Goal: Task Accomplishment & Management: Manage account settings

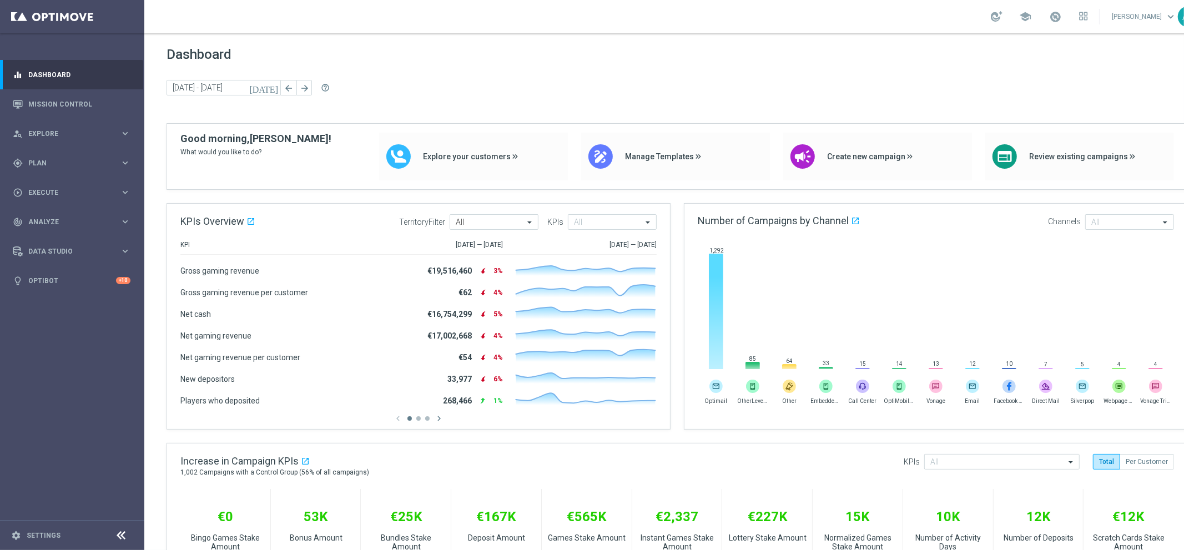
click at [575, 78] on div "Dashboard today 29 Sep 2025 - 03 Oct 2025 arrow_back arrow_forward help_outline" at bounding box center [677, 85] width 1021 height 77
click at [253, 57] on span "Dashboard" at bounding box center [677, 55] width 1021 height 16
click at [220, 57] on span "Dashboard" at bounding box center [677, 55] width 1021 height 16
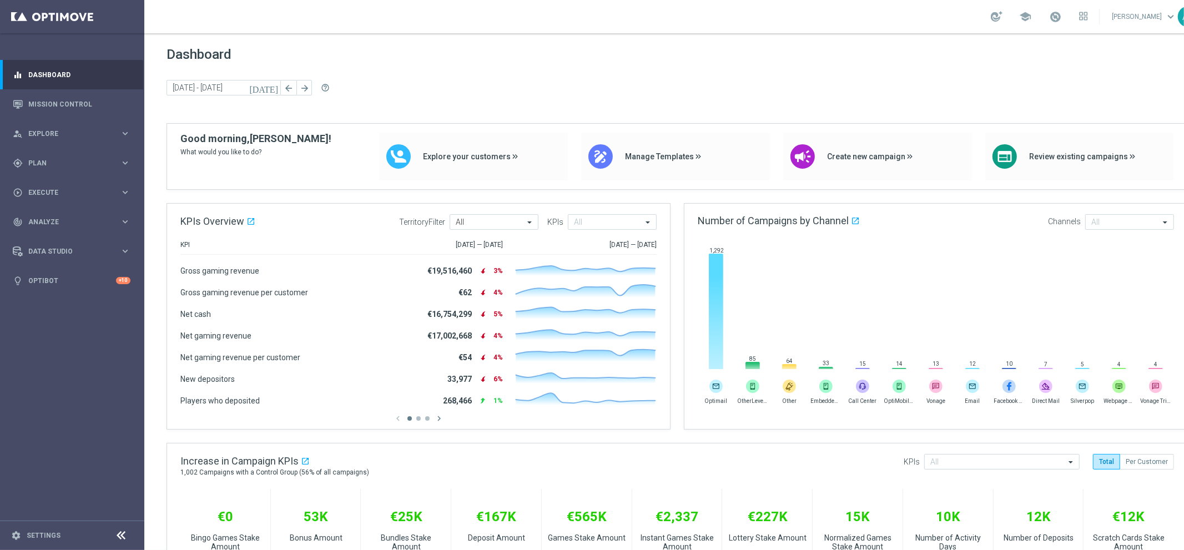
click at [220, 57] on span "Dashboard" at bounding box center [677, 55] width 1021 height 16
click at [83, 185] on div "play_circle_outline Execute keyboard_arrow_right" at bounding box center [71, 192] width 143 height 29
click at [67, 211] on link "Campaign Builder" at bounding box center [72, 215] width 87 height 9
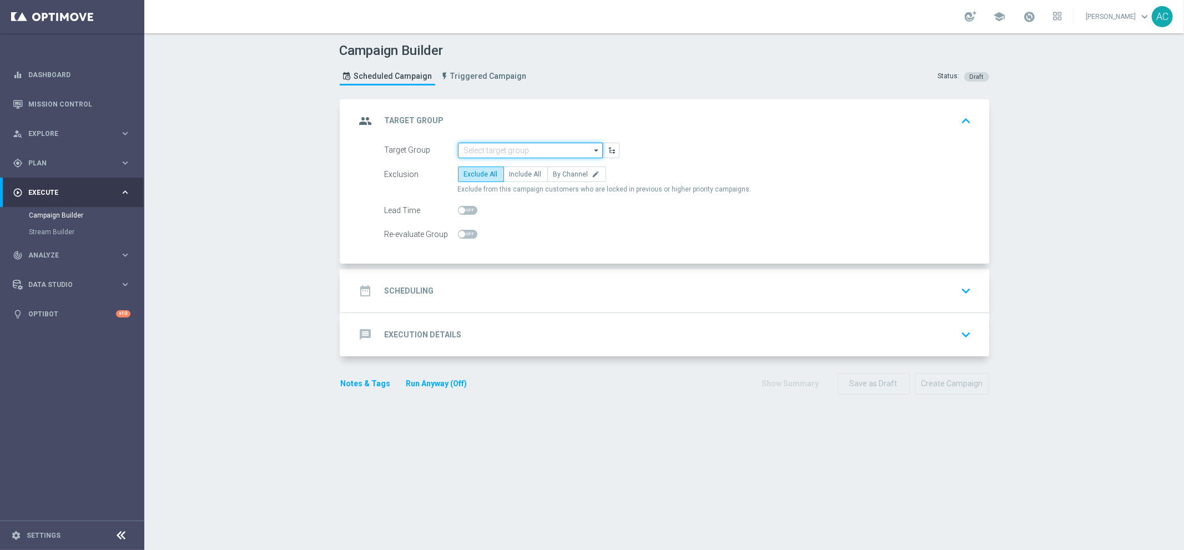
click at [526, 154] on input at bounding box center [530, 151] width 145 height 16
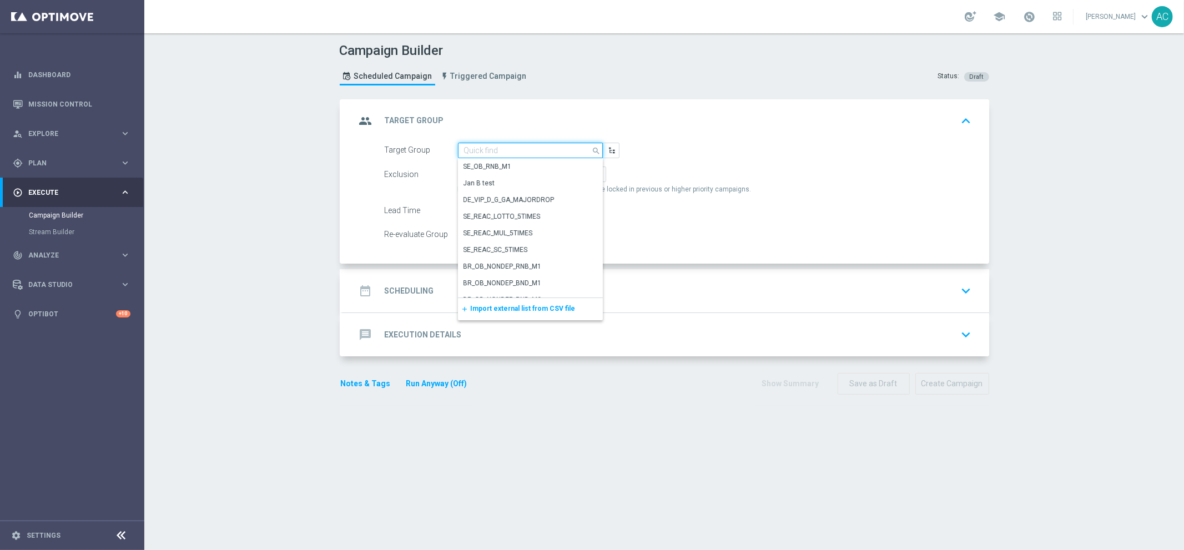
paste input "BR_CAS__FTP_BET_2025__ALL_EMA_TAC_MIX"
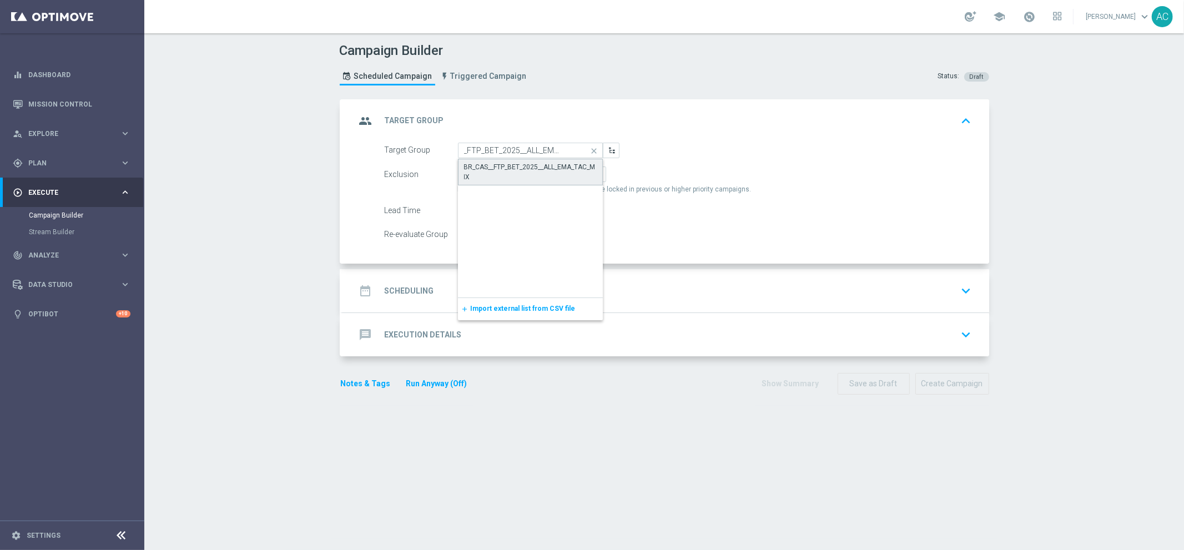
click at [524, 168] on div "BR_CAS__FTP_BET_2025__ALL_EMA_TAC_MIX" at bounding box center [530, 172] width 133 height 20
type input "BR_CAS__FTP_BET_2025__ALL_EMA_TAC_MIX"
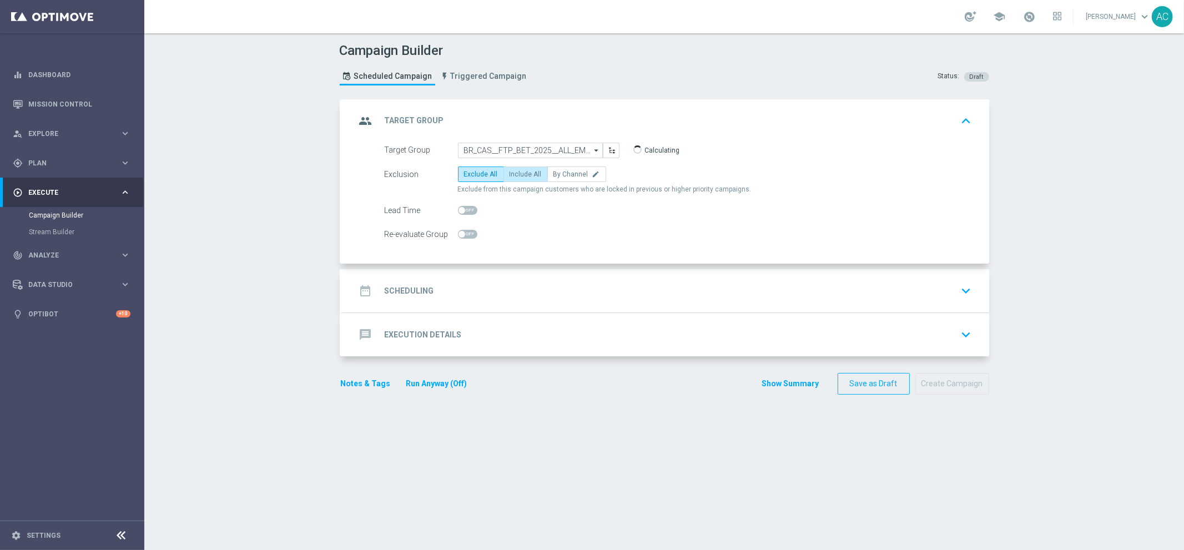
click at [527, 179] on label "Include All" at bounding box center [525, 175] width 44 height 16
click at [517, 179] on input "Include All" at bounding box center [513, 176] width 7 height 7
radio input "true"
click at [421, 302] on div "date_range Scheduling keyboard_arrow_down" at bounding box center [665, 290] width 647 height 43
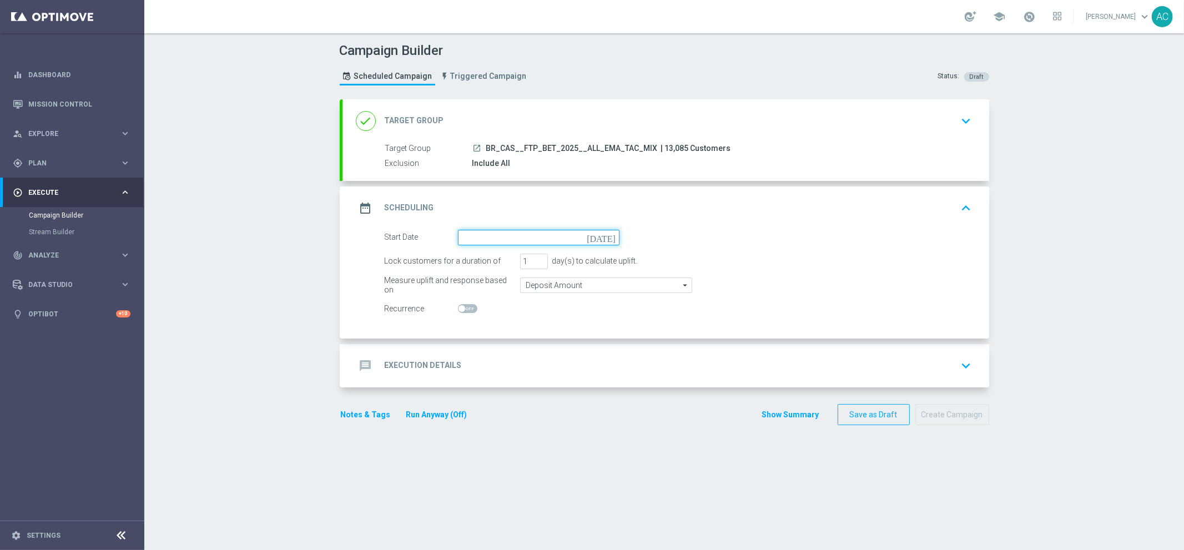
click at [491, 235] on input at bounding box center [539, 238] width 162 height 16
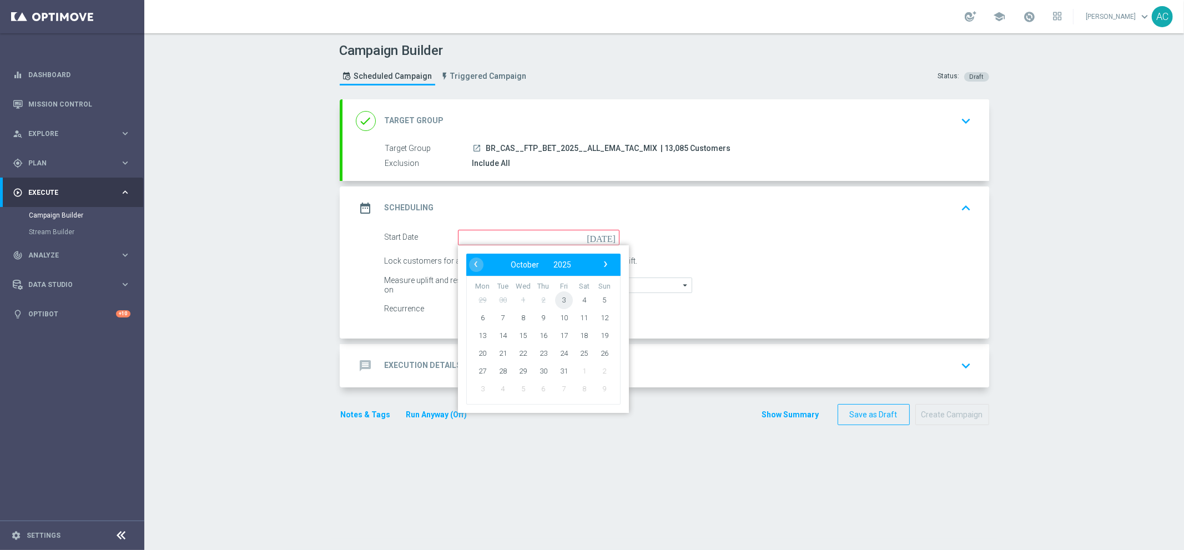
click at [555, 300] on span "3" at bounding box center [564, 300] width 18 height 18
type input "03 Oct 2025"
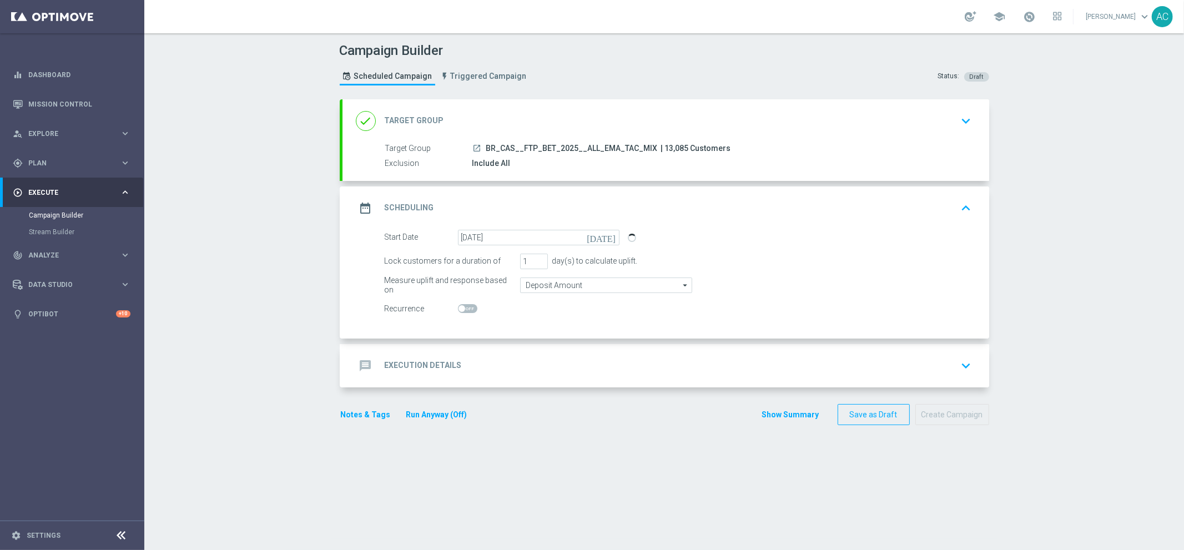
click at [394, 368] on h2 "Execution Details" at bounding box center [423, 365] width 77 height 11
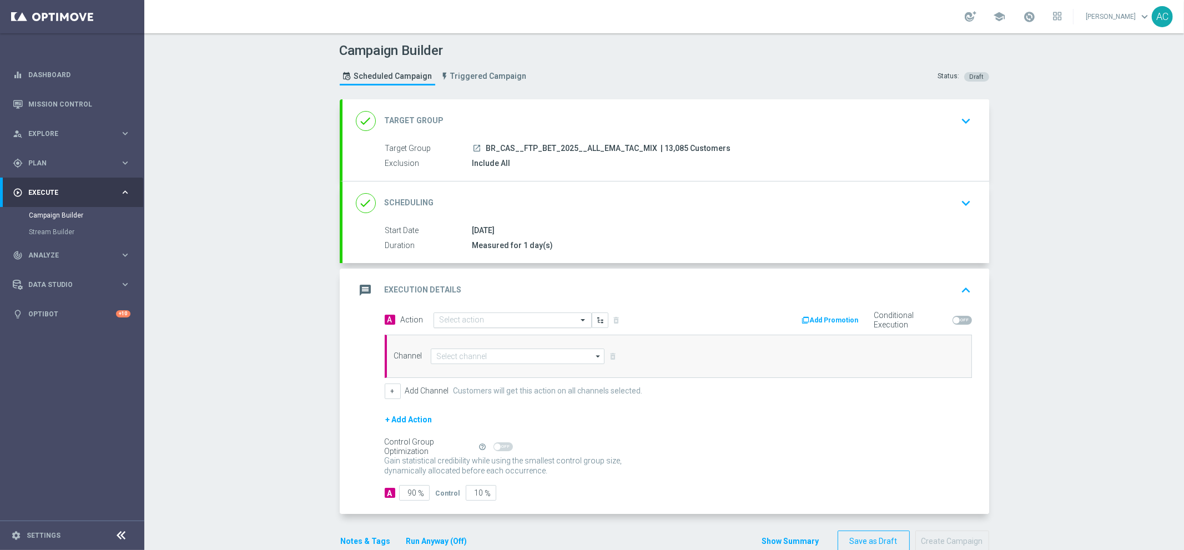
click at [530, 322] on input "text" at bounding box center [502, 320] width 124 height 9
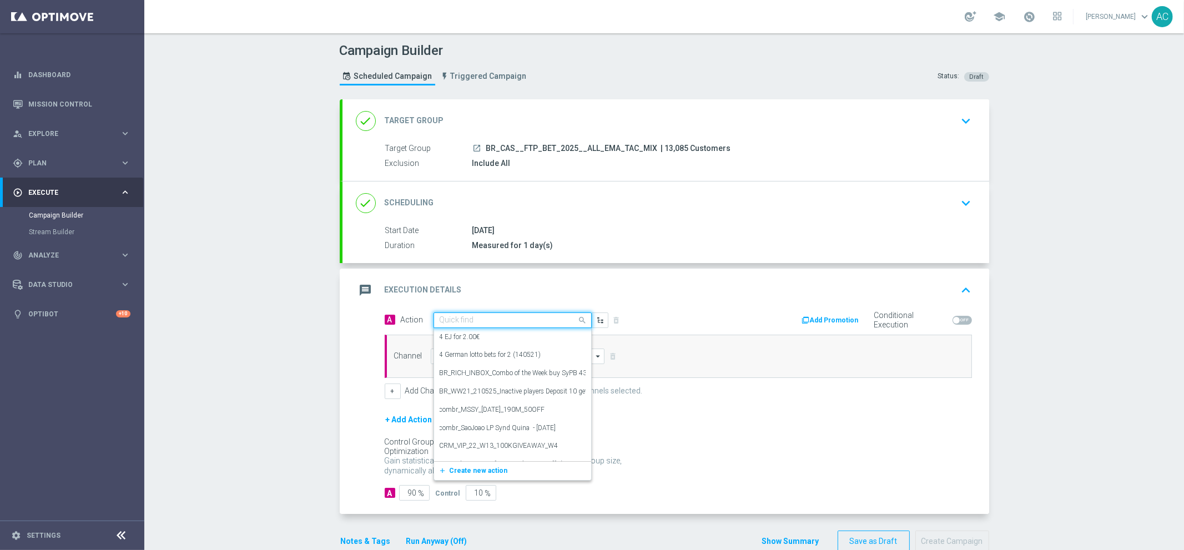
paste input "BR_CAS__FTPWHEEL_OC_ALL_EMA_TAC_GM"
type input "BR_CAS__FTPWHEEL_OC_ALL_EMA_TAC_GM"
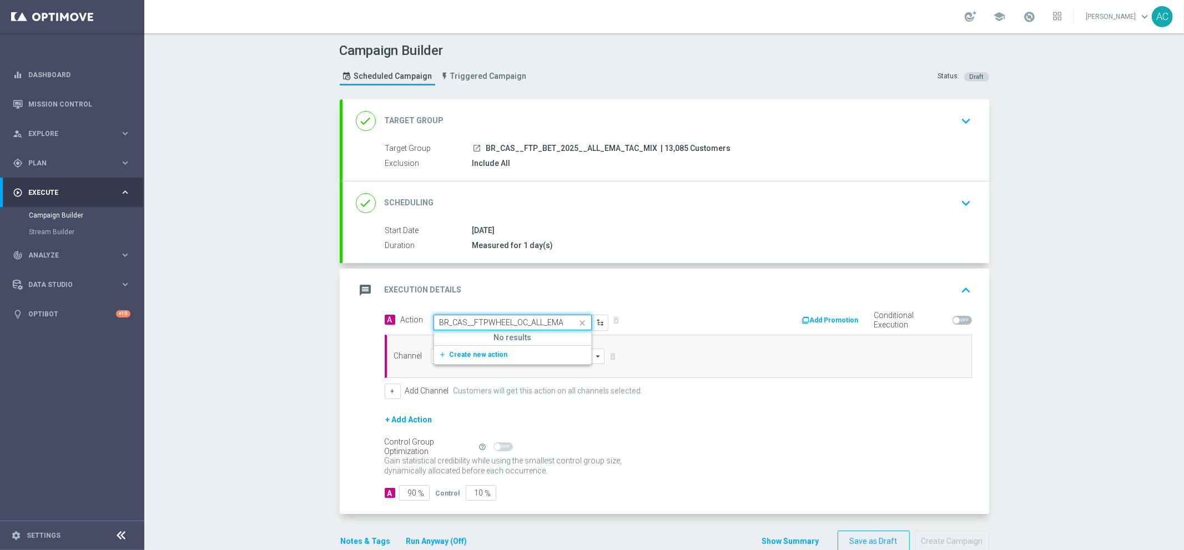
scroll to position [0, 32]
click at [490, 355] on span "Create new action" at bounding box center [479, 355] width 58 height 8
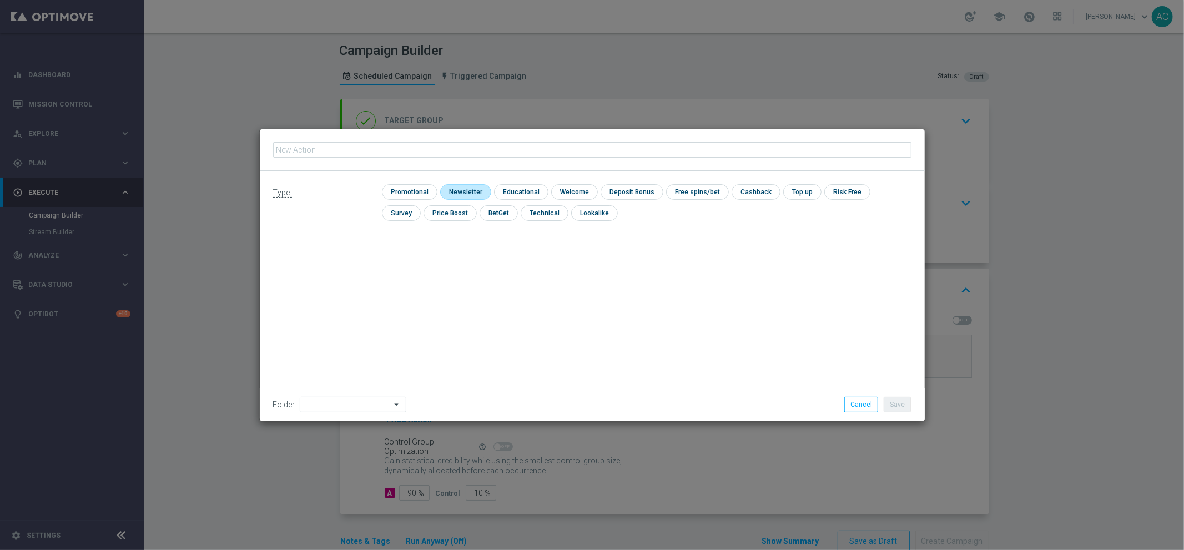
type input "BR_CAS__FTPWHEEL_OC_ALL_EMA_TAC_GM"
click at [419, 196] on input "checkbox" at bounding box center [408, 191] width 53 height 15
checkbox input "true"
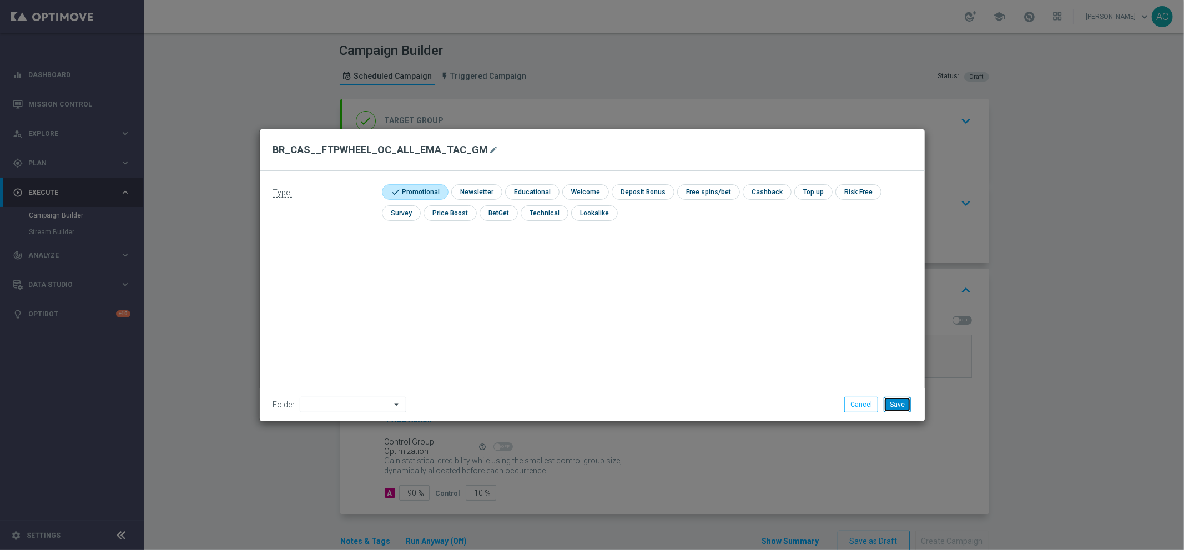
click at [901, 404] on button "Save" at bounding box center [897, 405] width 27 height 16
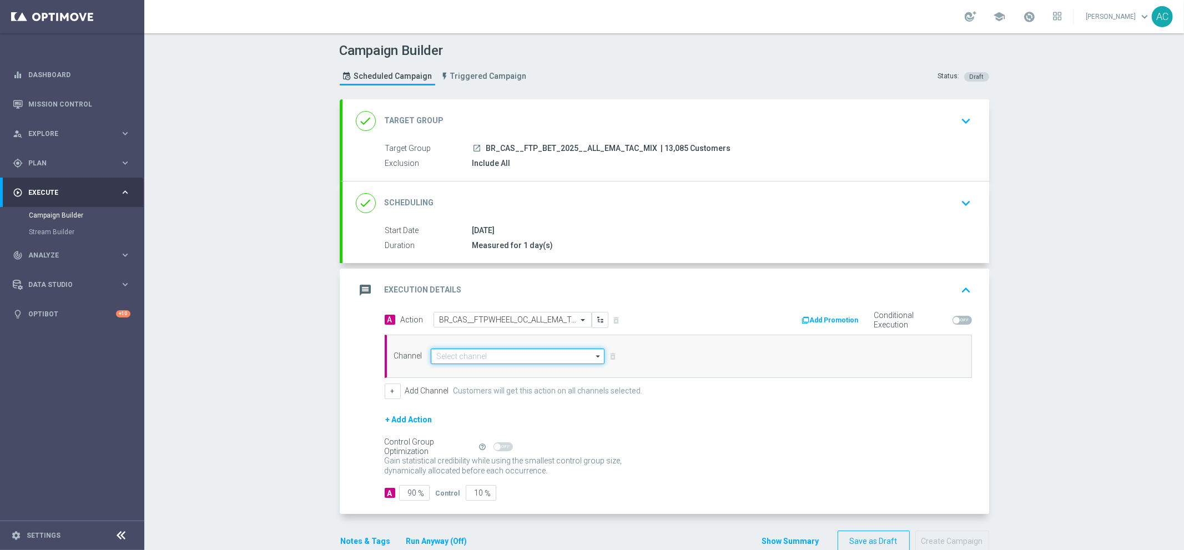
click at [477, 358] on input at bounding box center [518, 357] width 174 height 16
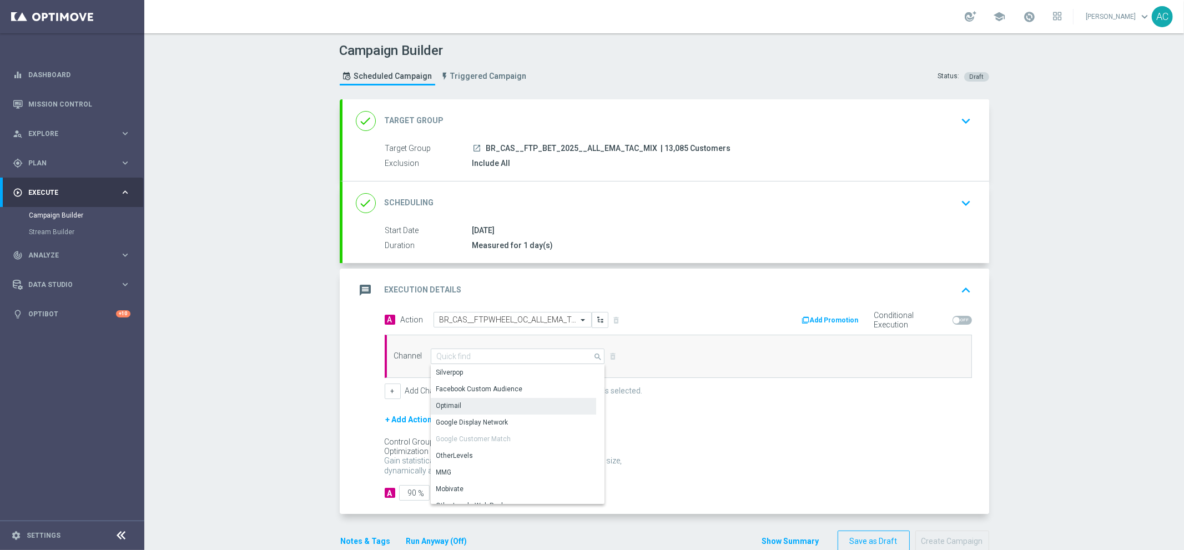
click at [479, 406] on div "Optimail" at bounding box center [513, 406] width 165 height 16
type input "Optimail"
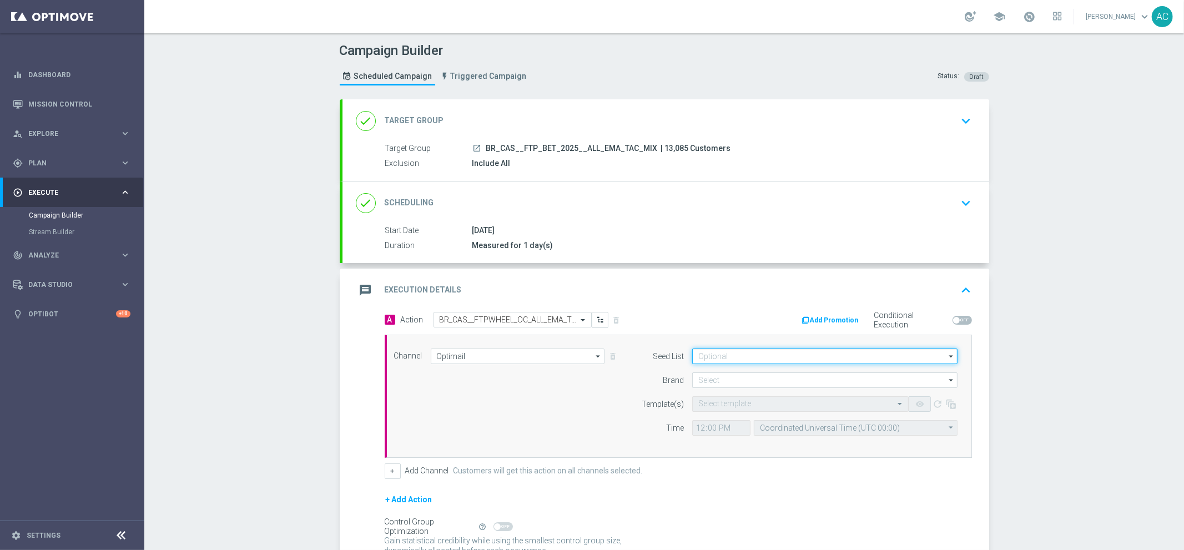
click at [812, 355] on input at bounding box center [824, 357] width 265 height 16
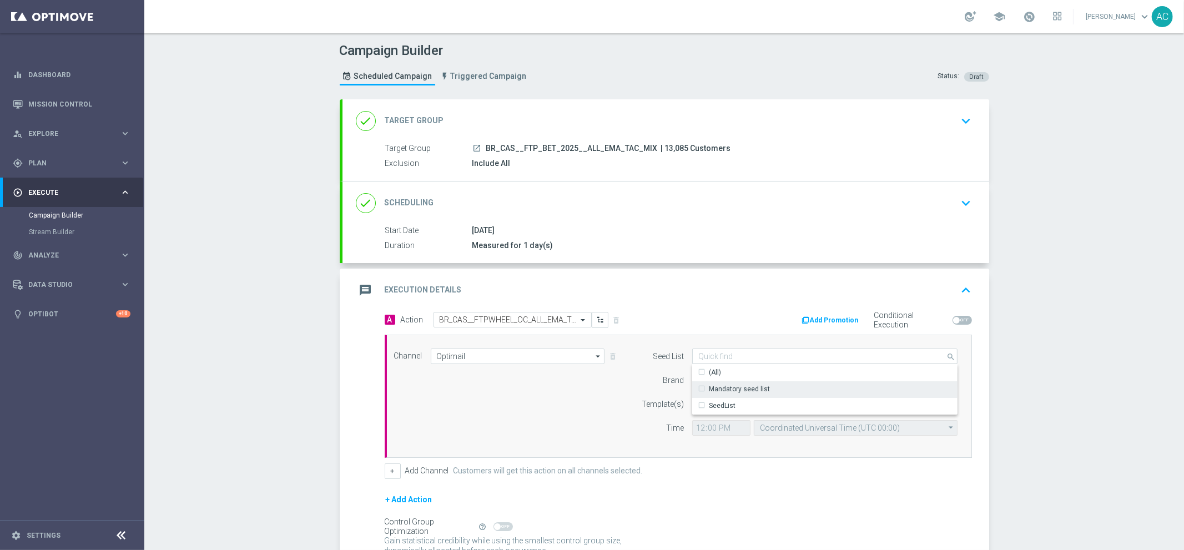
click at [781, 384] on div "Mandatory seed list" at bounding box center [825, 389] width 266 height 16
click at [566, 394] on div "Channel Optimail Optimail arrow_drop_down Show Selected 1 of 26 Silverpop" at bounding box center [676, 396] width 581 height 95
type input "Mandatory seed list"
click at [717, 377] on input at bounding box center [824, 380] width 265 height 16
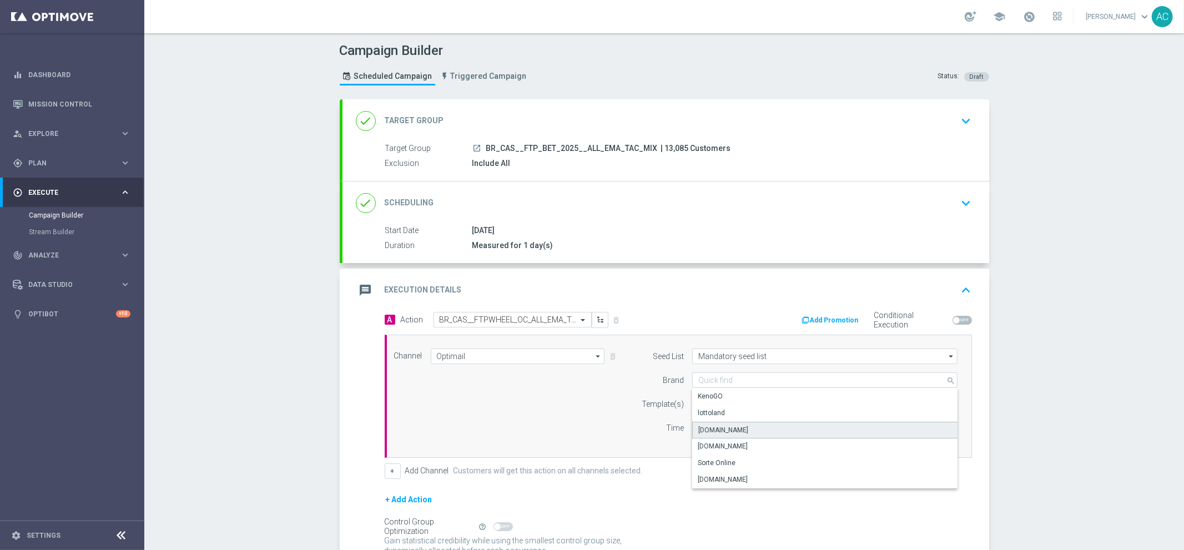
click at [727, 430] on div "[DOMAIN_NAME]" at bounding box center [723, 430] width 50 height 10
type input "[DOMAIN_NAME]"
drag, startPoint x: 567, startPoint y: 419, endPoint x: 734, endPoint y: 411, distance: 167.3
click at [571, 417] on div "Channel Optimail Optimail arrow_drop_down Show Selected 1 of 26 Silverpop" at bounding box center [676, 396] width 581 height 95
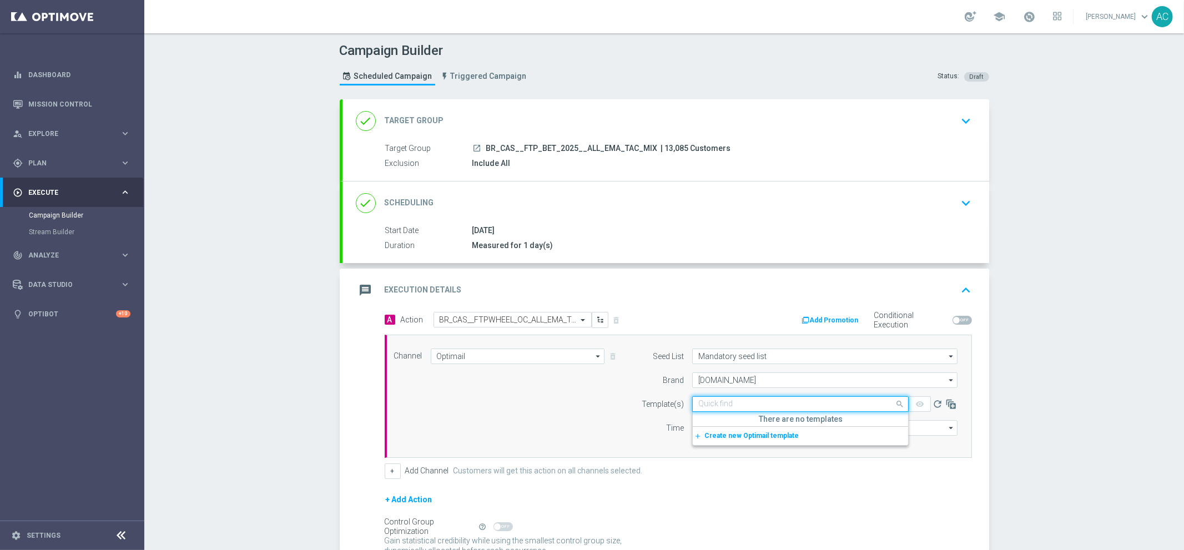
click at [754, 408] on div "Quick find" at bounding box center [800, 404] width 216 height 16
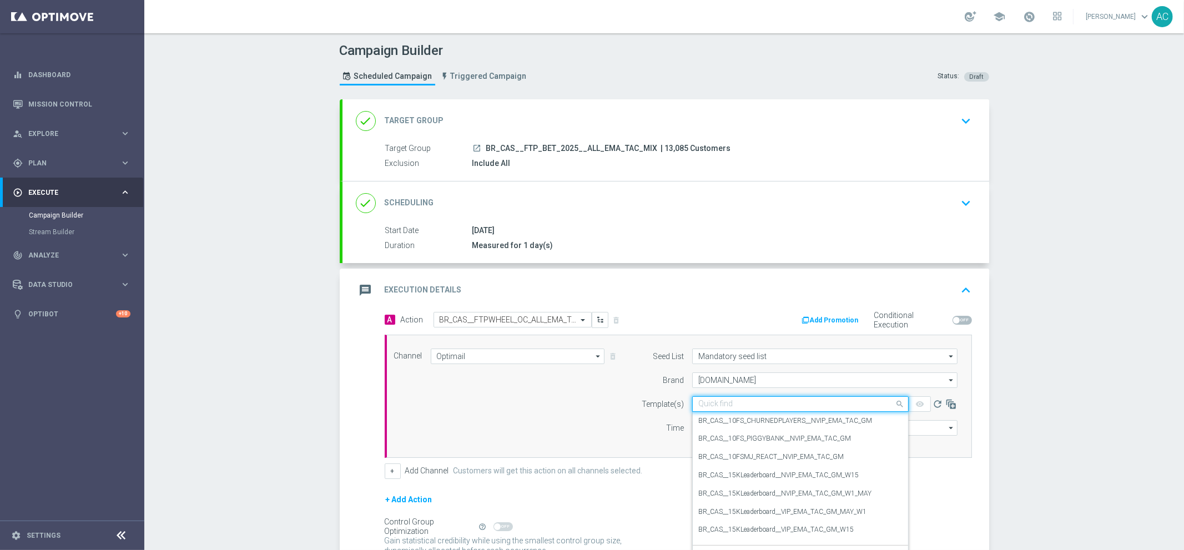
paste input "BR_CAS__FTPWHEEL_OC_ALL_EMA_TAC_GM"
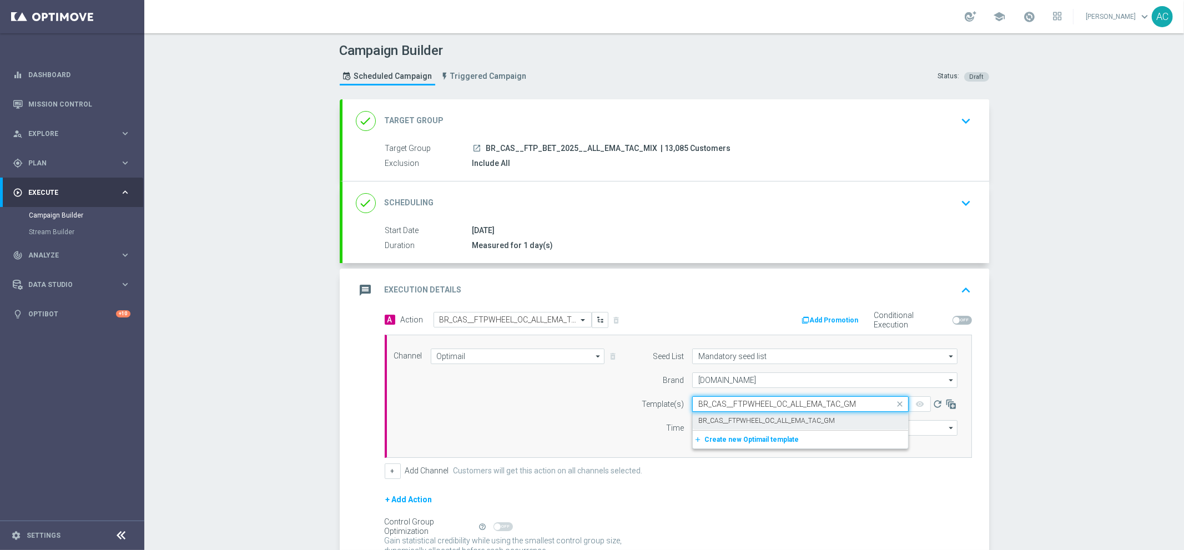
click at [749, 420] on label "BR_CAS__FTPWHEEL_OC_ALL_EMA_TAC_GM" at bounding box center [766, 420] width 137 height 9
type input "BR_CAS__FTPWHEEL_OC_ALL_EMA_TAC_GM"
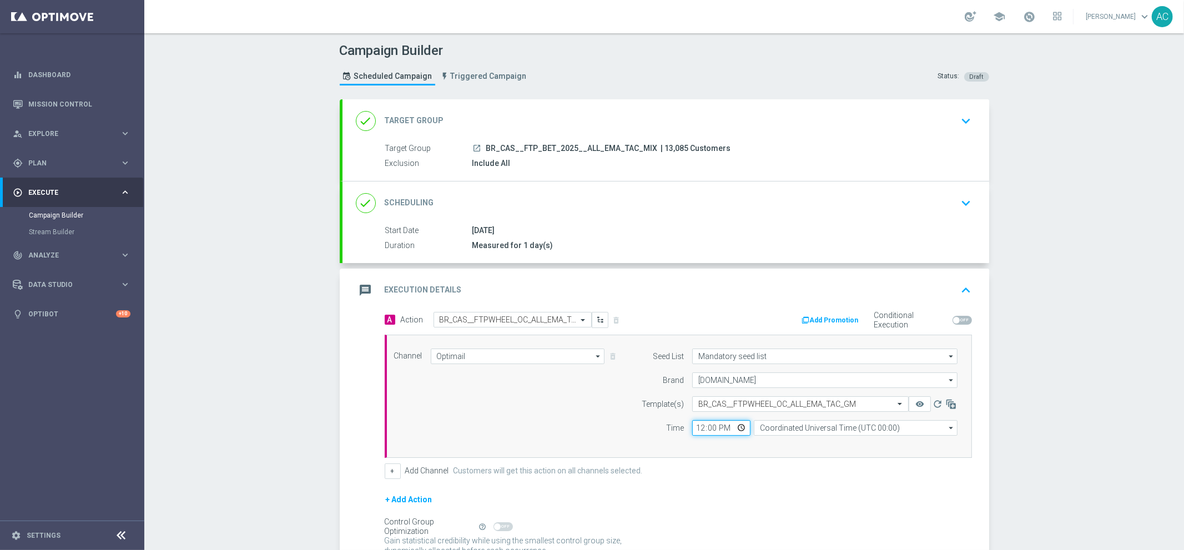
click at [692, 428] on input "12:00" at bounding box center [721, 428] width 58 height 16
type input "17:30"
click at [819, 434] on input "Coordinated Universal Time (UTC 00:00)" at bounding box center [856, 428] width 204 height 16
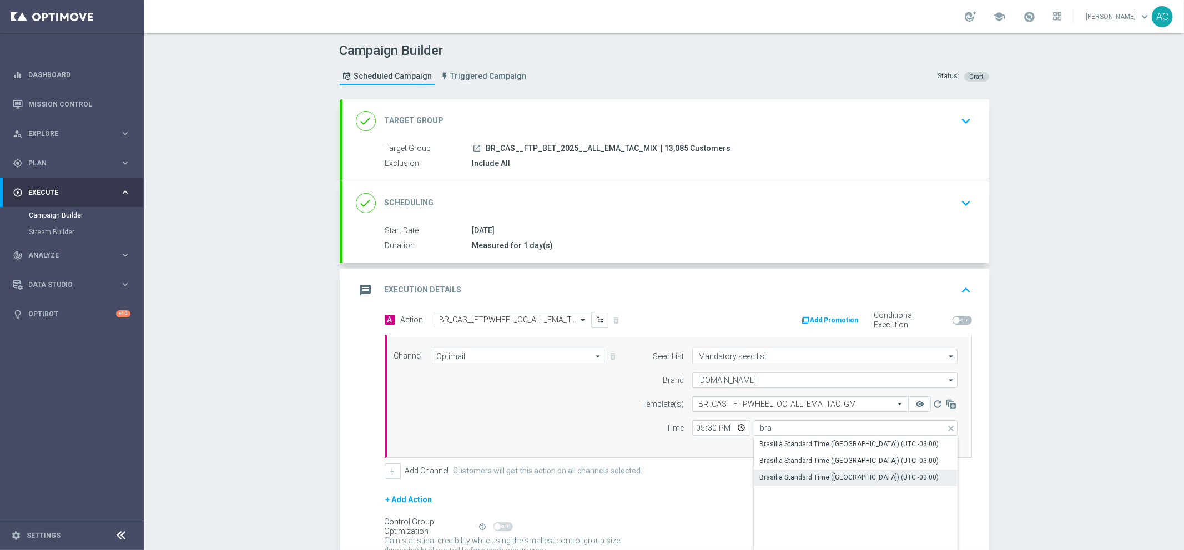
click at [859, 474] on div "Brasilia Standard Time ([GEOGRAPHIC_DATA]) (UTC -03:00)" at bounding box center [848, 477] width 179 height 10
type input "Brasilia Standard Time ([GEOGRAPHIC_DATA]) (UTC -03:00)"
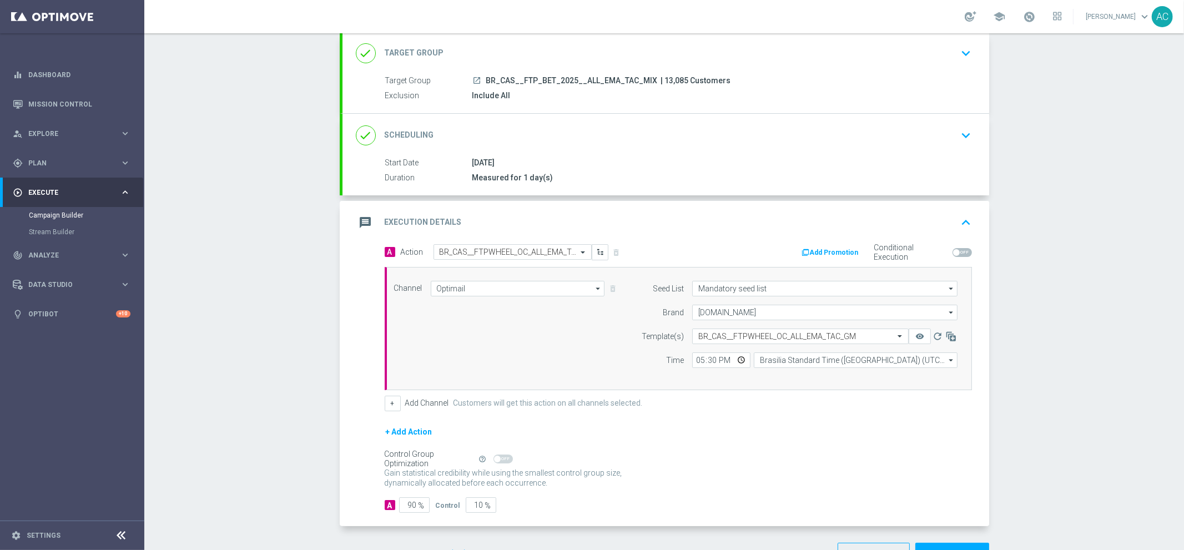
scroll to position [104, 0]
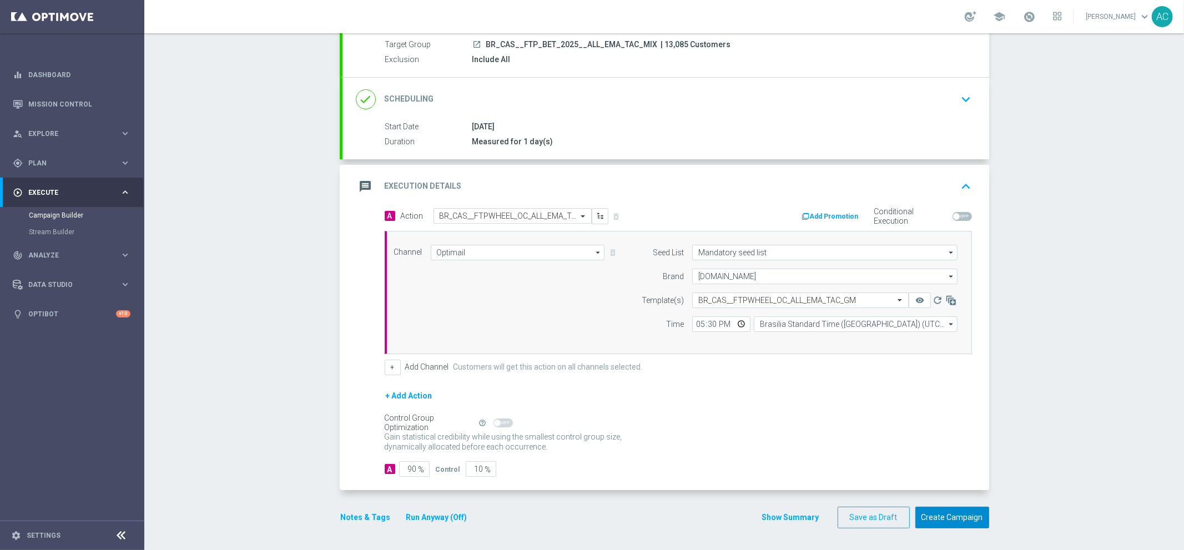
click at [957, 521] on button "Create Campaign" at bounding box center [952, 518] width 74 height 22
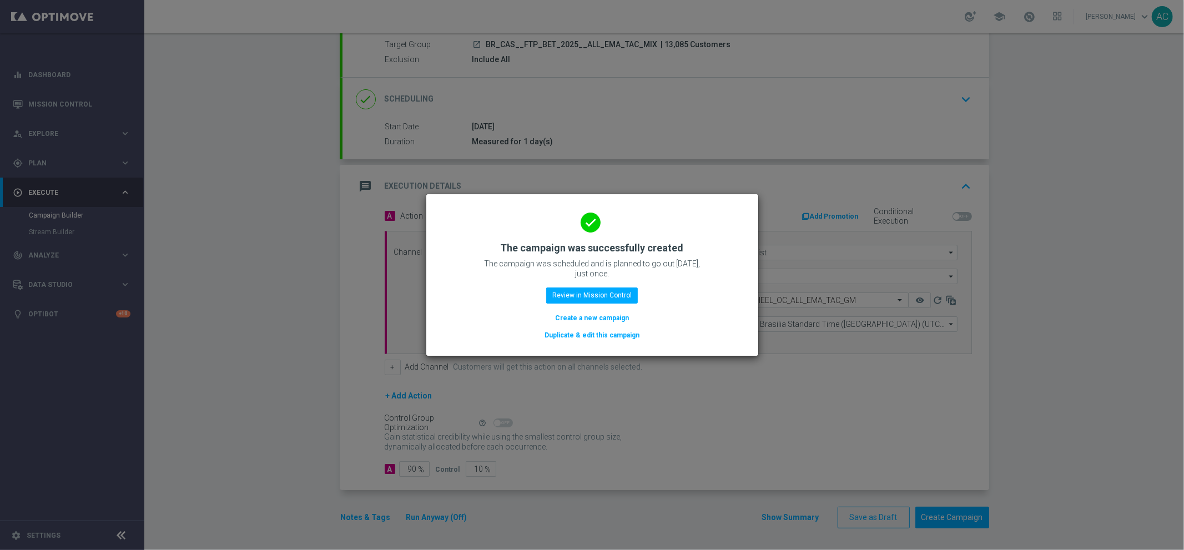
click at [602, 313] on button "Create a new campaign" at bounding box center [592, 318] width 76 height 12
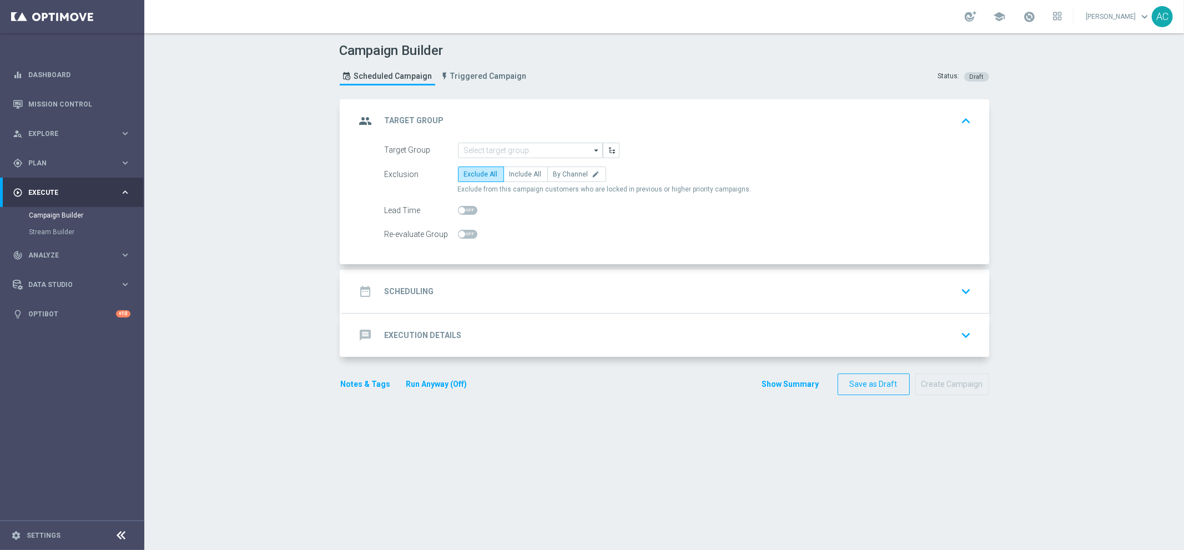
scroll to position [0, 0]
click at [493, 149] on input at bounding box center [530, 151] width 145 height 16
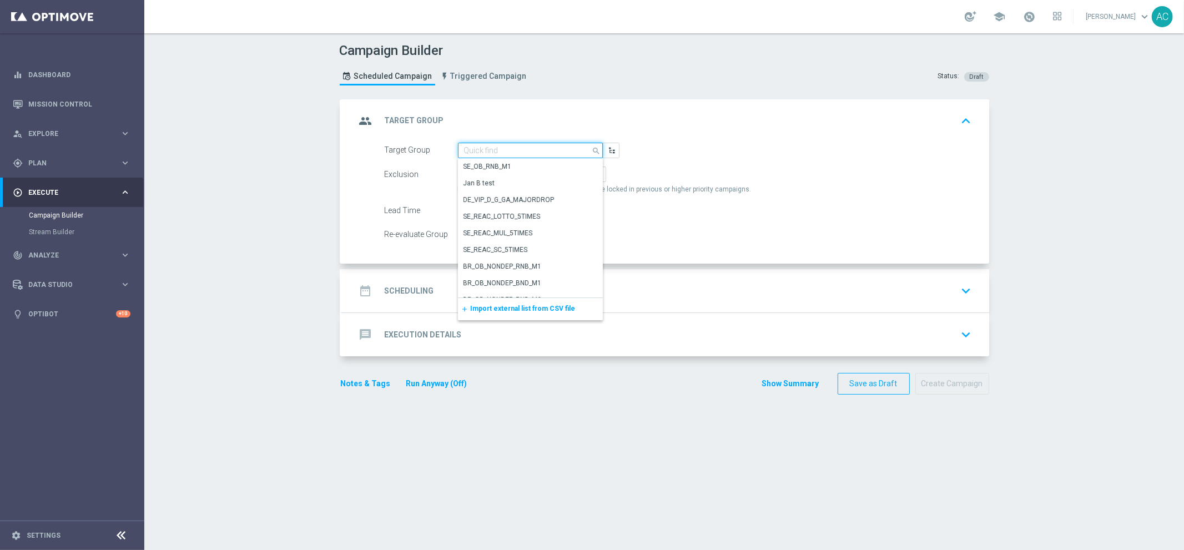
paste input "BR_CAS__FTP_BET_2025__ALL_RI_TAC_MIX"
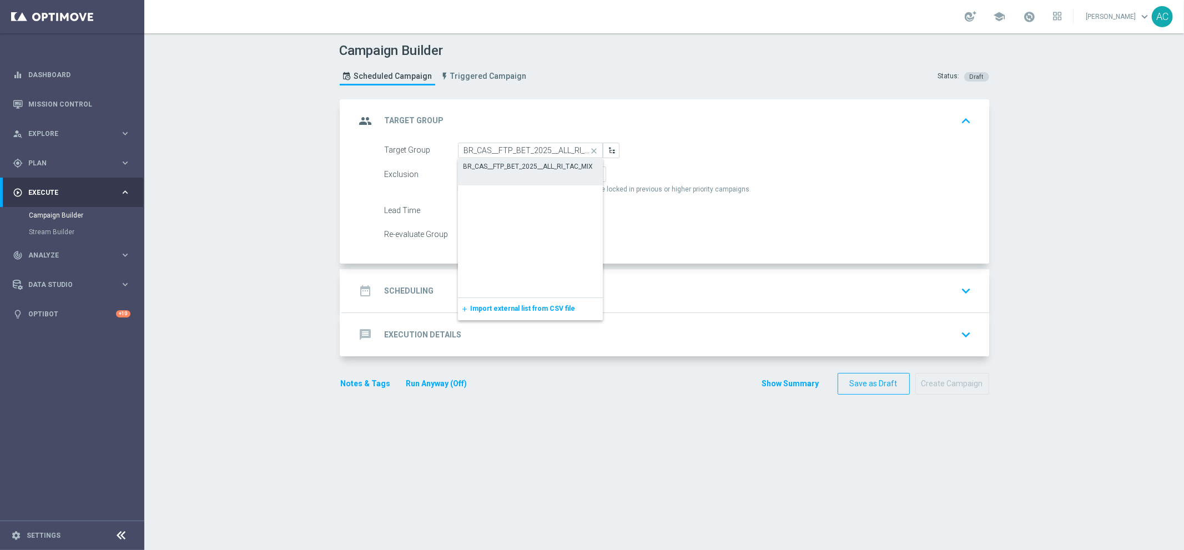
click at [502, 164] on div "BR_CAS__FTP_BET_2025__ALL_RI_TAC_MIX" at bounding box center [528, 167] width 130 height 10
type input "BR_CAS__FTP_BET_2025__ALL_RI_TAC_MIX"
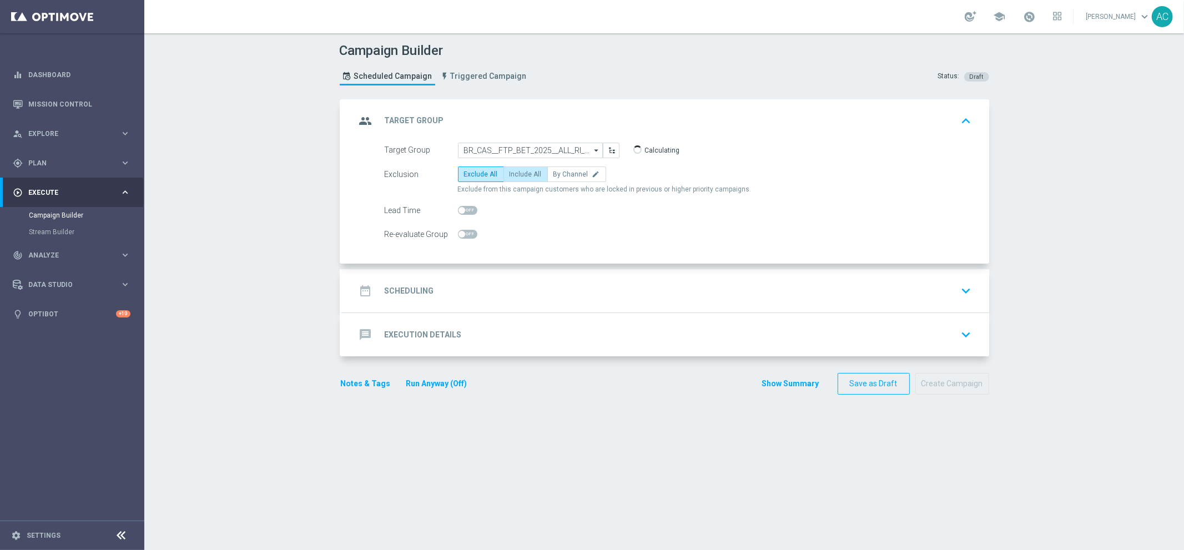
click at [514, 170] on span "Include All" at bounding box center [526, 174] width 32 height 8
click at [514, 173] on input "Include All" at bounding box center [513, 176] width 7 height 7
radio input "true"
click at [424, 288] on h2 "Scheduling" at bounding box center [409, 291] width 49 height 11
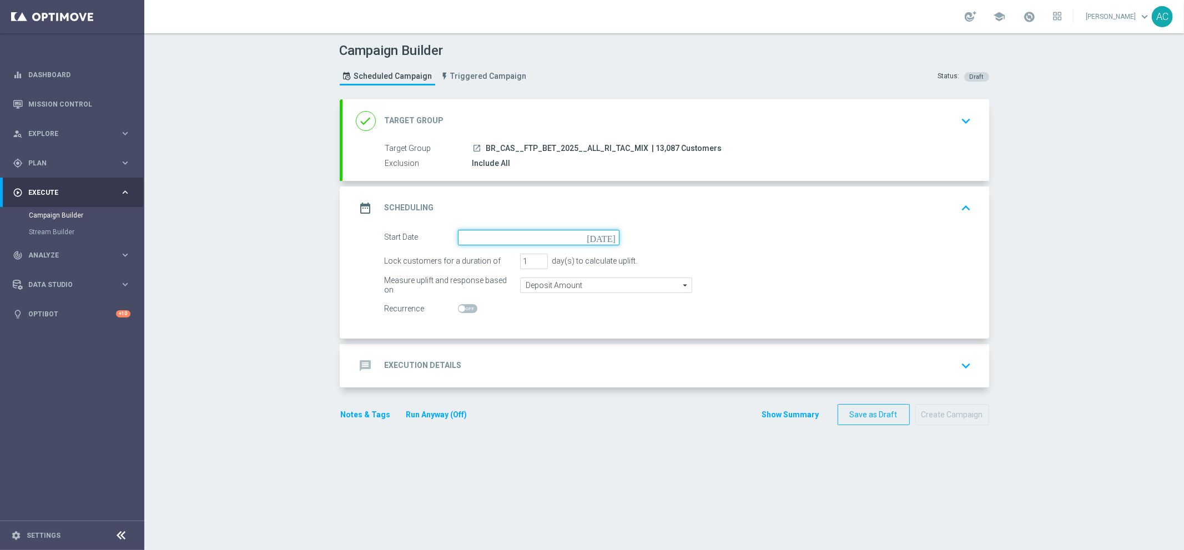
click at [548, 237] on input at bounding box center [539, 238] width 162 height 16
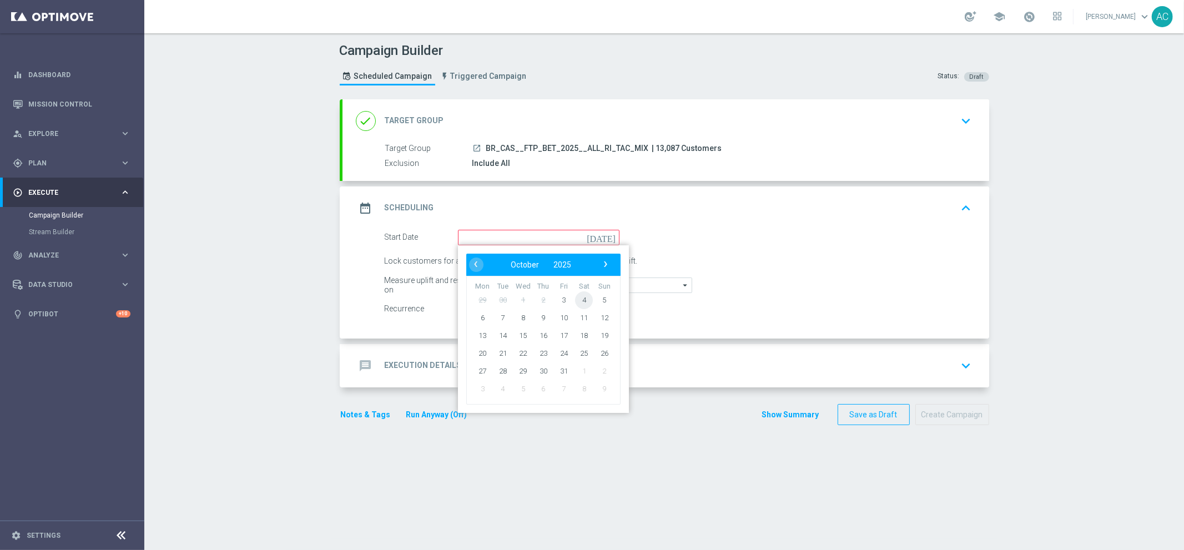
click at [577, 291] on span "4" at bounding box center [584, 300] width 18 height 18
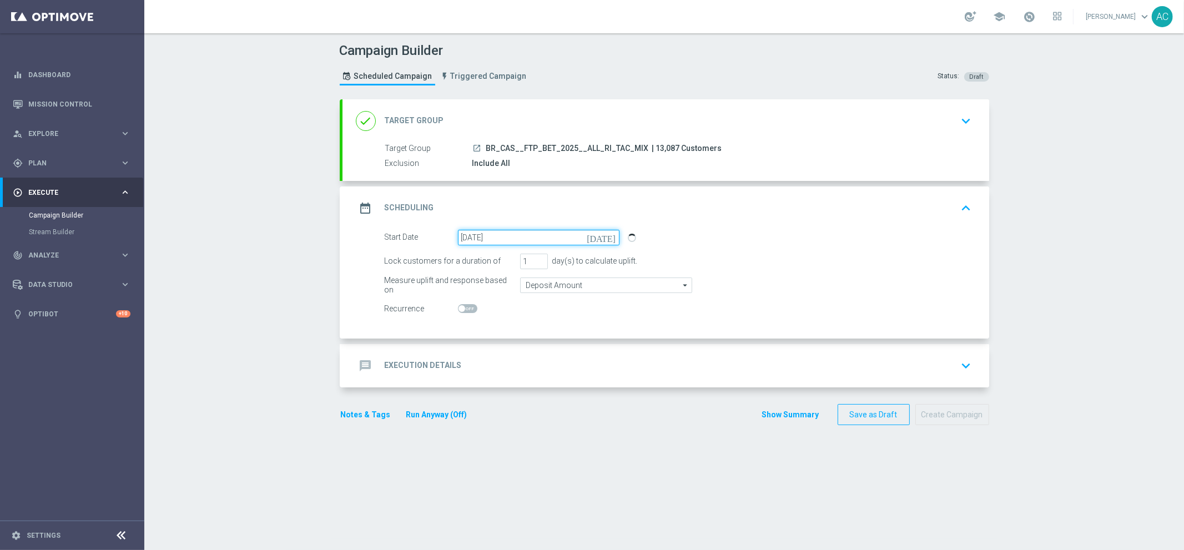
click at [567, 244] on input "04 Oct 2025" at bounding box center [539, 238] width 162 height 16
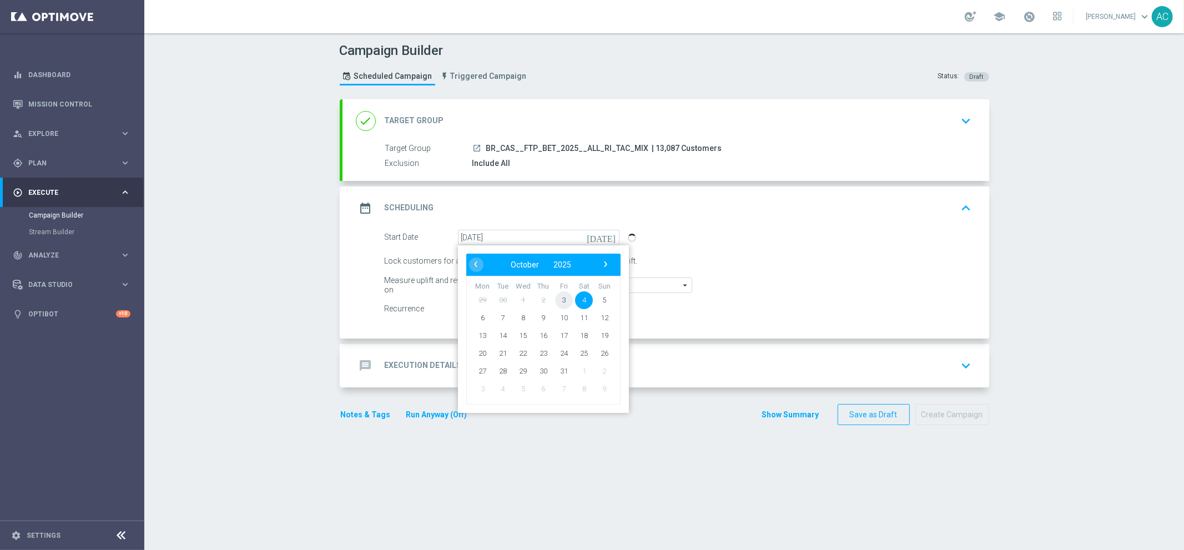
click at [560, 302] on span "3" at bounding box center [564, 300] width 18 height 18
type input "[DATE]"
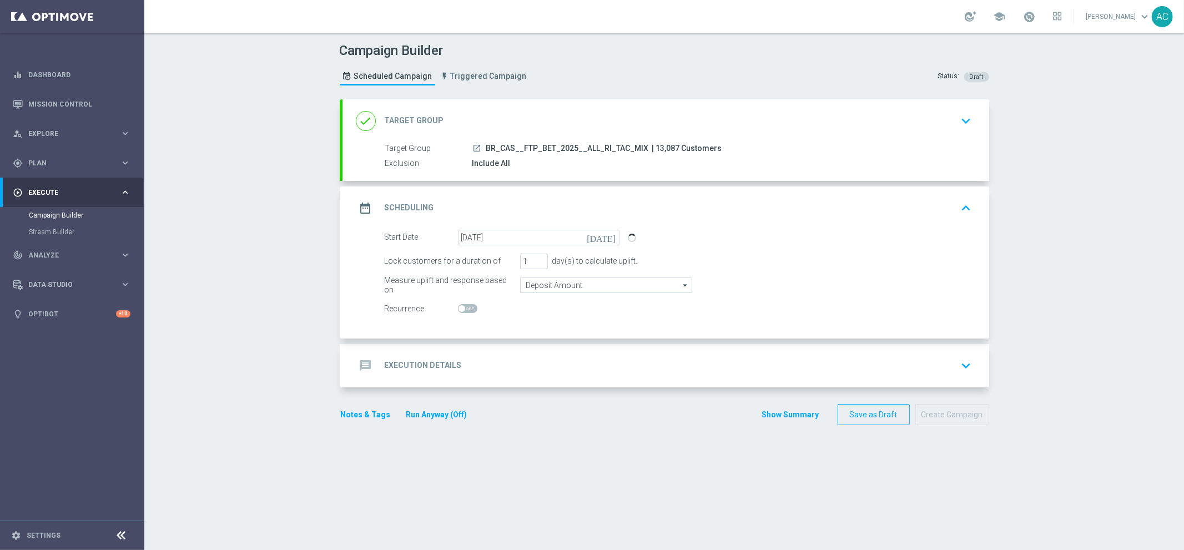
click at [444, 377] on div "message Execution Details keyboard_arrow_down" at bounding box center [665, 365] width 647 height 43
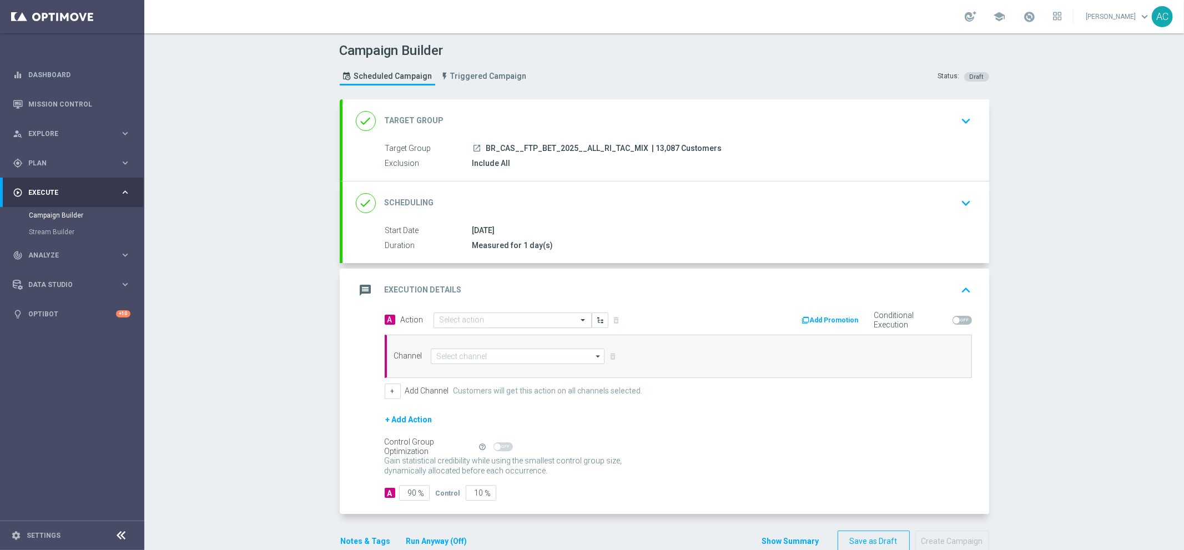
click at [507, 319] on input "text" at bounding box center [502, 320] width 124 height 9
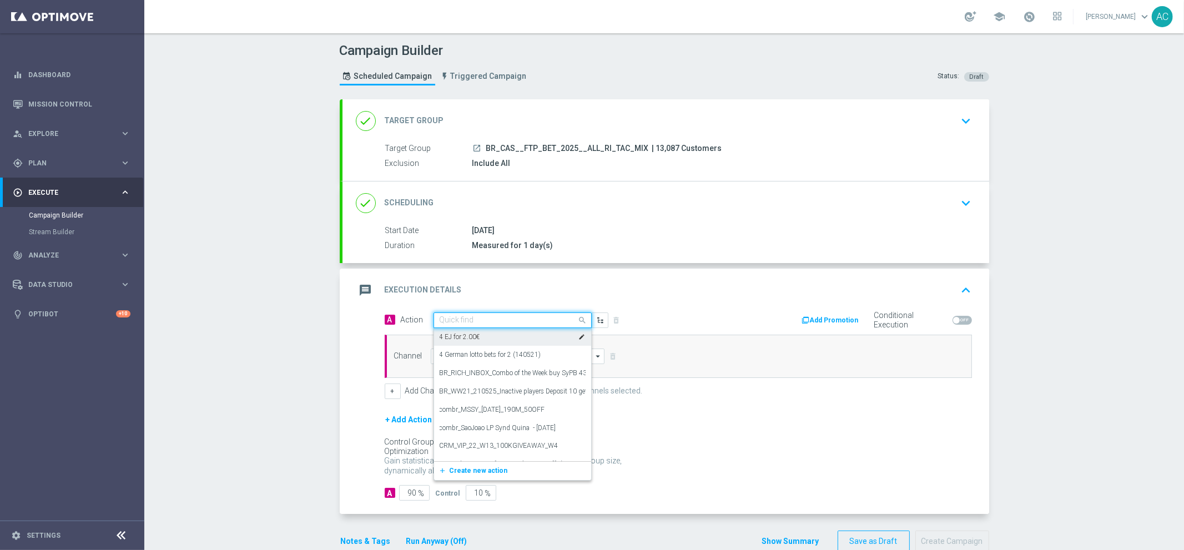
paste input "BR_CAS__FTP_OCT_BET_2025__ALL_RI_TAC_MIX"
type input "BR_CAS__FTP_OCT_BET_2025__ALL_RI_TAC_MIX"
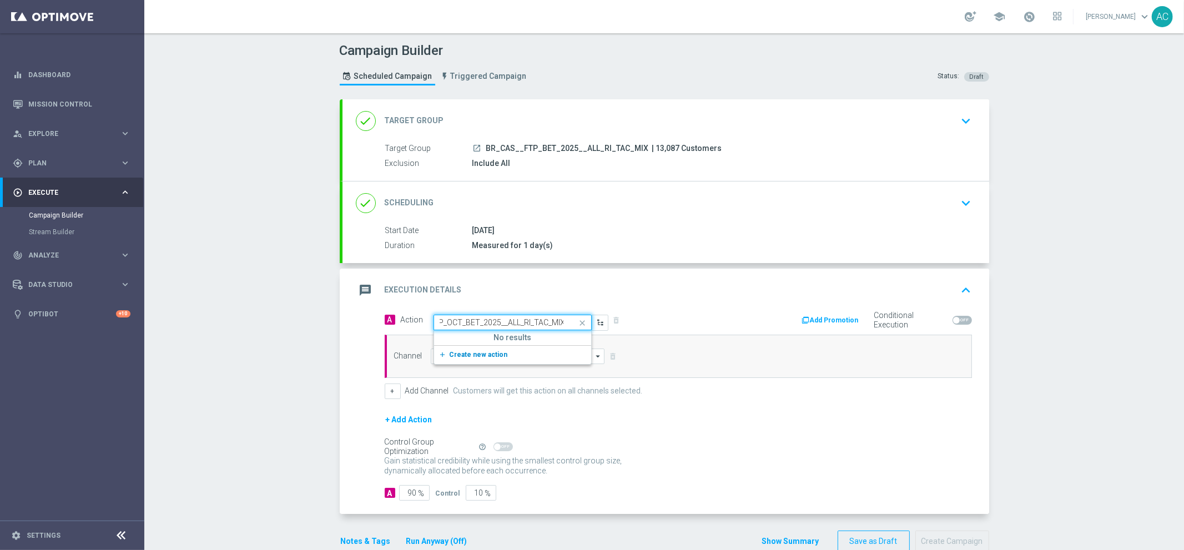
click at [487, 354] on span "Create new action" at bounding box center [479, 355] width 58 height 8
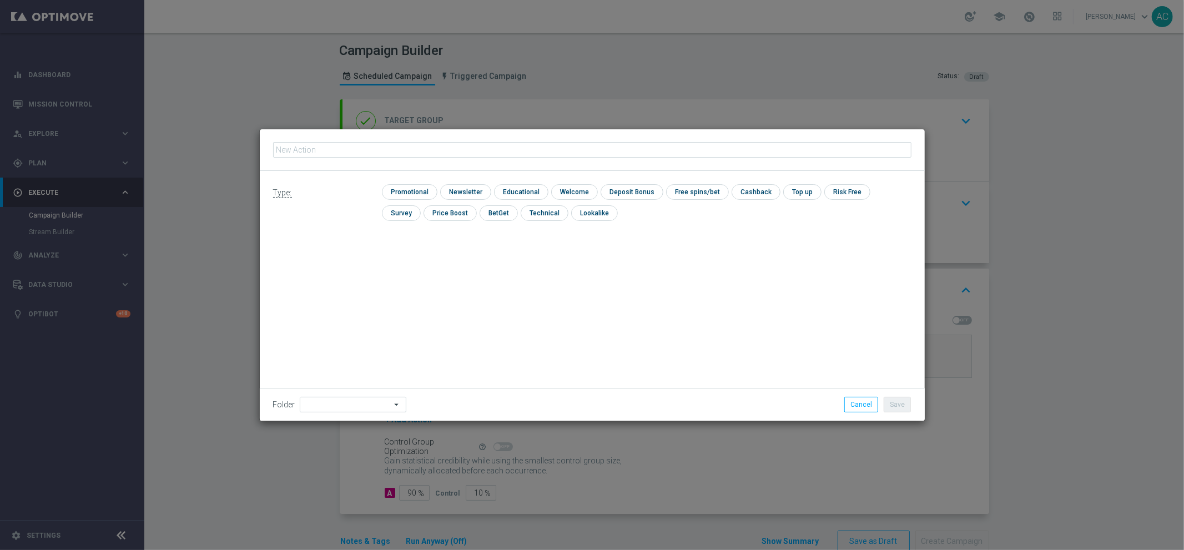
type input "BR_CAS__FTP_OCT_BET_2025__ALL_RI_TAC_MIX"
click at [411, 196] on input "checkbox" at bounding box center [408, 191] width 53 height 15
checkbox input "true"
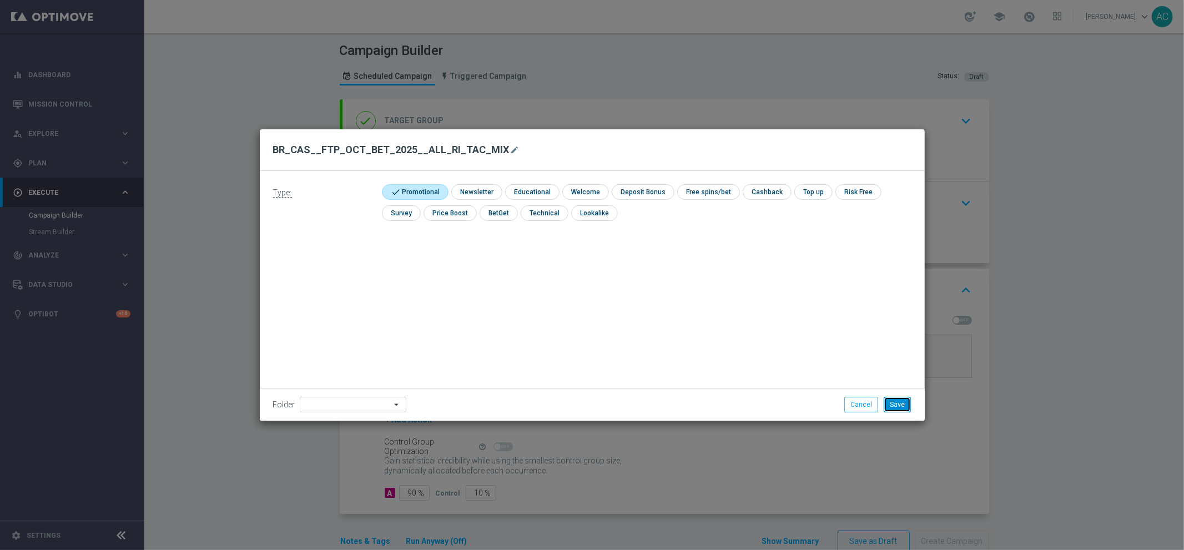
click at [893, 406] on button "Save" at bounding box center [897, 405] width 27 height 16
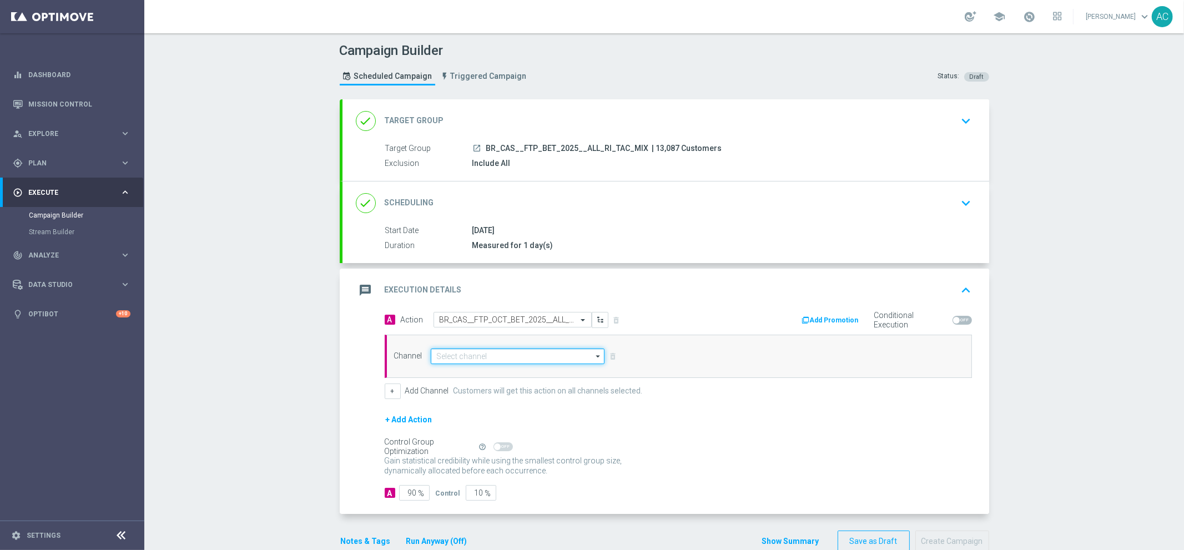
click at [522, 357] on input at bounding box center [518, 357] width 174 height 16
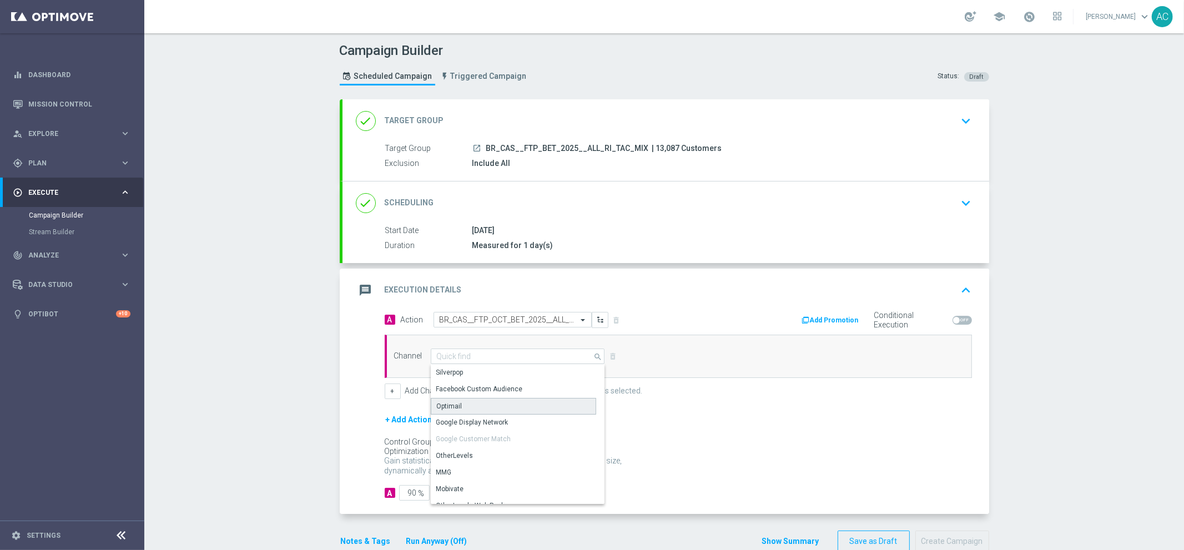
drag, startPoint x: 479, startPoint y: 402, endPoint x: 551, endPoint y: 354, distance: 87.1
click at [479, 402] on div "Optimail" at bounding box center [513, 406] width 165 height 17
type input "Optimail"
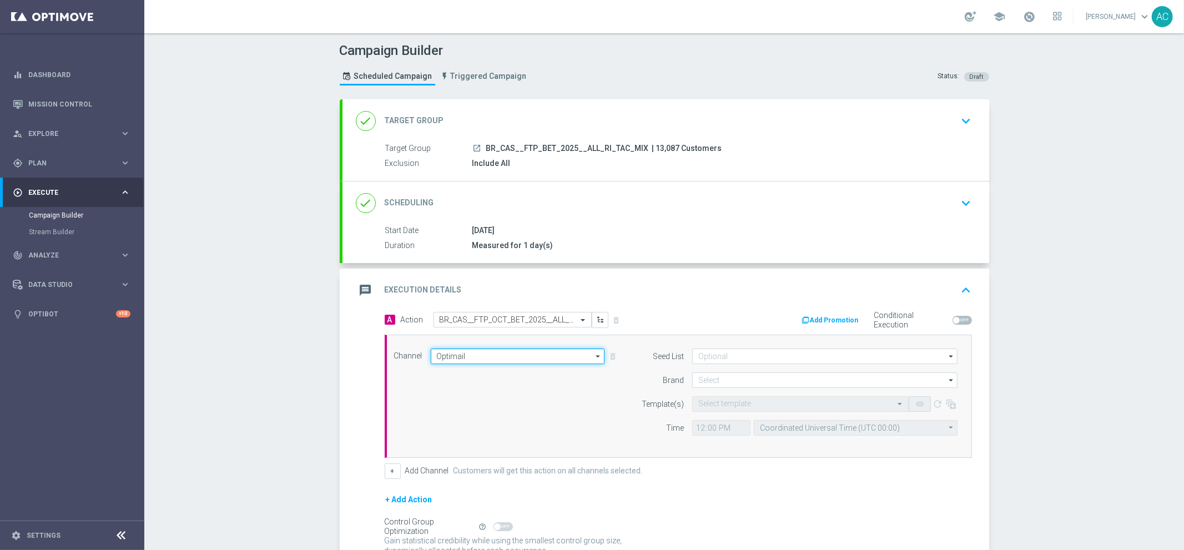
click at [467, 349] on input "Optimail" at bounding box center [518, 357] width 174 height 16
drag, startPoint x: 495, startPoint y: 368, endPoint x: 522, endPoint y: 362, distance: 27.9
click at [495, 368] on div "Embedded Messaging" at bounding box center [470, 372] width 69 height 10
type input "Embedded Messaging"
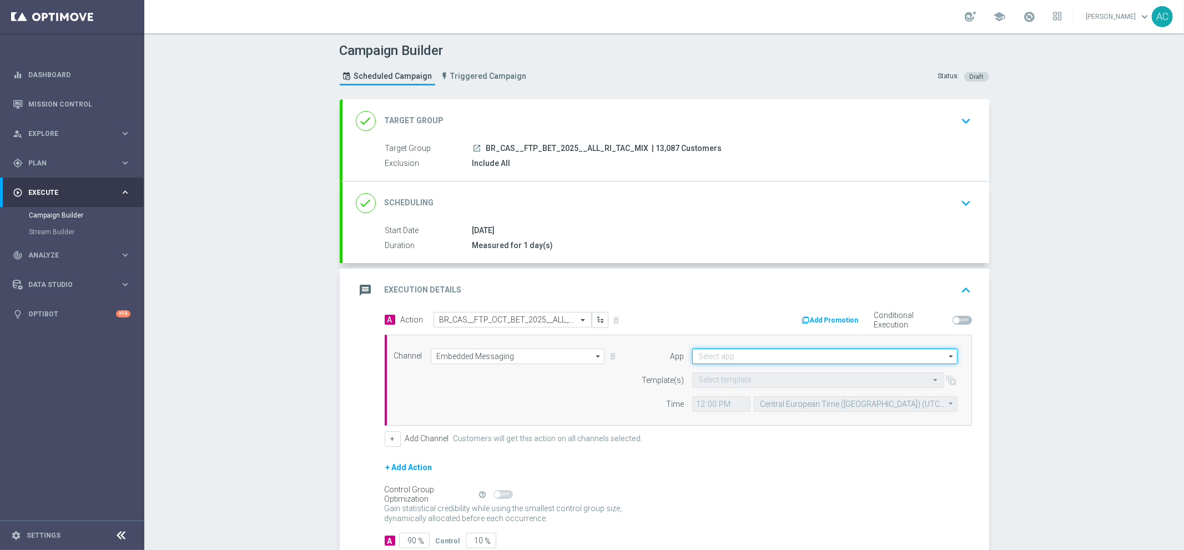
click at [715, 359] on input at bounding box center [824, 357] width 265 height 16
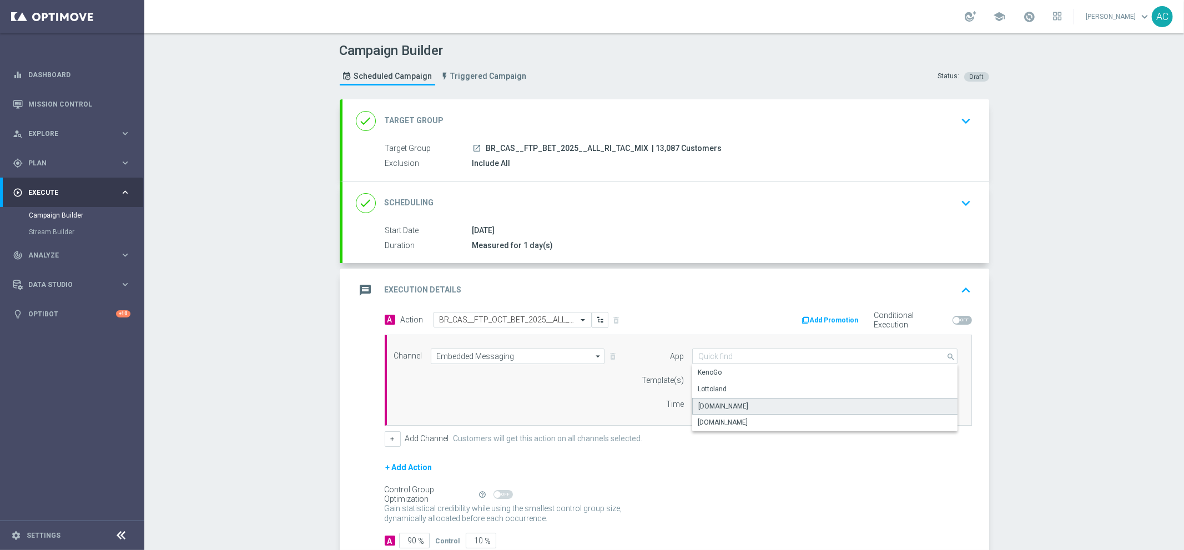
click at [762, 404] on div "[DOMAIN_NAME]" at bounding box center [825, 406] width 266 height 17
type input "[DOMAIN_NAME]"
click at [568, 394] on div "Channel Embedded Messaging Embedded Messaging arrow_drop_down Show Selected 1 o…" at bounding box center [676, 380] width 581 height 63
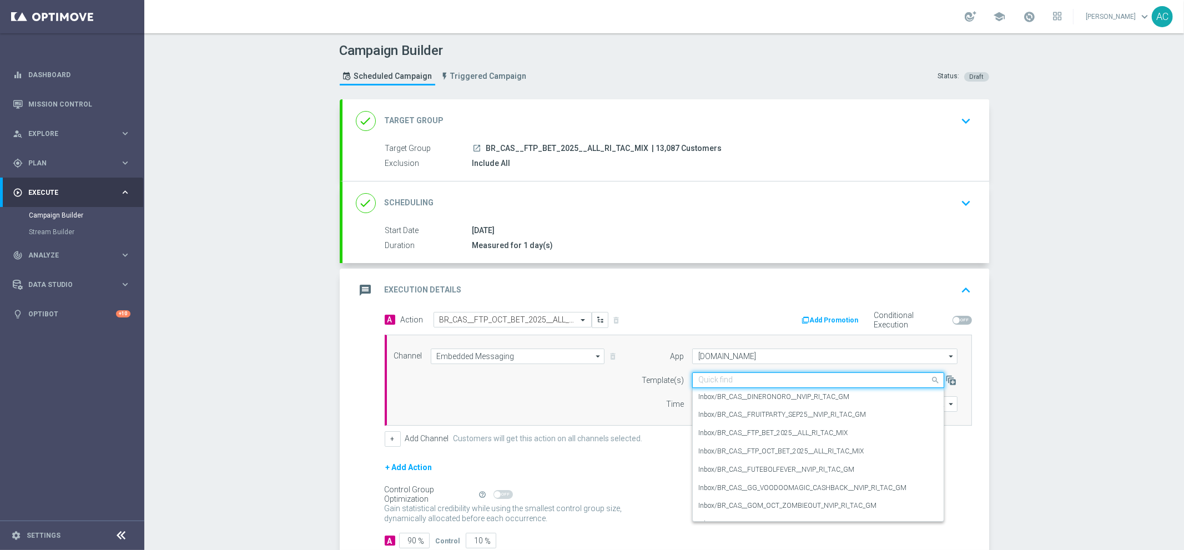
click at [771, 383] on input "text" at bounding box center [807, 380] width 218 height 9
paste input "BR_CAS__FTP_OCT_BET_2025__ALL_RI_TAC_MIX"
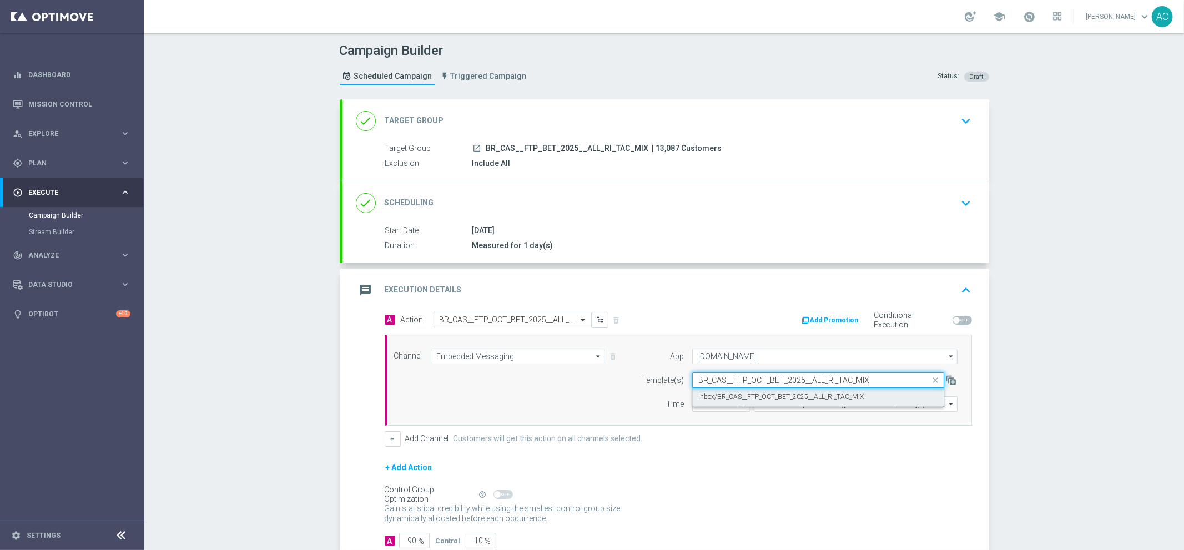
click at [774, 394] on label "Inbox/BR_CAS__FTP_OCT_BET_2025__ALL_RI_TAC_MIX" at bounding box center [780, 396] width 165 height 9
type input "BR_CAS__FTP_OCT_BET_2025__ALL_RI_TAC_MIX"
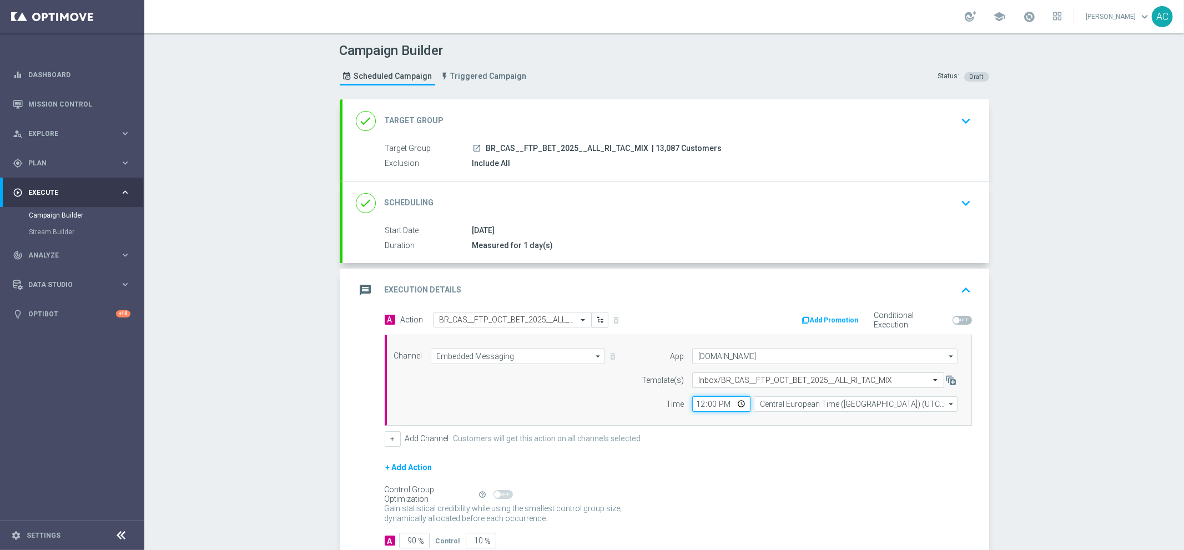
click at [696, 404] on input "12:00" at bounding box center [721, 404] width 58 height 16
type input "06:00"
click at [828, 401] on input "Central European Time (Budapest) (UTC +02:00)" at bounding box center [856, 404] width 204 height 16
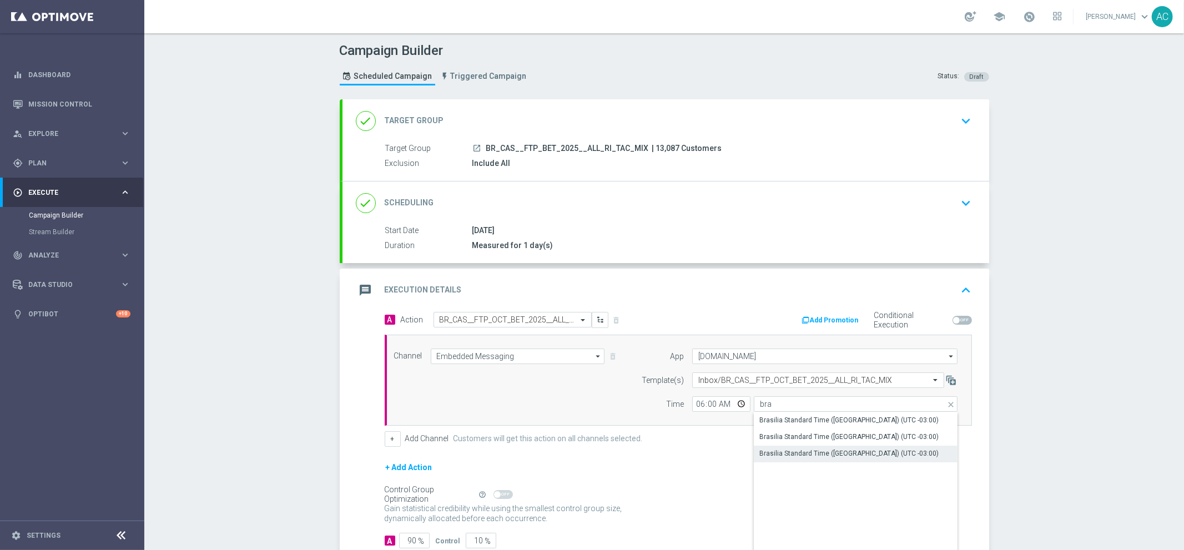
click at [862, 454] on div "Brasilia Standard Time (Sao Paulo) (UTC -03:00)" at bounding box center [848, 454] width 179 height 10
type input "Brasilia Standard Time (Sao Paulo) (UTC -03:00)"
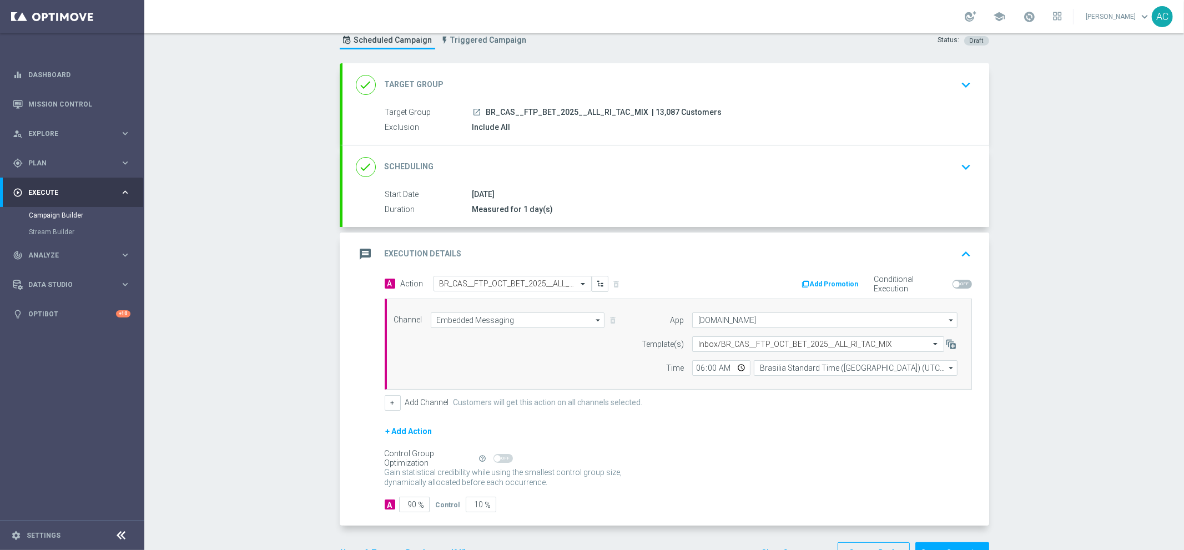
scroll to position [72, 0]
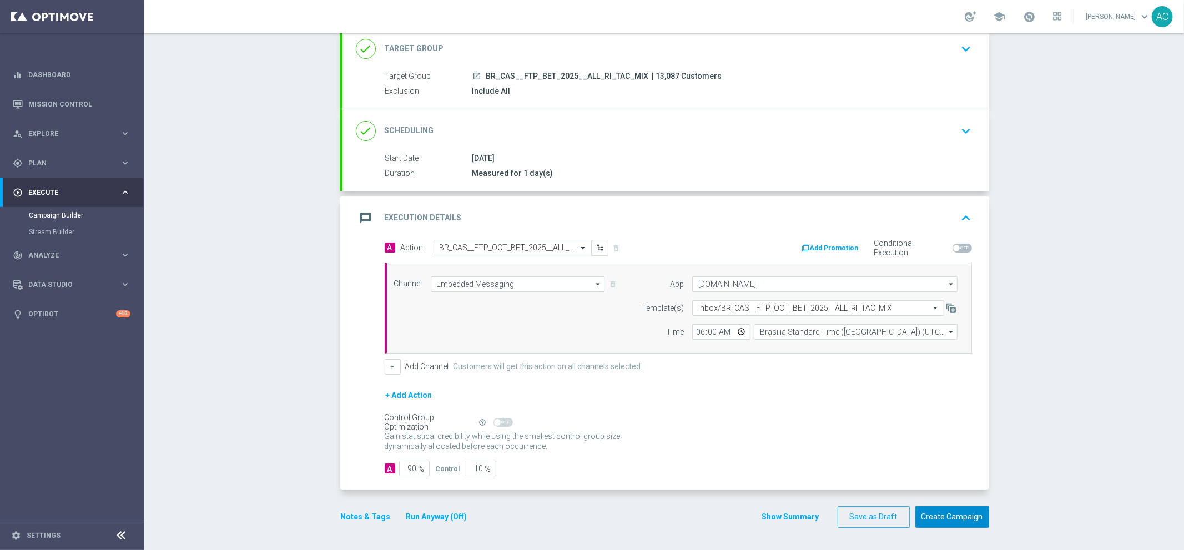
click at [953, 523] on button "Create Campaign" at bounding box center [952, 517] width 74 height 22
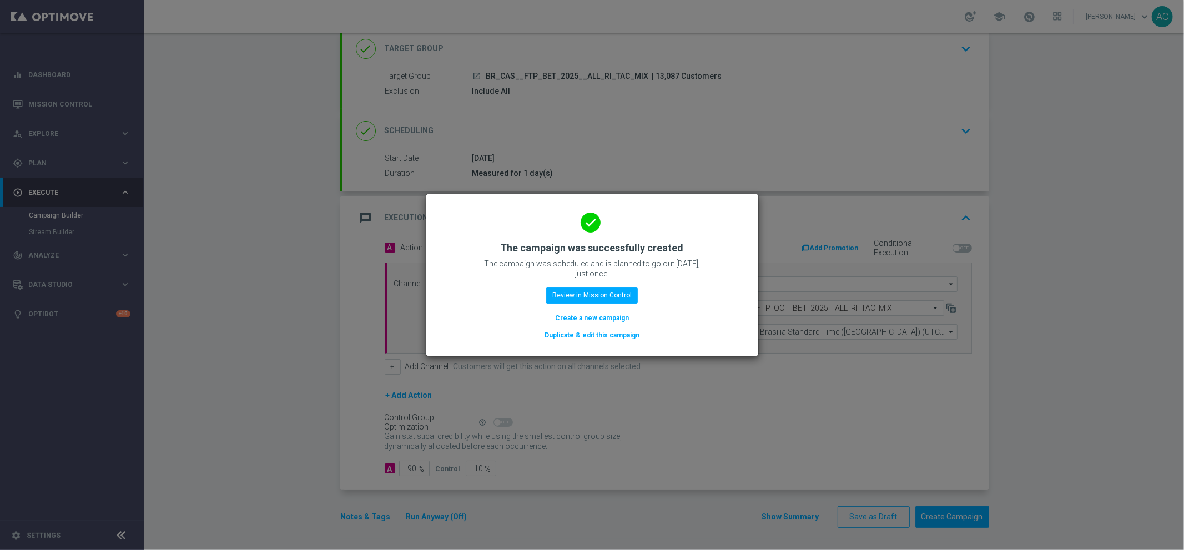
click at [588, 314] on button "Create a new campaign" at bounding box center [592, 318] width 76 height 12
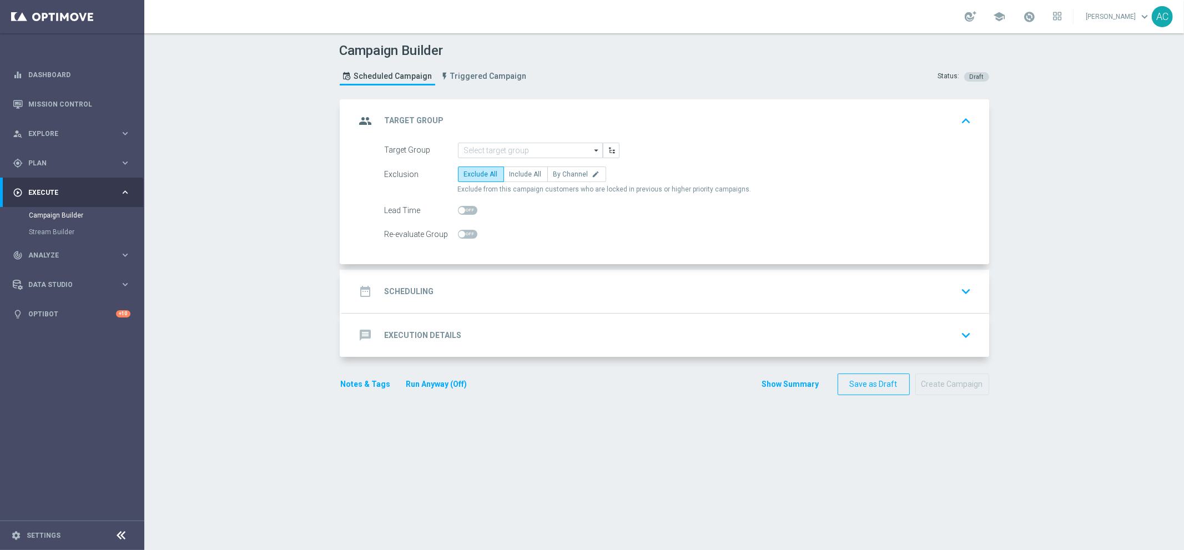
scroll to position [0, 0]
click at [500, 154] on input at bounding box center [530, 151] width 145 height 16
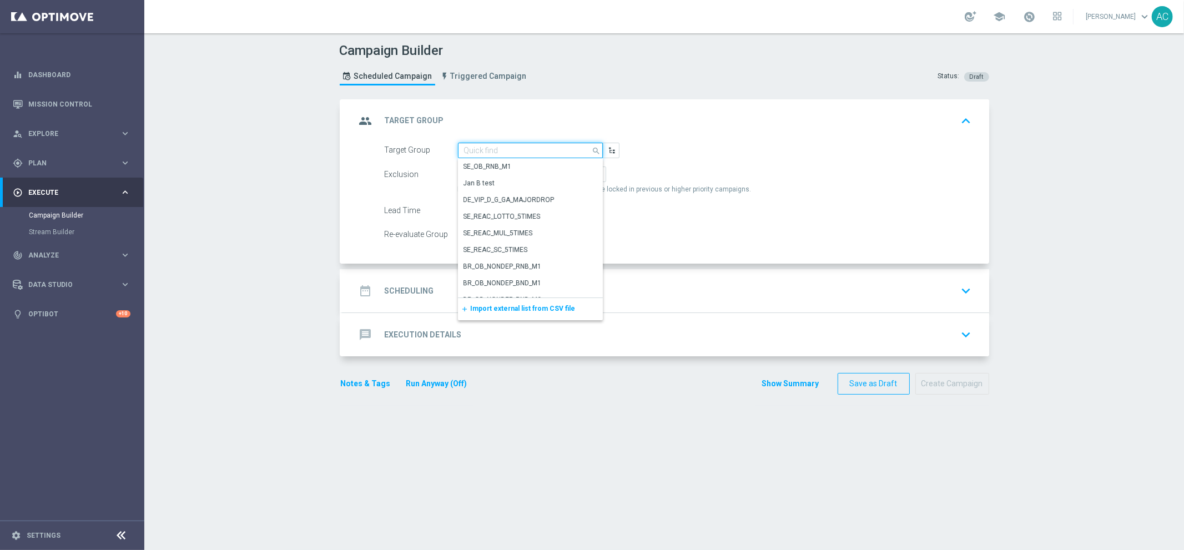
paste input "BR_CAS__FTP_BET_2025__ALL_SMS_TAC_MIX"
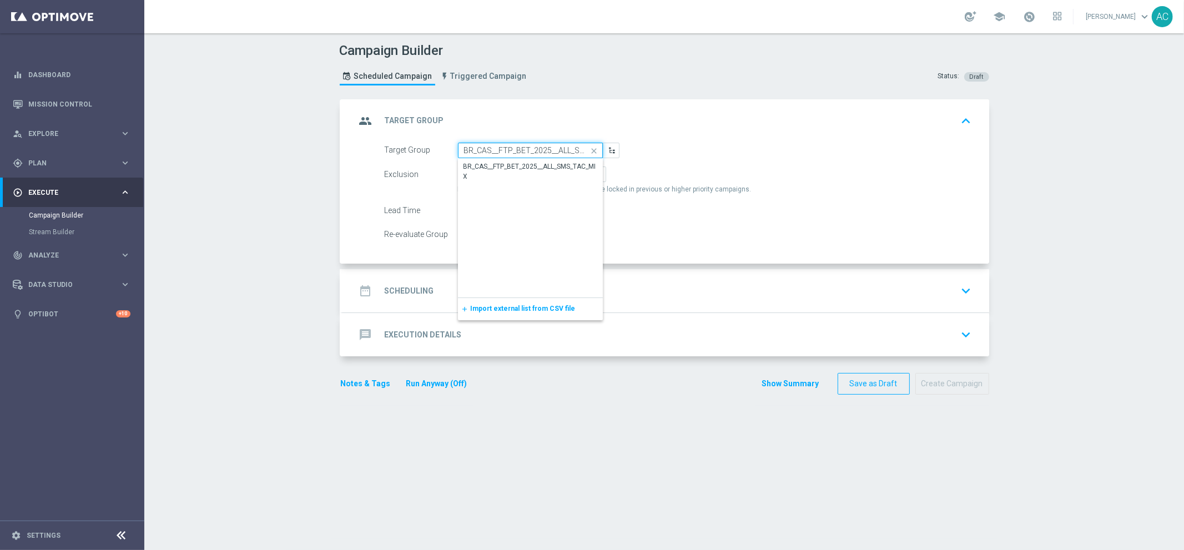
scroll to position [0, 32]
click at [502, 165] on div "BR_CAS__FTP_BET_2025__ALL_SMS_TAC_MIX" at bounding box center [530, 172] width 134 height 20
type input "BR_CAS__FTP_BET_2025__ALL_SMS_TAC_MIX"
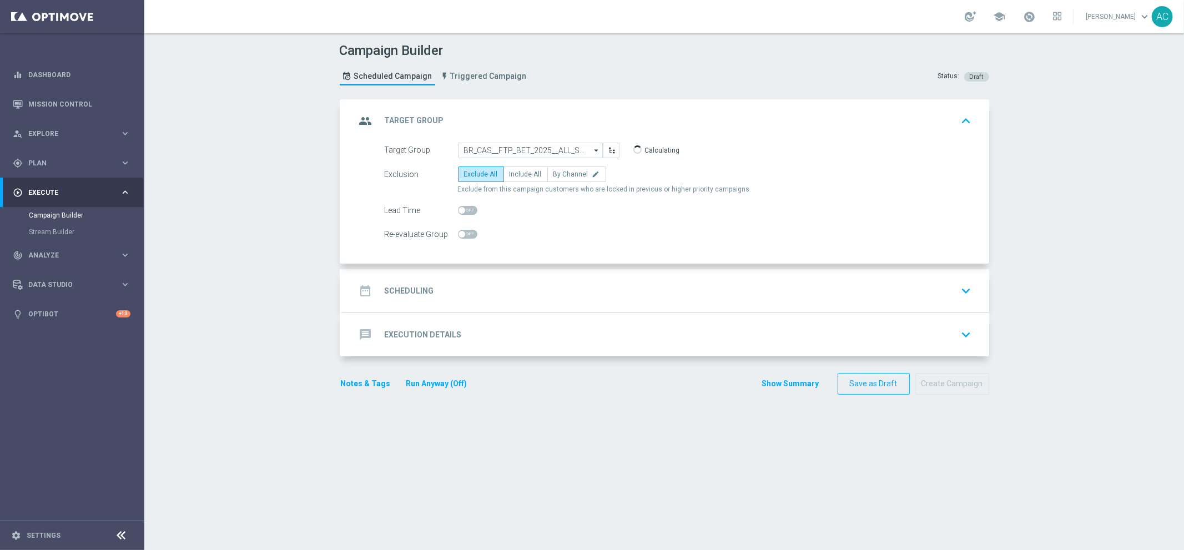
click at [453, 300] on div "date_range Scheduling keyboard_arrow_down" at bounding box center [666, 290] width 620 height 21
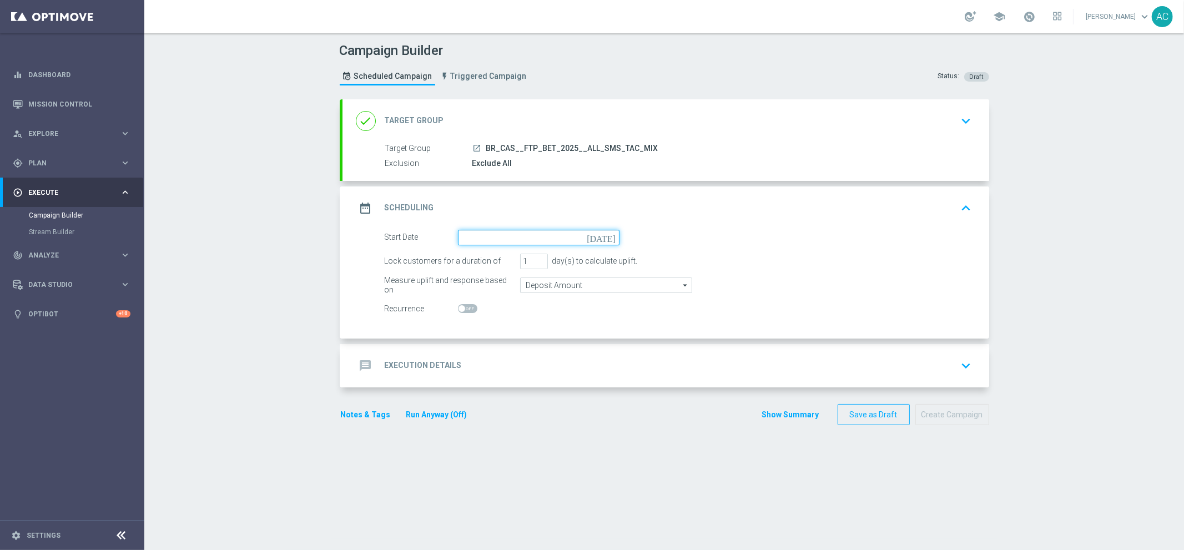
click at [553, 235] on input at bounding box center [539, 238] width 162 height 16
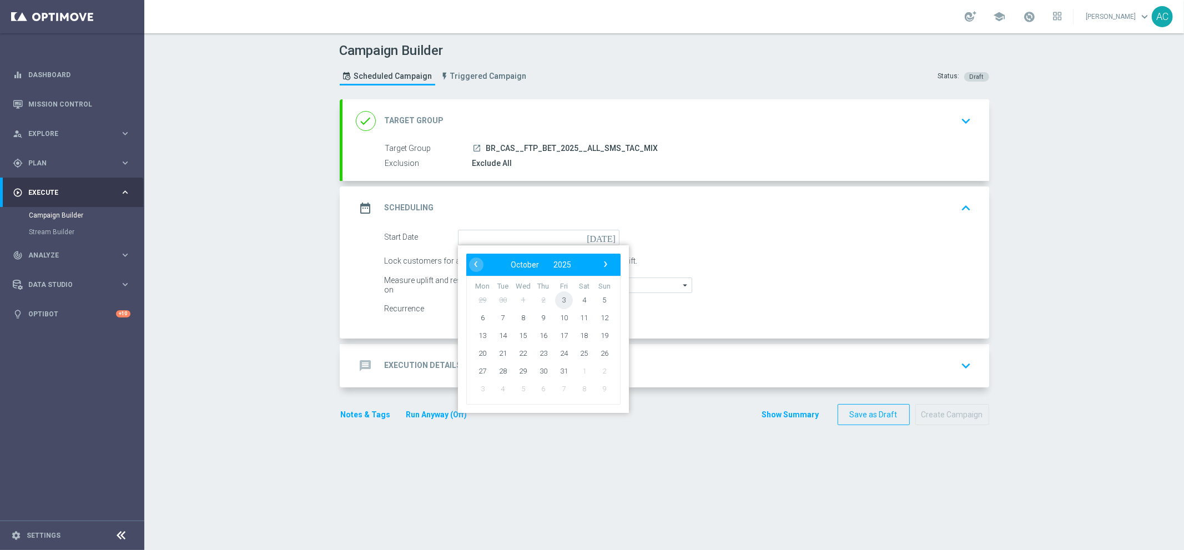
click at [560, 293] on span "3" at bounding box center [564, 300] width 18 height 18
type input "[DATE]"
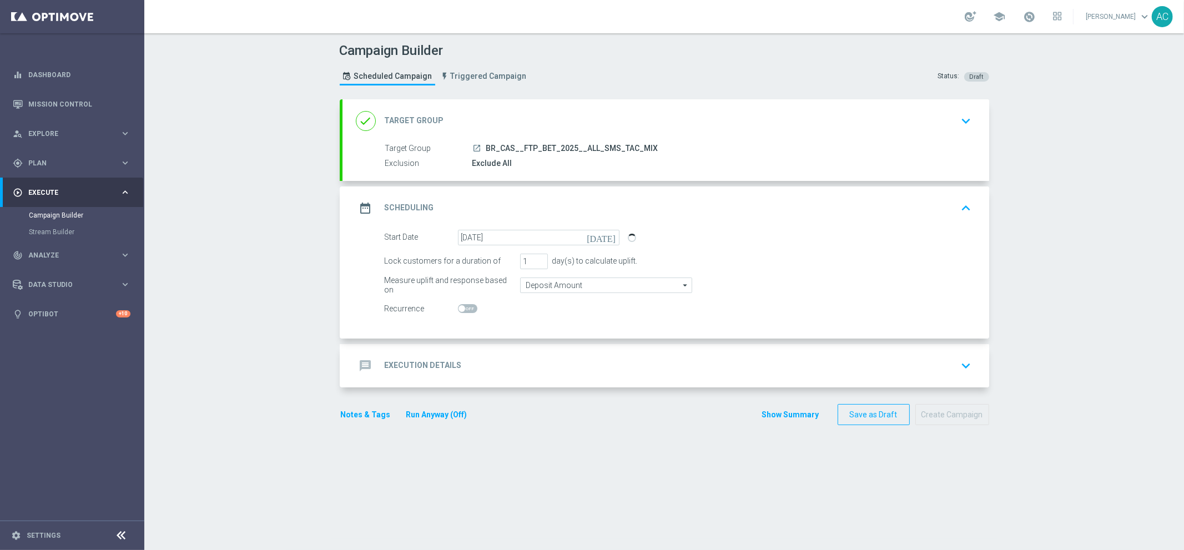
click at [441, 375] on div "message Execution Details keyboard_arrow_down" at bounding box center [666, 365] width 620 height 21
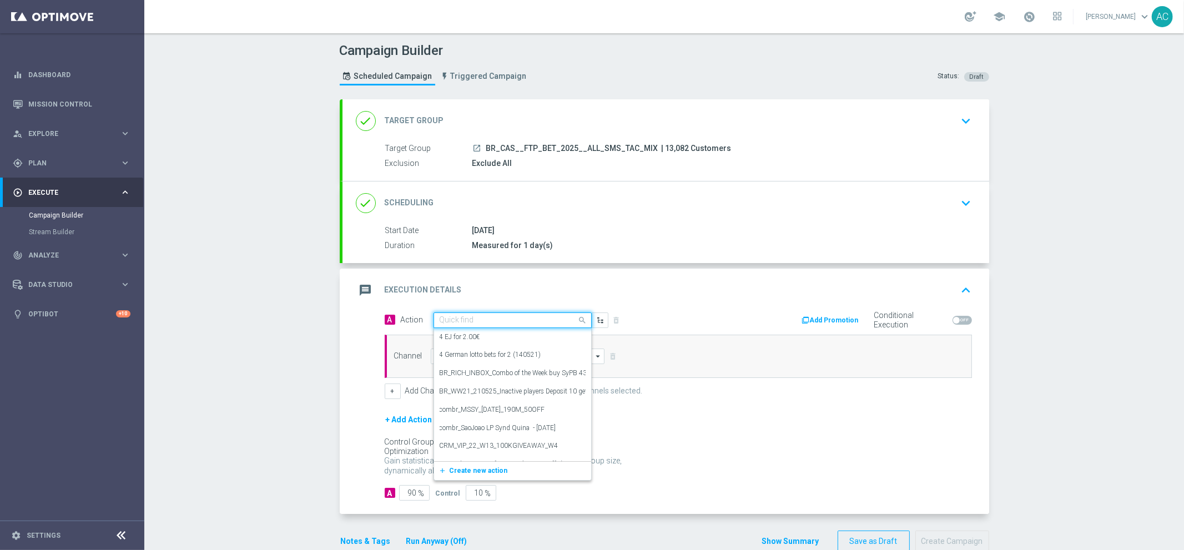
click at [531, 319] on input "text" at bounding box center [502, 320] width 124 height 9
paste input "BR_CAS__FTPWHEEL_OCT_ALL_SMS_TAC_GM"
type input "BR_CAS__FTPWHEEL_OCT_ALL_SMS_TAC_GM"
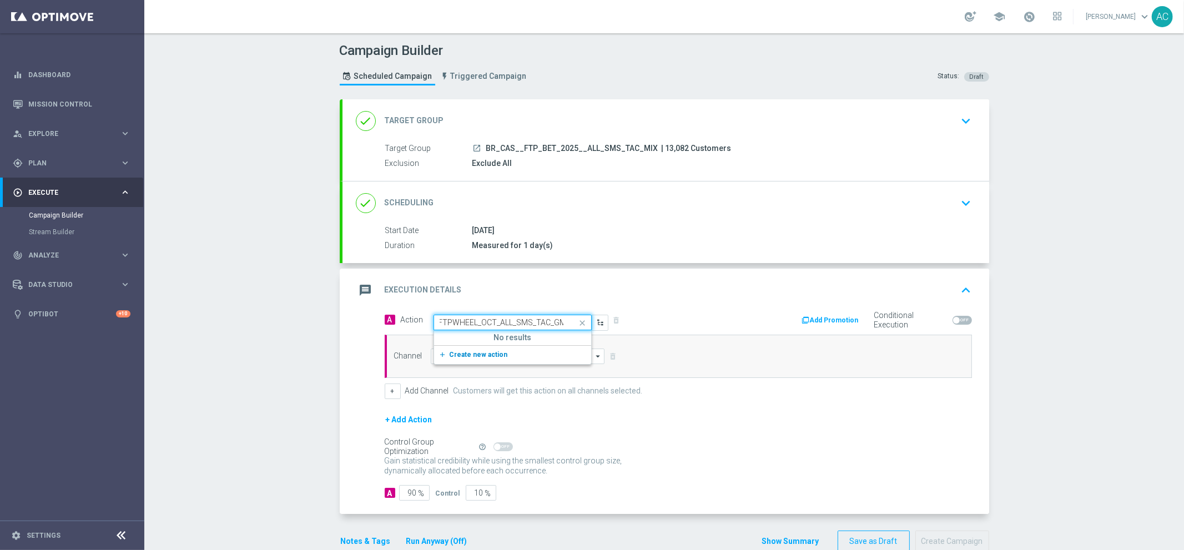
click at [498, 359] on button "add_new Create new action" at bounding box center [510, 355] width 153 height 13
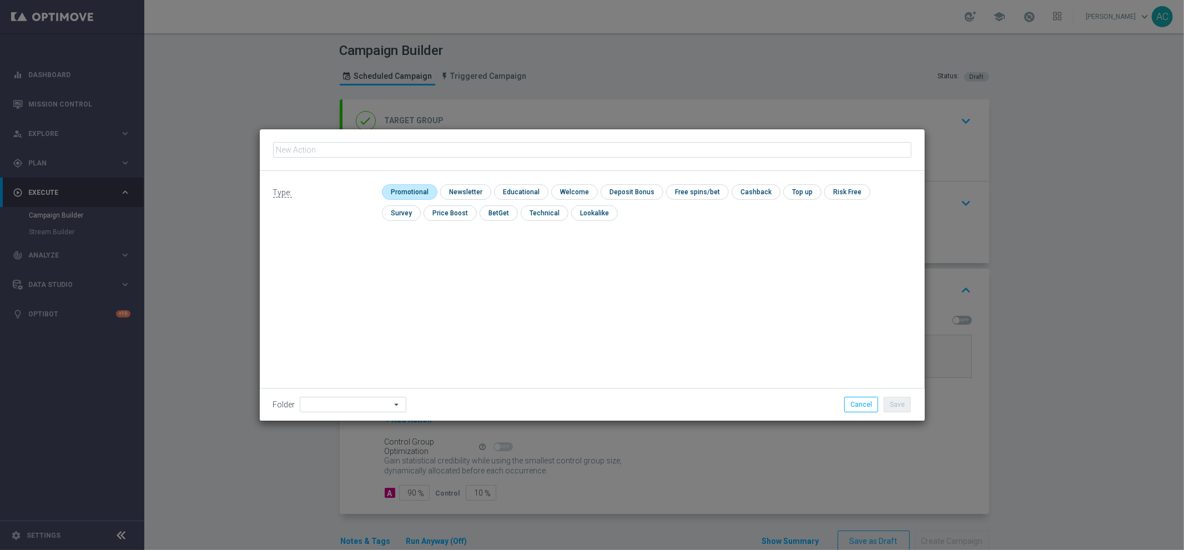
type input "BR_CAS__FTPWHEEL_OCT_ALL_SMS_TAC_GM"
click at [417, 188] on input "checkbox" at bounding box center [408, 191] width 53 height 15
checkbox input "true"
click at [900, 403] on button "Save" at bounding box center [897, 405] width 27 height 16
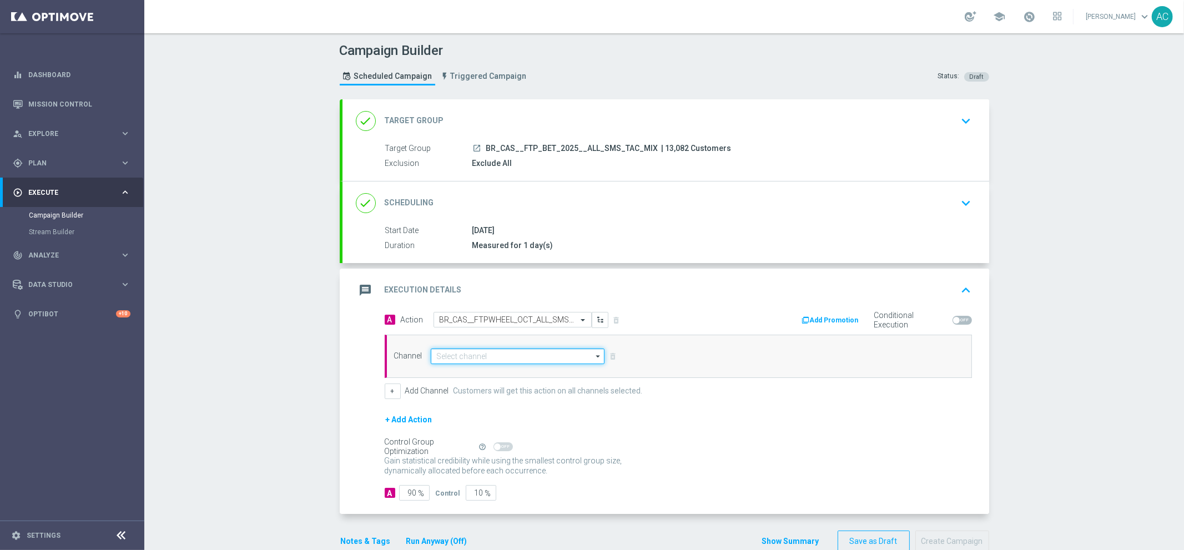
click at [485, 354] on input at bounding box center [518, 357] width 174 height 16
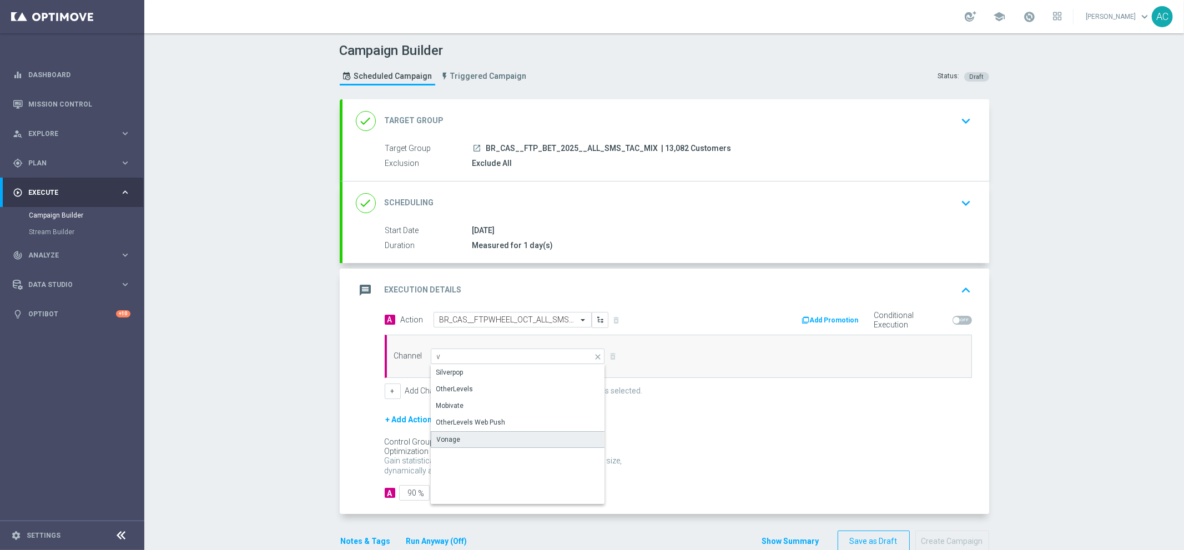
click at [470, 436] on div "Vonage" at bounding box center [518, 439] width 175 height 17
type input "Vonage"
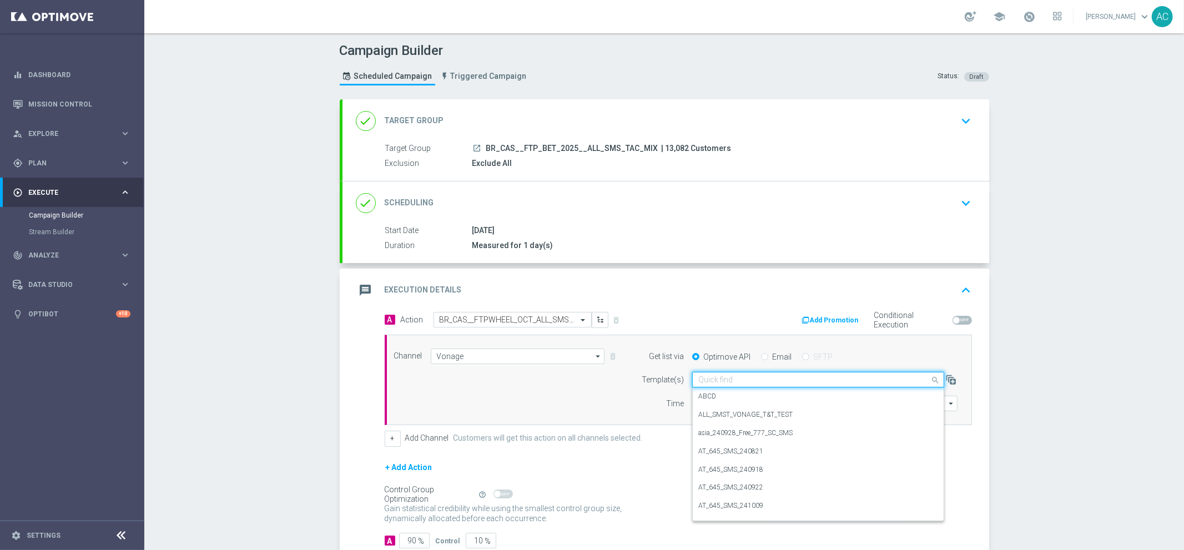
click at [775, 375] on input "text" at bounding box center [807, 379] width 218 height 9
paste input "BR_CAS__FTPWHEEL_OCT_ALL_SMS_TAC_GM"
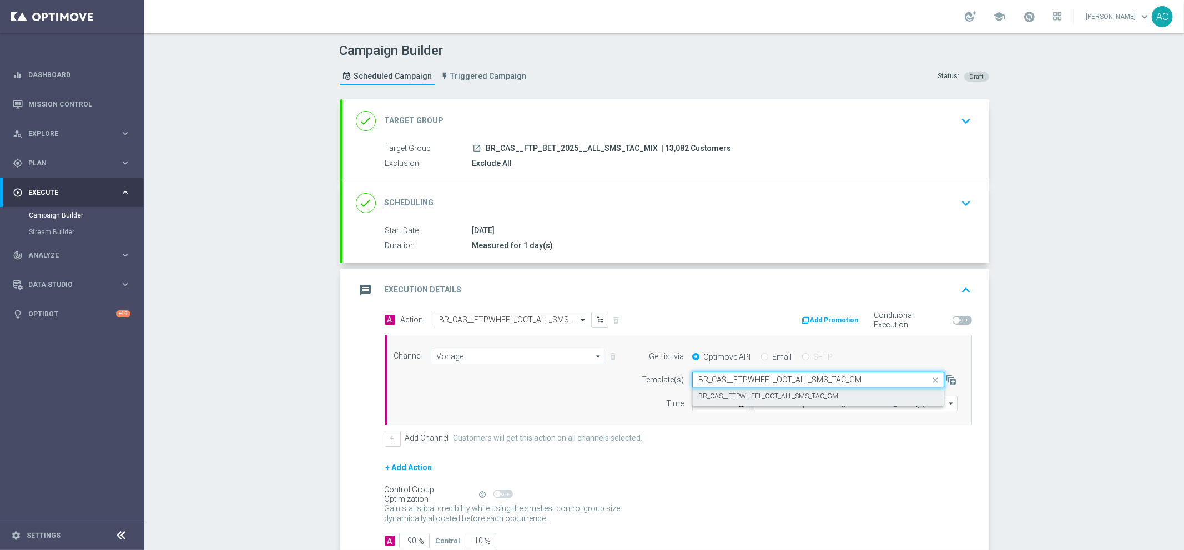
click at [767, 397] on label "BR_CAS__FTPWHEEL_OCT_ALL_SMS_TAC_GM" at bounding box center [768, 396] width 140 height 9
type input "BR_CAS__FTPWHEEL_OCT_ALL_SMS_TAC_GM"
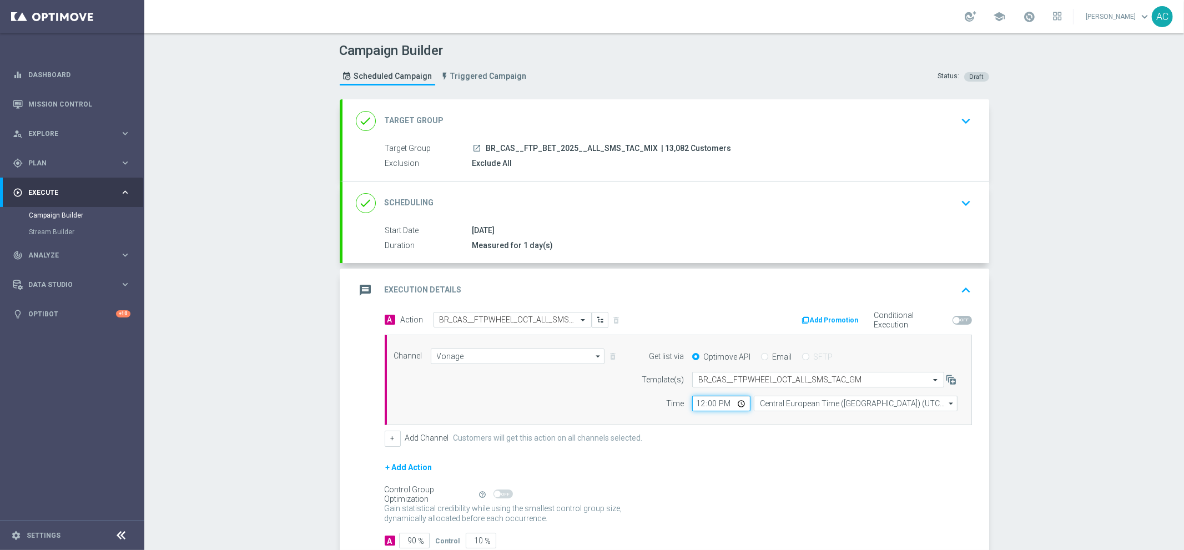
click at [694, 402] on input "12:00" at bounding box center [721, 404] width 58 height 16
type input "19:00"
click at [855, 400] on input "Central European Time (Budapest) (UTC +02:00)" at bounding box center [856, 404] width 204 height 16
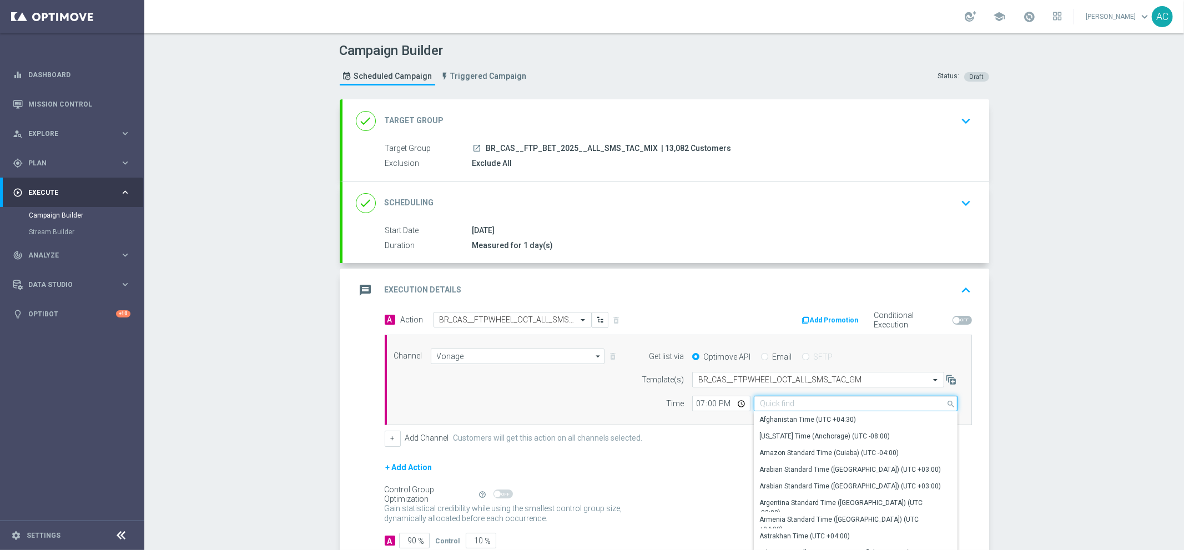
paste input "BR_CAS__FTPWHEEL_OCT_ALL_SMS_TAC_GM"
type input "BR_CAS__FTPWHEEL_OCT_ALL_SMS_TAC_GM"
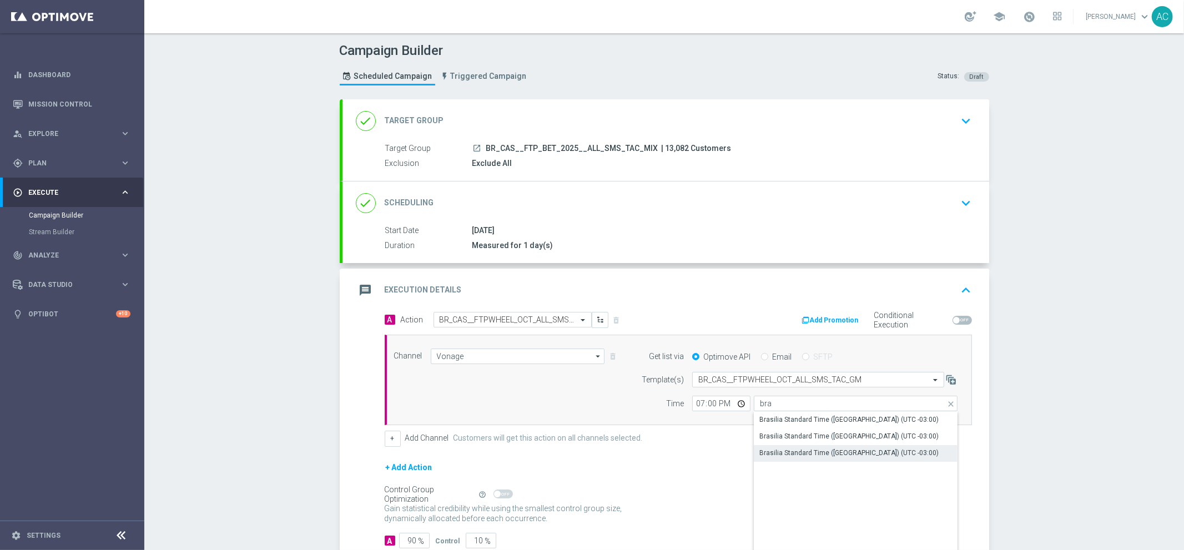
click at [851, 452] on div "Brasilia Standard Time (Sao Paulo) (UTC -03:00)" at bounding box center [848, 453] width 179 height 10
type input "Brasilia Standard Time (Sao Paulo) (UTC -03:00)"
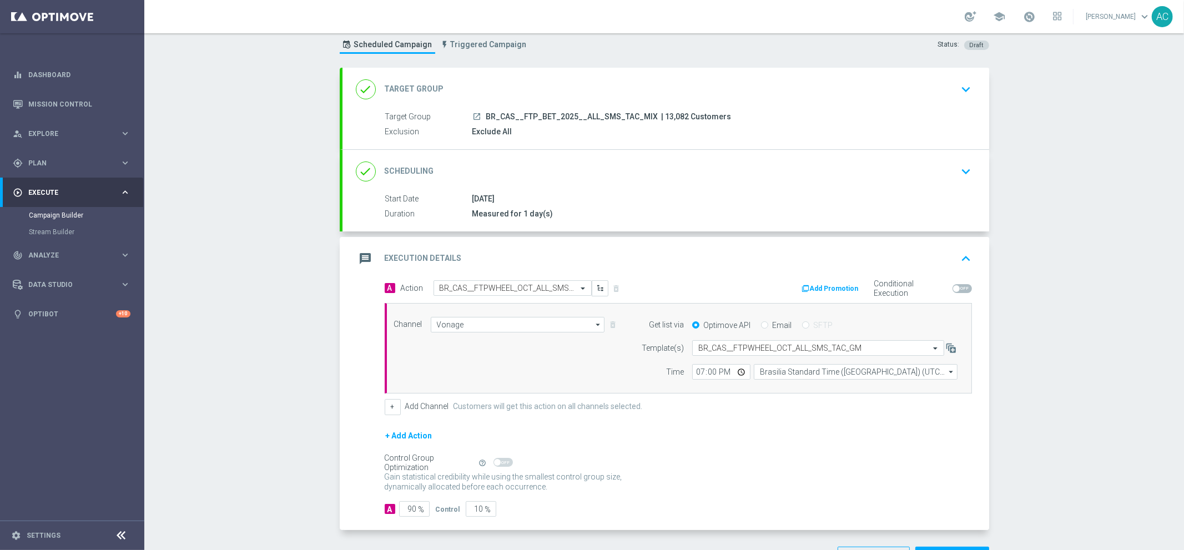
scroll to position [72, 0]
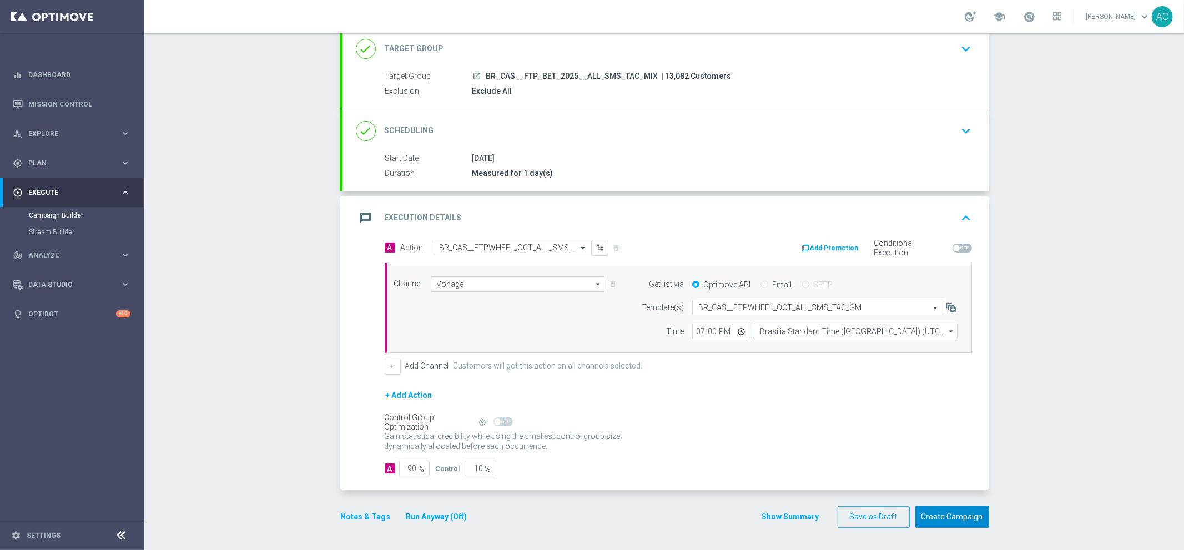
click at [945, 514] on button "Create Campaign" at bounding box center [952, 517] width 74 height 22
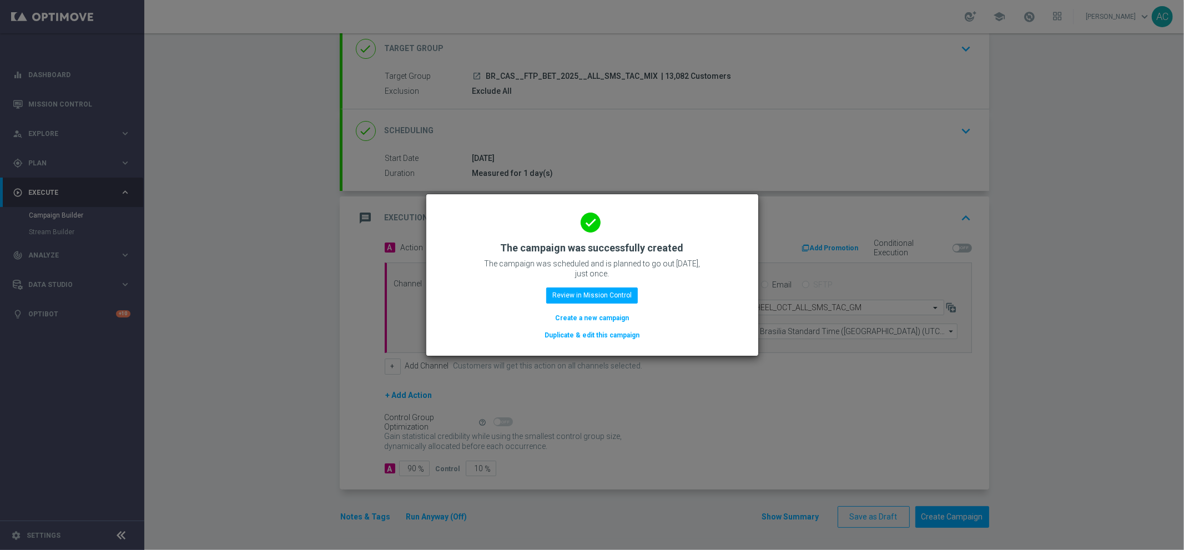
click at [580, 317] on button "Create a new campaign" at bounding box center [592, 318] width 76 height 12
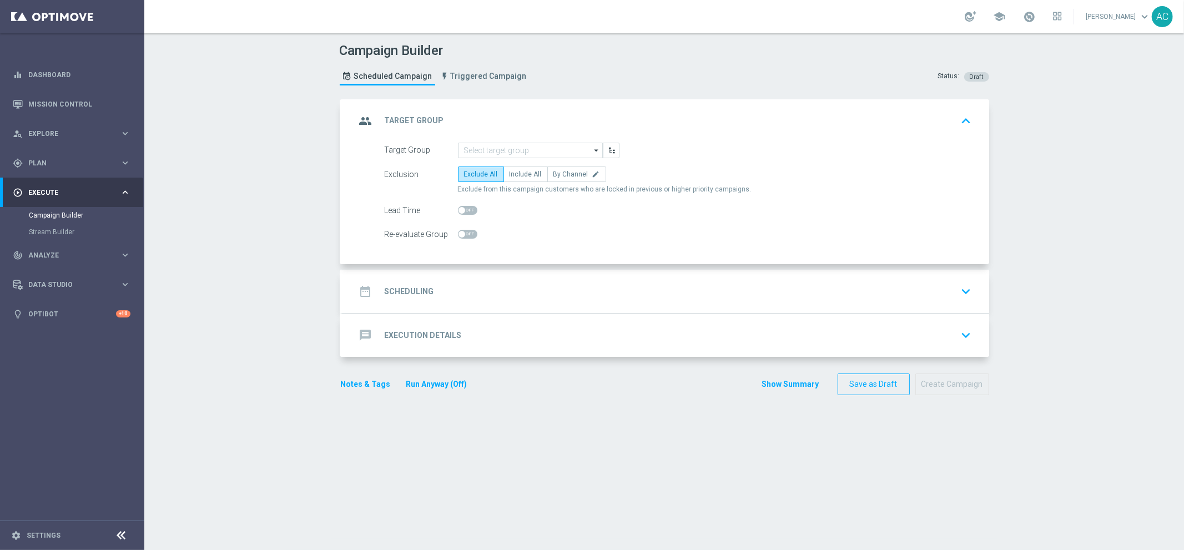
scroll to position [0, 0]
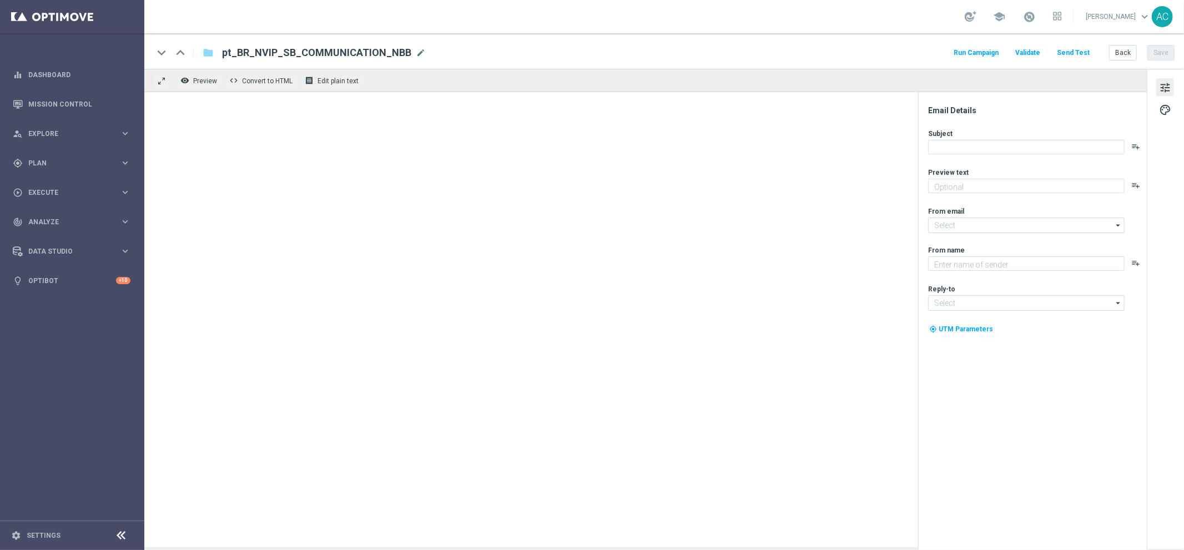
type textarea "Oportunidade no ar! Faça sua aposta no NBB e ganhe mais!"
type input "[EMAIL_ADDRESS][DOMAIN_NAME]"
type textarea "Lottoland"
type input "[EMAIL_ADDRESS][DOMAIN_NAME]"
type textarea "Receba seu pagamento quando seu time abrir 20 pontos de vantagem. Simples assim!"
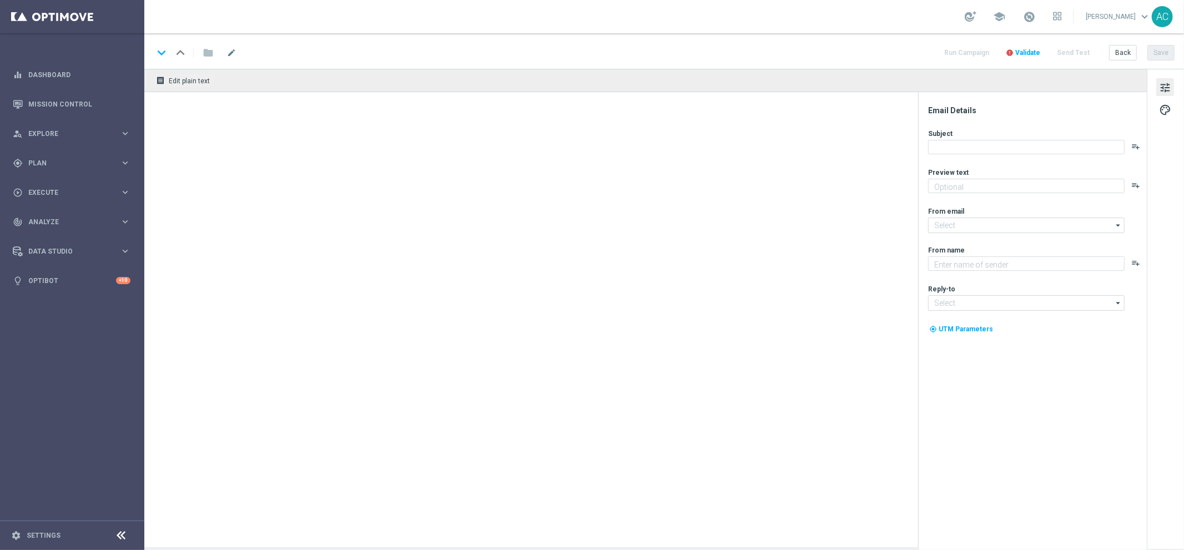
type input "[EMAIL_ADDRESS][DOMAIN_NAME]"
type textarea "Lottoland"
type input "[EMAIL_ADDRESS][DOMAIN_NAME]"
type textarea "Paulistão 2025: A final está pegando fogo! Faça sua aposta!"
type textarea "Lottoland"
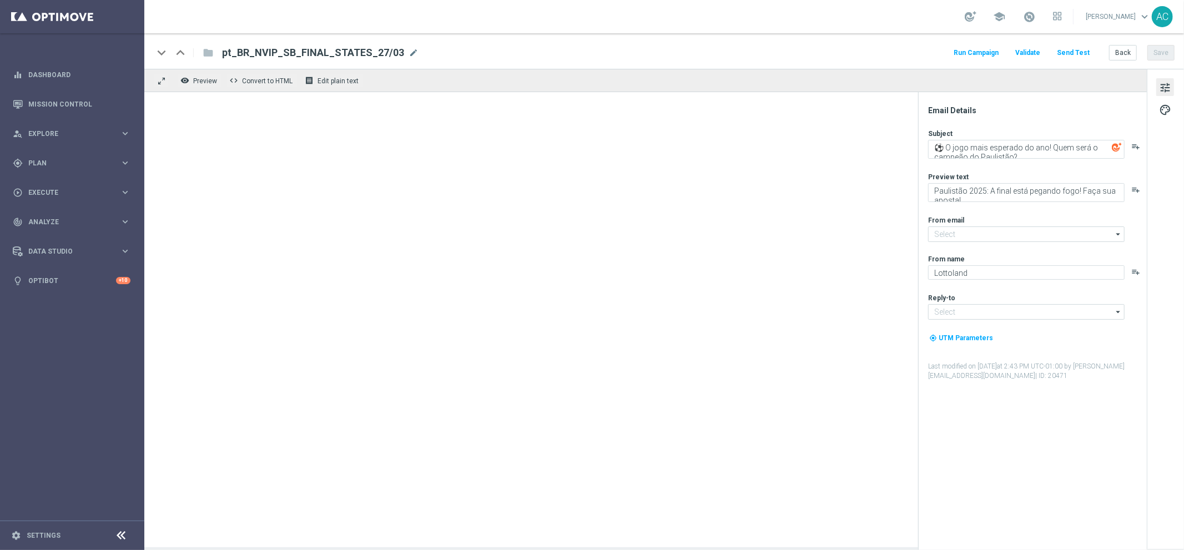
type input "[EMAIL_ADDRESS][DOMAIN_NAME]"
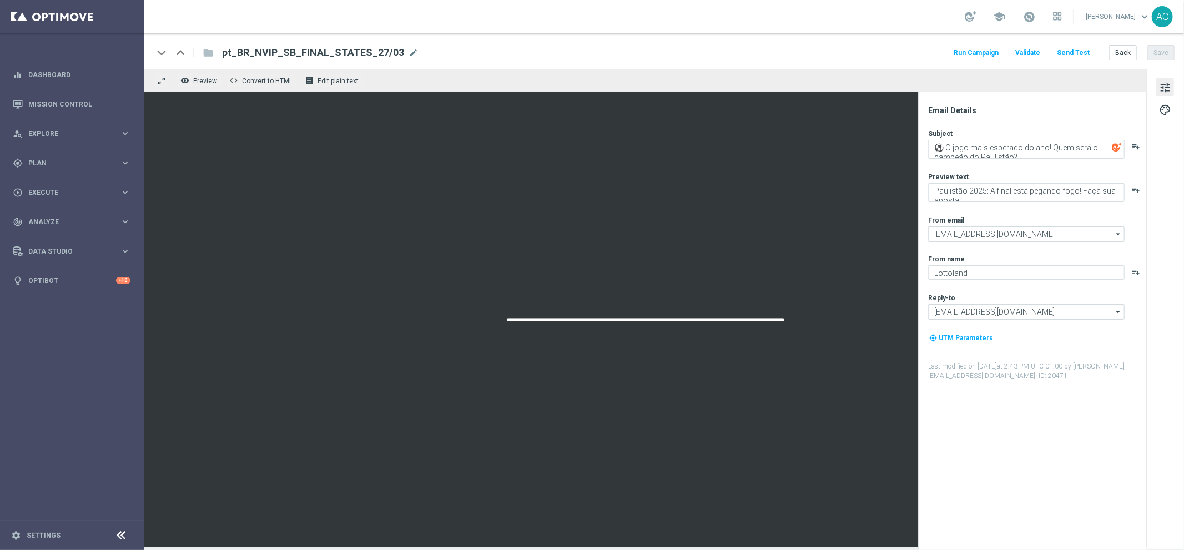
click at [208, 55] on div "folder" at bounding box center [202, 53] width 22 height 18
click at [209, 56] on div "folder" at bounding box center [202, 53] width 22 height 18
click at [209, 54] on div "folder" at bounding box center [202, 53] width 22 height 18
click at [78, 166] on div "gps_fixed Plan" at bounding box center [66, 163] width 107 height 10
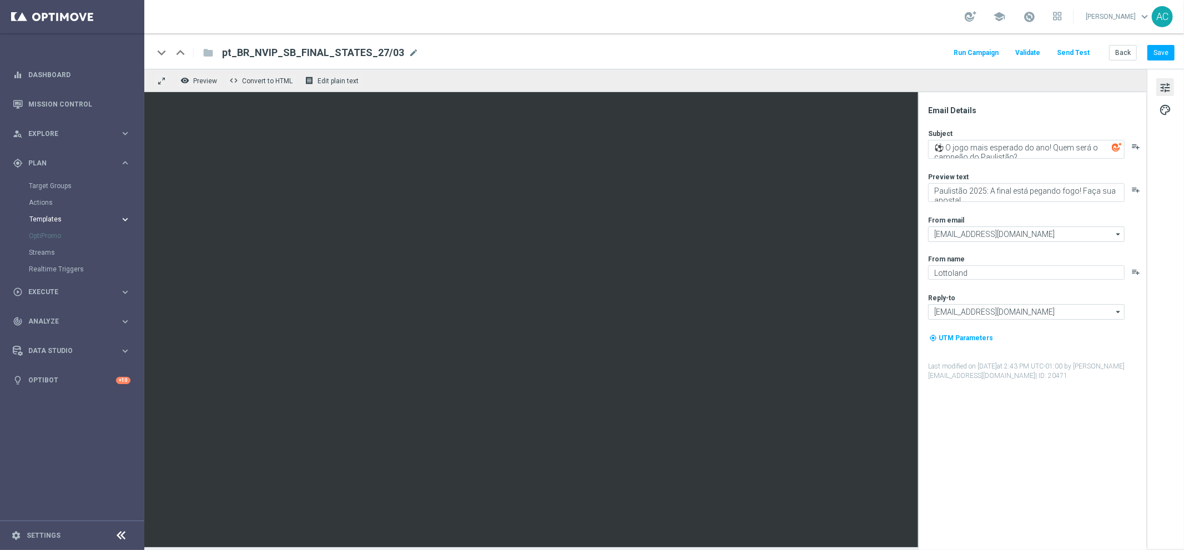
click at [61, 217] on span "Templates" at bounding box center [68, 219] width 79 height 7
click at [49, 236] on link "Optimail" at bounding box center [74, 235] width 81 height 9
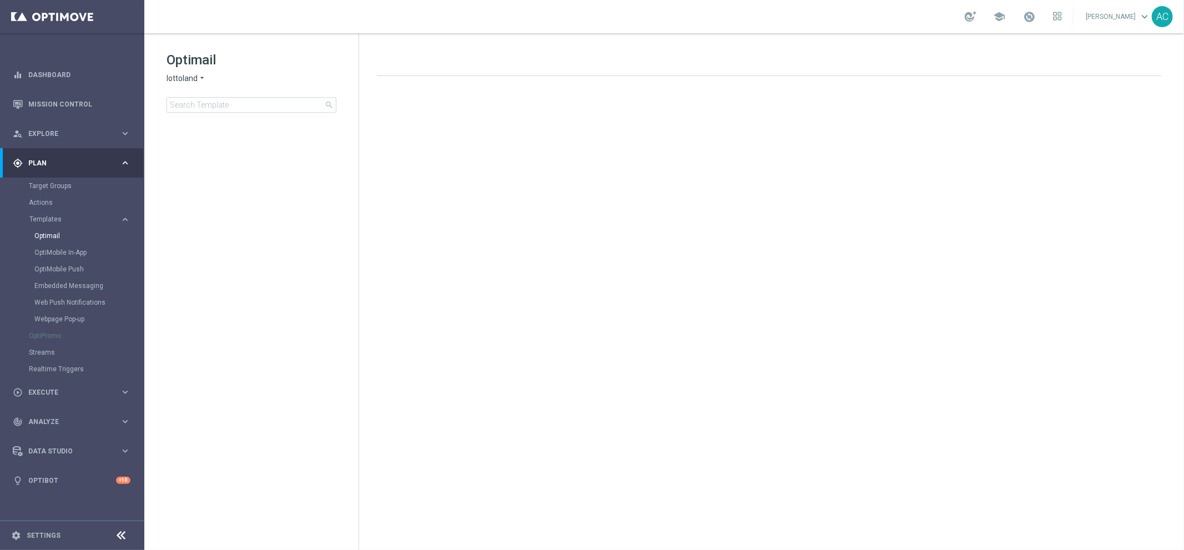
click at [194, 82] on span "lottoland" at bounding box center [182, 78] width 31 height 11
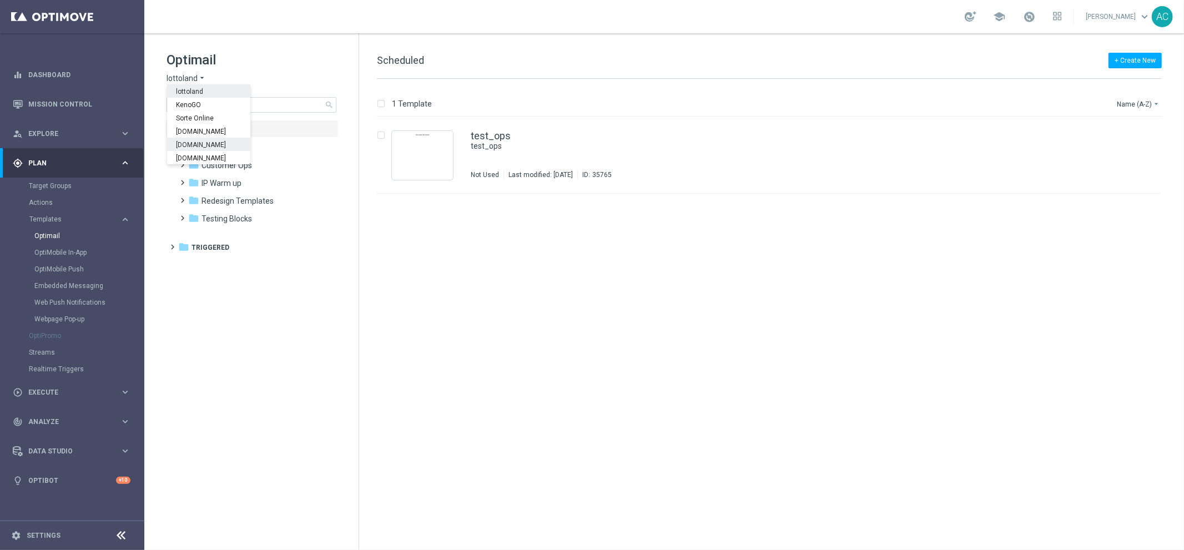
click at [225, 147] on div "[DOMAIN_NAME]" at bounding box center [208, 144] width 83 height 13
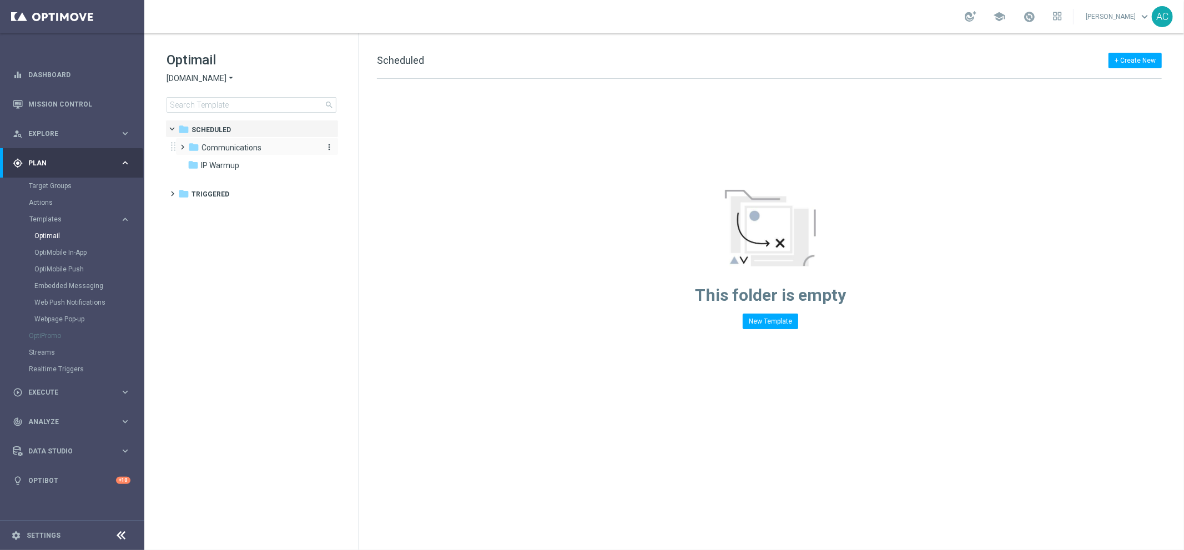
click at [195, 147] on icon "folder" at bounding box center [193, 147] width 11 height 11
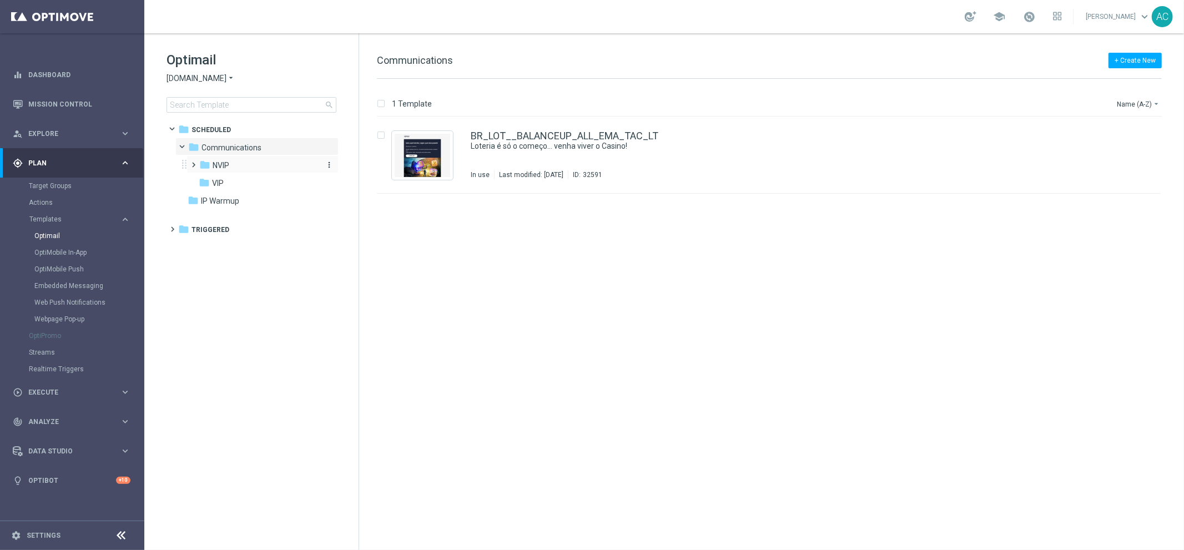
click at [223, 168] on span "NVIP" at bounding box center [221, 165] width 17 height 10
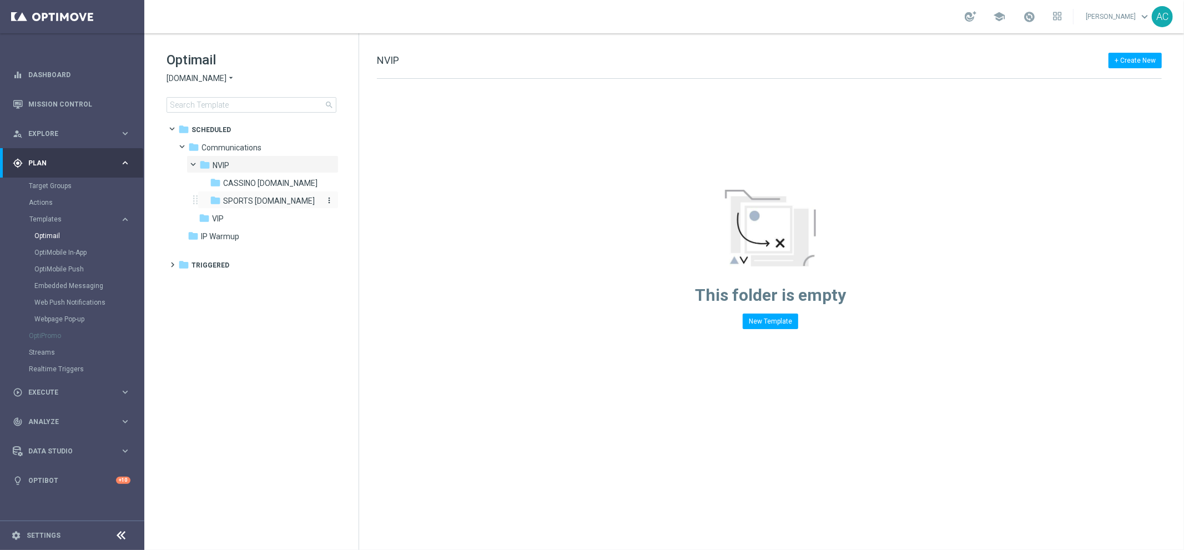
click at [255, 201] on span "SPORTS bet.br" at bounding box center [269, 201] width 92 height 10
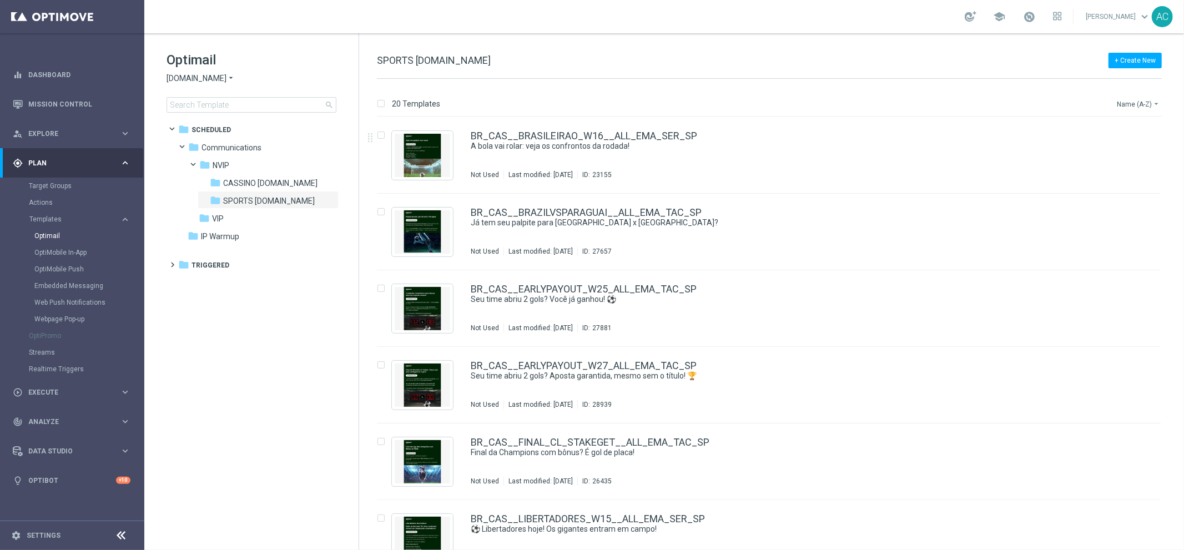
click at [1120, 100] on button "Name (A-Z) arrow_drop_down" at bounding box center [1139, 103] width 46 height 13
click at [1130, 153] on span "Date Modified (Newest)" at bounding box center [1119, 153] width 74 height 8
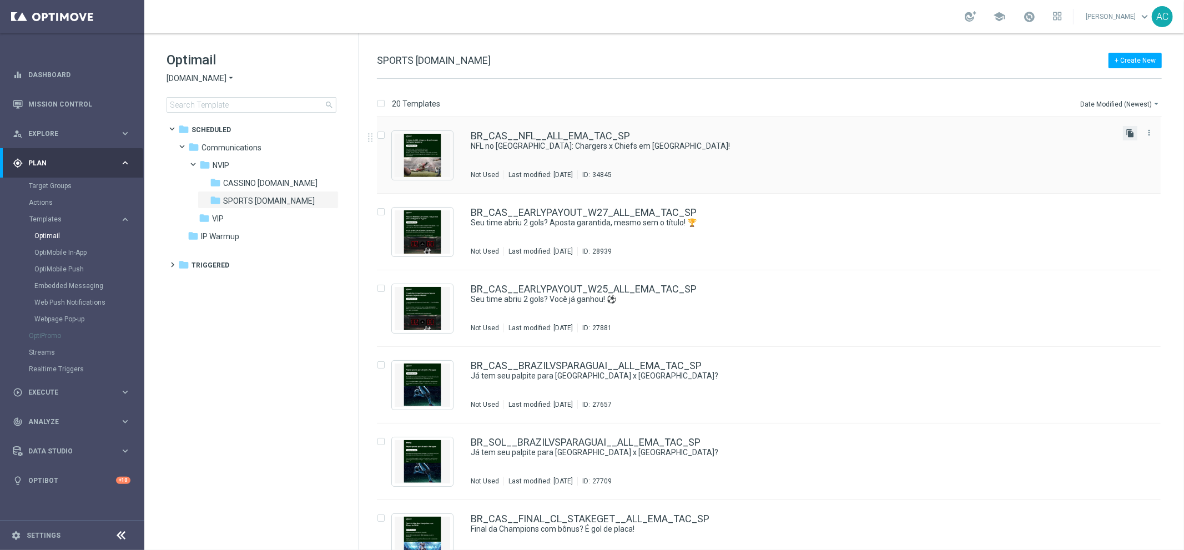
click at [1132, 132] on icon "file_copy" at bounding box center [1130, 133] width 9 height 9
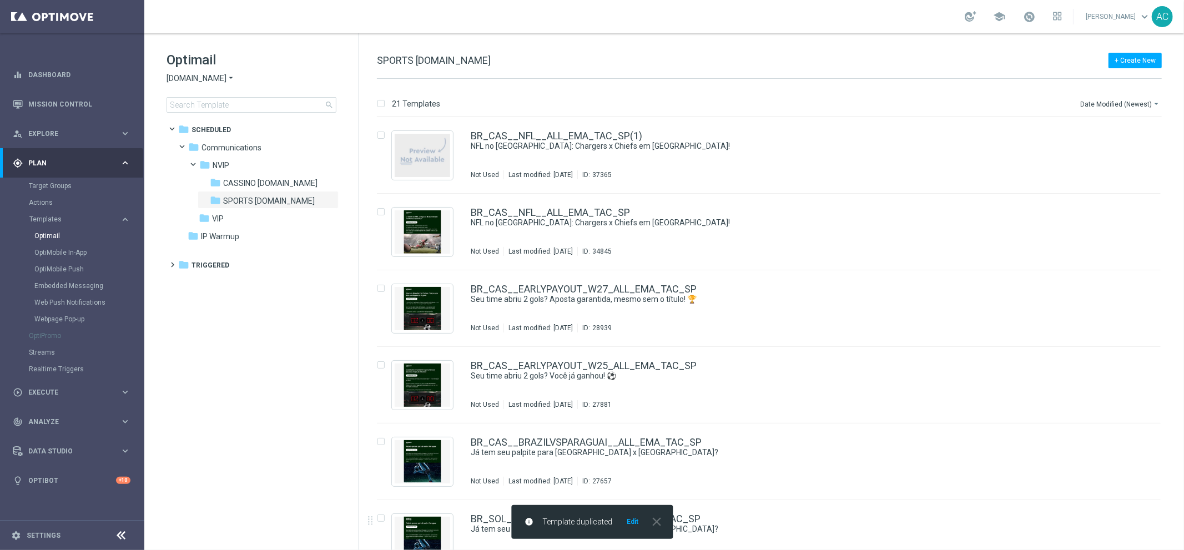
click at [636, 523] on button "Edit" at bounding box center [633, 521] width 14 height 9
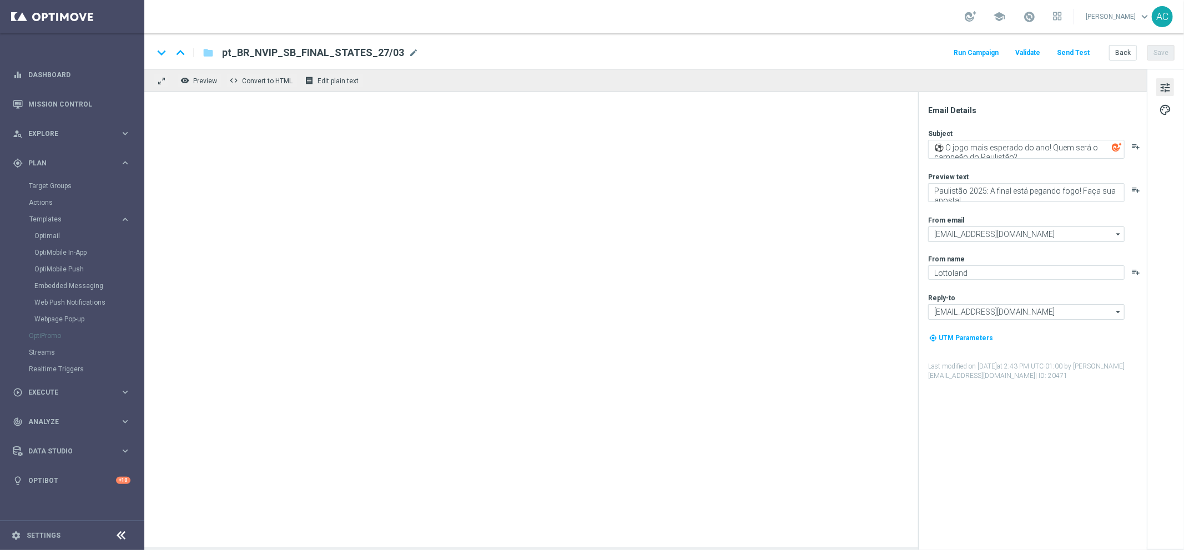
type textarea "NFL no Brasil: Chargers x Chiefs em São Paulo!"
type textarea "Aposte nos lances mais emocionantes e aproveite odds especiais na Lottoland"
type input "mail@crm.lottoland.bet.br"
type textarea "[DOMAIN_NAME]"
type input "contato@lottoland.bet.br"
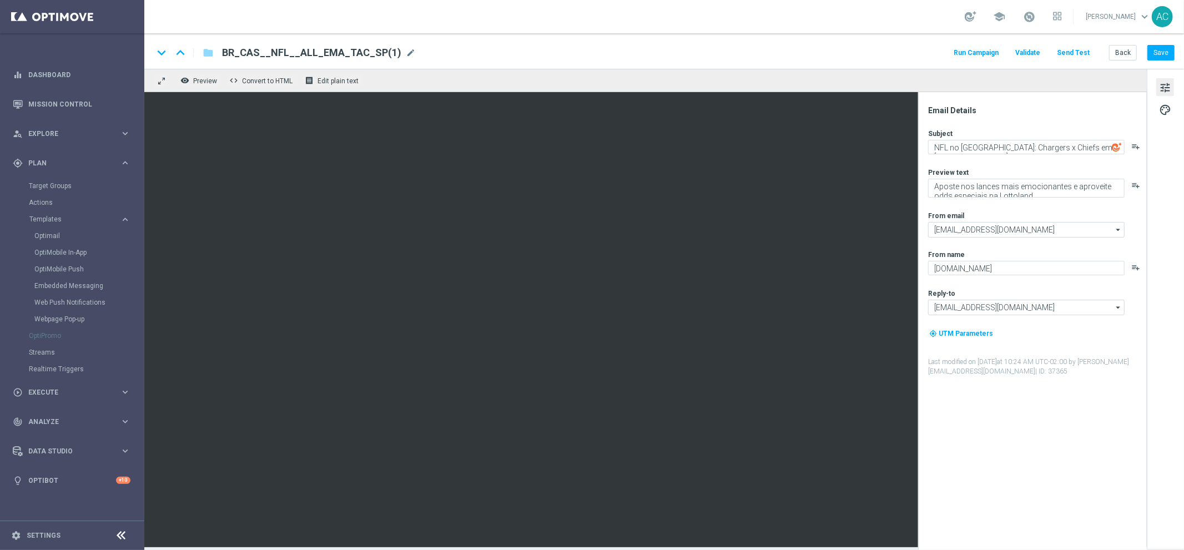
click at [309, 54] on span "BR_CAS__NFL__ALL_EMA_TAC_SP(1)" at bounding box center [311, 52] width 179 height 13
click at [309, 54] on input "BR_CAS__NFL__ALL_EMA_TAC_SP(1)" at bounding box center [359, 53] width 275 height 14
paste input "BETBOOST__ALL_EMA_TAC_SP"
type input "BR_CAS__BETBOOST__ALL_EMA_TAC_SP"
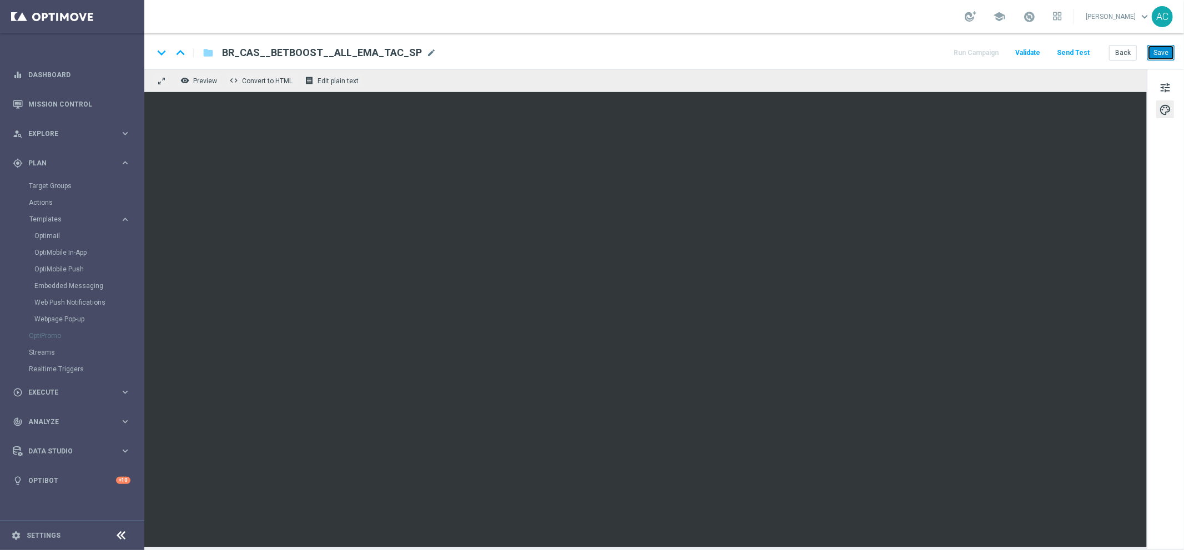
click at [1166, 52] on button "Save" at bounding box center [1160, 53] width 27 height 16
click at [1157, 48] on button "Save" at bounding box center [1160, 53] width 27 height 16
click at [1168, 85] on span "tune" at bounding box center [1165, 87] width 12 height 14
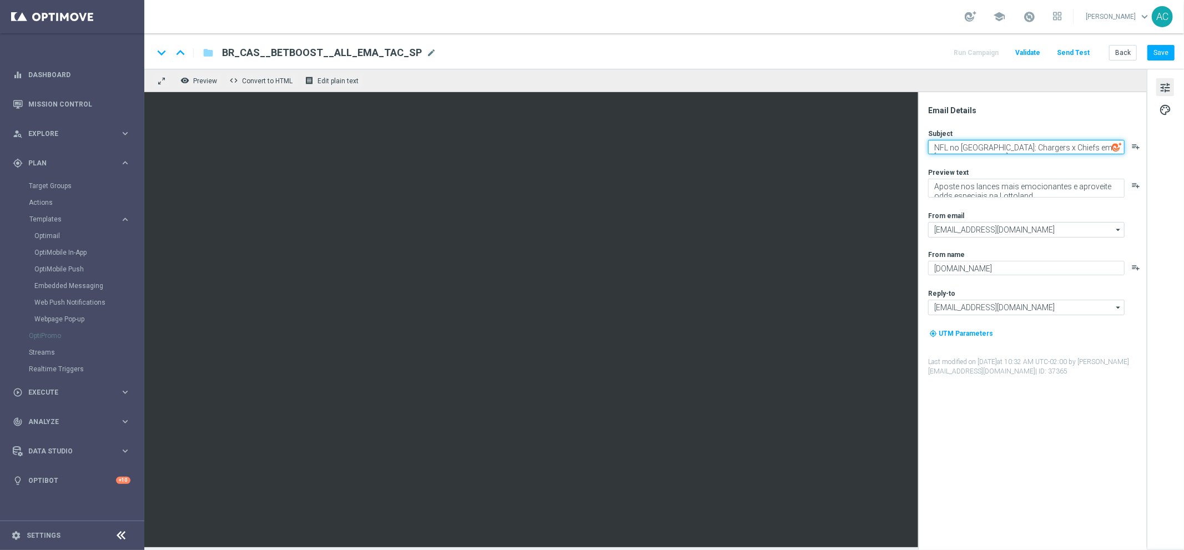
click at [994, 148] on textarea "NFL no Brasil: Chargers x Chiefs em São Paulo!" at bounding box center [1026, 147] width 196 height 14
paste textarea "Ganhe até 100% a mais com BET BOOST"
type textarea "Ganhe até 100% a mais com BET BOOST!"
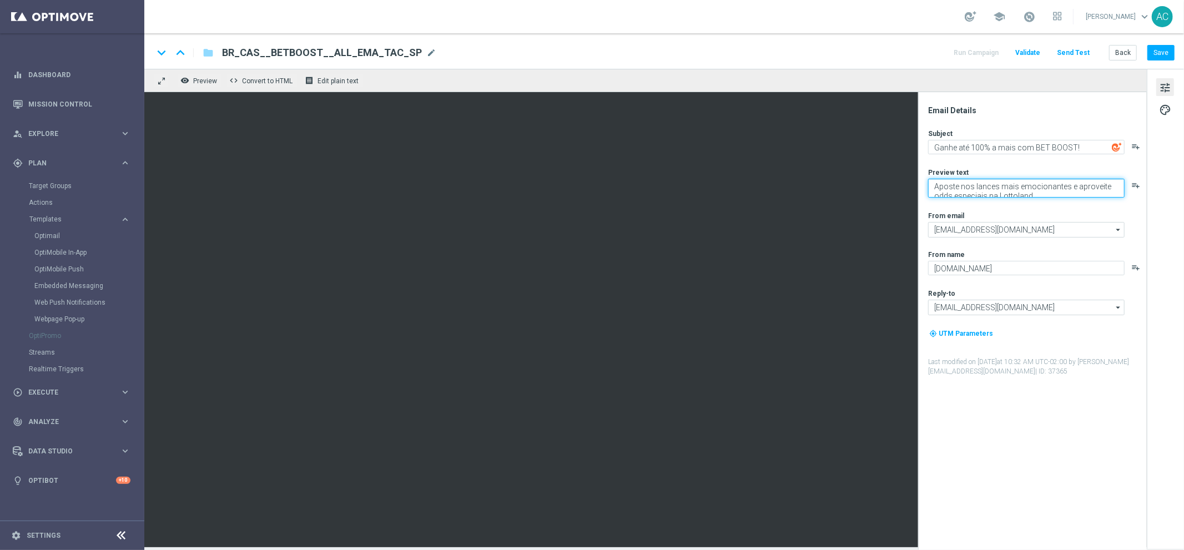
click at [1005, 193] on textarea "Aposte nos lances mais emocionantes e aproveite odds especiais na Lottoland" at bounding box center [1026, 188] width 196 height 19
paste textarea "múltipla em esportes e aumente seus ganhos em até 100%!"
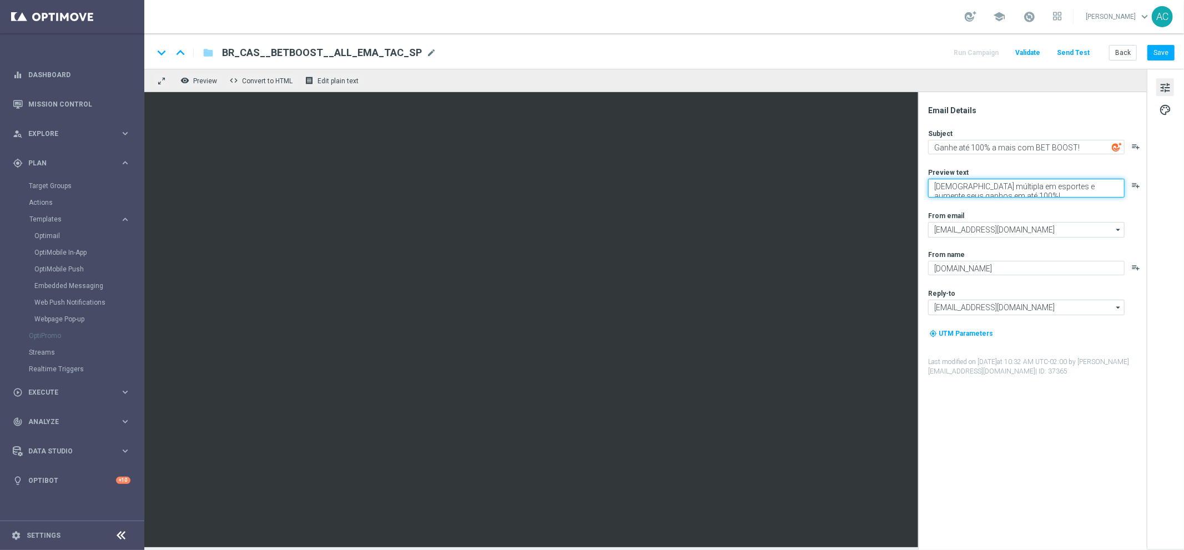
scroll to position [4, 0]
type textarea "Aposte múltipla em esportes e aumente seus ganhos em até 100%!"
click at [1162, 47] on button "Save" at bounding box center [1160, 53] width 27 height 16
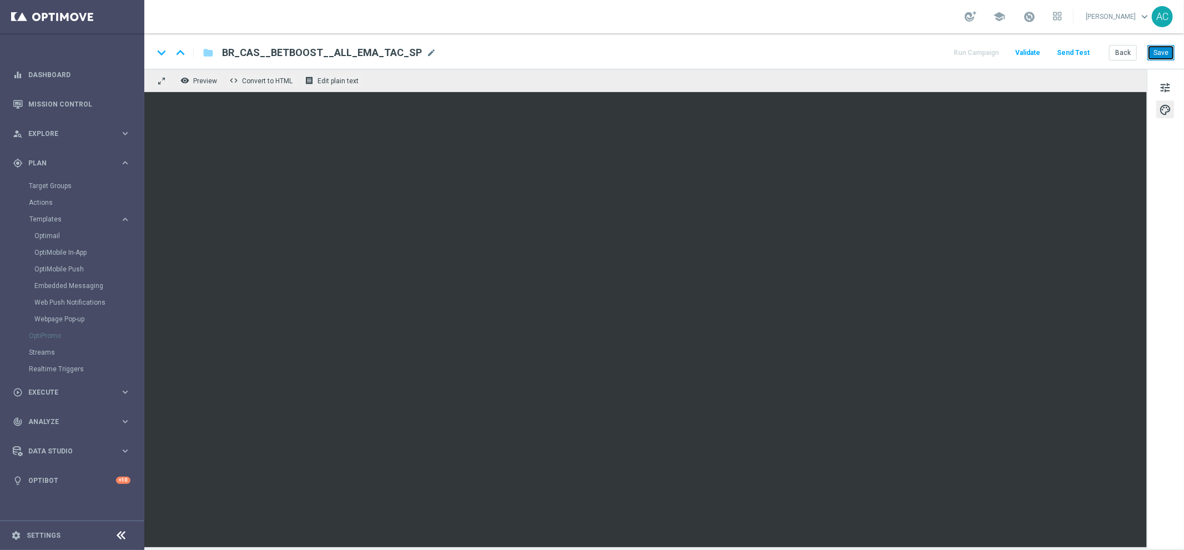
click at [1163, 53] on button "Save" at bounding box center [1160, 53] width 27 height 16
click at [1167, 52] on button "Save" at bounding box center [1160, 53] width 27 height 16
click at [1160, 54] on button "Save" at bounding box center [1160, 53] width 27 height 16
click at [1162, 57] on button "Save" at bounding box center [1160, 53] width 27 height 16
click at [1166, 83] on span "tune" at bounding box center [1165, 87] width 12 height 14
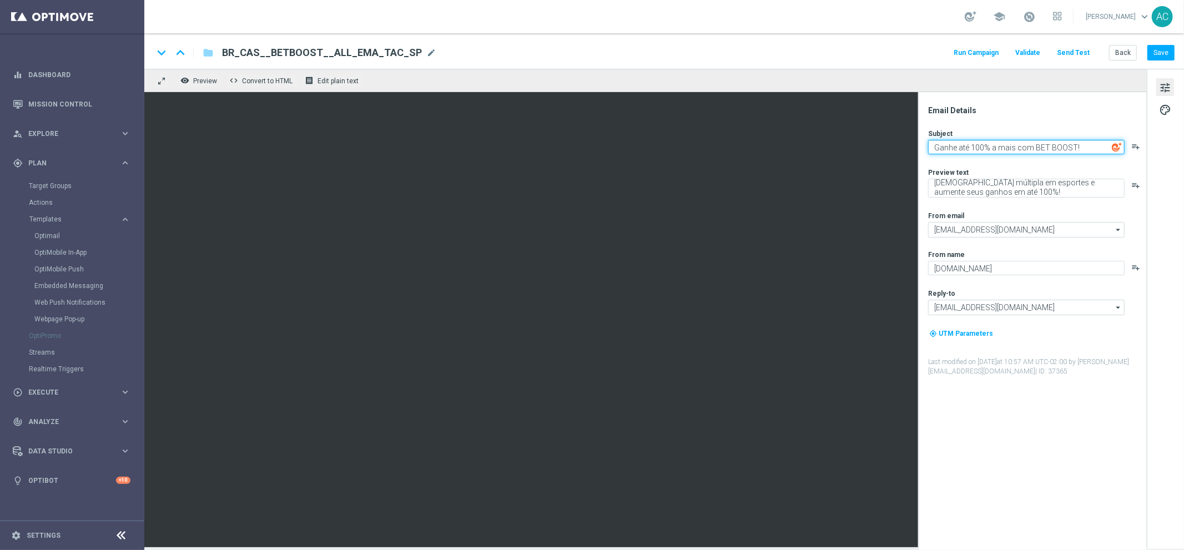
click at [1024, 144] on textarea "Ganhe até 100% a mais com BET BOOST!" at bounding box center [1026, 147] width 196 height 14
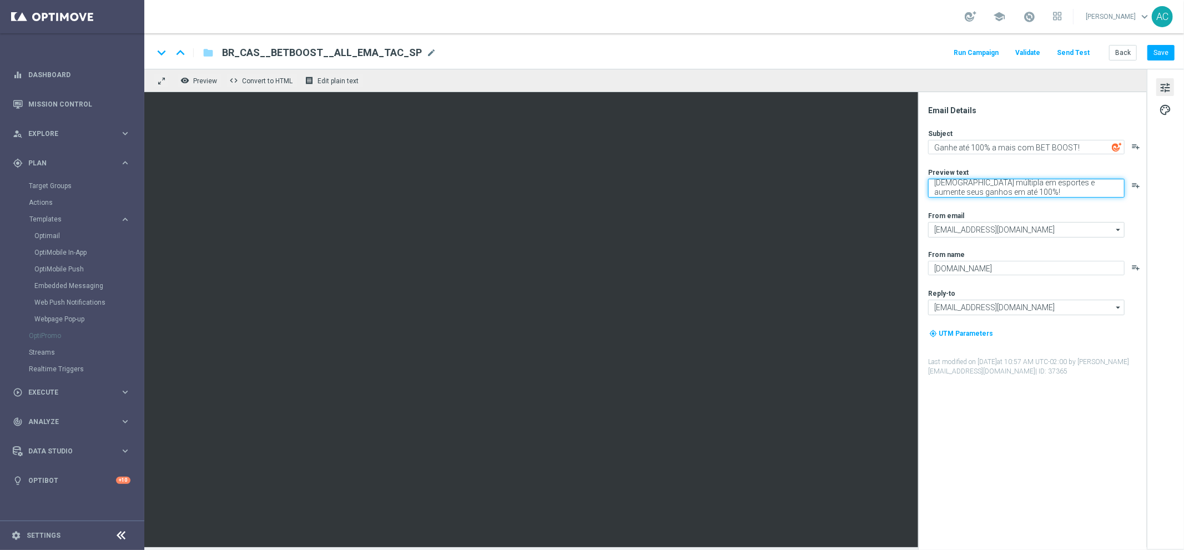
click at [1005, 188] on textarea "[DEMOGRAPHIC_DATA] múltipla em esportes e aumente seus ganhos em até 100%!" at bounding box center [1026, 188] width 196 height 19
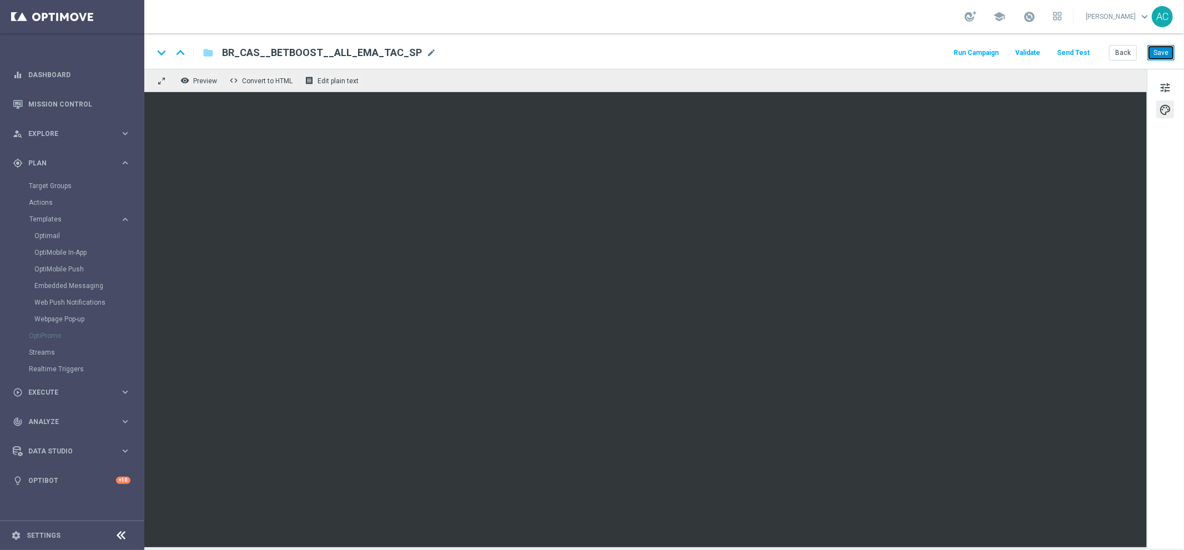
click at [1169, 48] on button "Save" at bounding box center [1160, 53] width 27 height 16
click at [1165, 54] on button "Save" at bounding box center [1160, 53] width 27 height 16
click at [1070, 51] on button "Send Test" at bounding box center [1073, 53] width 36 height 15
click at [1068, 51] on button "Send Test" at bounding box center [1073, 53] width 36 height 15
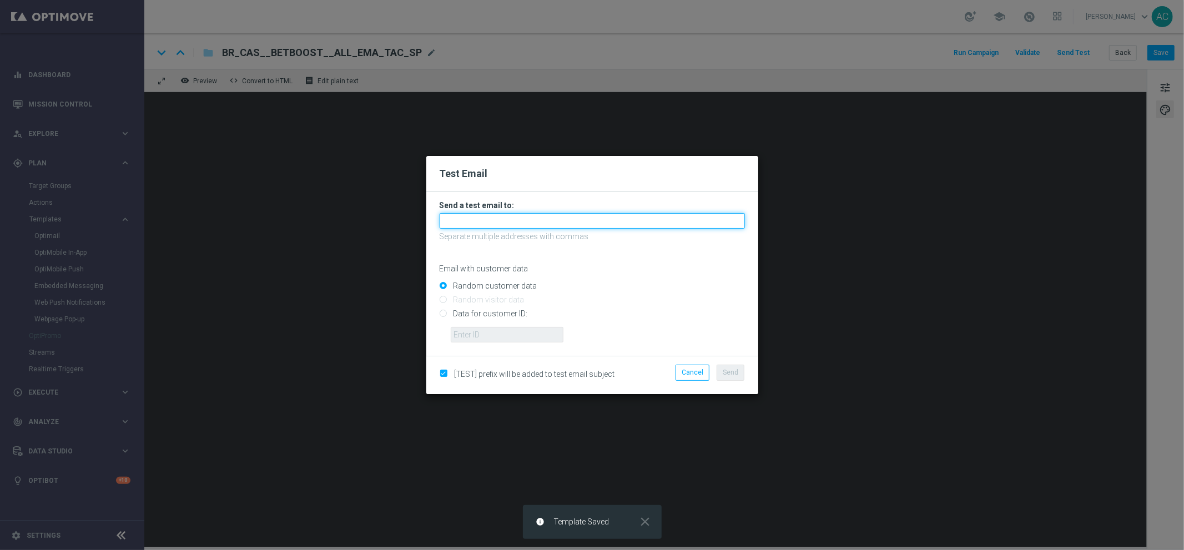
click at [502, 226] on input "text" at bounding box center [592, 221] width 305 height 16
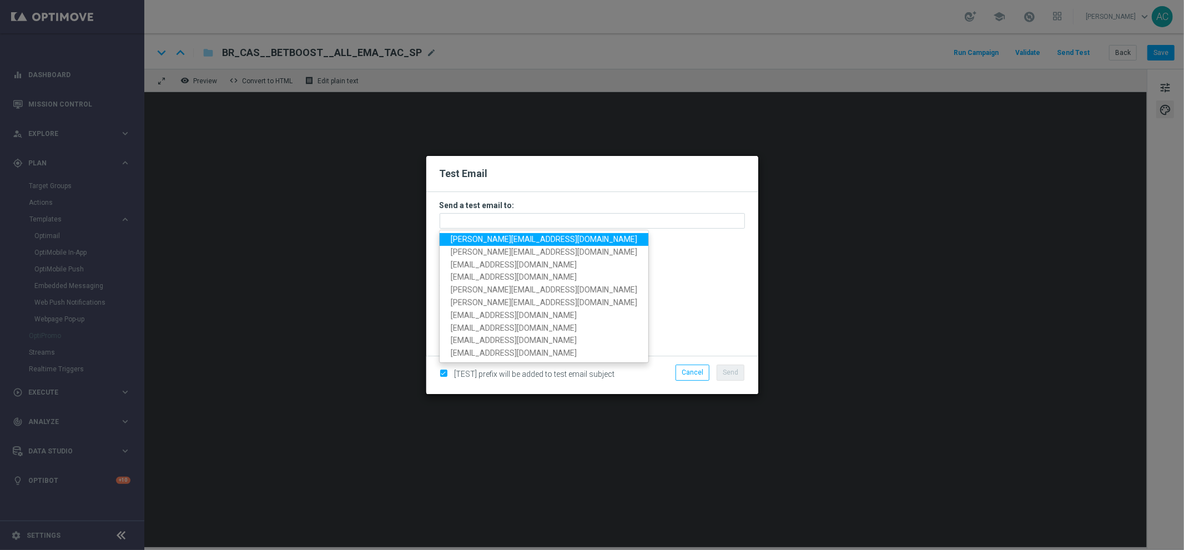
click at [515, 241] on span "[PERSON_NAME][EMAIL_ADDRESS][DOMAIN_NAME]" at bounding box center [544, 239] width 187 height 9
type input "[PERSON_NAME][EMAIL_ADDRESS][DOMAIN_NAME]"
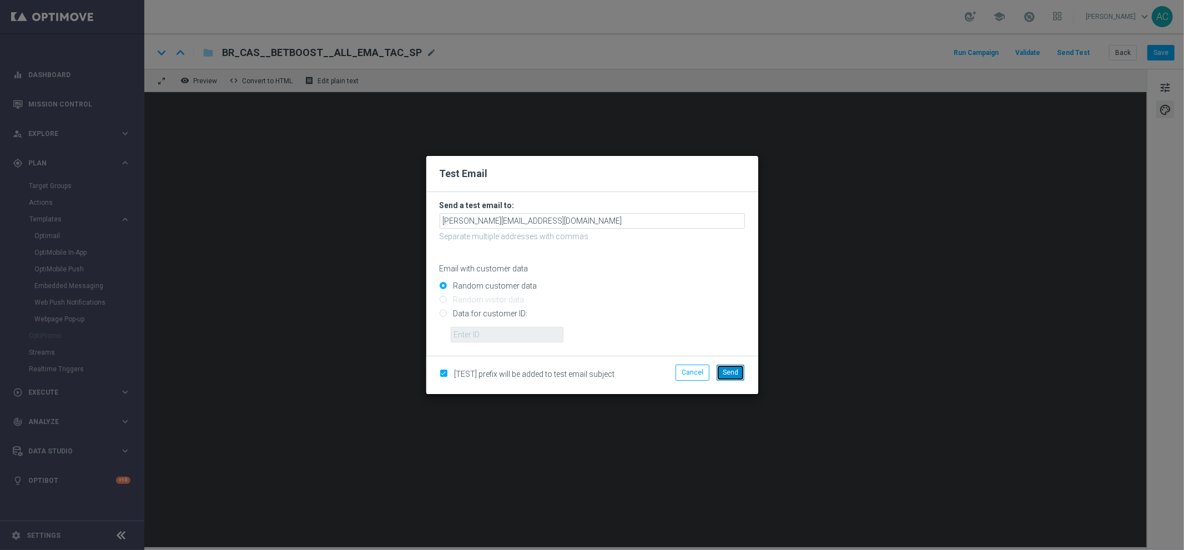
click at [734, 377] on button "Send" at bounding box center [731, 373] width 28 height 16
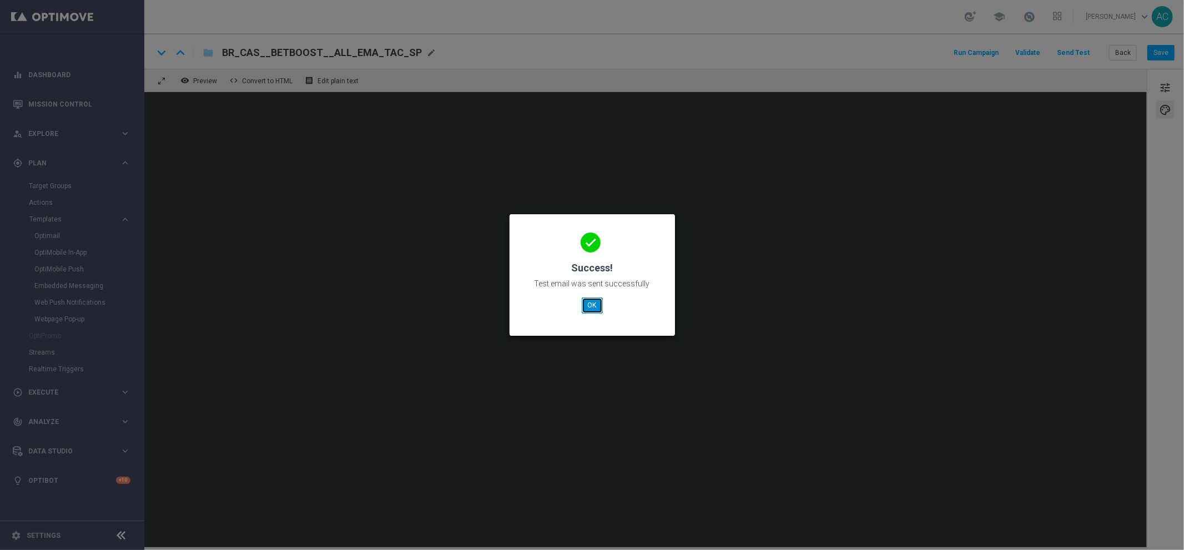
click at [592, 304] on button "OK" at bounding box center [592, 306] width 21 height 16
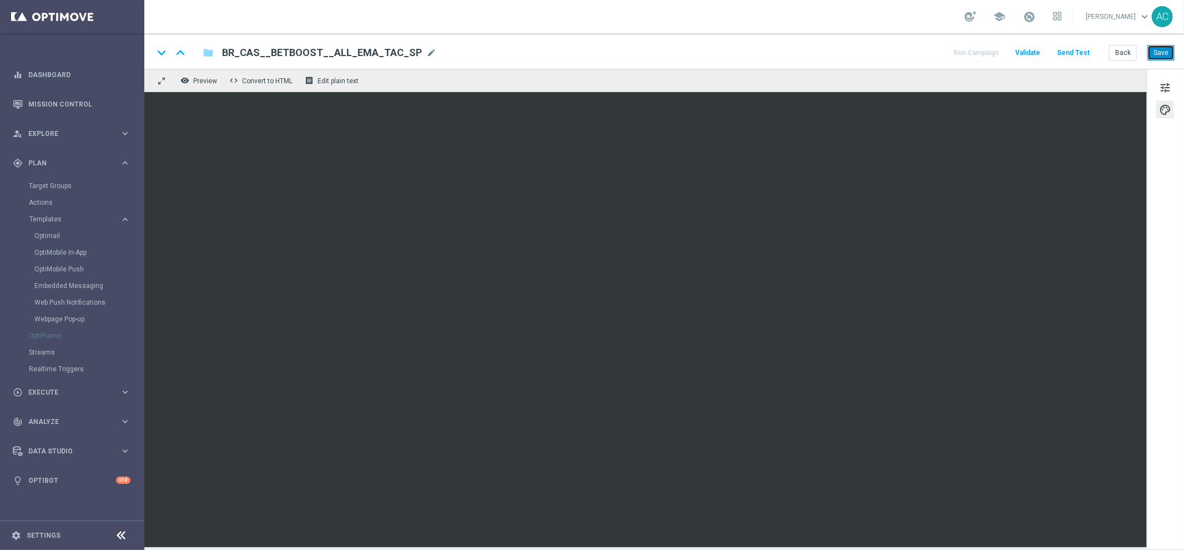
click at [1156, 55] on button "Save" at bounding box center [1160, 53] width 27 height 16
click at [1162, 53] on button "Save" at bounding box center [1160, 53] width 27 height 16
click at [1157, 56] on button "Save" at bounding box center [1160, 53] width 27 height 16
click at [1164, 52] on button "Save" at bounding box center [1160, 53] width 27 height 16
click at [1172, 53] on button "Save" at bounding box center [1160, 53] width 27 height 16
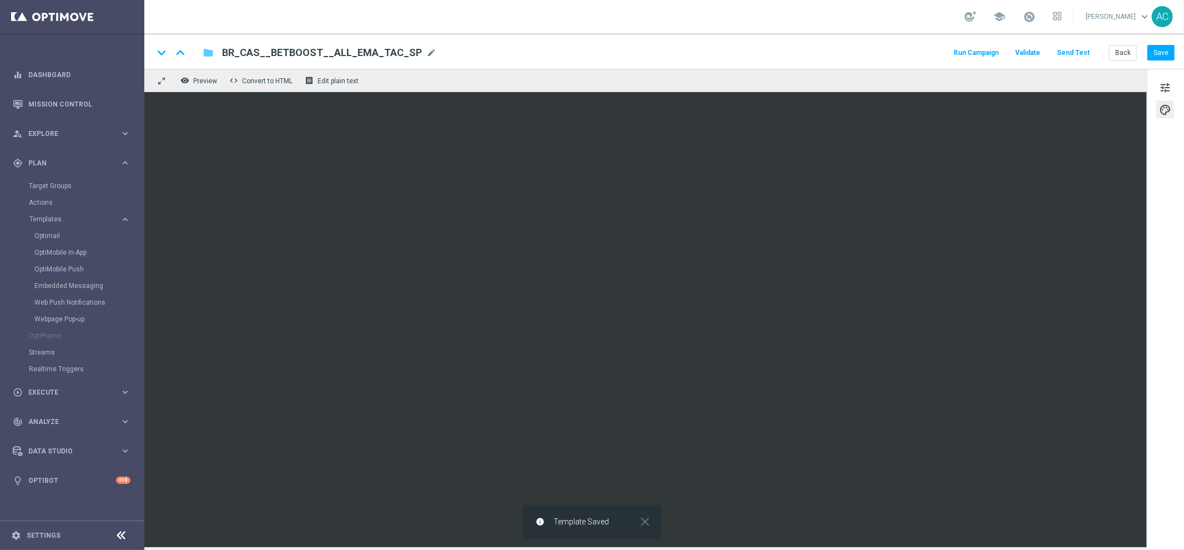
click at [210, 51] on icon "folder" at bounding box center [208, 52] width 11 height 13
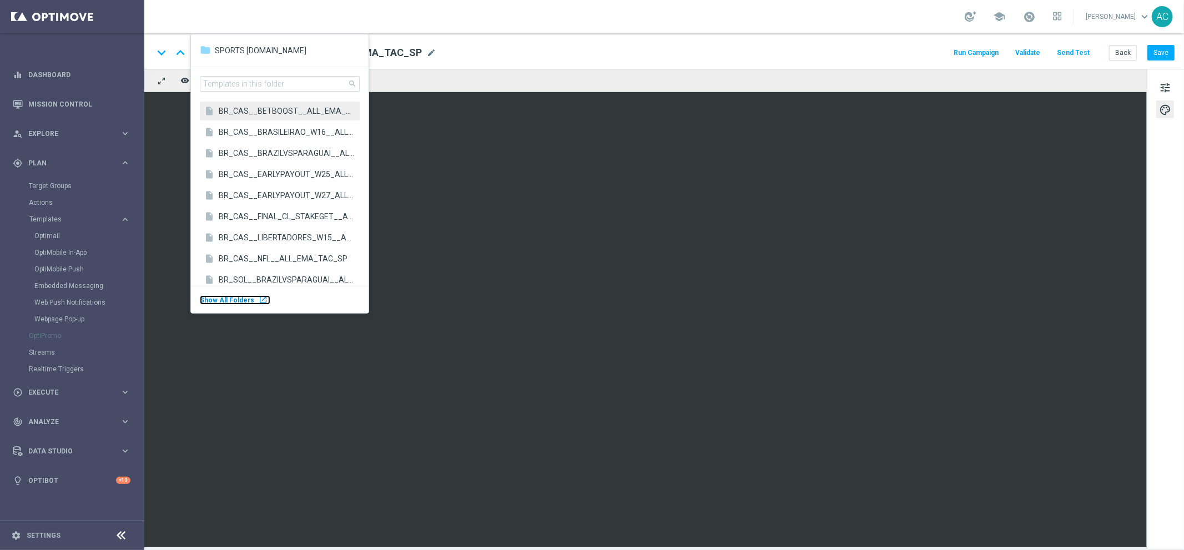
click at [250, 298] on div "Show All Folders launch" at bounding box center [235, 299] width 70 height 9
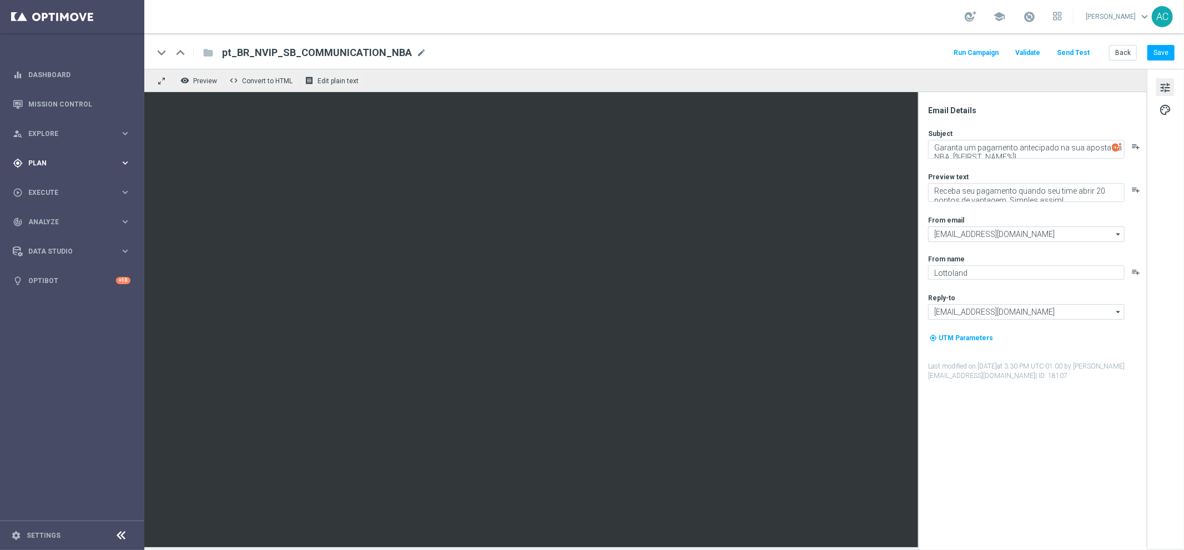
click at [70, 163] on span "Plan" at bounding box center [74, 163] width 92 height 7
click at [66, 216] on span "Templates" at bounding box center [68, 219] width 79 height 7
click at [83, 285] on link "Embedded Messaging" at bounding box center [74, 285] width 81 height 9
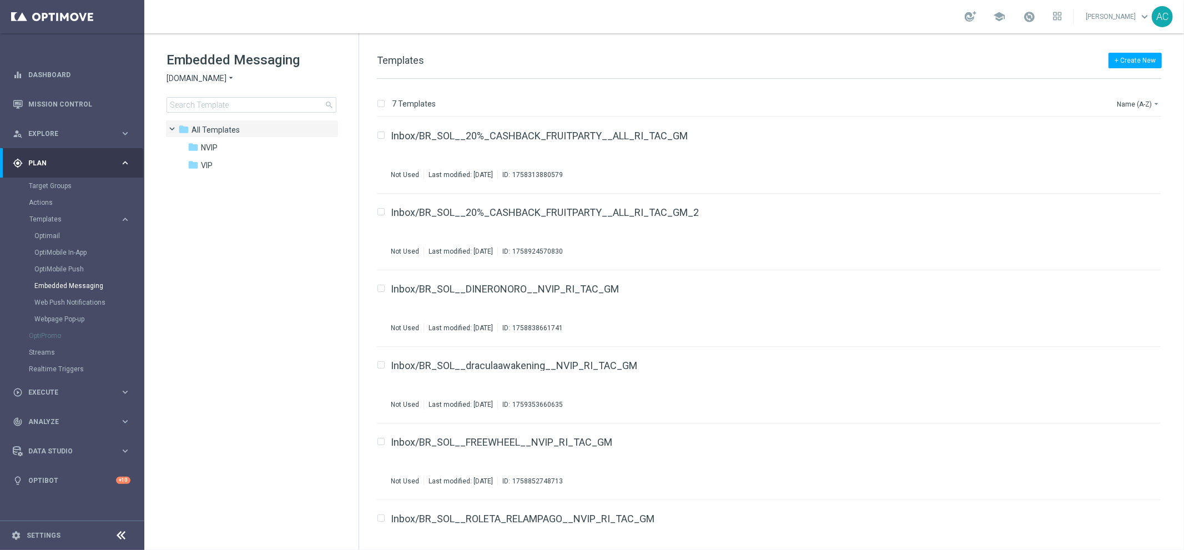
click at [219, 84] on div "Embedded Messaging [DOMAIN_NAME] arrow_drop_down × [DOMAIN_NAME] search" at bounding box center [263, 82] width 192 height 62
click at [220, 75] on span "[DOMAIN_NAME]" at bounding box center [197, 78] width 60 height 11
click at [0, 0] on span "[DOMAIN_NAME]" at bounding box center [0, 0] width 0 height 0
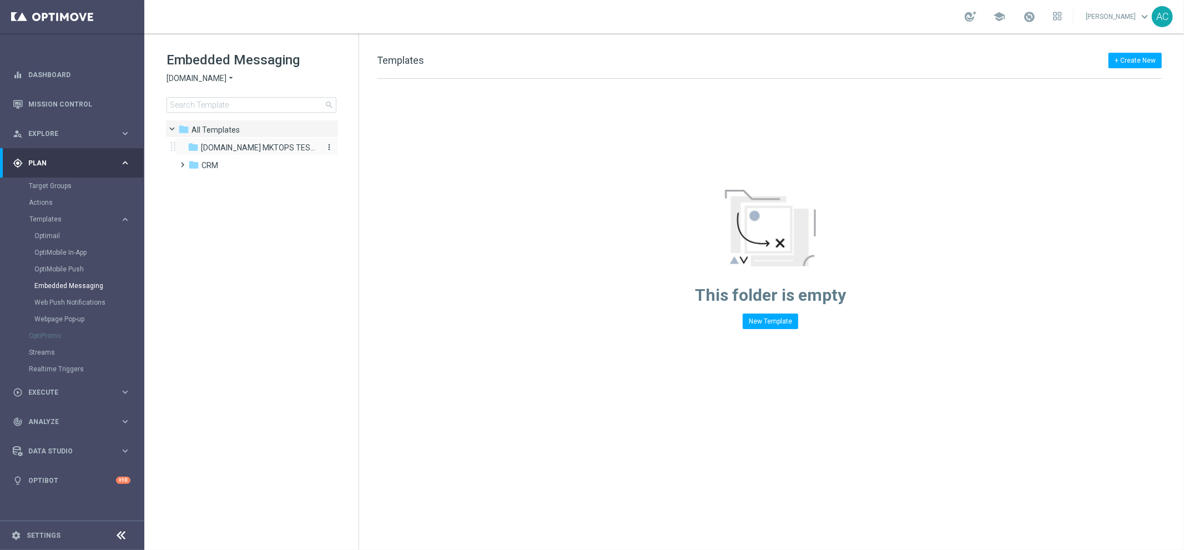
click at [231, 145] on span "[DOMAIN_NAME] MKTOPS TESTING" at bounding box center [258, 148] width 114 height 10
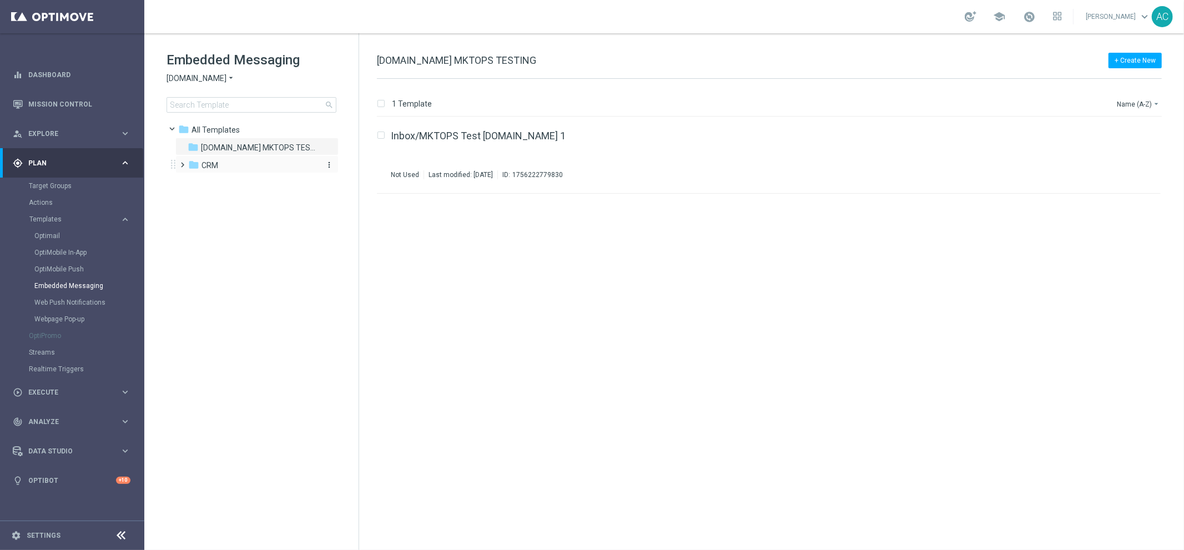
click at [217, 167] on span "CRM" at bounding box center [209, 165] width 17 height 10
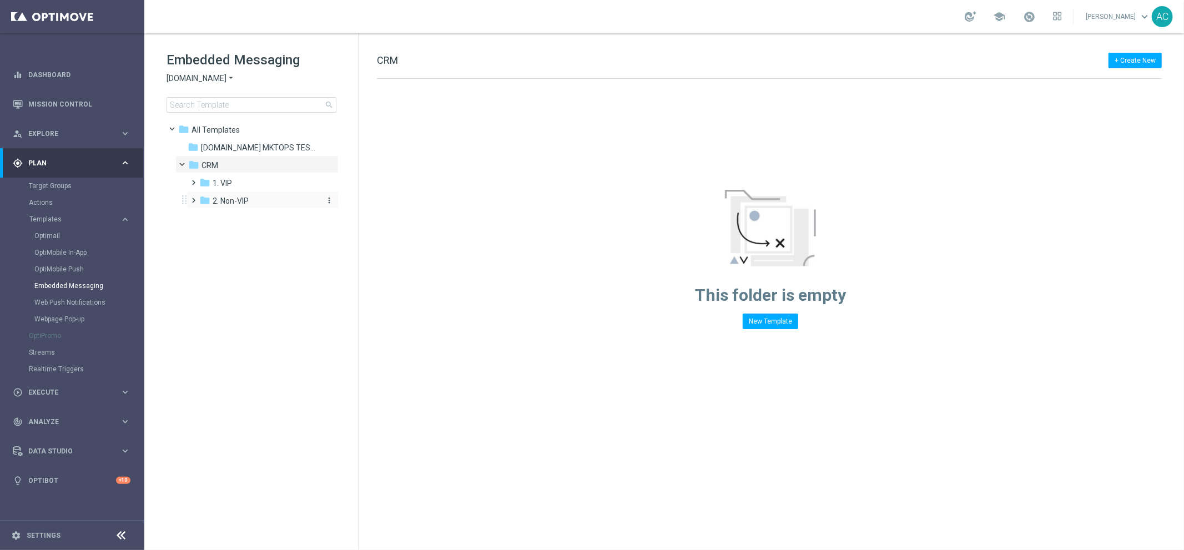
click at [233, 198] on span "2. Non-VIP" at bounding box center [231, 201] width 36 height 10
click at [246, 218] on span "pt_BR ([DOMAIN_NAME])" at bounding box center [267, 219] width 89 height 10
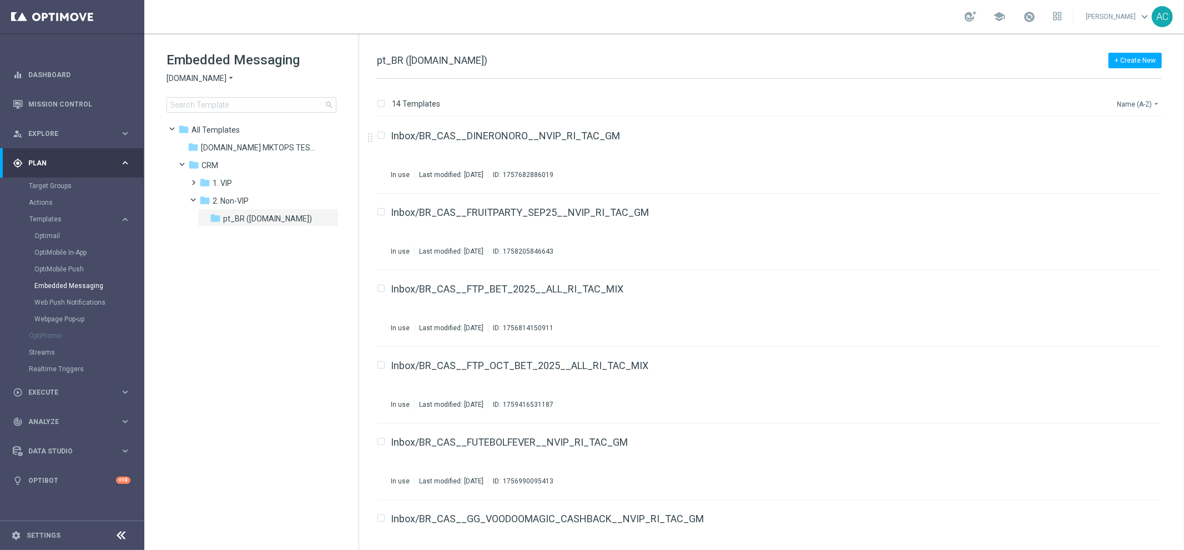
click at [1133, 99] on button "Name (A-Z) arrow_drop_down" at bounding box center [1139, 103] width 46 height 13
click at [1135, 151] on span "Date Modified (Newest)" at bounding box center [1119, 153] width 74 height 8
click at [1127, 134] on icon "file_copy" at bounding box center [1130, 133] width 9 height 9
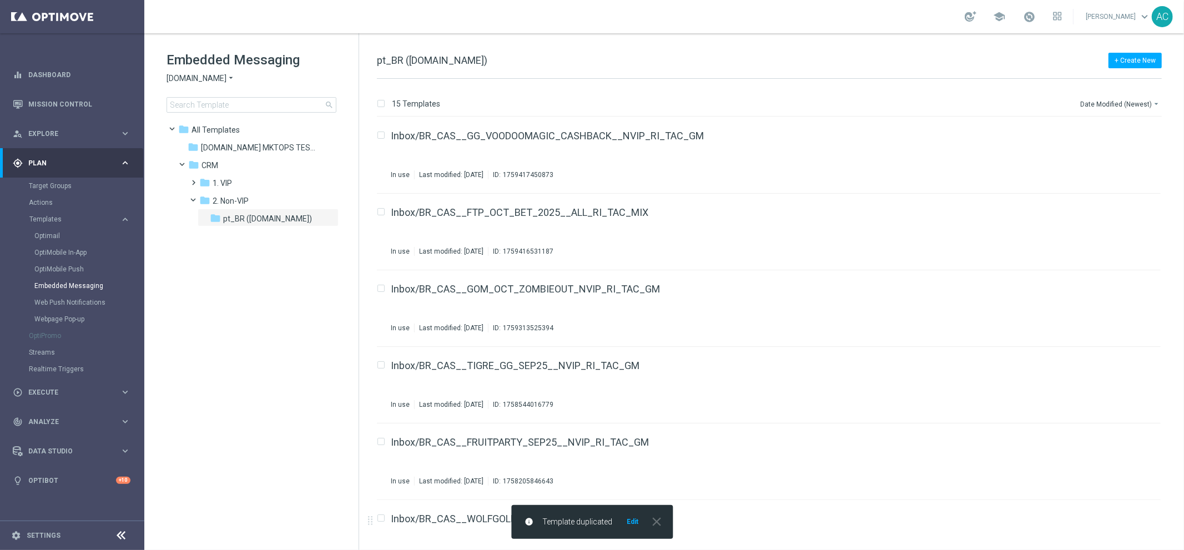
click at [630, 523] on button "Edit" at bounding box center [633, 521] width 14 height 9
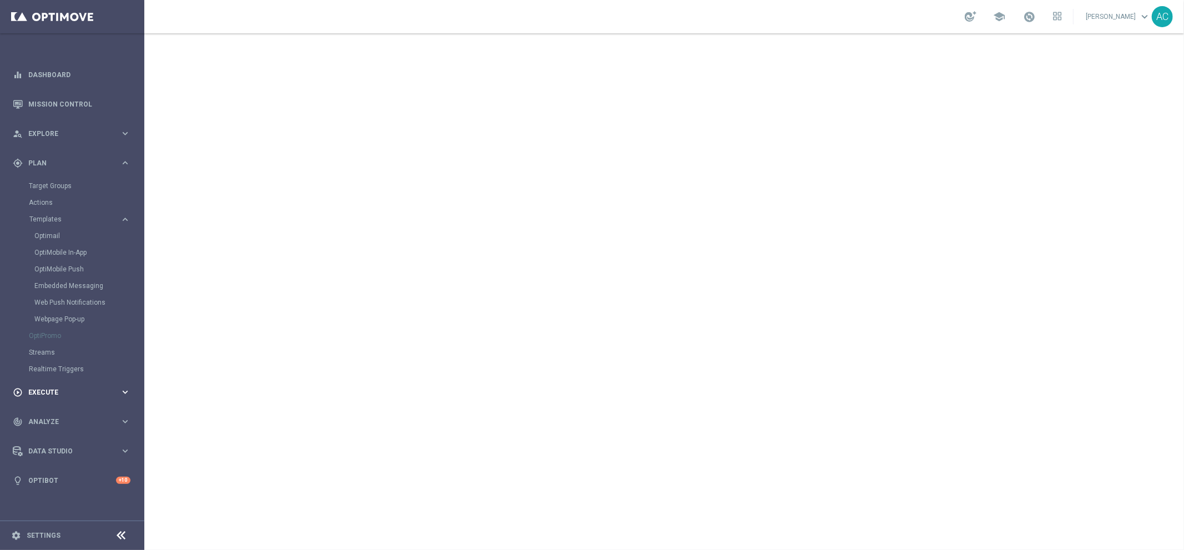
click at [67, 392] on span "Execute" at bounding box center [74, 392] width 92 height 7
click at [65, 215] on link "Campaign Builder" at bounding box center [72, 215] width 87 height 9
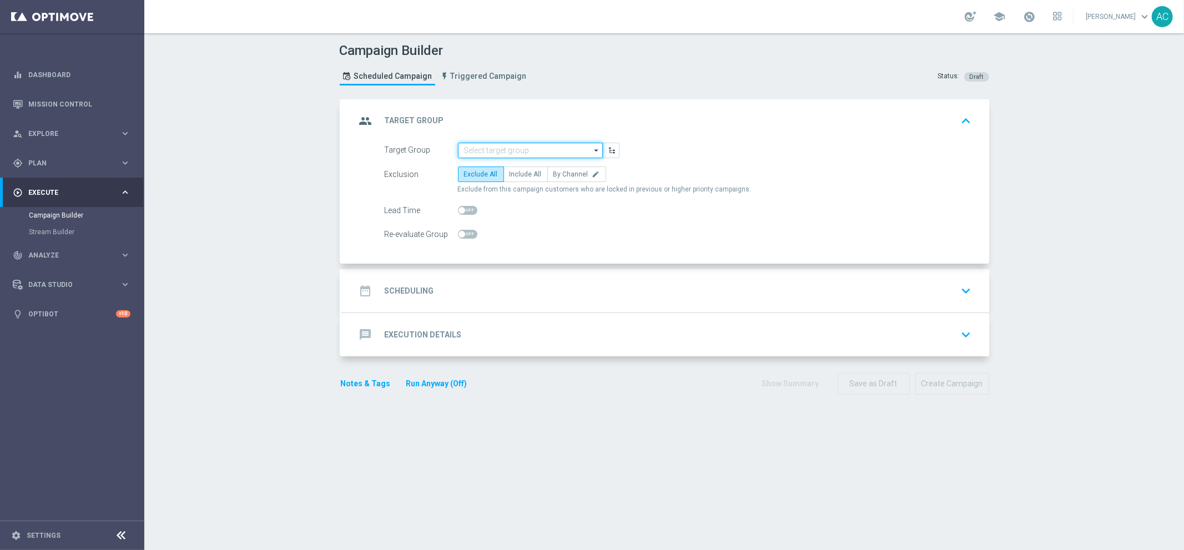
click at [534, 151] on input at bounding box center [530, 151] width 145 height 16
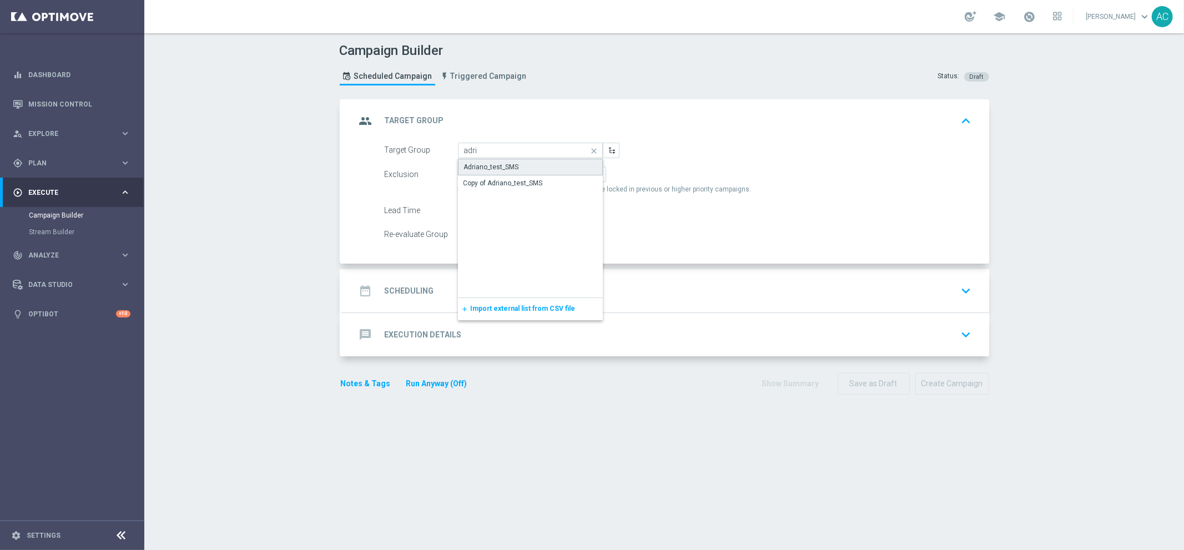
click at [493, 162] on div "Adriano_test_SMS" at bounding box center [491, 167] width 55 height 10
type input "Adriano_test_SMS"
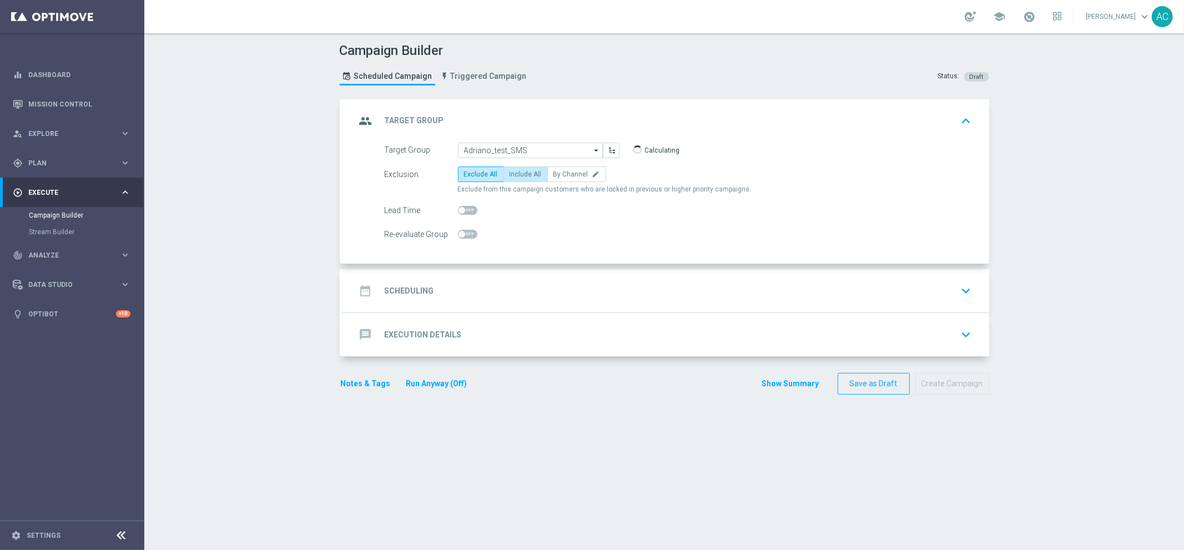
click at [531, 177] on span "Include All" at bounding box center [526, 174] width 32 height 8
click at [517, 177] on input "Include All" at bounding box center [513, 176] width 7 height 7
radio input "true"
click at [420, 303] on div "date_range Scheduling keyboard_arrow_down" at bounding box center [665, 290] width 647 height 43
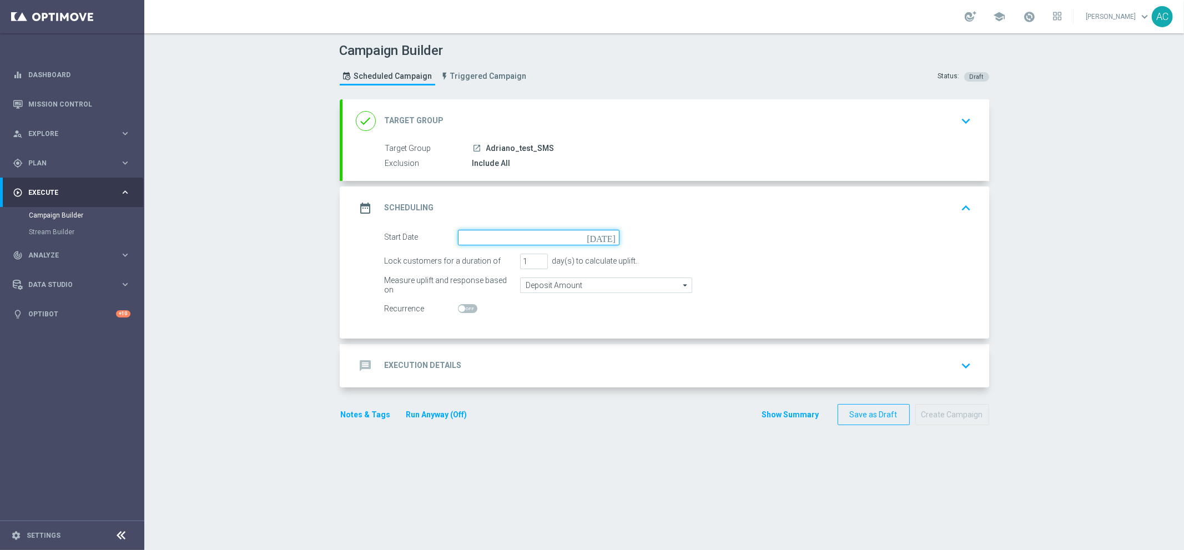
click at [520, 236] on input at bounding box center [539, 238] width 162 height 16
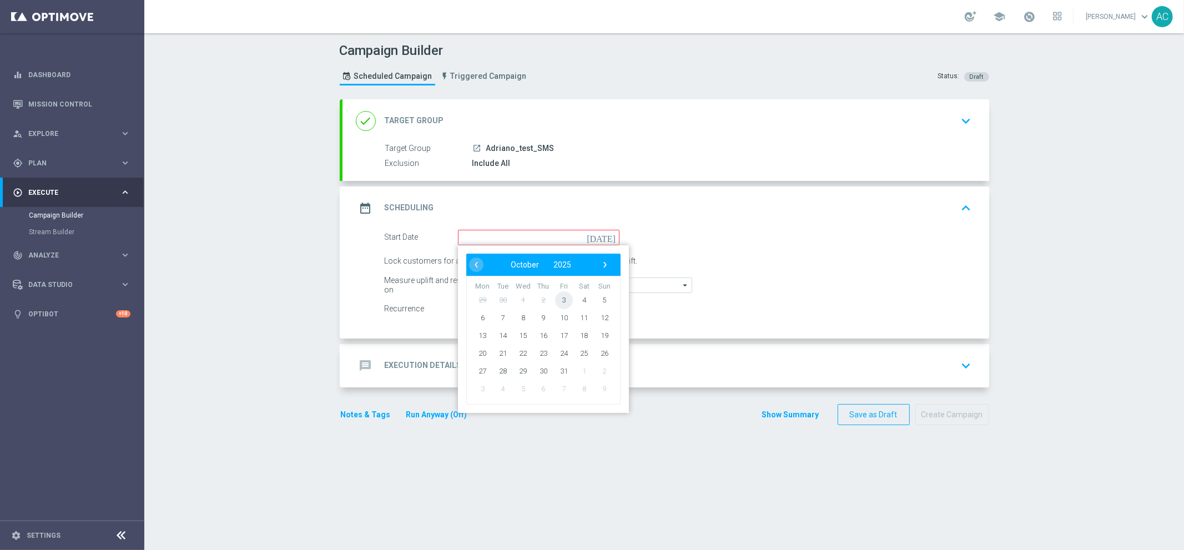
click at [560, 300] on span "3" at bounding box center [564, 300] width 18 height 18
type input "[DATE]"
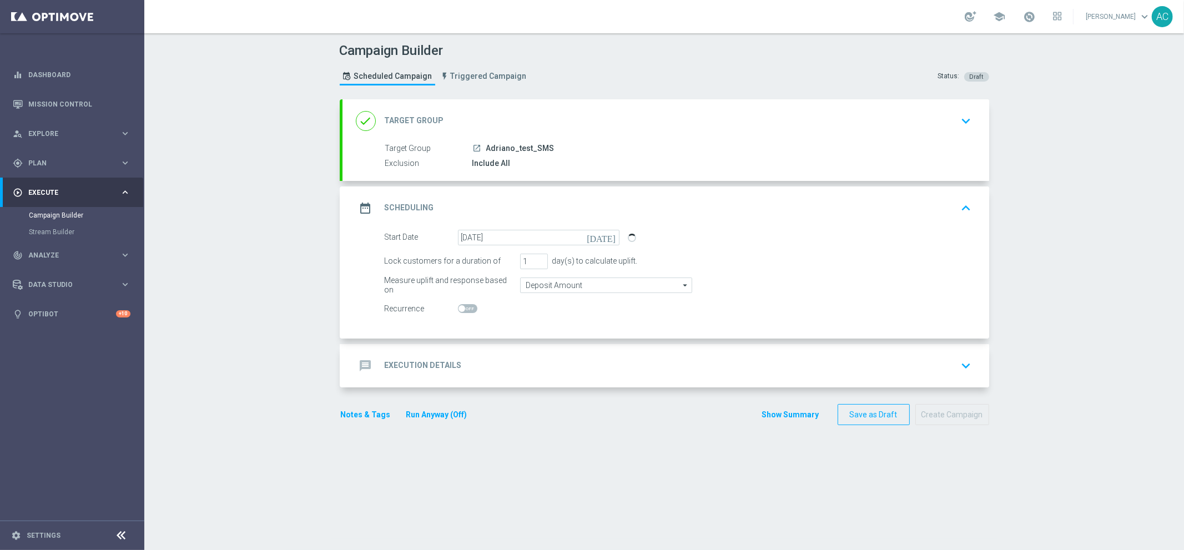
click at [439, 372] on div "message Execution Details" at bounding box center [409, 366] width 106 height 20
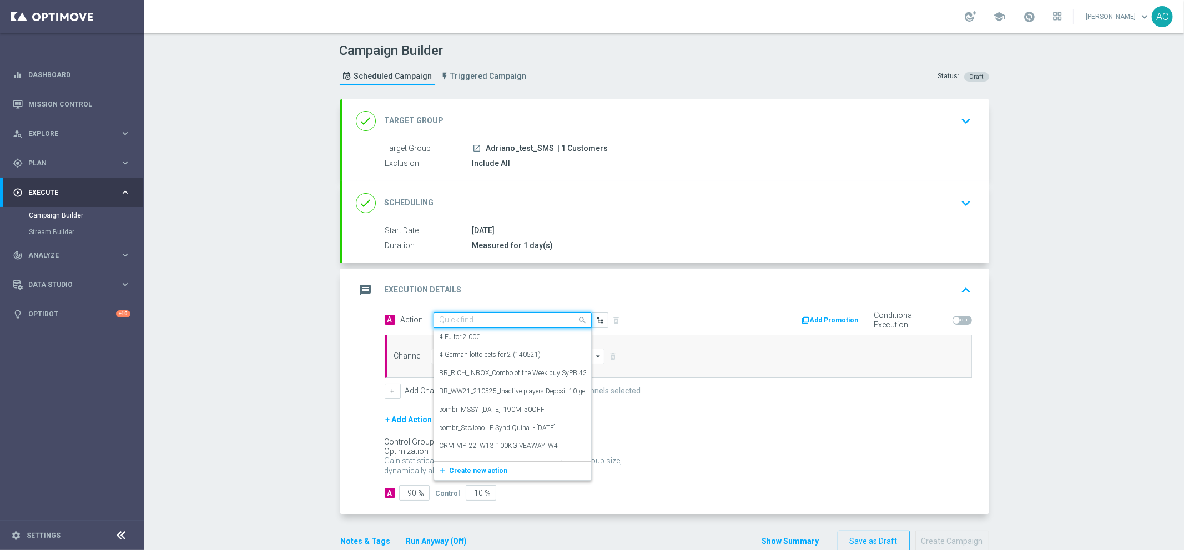
click at [453, 323] on input "text" at bounding box center [502, 320] width 124 height 9
paste input "BR_CAS__BETBOOST__ALL_RI_TAC_SP"
type input "BR_CAS__BETBOOST__ALL_RI_TAC_SP"
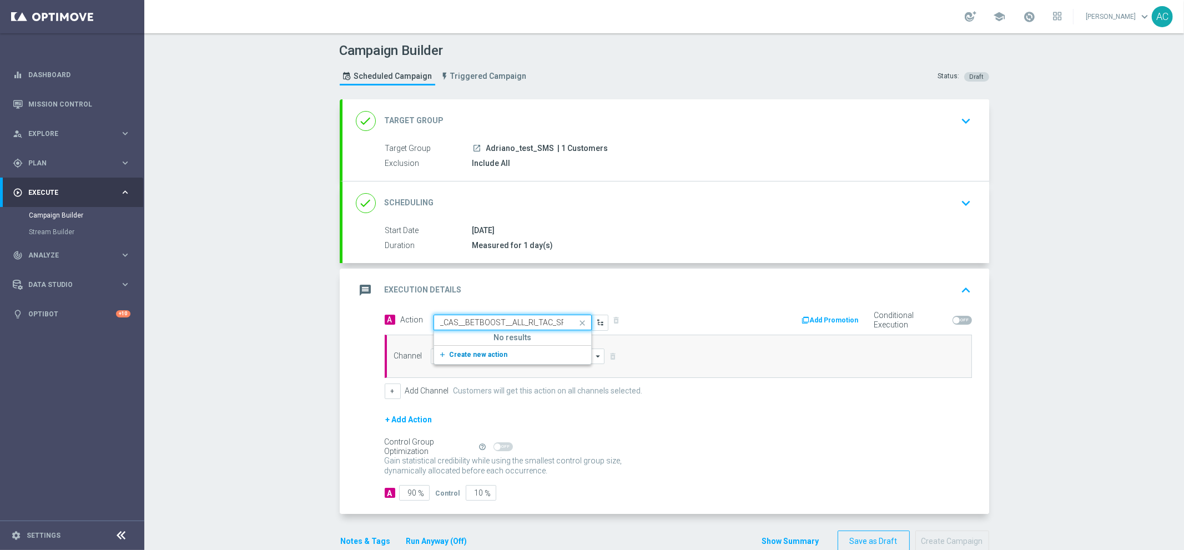
click at [478, 357] on span "Create new action" at bounding box center [479, 355] width 58 height 8
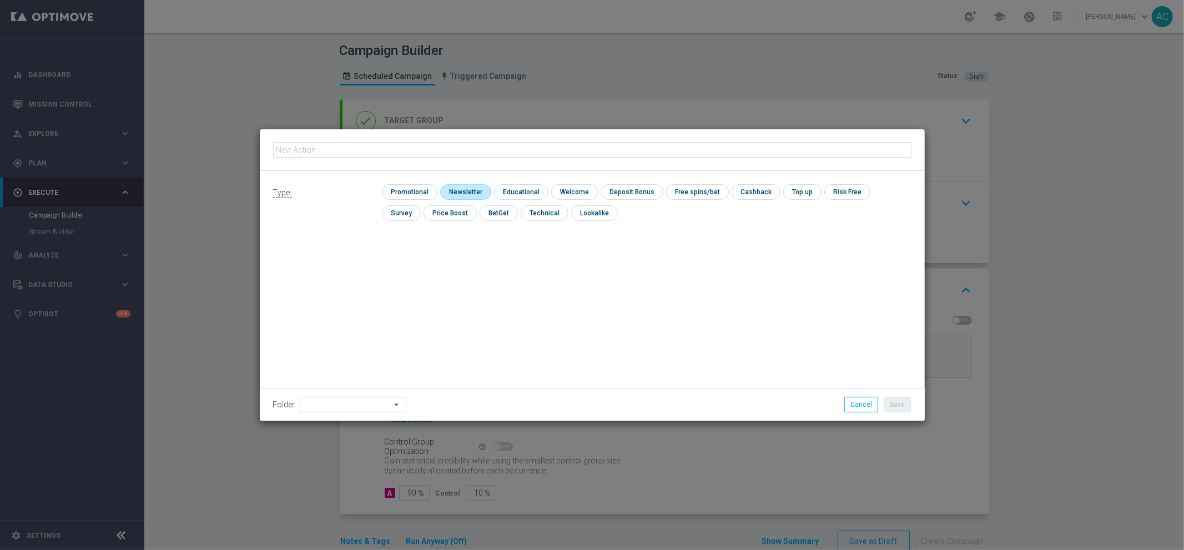
type input "BR_CAS__BETBOOST__ALL_RI_TAC_SP"
click at [406, 194] on input "checkbox" at bounding box center [408, 191] width 53 height 15
checkbox input "true"
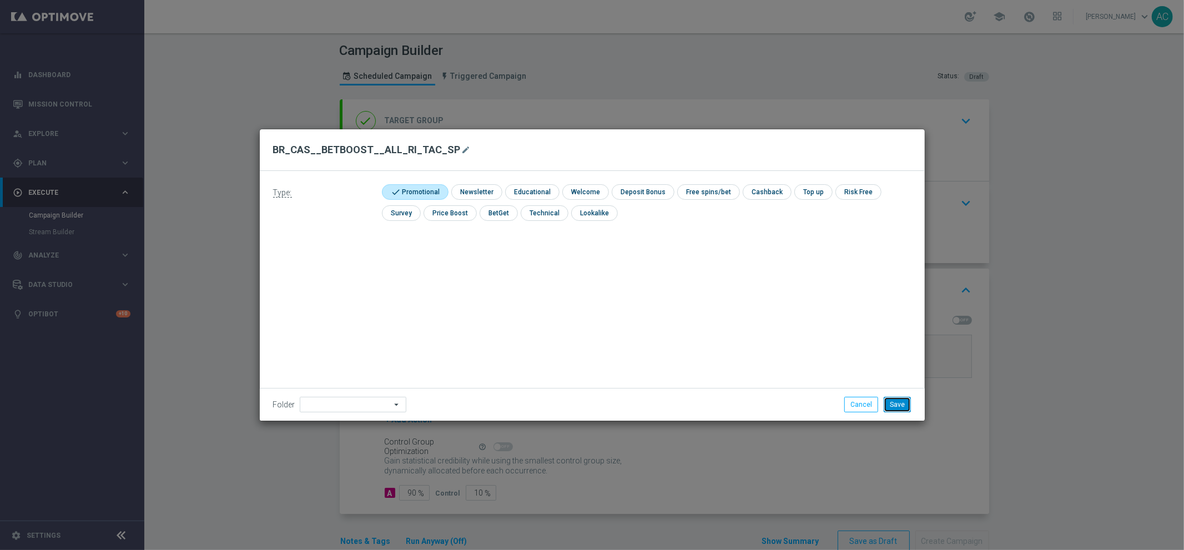
click at [903, 402] on button "Save" at bounding box center [897, 405] width 27 height 16
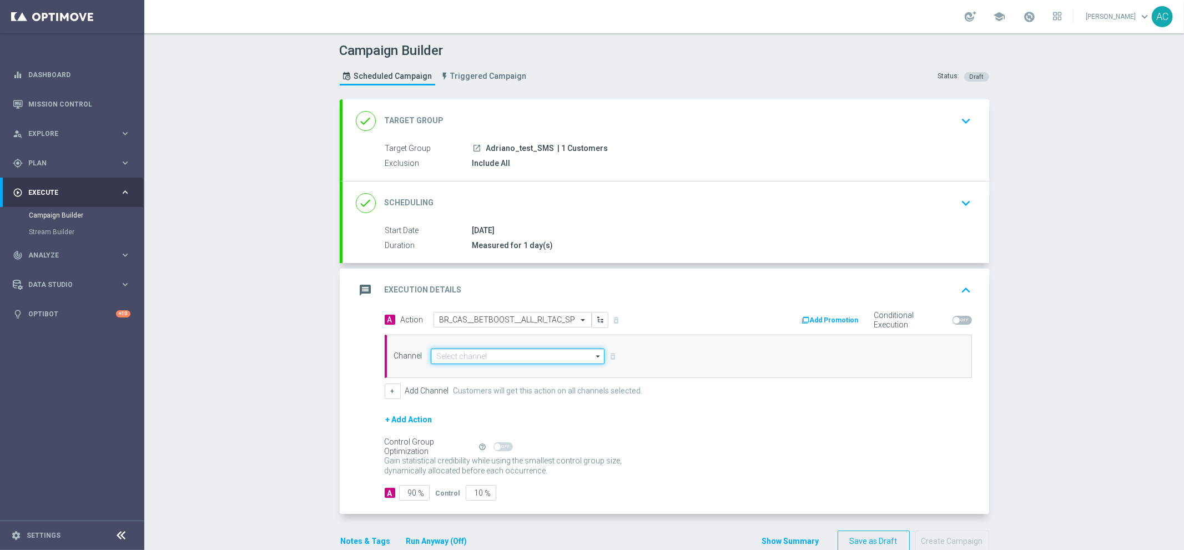
click at [508, 360] on input at bounding box center [518, 357] width 174 height 16
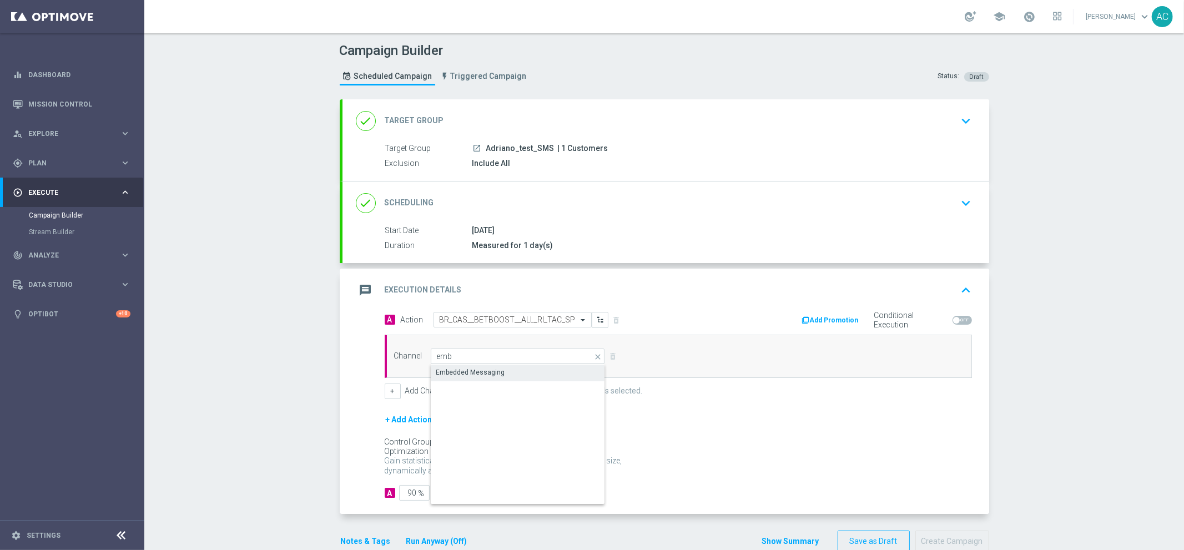
click at [518, 377] on div "Embedded Messaging" at bounding box center [518, 373] width 175 height 16
type input "Embedded Messaging"
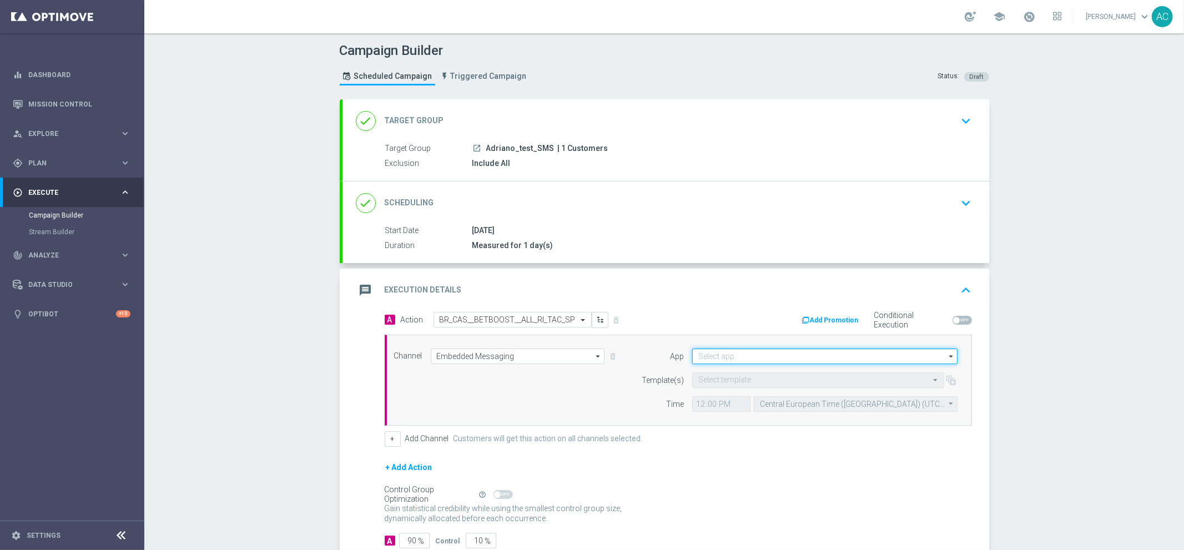
click at [822, 357] on input at bounding box center [824, 357] width 265 height 16
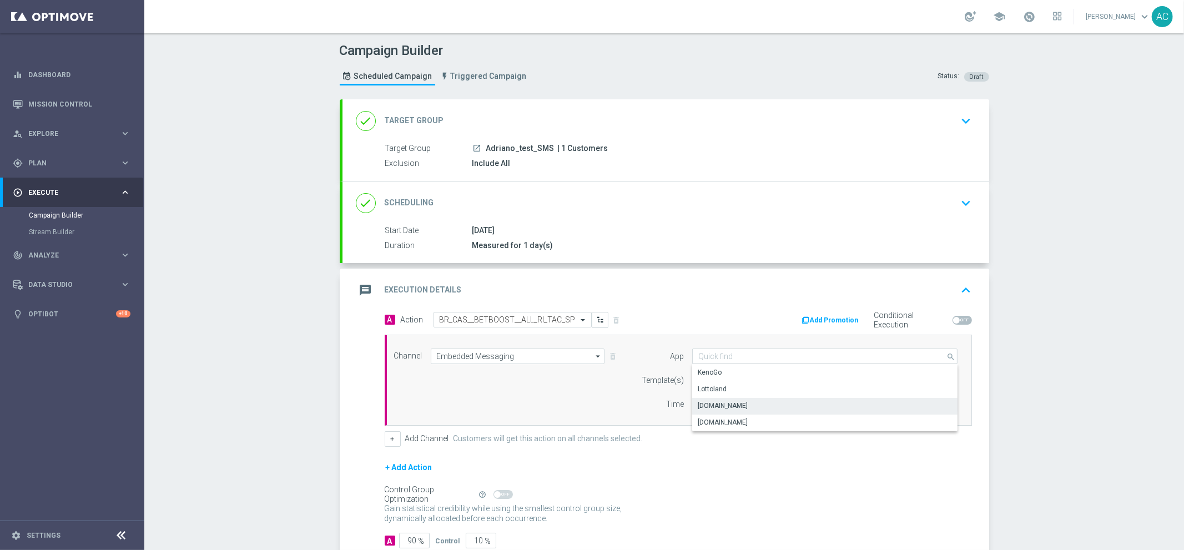
click at [809, 408] on div "[DOMAIN_NAME]" at bounding box center [825, 406] width 266 height 16
type input "[DOMAIN_NAME]"
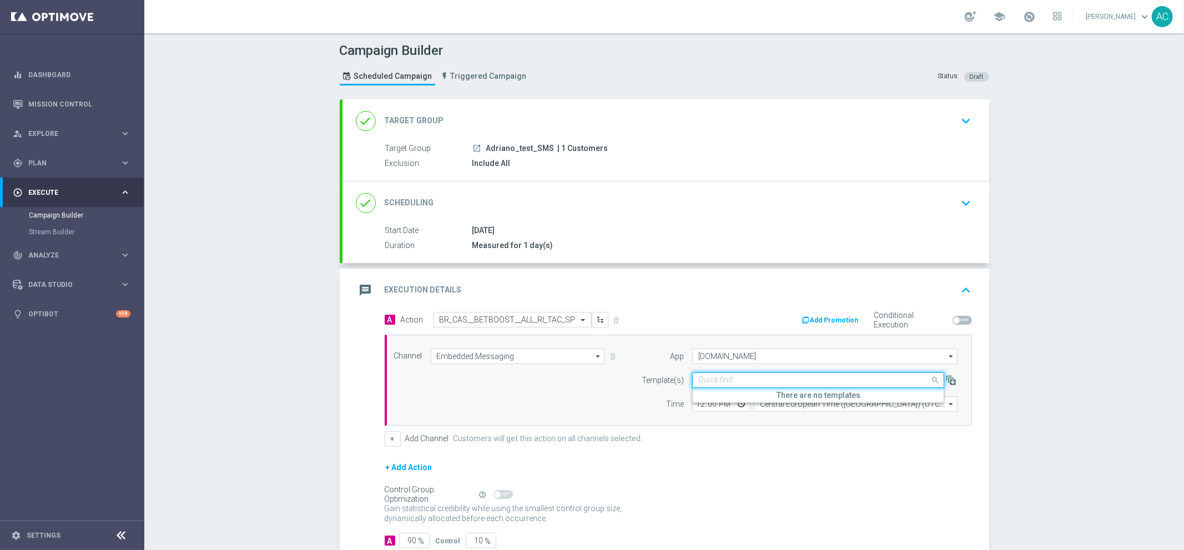
click at [738, 385] on div "Quick find" at bounding box center [818, 380] width 252 height 16
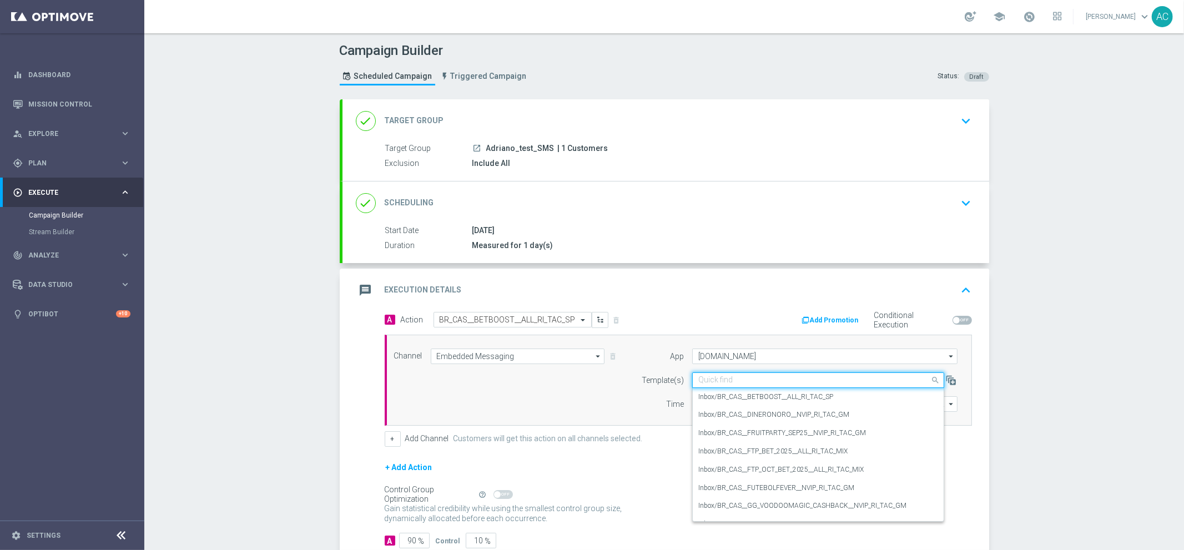
paste input "BR_CAS__BETBOOST__ALL_RI_TAC_SP"
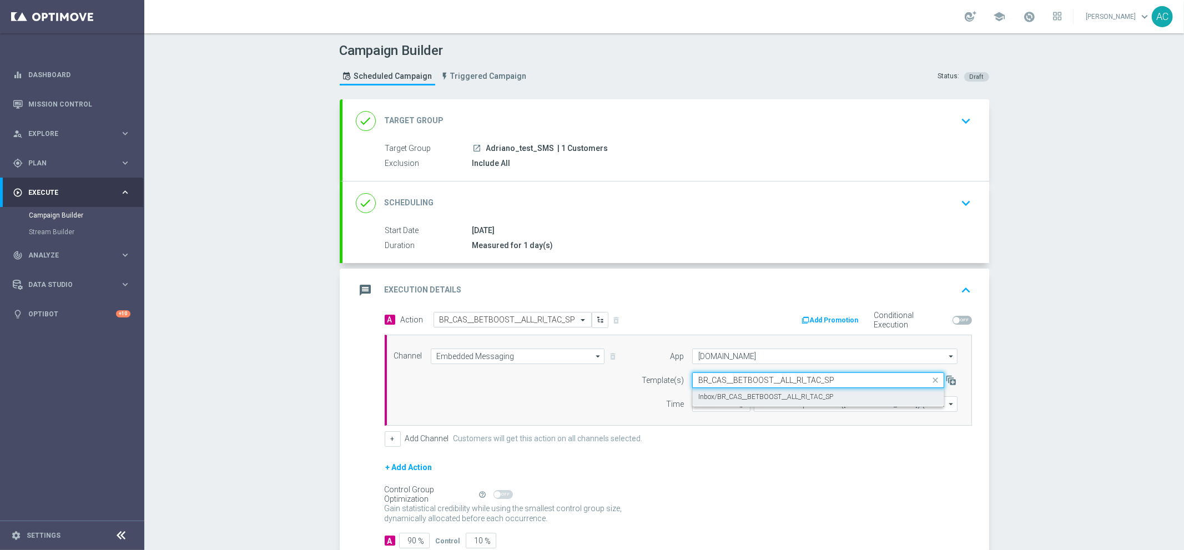
click at [745, 402] on div "Inbox/BR_CAS__BETBOOST__ALL_RI_TAC_SP" at bounding box center [818, 397] width 240 height 18
type input "BR_CAS__BETBOOST__ALL_RI_TAC_SP"
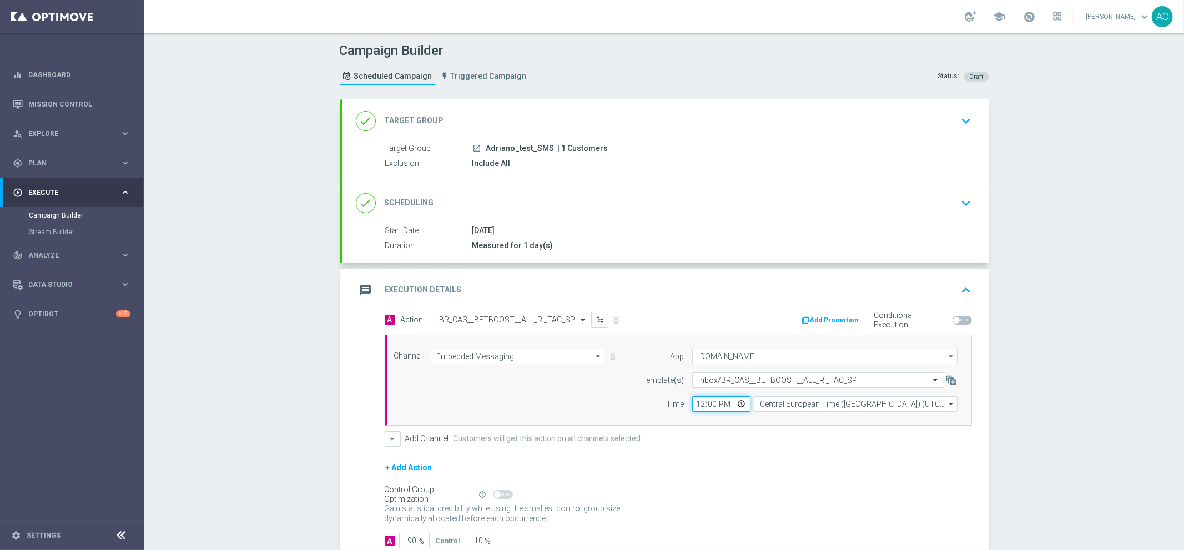
click at [693, 406] on input "12:00" at bounding box center [721, 404] width 58 height 16
type input "11:50"
click at [871, 405] on input "Central European Time ([GEOGRAPHIC_DATA]) (UTC +02:00)" at bounding box center [856, 404] width 204 height 16
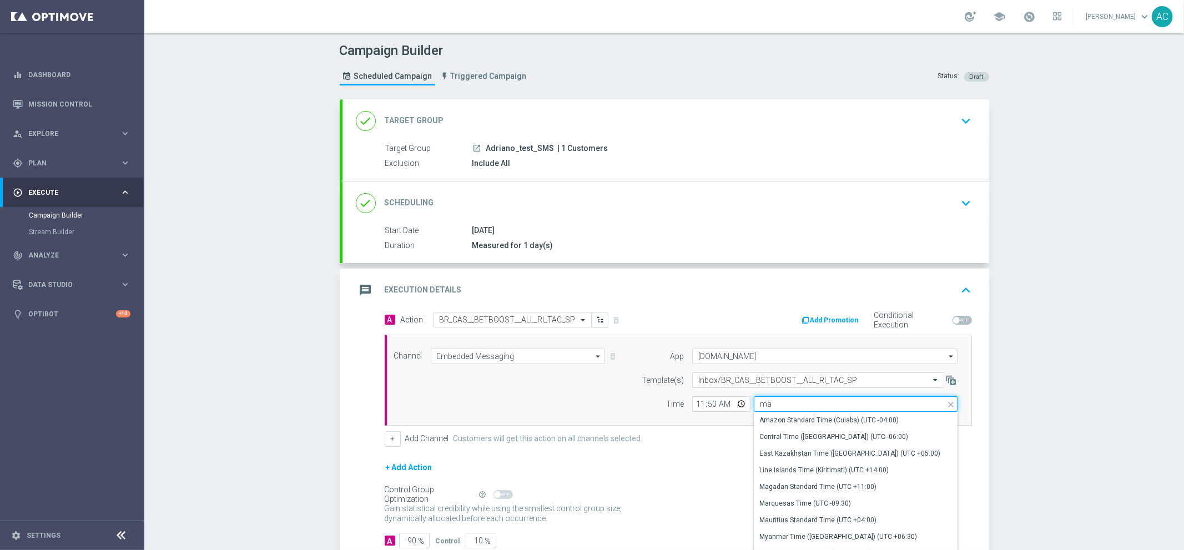
type input "m"
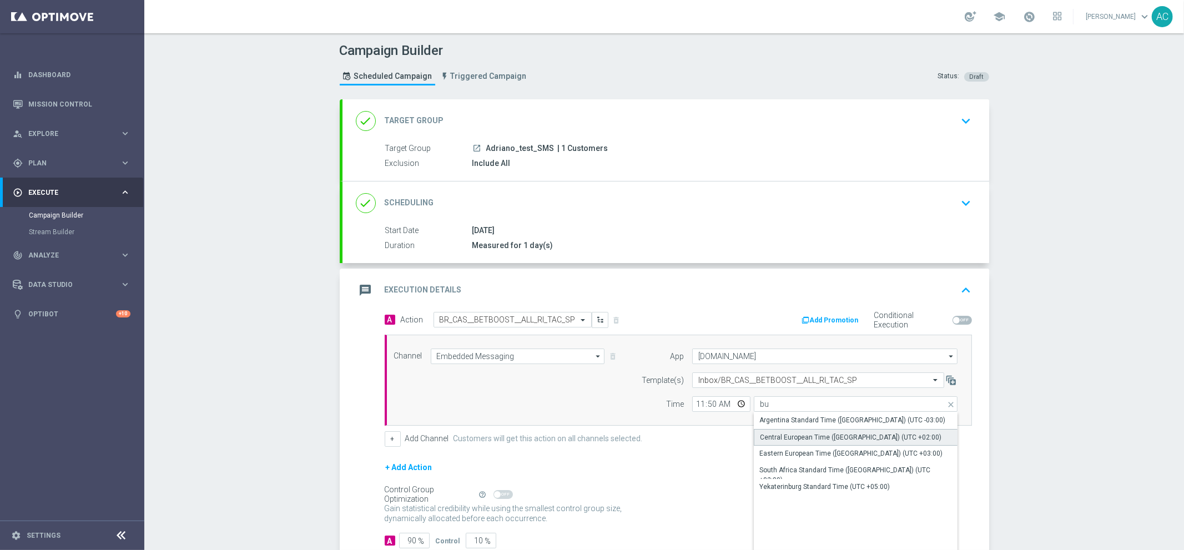
click at [914, 440] on div "Central European Time ([GEOGRAPHIC_DATA]) (UTC +02:00)" at bounding box center [856, 437] width 204 height 17
type input "Central European Time ([GEOGRAPHIC_DATA]) (UTC +02:00)"
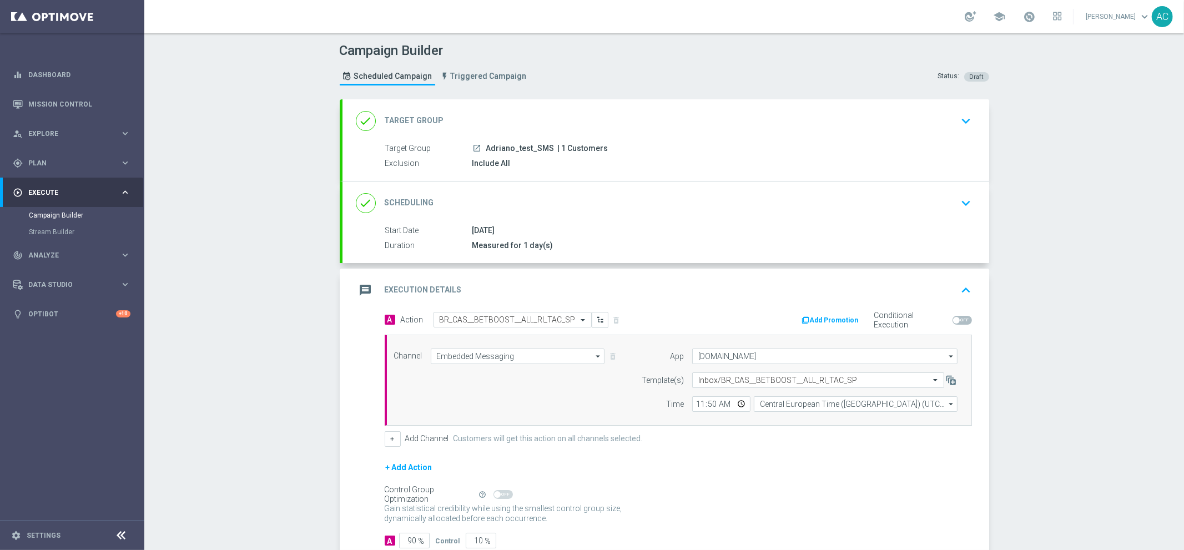
click at [1030, 465] on div "Campaign Builder Scheduled Campaign Triggered Campaign Status: Draft done Targe…" at bounding box center [664, 291] width 1040 height 517
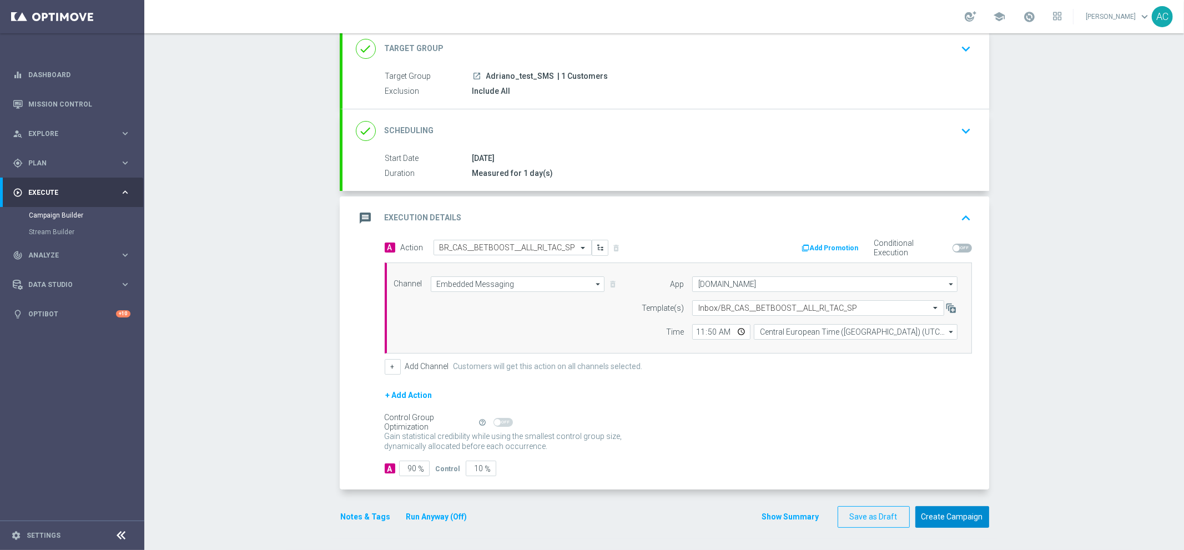
click at [939, 518] on button "Create Campaign" at bounding box center [952, 517] width 74 height 22
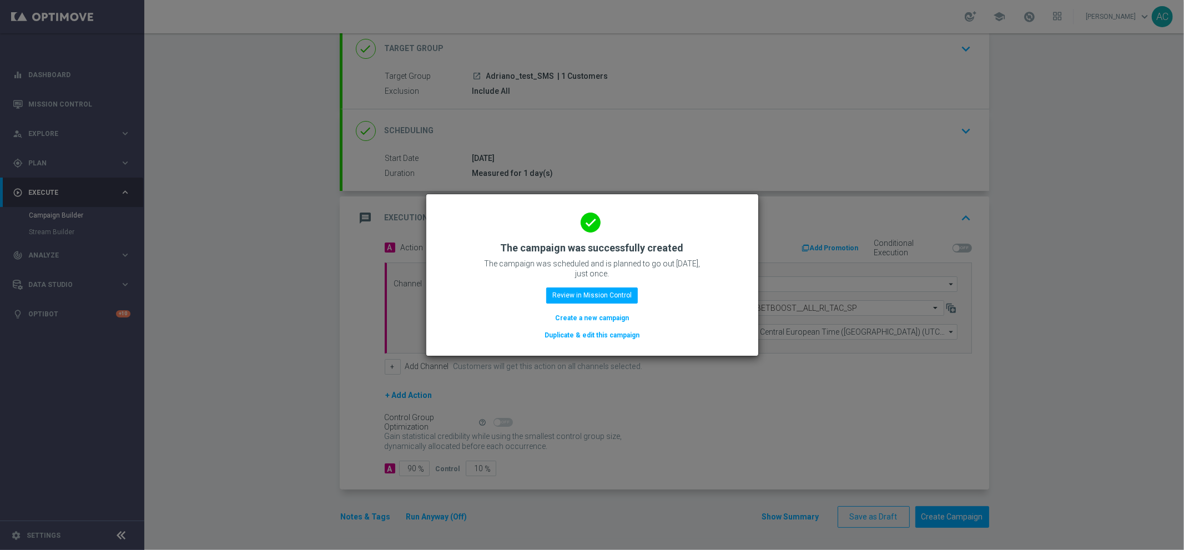
click at [600, 321] on button "Create a new campaign" at bounding box center [592, 318] width 76 height 12
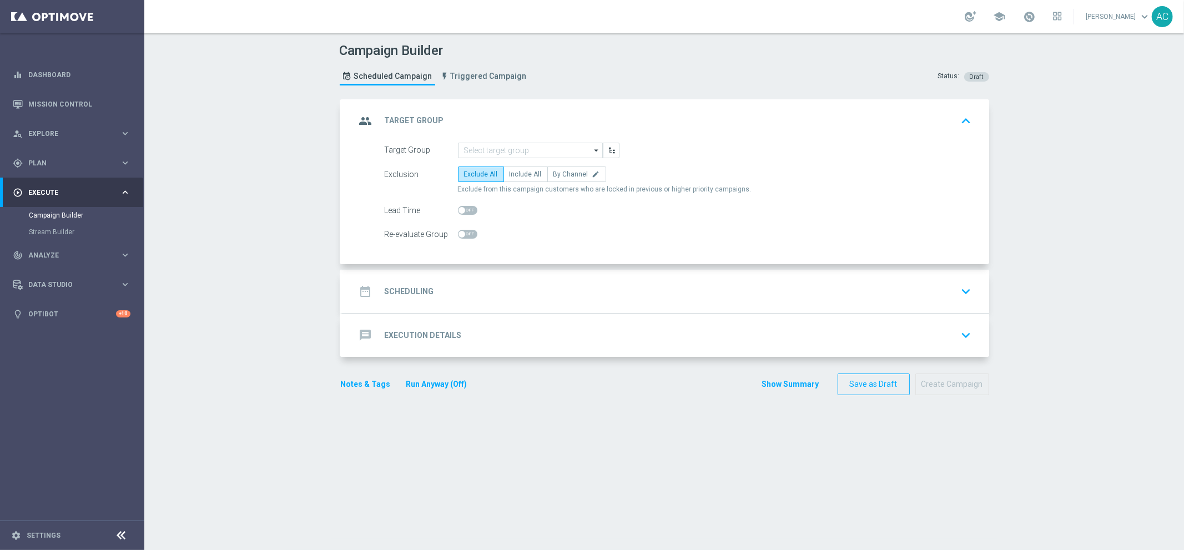
scroll to position [0, 0]
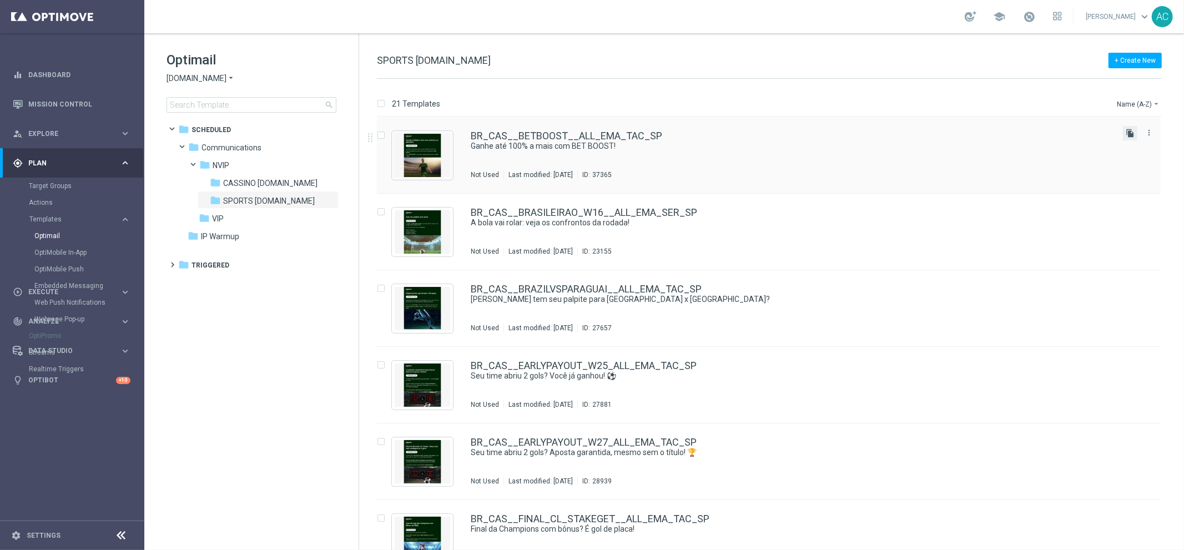
click at [1126, 132] on icon "file_copy" at bounding box center [1130, 133] width 9 height 9
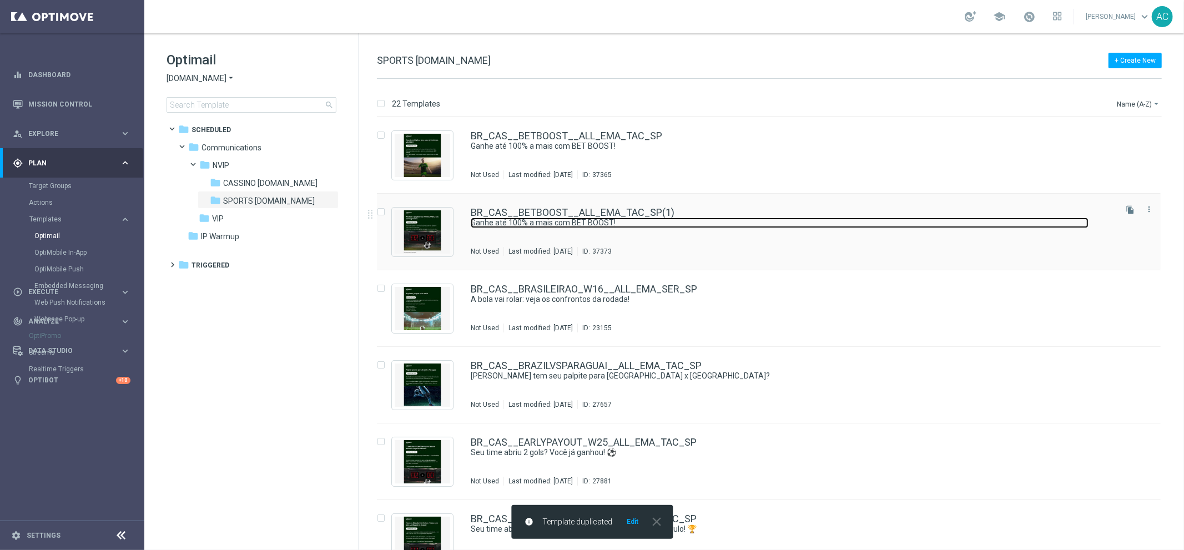
click at [650, 227] on link "Ganhe até 100% a mais com BET BOOST!" at bounding box center [780, 223] width 618 height 11
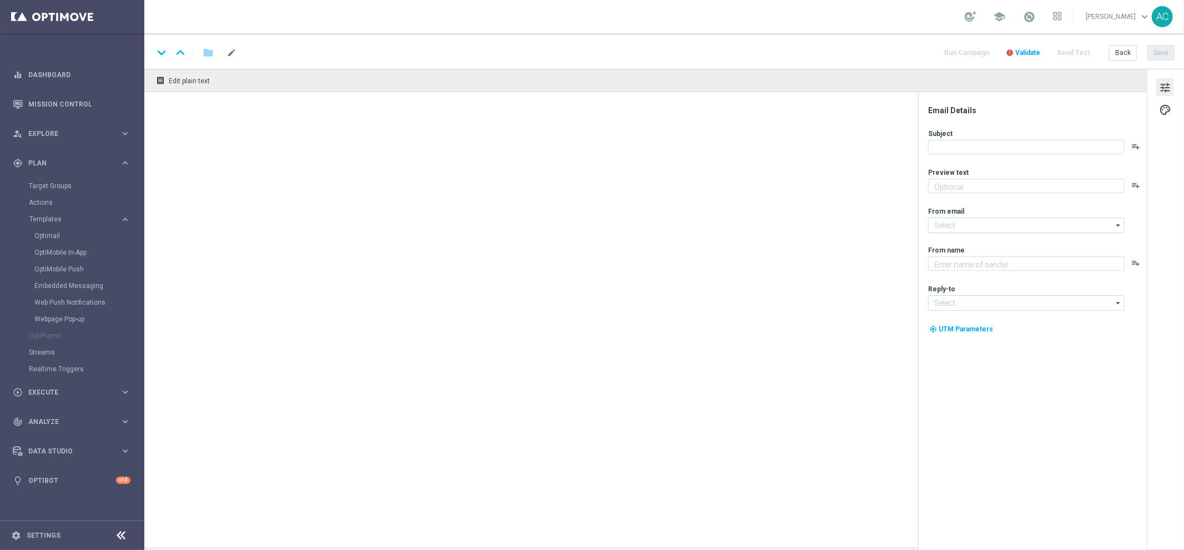
type textarea "Aposte múltipla em esportes e aumente seus ganhos em até 100%!"
type input "mail@crm.lottoland.bet.br"
type textarea "Lottoland.bet.br"
type input "contato@lottoland.bet.br"
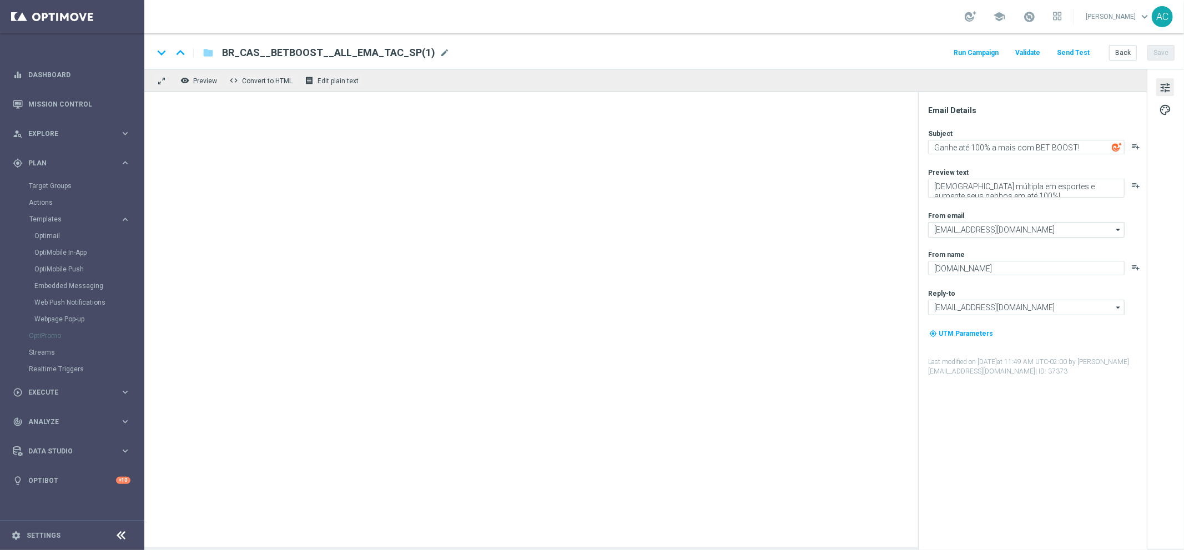
click at [417, 52] on span "BR_CAS__BETBOOST__ALL_EMA_TAC_SP(1)" at bounding box center [328, 52] width 213 height 13
click at [0, 0] on input "BR_CAS__BETBOOST__ALL_EMA_TAC_SP(1)" at bounding box center [0, 0] width 0 height 0
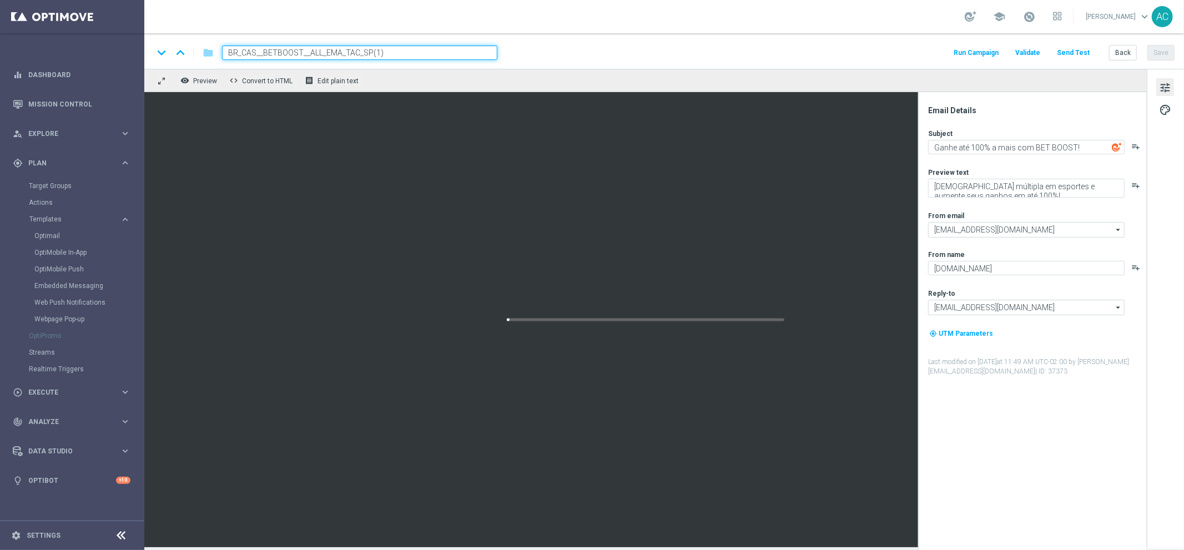
click at [417, 52] on input "BR_CAS__BETBOOST__ALL_EMA_TAC_SP(1)" at bounding box center [359, 53] width 275 height 14
paste input "PAYOUT__ALL_EMA_TAC_SP"
type input "BR_CAS__PAYOUT__ALL_EMA_TAC_SP"
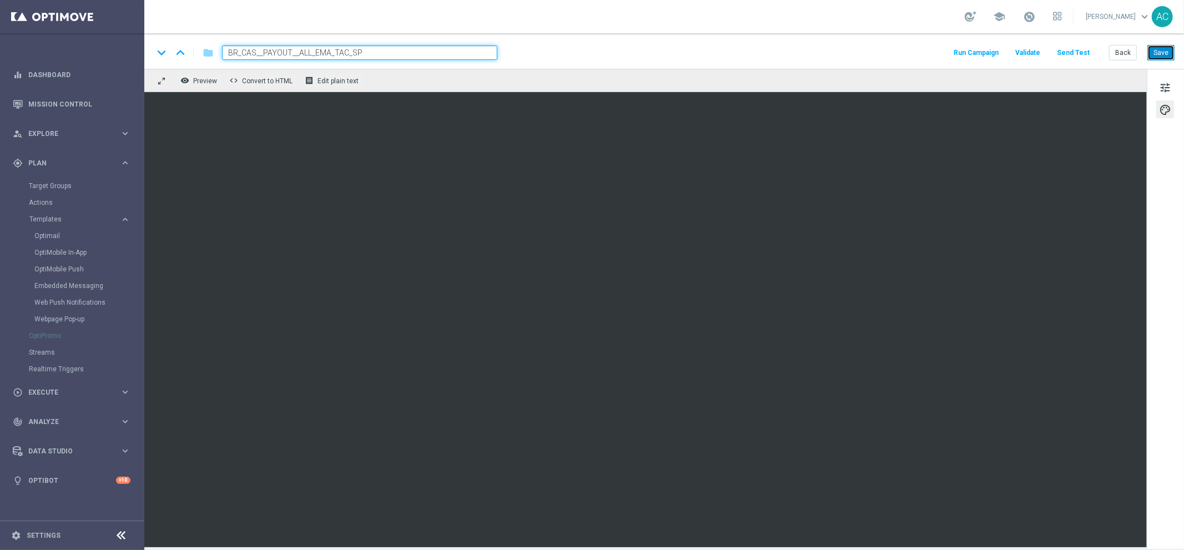
click at [1160, 53] on button "Save" at bounding box center [1160, 53] width 27 height 16
click at [1163, 53] on button "Save" at bounding box center [1160, 53] width 27 height 16
click at [1167, 85] on span "tune" at bounding box center [1165, 87] width 12 height 14
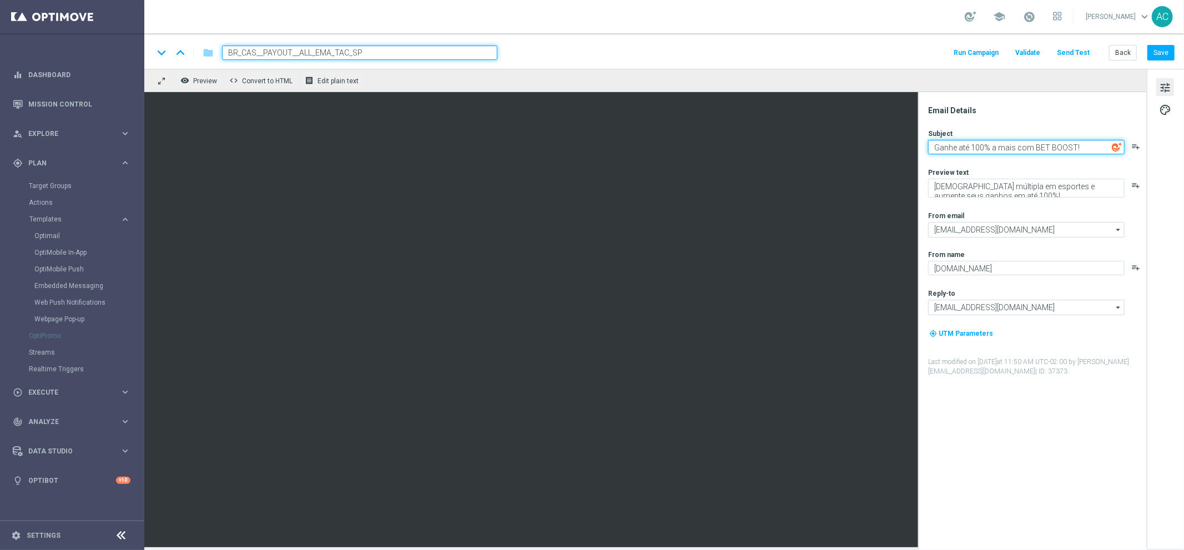
click at [1010, 147] on textarea "Ganhe até 100% a mais com BET BOOST!" at bounding box center [1026, 147] width 196 height 14
paste textarea "ntes do apito final com Pagamento Antecipado!"
type textarea "Ganhe antes do apito final com Pagamento Antecipado!"
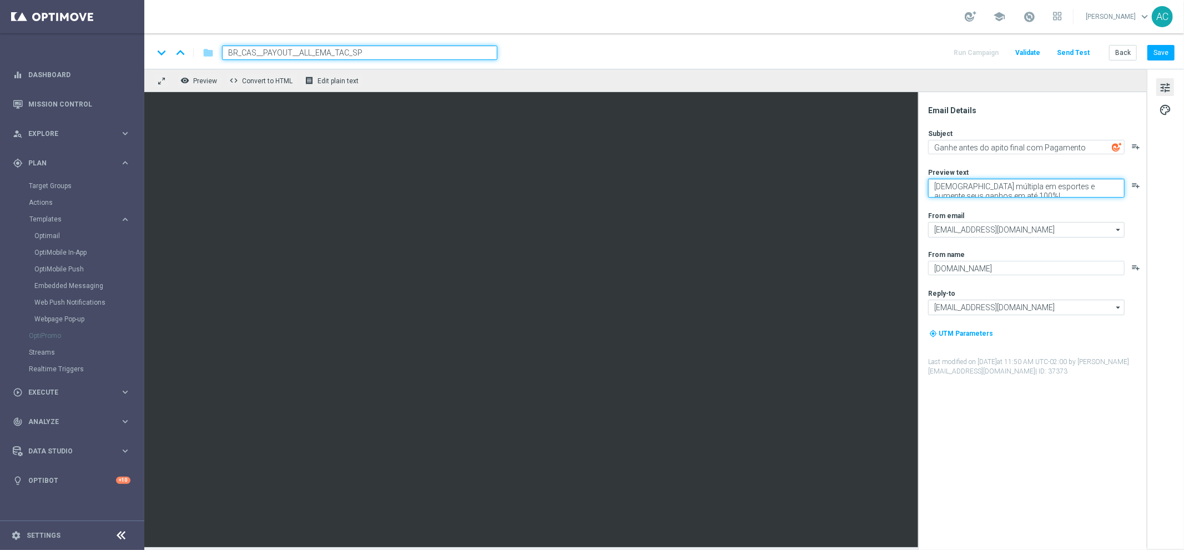
click at [1026, 187] on textarea "Aposte múltipla em esportes e aumente seus ganhos em até 100%!" at bounding box center [1026, 188] width 196 height 19
paste textarea "Se o seu time abrir dois gols de vantagem, você já recebe o prêmio"
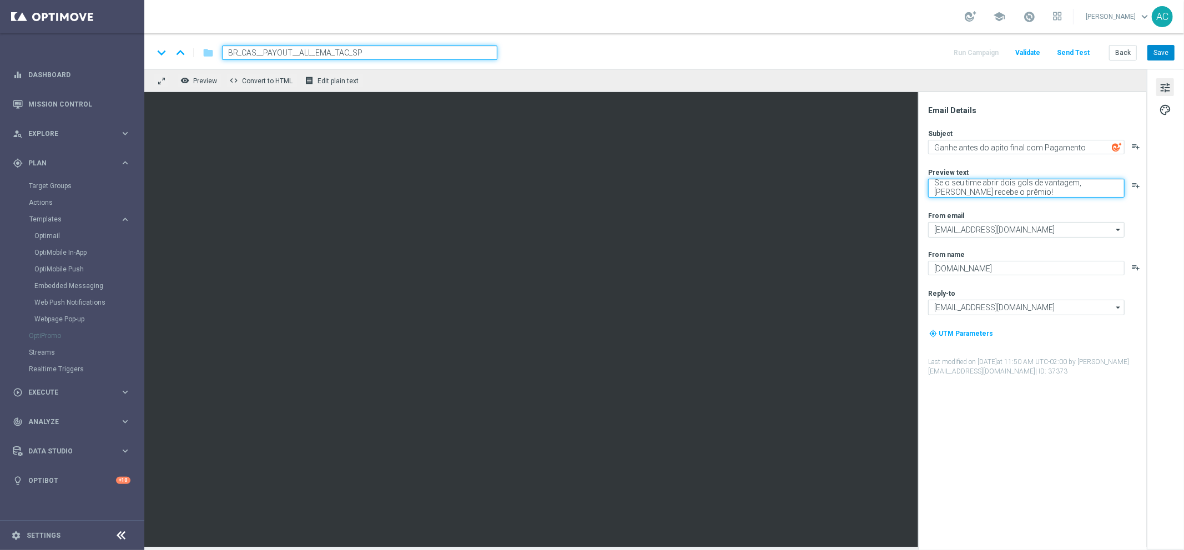
type textarea "Se o seu time abrir dois gols de vantagem, você já recebe o prêmio!"
click at [1161, 56] on button "Save" at bounding box center [1160, 53] width 27 height 16
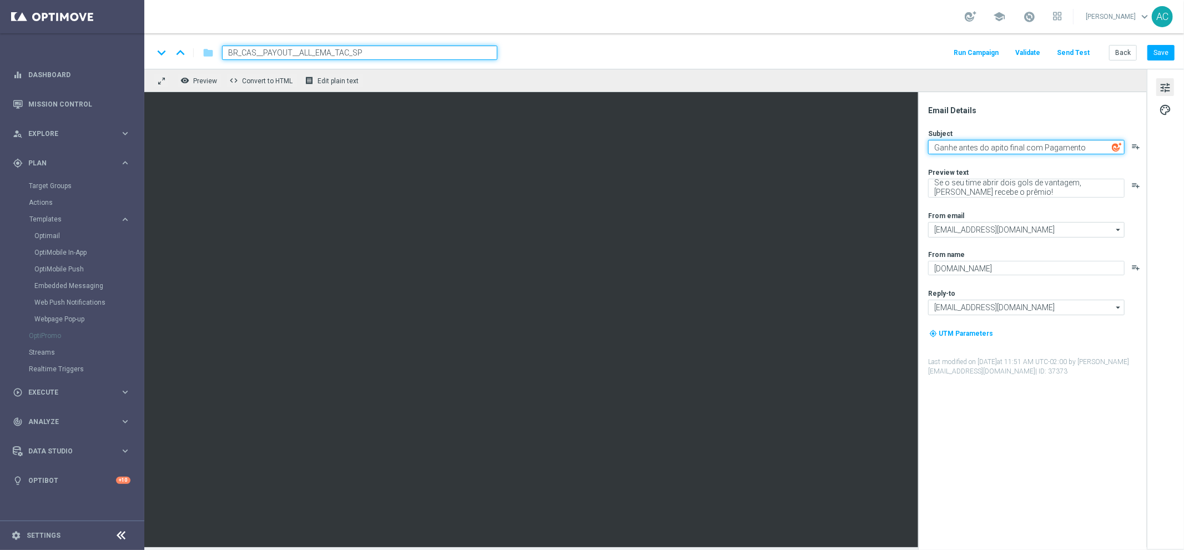
click at [1001, 141] on textarea "Ganhe antes do apito final com Pagamento Antecipado!" at bounding box center [1026, 147] width 196 height 14
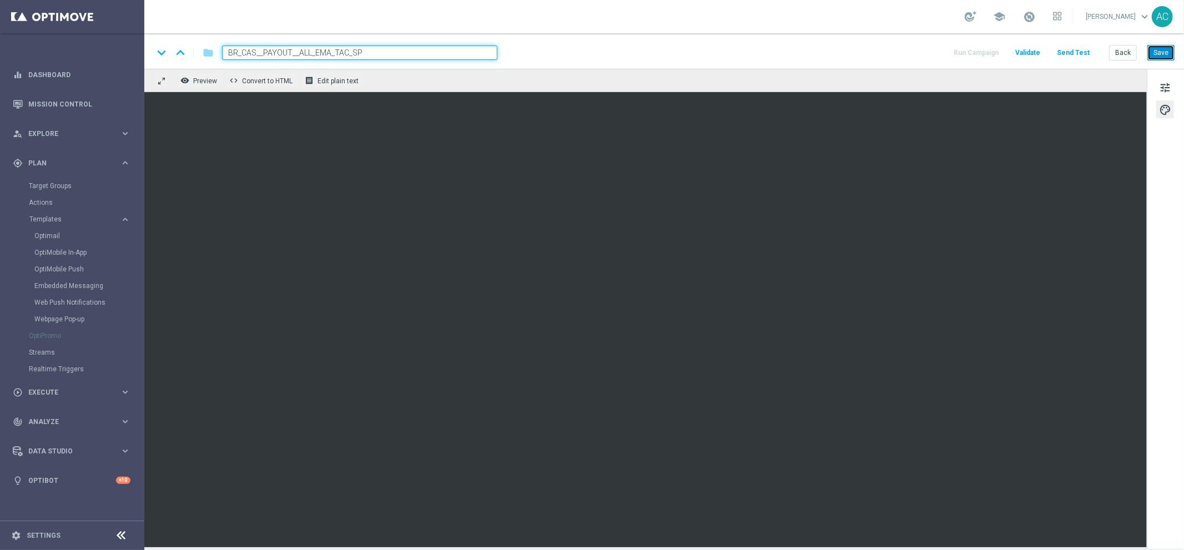
click at [1157, 55] on button "Save" at bounding box center [1160, 53] width 27 height 16
click at [1159, 55] on button "Save" at bounding box center [1160, 53] width 27 height 16
click at [1157, 52] on button "Save" at bounding box center [1160, 53] width 27 height 16
click at [1071, 52] on button "Send Test" at bounding box center [1073, 53] width 36 height 15
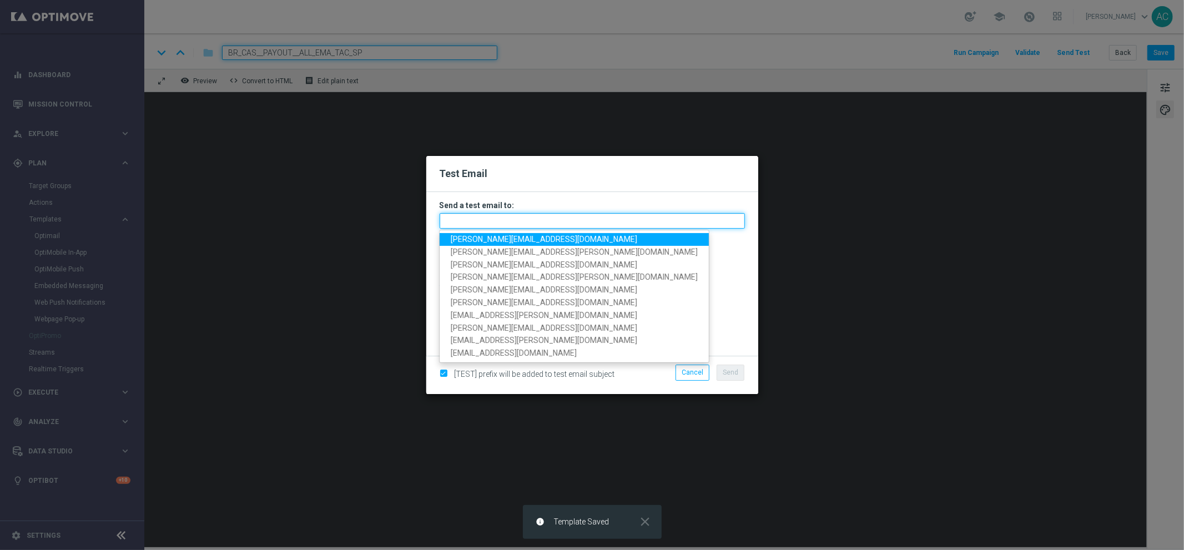
click at [500, 227] on input "text" at bounding box center [592, 221] width 305 height 16
click at [510, 238] on span "adriano.costa@lottoland.com" at bounding box center [544, 239] width 187 height 9
type input "adriano.costa@lottoland.com"
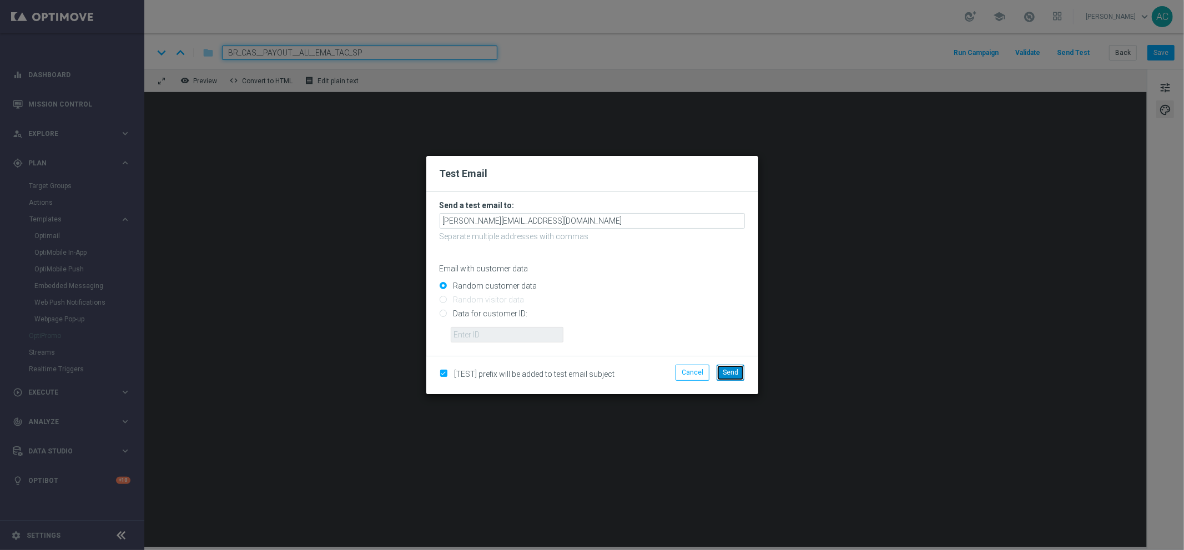
click at [734, 370] on span "Send" at bounding box center [731, 373] width 16 height 8
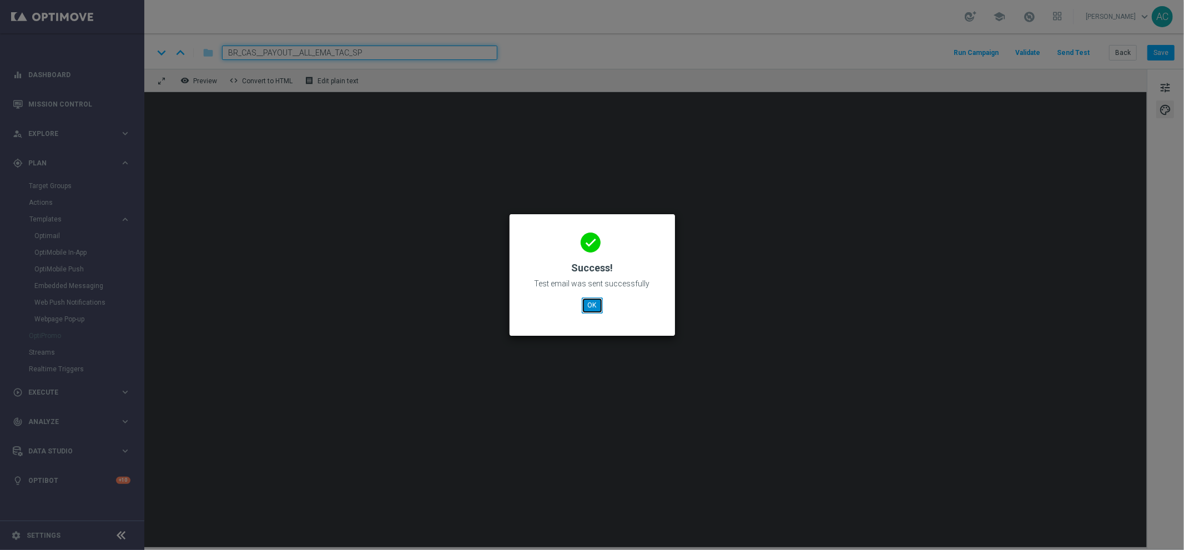
click at [594, 306] on button "OK" at bounding box center [592, 306] width 21 height 16
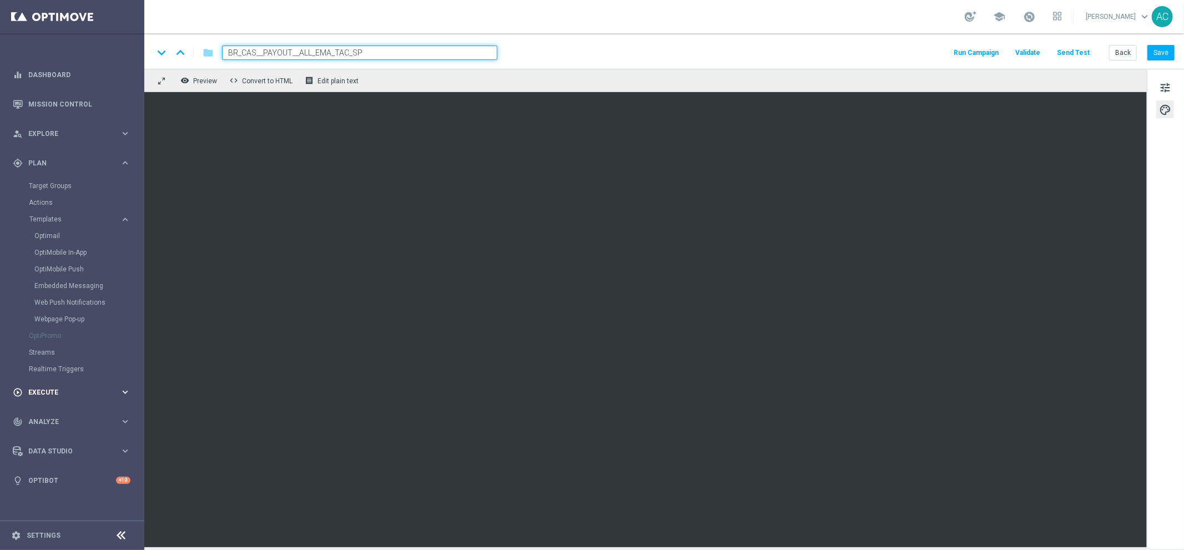
click at [58, 390] on span "Execute" at bounding box center [74, 392] width 92 height 7
click at [63, 212] on link "Campaign Builder" at bounding box center [72, 215] width 87 height 9
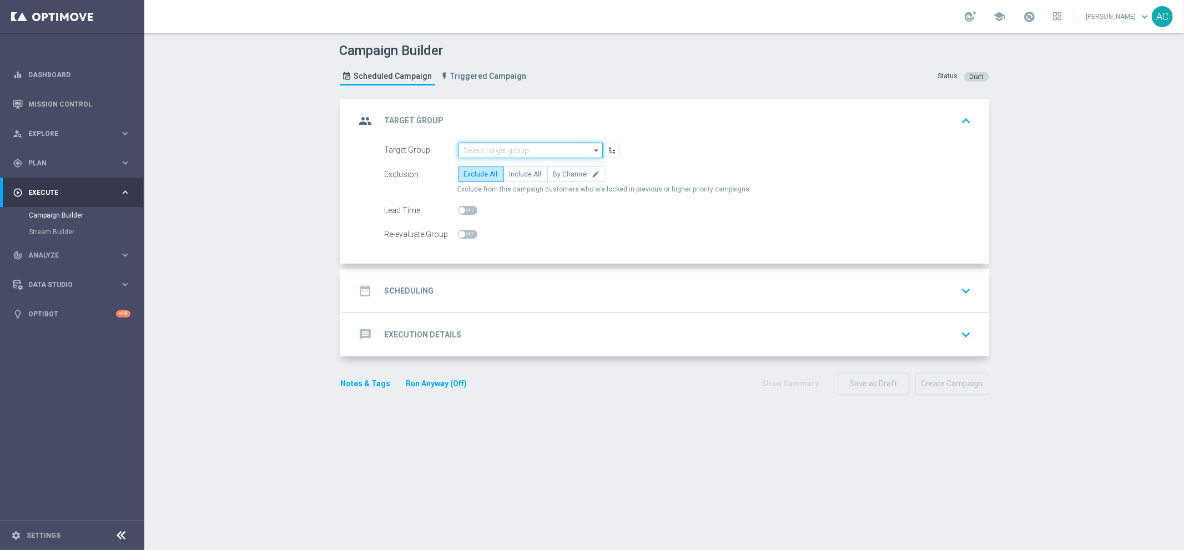
click at [527, 144] on input at bounding box center [530, 151] width 145 height 16
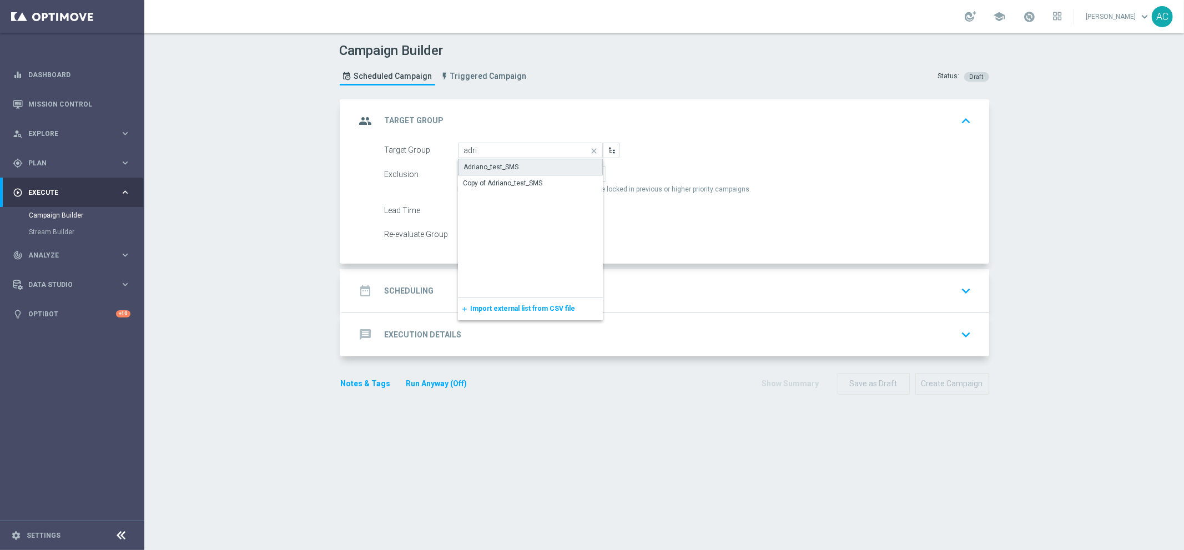
click at [536, 173] on div "Adriano_test_SMS" at bounding box center [530, 167] width 145 height 17
type input "Adriano_test_SMS"
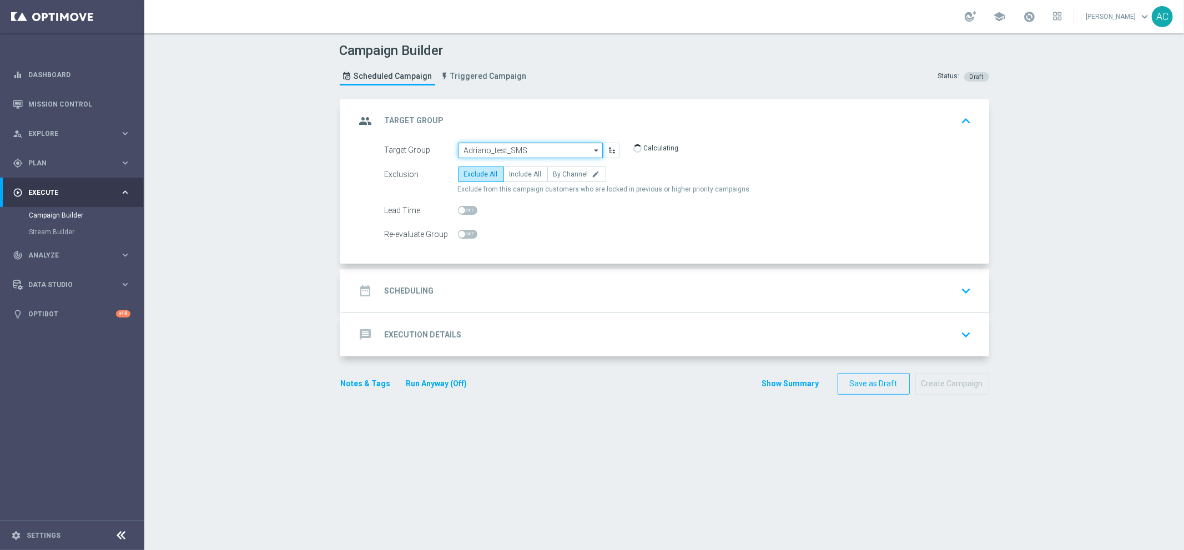
click at [523, 152] on input "Adriano_test_SMS" at bounding box center [530, 151] width 145 height 16
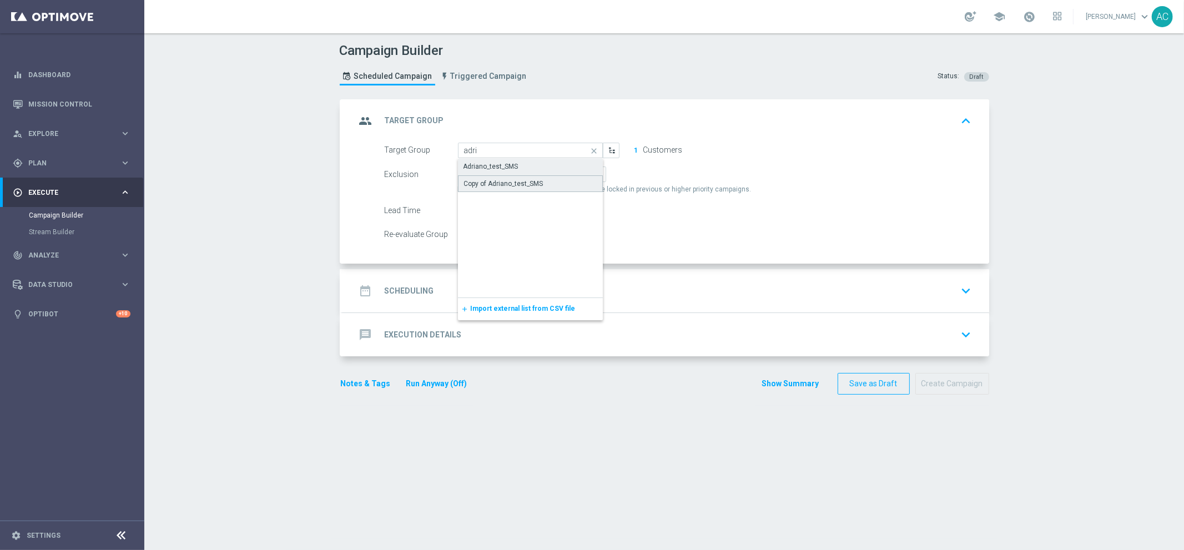
click at [526, 179] on div "Copy of Adriano_test_SMS" at bounding box center [503, 184] width 79 height 10
type input "Copy of Adriano_test_SMS"
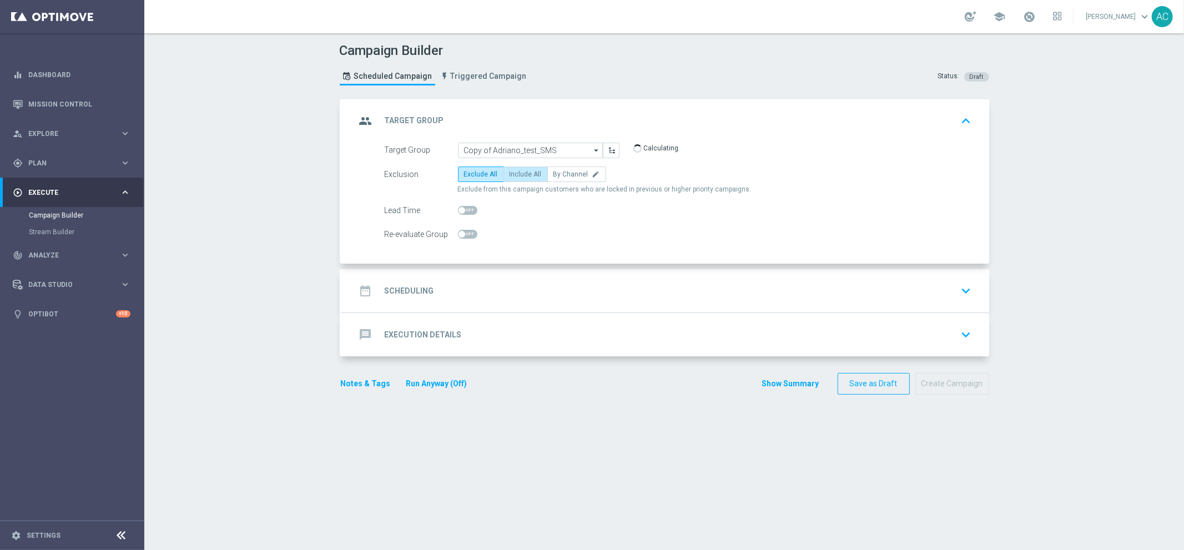
click at [520, 172] on span "Include All" at bounding box center [526, 174] width 32 height 8
click at [517, 173] on input "Include All" at bounding box center [513, 176] width 7 height 7
radio input "true"
click at [409, 289] on h2 "Scheduling" at bounding box center [409, 291] width 49 height 11
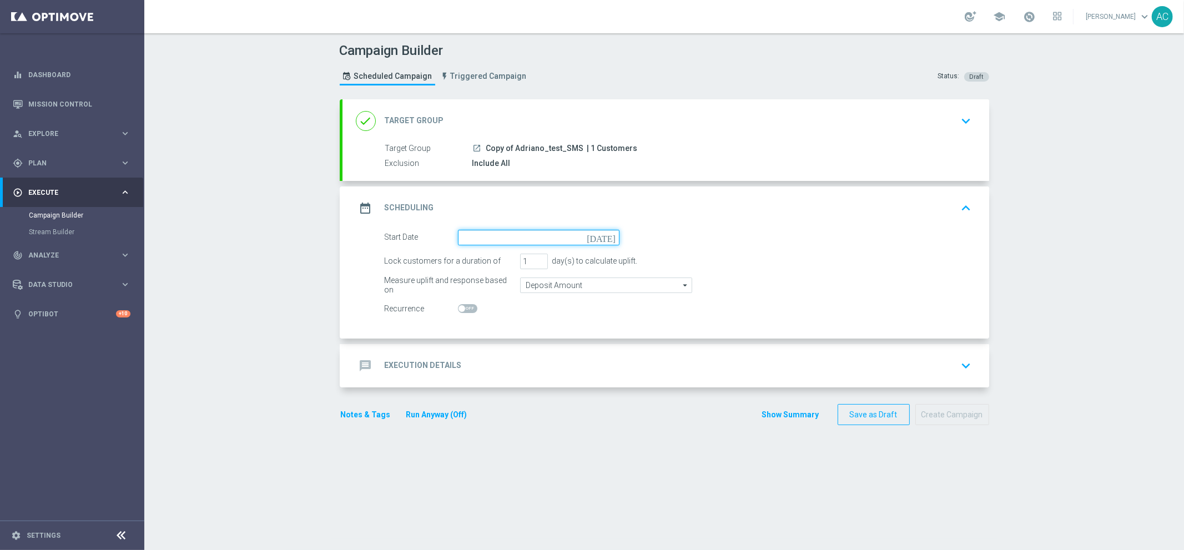
click at [494, 235] on input at bounding box center [539, 238] width 162 height 16
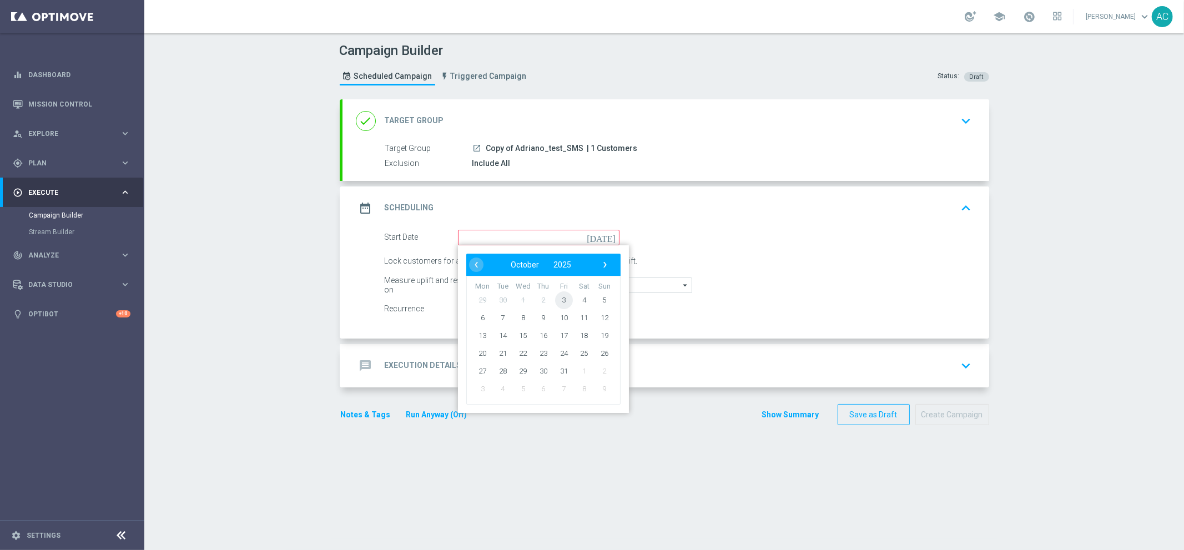
click at [555, 299] on span "3" at bounding box center [564, 300] width 18 height 18
type input "[DATE]"
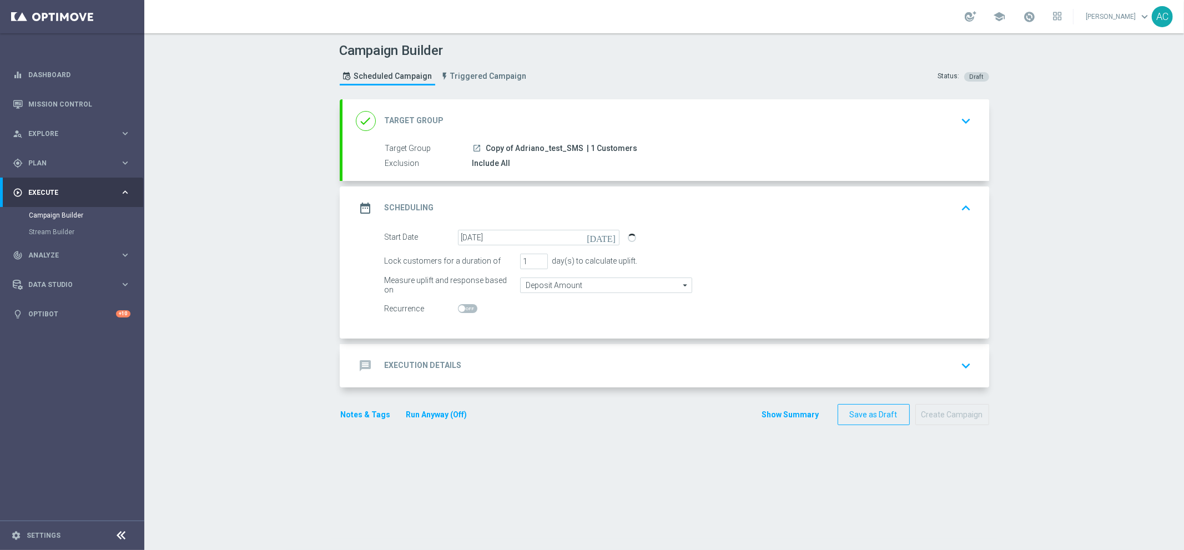
click at [422, 372] on div "message Execution Details" at bounding box center [409, 366] width 106 height 20
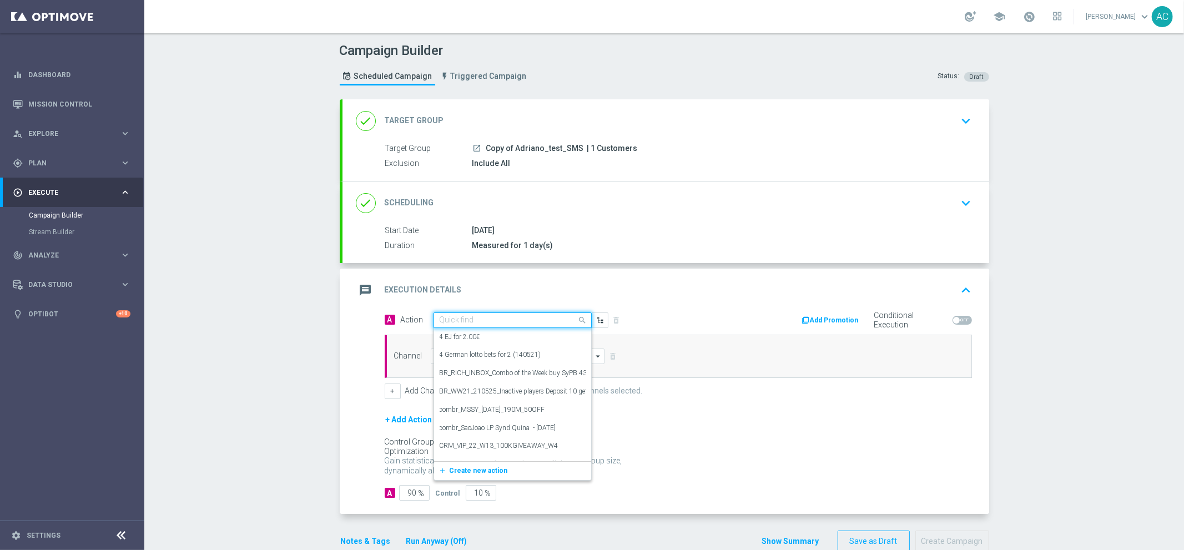
click at [502, 321] on input "text" at bounding box center [502, 320] width 124 height 9
paste input "BR_CAS__GOM_OCT_ZOMBIE__NVIP_PUSH_TAC_GM"
type input "BR_CAS__GOM_OCT_ZOMBIE__NVIP_PUSH_TAC_GM"
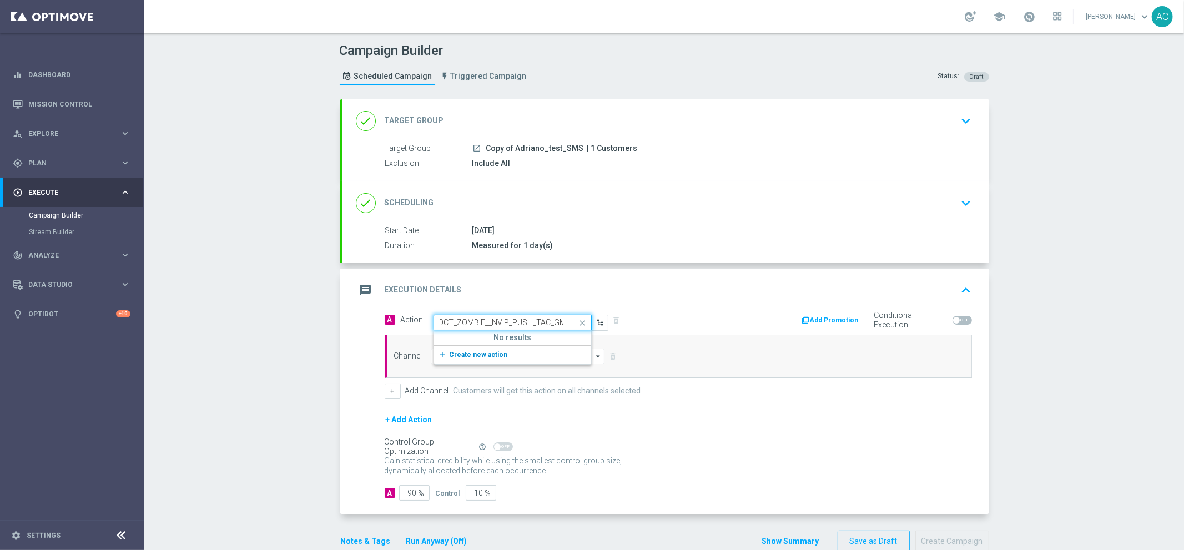
click at [480, 352] on span "Create new action" at bounding box center [479, 355] width 58 height 8
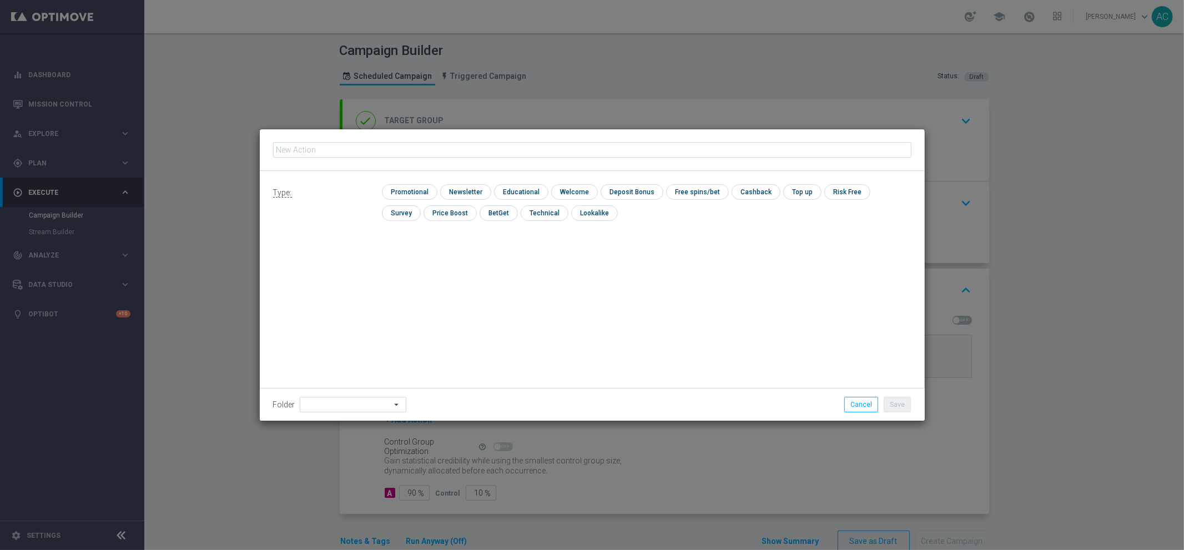
type input "BR_CAS__GOM_OCT_ZOMBIE__NVIP_PUSH_TAC_GM"
click at [411, 192] on input "checkbox" at bounding box center [408, 191] width 53 height 15
checkbox input "true"
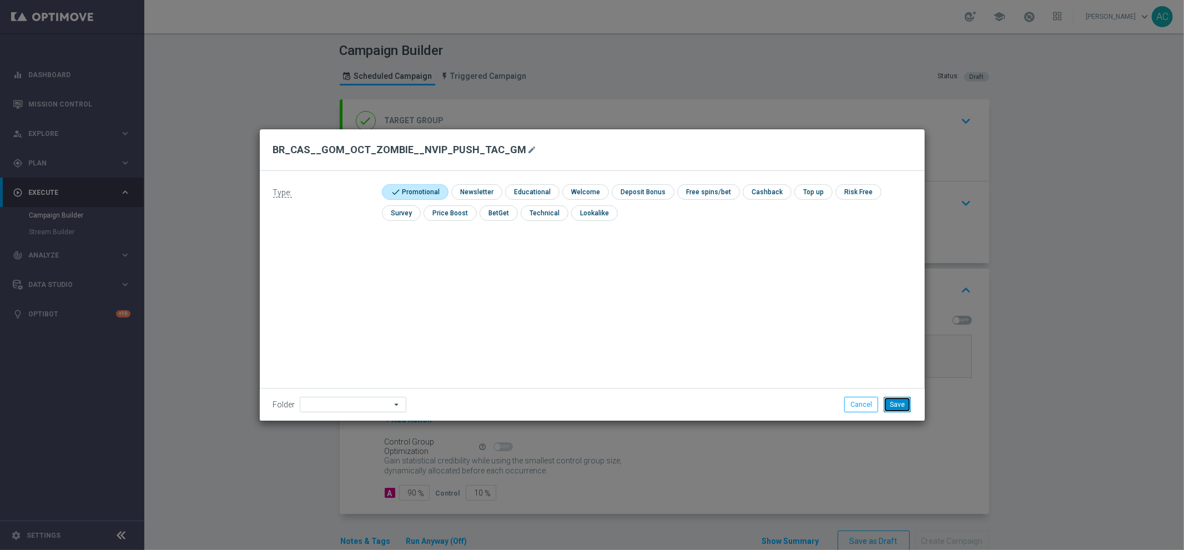
click at [905, 404] on button "Save" at bounding box center [897, 405] width 27 height 16
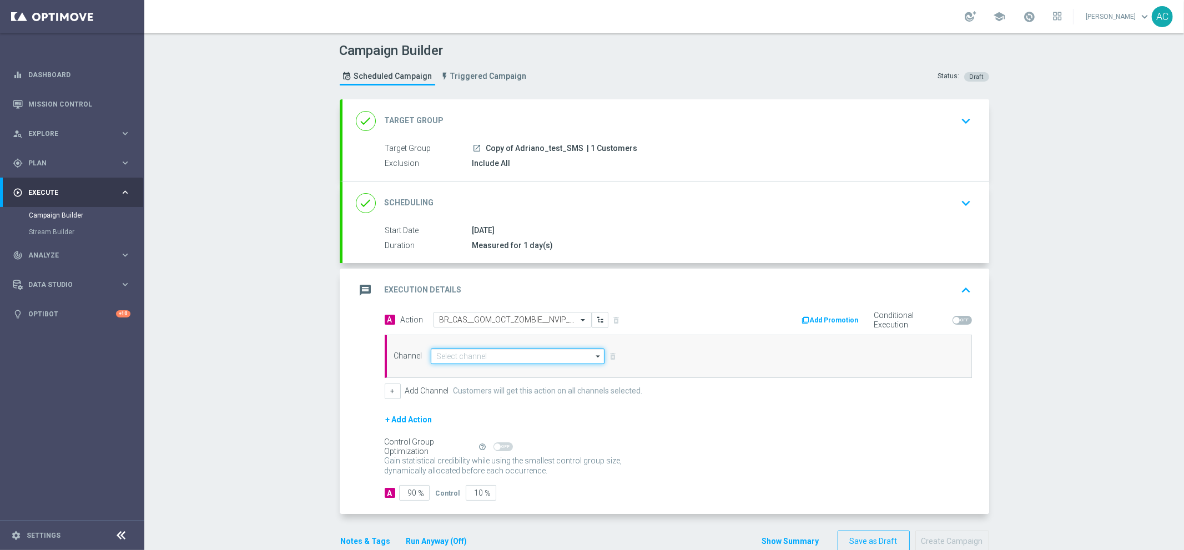
click at [461, 359] on input at bounding box center [518, 357] width 174 height 16
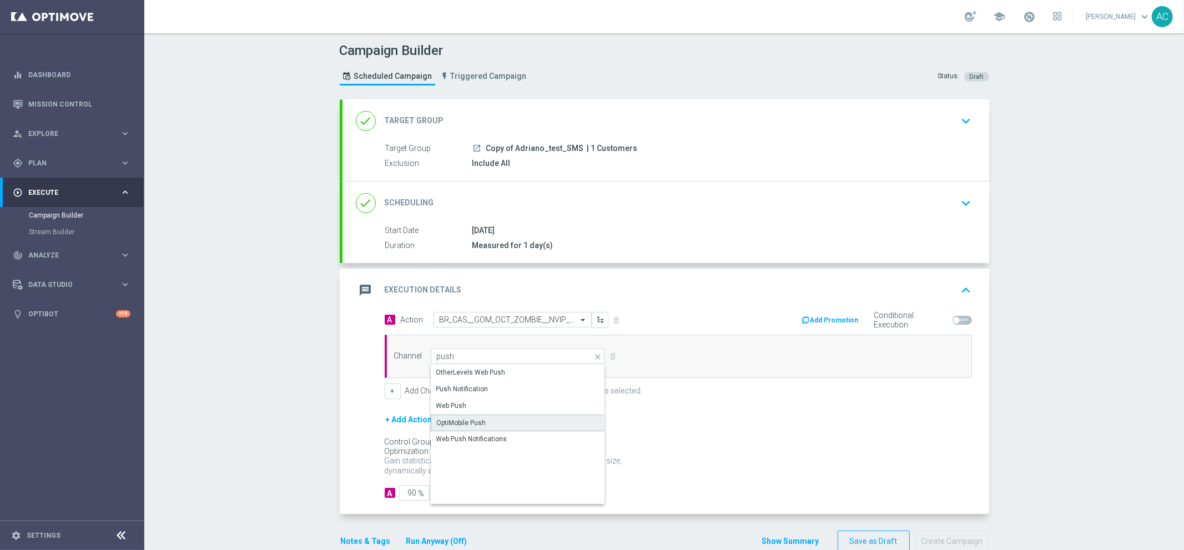
click at [497, 422] on div "OptiMobile Push" at bounding box center [518, 423] width 175 height 17
type input "OptiMobile Push"
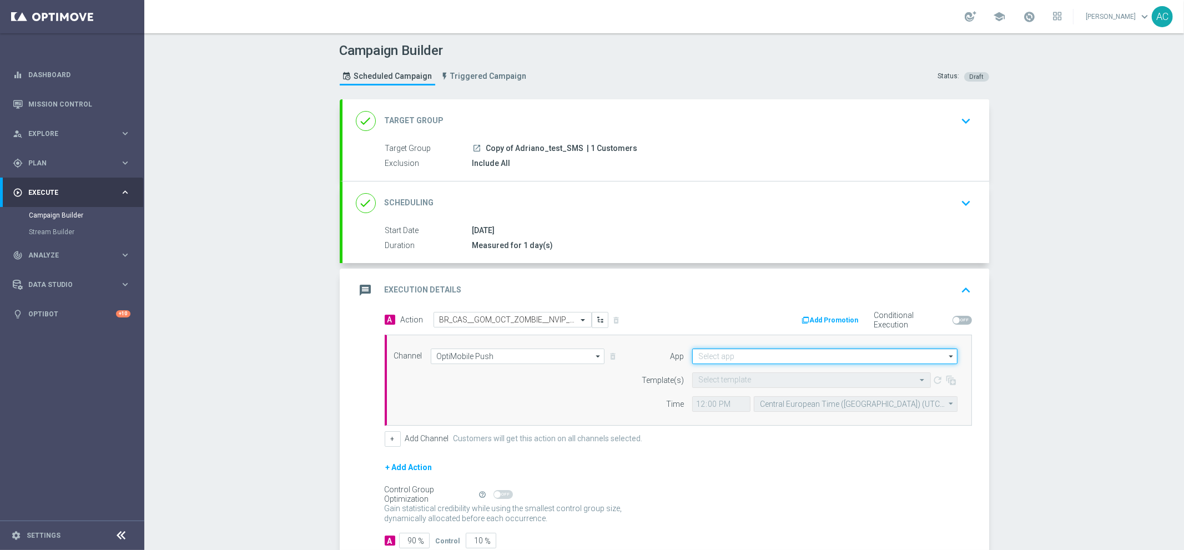
click at [758, 354] on input at bounding box center [824, 357] width 265 height 16
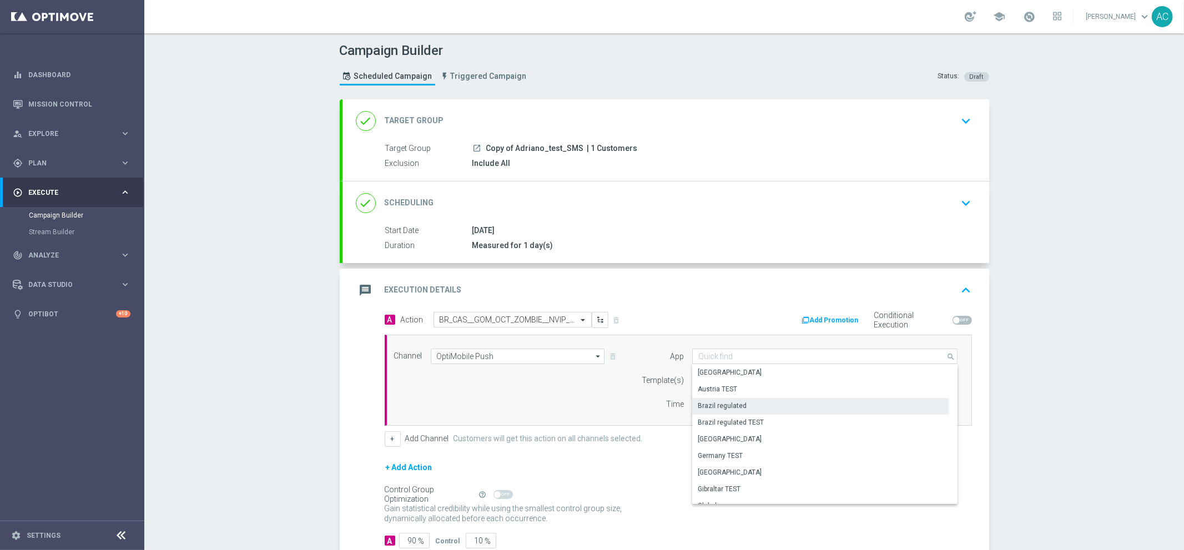
click at [763, 409] on div "Brazil regulated" at bounding box center [820, 406] width 256 height 16
type input "Brazil regulated"
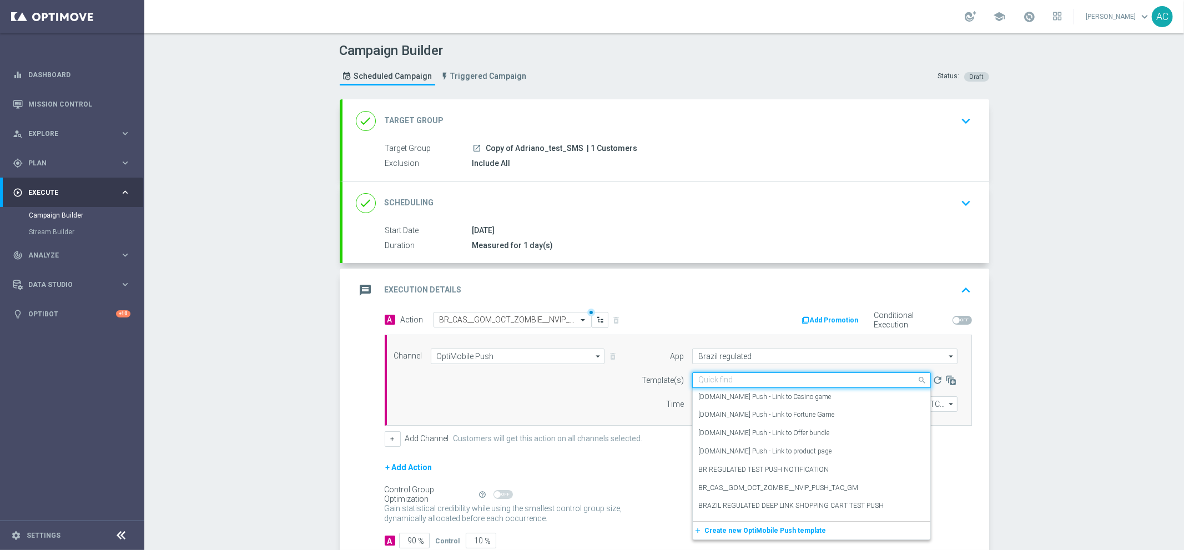
click at [758, 380] on input "text" at bounding box center [800, 380] width 204 height 9
paste input "BR_CAS__GOM_OCT_ZOMBIE__NVIP_PUSH_TAC_GM"
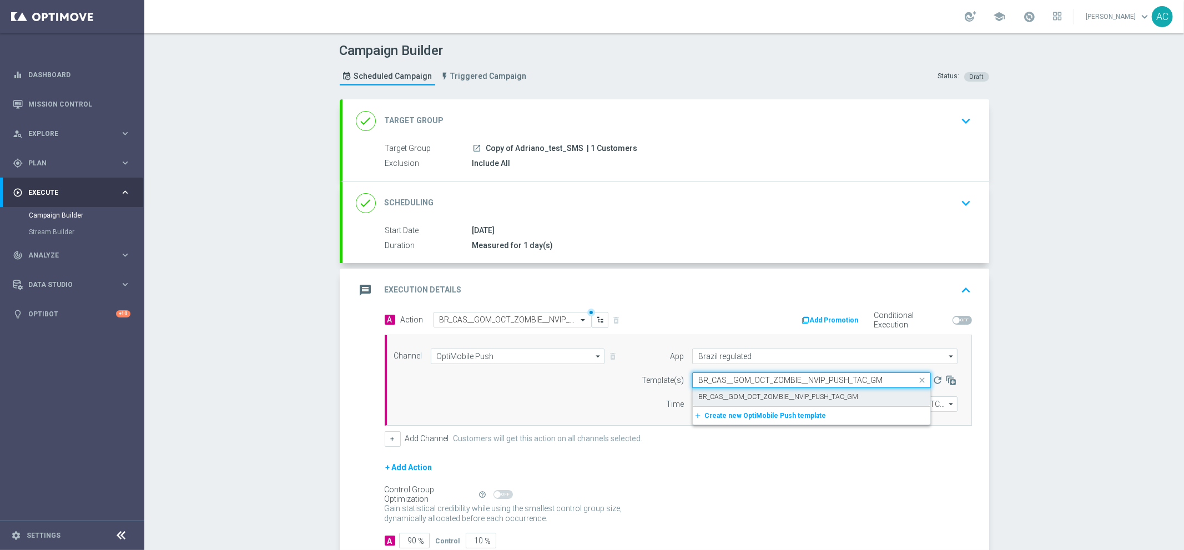
click at [755, 392] on label "BR_CAS__GOM_OCT_ZOMBIE__NVIP_PUSH_TAC_GM" at bounding box center [778, 396] width 160 height 9
type input "BR_CAS__GOM_OCT_ZOMBIE__NVIP_PUSH_TAC_GM"
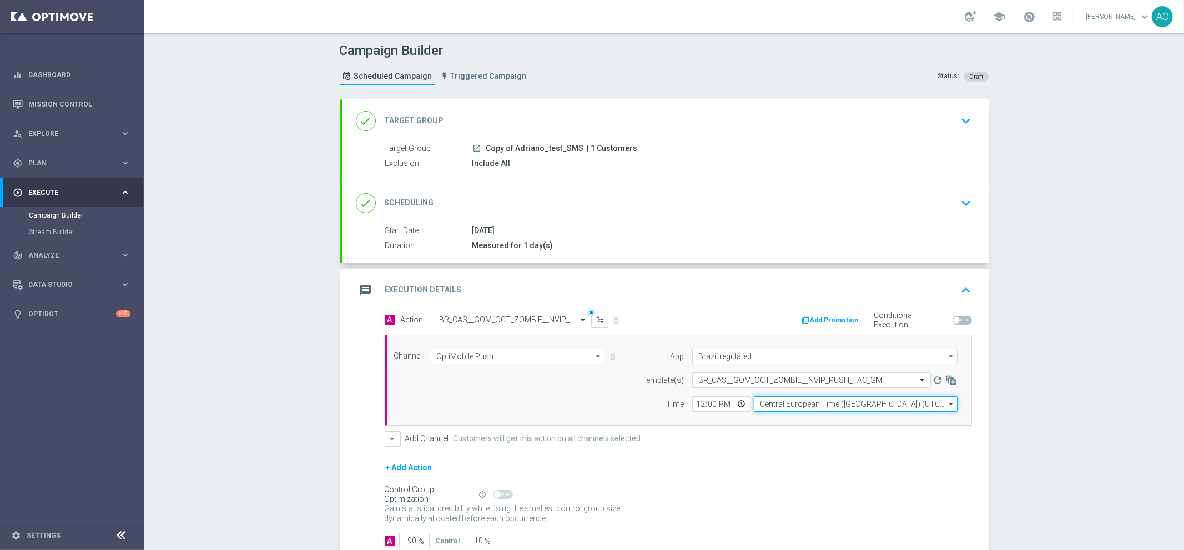
click at [775, 404] on input "Central European Time ([GEOGRAPHIC_DATA]) (UTC +02:00)" at bounding box center [856, 404] width 204 height 16
click at [824, 421] on div "Central European Time (Paris) (UTC +02:00)" at bounding box center [850, 420] width 182 height 10
type input "Central European Time (Paris) (UTC +02:00)"
click at [694, 404] on input "12:00" at bounding box center [721, 404] width 58 height 16
type input "12:30"
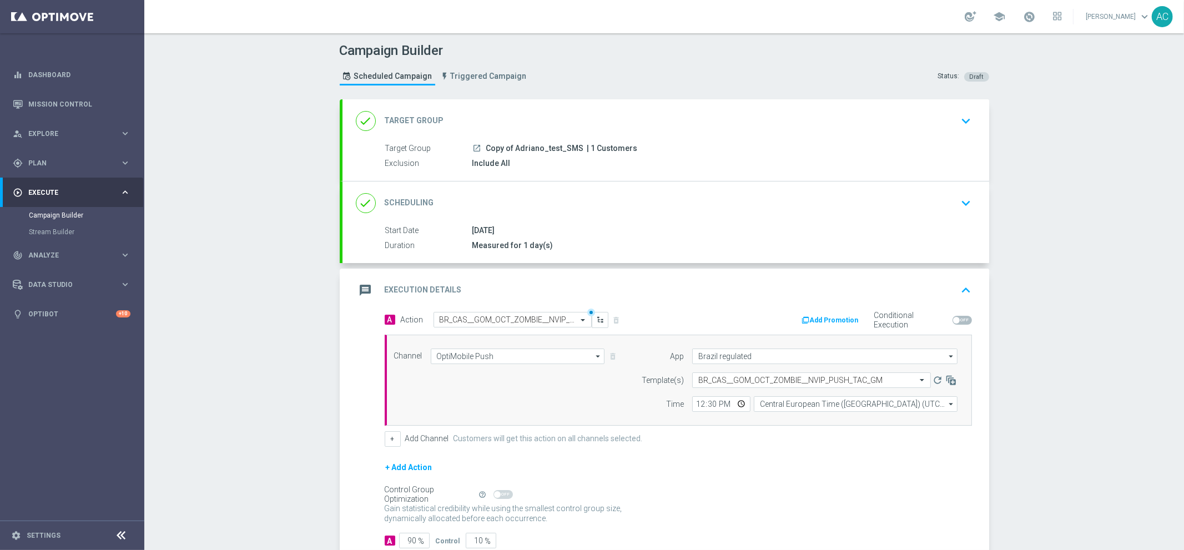
click at [1052, 395] on div "Campaign Builder Scheduled Campaign Triggered Campaign Status: Draft done Targe…" at bounding box center [664, 291] width 1040 height 517
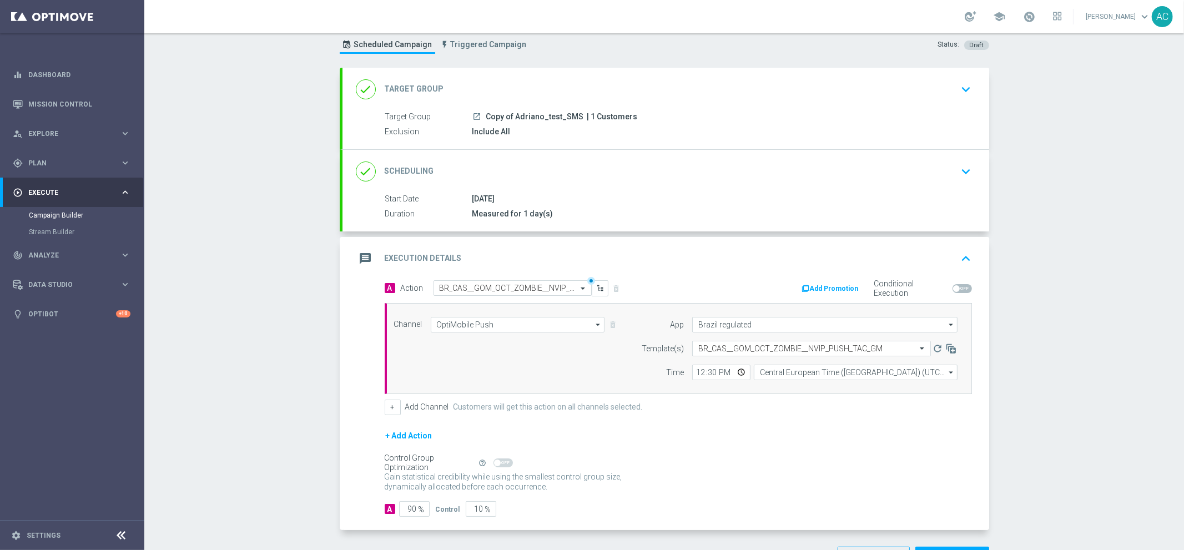
scroll to position [72, 0]
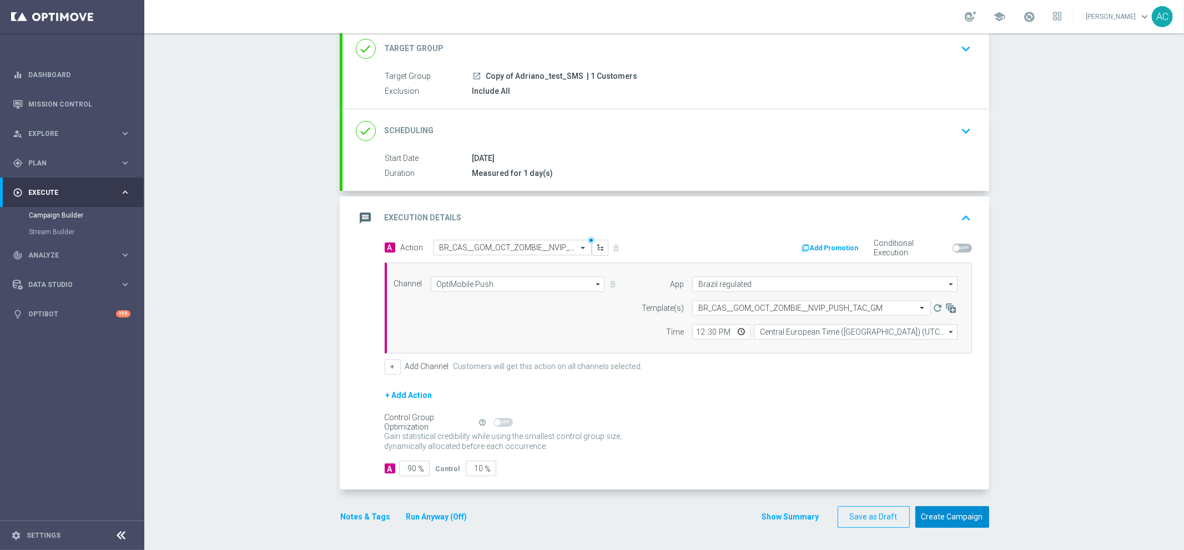
click at [951, 521] on button "Create Campaign" at bounding box center [952, 517] width 74 height 22
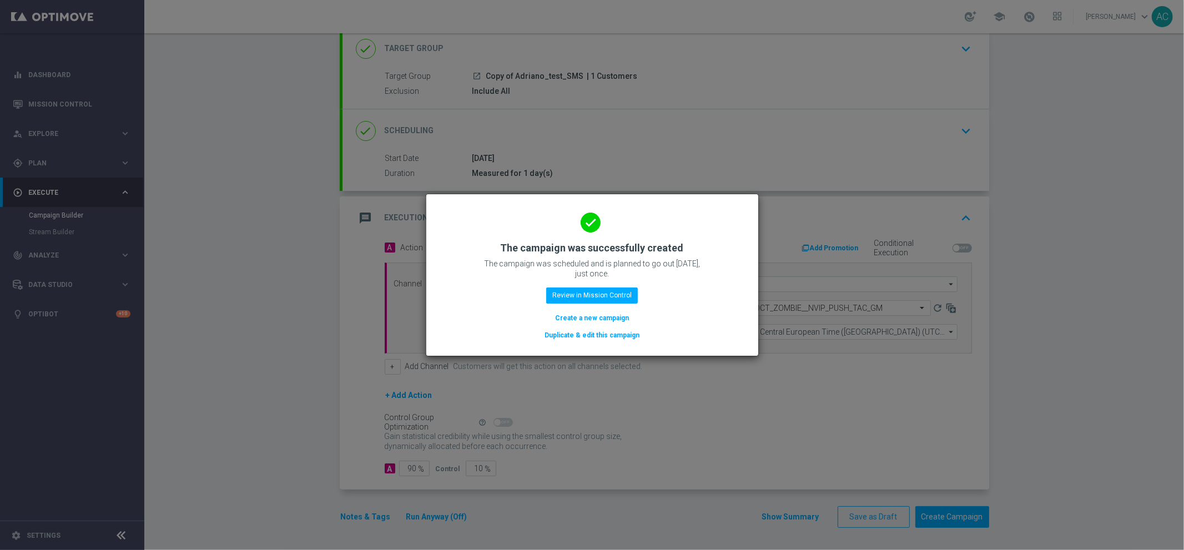
click at [594, 314] on button "Create a new campaign" at bounding box center [592, 318] width 76 height 12
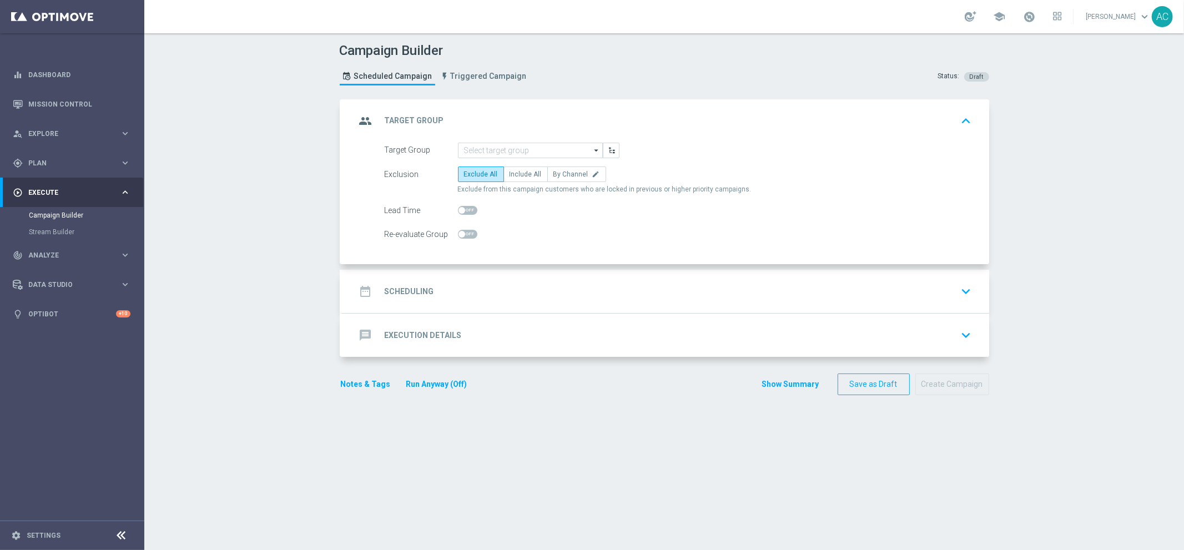
scroll to position [0, 0]
click at [80, 104] on link "Mission Control" at bounding box center [79, 103] width 102 height 29
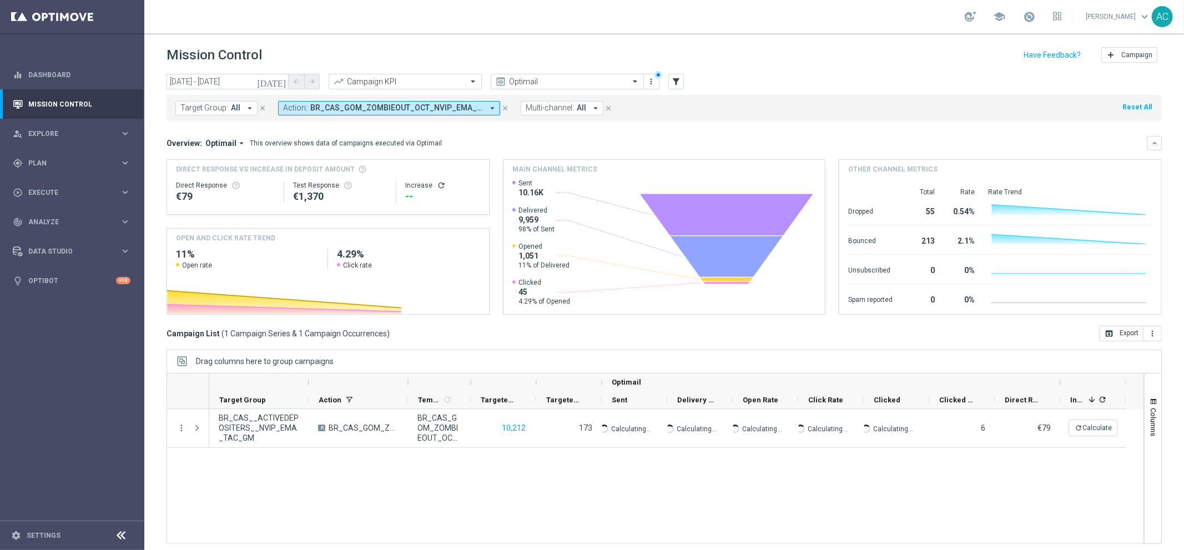
click at [506, 109] on icon "close" at bounding box center [505, 108] width 8 height 8
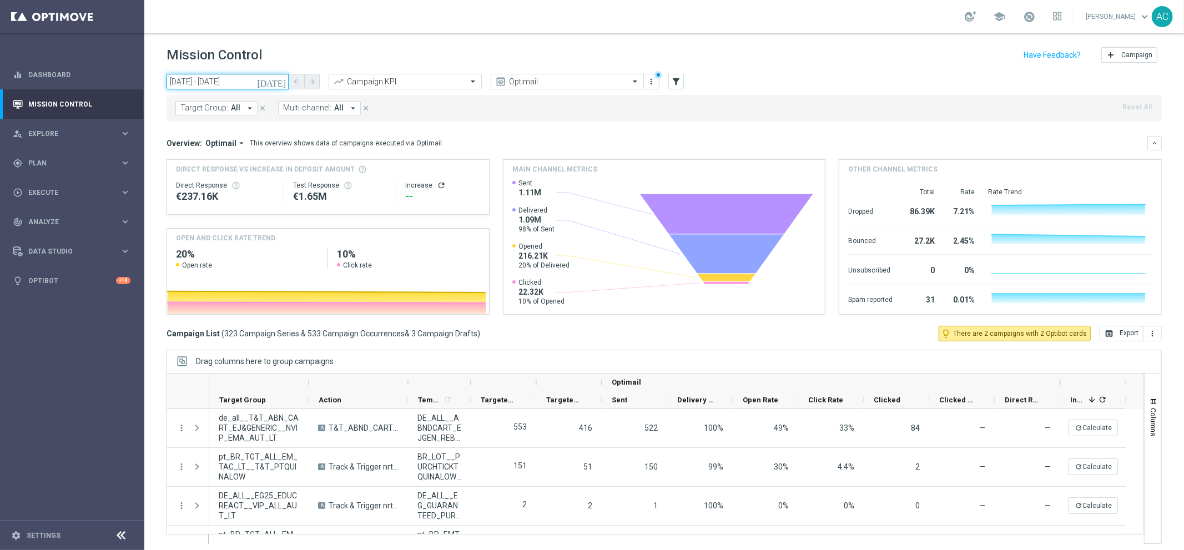
click at [224, 85] on input "01 Oct 2025 - 02 Oct 2025" at bounding box center [228, 82] width 122 height 16
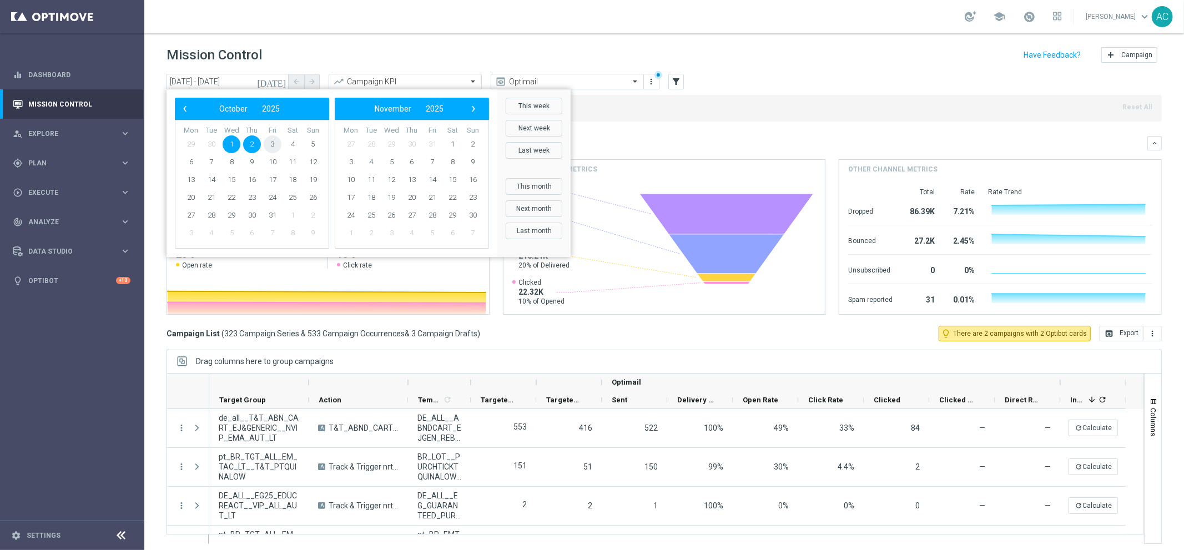
click at [270, 142] on span "3" at bounding box center [273, 144] width 18 height 18
click at [641, 138] on div "Overview: Optimail arrow_drop_down This overview shows data of campaigns execut…" at bounding box center [657, 143] width 981 height 10
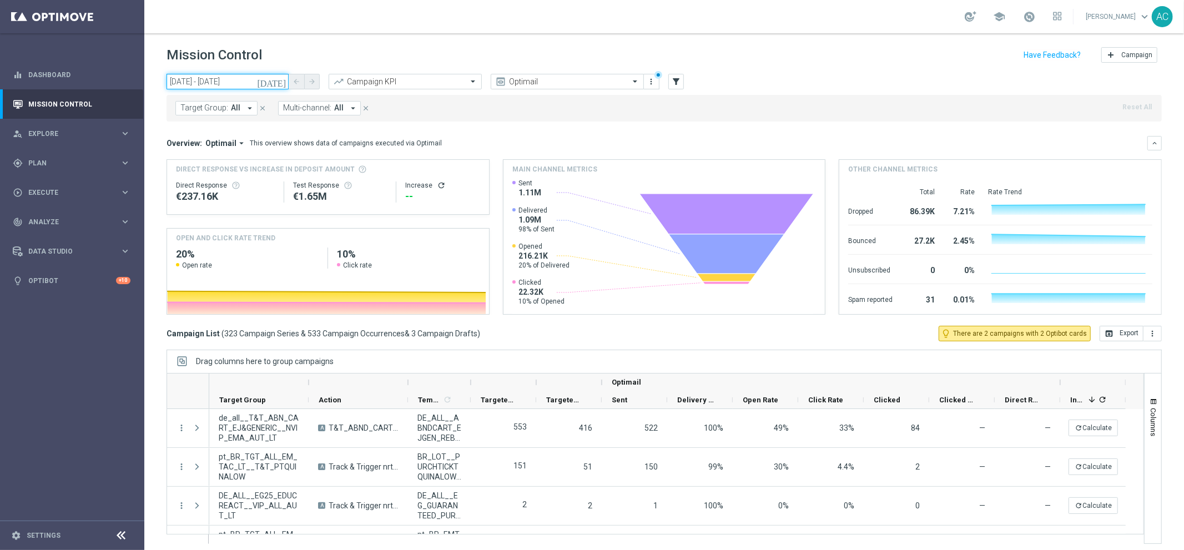
click at [203, 80] on input "01 Oct 2025 - 02 Oct 2025" at bounding box center [228, 82] width 122 height 16
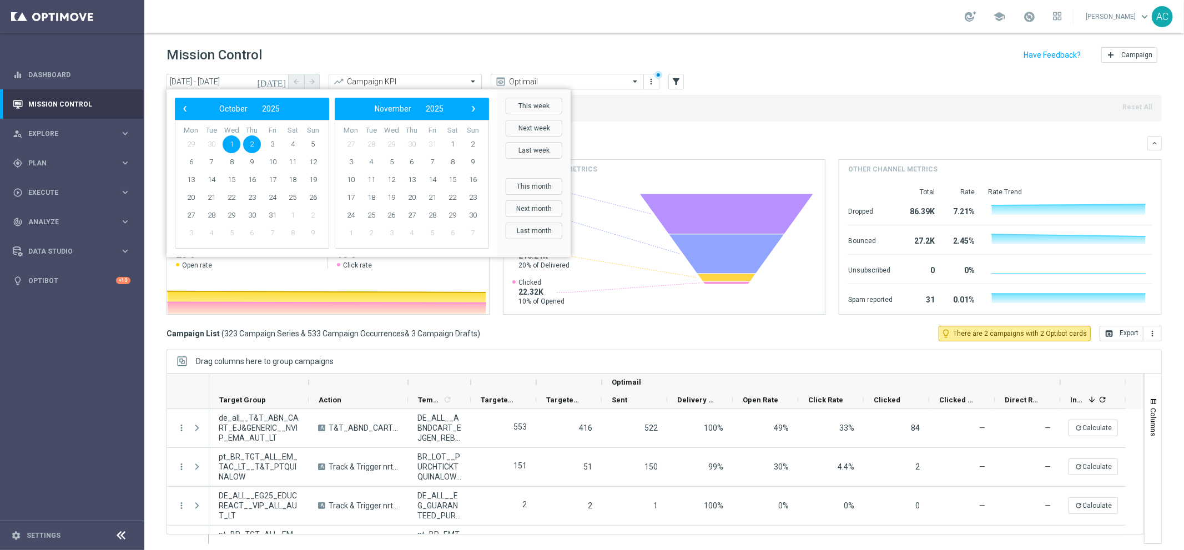
click at [231, 142] on span "1" at bounding box center [232, 144] width 18 height 18
click at [271, 143] on span "3" at bounding box center [273, 144] width 18 height 18
type input "01 Oct 2025 - 03 Oct 2025"
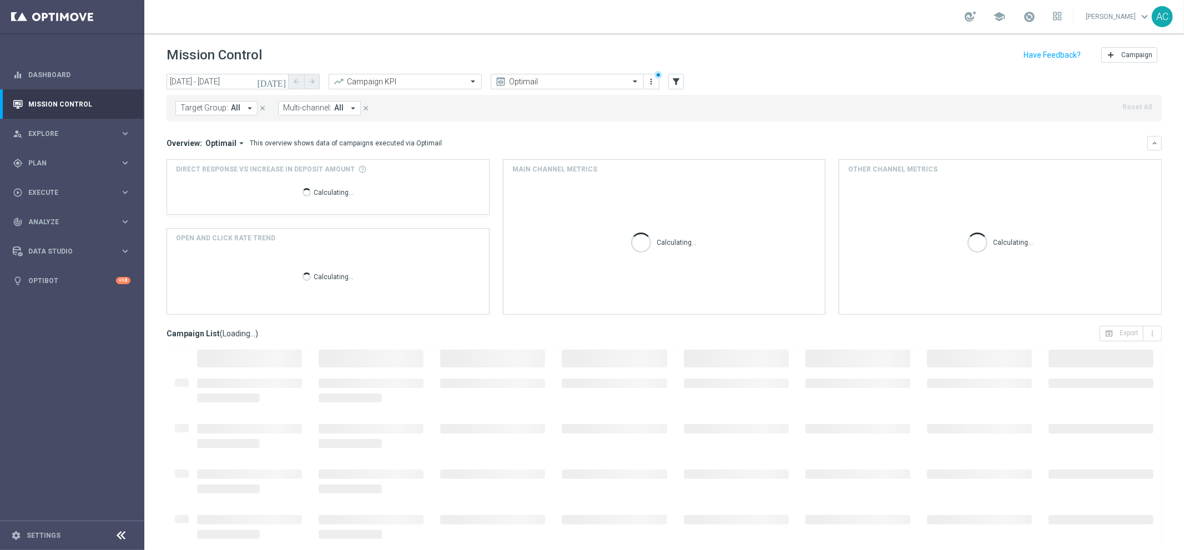
click at [220, 105] on span "Target Group:" at bounding box center [204, 107] width 48 height 9
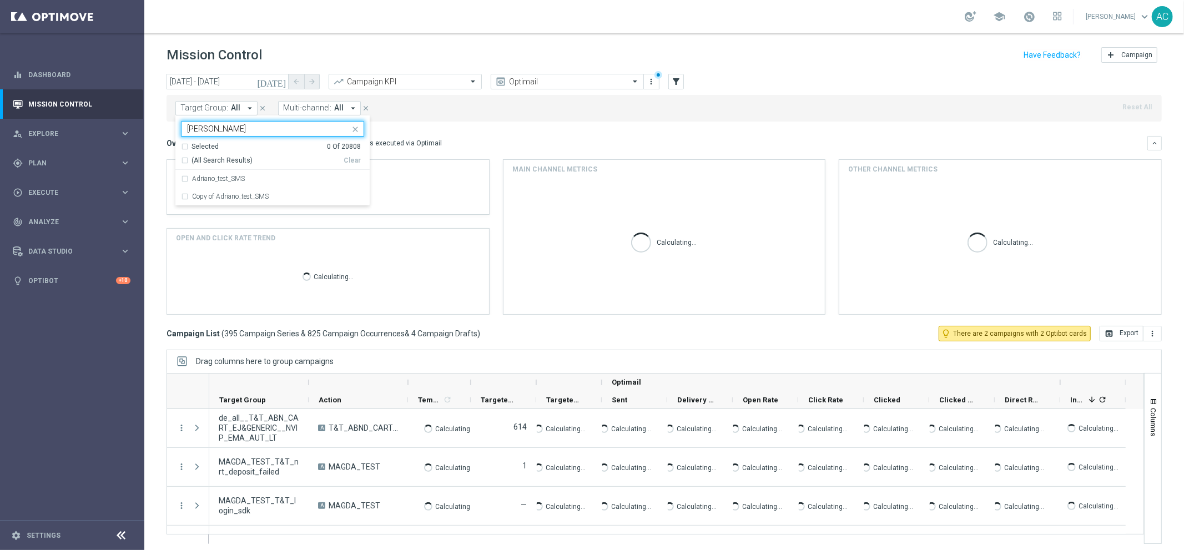
click at [184, 162] on div "(All Search Results)" at bounding box center [262, 160] width 163 height 9
type input "adriano"
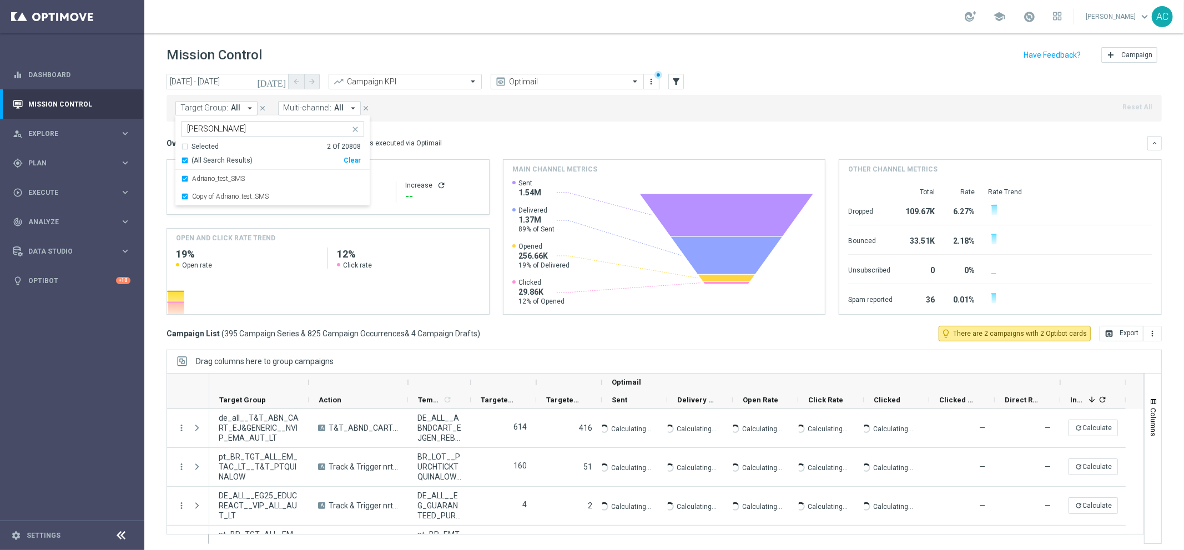
click at [609, 143] on div "Overview: Optimail arrow_drop_down This overview shows data of campaigns execut…" at bounding box center [657, 143] width 981 height 10
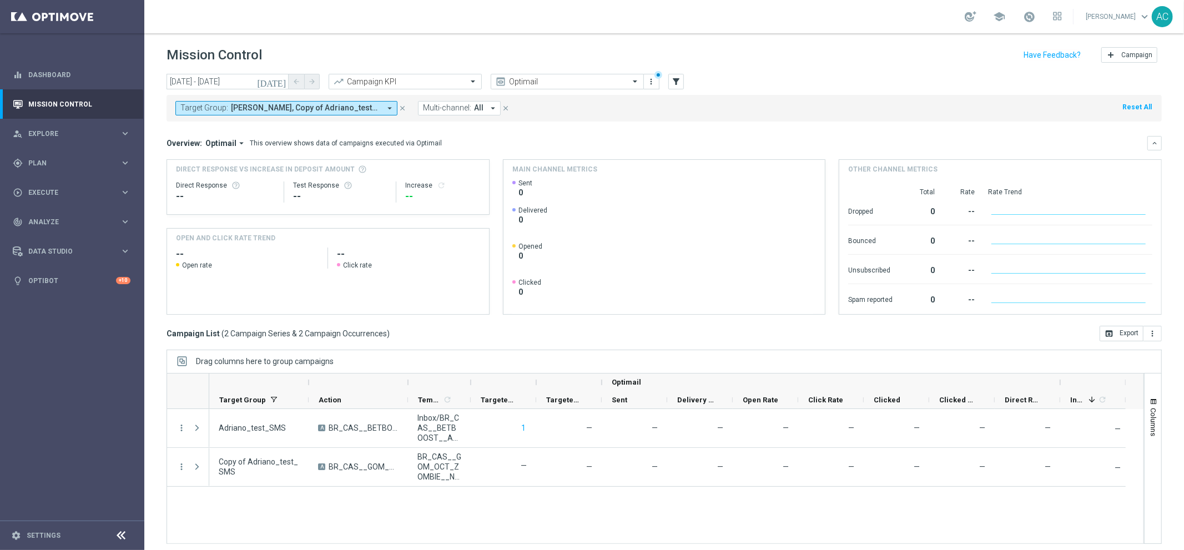
scroll to position [4, 0]
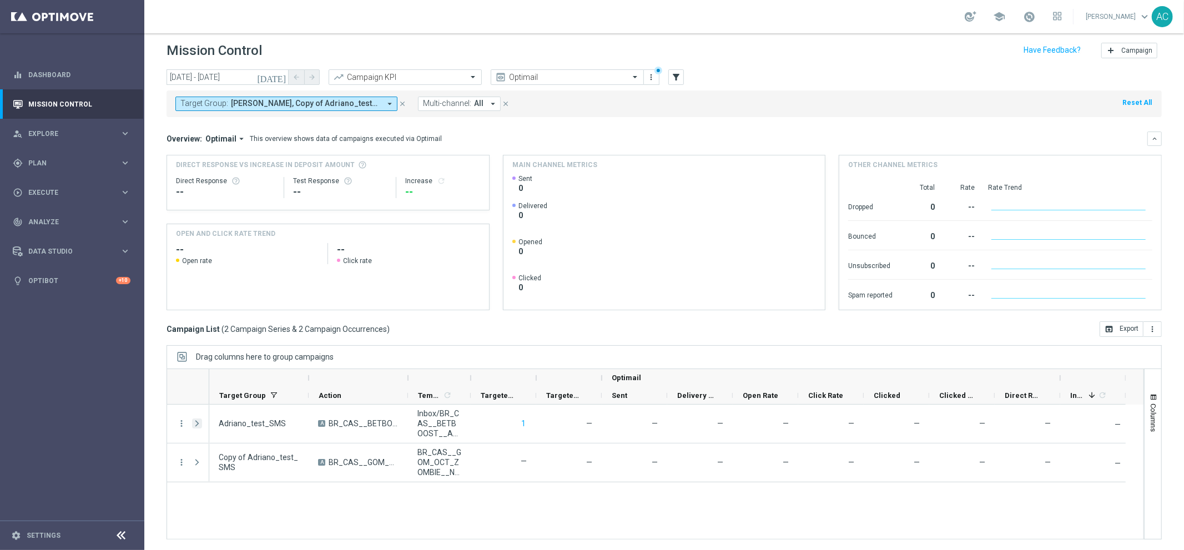
click at [198, 424] on span "Press SPACE to select this row." at bounding box center [197, 423] width 10 height 9
click at [0, 0] on span "Press SPACE to select this row." at bounding box center [0, 0] width 0 height 0
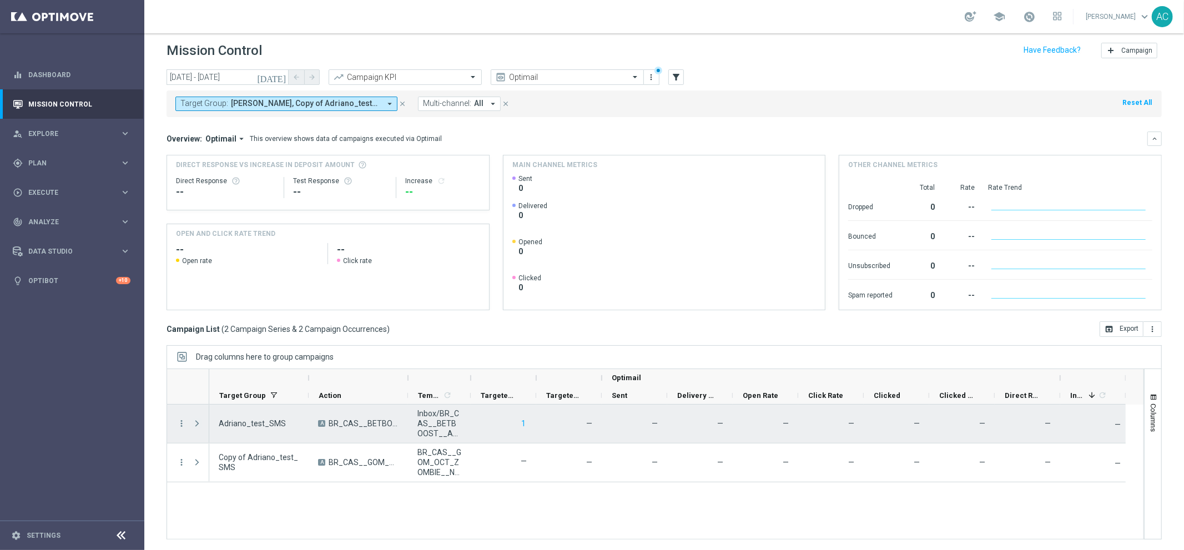
click at [196, 424] on span "Press SPACE to select this row." at bounding box center [197, 423] width 10 height 9
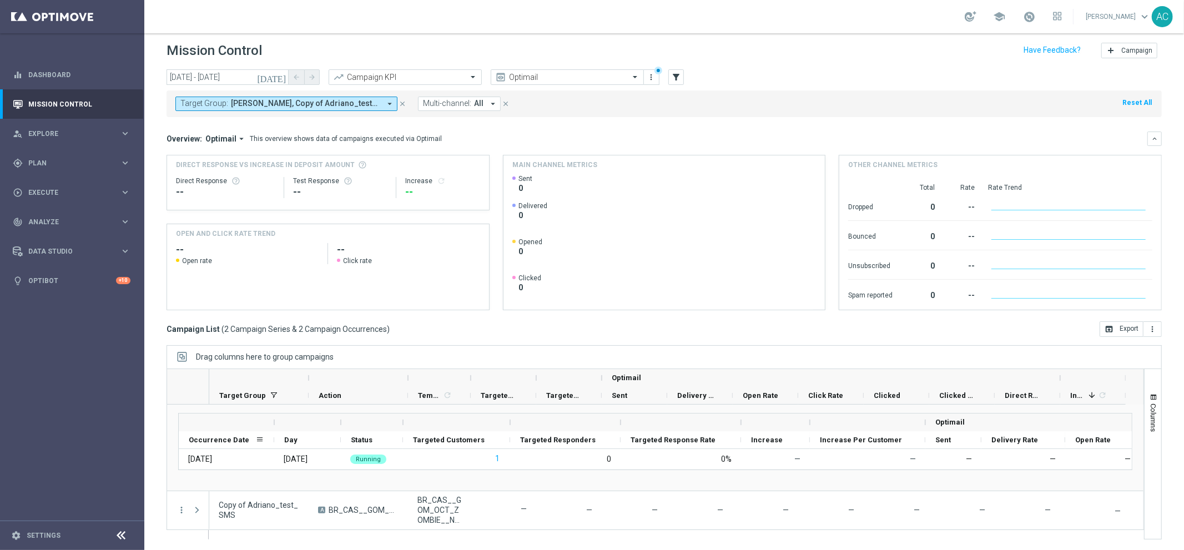
scroll to position [0, 0]
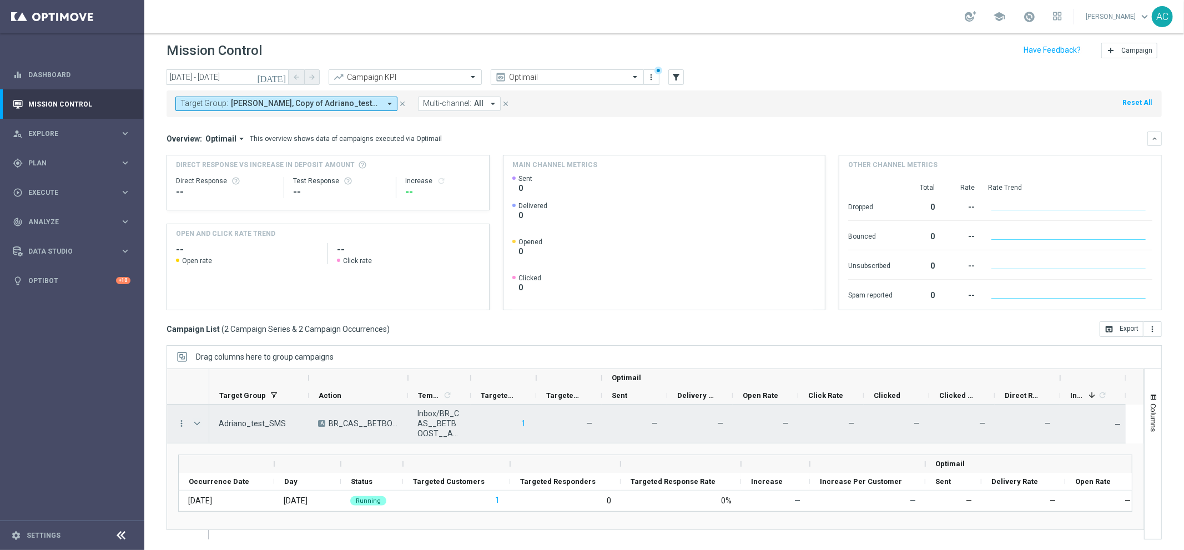
click at [199, 422] on span "Press SPACE to select this row." at bounding box center [197, 423] width 10 height 9
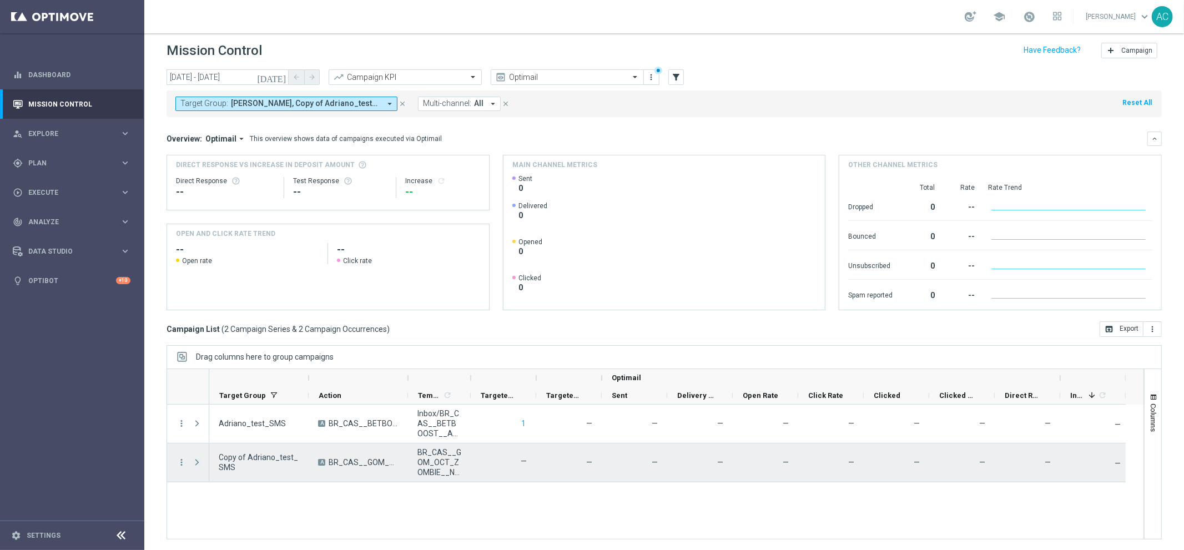
click at [195, 461] on span "Press SPACE to select this row." at bounding box center [197, 462] width 10 height 9
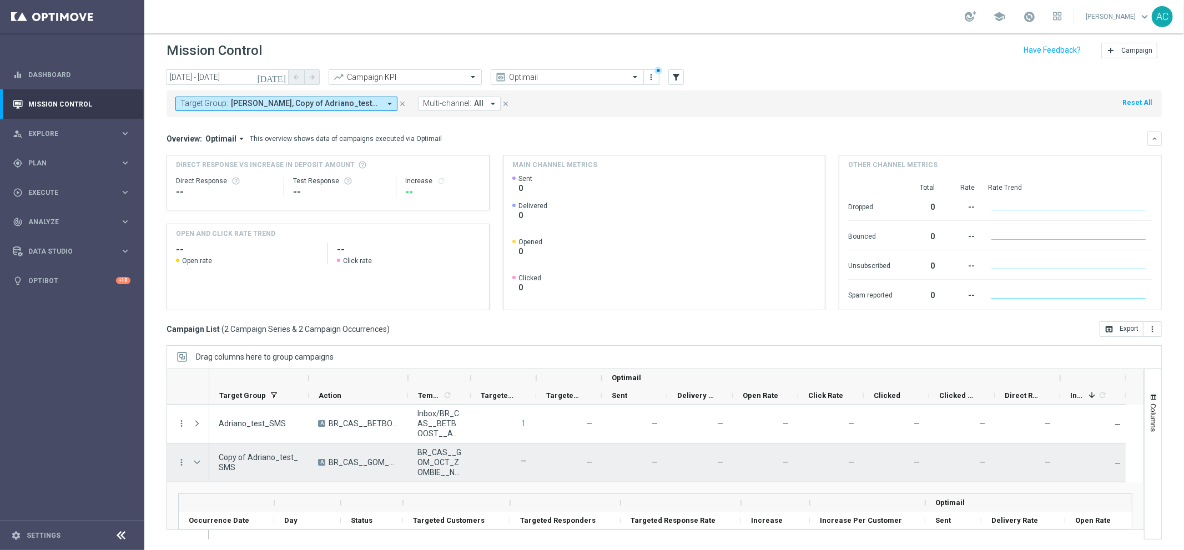
scroll to position [42, 0]
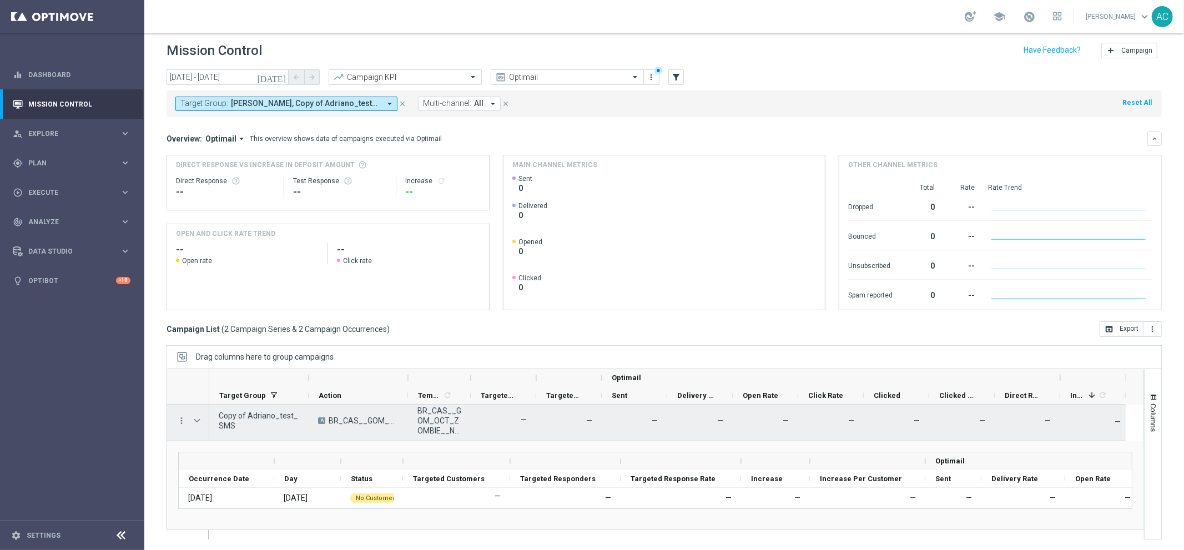
click at [191, 417] on div "Press SPACE to select this row." at bounding box center [198, 421] width 22 height 38
click at [194, 420] on span "Press SPACE to select this row." at bounding box center [197, 420] width 10 height 9
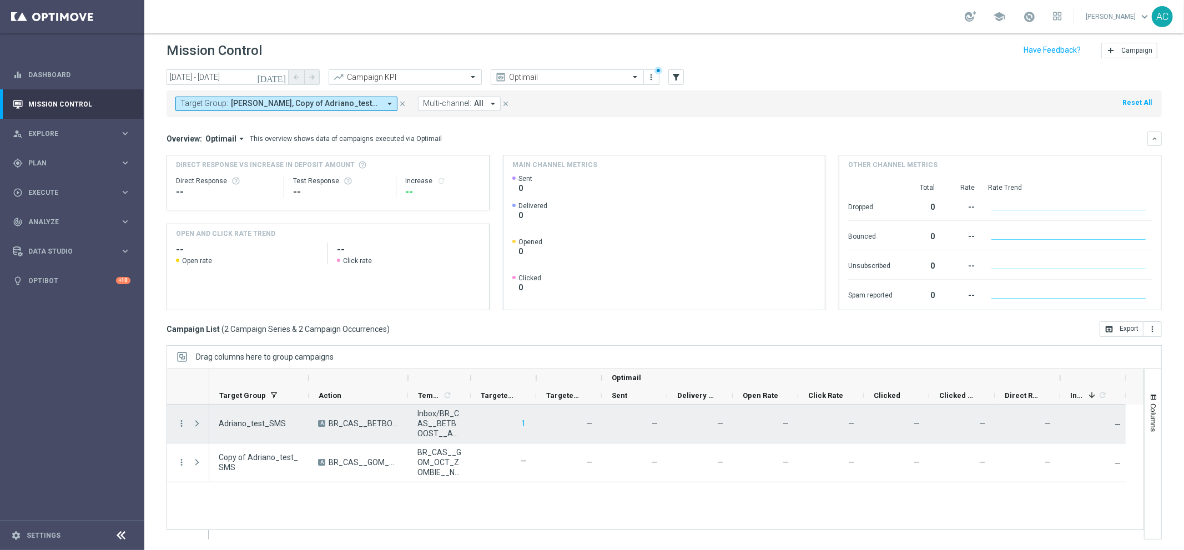
scroll to position [0, 0]
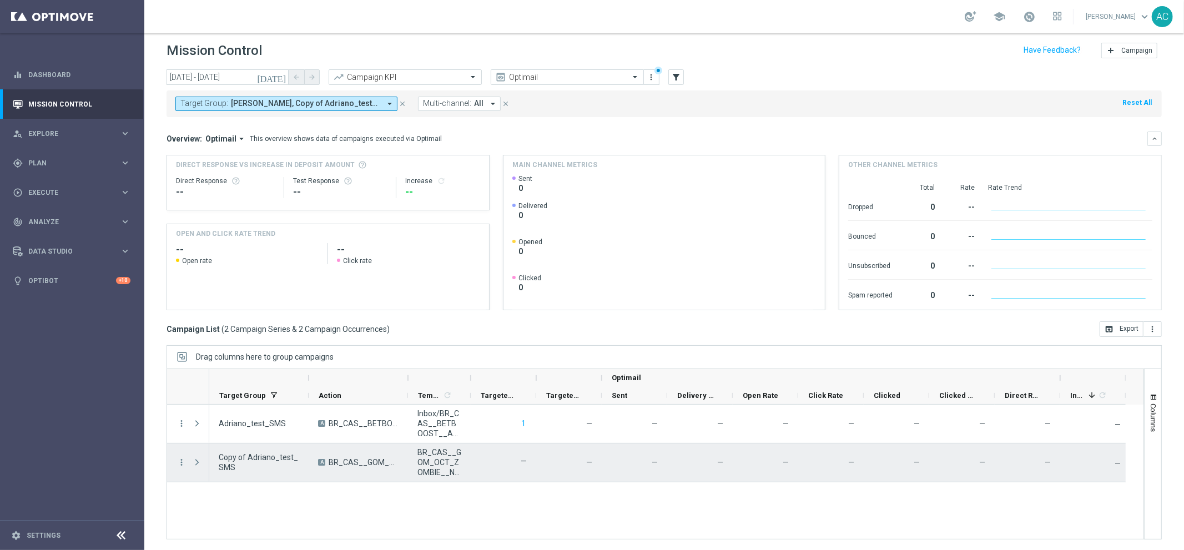
click at [522, 462] on label "—" at bounding box center [524, 461] width 6 height 10
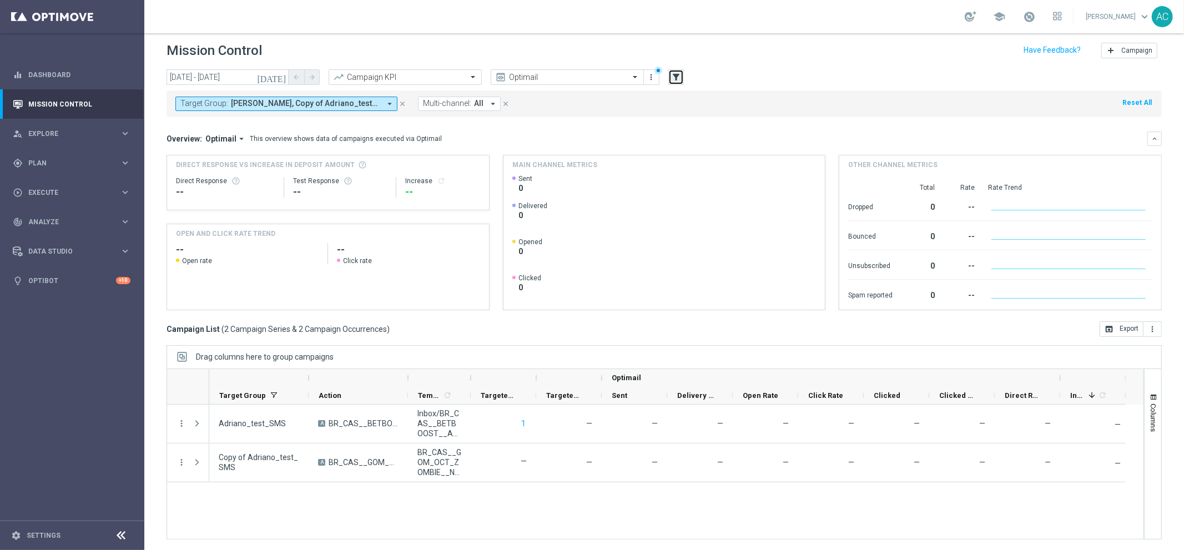
click at [678, 79] on icon "filter_alt" at bounding box center [676, 77] width 10 height 10
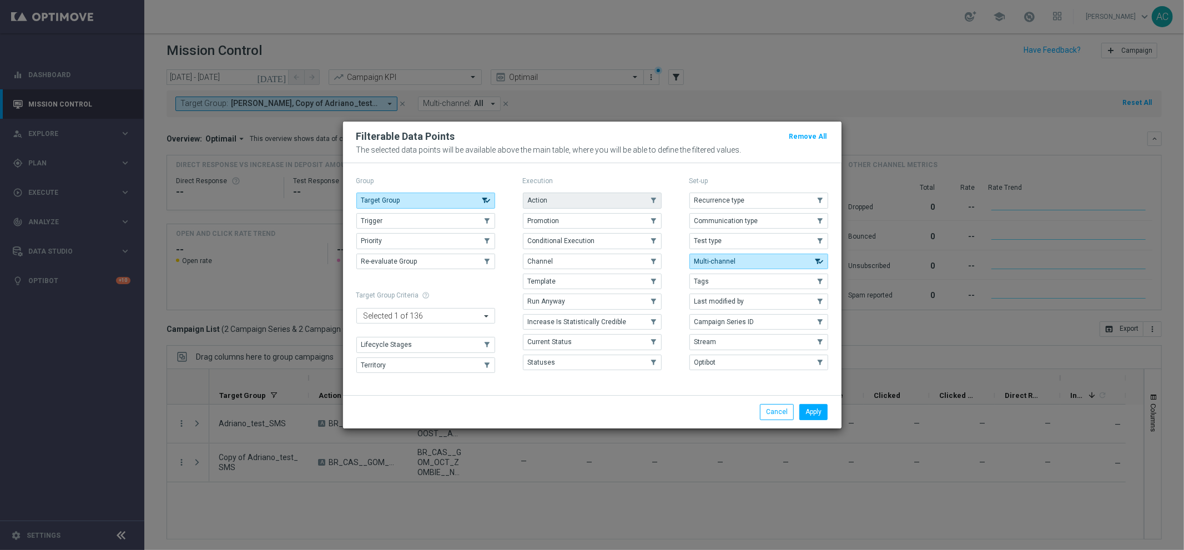
click at [557, 203] on button "Action" at bounding box center [592, 201] width 139 height 16
click at [558, 257] on button "Channel" at bounding box center [592, 262] width 139 height 16
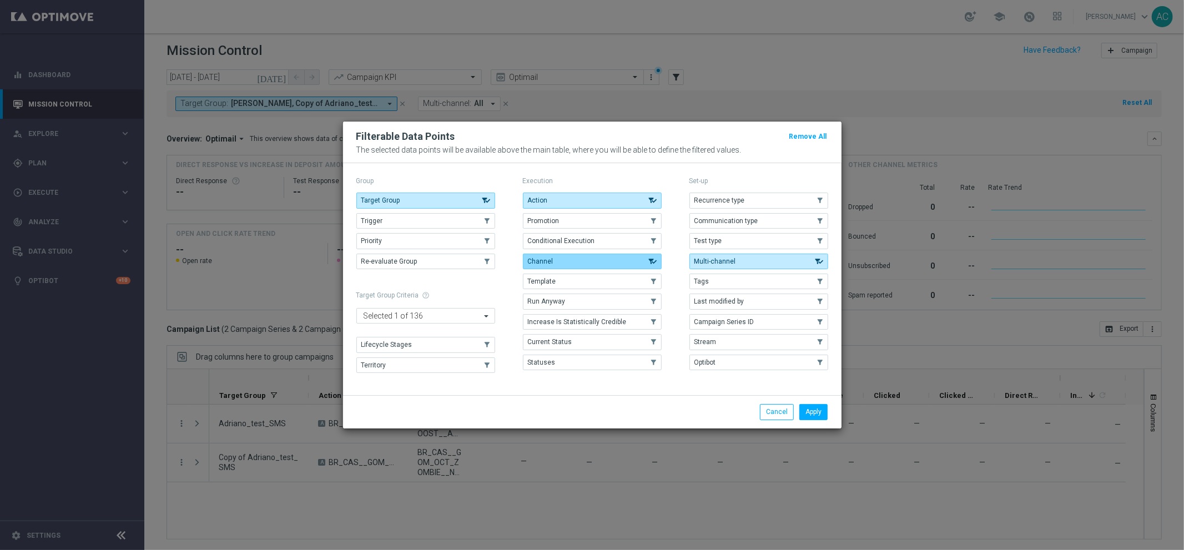
click at [558, 255] on button "Channel" at bounding box center [592, 262] width 139 height 16
click at [553, 281] on span "Template" at bounding box center [542, 282] width 28 height 8
click at [809, 410] on button "Apply" at bounding box center [813, 412] width 28 height 16
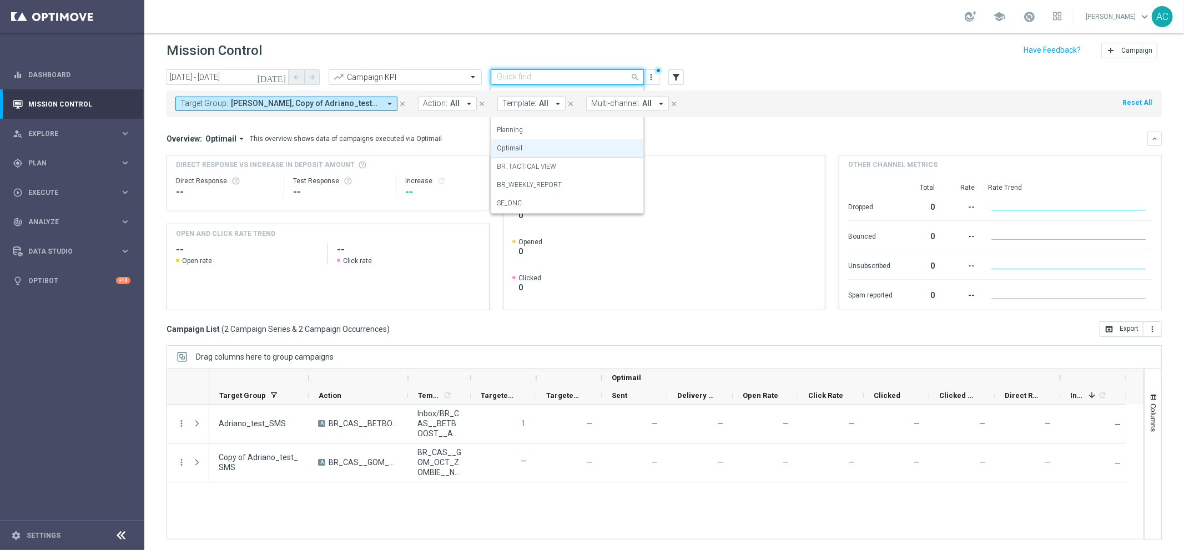
click at [585, 80] on input "text" at bounding box center [556, 77] width 119 height 9
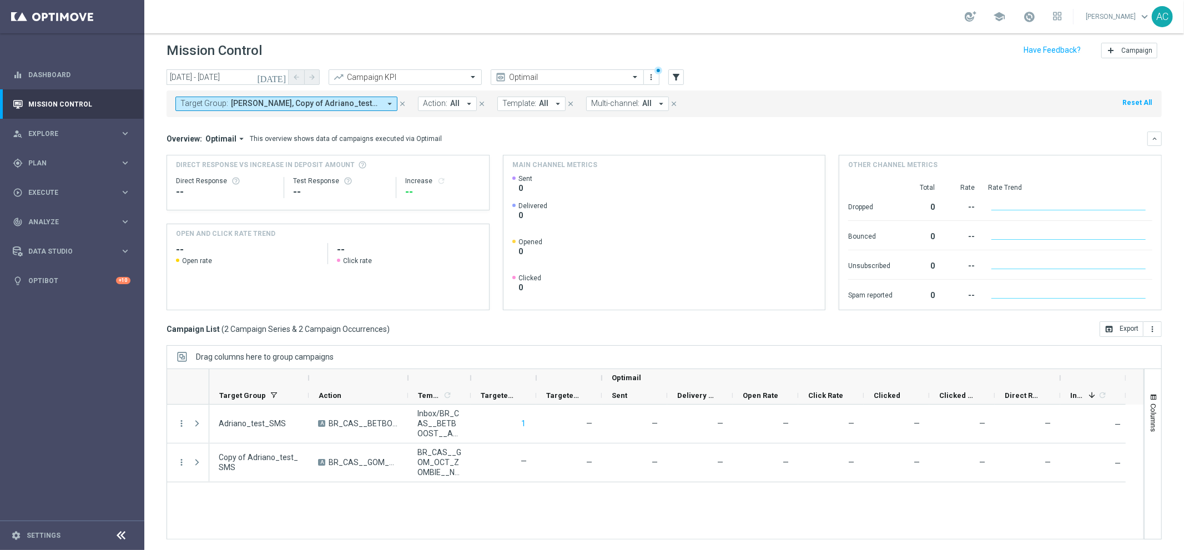
click at [737, 138] on div "Overview: Optimail arrow_drop_down This overview shows data of campaigns execut…" at bounding box center [657, 139] width 981 height 10
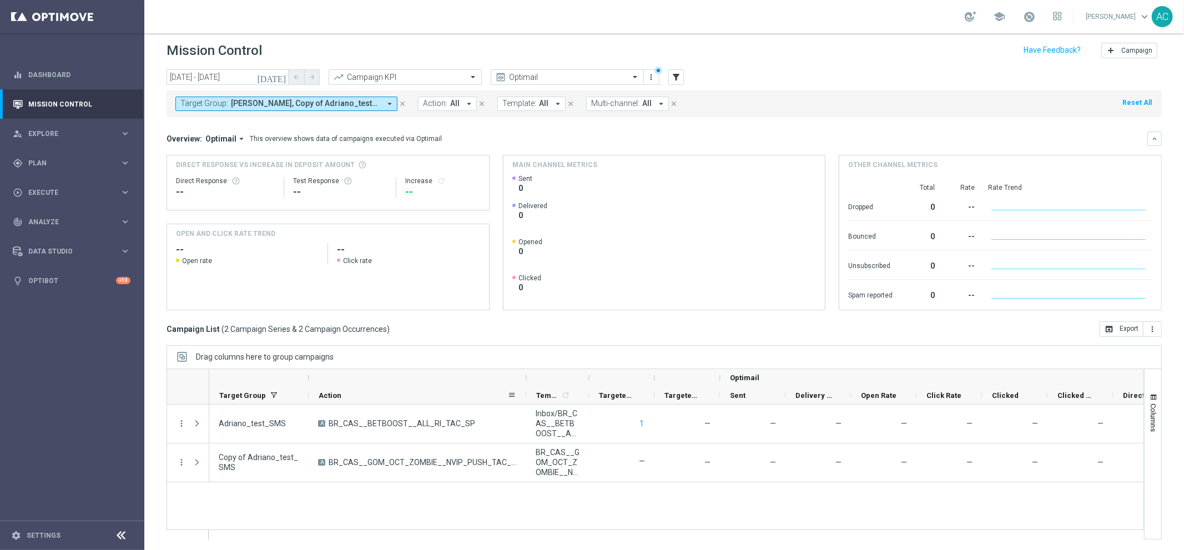
drag, startPoint x: 407, startPoint y: 397, endPoint x: 526, endPoint y: 389, distance: 118.5
click at [526, 389] on div at bounding box center [526, 395] width 4 height 17
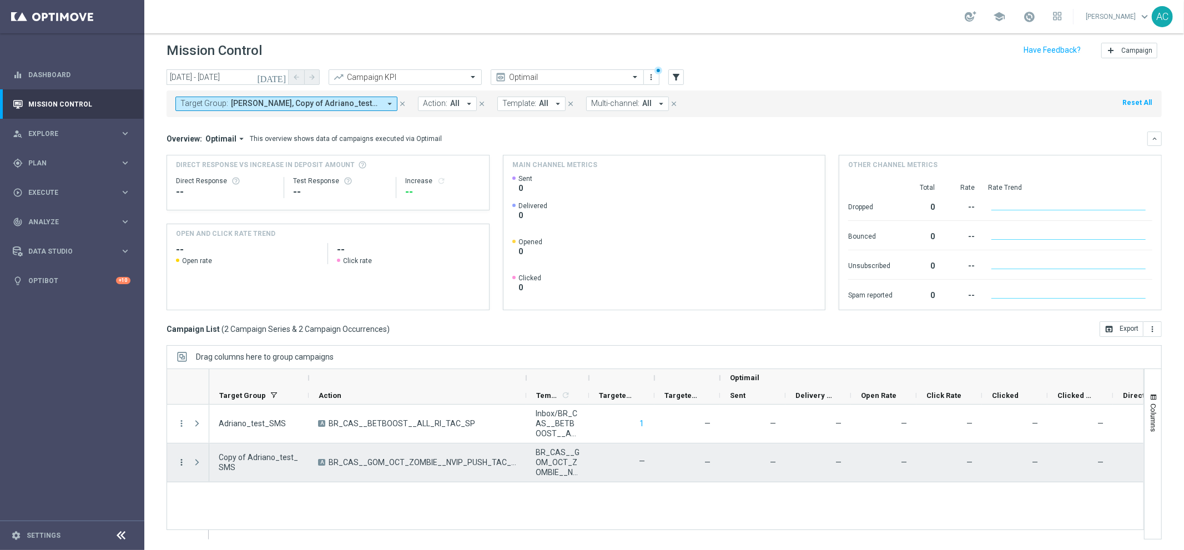
click at [180, 460] on icon "more_vert" at bounding box center [182, 462] width 10 height 10
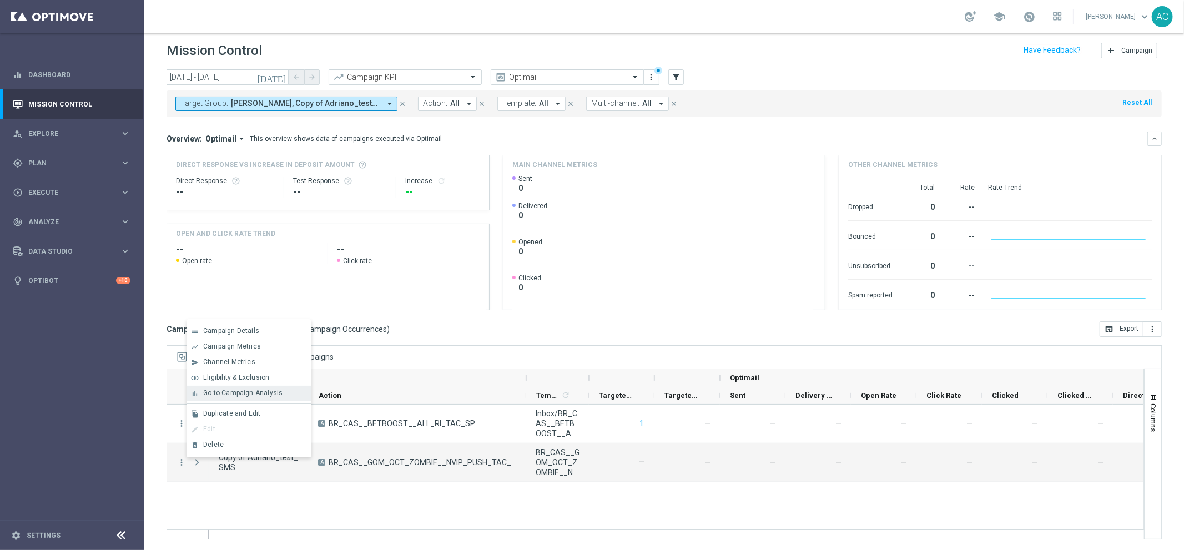
click at [249, 391] on span "Go to Campaign Analysis" at bounding box center [242, 393] width 79 height 8
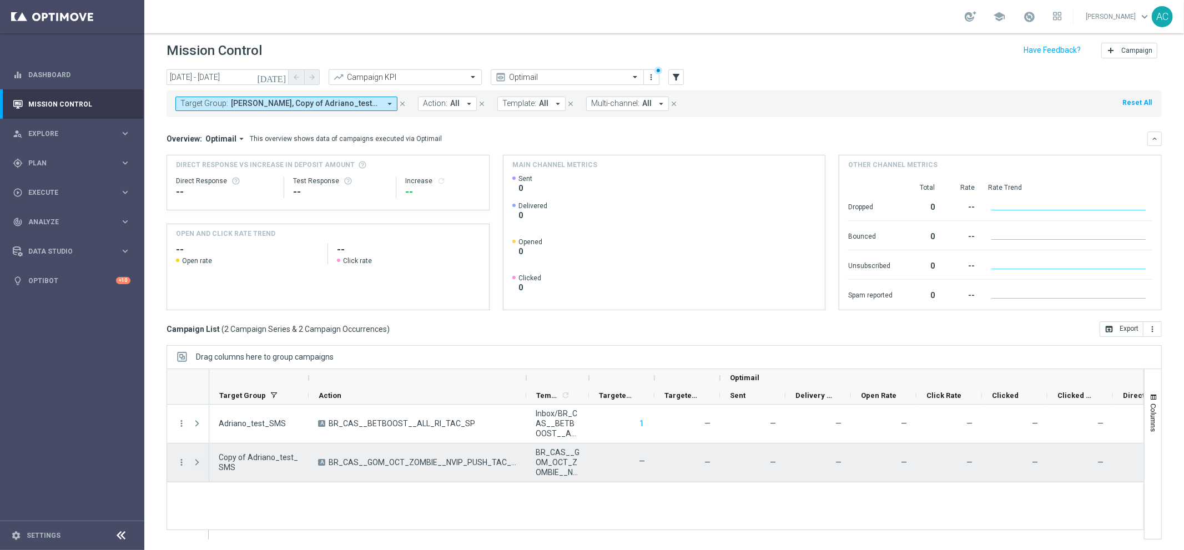
click at [198, 458] on span "Press SPACE to select this row." at bounding box center [197, 462] width 10 height 9
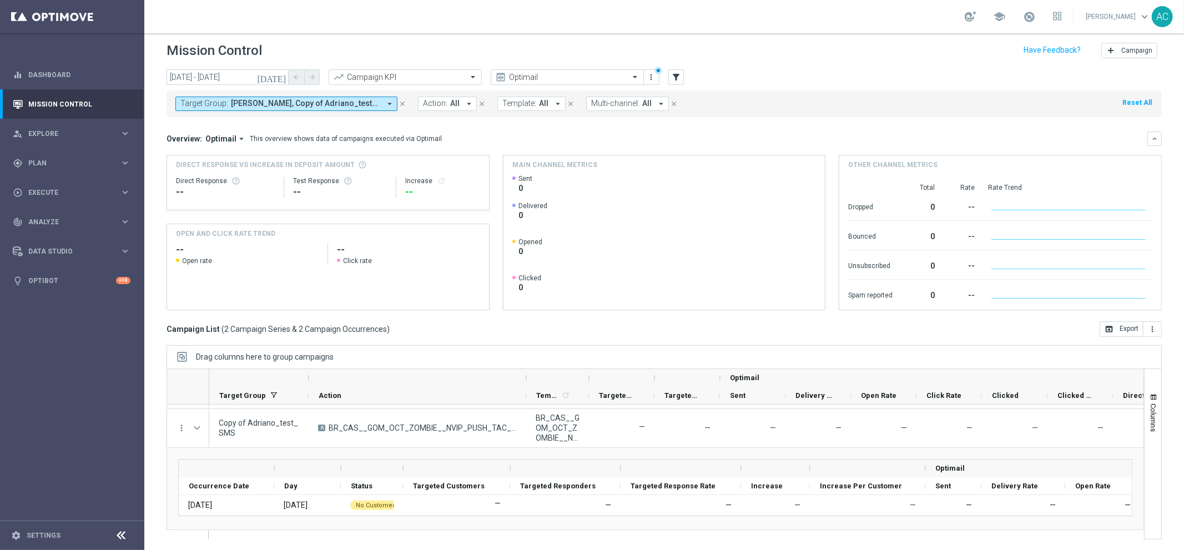
scroll to position [41, 0]
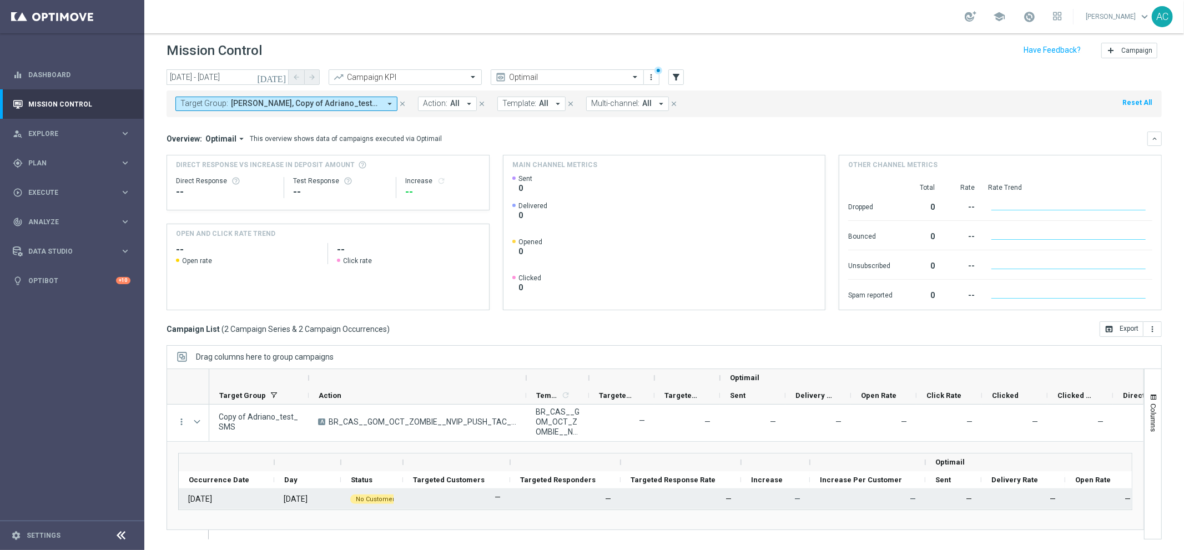
click at [367, 503] on colored-tag "No Customers" at bounding box center [376, 498] width 53 height 11
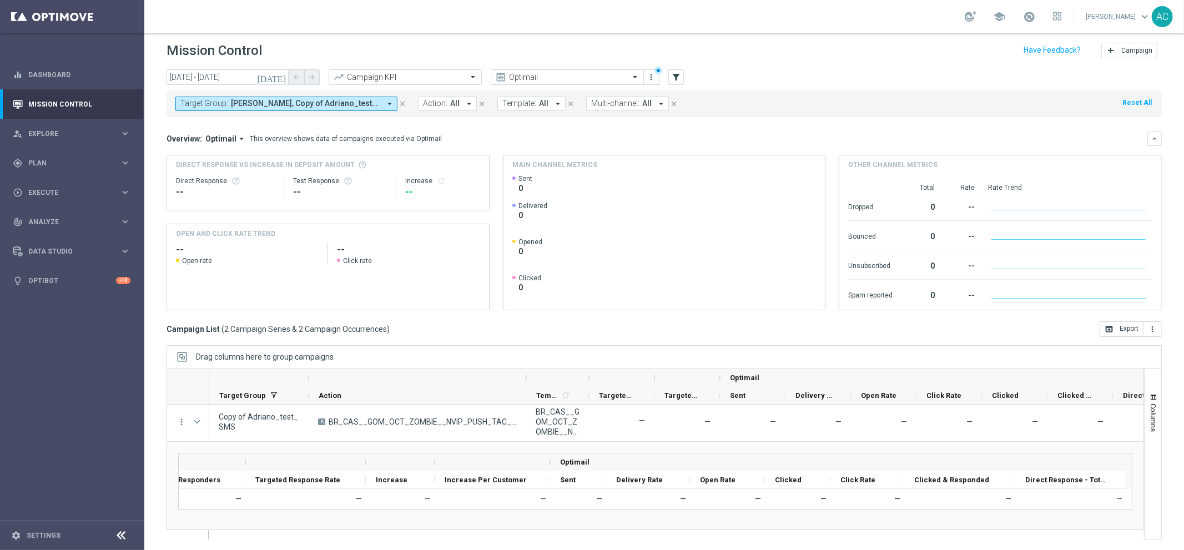
scroll to position [0, 0]
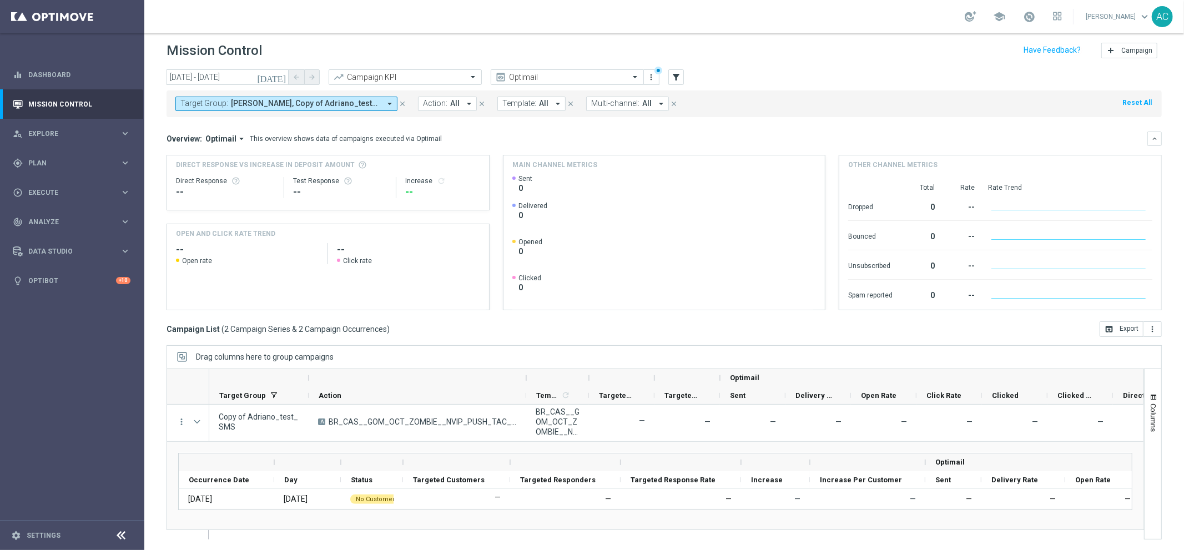
click at [380, 108] on button "Target Group: Adriano_test_SMS, Copy of Adriano_test_SMS arrow_drop_down" at bounding box center [286, 104] width 222 height 14
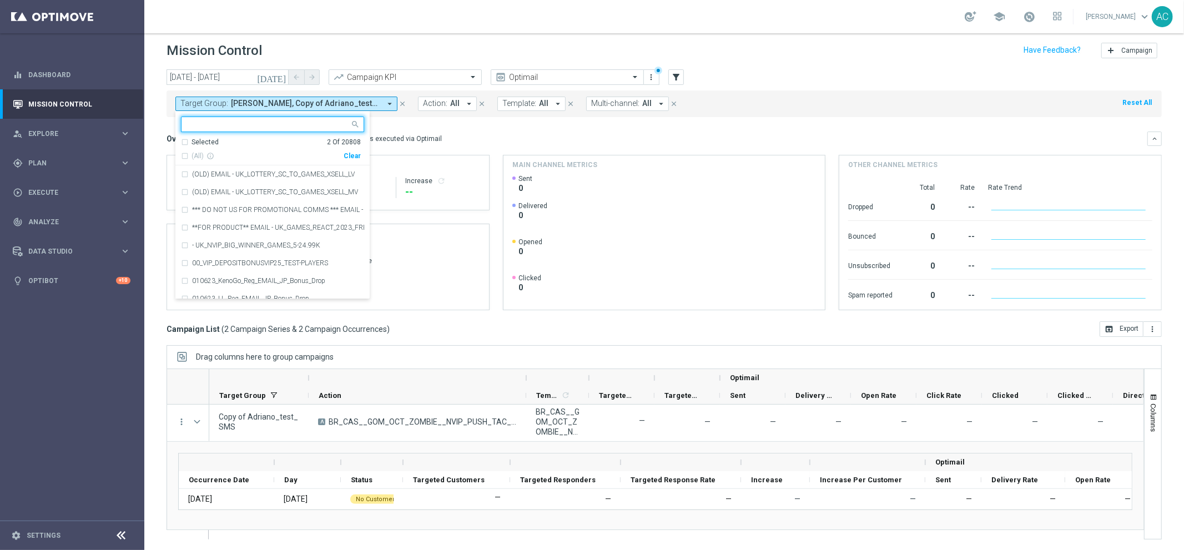
click at [0, 0] on div "Clear" at bounding box center [0, 0] width 0 height 0
click at [466, 132] on div "Overview: Optimail arrow_drop_down This overview shows data of campaigns execut…" at bounding box center [664, 139] width 995 height 14
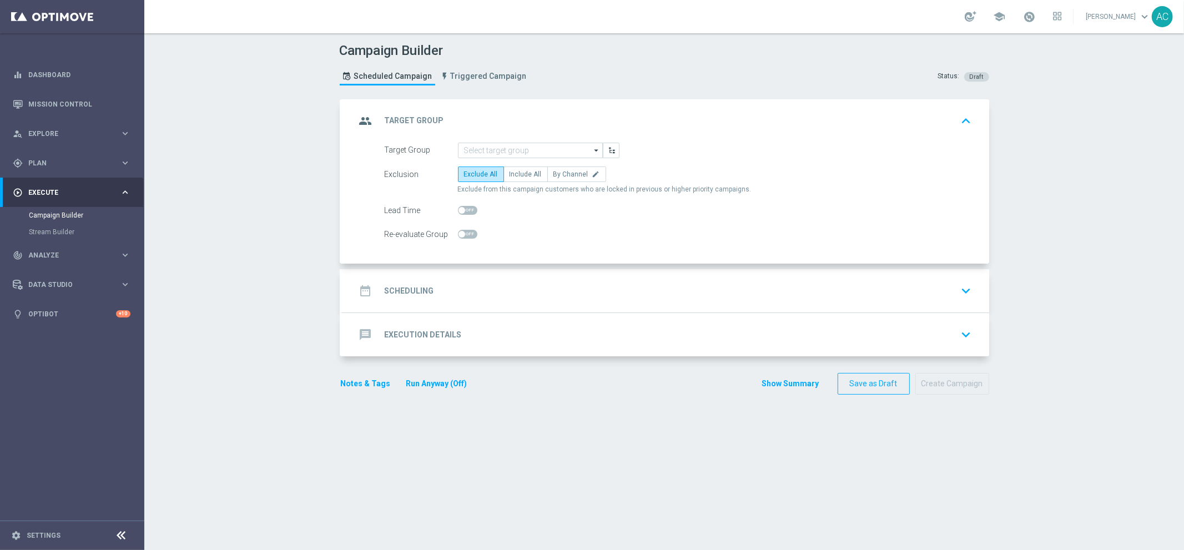
click at [71, 162] on span "Plan" at bounding box center [74, 163] width 92 height 7
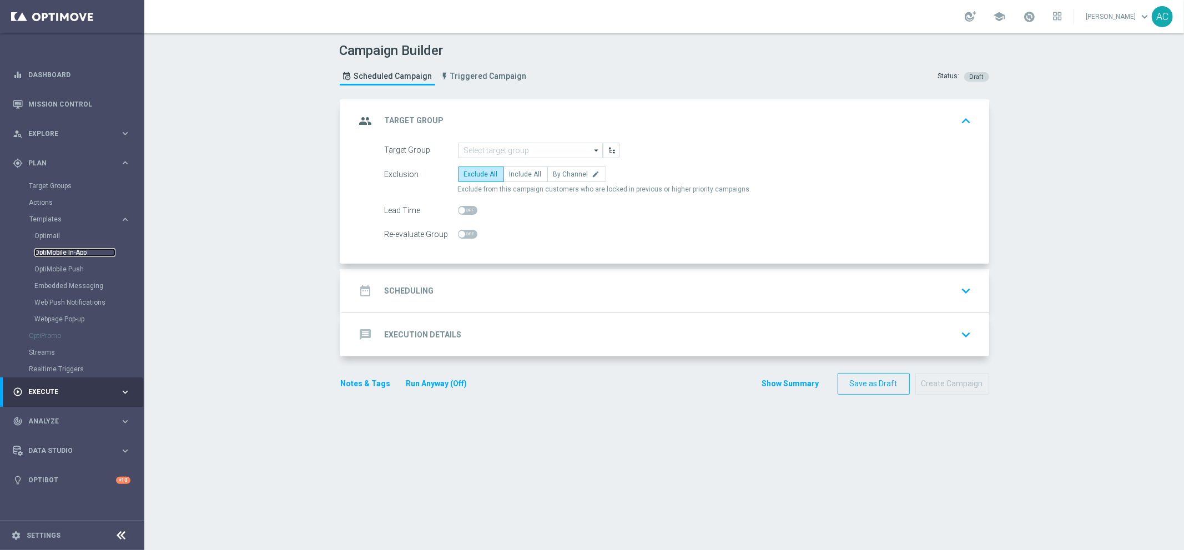
click at [74, 251] on link "OptiMobile In-App" at bounding box center [74, 252] width 81 height 9
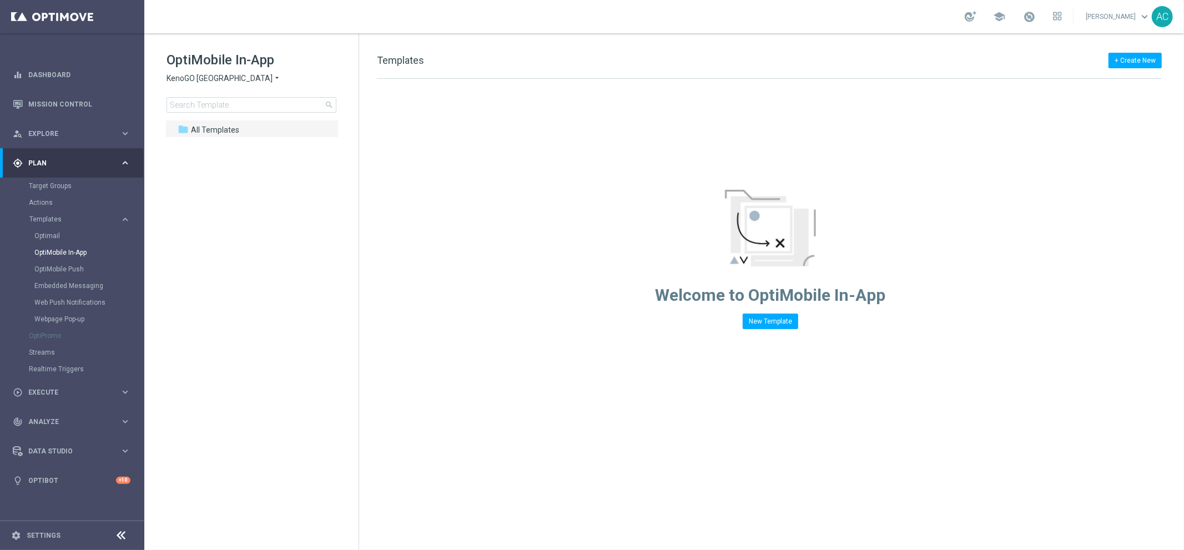
click at [207, 74] on span "KenoGO Australia" at bounding box center [220, 78] width 106 height 11
click at [0, 0] on span "Brazil regulated" at bounding box center [0, 0] width 0 height 0
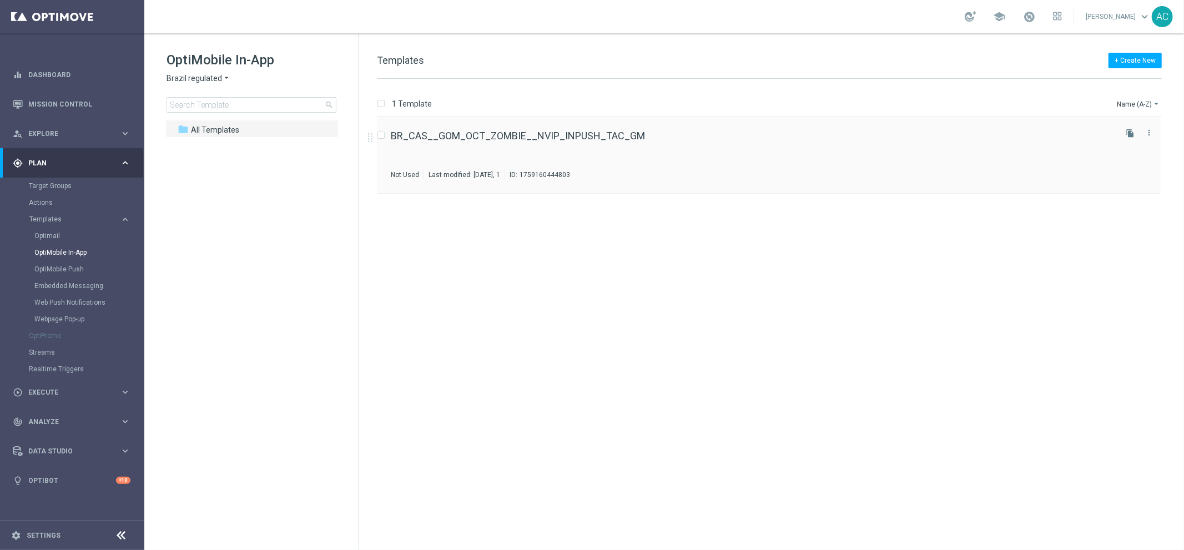
click at [626, 151] on div "BR_CAS__GOM_OCT_ZOMBIE__NVIP_INPUSH_TAC_GM Not Used Last modified: Monday, Janu…" at bounding box center [752, 155] width 723 height 48
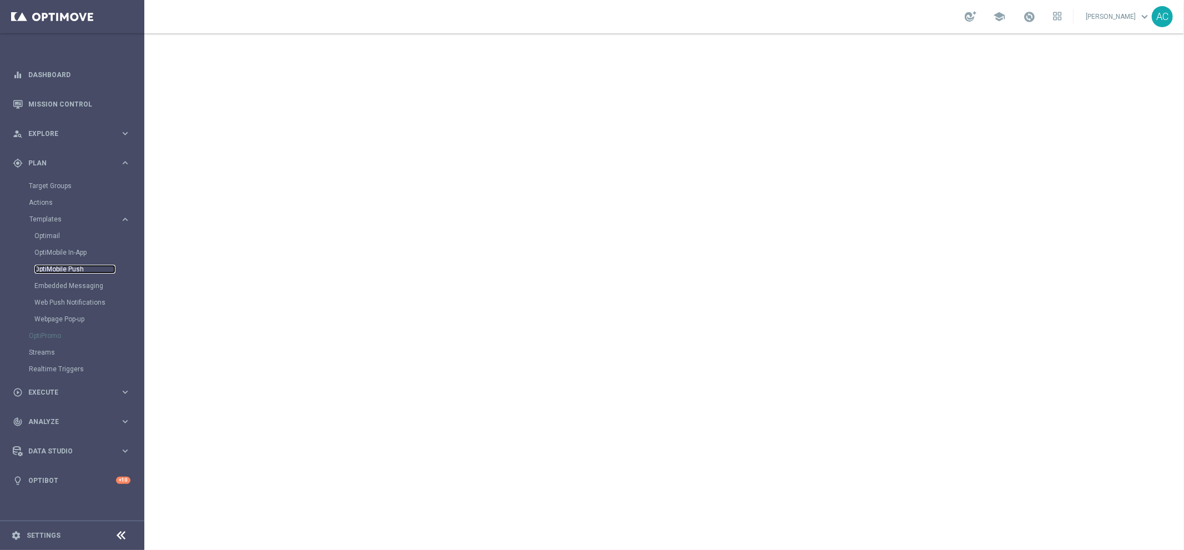
click at [71, 270] on link "OptiMobile Push" at bounding box center [74, 269] width 81 height 9
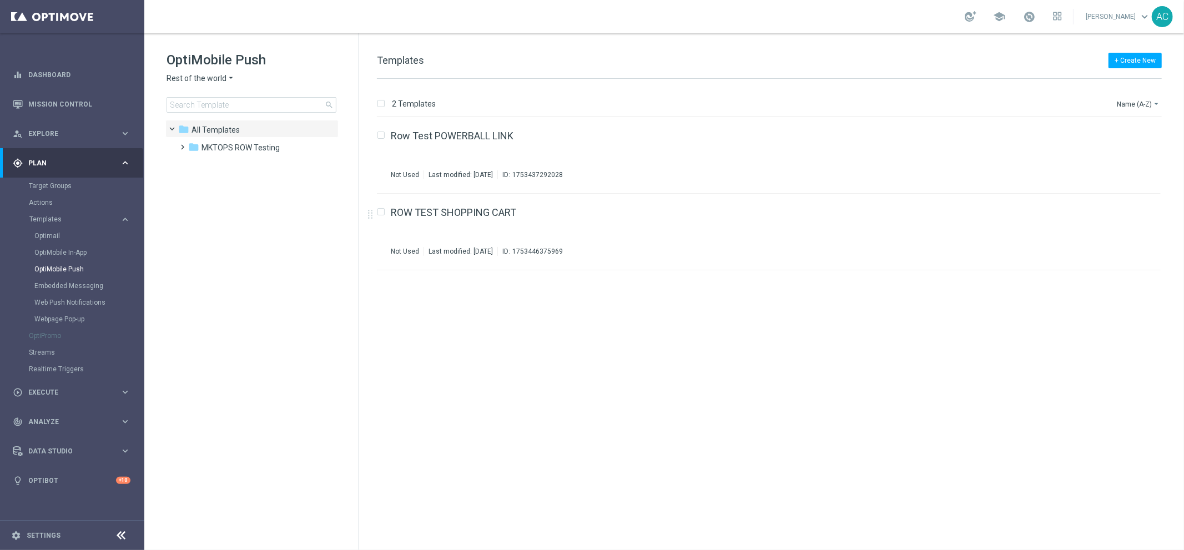
click at [224, 77] on span "Rest of the world" at bounding box center [197, 78] width 60 height 11
click at [0, 0] on span "Brazil regulated TEST" at bounding box center [0, 0] width 0 height 0
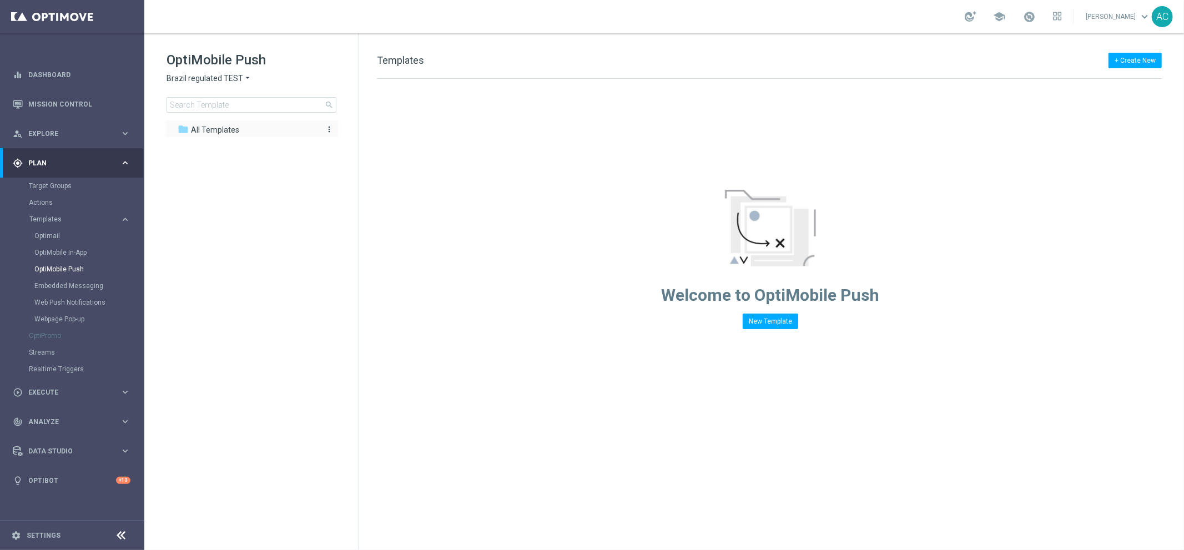
click at [219, 130] on span "All Templates" at bounding box center [215, 130] width 48 height 10
click at [219, 82] on span "Brazil regulated TEST" at bounding box center [205, 78] width 77 height 11
click at [0, 0] on span "Brazil regulated TEST" at bounding box center [0, 0] width 0 height 0
click at [212, 130] on span "All Templates" at bounding box center [215, 130] width 48 height 10
click at [69, 301] on link "Web Push Notifications" at bounding box center [74, 302] width 81 height 9
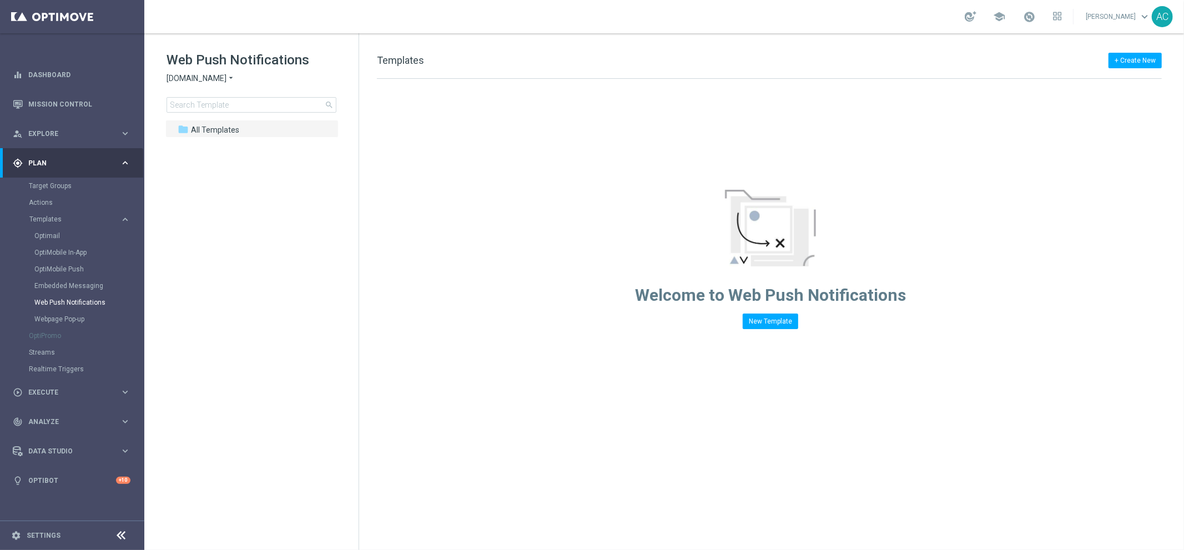
click at [213, 80] on span "[DOMAIN_NAME]" at bounding box center [197, 78] width 60 height 11
click at [0, 0] on span "[DOMAIN_NAME]" at bounding box center [0, 0] width 0 height 0
click at [213, 129] on span "All Templates" at bounding box center [215, 130] width 48 height 10
click at [53, 319] on link "Webpage Pop-up" at bounding box center [74, 319] width 81 height 9
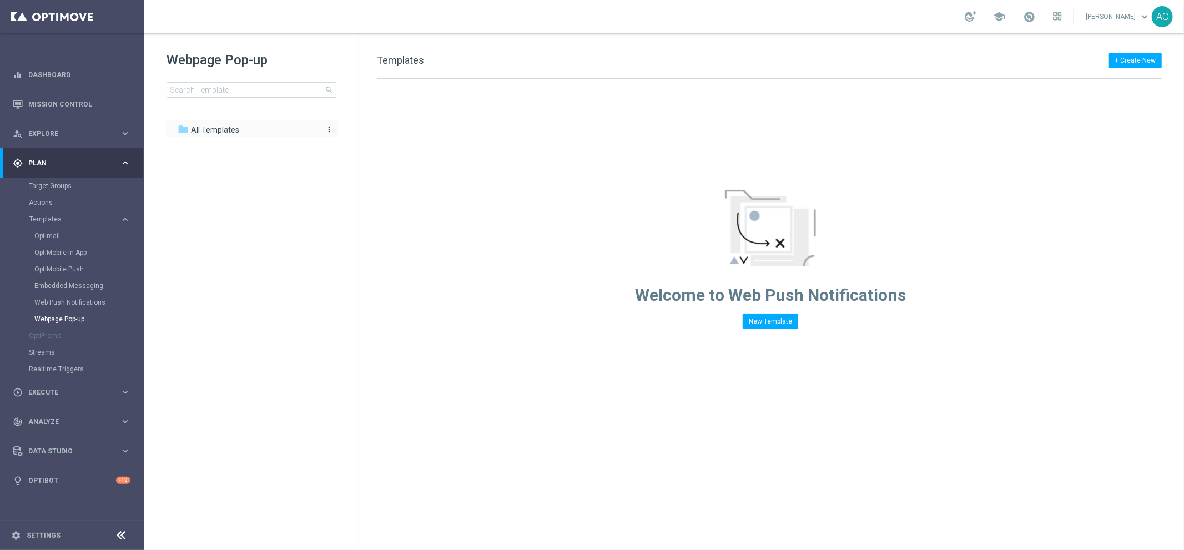
click at [222, 129] on span "All Templates" at bounding box center [215, 130] width 48 height 10
click at [214, 148] on span "CRM" at bounding box center [209, 148] width 17 height 10
click at [213, 167] on span "ROW" at bounding box center [221, 165] width 17 height 10
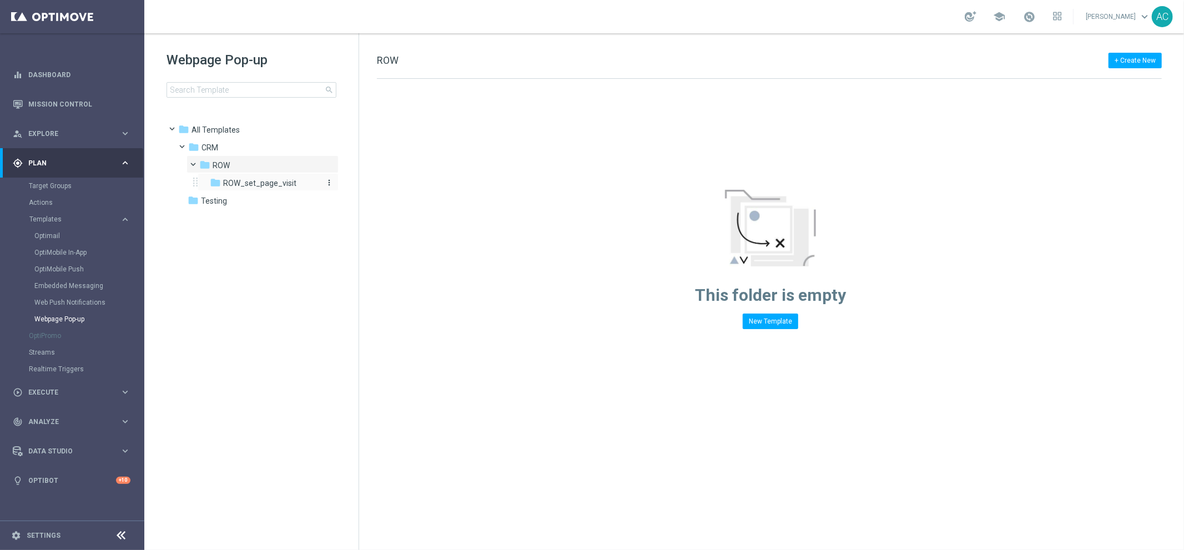
click at [222, 185] on div "folder ROW_set_page_visit" at bounding box center [264, 183] width 109 height 13
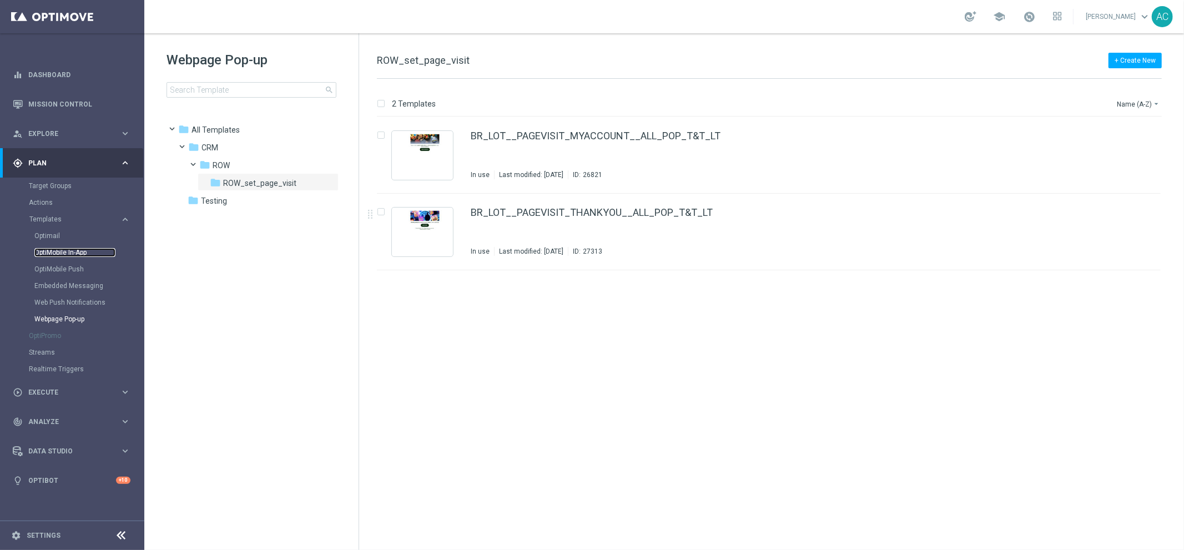
click at [71, 252] on link "OptiMobile In-App" at bounding box center [74, 252] width 81 height 9
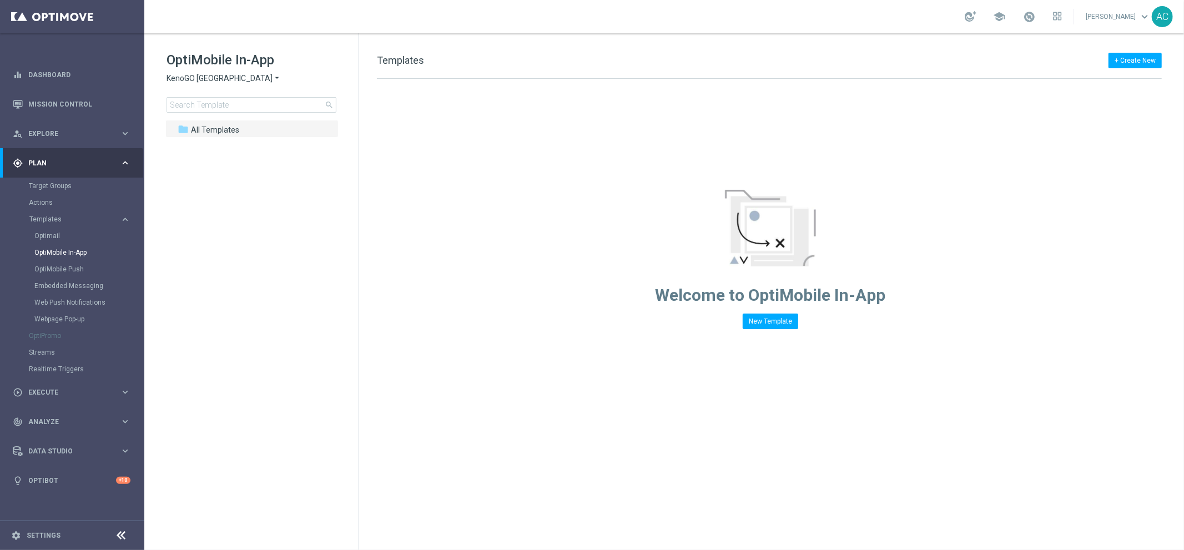
click at [216, 84] on div "OptiMobile In-App KenoGO Australia arrow_drop_down × KenoGO Australia search" at bounding box center [263, 82] width 192 height 62
click at [218, 79] on span "KenoGO [GEOGRAPHIC_DATA]" at bounding box center [220, 78] width 106 height 11
click at [0, 0] on span "Brazil regulated TEST" at bounding box center [0, 0] width 0 height 0
click at [216, 127] on span "All Templates" at bounding box center [215, 130] width 48 height 10
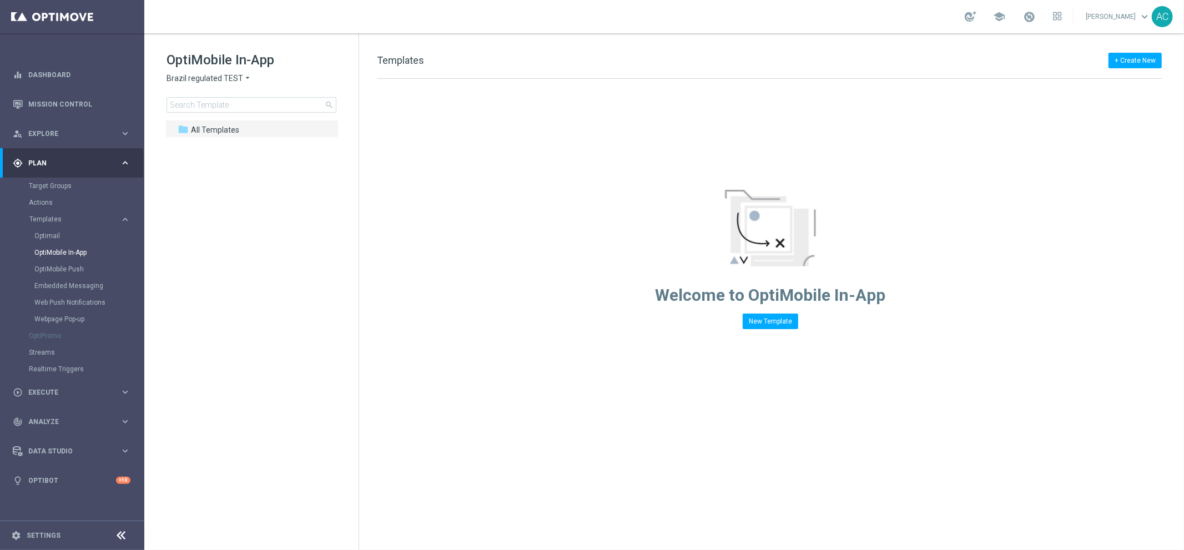
click at [499, 228] on div "Welcome to OptiMobile In-App New Template" at bounding box center [770, 204] width 823 height 250
click at [218, 78] on span "Brazil regulated TEST" at bounding box center [205, 78] width 77 height 11
click at [0, 0] on span "Brazil regulated TEST" at bounding box center [0, 0] width 0 height 0
click at [209, 127] on span "All Templates" at bounding box center [215, 130] width 48 height 10
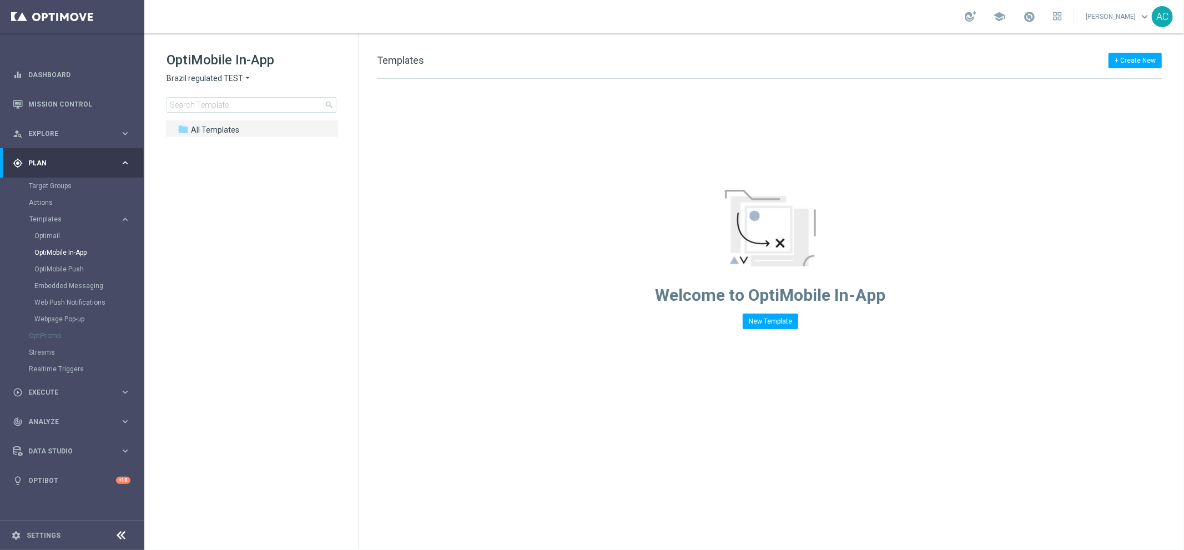
click at [230, 82] on span "Brazil regulated TEST" at bounding box center [205, 78] width 77 height 11
click at [222, 124] on div "Brazil regulated" at bounding box center [208, 119] width 83 height 13
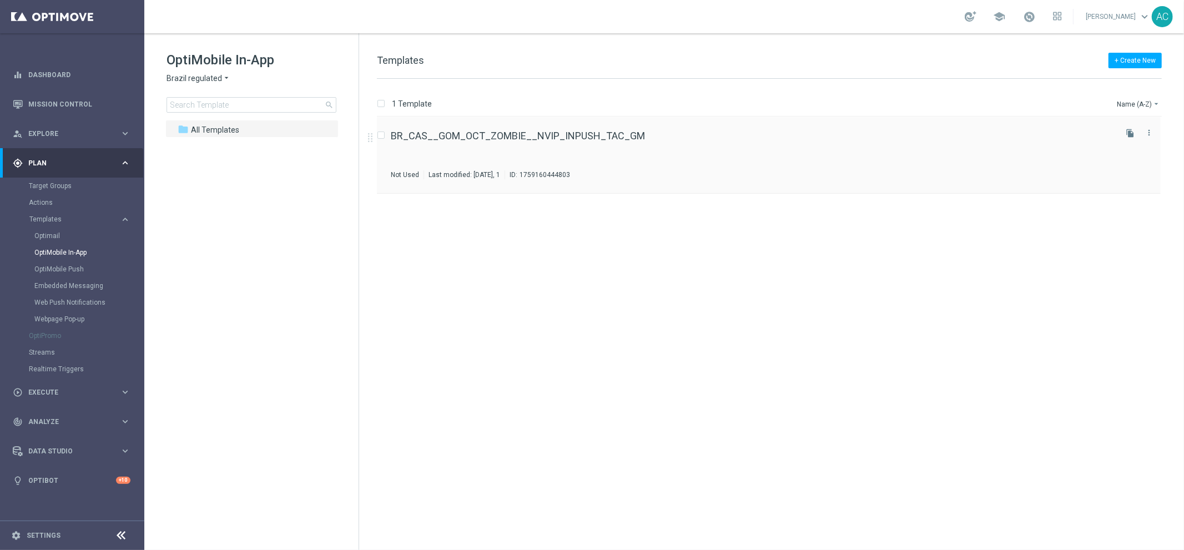
click at [556, 153] on div "BR_CAS__GOM_OCT_ZOMBIE__NVIP_INPUSH_TAC_GM Not Used Last modified: Monday, Janu…" at bounding box center [752, 155] width 723 height 48
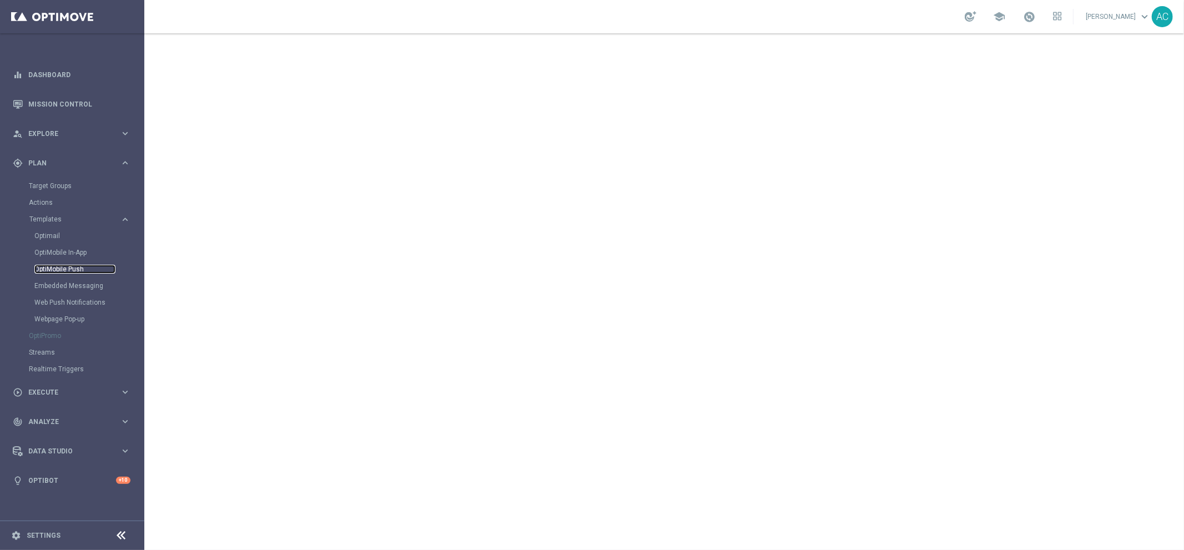
click at [70, 268] on link "OptiMobile Push" at bounding box center [74, 269] width 81 height 9
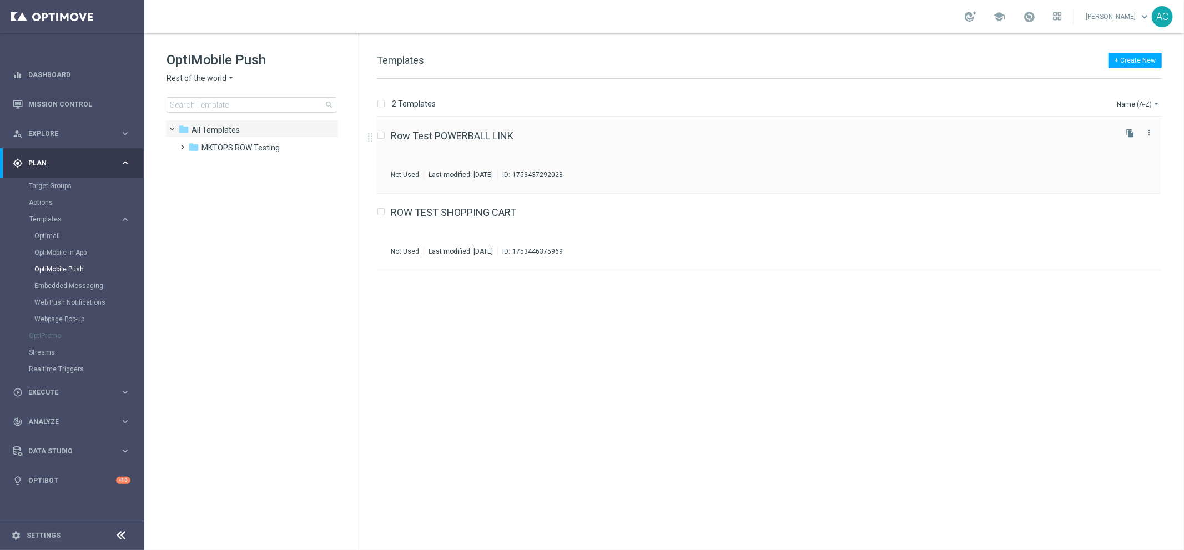
click at [616, 160] on div "Row Test POWERBALL LINK Not Used Last modified: Monday, July 28, 2025 ID: 17534…" at bounding box center [752, 155] width 723 height 48
click at [210, 79] on span "Rest of the world" at bounding box center [197, 78] width 60 height 11
click at [0, 0] on span "Brazil regulated TEST" at bounding box center [0, 0] width 0 height 0
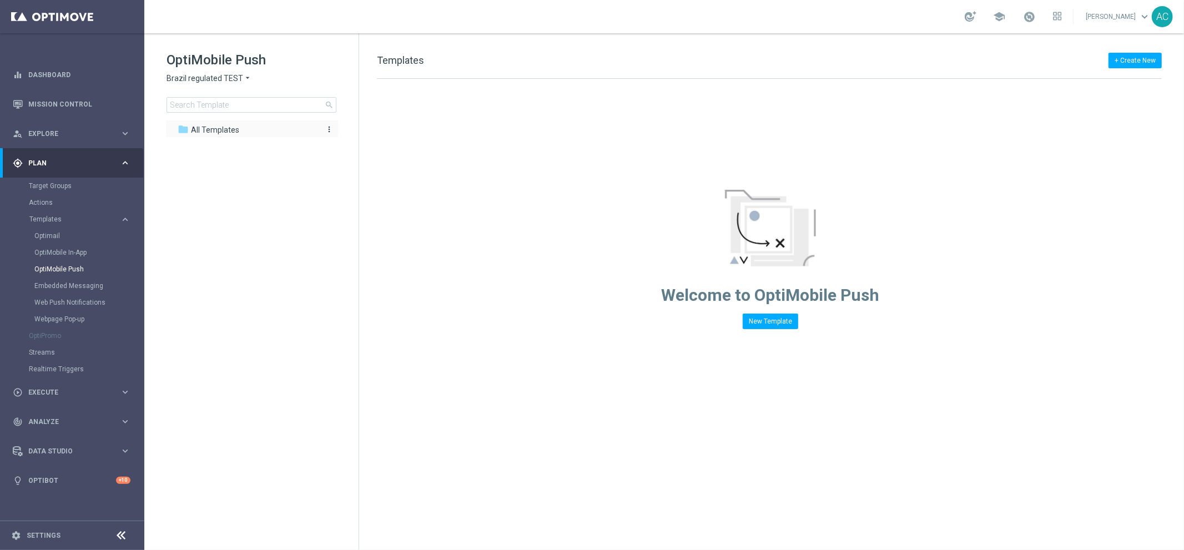
click at [237, 126] on span "All Templates" at bounding box center [215, 130] width 48 height 10
click at [232, 128] on span "All Templates" at bounding box center [215, 130] width 48 height 10
click at [1017, 168] on div "Welcome to OptiMobile Push New Template" at bounding box center [770, 204] width 823 height 250
click at [208, 76] on span "Brazil regulated TEST" at bounding box center [205, 78] width 77 height 11
click at [0, 0] on span "Brazil regulated TEST" at bounding box center [0, 0] width 0 height 0
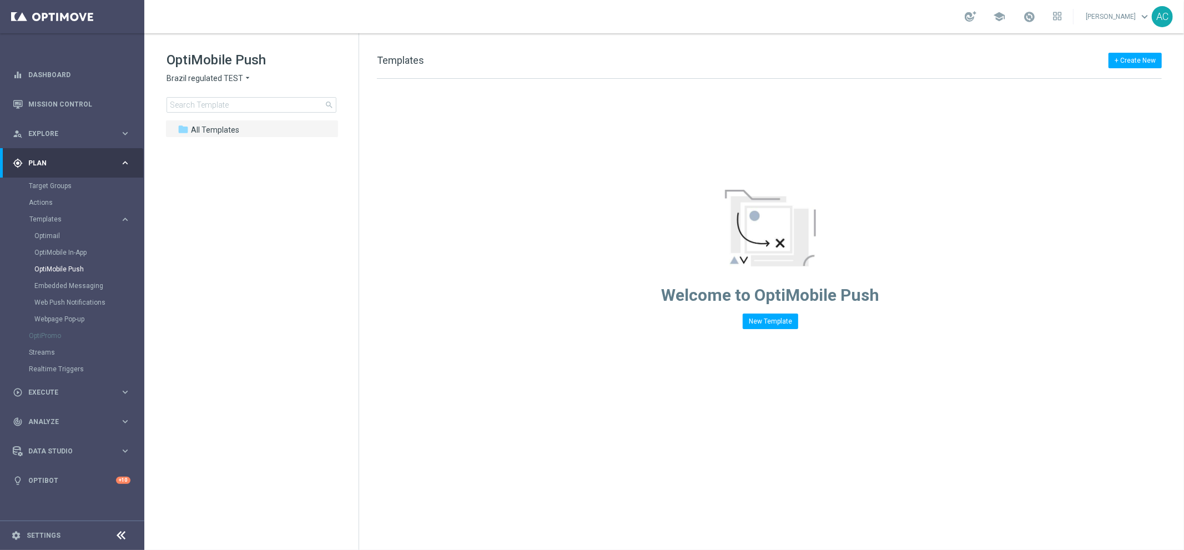
click at [209, 80] on span "Brazil regulated TEST" at bounding box center [205, 78] width 77 height 11
click at [0, 0] on span "Brazil regulated" at bounding box center [0, 0] width 0 height 0
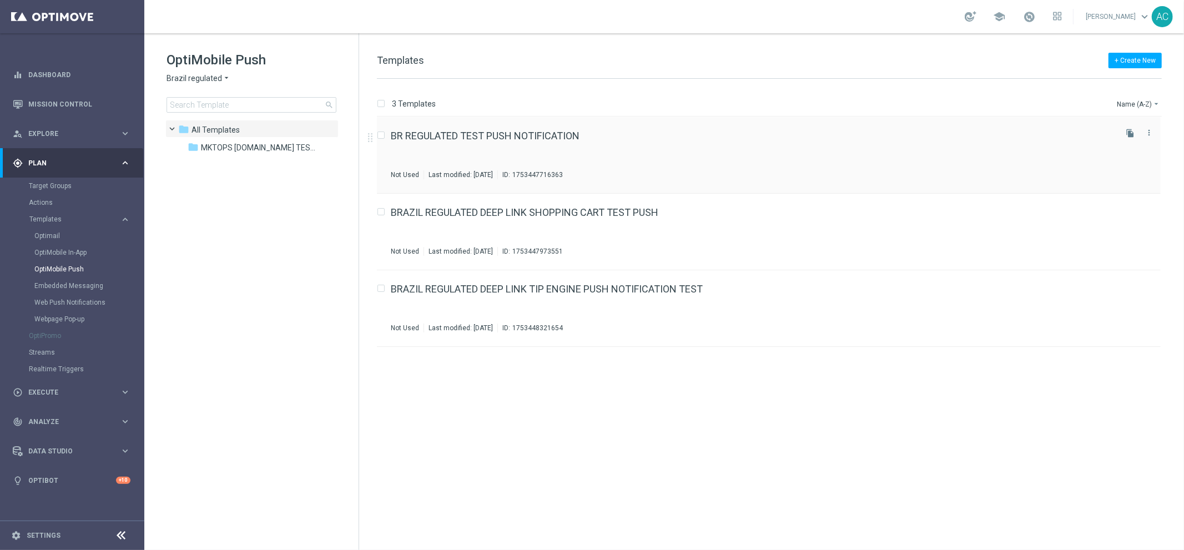
click at [626, 154] on div "BR REGULATED TEST PUSH NOTIFICATION Not Used Last modified: Friday, July 25, 20…" at bounding box center [752, 155] width 723 height 48
click at [271, 152] on span "MKTOPS BET.BR TESTING" at bounding box center [258, 148] width 114 height 10
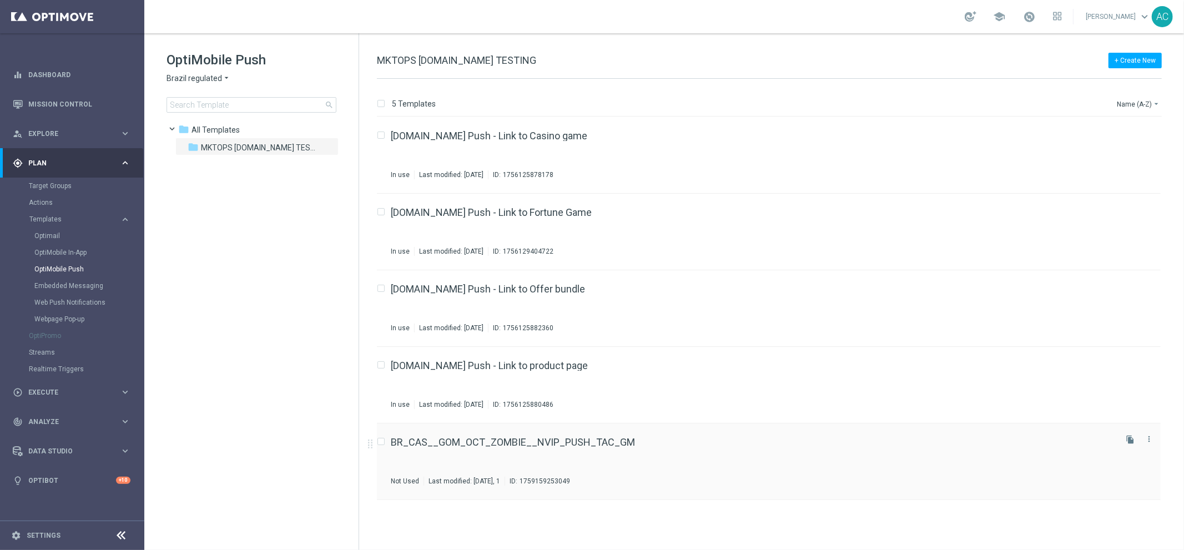
click at [781, 460] on div "BR_CAS__GOM_OCT_ZOMBIE__NVIP_PUSH_TAC_GM Not Used Last modified: Monday, Januar…" at bounding box center [752, 461] width 723 height 48
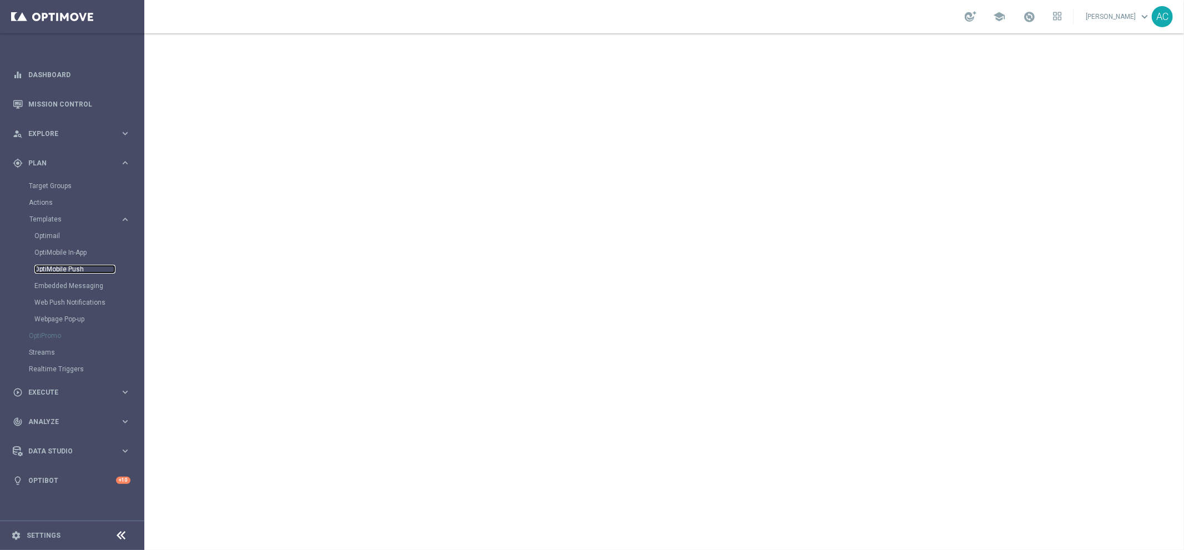
click at [72, 270] on link "OptiMobile Push" at bounding box center [74, 269] width 81 height 9
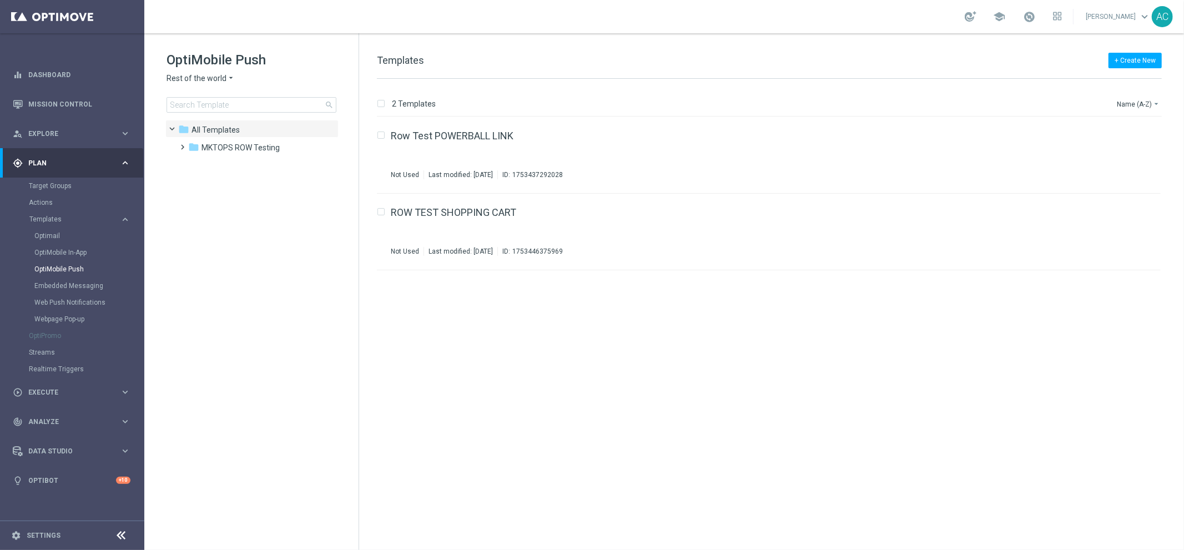
click at [223, 75] on span "Rest of the world" at bounding box center [197, 78] width 60 height 11
click at [0, 0] on span "Brazil regulated TEST" at bounding box center [0, 0] width 0 height 0
click at [224, 148] on span "MKTOPS ROW Testing" at bounding box center [240, 148] width 78 height 10
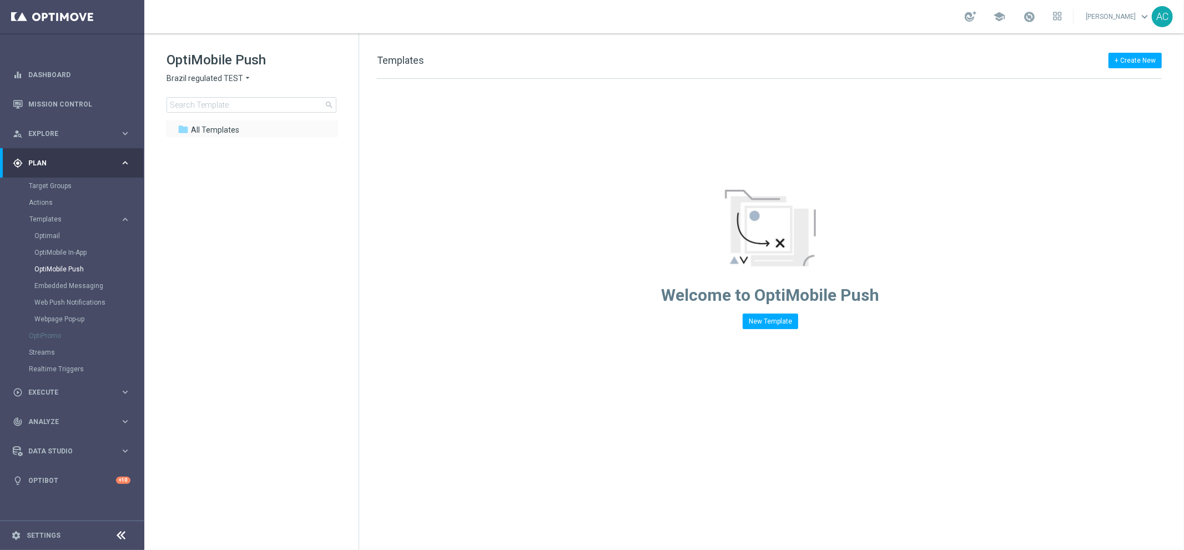
click at [229, 137] on div "folder All Templates more_vert" at bounding box center [251, 129] width 173 height 18
click at [226, 125] on span "All Templates" at bounding box center [215, 130] width 48 height 10
click at [236, 77] on span "Brazil regulated TEST" at bounding box center [205, 78] width 77 height 11
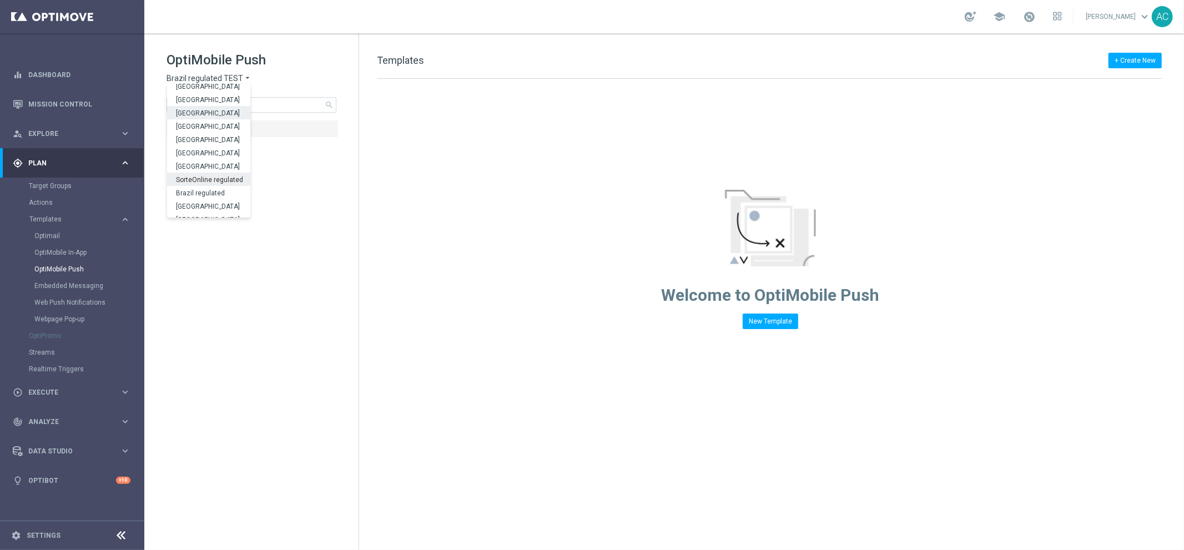
scroll to position [314, 0]
click at [0, 0] on span "Brazil regulated" at bounding box center [0, 0] width 0 height 0
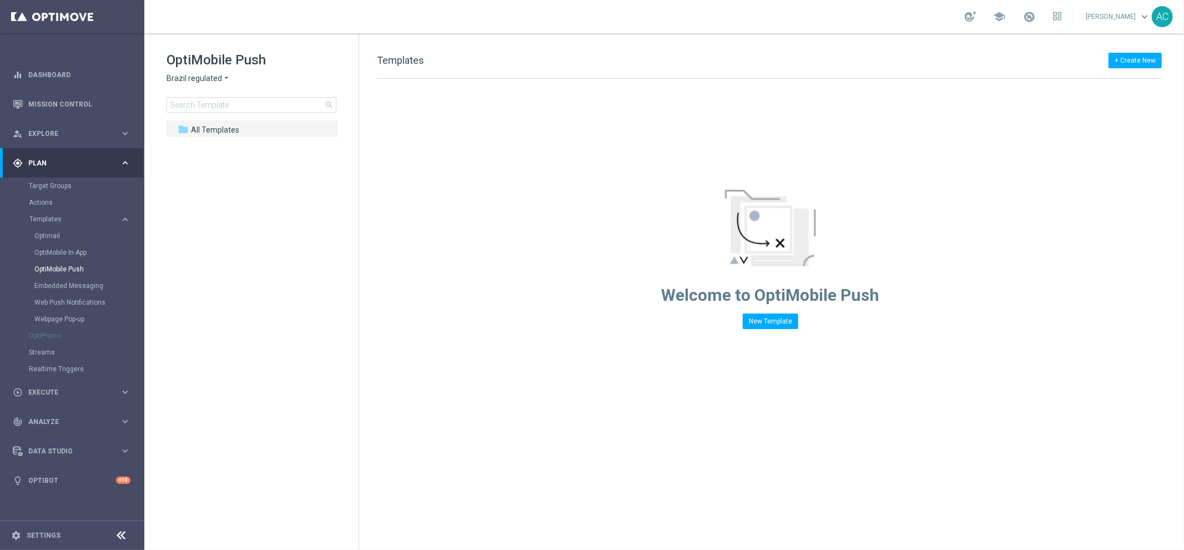
click at [523, 244] on div "Drag here to set row groups Drag here to set column labels F header to" at bounding box center [771, 204] width 825 height 250
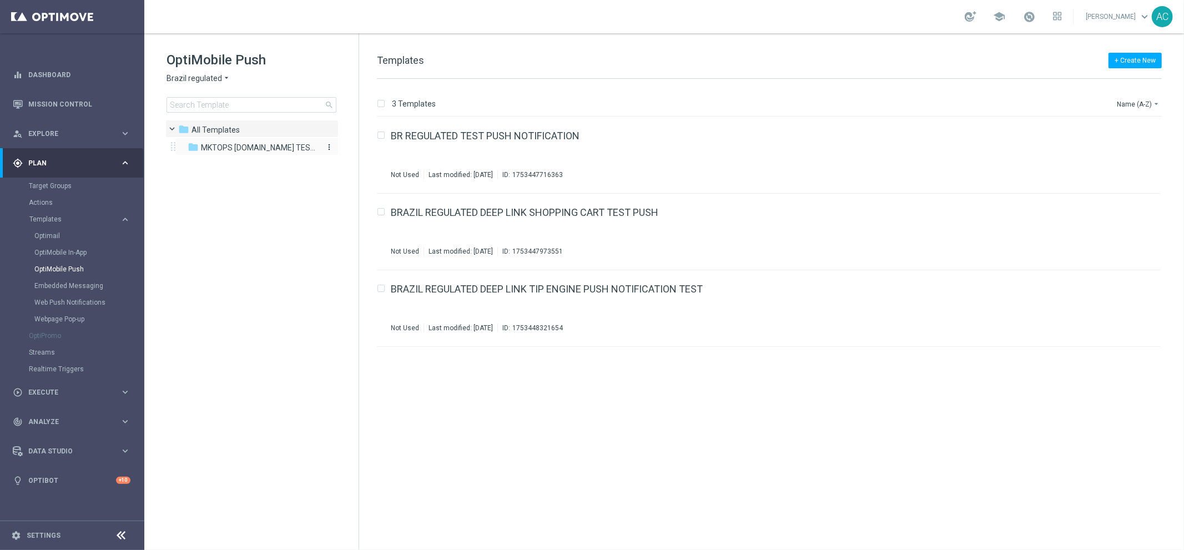
click at [243, 149] on span "MKTOPS BET.BR TESTING" at bounding box center [258, 148] width 114 height 10
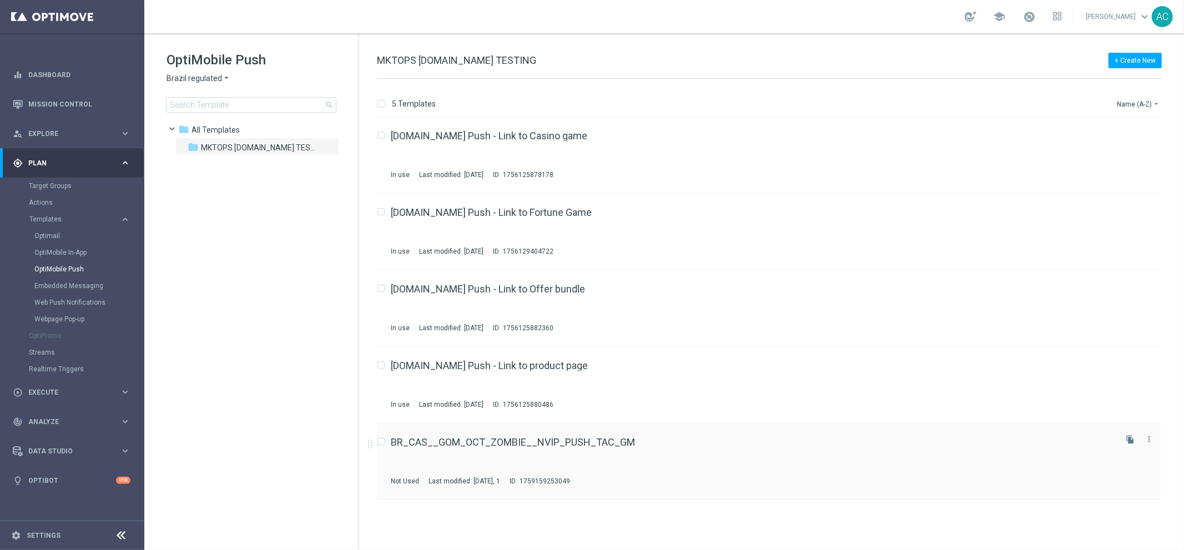
click at [665, 454] on div "BR_CAS__GOM_OCT_ZOMBIE__NVIP_PUSH_TAC_GM Not Used Last modified: Monday, Januar…" at bounding box center [752, 461] width 723 height 48
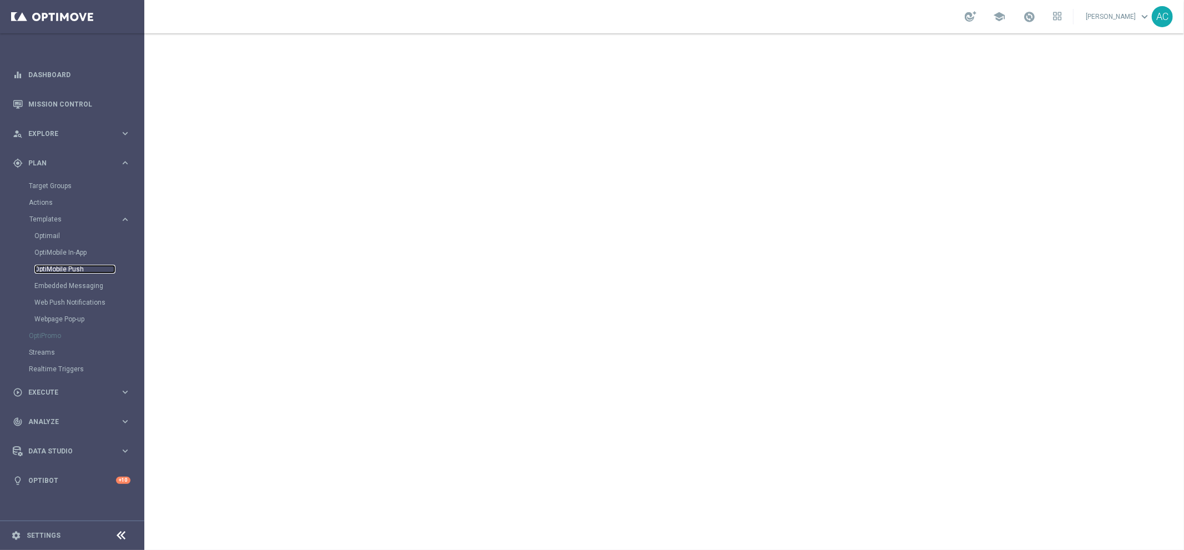
click at [66, 269] on link "OptiMobile Push" at bounding box center [74, 269] width 81 height 9
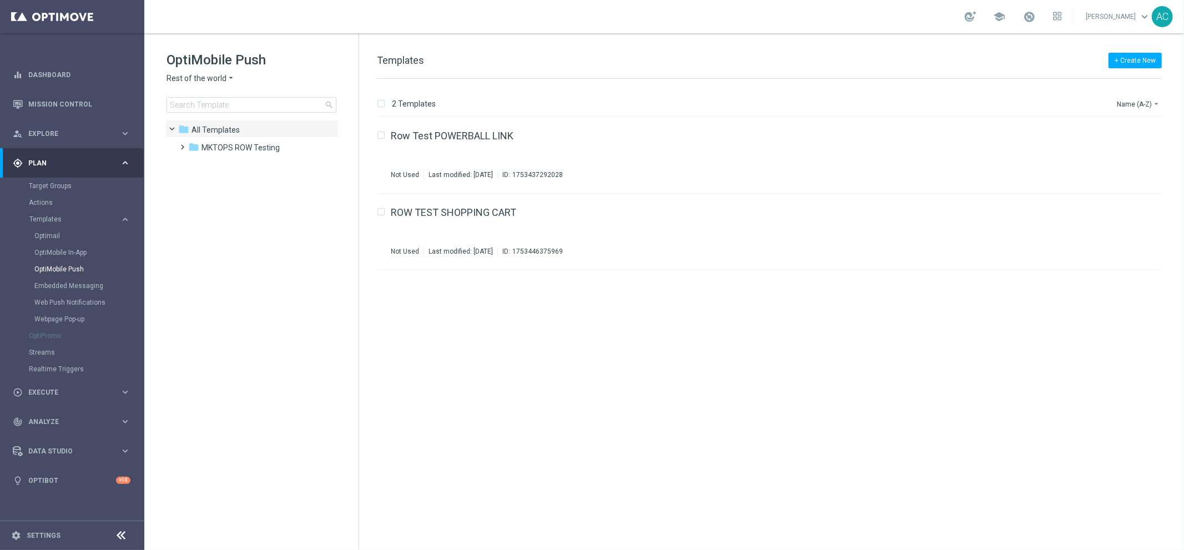
click at [221, 81] on span "Rest of the world" at bounding box center [197, 78] width 60 height 11
click at [0, 0] on span "Brazil regulated TEST" at bounding box center [0, 0] width 0 height 0
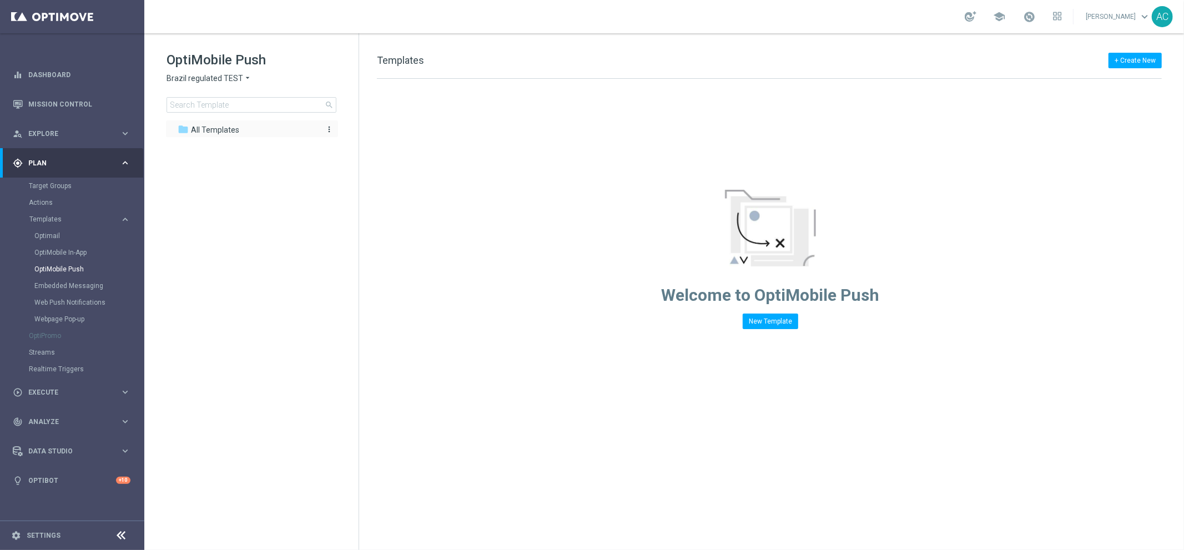
click at [220, 125] on span "All Templates" at bounding box center [215, 130] width 48 height 10
click at [210, 125] on span "All Templates" at bounding box center [215, 130] width 48 height 10
click at [228, 68] on h1 "OptiMobile Push" at bounding box center [252, 60] width 170 height 18
click at [228, 75] on span "Brazil regulated TEST" at bounding box center [205, 78] width 77 height 11
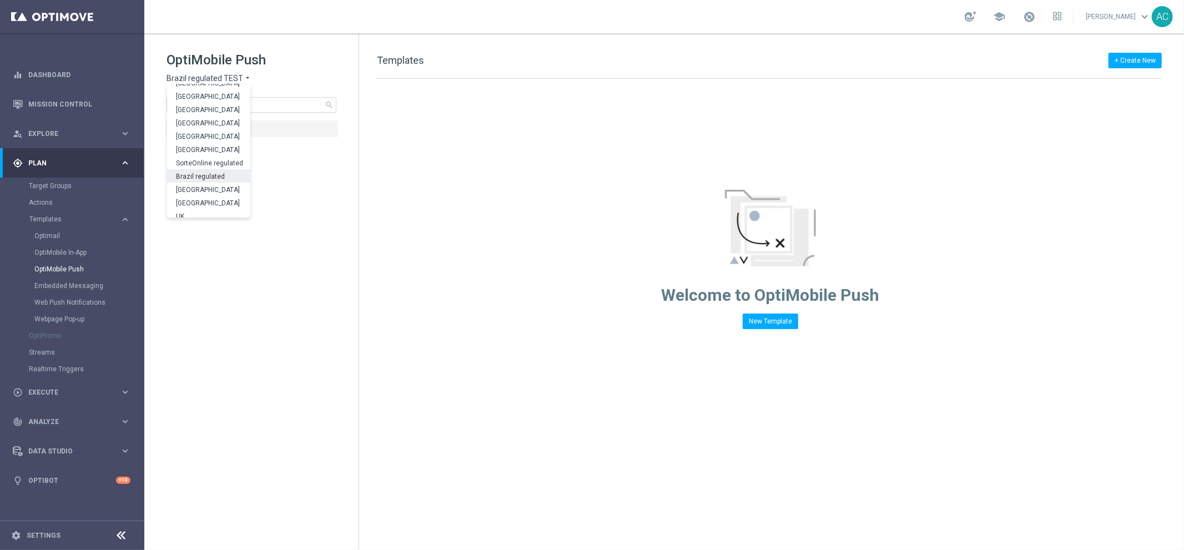
click at [0, 0] on span "Brazil regulated" at bounding box center [0, 0] width 0 height 0
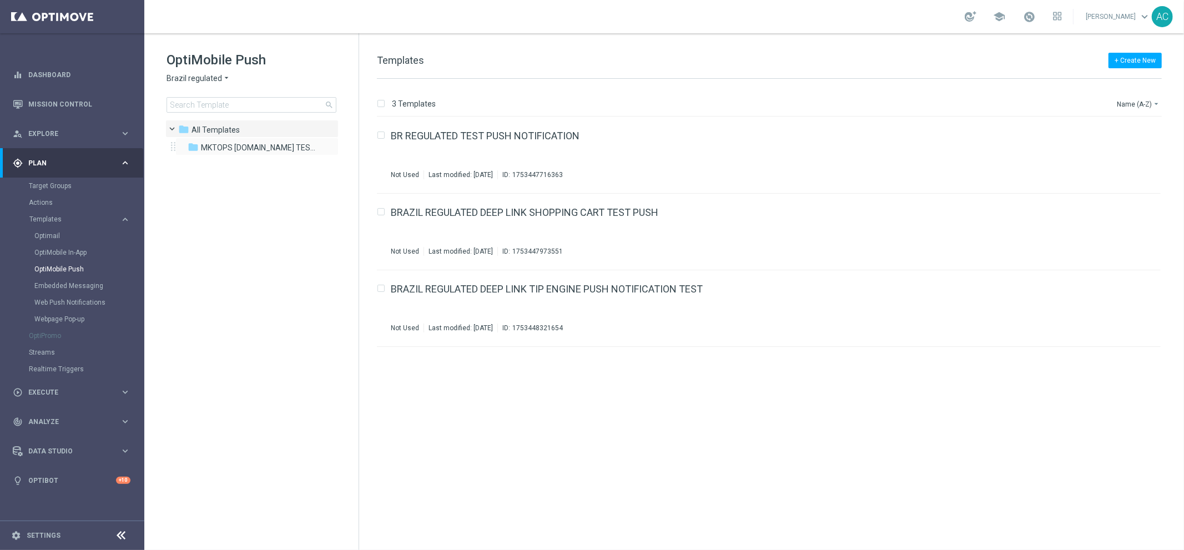
click at [243, 139] on div "folder MKTOPS BET.BR TESTING more_vert" at bounding box center [256, 147] width 163 height 18
click at [278, 146] on span "MKTOPS BET.BR TESTING" at bounding box center [258, 148] width 114 height 10
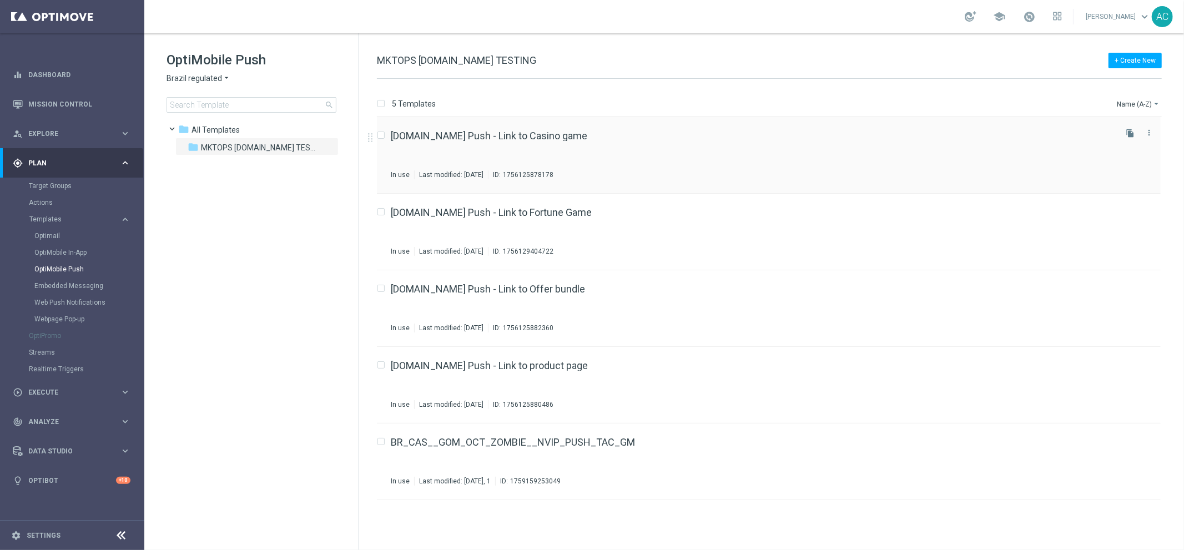
click at [729, 131] on div "[DOMAIN_NAME] Push - Link to Casino game" at bounding box center [752, 136] width 723 height 10
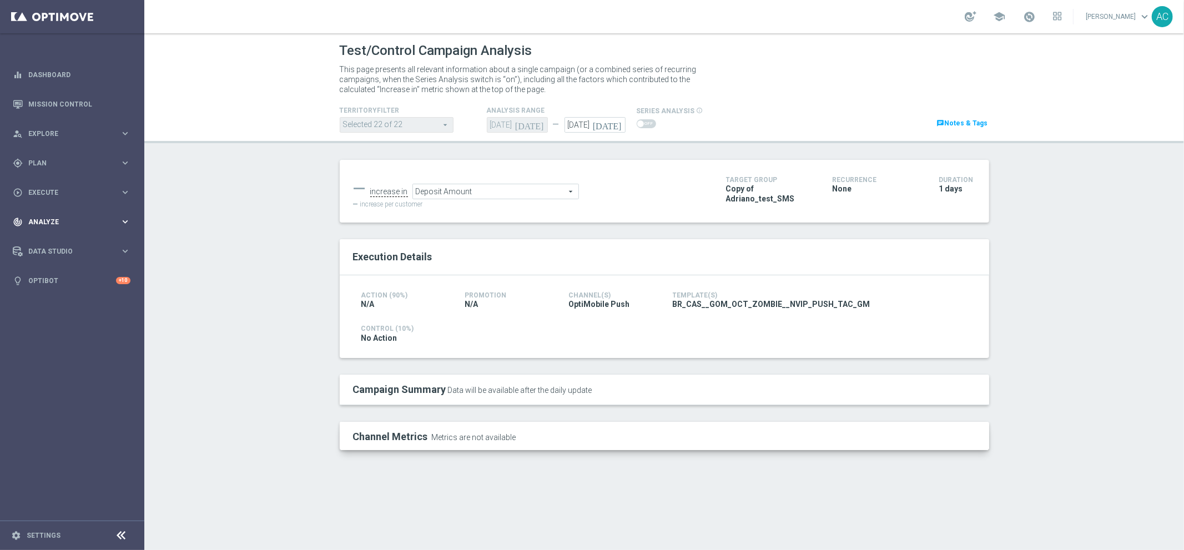
click at [64, 217] on div "track_changes Analyze" at bounding box center [66, 222] width 107 height 10
click at [63, 219] on span "Analyze" at bounding box center [74, 222] width 92 height 7
click at [63, 153] on div "gps_fixed Plan keyboard_arrow_right" at bounding box center [71, 162] width 143 height 29
click at [66, 183] on link "Target Groups" at bounding box center [72, 186] width 87 height 9
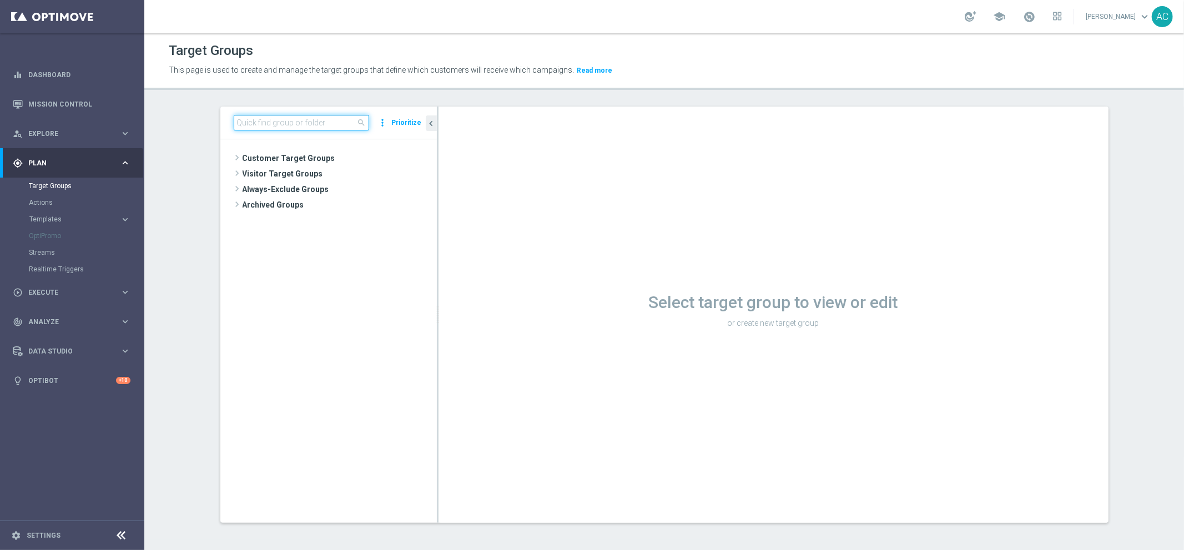
click at [304, 115] on input at bounding box center [301, 123] width 135 height 16
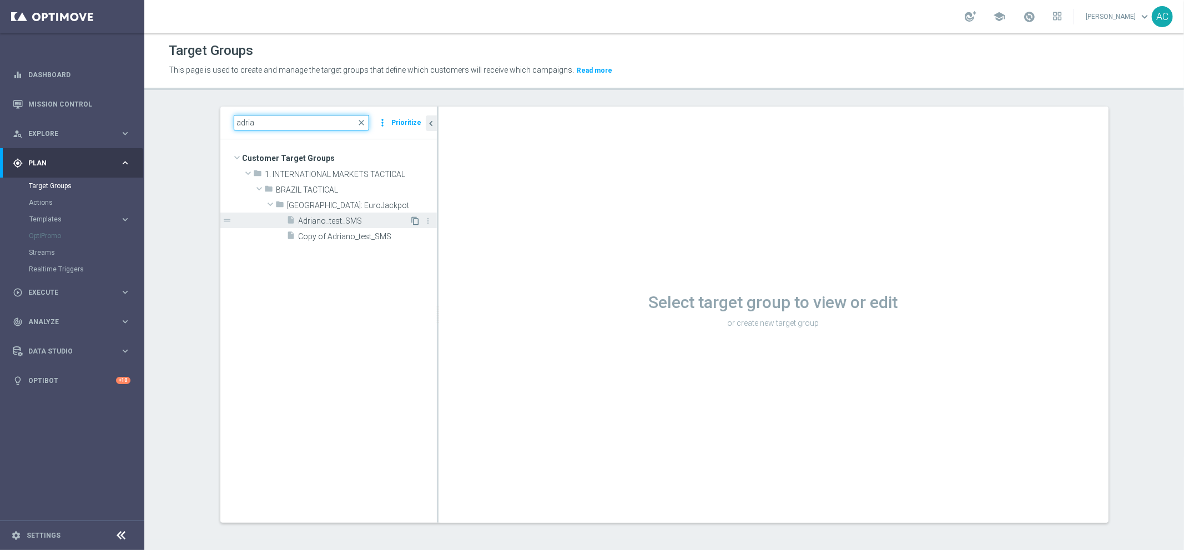
type input "adria"
click at [411, 220] on icon "content_copy" at bounding box center [415, 220] width 9 height 9
click at [331, 216] on span "Adriano_test_SMS" at bounding box center [355, 220] width 112 height 9
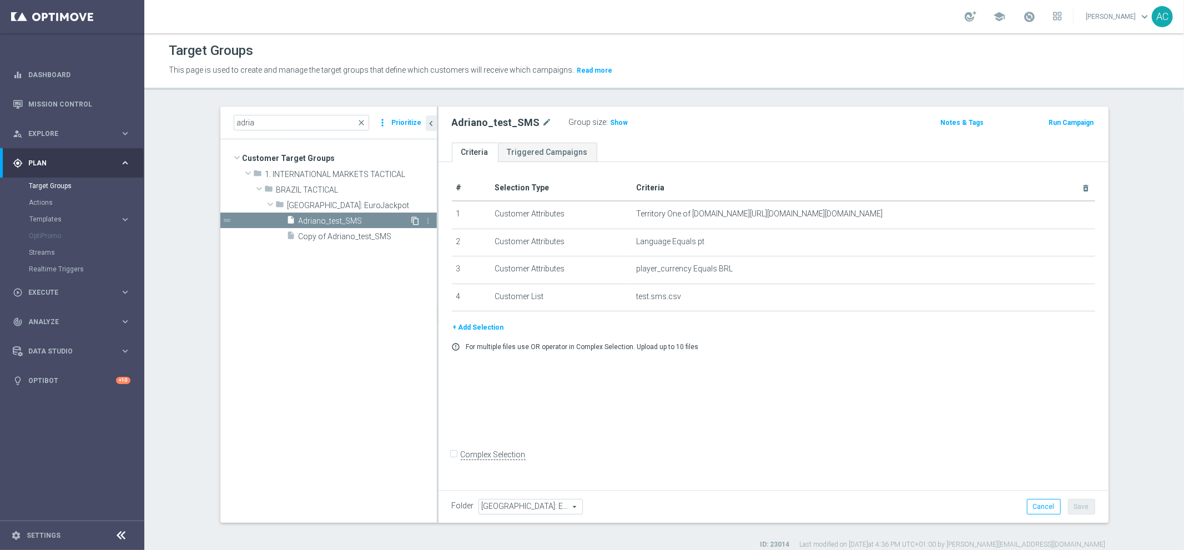
click at [412, 220] on icon "content_copy" at bounding box center [415, 220] width 9 height 9
click at [1054, 210] on icon "mode_edit" at bounding box center [1058, 214] width 9 height 9
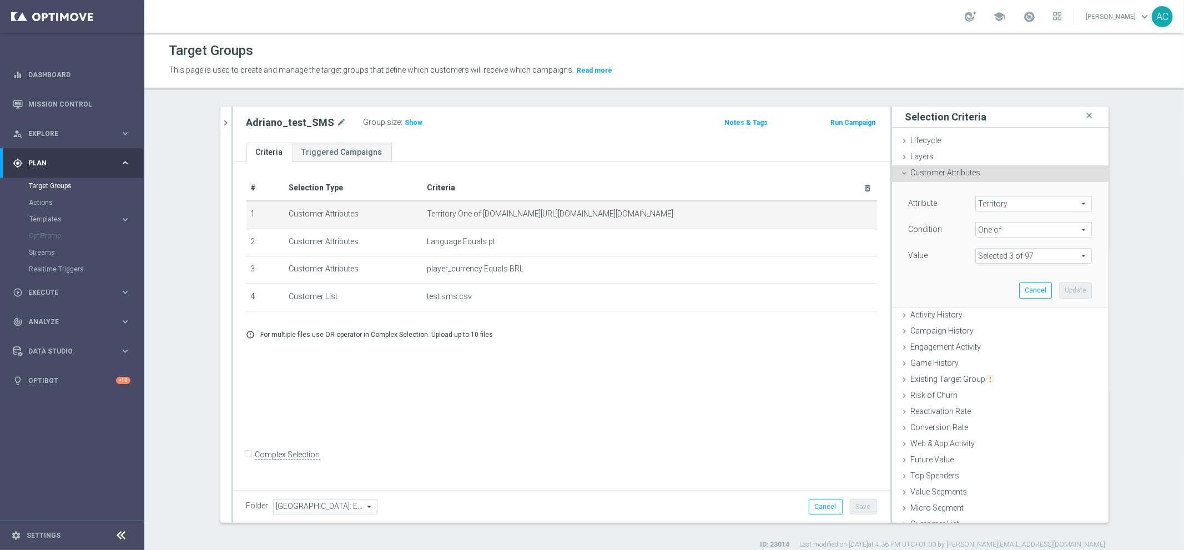
click at [1015, 258] on span at bounding box center [1033, 256] width 115 height 14
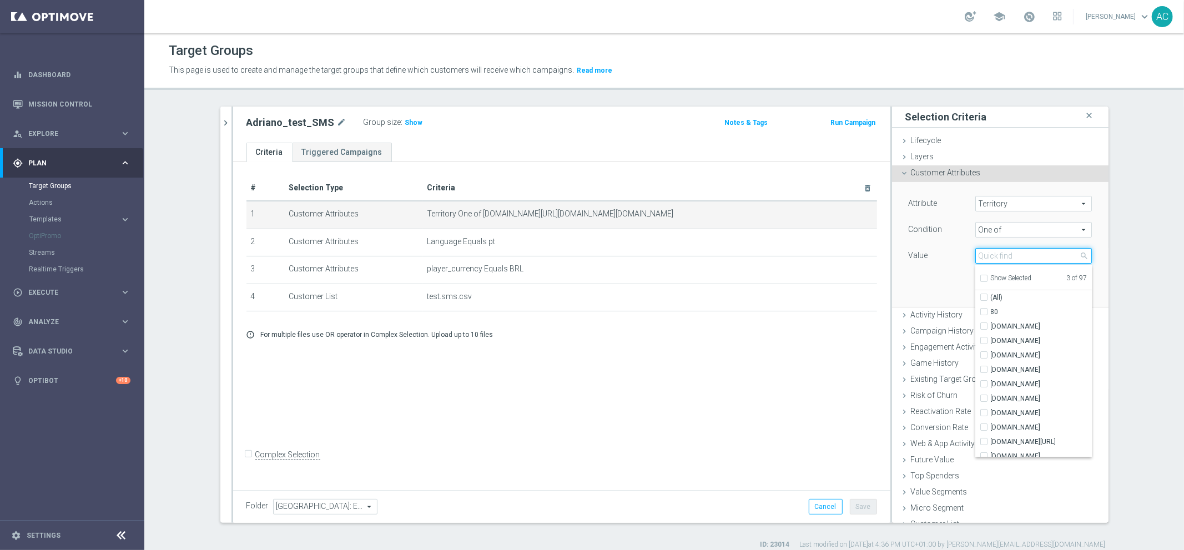
click at [1005, 259] on input "search" at bounding box center [1033, 256] width 117 height 16
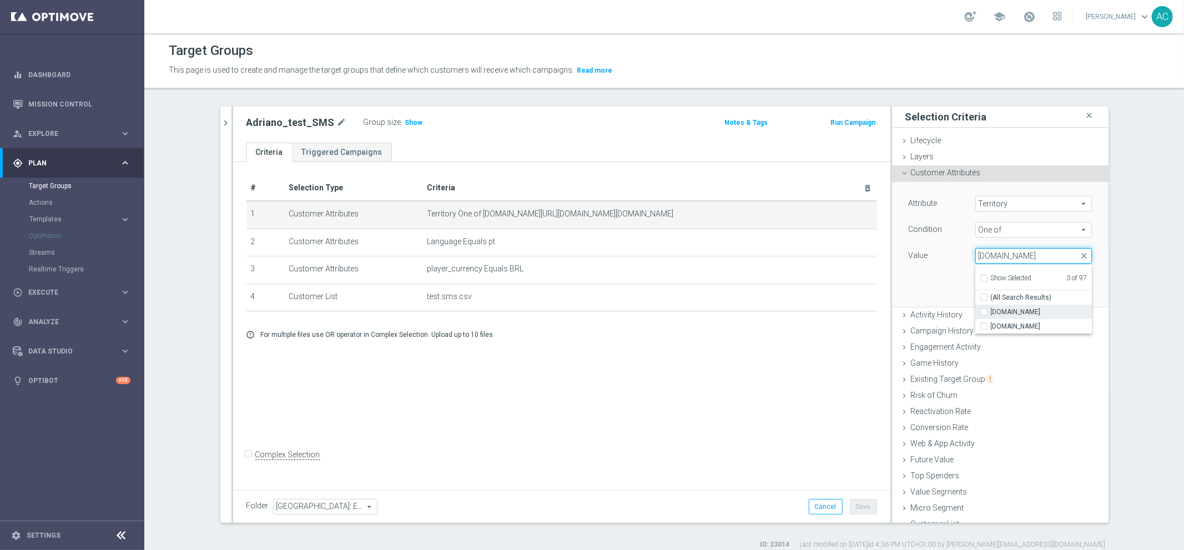
type input "[DOMAIN_NAME]"
click at [991, 310] on label "[DOMAIN_NAME]" at bounding box center [1041, 312] width 101 height 14
click at [984, 310] on input "[DOMAIN_NAME]" at bounding box center [987, 312] width 7 height 7
checkbox input "true"
type input "Selected 4 of 97"
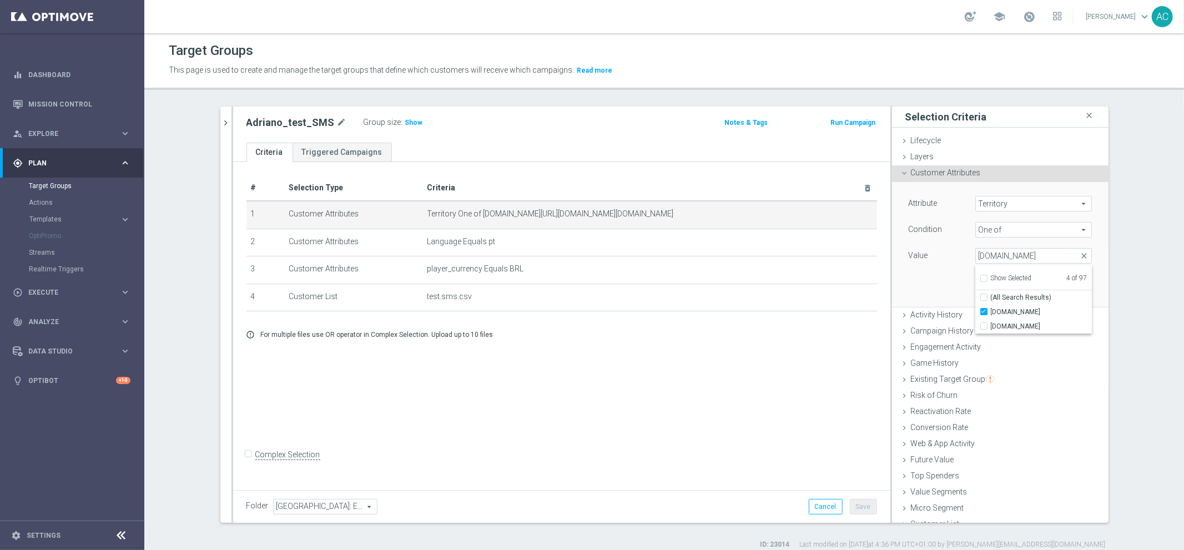
click at [1139, 330] on section "adria close more_vert Prioritize Customer Target Groups library_add create_new_…" at bounding box center [664, 328] width 1040 height 443
click at [1064, 293] on button "Update" at bounding box center [1075, 291] width 33 height 16
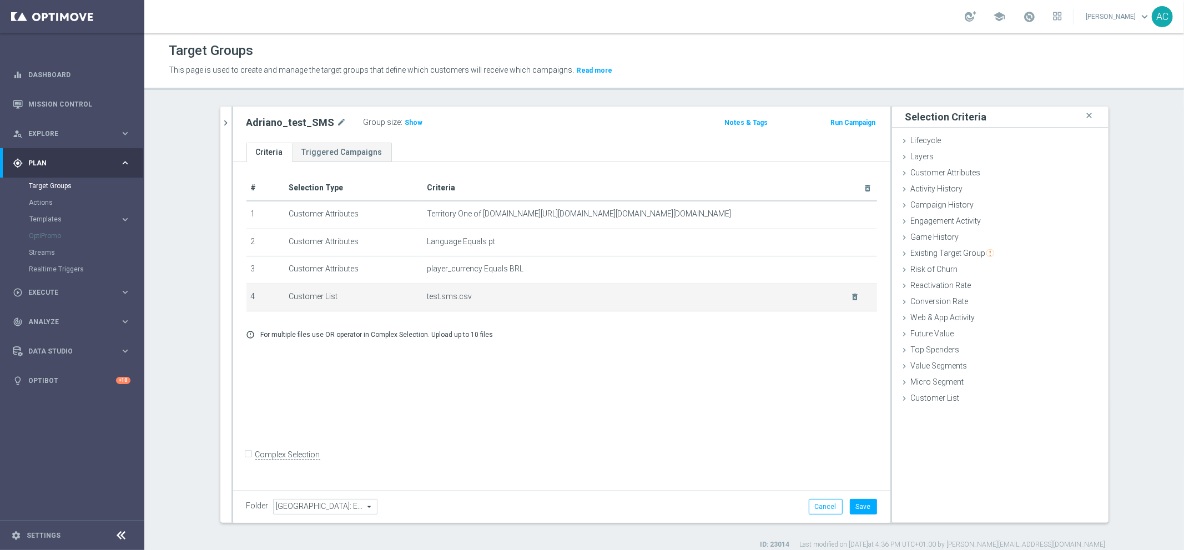
click at [496, 293] on span "test.sms.csv" at bounding box center [632, 296] width 410 height 9
click at [434, 303] on td "test.sms.csv delete_forever" at bounding box center [650, 298] width 454 height 28
click at [406, 119] on span "Show" at bounding box center [414, 123] width 18 height 8
click at [406, 120] on span "1" at bounding box center [409, 124] width 6 height 11
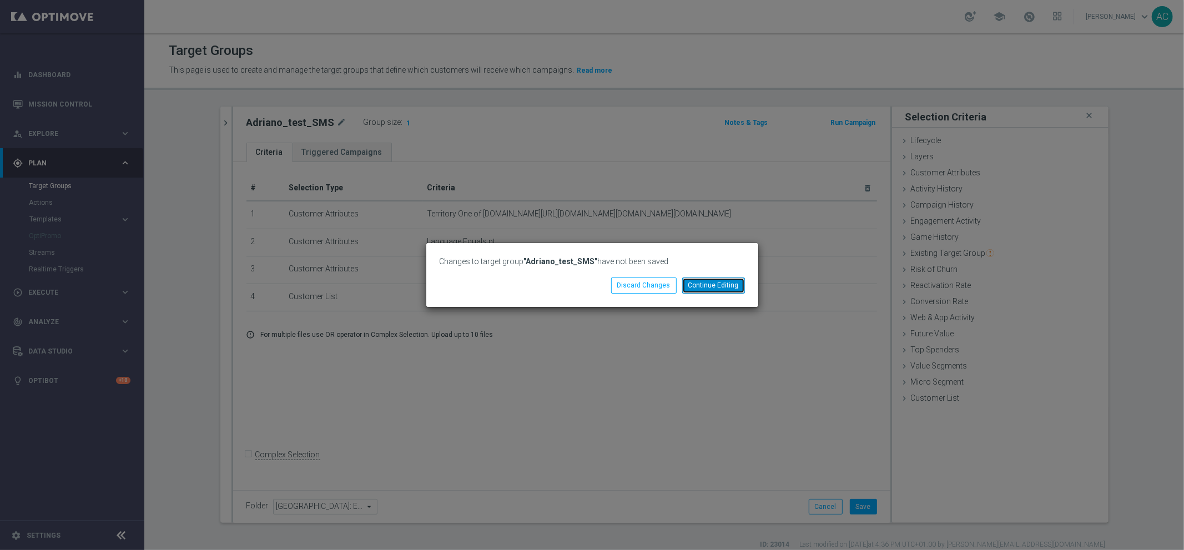
click at [709, 287] on button "Continue Editing" at bounding box center [713, 286] width 63 height 16
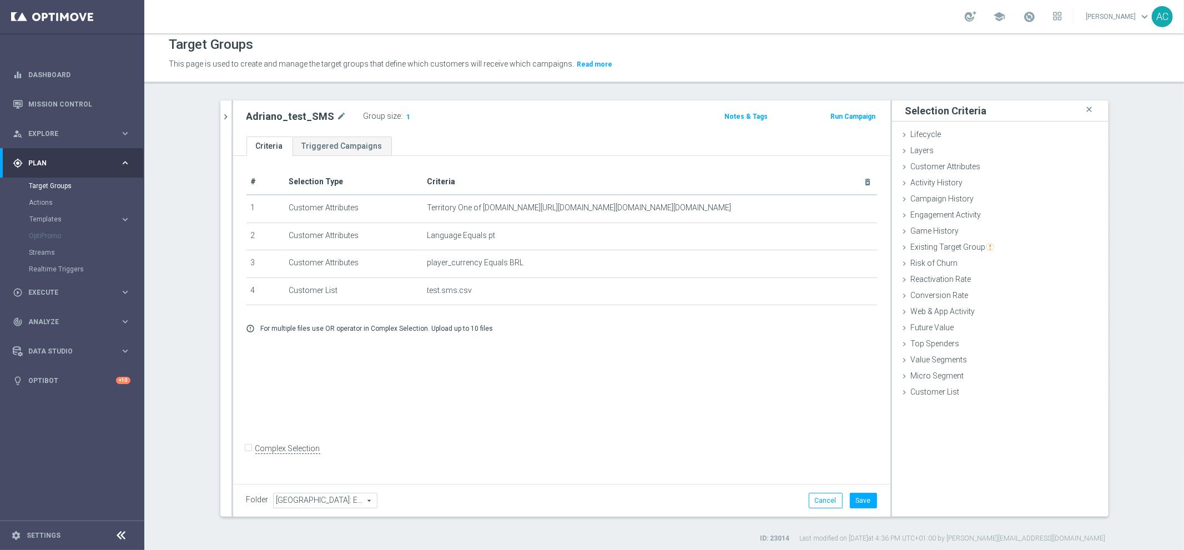
scroll to position [10, 0]
click at [855, 493] on button "Save" at bounding box center [863, 497] width 27 height 16
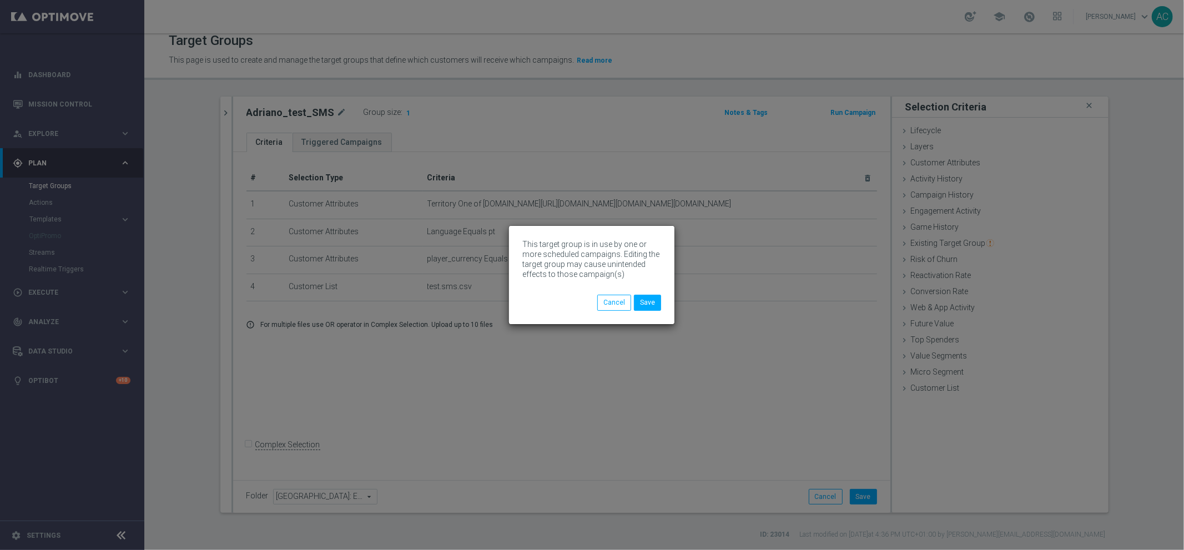
click at [662, 302] on div "This target group is in use by one or more scheduled campaigns. Editing the tar…" at bounding box center [591, 275] width 165 height 98
click at [653, 303] on button "Save" at bounding box center [647, 303] width 27 height 16
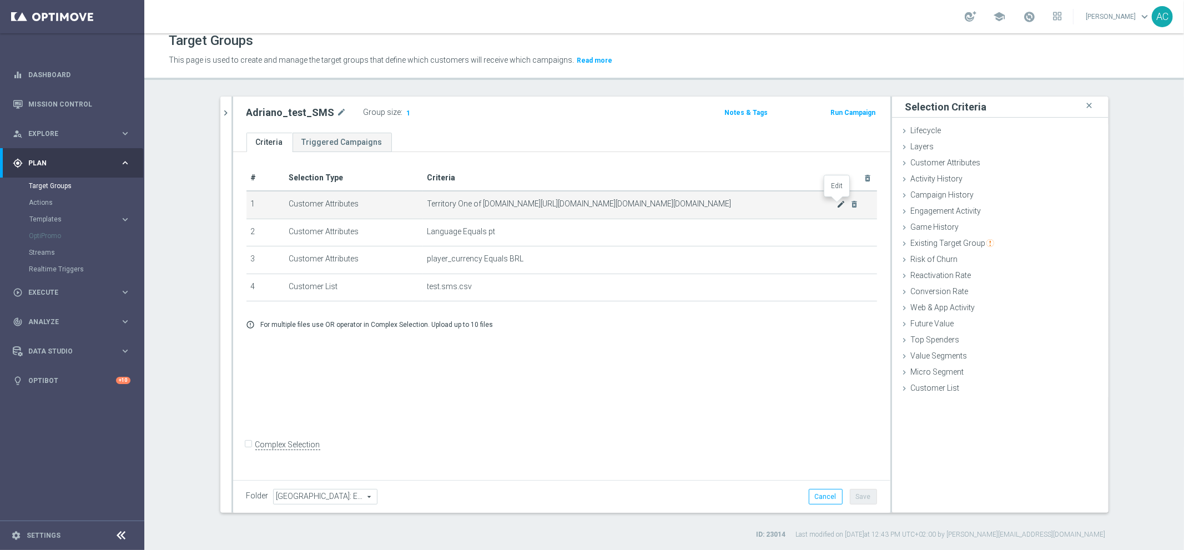
click at [836, 202] on icon "mode_edit" at bounding box center [840, 204] width 9 height 9
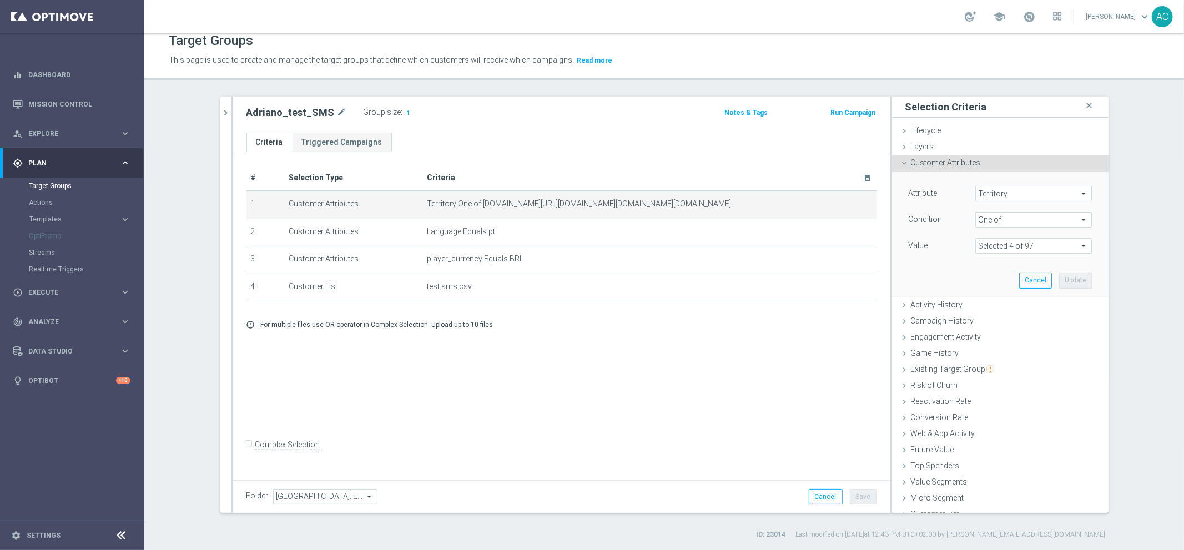
click at [1054, 248] on span at bounding box center [1033, 246] width 115 height 14
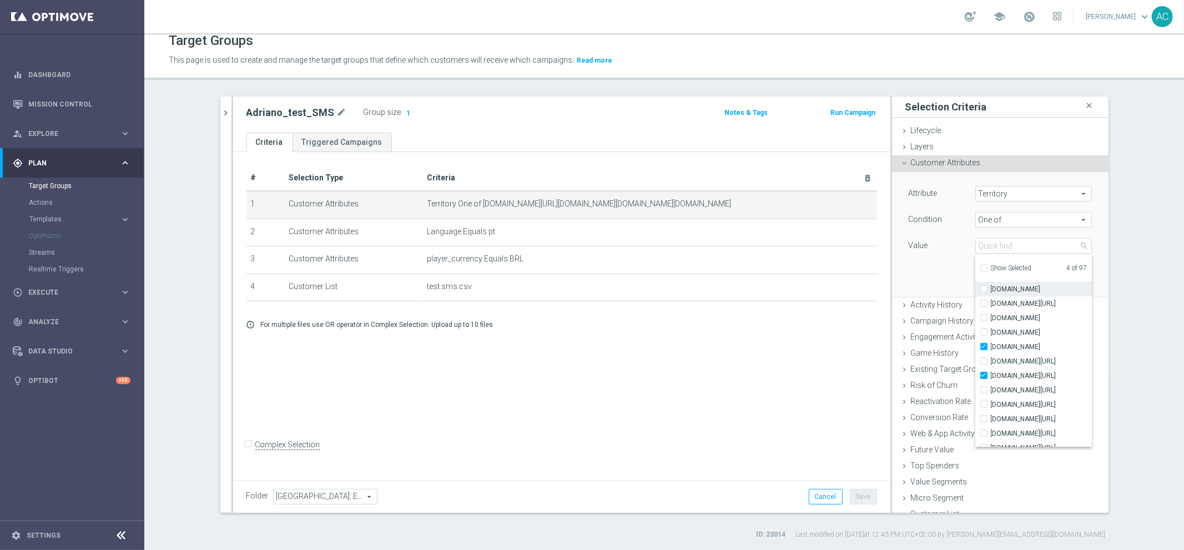
scroll to position [518, 0]
click at [984, 374] on input "[DOMAIN_NAME][URL]" at bounding box center [987, 375] width 7 height 7
checkbox input "false"
type input "Selected 3 of 97"
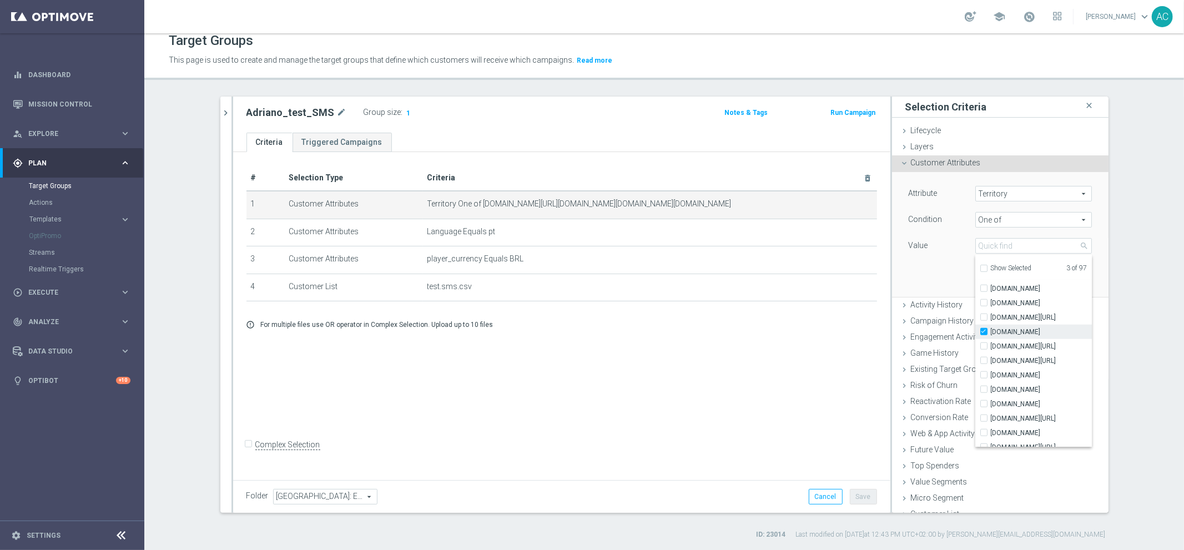
click at [984, 331] on input "[DOMAIN_NAME]" at bounding box center [987, 332] width 7 height 7
checkbox input "false"
type input "Selected 2 of 97"
click at [1129, 405] on section "adria close more_vert Prioritize Customer Target Groups library_add create_new_…" at bounding box center [664, 318] width 1040 height 443
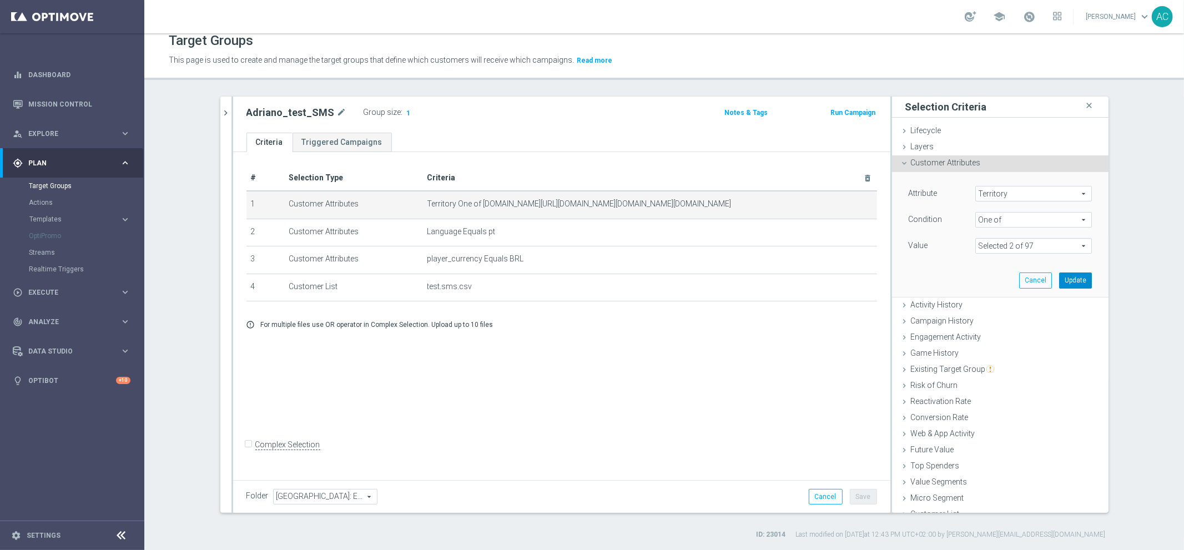
click at [1059, 282] on button "Update" at bounding box center [1075, 281] width 33 height 16
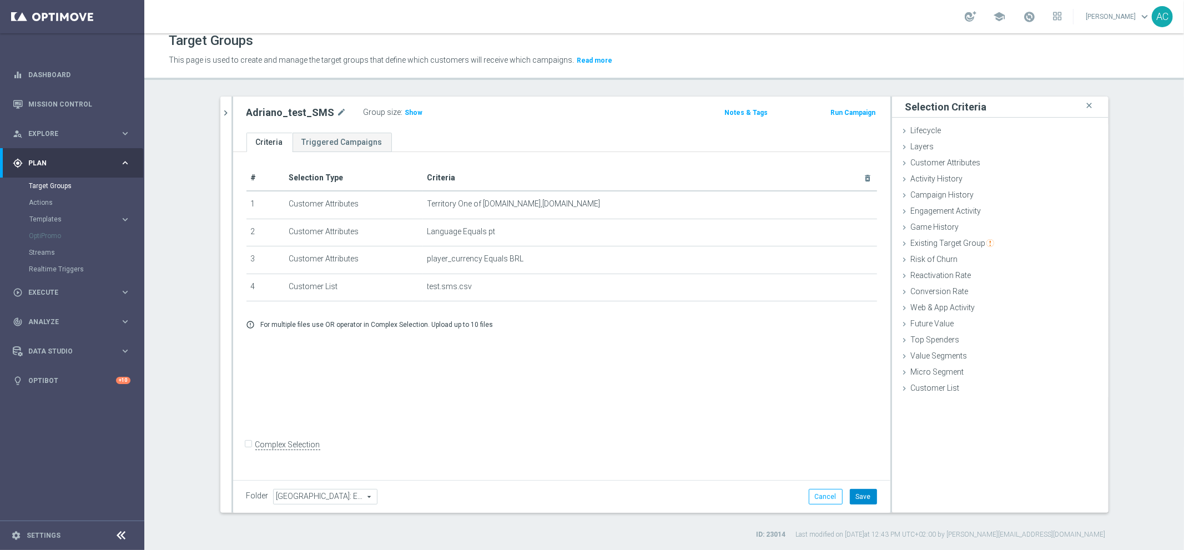
click at [864, 497] on button "Save" at bounding box center [863, 497] width 27 height 16
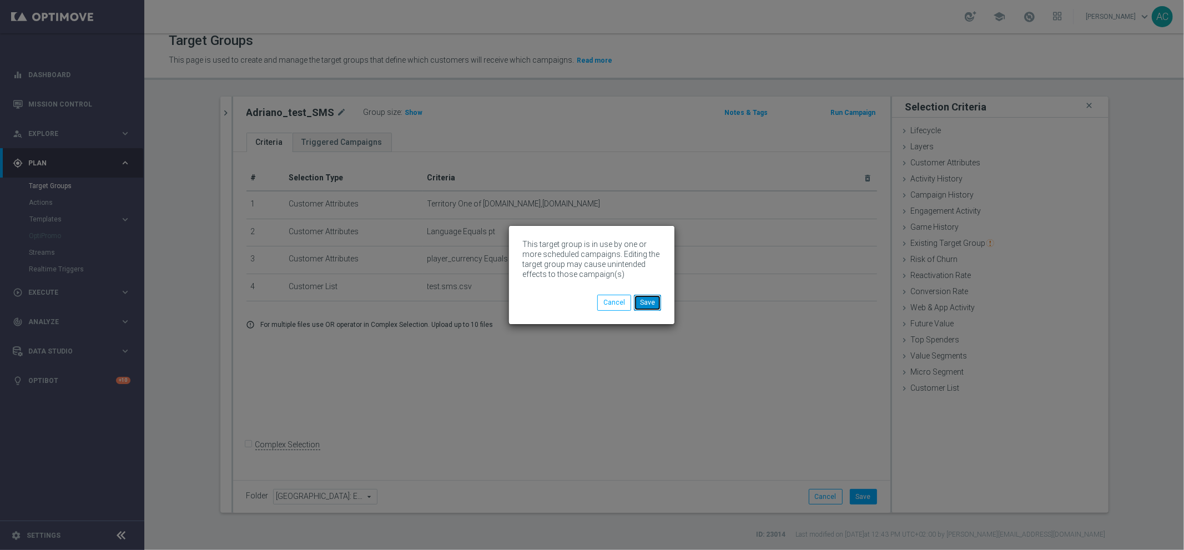
click at [646, 301] on button "Save" at bounding box center [647, 303] width 27 height 16
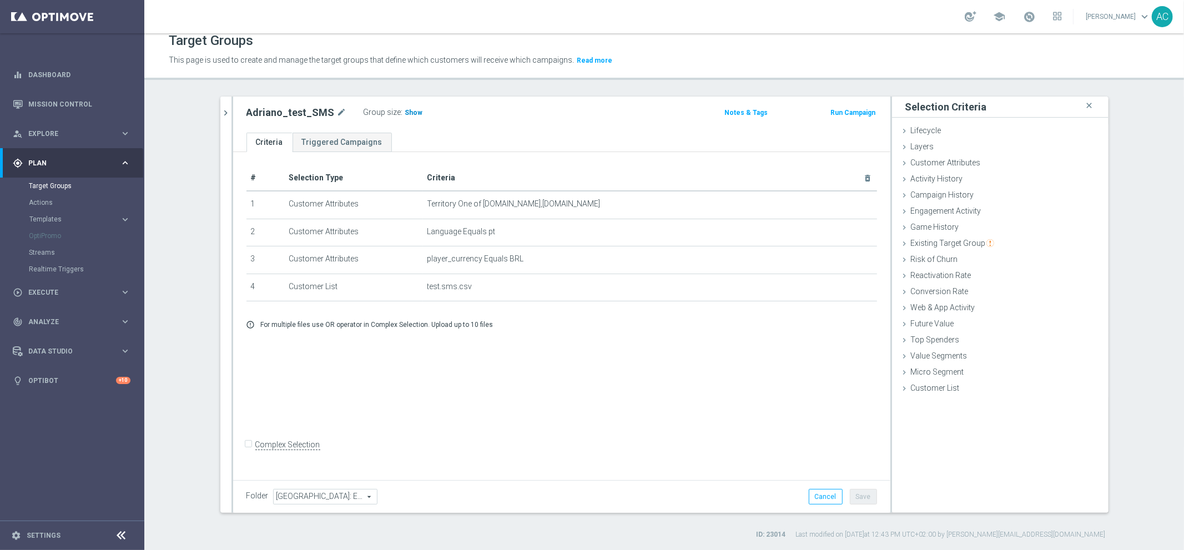
click at [405, 113] on span "Show" at bounding box center [414, 113] width 18 height 8
click at [406, 112] on span "1" at bounding box center [409, 114] width 6 height 11
click at [863, 497] on button "Save" at bounding box center [863, 497] width 27 height 16
click at [51, 185] on link "Target Groups" at bounding box center [72, 186] width 87 height 9
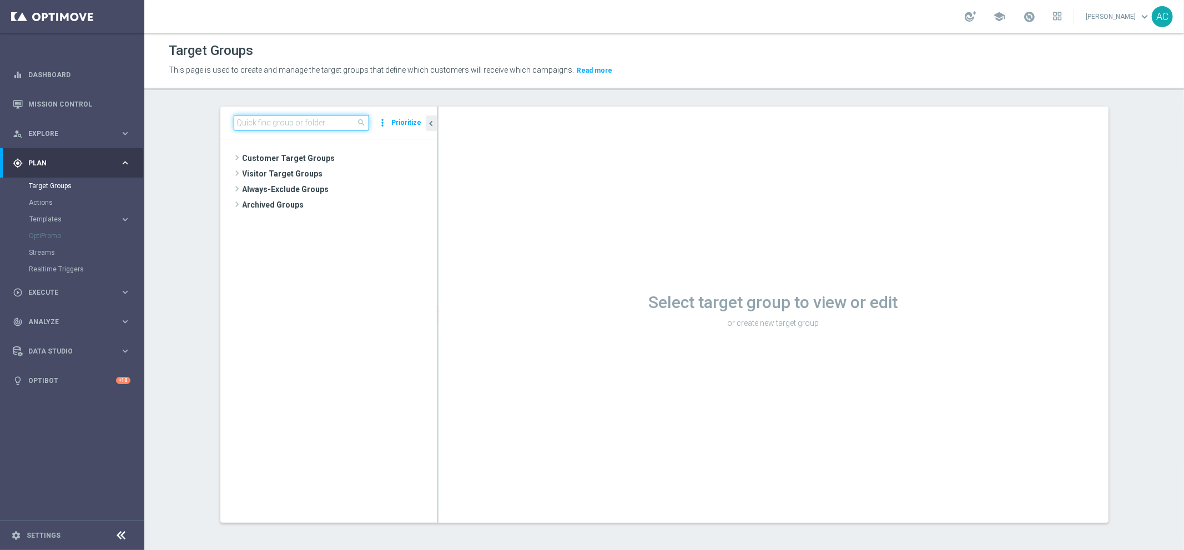
click at [284, 124] on input at bounding box center [301, 123] width 135 height 16
type input "[PERSON_NAME]"
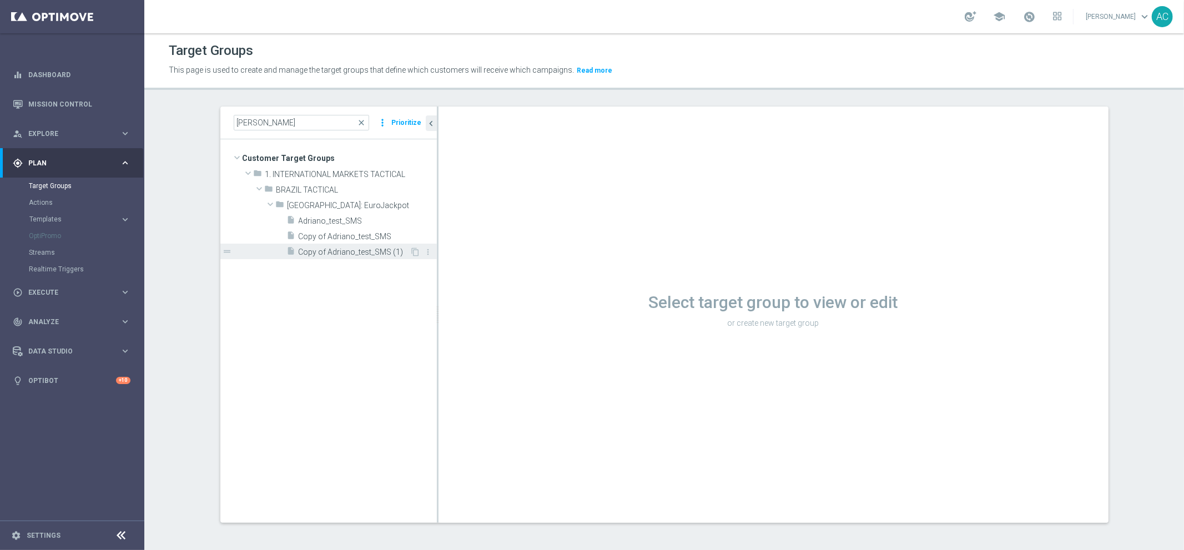
click at [364, 249] on span "Copy of Adriano_test_SMS (1)" at bounding box center [355, 252] width 112 height 9
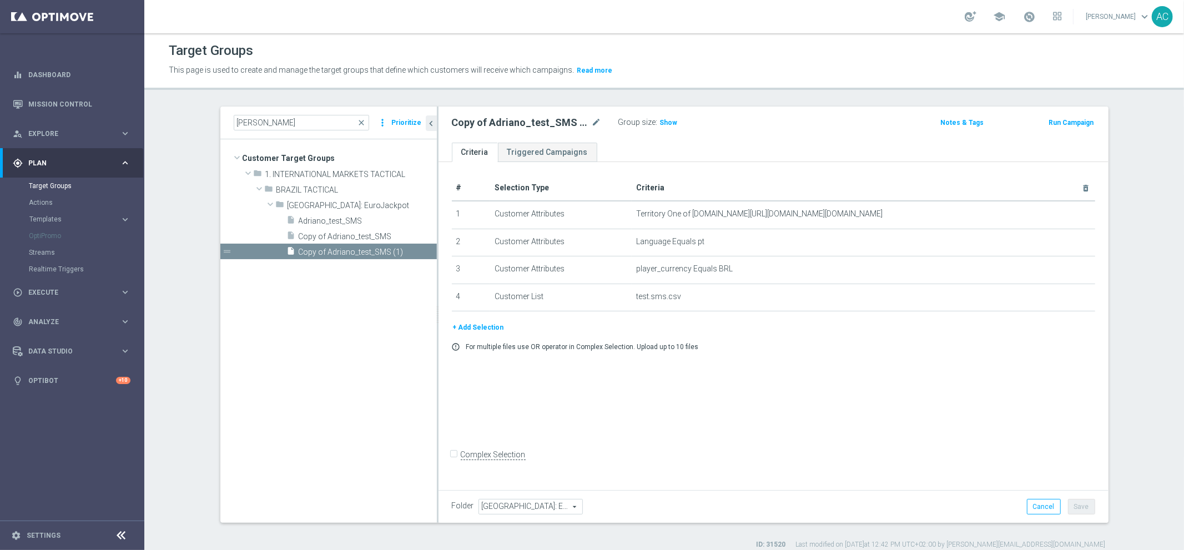
click at [469, 324] on button "+ Add Selection" at bounding box center [478, 327] width 53 height 12
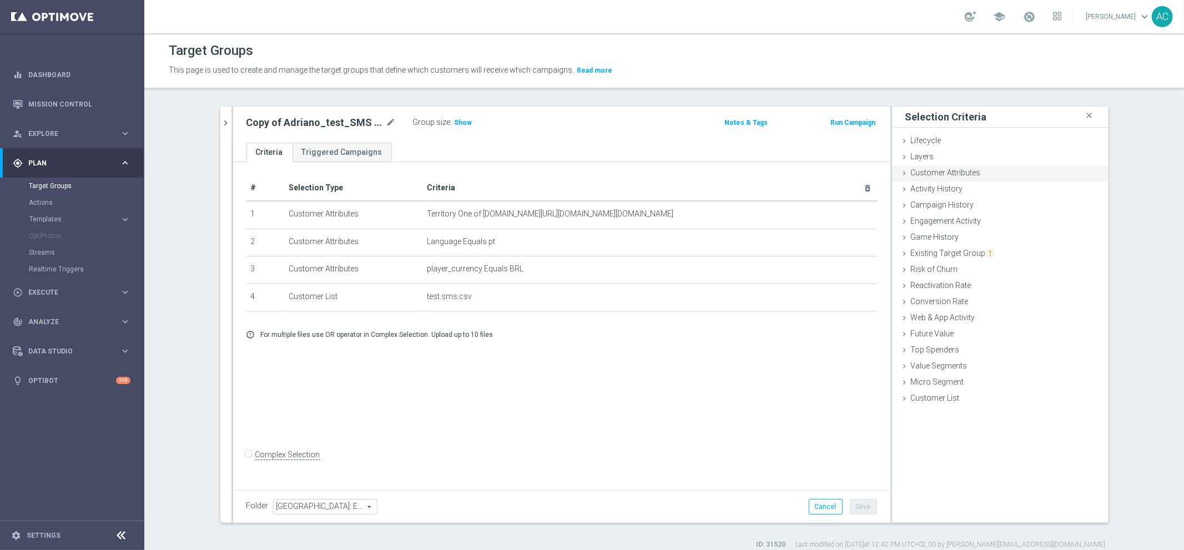
click at [945, 174] on span "Customer Attributes" at bounding box center [946, 172] width 70 height 9
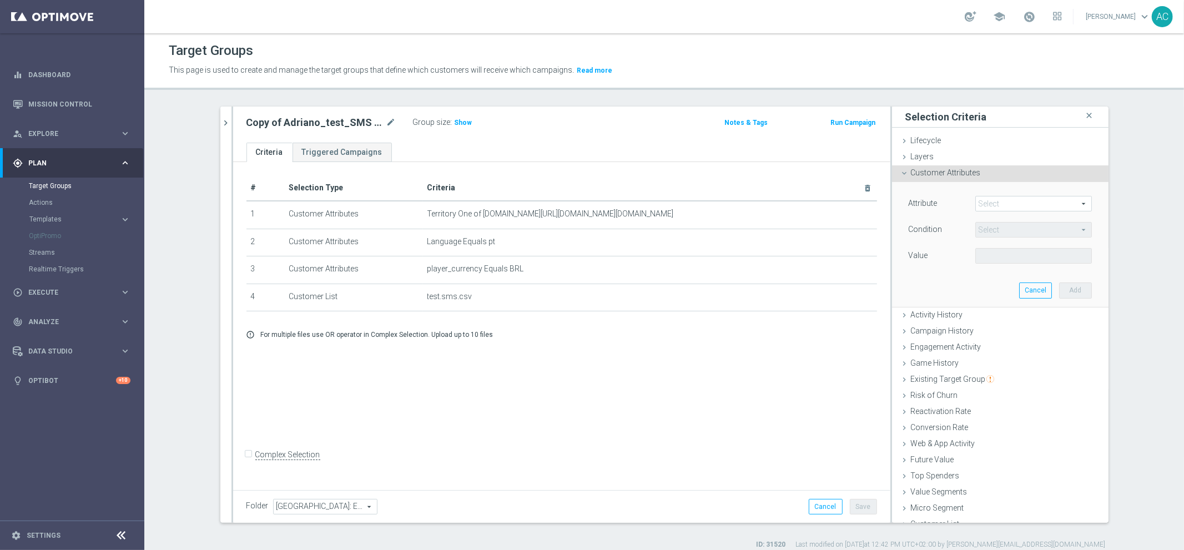
click at [985, 198] on span at bounding box center [1033, 203] width 115 height 14
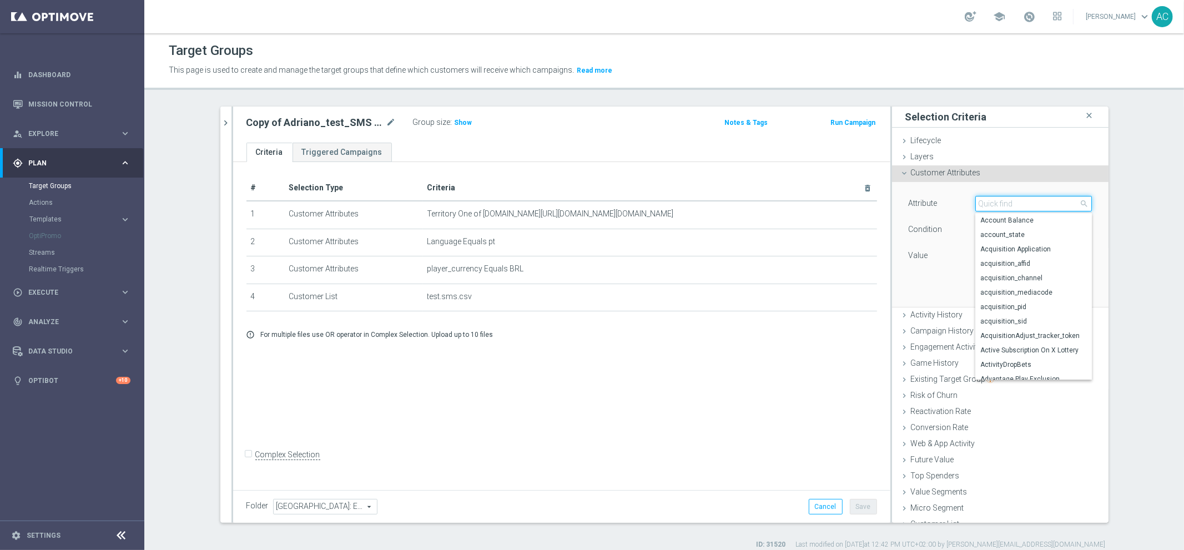
click at [1021, 205] on input "search" at bounding box center [1033, 204] width 117 height 16
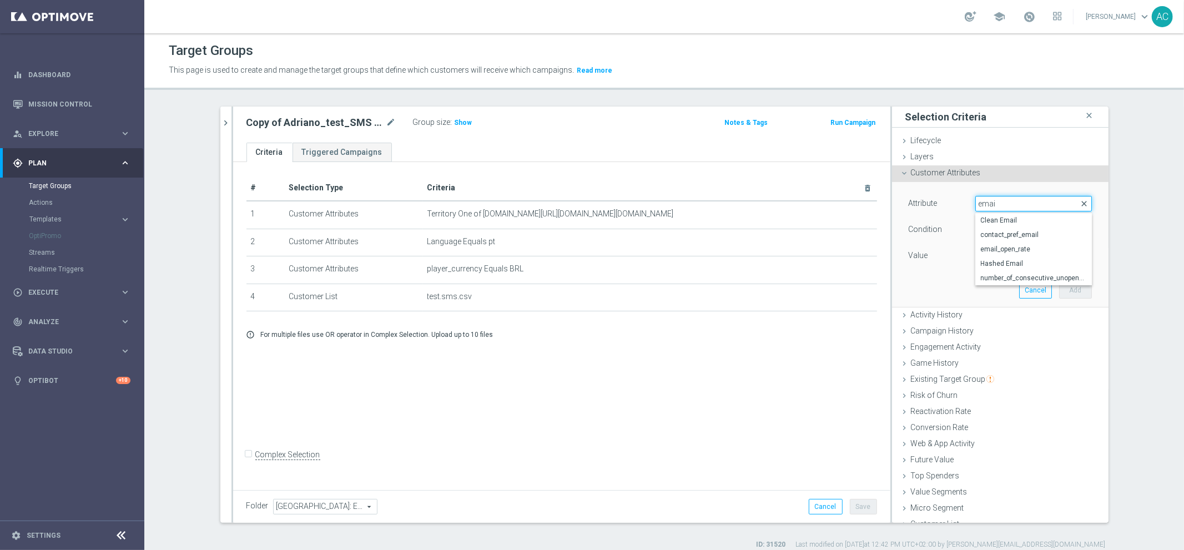
type input "emai"
click at [1080, 205] on span "close" at bounding box center [1084, 203] width 9 height 9
click at [1045, 205] on span at bounding box center [1033, 203] width 115 height 14
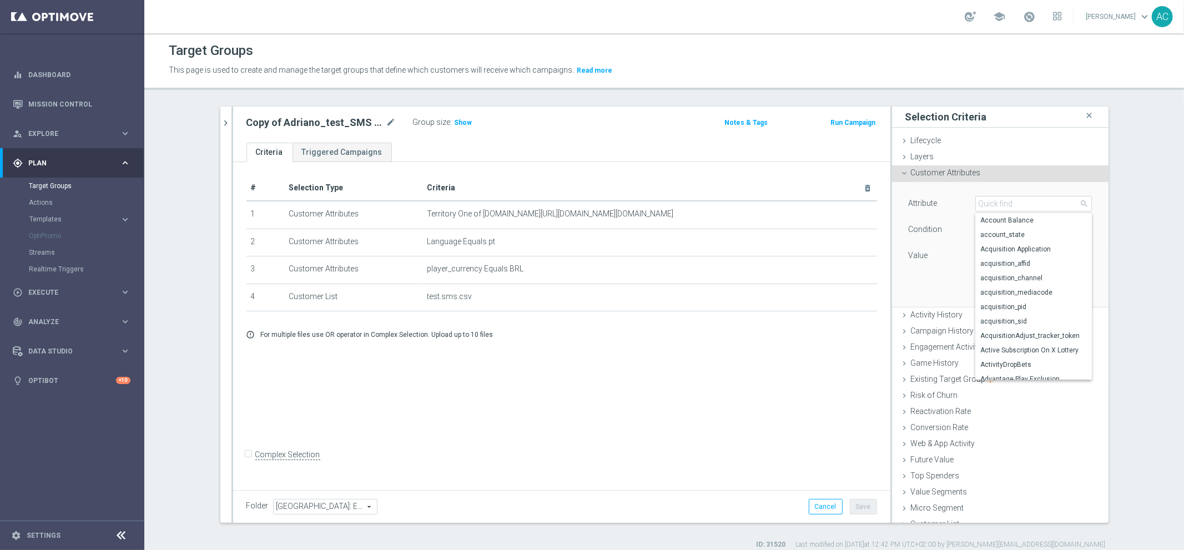
click at [939, 209] on div "Attribute" at bounding box center [933, 205] width 67 height 18
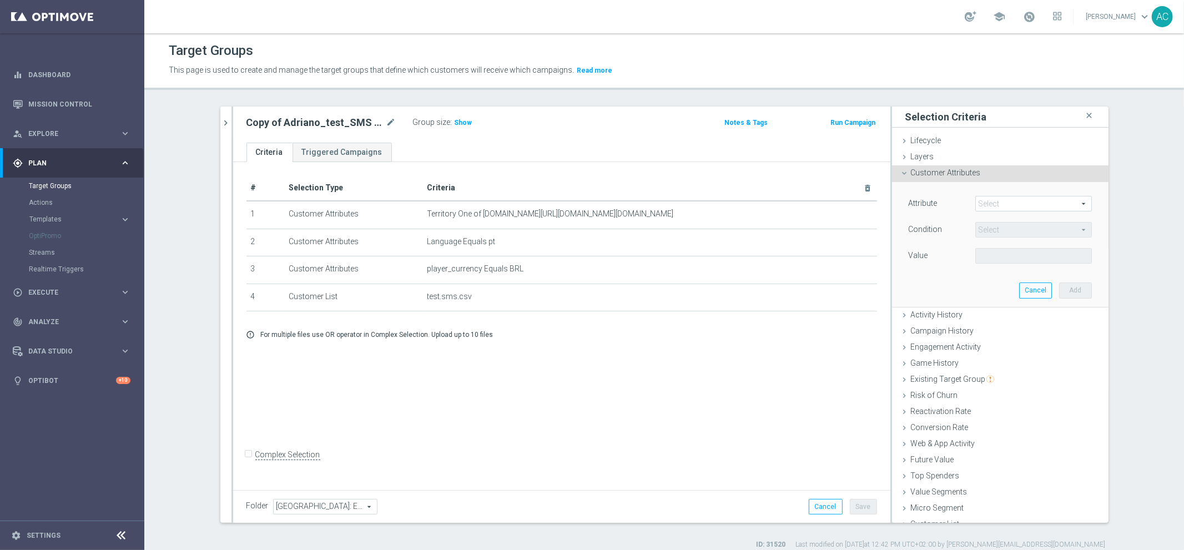
click at [1025, 204] on span at bounding box center [1033, 203] width 115 height 14
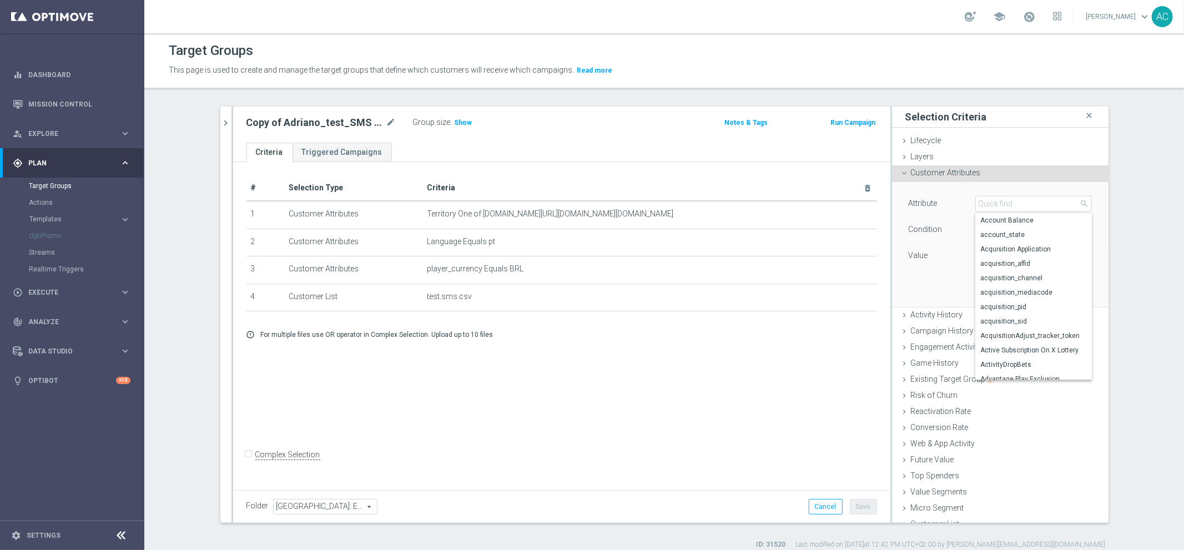
click at [944, 272] on div "Attribute Select arrow_drop_down search Account Balance account_state Acquisiti…" at bounding box center [1000, 244] width 200 height 124
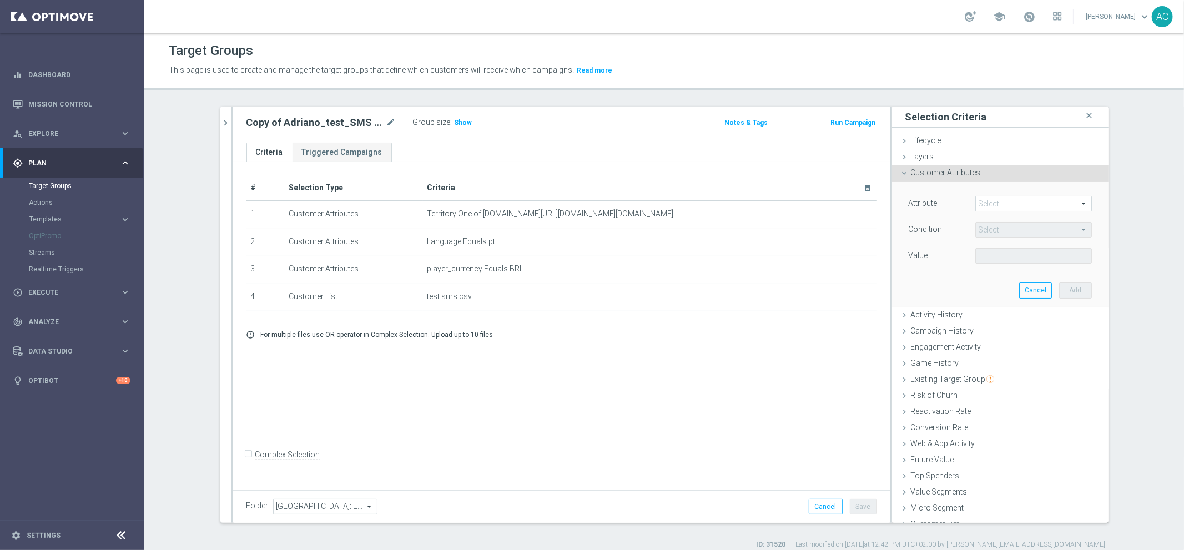
click at [901, 172] on icon at bounding box center [904, 173] width 9 height 9
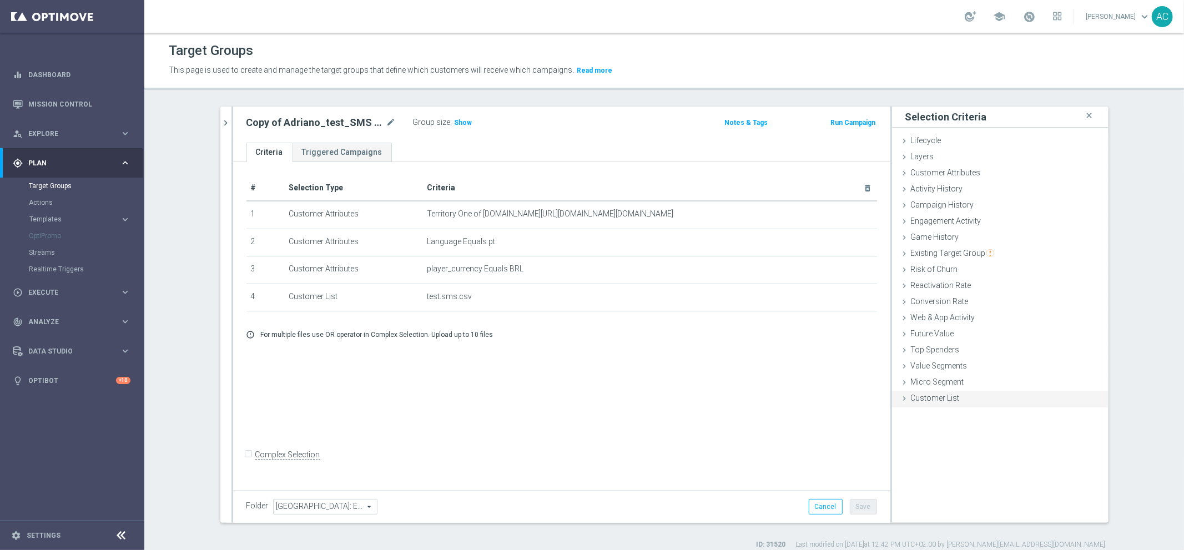
click at [935, 402] on div "Customer List done" at bounding box center [1000, 399] width 216 height 17
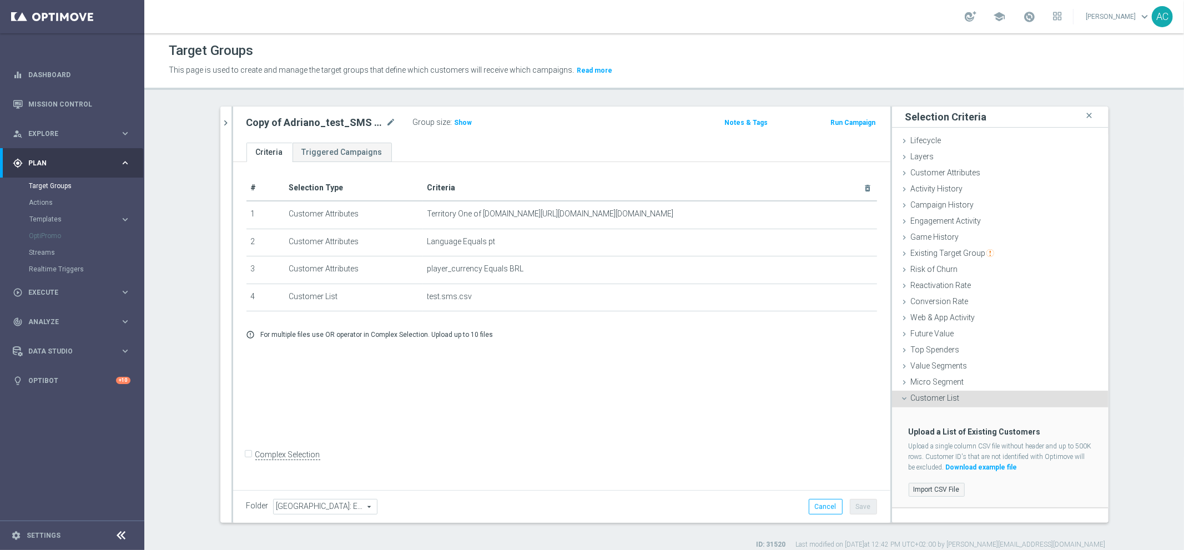
click at [929, 491] on label "Import CSV File" at bounding box center [937, 490] width 56 height 14
click at [0, 0] on input "Import CSV File" at bounding box center [0, 0] width 0 height 0
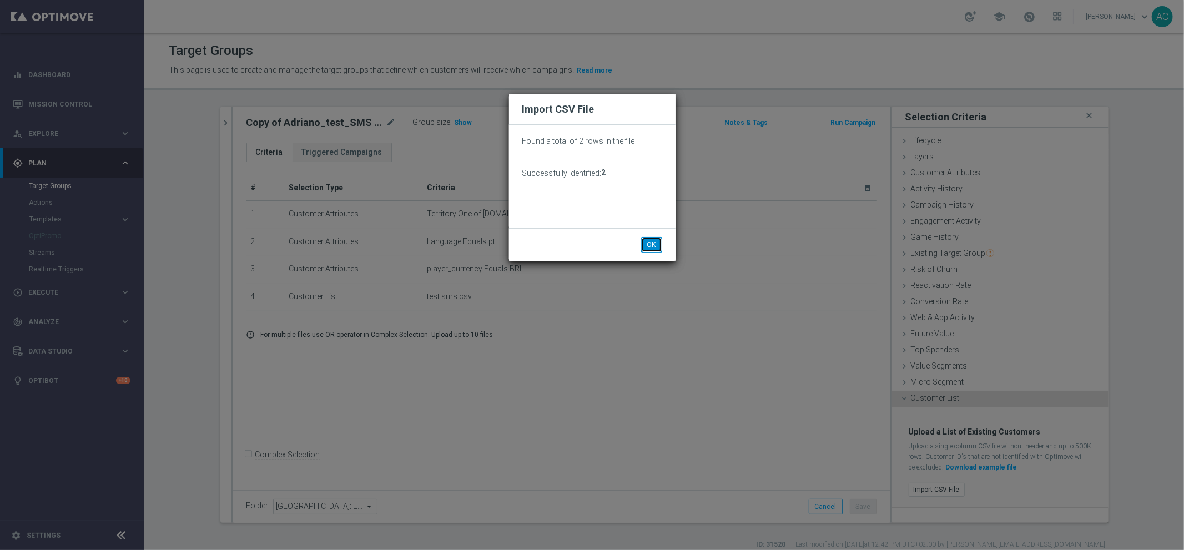
click at [650, 246] on button "OK" at bounding box center [651, 245] width 21 height 16
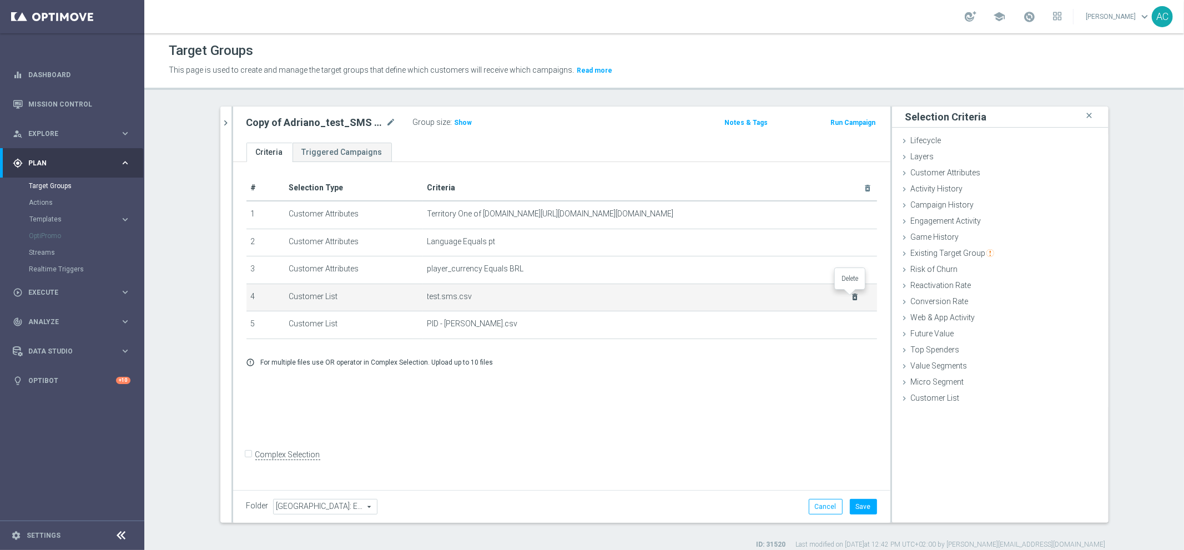
click at [852, 294] on icon "delete_forever" at bounding box center [854, 297] width 9 height 9
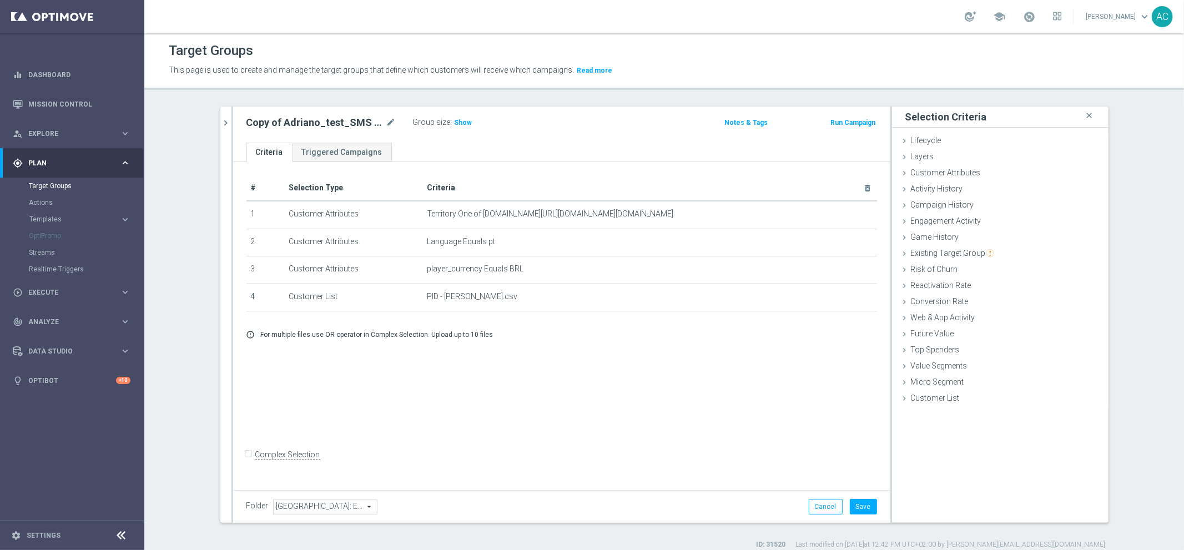
click at [707, 420] on div "# Selection Type Criteria delete_forever 1 Customer Attributes Territory One of…" at bounding box center [561, 324] width 657 height 325
click at [855, 508] on button "Save" at bounding box center [863, 507] width 27 height 16
click at [386, 120] on icon "mode_edit" at bounding box center [391, 122] width 10 height 13
click at [293, 127] on input "Copy of Adriano_test_SMS (1)" at bounding box center [321, 124] width 150 height 16
drag, startPoint x: 275, startPoint y: 123, endPoint x: 184, endPoint y: 125, distance: 91.6
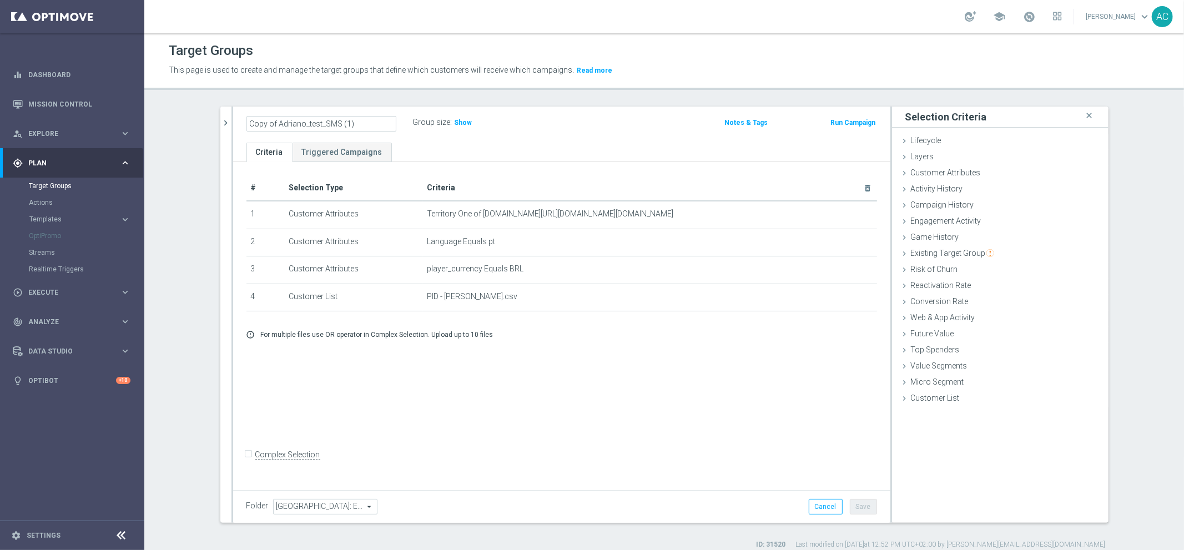
click at [184, 125] on section "adriano close more_vert Prioritize Customer Target Groups library_add create_ne…" at bounding box center [664, 328] width 1040 height 443
drag, startPoint x: 269, startPoint y: 121, endPoint x: 133, endPoint y: 118, distance: 136.0
click at [137, 124] on main "equalizer Dashboard Mission Control" at bounding box center [592, 275] width 1184 height 550
click at [347, 125] on input "Adriano_test_SMS (1)" at bounding box center [321, 124] width 150 height 16
type input "Adriano_test_SMS_1"
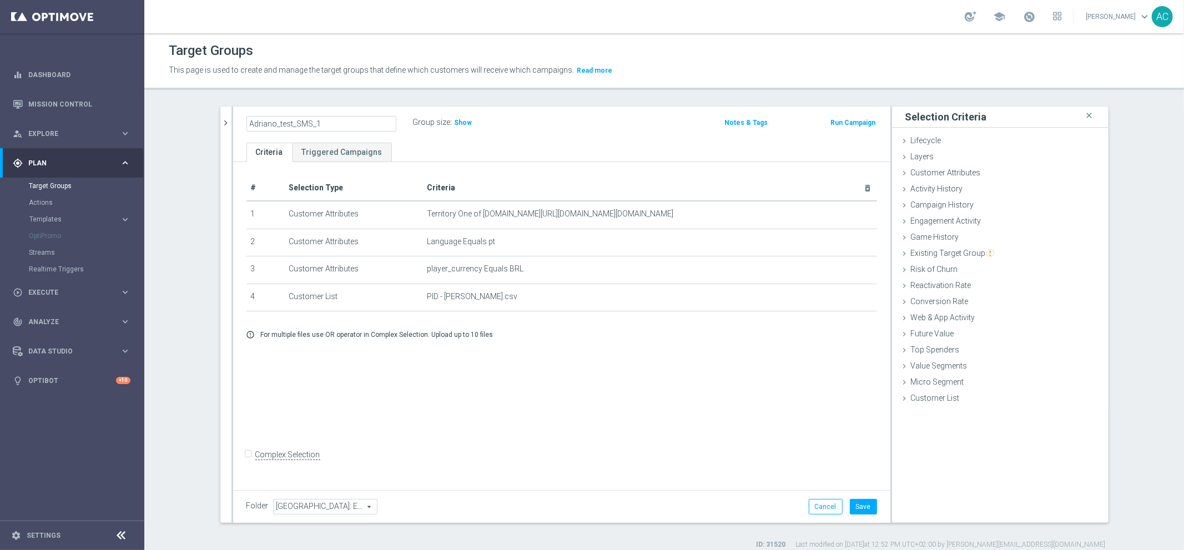
click at [804, 424] on div "# Selection Type Criteria delete_forever 1 Customer Attributes Territory One of…" at bounding box center [561, 324] width 657 height 325
click at [864, 509] on button "Save" at bounding box center [863, 507] width 27 height 16
click at [416, 123] on span "Show" at bounding box center [425, 123] width 18 height 8
click at [305, 120] on h2 "Adriano_test_SMS_1" at bounding box center [295, 122] width 99 height 13
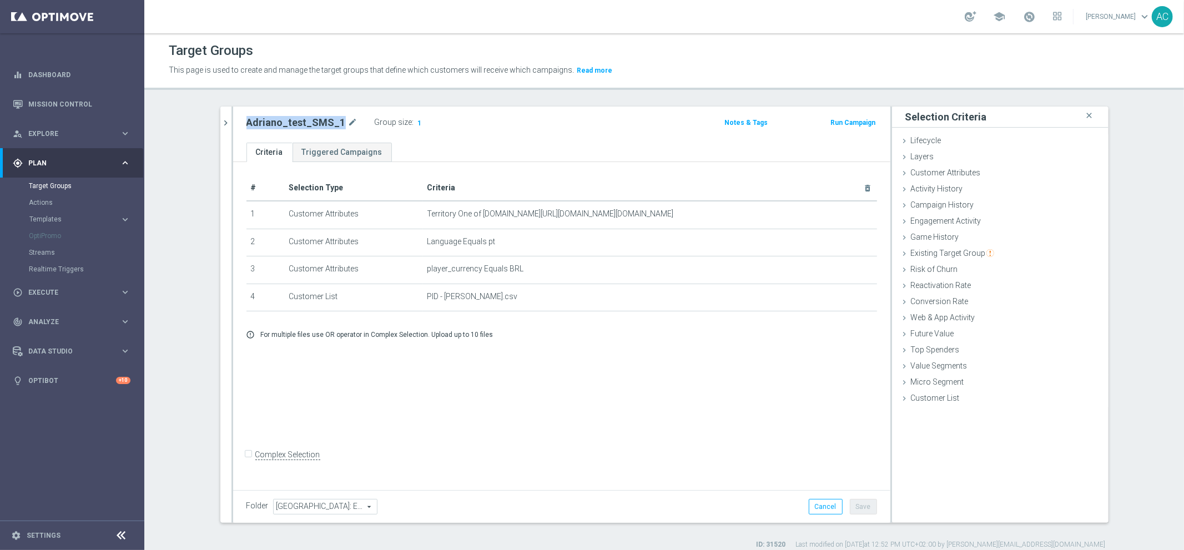
copy h2 "Adriano_test_SMS_1"
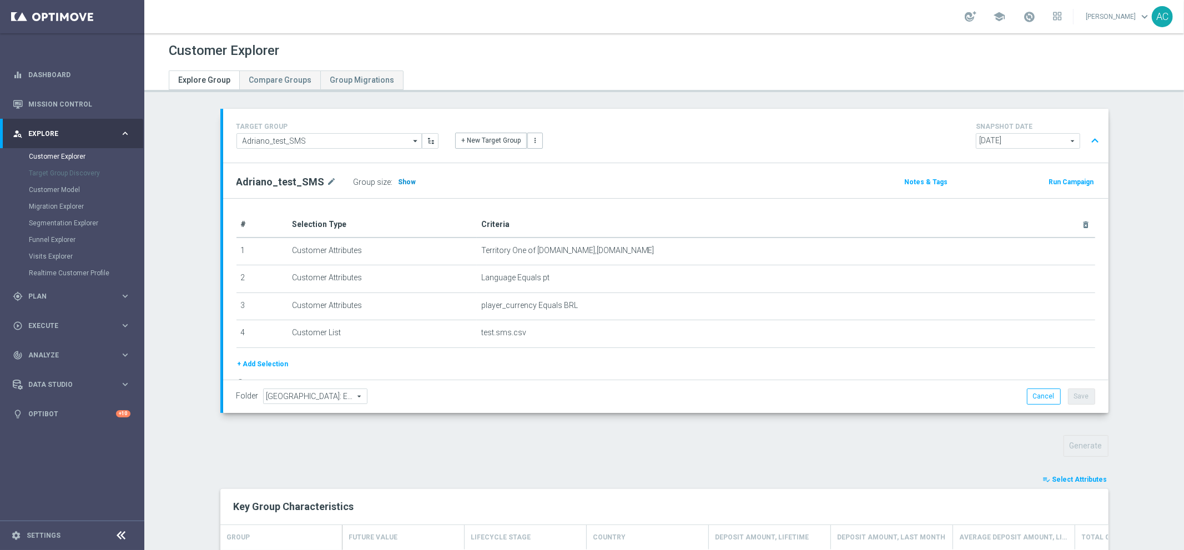
click at [399, 178] on span "Show" at bounding box center [408, 182] width 18 height 8
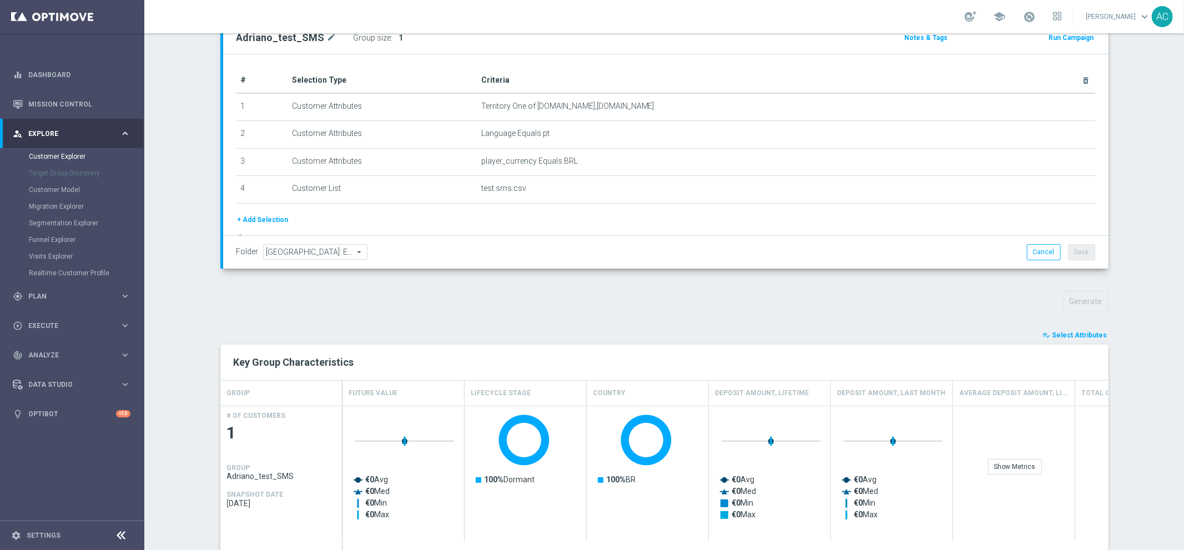
scroll to position [253, 0]
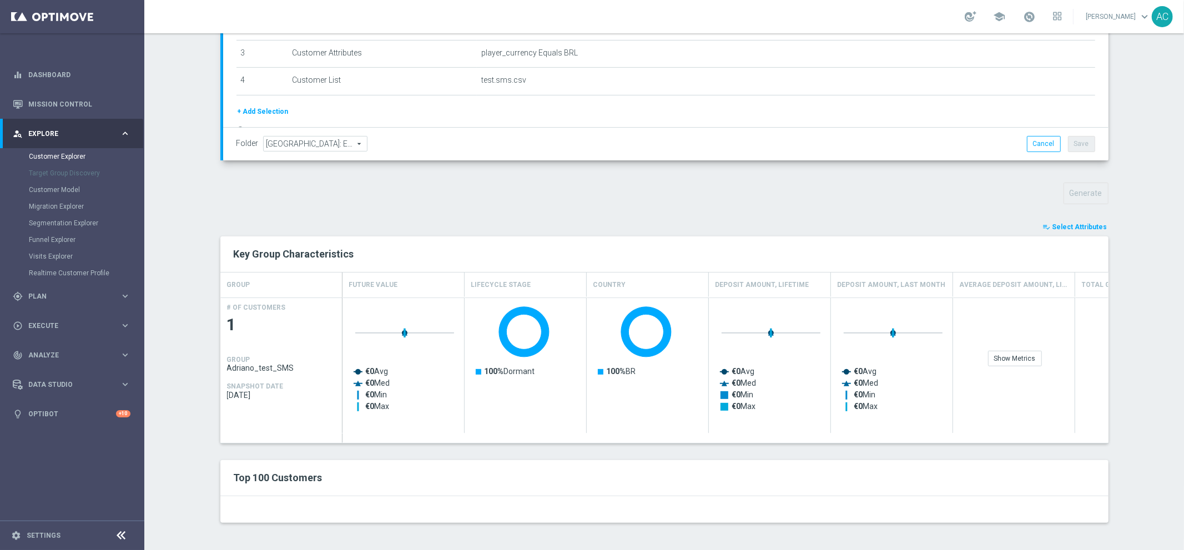
click at [1034, 467] on div "Top 100 Customers" at bounding box center [664, 478] width 888 height 36
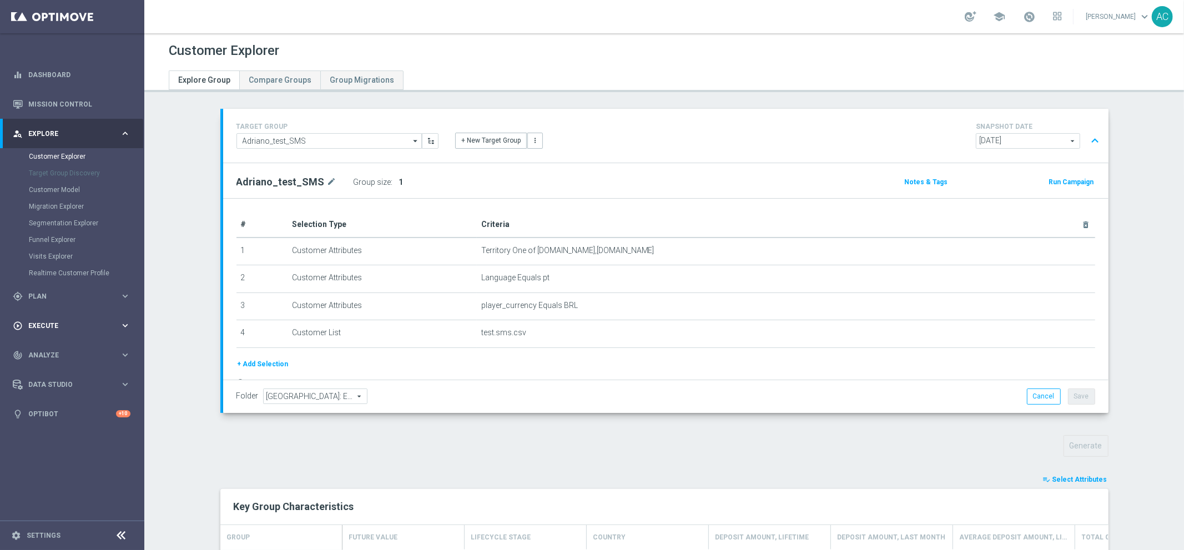
click at [64, 327] on span "Execute" at bounding box center [74, 325] width 92 height 7
click at [51, 213] on link "Campaign Builder" at bounding box center [72, 215] width 87 height 9
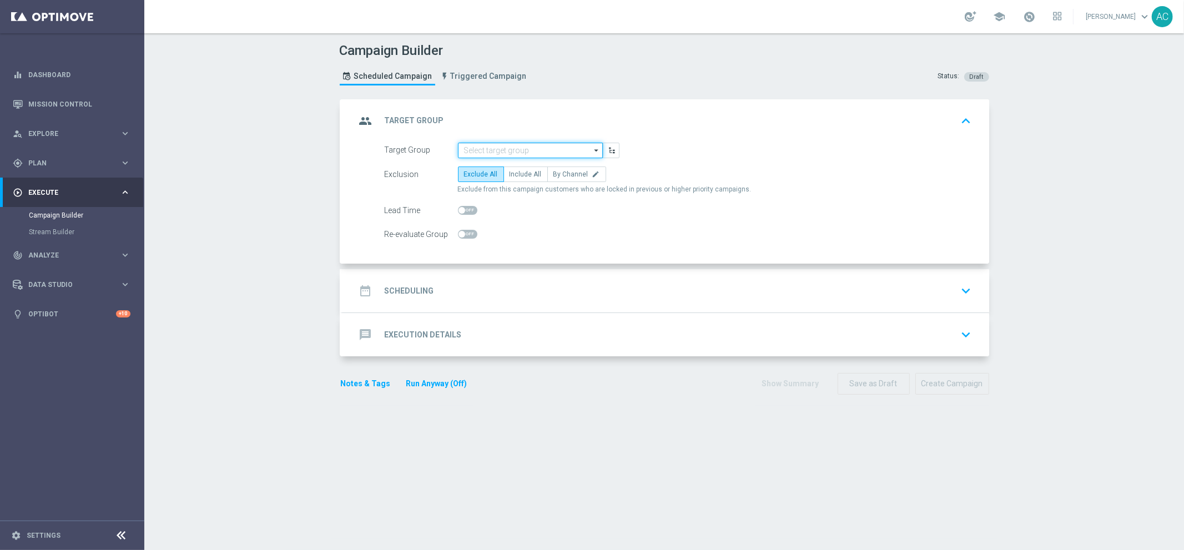
click at [534, 148] on input at bounding box center [530, 151] width 145 height 16
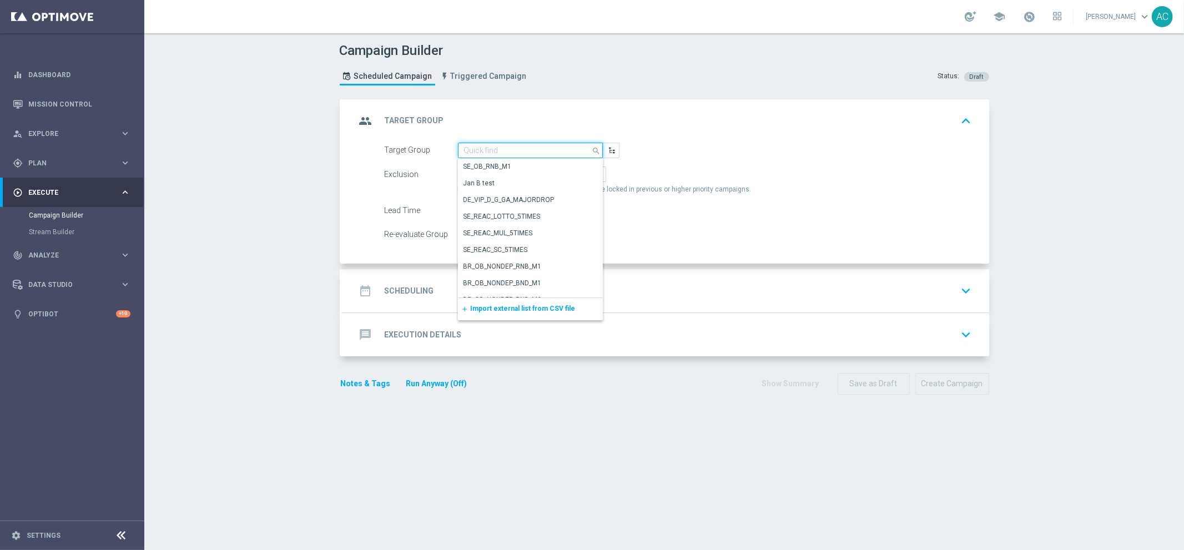
paste input "Adriano_test_SMS_1"
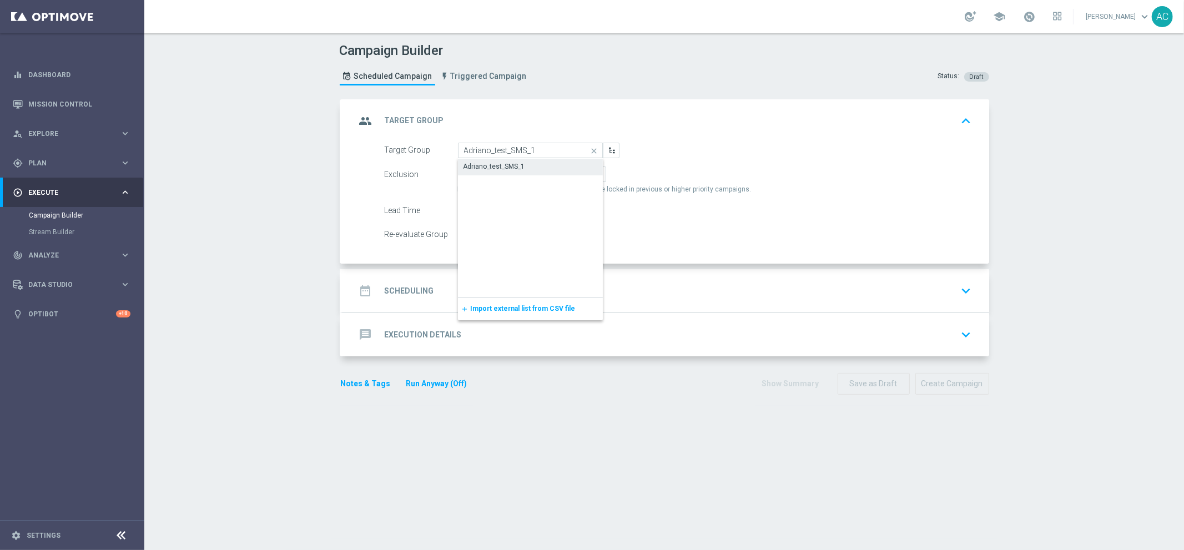
click at [518, 168] on div "Adriano_test_SMS_1" at bounding box center [494, 167] width 62 height 10
type input "Adriano_test_SMS_1"
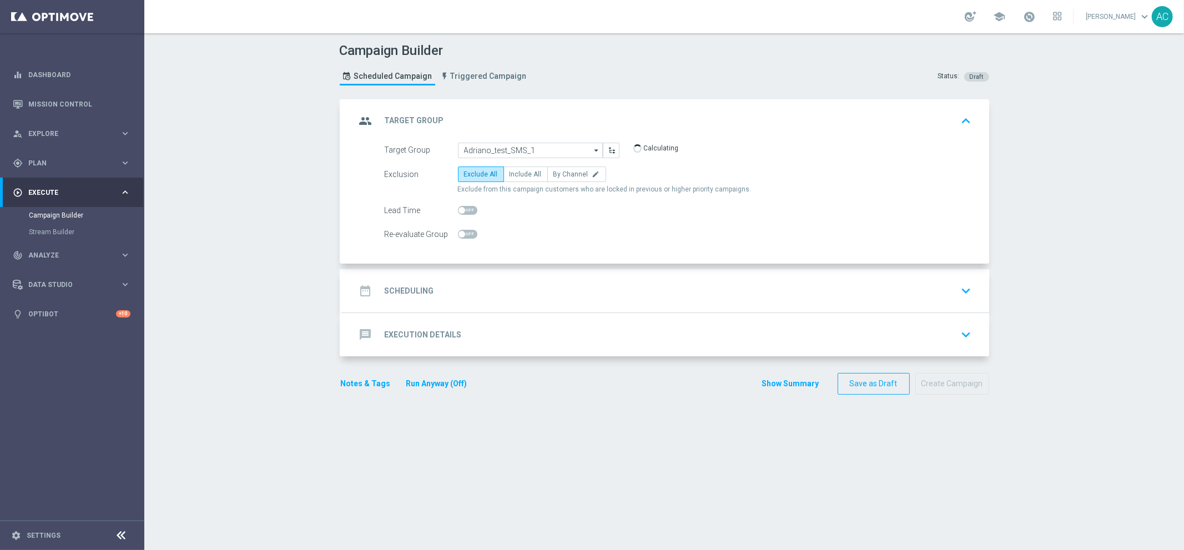
click at [415, 303] on div "date_range Scheduling keyboard_arrow_down" at bounding box center [665, 290] width 647 height 43
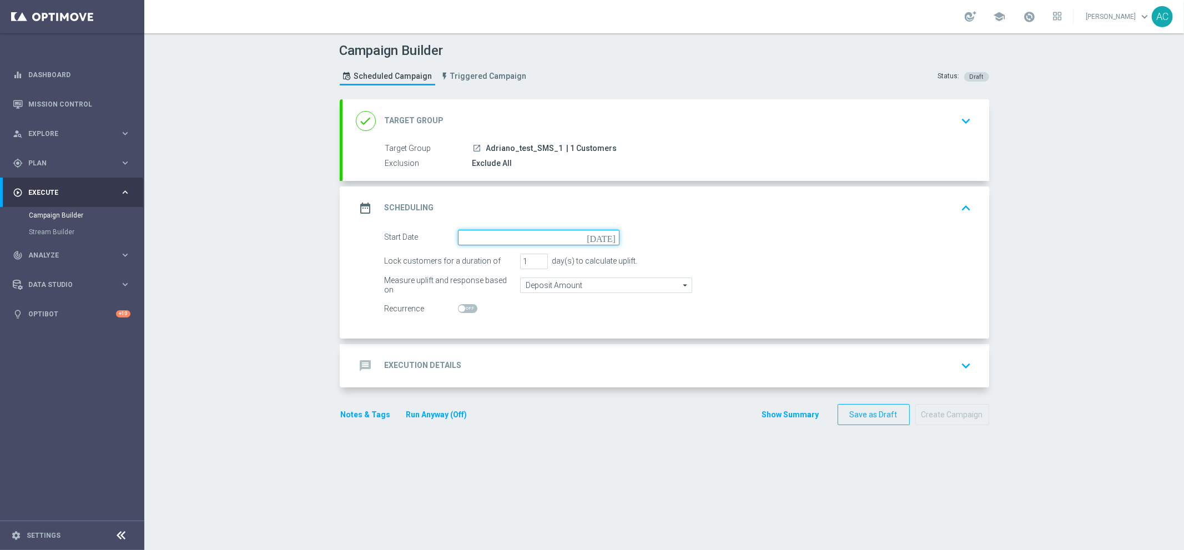
click at [476, 235] on input at bounding box center [539, 238] width 162 height 16
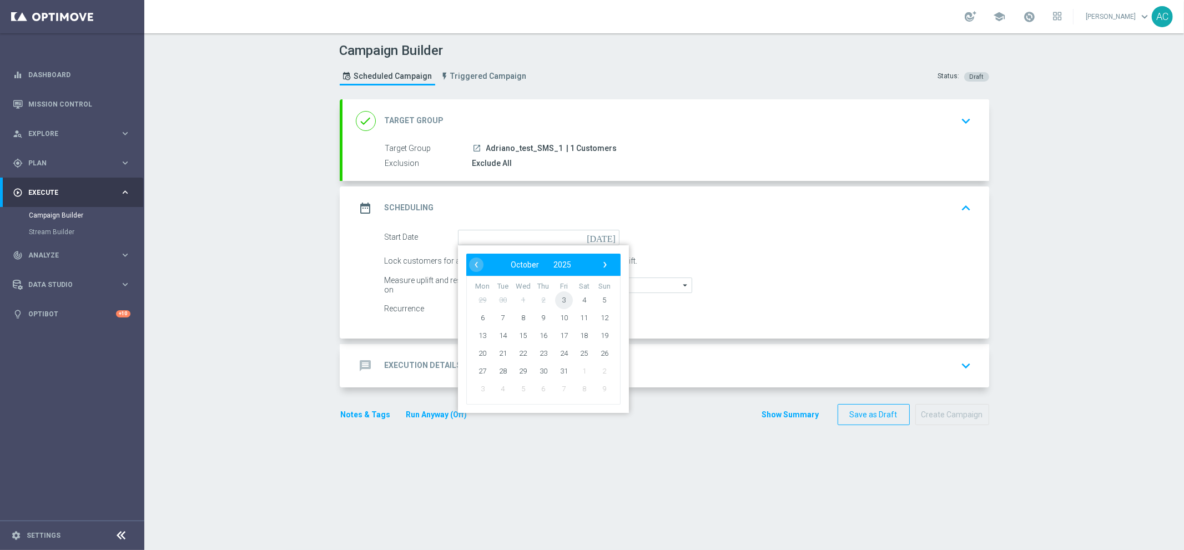
click at [558, 298] on span "3" at bounding box center [564, 300] width 18 height 18
type input "[DATE]"
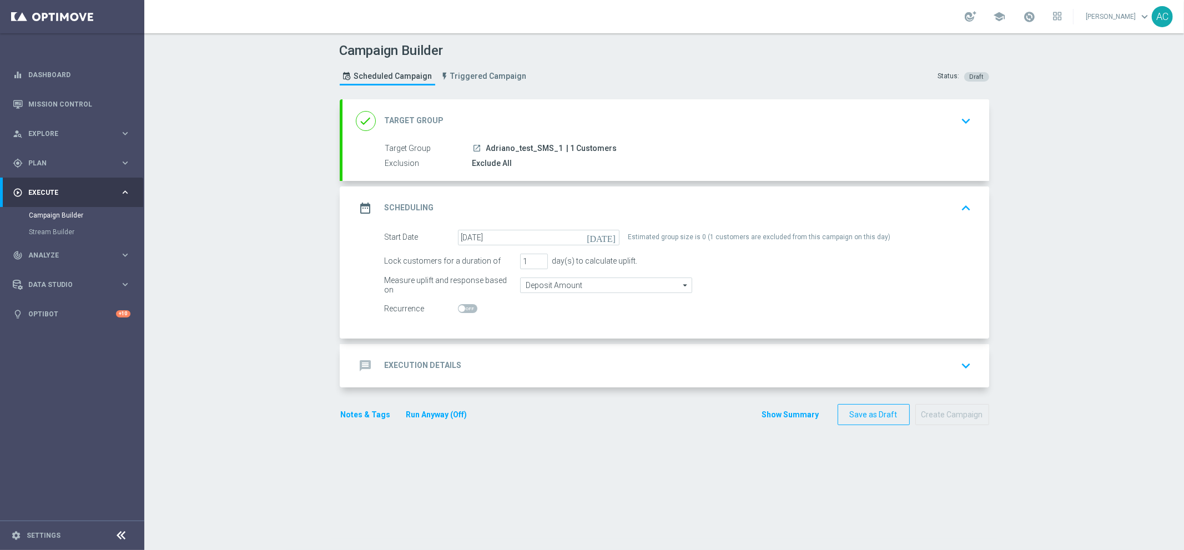
click at [412, 352] on div "message Execution Details keyboard_arrow_down" at bounding box center [665, 365] width 647 height 43
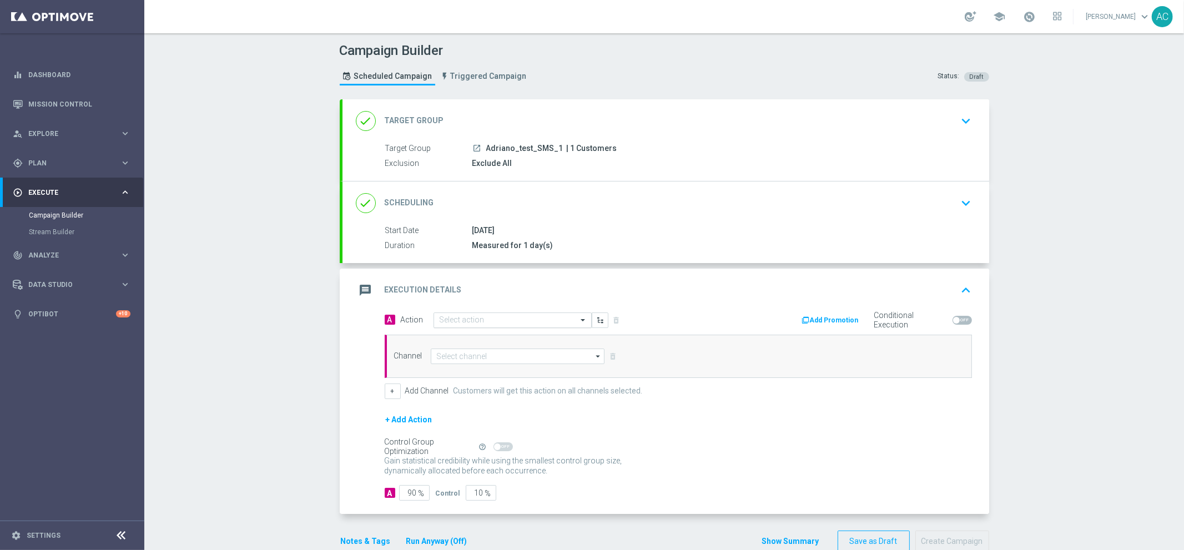
click at [455, 317] on input "text" at bounding box center [502, 320] width 124 height 9
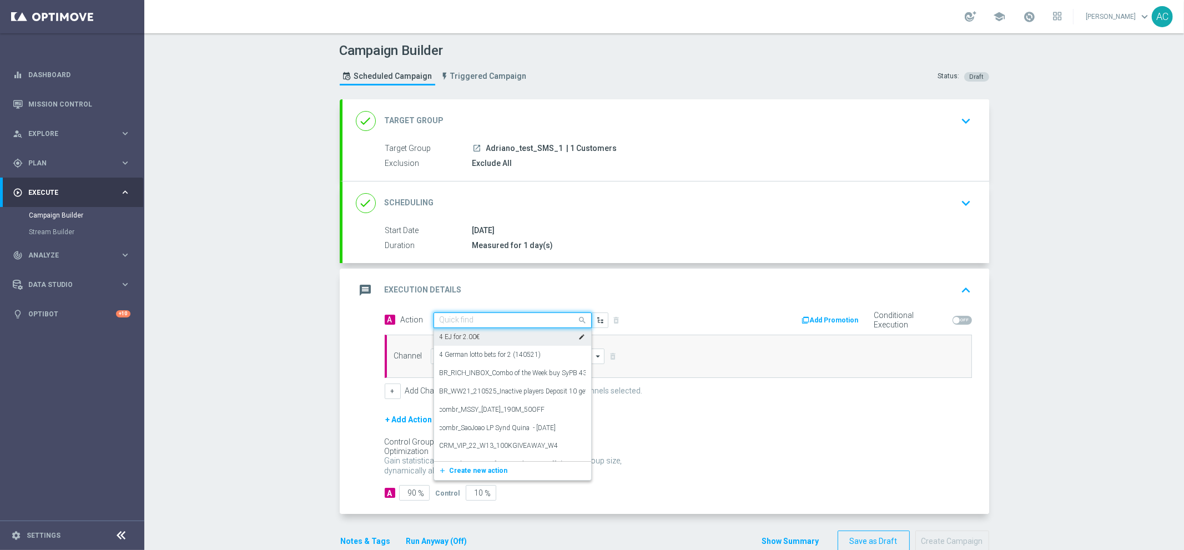
paste input "BR_CAS__GOM_OCT_ZOMBIE__NVIP_PUSH_TAC_GM"
type input "BR_CAS__GOM_OCT_ZOMBIE__NVIP_PUSH_TAC_GM"
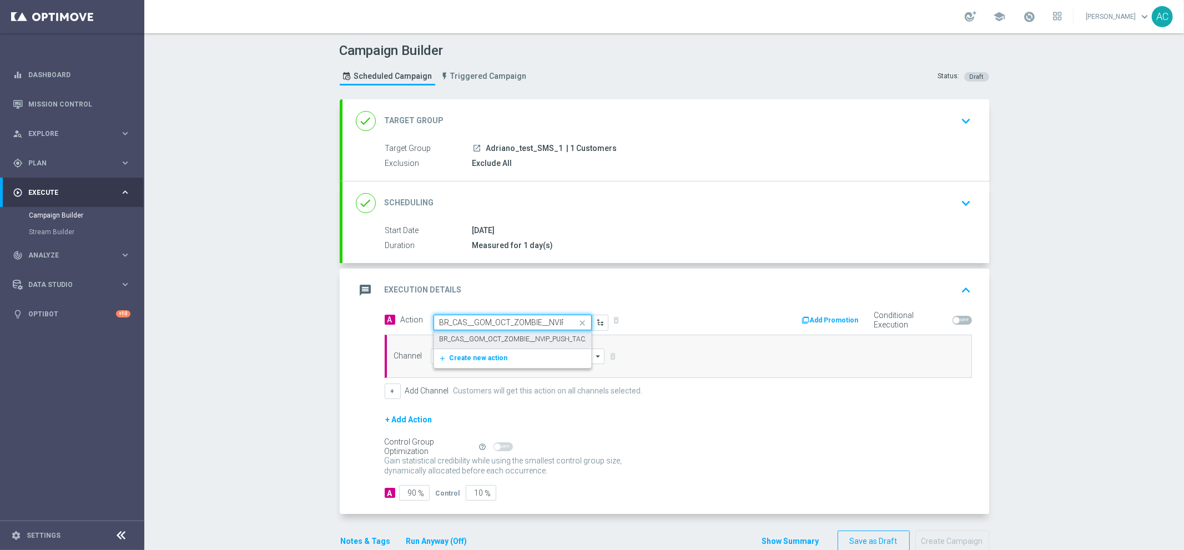
scroll to position [0, 57]
click at [486, 342] on label "BR_CAS__GOM_OCT_ZOMBIE__NVIP_PUSH_TAC_GM" at bounding box center [520, 339] width 160 height 9
click at [467, 355] on input at bounding box center [518, 357] width 174 height 16
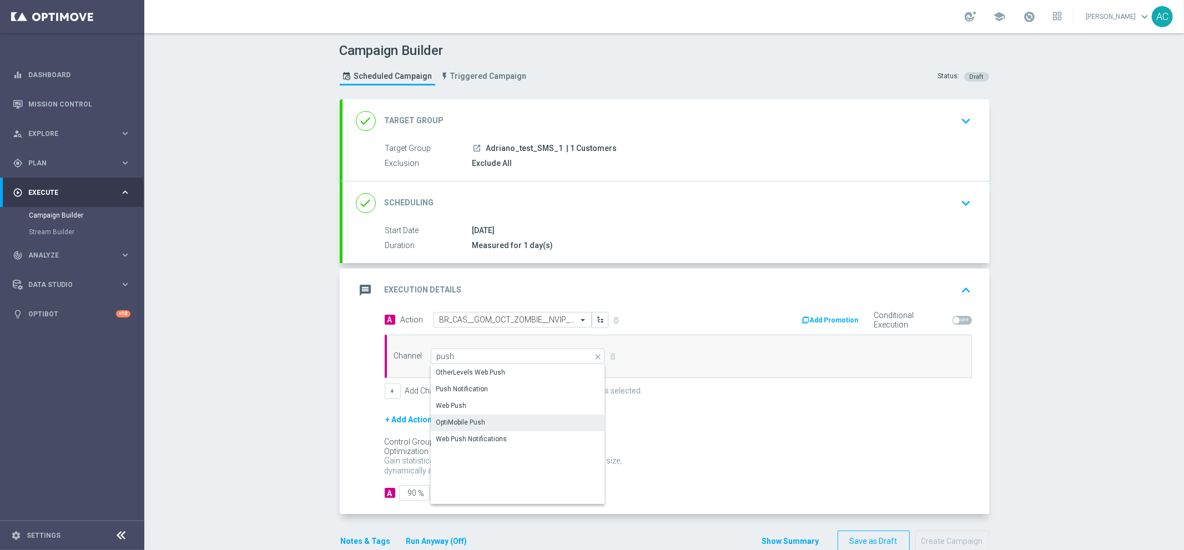
click at [508, 427] on div "OptiMobile Push" at bounding box center [518, 423] width 175 height 16
type input "OptiMobile Push"
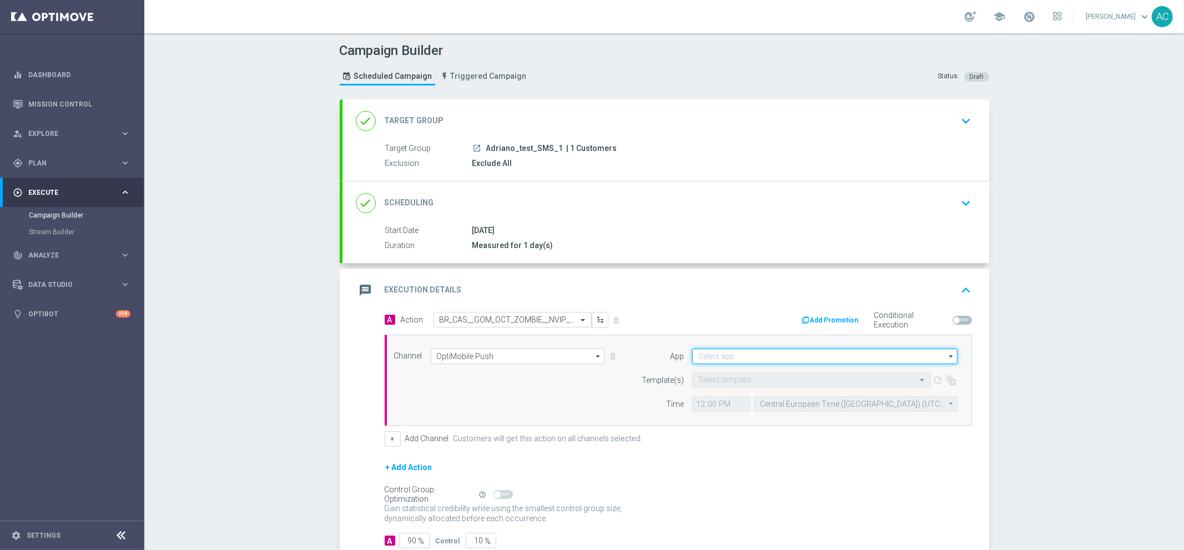
click at [737, 355] on input at bounding box center [824, 357] width 265 height 16
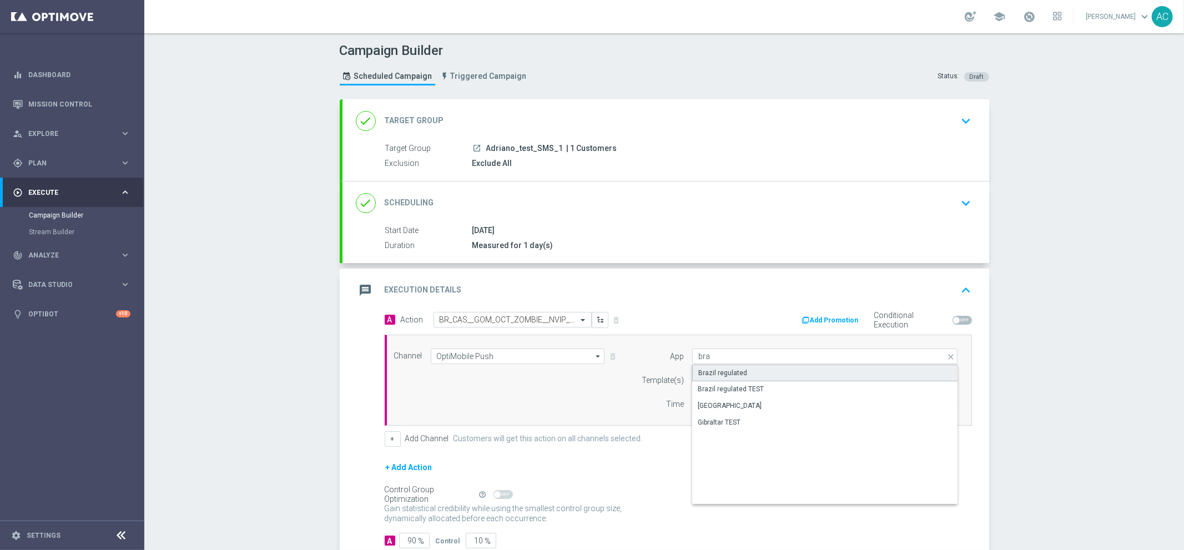
click at [745, 370] on div "Brazil regulated" at bounding box center [825, 373] width 266 height 17
type input "Brazil regulated"
click at [729, 377] on input "text" at bounding box center [800, 380] width 204 height 9
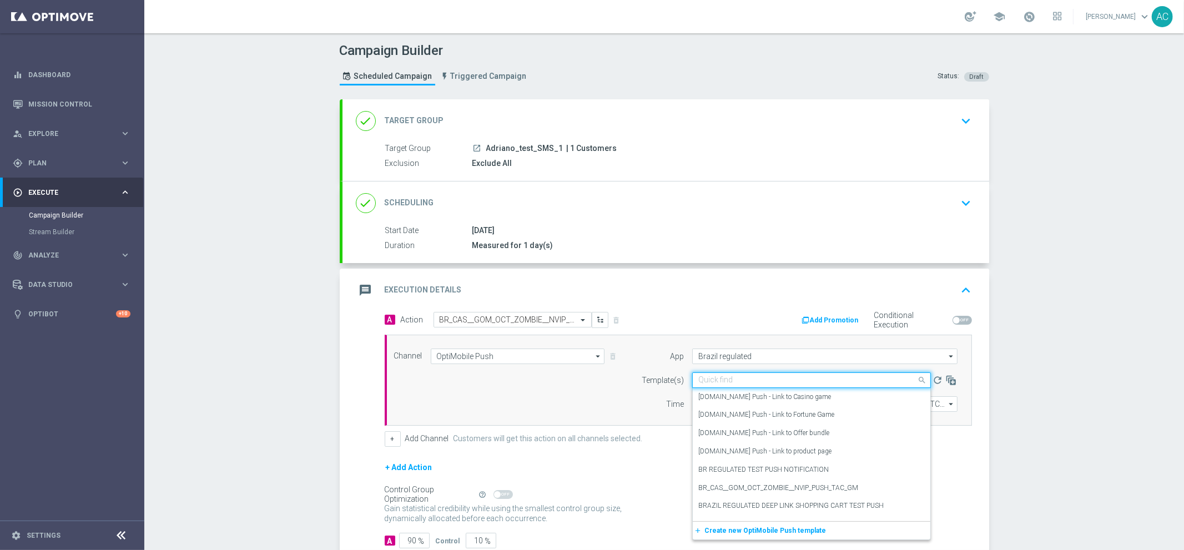
paste input "[DOMAIN_NAME] Push - Link to Casino game"
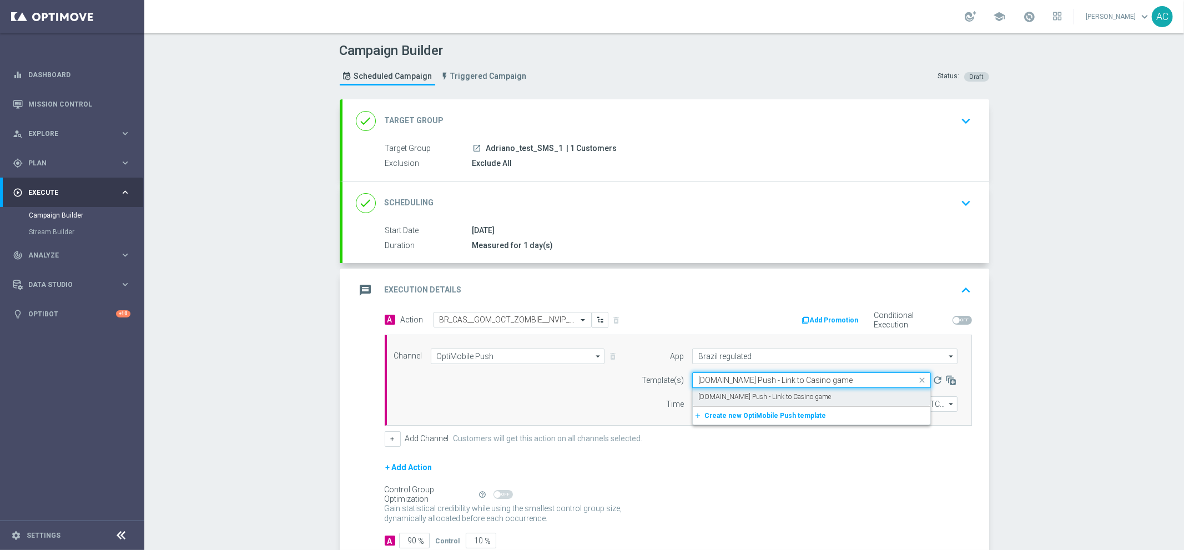
click at [746, 393] on label "[DOMAIN_NAME] Push - Link to Casino game" at bounding box center [764, 396] width 133 height 9
type input "[DOMAIN_NAME] Push - Link to Casino game"
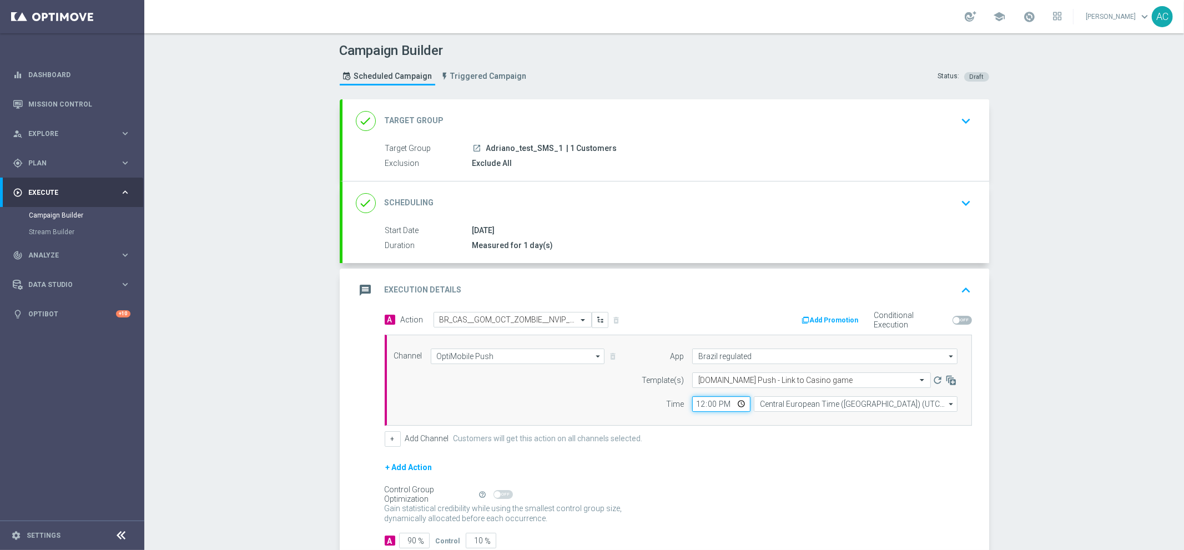
click at [696, 404] on input "12:00" at bounding box center [721, 404] width 58 height 16
type input "13:00"
click at [910, 454] on form "A Action Select action BR_CAS__GOM_OCT_ZOMBIE__NVIP_PUSH_TAC_GM delete_forever …" at bounding box center [678, 430] width 587 height 237
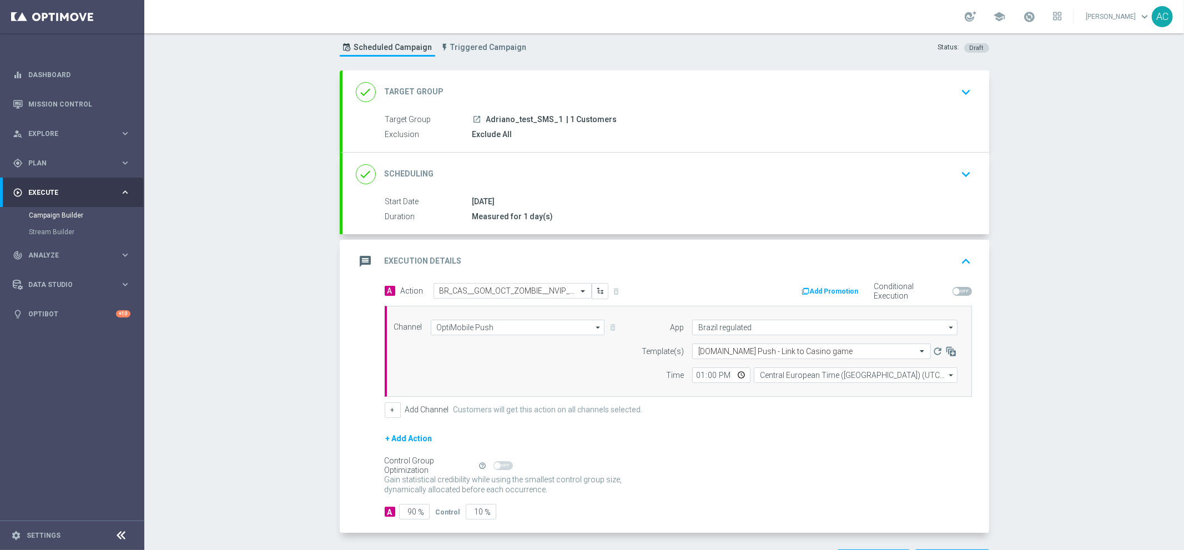
scroll to position [72, 0]
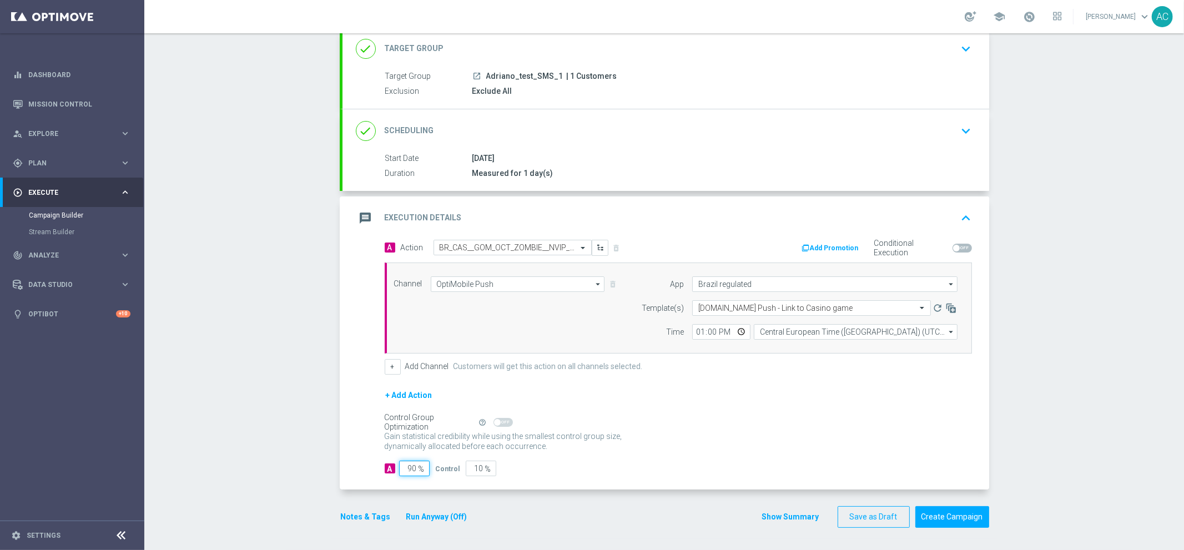
click at [407, 467] on input "90" at bounding box center [414, 469] width 31 height 16
click at [405, 468] on input "90" at bounding box center [414, 469] width 31 height 16
click at [406, 468] on input "90" at bounding box center [414, 469] width 31 height 16
type input "1"
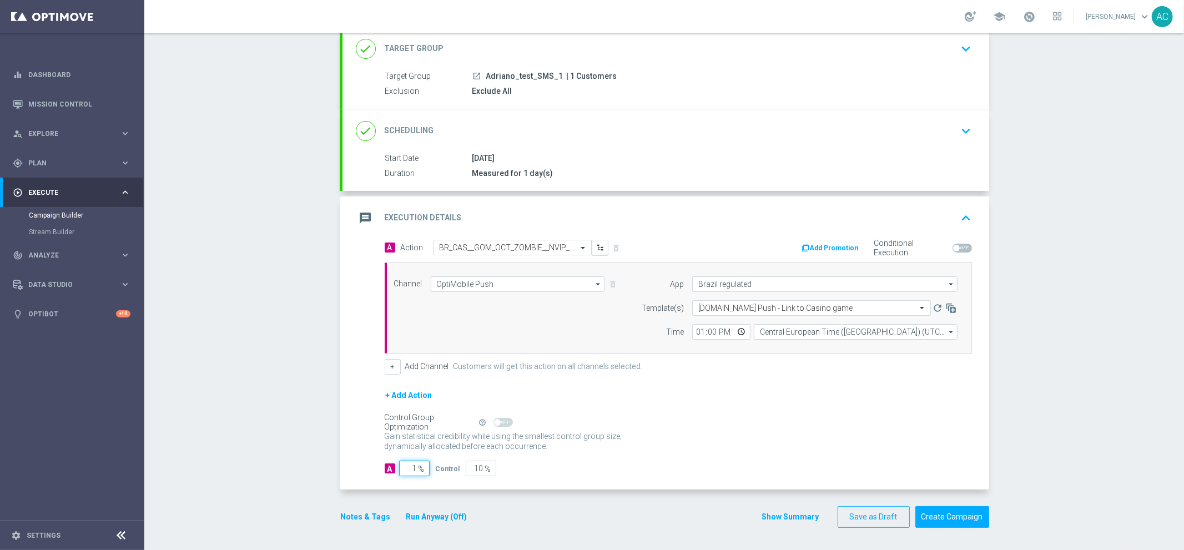
type input "99"
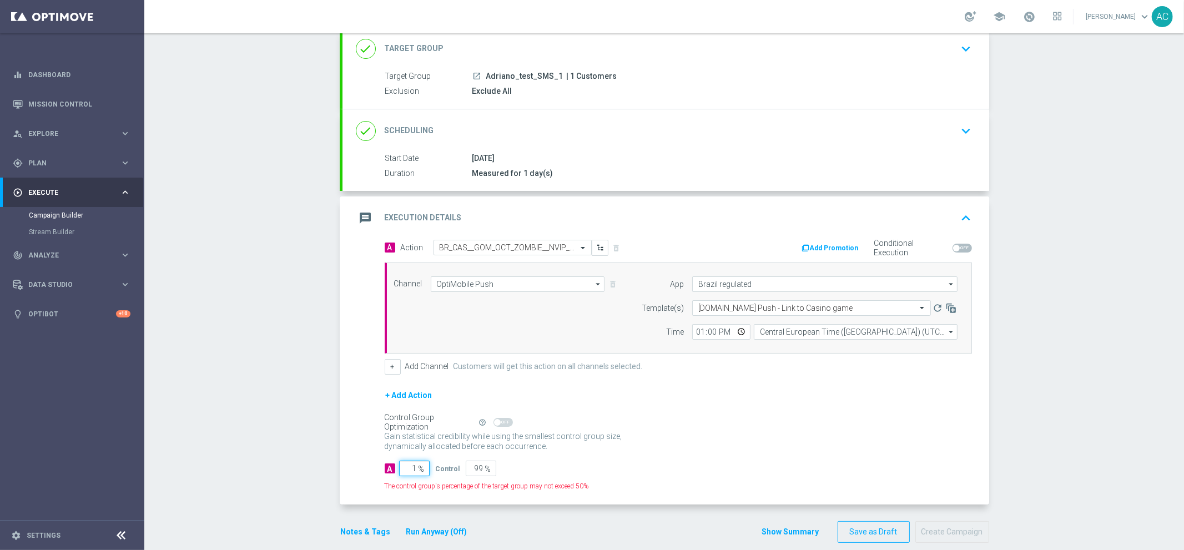
type input "10"
type input "90"
type input "100"
type input "0"
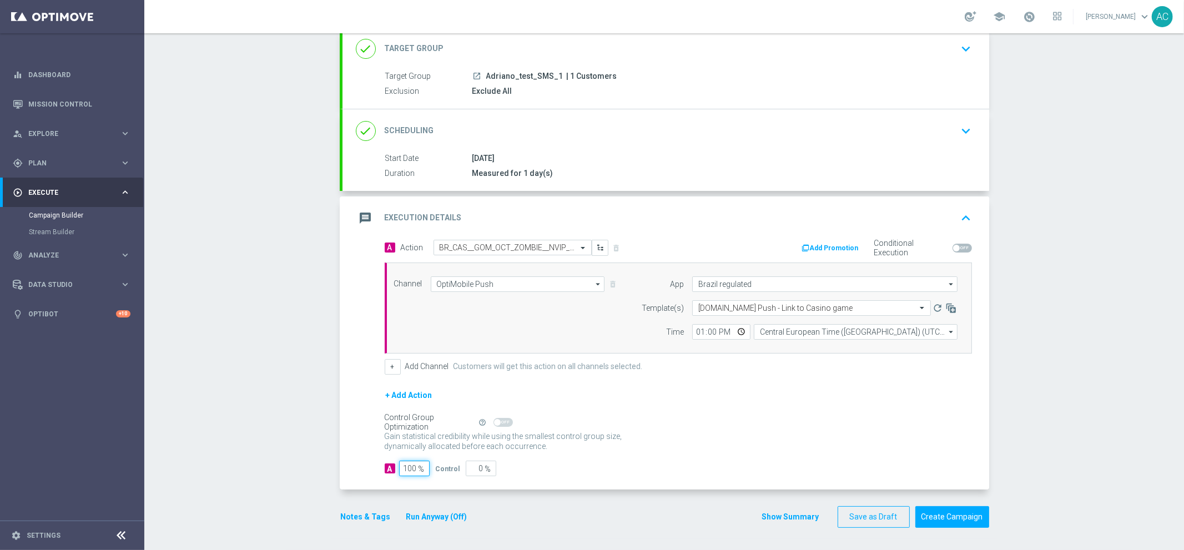
type input "100"
click at [778, 409] on div "+ Add Action" at bounding box center [678, 403] width 587 height 28
click at [939, 518] on button "Create Campaign" at bounding box center [952, 517] width 74 height 22
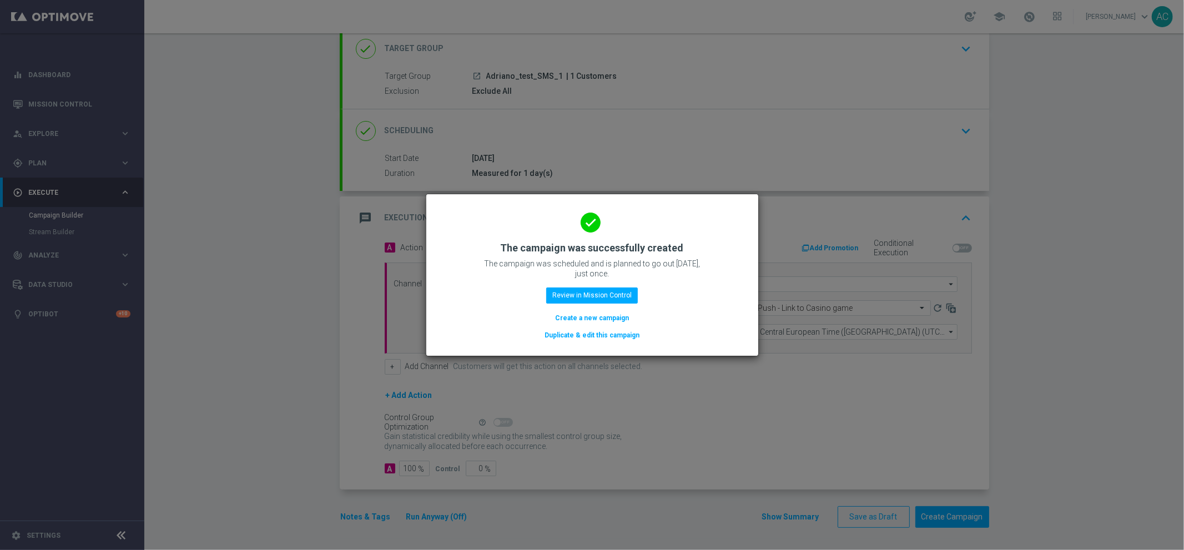
click at [597, 315] on button "Create a new campaign" at bounding box center [592, 318] width 76 height 12
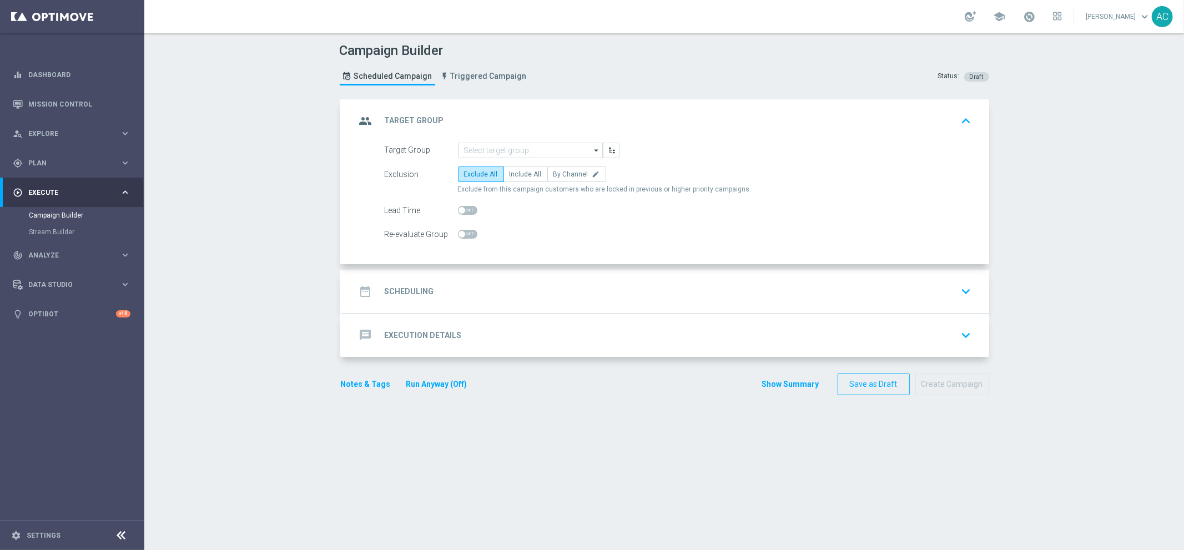
scroll to position [0, 0]
click at [498, 146] on input at bounding box center [530, 151] width 145 height 16
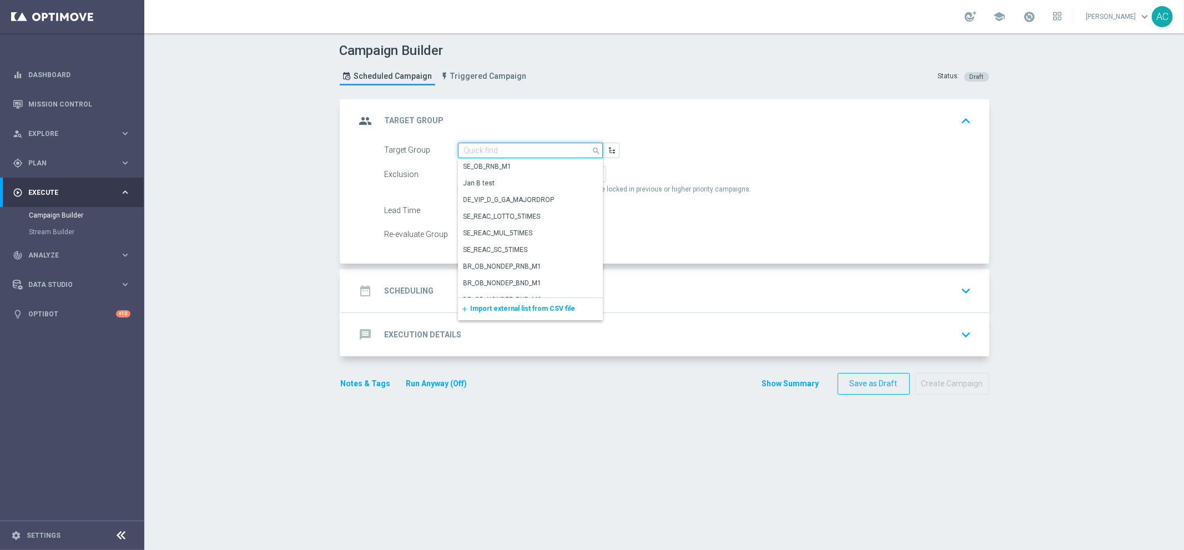
paste input "BR_ACTIVES_BET_2025__ALL_EMA_TAC_MIX"
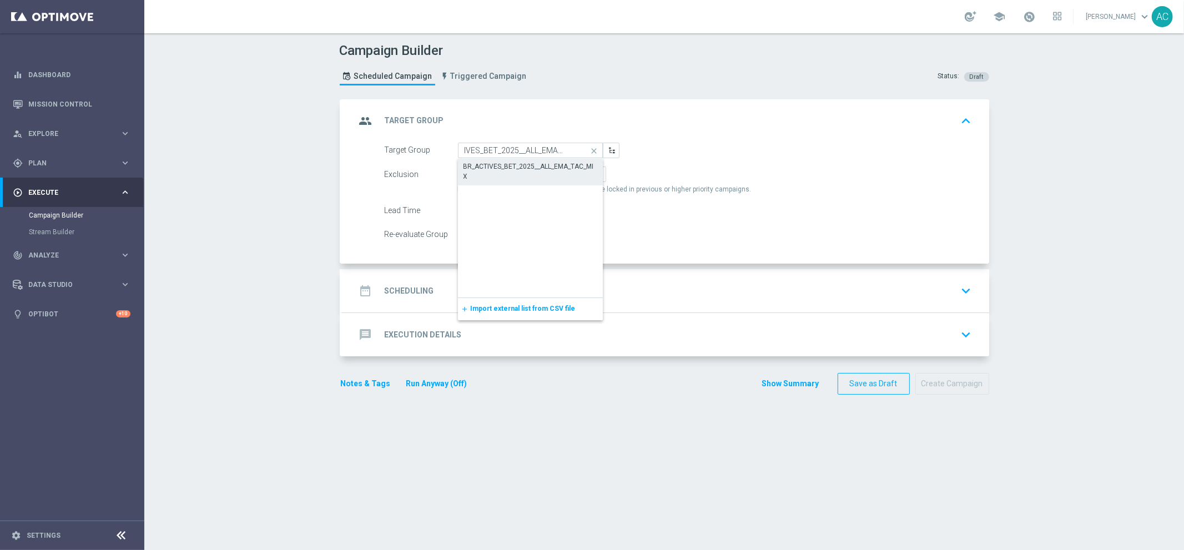
click at [516, 165] on div "BR_ACTIVES_BET_2025__ALL_EMA_TAC_MIX" at bounding box center [530, 172] width 134 height 20
type input "BR_ACTIVES_BET_2025__ALL_EMA_TAC_MIX"
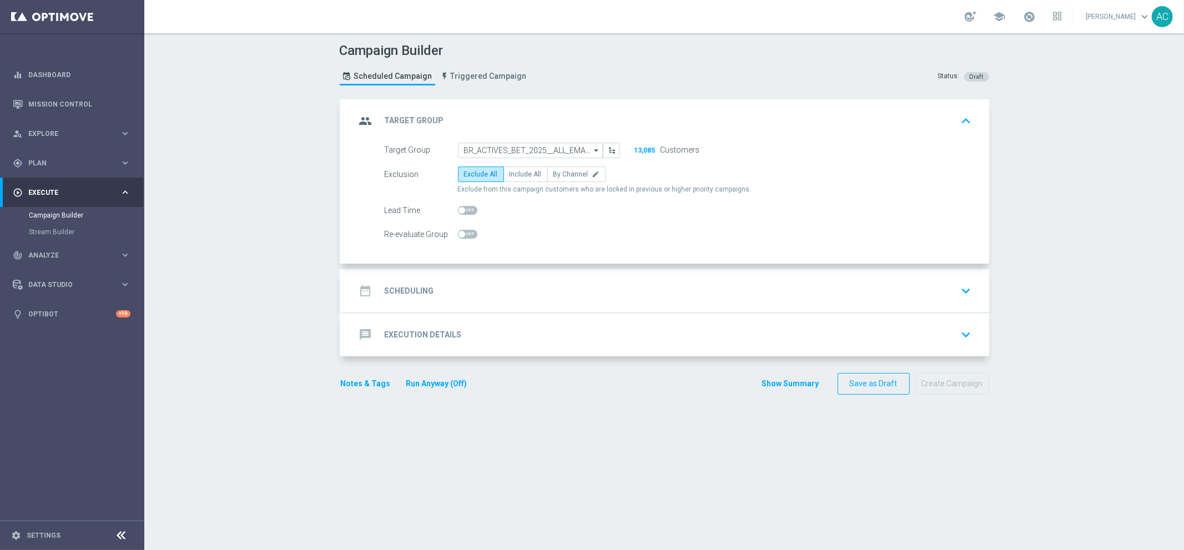
click at [415, 298] on div "date_range Scheduling" at bounding box center [395, 291] width 78 height 20
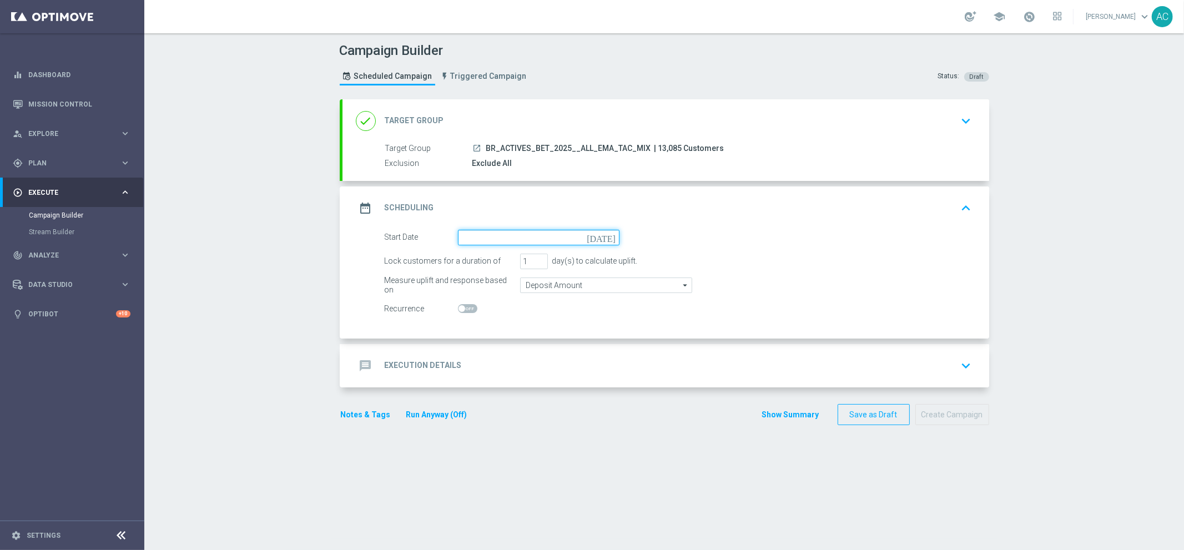
click at [486, 234] on input at bounding box center [539, 238] width 162 height 16
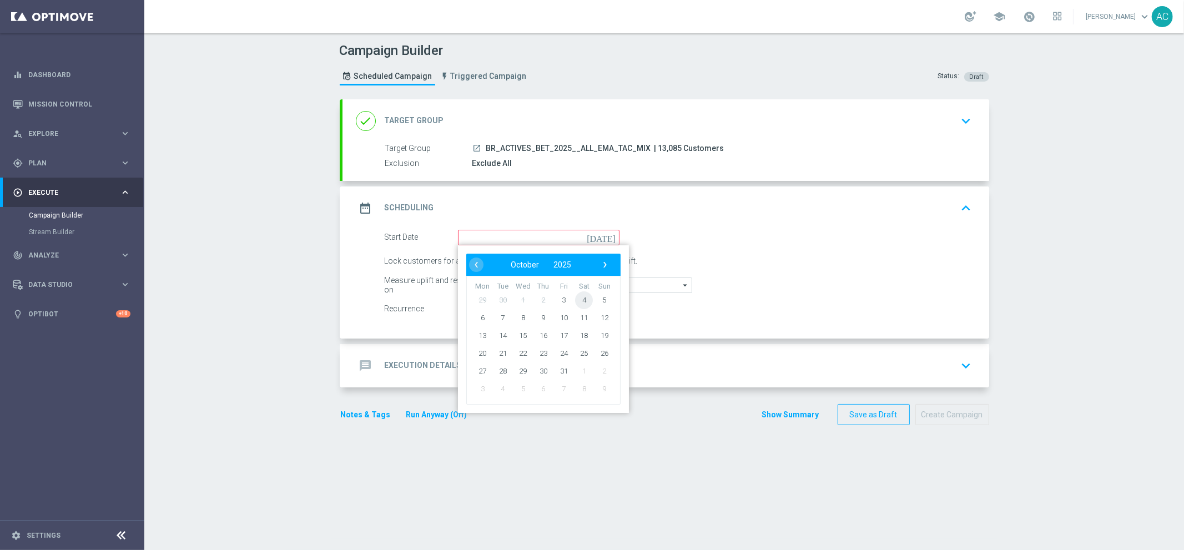
click at [579, 299] on span "4" at bounding box center [584, 300] width 18 height 18
type input "[DATE]"
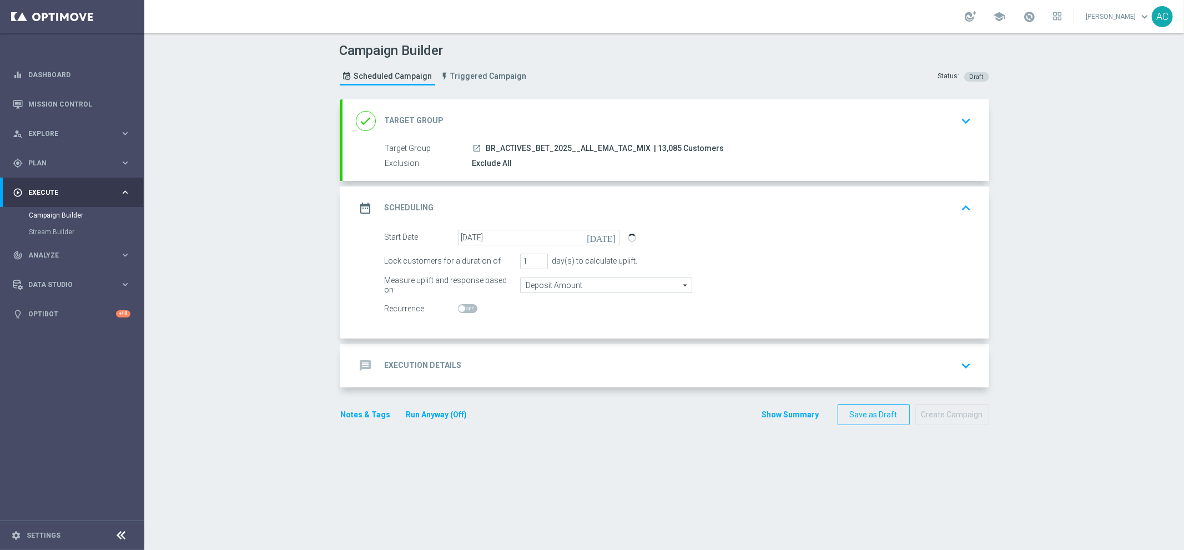
click at [401, 370] on div "message Execution Details" at bounding box center [409, 366] width 106 height 20
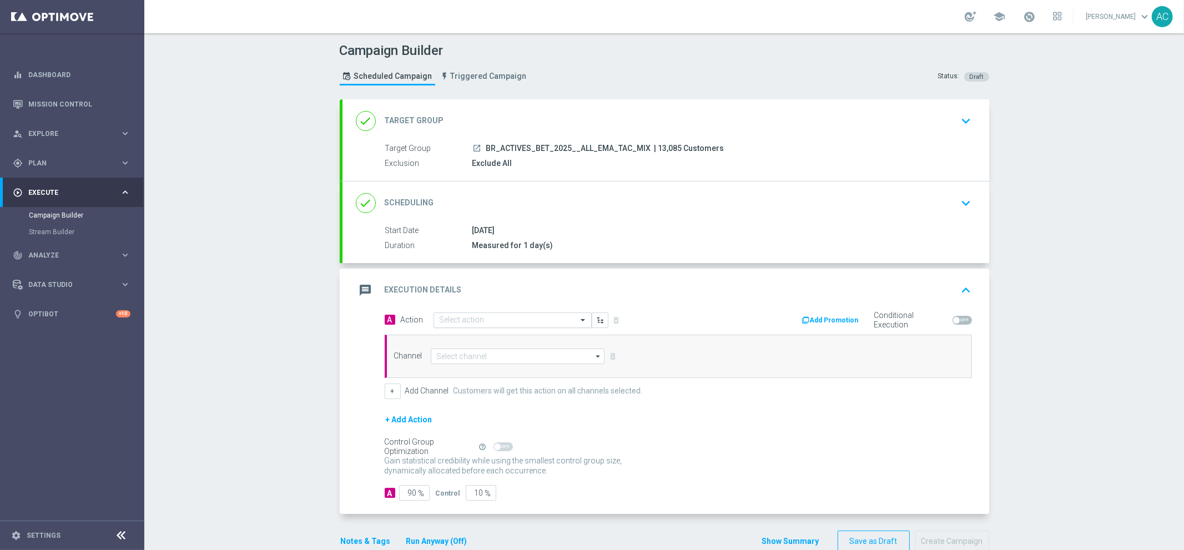
click at [457, 324] on input "text" at bounding box center [502, 320] width 124 height 9
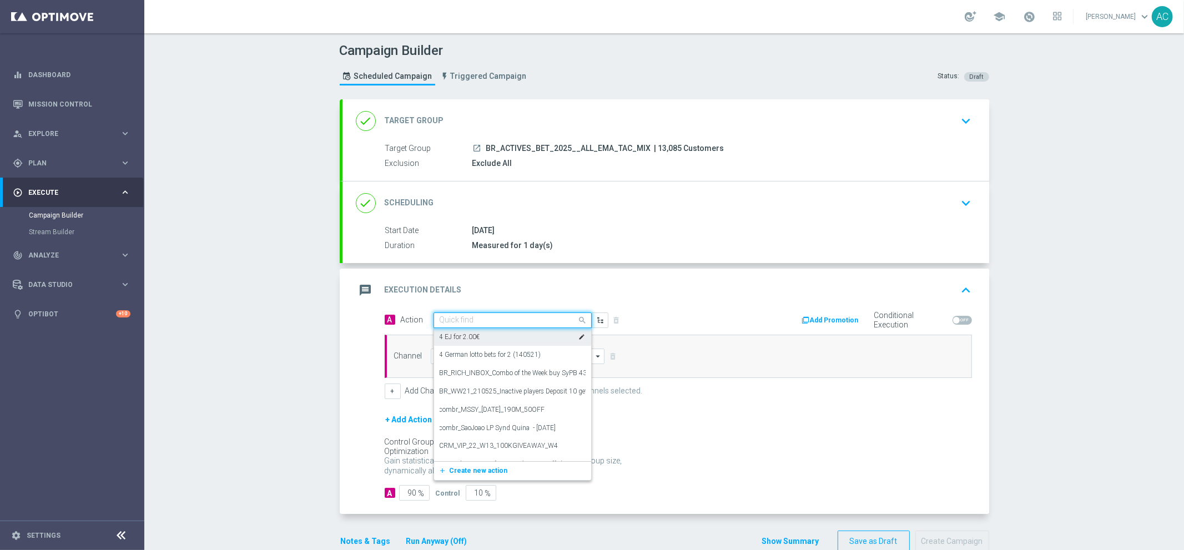
paste input "BR_CAS__BETBOOST__ALL_EMA_TAC_SP"
type input "BR_CAS__BETBOOST__ALL_EMA_TAC_SP"
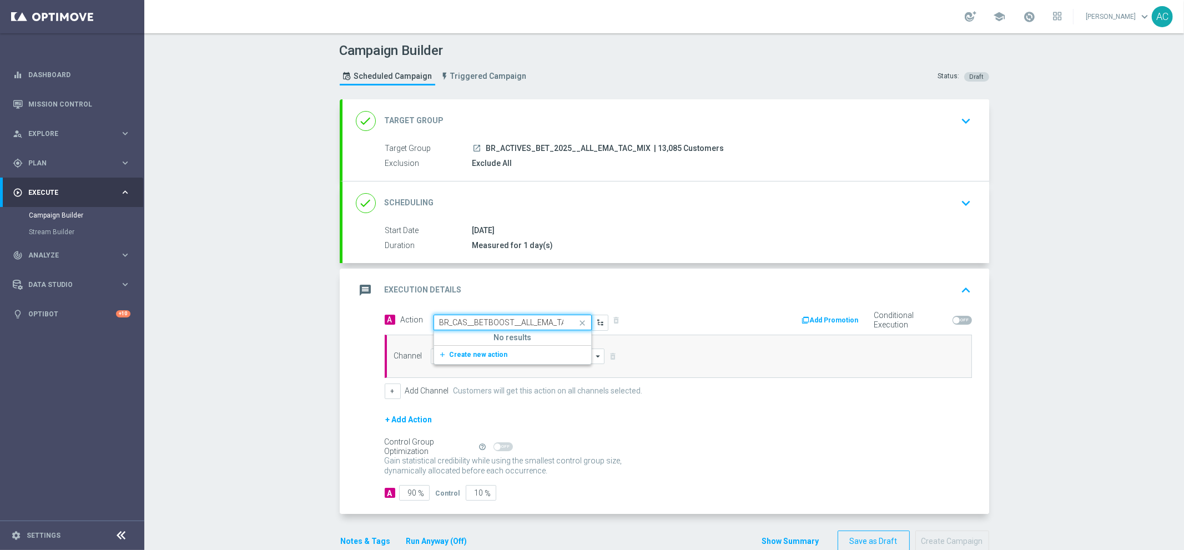
scroll to position [0, 18]
click at [472, 354] on span "Create new action" at bounding box center [479, 355] width 58 height 8
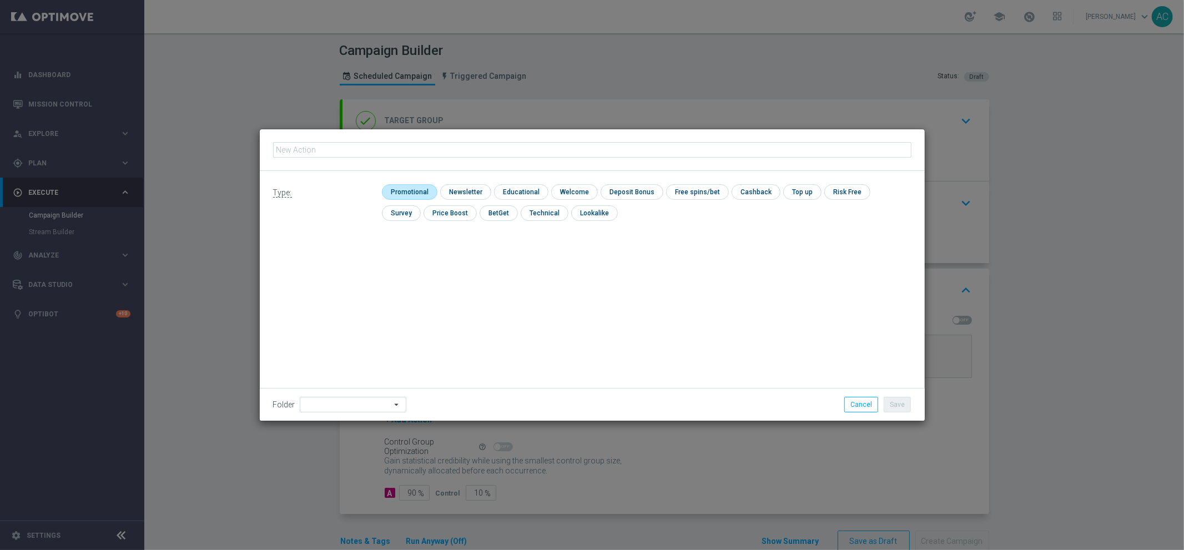
type input "BR_CAS__BETBOOST__ALL_EMA_TAC_SP"
click at [401, 188] on input "checkbox" at bounding box center [408, 191] width 53 height 15
checkbox input "true"
click at [903, 416] on div "Folder arrow_drop_down Show Selected 0 of 396 *Lottoland CRM*" at bounding box center [592, 404] width 665 height 33
click at [902, 409] on button "Save" at bounding box center [897, 405] width 27 height 16
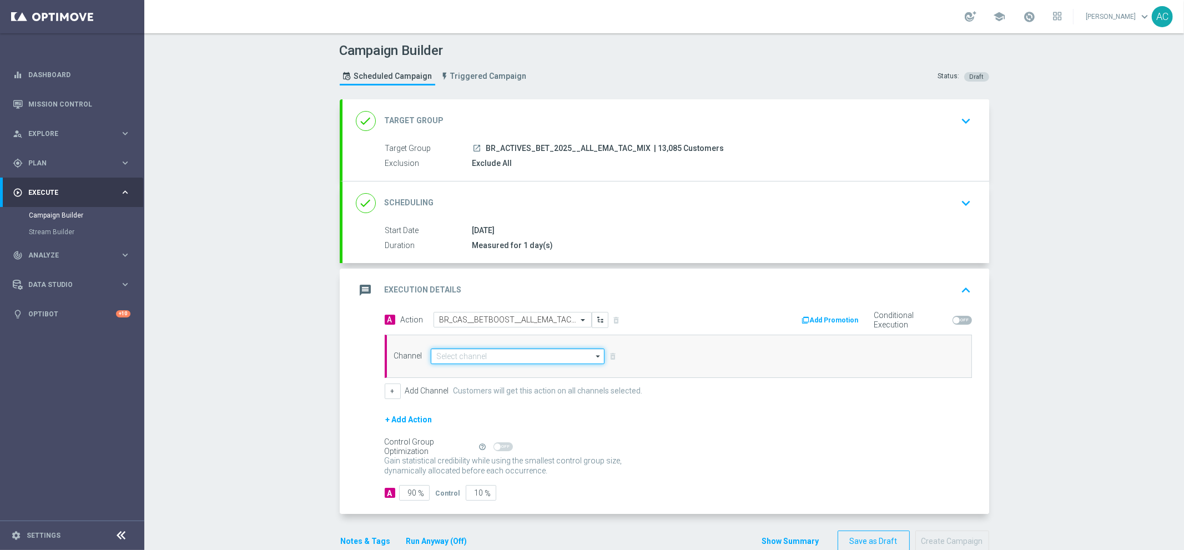
click at [442, 351] on input at bounding box center [518, 357] width 174 height 16
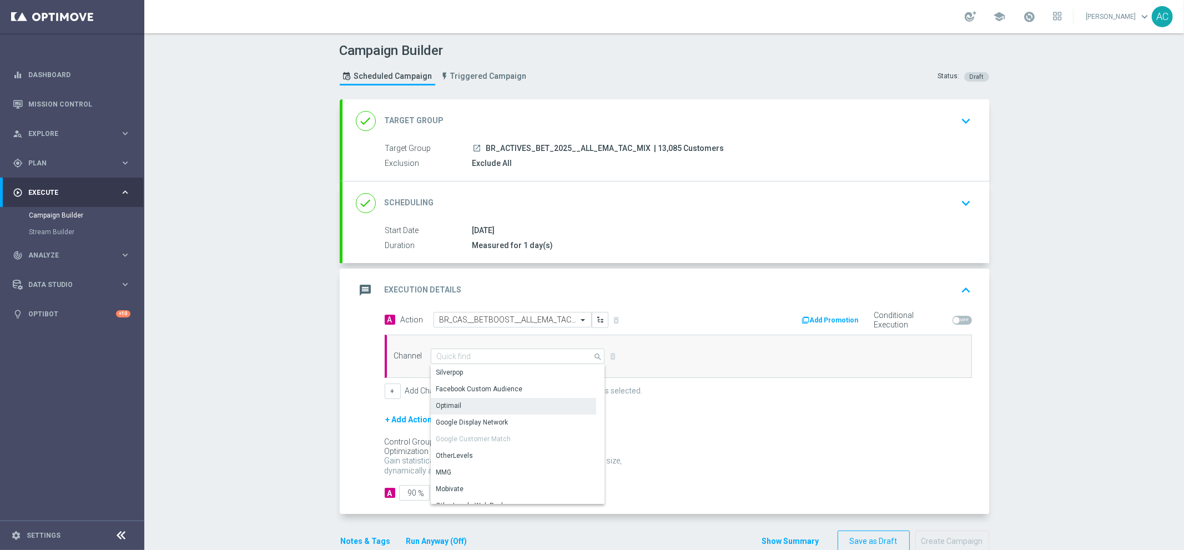
click at [467, 410] on div "Optimail" at bounding box center [513, 406] width 165 height 16
type input "Optimail"
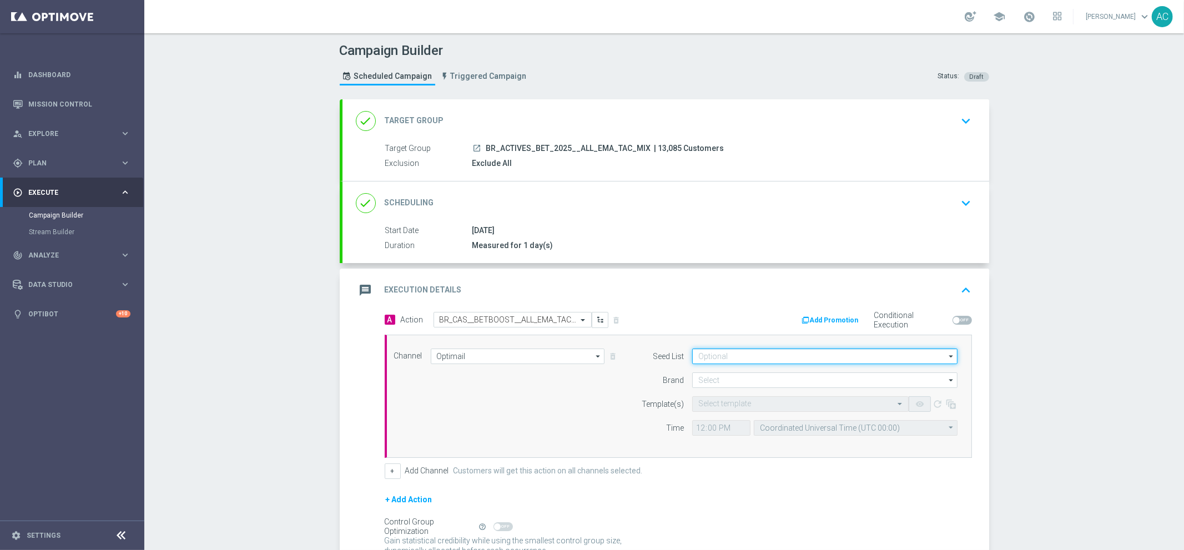
click at [762, 358] on input at bounding box center [824, 357] width 265 height 16
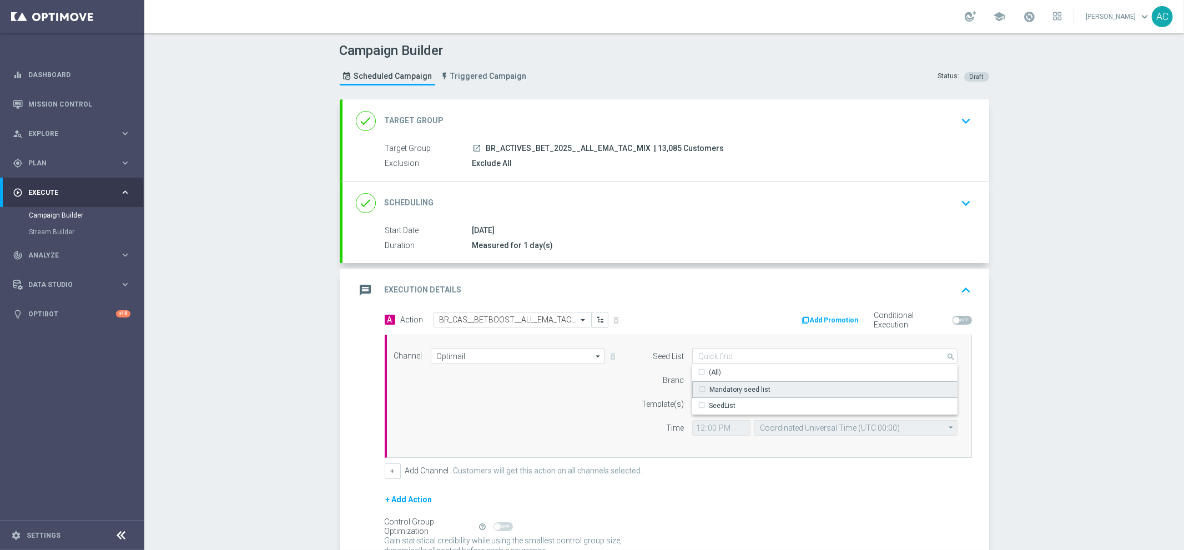
click at [762, 390] on div "Mandatory seed list" at bounding box center [825, 389] width 266 height 17
drag, startPoint x: 593, startPoint y: 415, endPoint x: 684, endPoint y: 400, distance: 91.6
click at [594, 415] on div "Channel Optimail Optimail arrow_drop_down Show Selected 1 of 26 Silverpop" at bounding box center [676, 396] width 581 height 95
type input "Mandatory seed list"
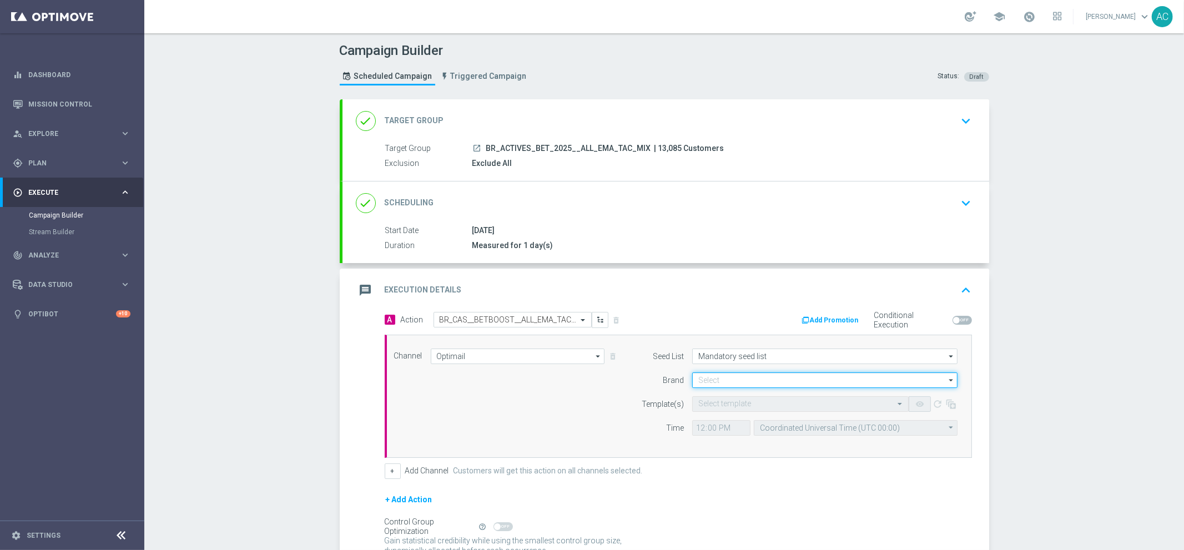
click at [743, 381] on input at bounding box center [824, 380] width 265 height 16
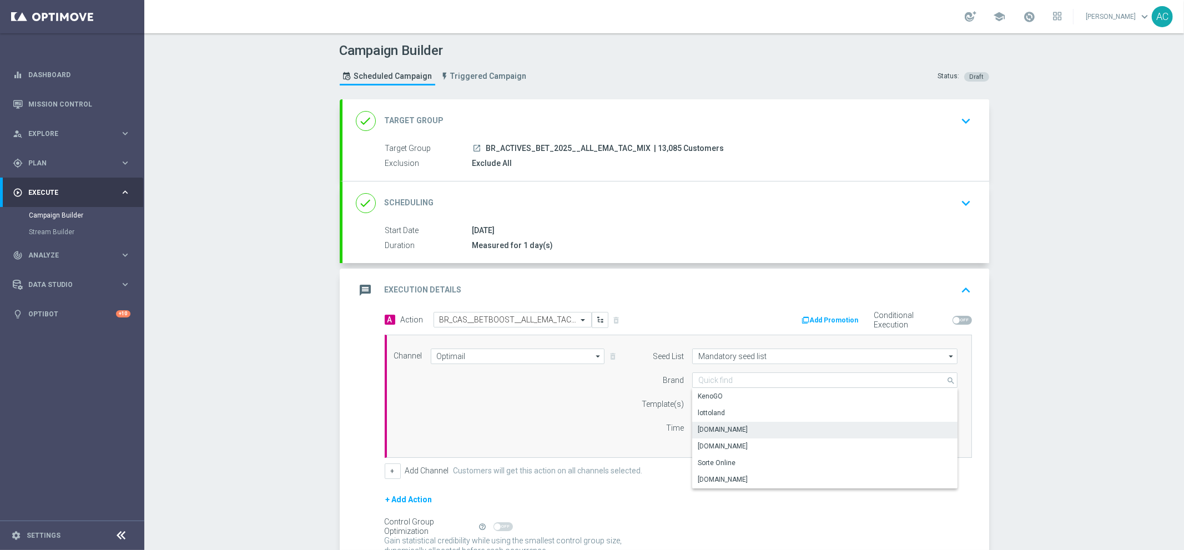
click at [745, 427] on div "[DOMAIN_NAME]" at bounding box center [825, 430] width 266 height 16
type input "[DOMAIN_NAME]"
click at [562, 425] on div "Channel Optimail Optimail arrow_drop_down Show Selected 1 of 26 Silverpop" at bounding box center [676, 396] width 581 height 95
click at [734, 409] on div "Select template" at bounding box center [800, 404] width 216 height 16
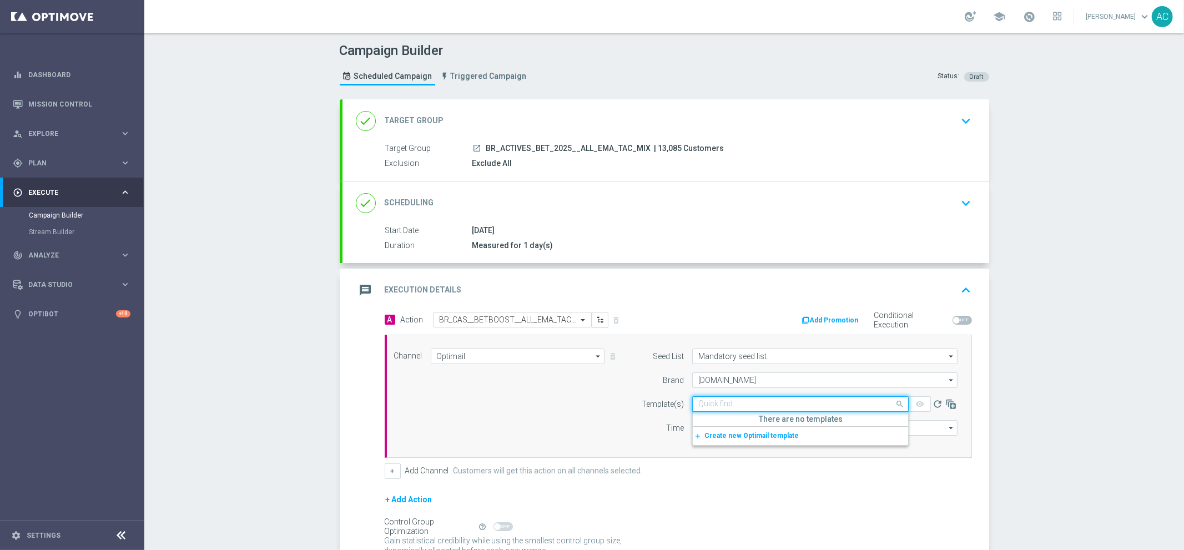
paste input "BR_CAS__BETBOOST__ALL_EMA_TAC_SP"
click at [714, 424] on label "BR_CAS__BETBOOST__ALL_EMA_TAC_SP" at bounding box center [760, 420] width 124 height 9
type input "BR_CAS__BETBOOST__ALL_EMA_TAC_SP"
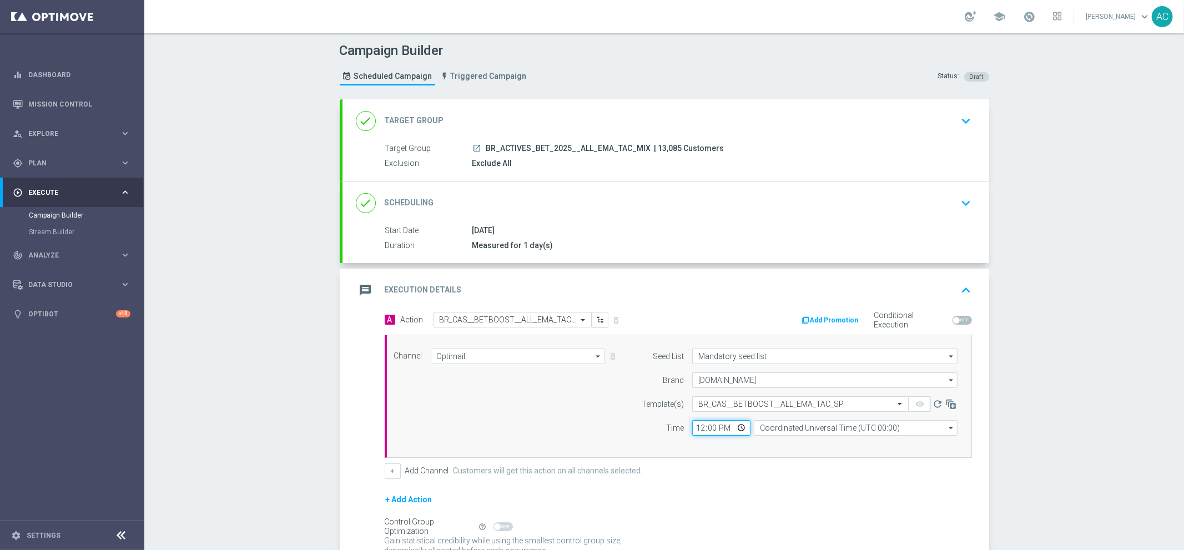
click at [692, 429] on input "12:00" at bounding box center [721, 428] width 58 height 16
type input "01:00"
click at [60, 161] on span "Plan" at bounding box center [74, 163] width 92 height 7
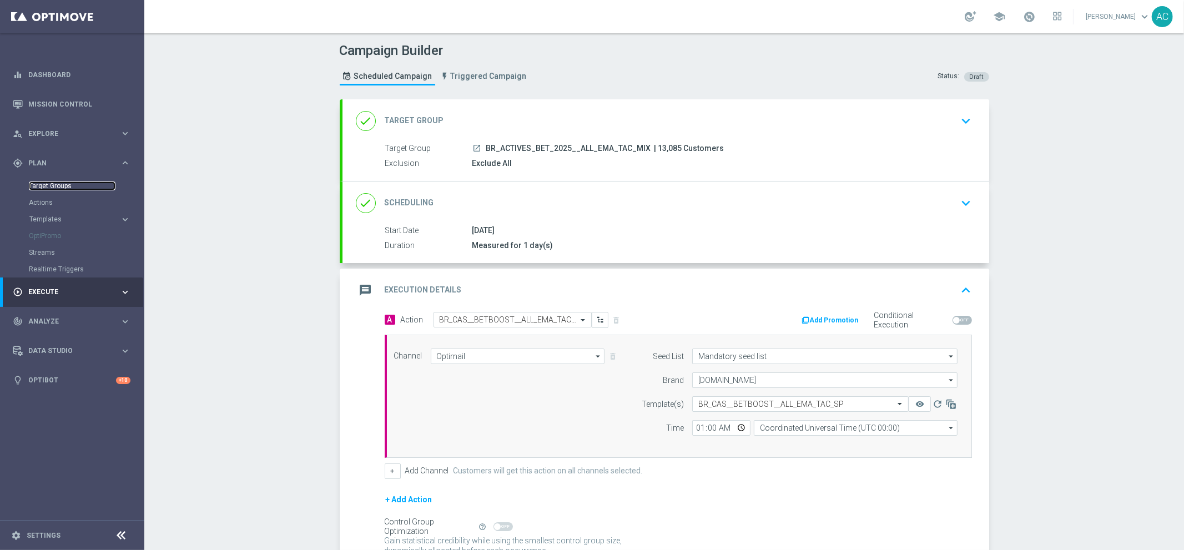
click at [56, 188] on link "Target Groups" at bounding box center [72, 186] width 87 height 9
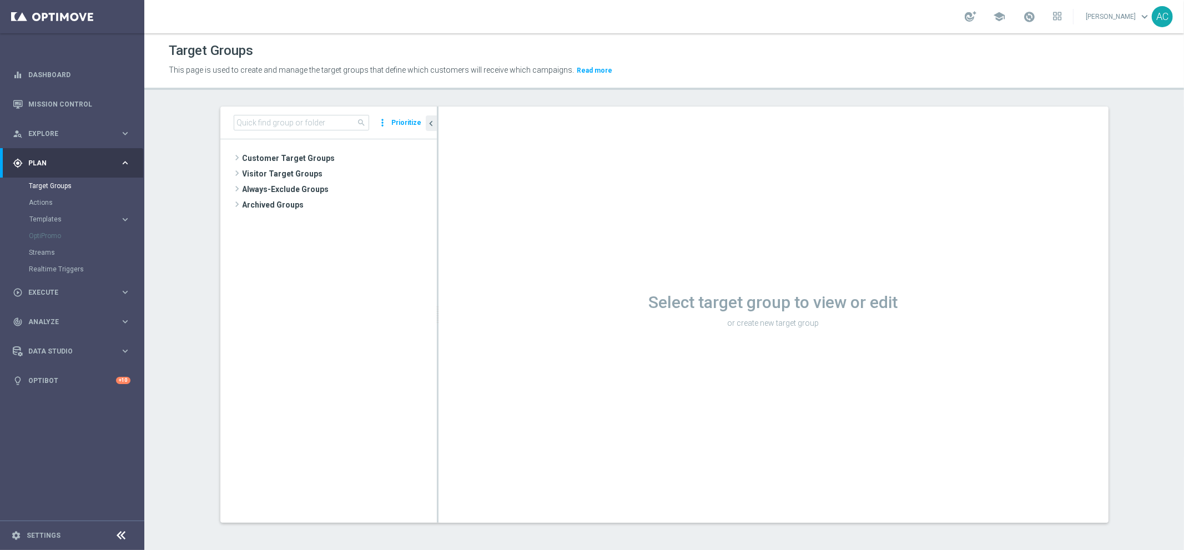
click at [294, 130] on div "search more_vert Prioritize" at bounding box center [328, 123] width 216 height 33
click at [295, 124] on input at bounding box center [301, 123] width 135 height 16
paste input "BR_ACTIVES_BET_2025__ALL_EMA_TAC_MIX"
drag, startPoint x: 305, startPoint y: 121, endPoint x: 537, endPoint y: 135, distance: 231.9
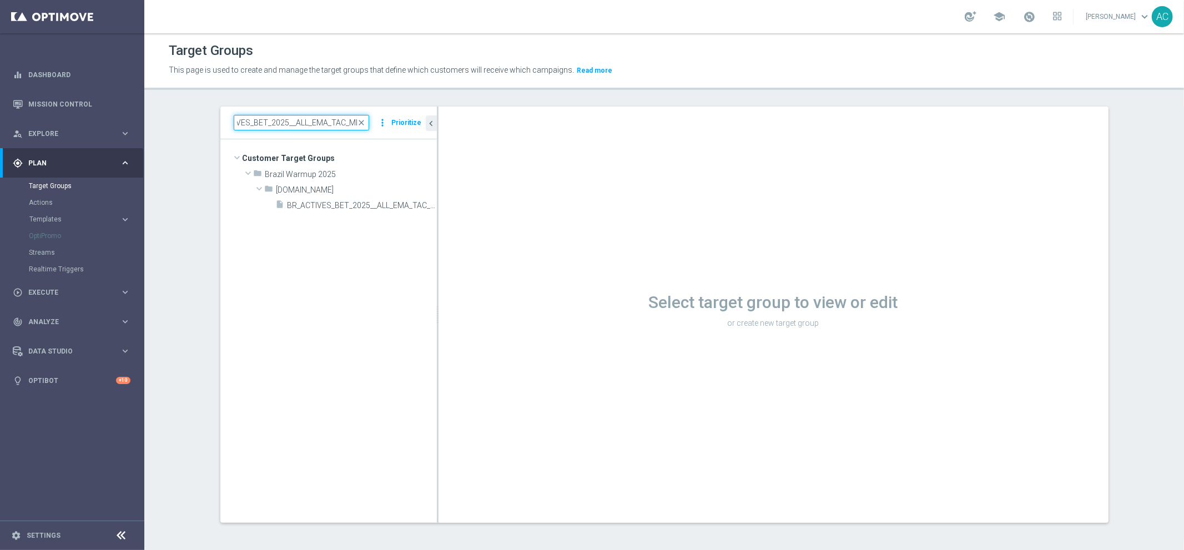
click at [537, 135] on as-split "BR_ACTIVES_BET_2025__ALL_EMA_TAC_MIX close more_vert Prioritize Customer Target…" at bounding box center [664, 315] width 888 height 416
type input "BR_ACTIVES_BET_2025__ALL_"
click at [370, 204] on span "BR_ACTIVES_BET_2025__ALL_EMA_TAC_MIX" at bounding box center [350, 205] width 124 height 9
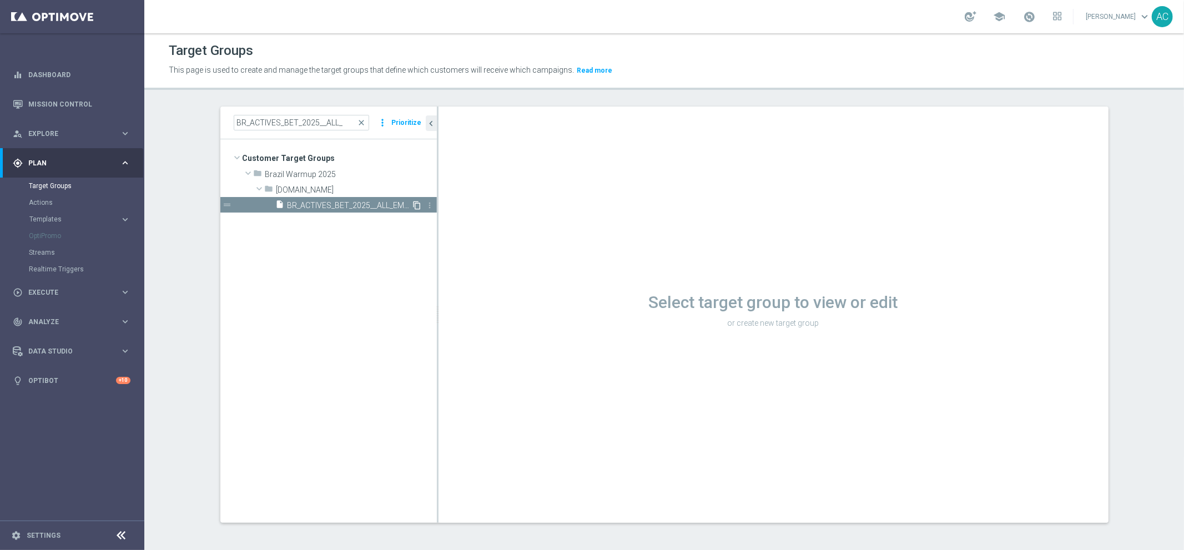
click at [415, 208] on icon "content_copy" at bounding box center [417, 205] width 9 height 9
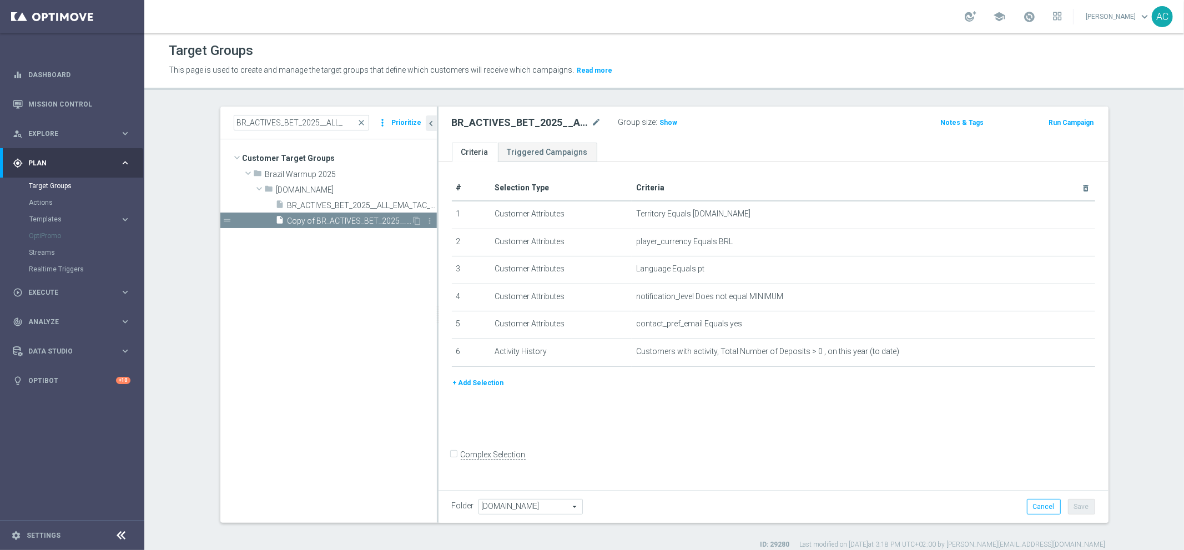
click at [321, 221] on span "Copy of BR_ACTIVES_BET_2025__ALL_EMA_TAC_MIX" at bounding box center [350, 220] width 124 height 9
click at [592, 120] on icon "mode_edit" at bounding box center [597, 122] width 10 height 13
click at [476, 122] on input "Copy of BR_ACTIVES_BET_2025__ALL_EMA_TAC_MIX" at bounding box center [527, 124] width 150 height 16
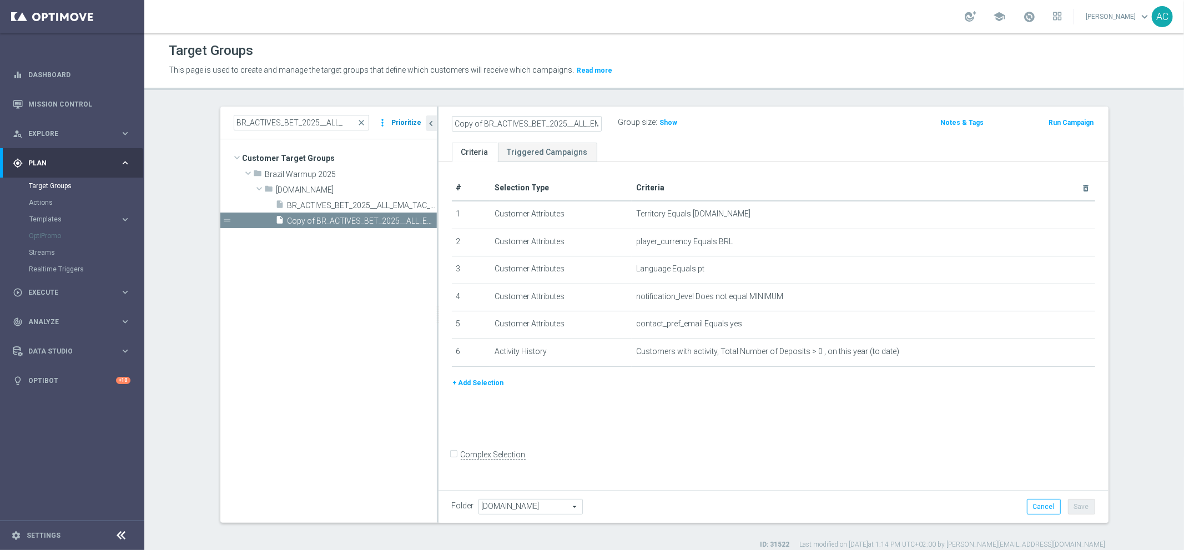
drag, startPoint x: 470, startPoint y: 124, endPoint x: 391, endPoint y: 122, distance: 78.8
click at [391, 122] on as-split "BR_ACTIVES_BET_2025__ALL_ close more_vert Prioritize Customer Target Groups lib…" at bounding box center [664, 315] width 888 height 416
click at [476, 119] on input "Copy of BR_ACTIVES_BET_2025__ALL_EMA_TAC_MIX" at bounding box center [527, 124] width 150 height 16
drag, startPoint x: 480, startPoint y: 122, endPoint x: 399, endPoint y: 123, distance: 81.0
click at [399, 123] on as-split "BR_ACTIVES_BET_2025__ALL_ close more_vert Prioritize Customer Target Groups lib…" at bounding box center [664, 315] width 888 height 416
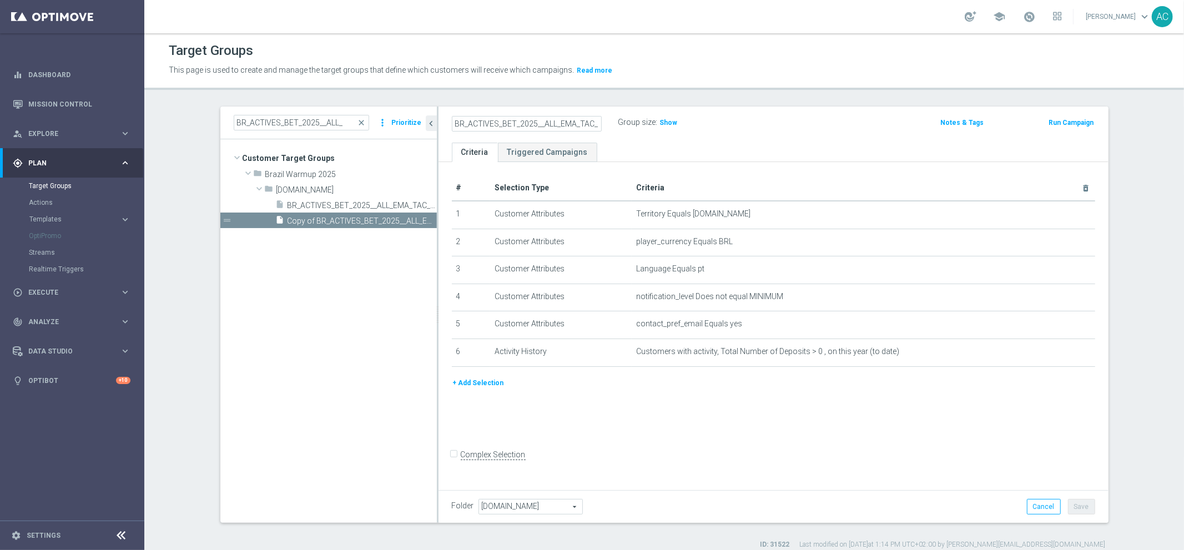
click at [558, 125] on input "BR_ACTIVES_BET_2025__ALL_EMA_TAC_MIX" at bounding box center [527, 124] width 150 height 16
click at [571, 125] on input "BR_ACTIVES_BET_2025__ALL_EMA_TAC_MIX" at bounding box center [527, 124] width 150 height 16
type input "BR_ACTIVES_BET_2025__ALL_RI_TAC_MIX"
click at [1122, 349] on div "BR_ACTIVES_BET_2025__ALL_ close more_vert Prioritize Customer Target Groups lib…" at bounding box center [664, 328] width 933 height 443
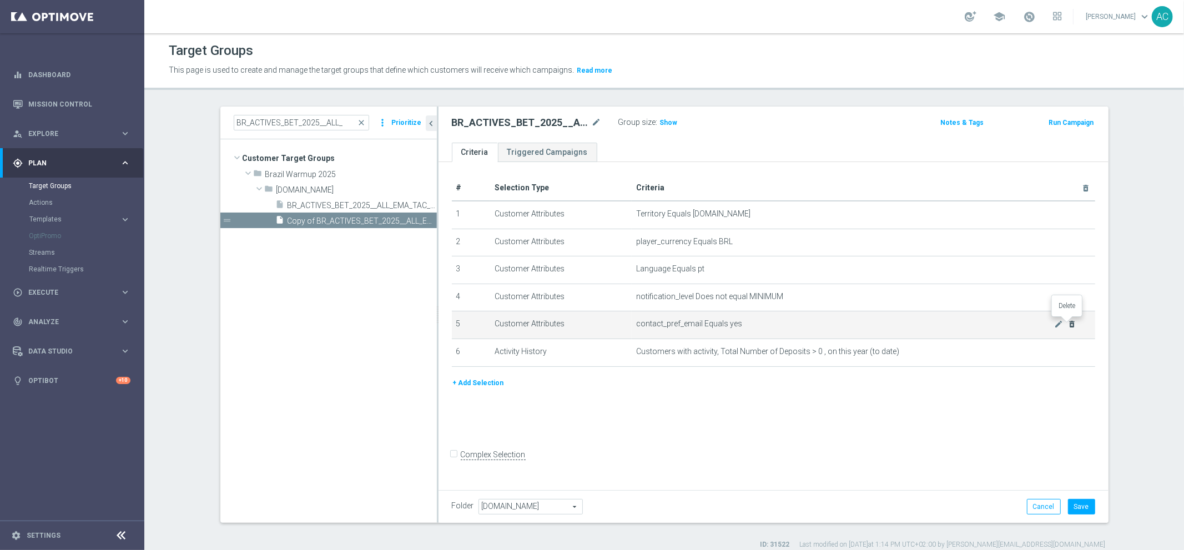
click at [1068, 322] on icon "delete_forever" at bounding box center [1071, 324] width 9 height 9
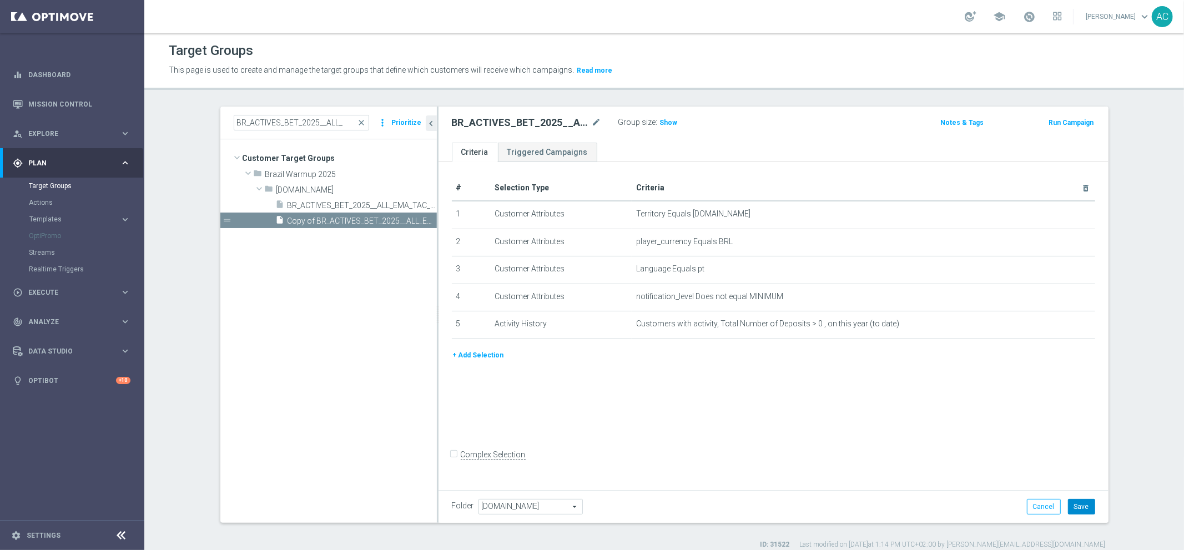
click at [1080, 507] on button "Save" at bounding box center [1081, 507] width 27 height 16
click at [660, 122] on span "Show" at bounding box center [669, 123] width 18 height 8
click at [64, 295] on span "Execute" at bounding box center [74, 292] width 92 height 7
click at [58, 216] on link "Campaign Builder" at bounding box center [72, 215] width 87 height 9
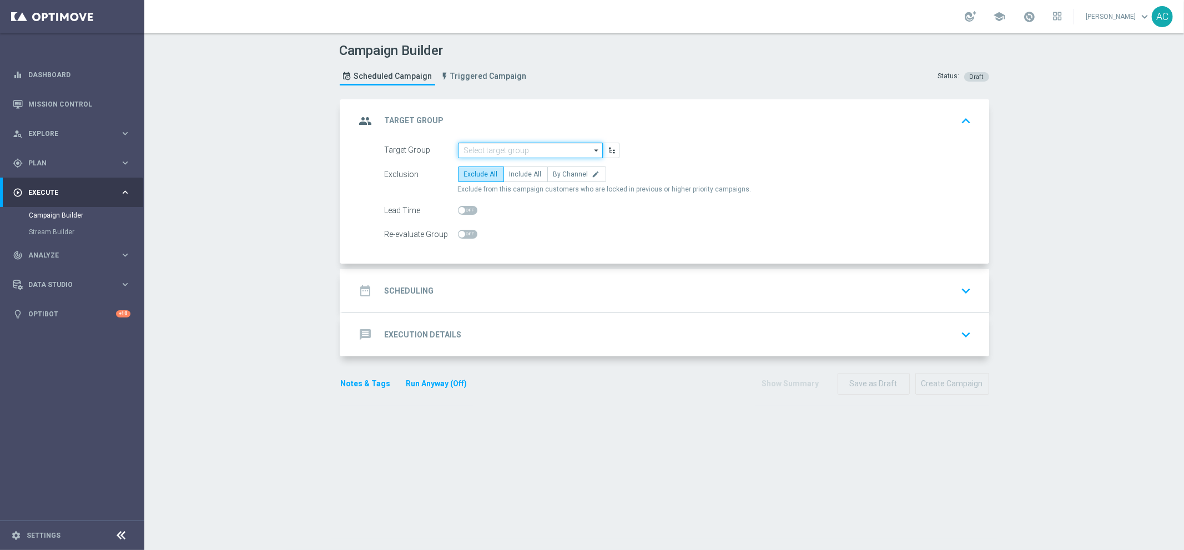
click at [497, 146] on input at bounding box center [530, 151] width 145 height 16
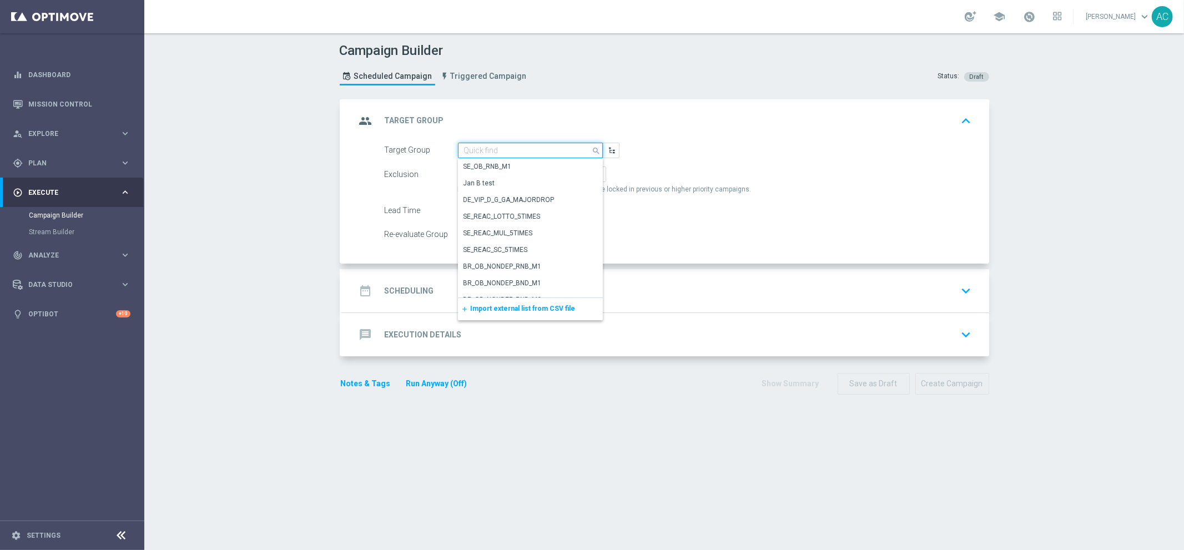
paste input "BR_ACTIVES_BET_2025__ALL_RI_TAC_MIX"
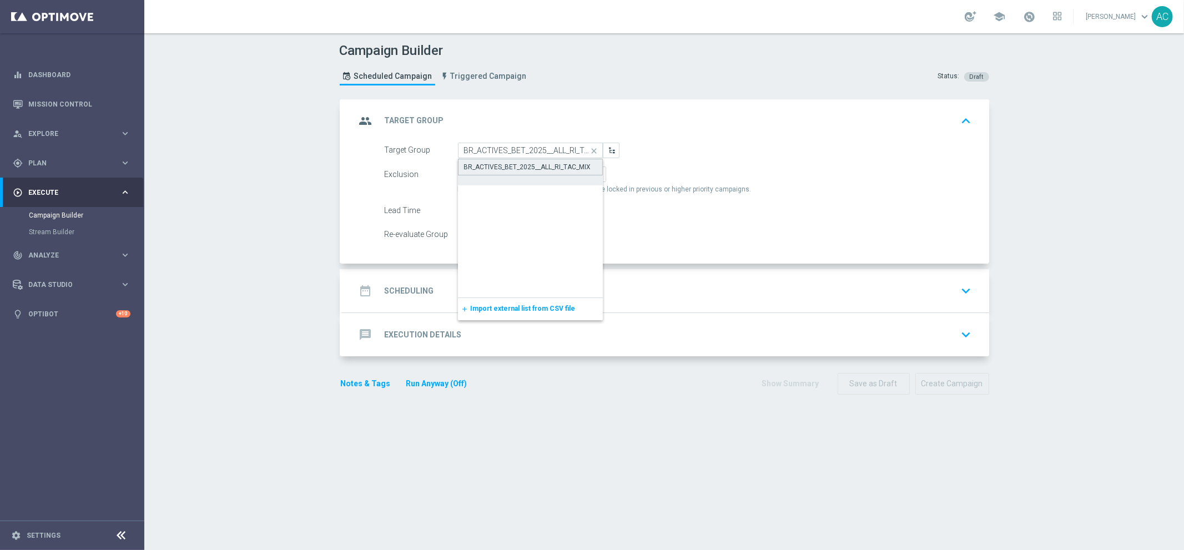
click at [500, 166] on div "BR_ACTIVES_BET_2025__ALL_RI_TAC_MIX" at bounding box center [527, 167] width 127 height 10
type input "BR_ACTIVES_BET_2025__ALL_RI_TAC_MIX"
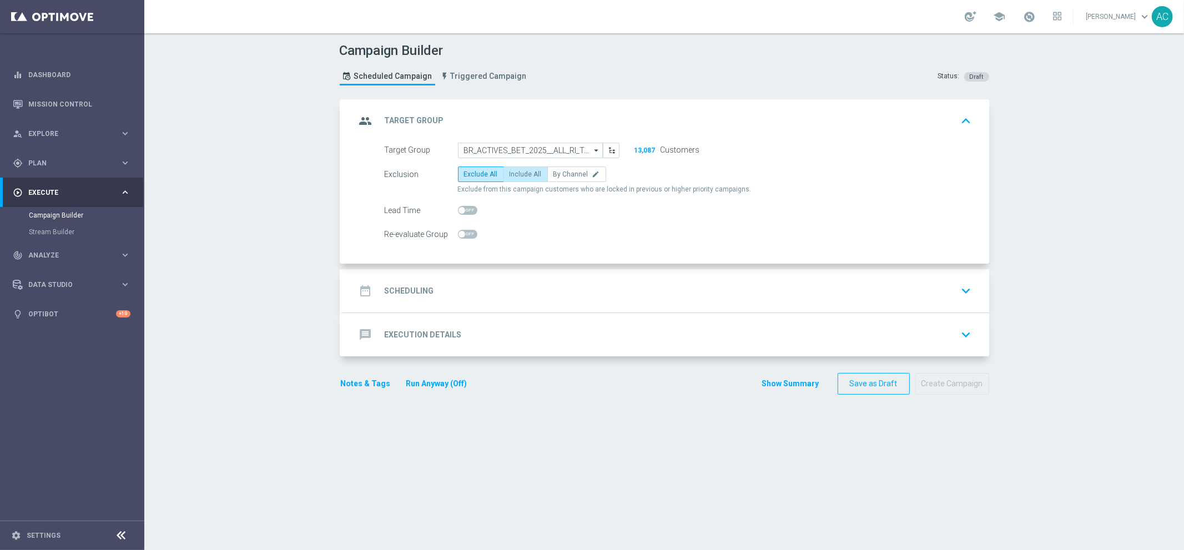
click at [516, 173] on span "Include All" at bounding box center [526, 174] width 32 height 8
click at [516, 173] on input "Include All" at bounding box center [513, 176] width 7 height 7
radio input "true"
click at [400, 297] on div "date_range Scheduling" at bounding box center [395, 291] width 78 height 20
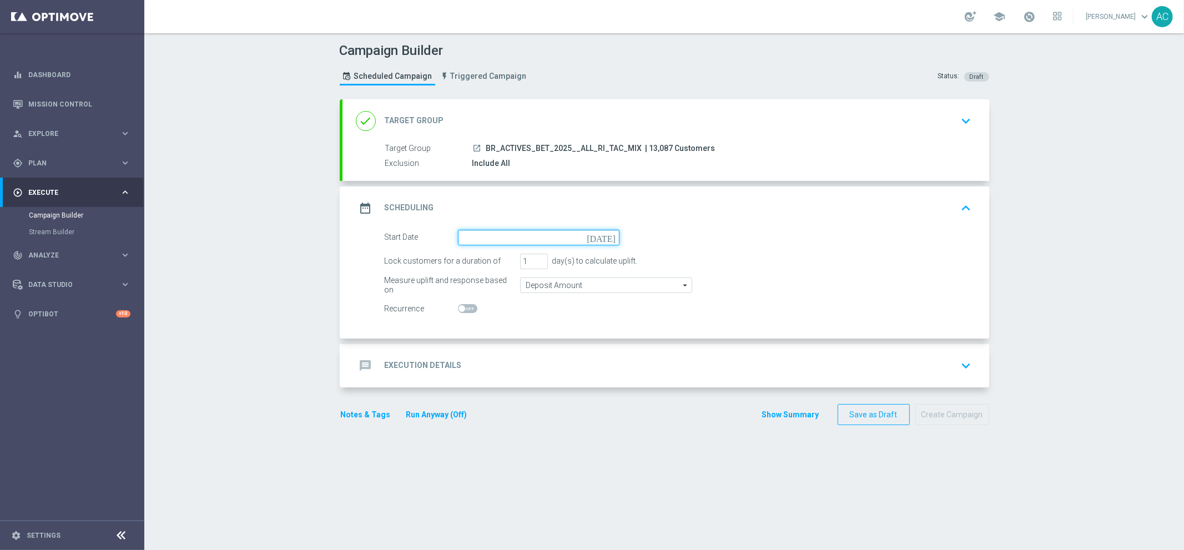
click at [488, 237] on input at bounding box center [539, 238] width 162 height 16
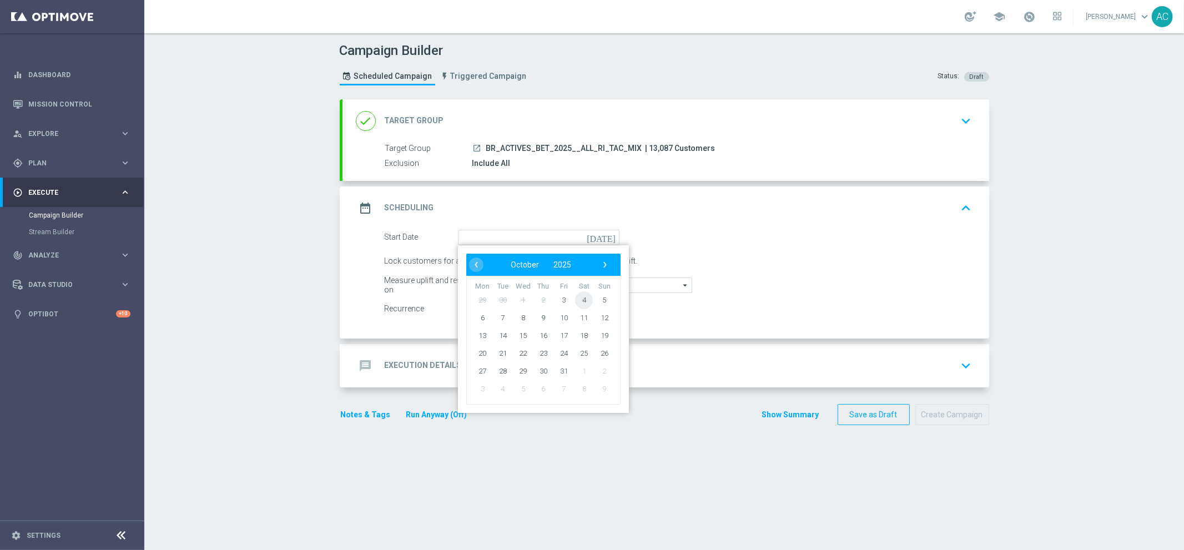
click at [575, 300] on span "4" at bounding box center [584, 300] width 18 height 18
type input "[DATE]"
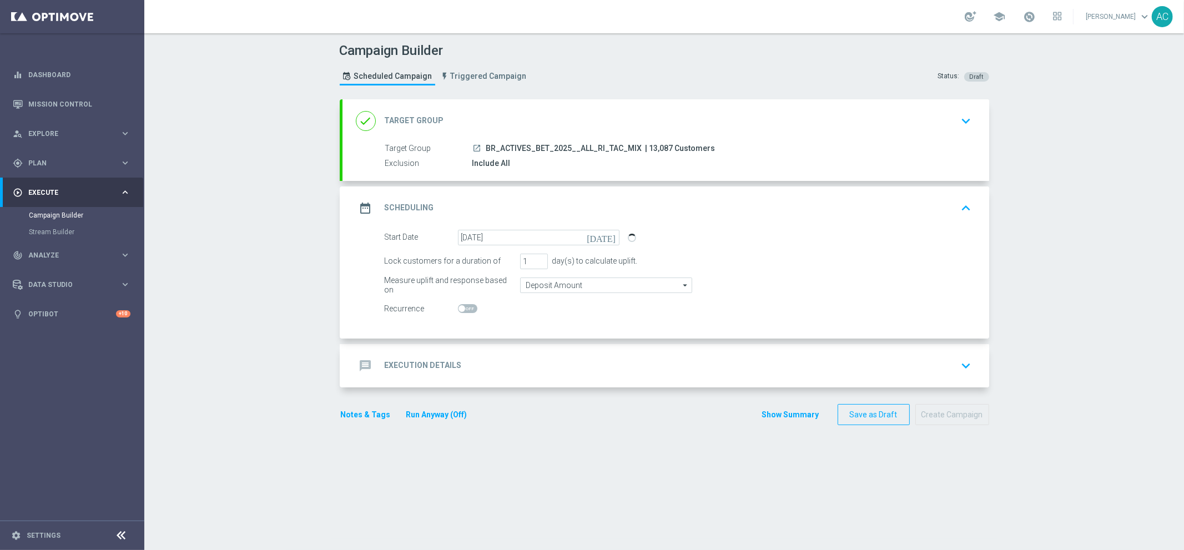
click at [420, 357] on div "message Execution Details" at bounding box center [409, 366] width 106 height 20
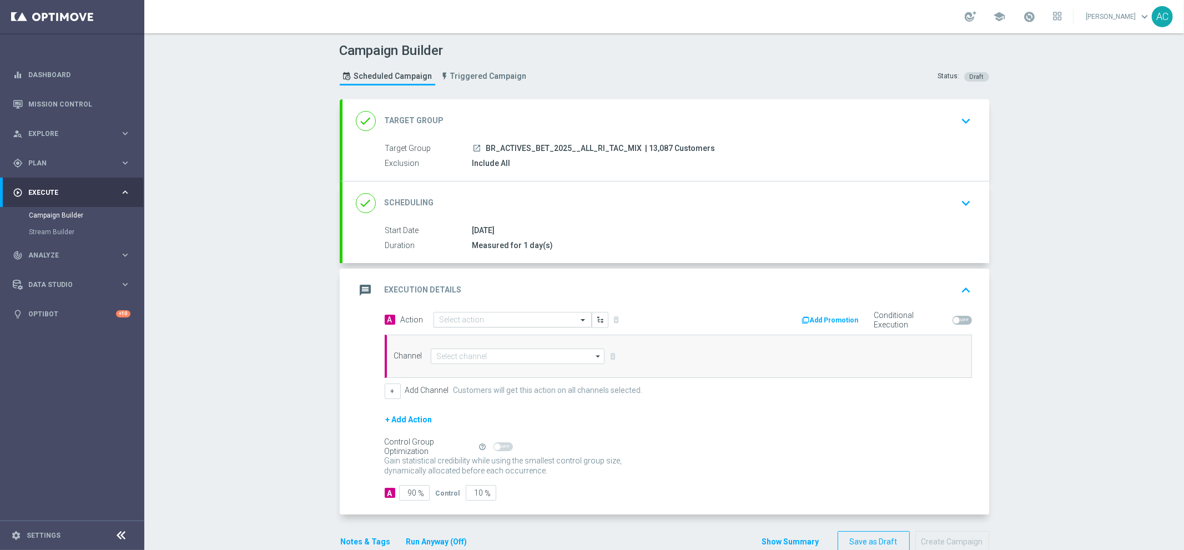
click at [469, 320] on input "text" at bounding box center [502, 319] width 124 height 9
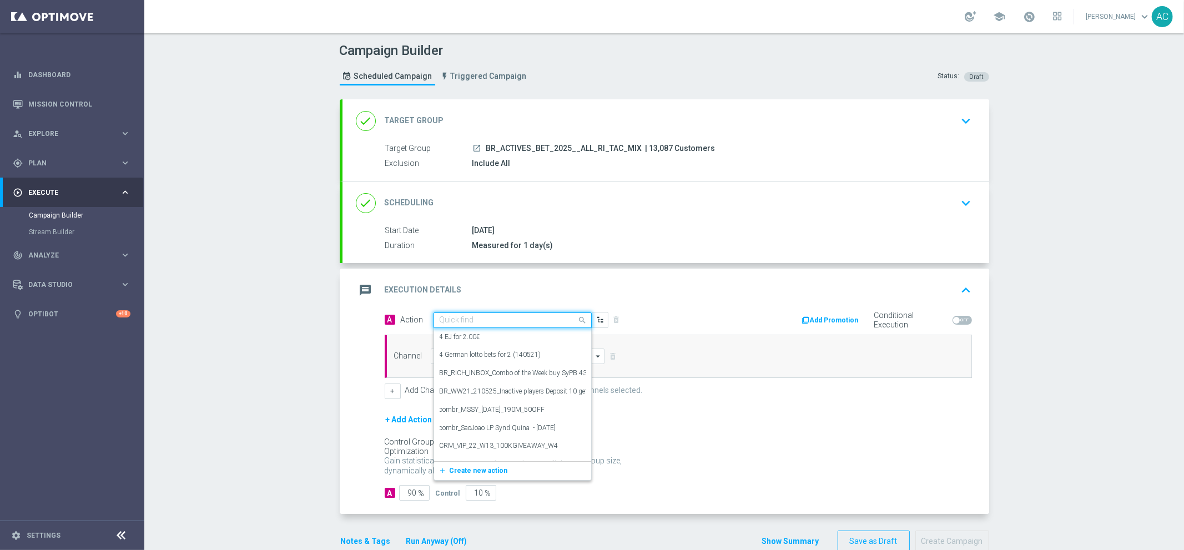
paste input "BR_CAS__BETBOOST__ALL_RI_TAC_SP"
type input "BR_CAS__BETBOOST__ALL_RI_TAC_SP"
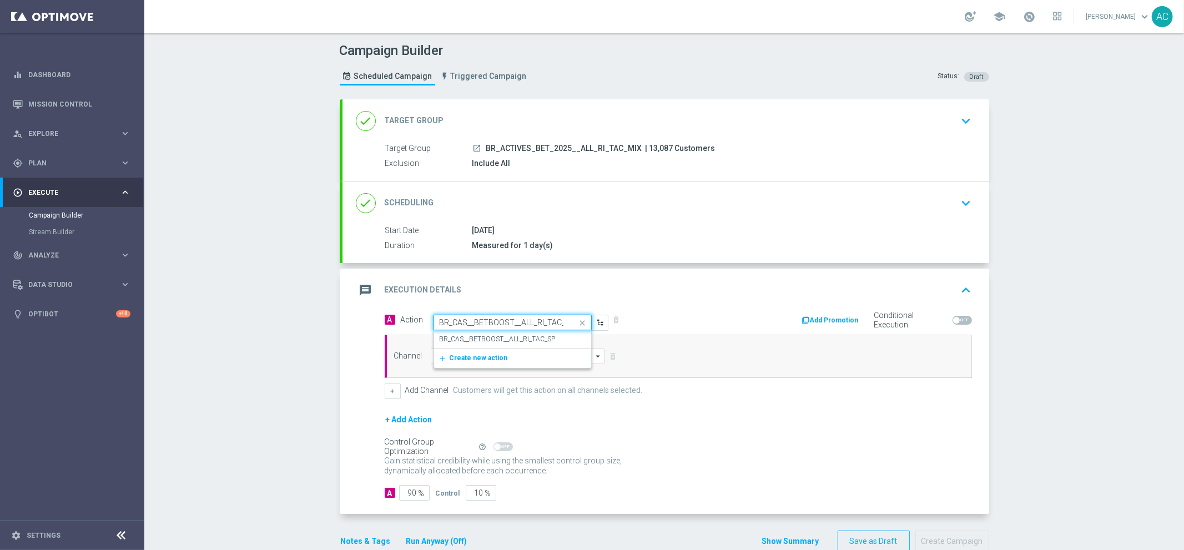
scroll to position [0, 9]
click at [482, 340] on label "BR_CAS__BETBOOST__ALL_RI_TAC_SP" at bounding box center [498, 339] width 116 height 9
click at [460, 357] on input at bounding box center [518, 357] width 174 height 16
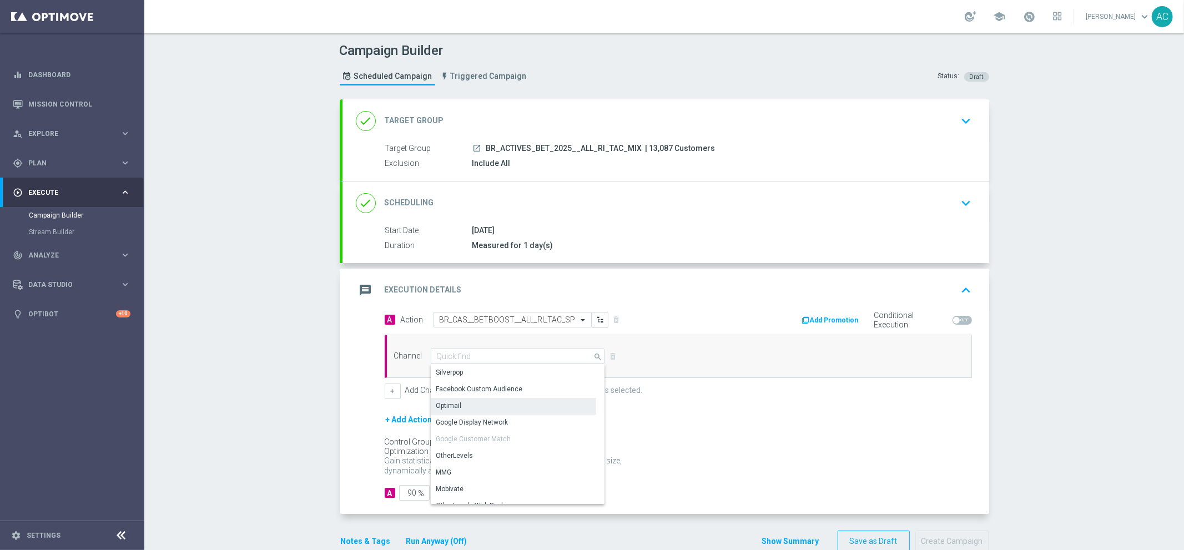
click at [476, 405] on div "Optimail" at bounding box center [513, 406] width 165 height 16
type input "Optimail"
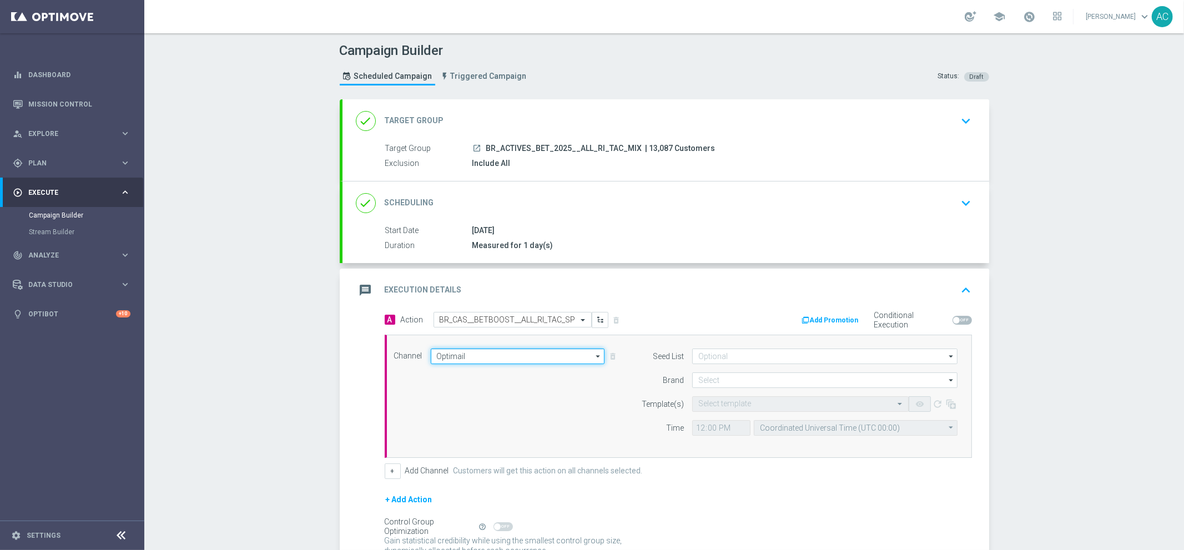
click at [458, 351] on input "Optimail" at bounding box center [518, 357] width 174 height 16
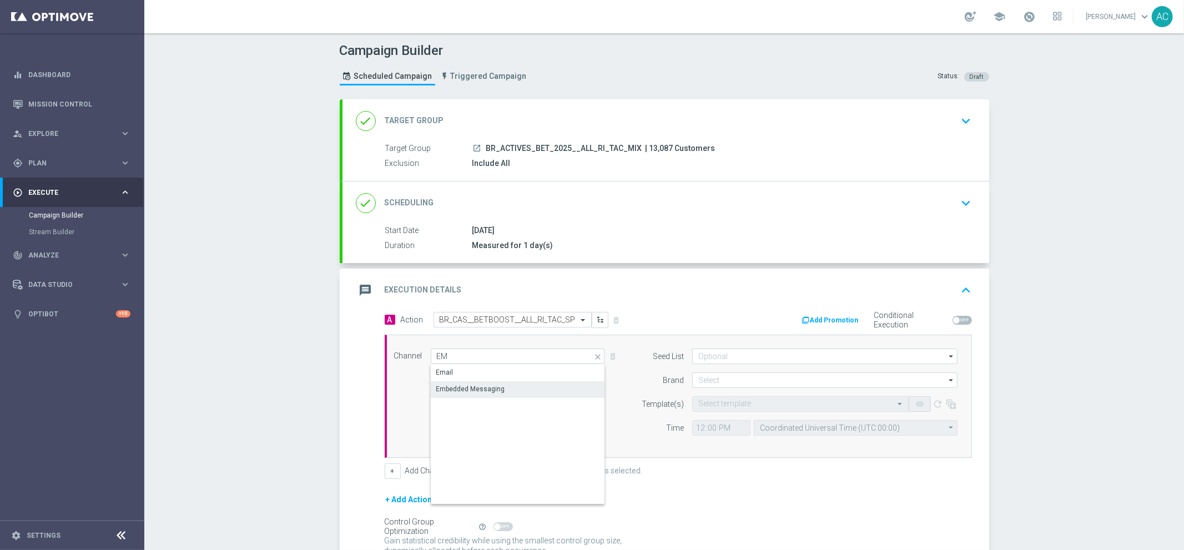
click at [495, 384] on div "Embedded Messaging" at bounding box center [470, 389] width 69 height 10
type input "Embedded Messaging"
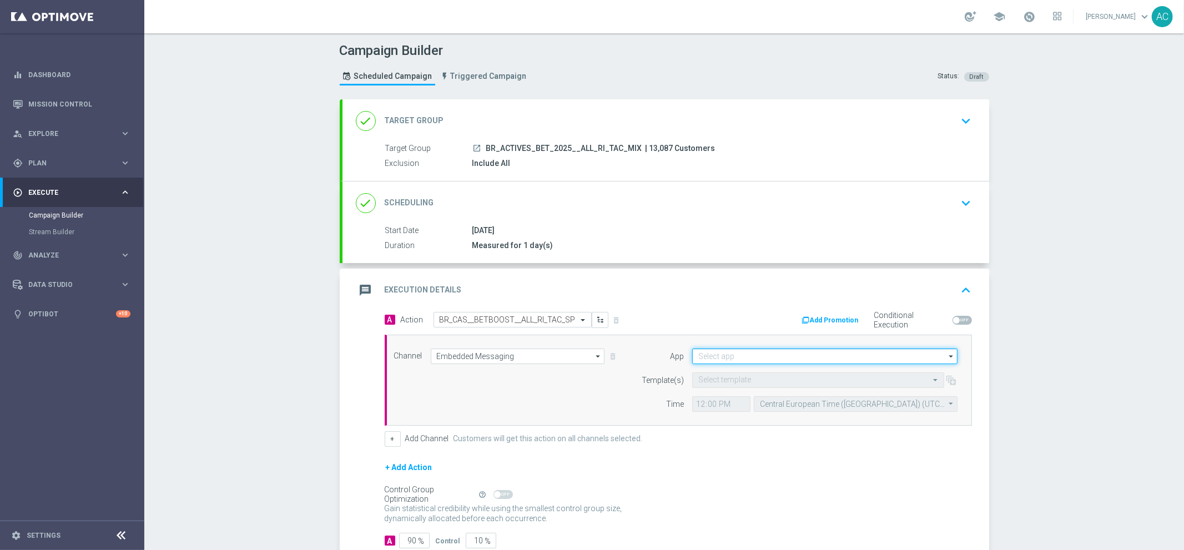
click at [767, 354] on input at bounding box center [824, 357] width 265 height 16
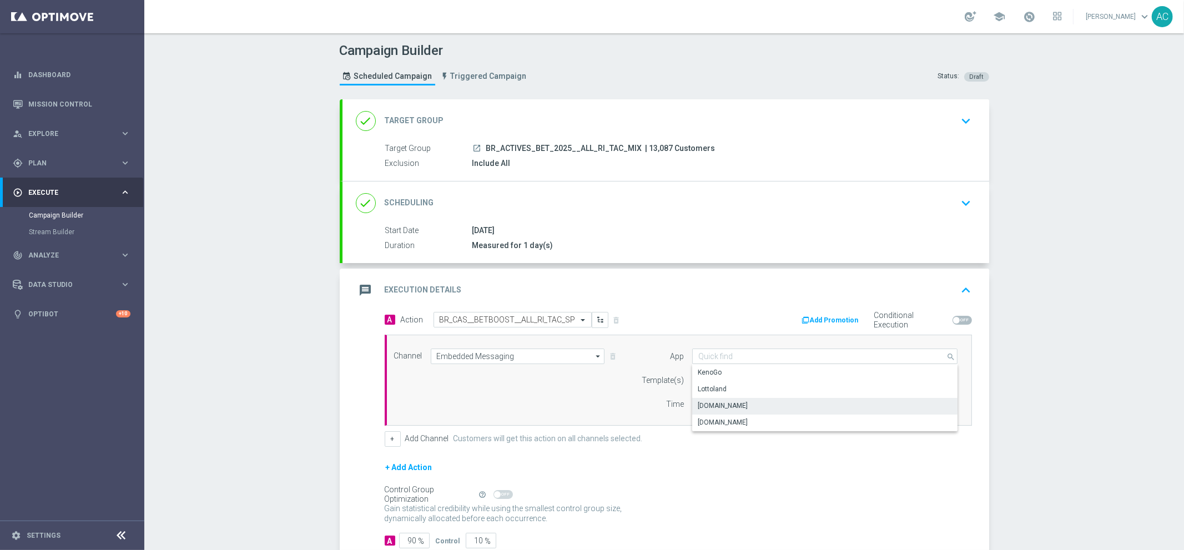
click at [765, 409] on div "[DOMAIN_NAME]" at bounding box center [825, 406] width 266 height 16
type input "[DOMAIN_NAME]"
click at [728, 379] on input "text" at bounding box center [807, 380] width 218 height 9
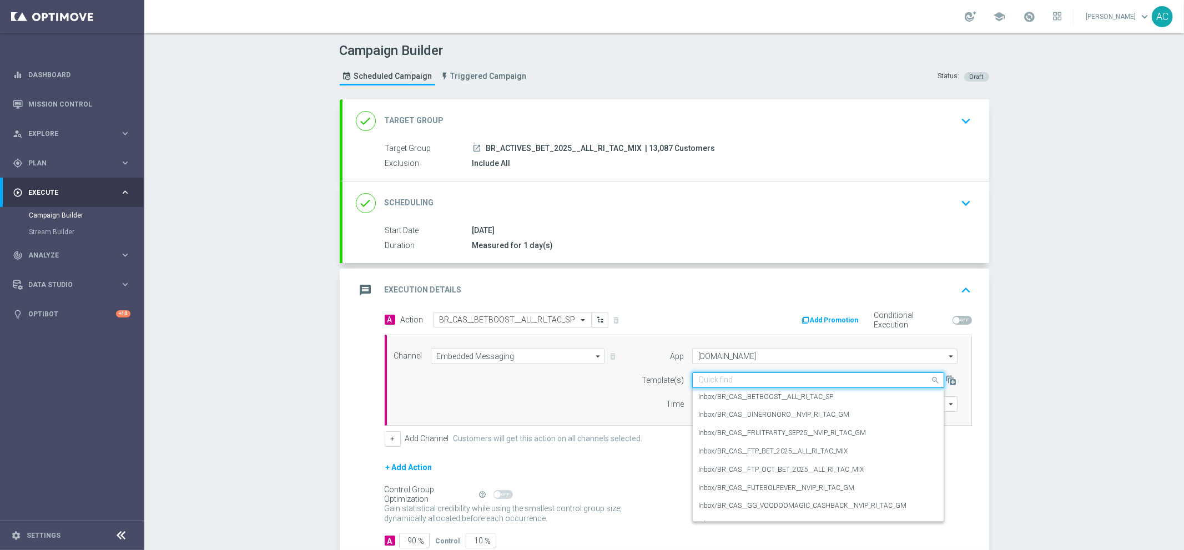
paste input "BR_CAS__BETBOOST__ALL_RI_TAC_SP"
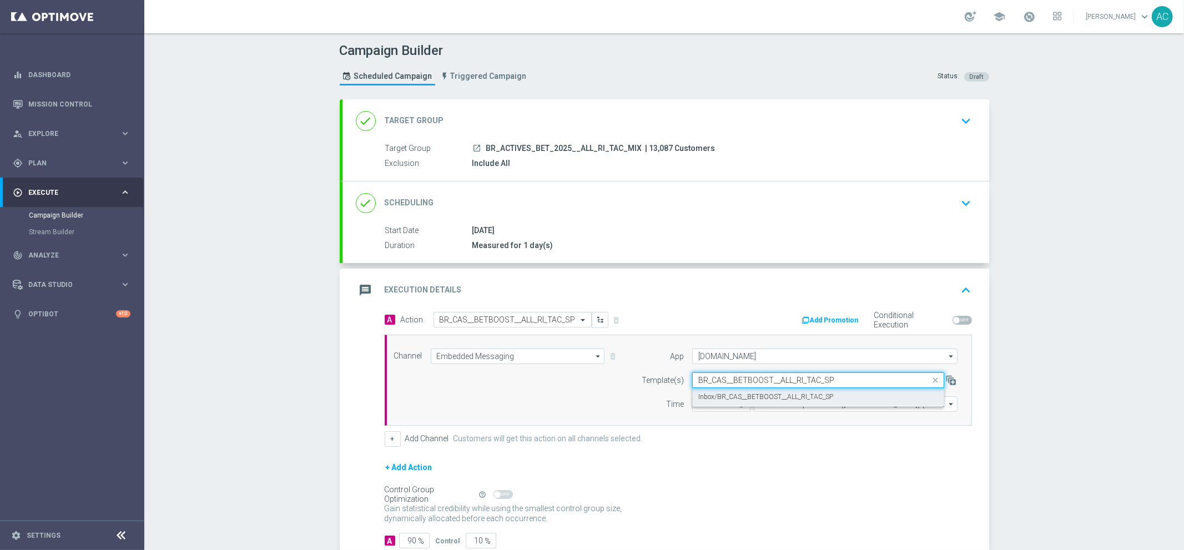
click at [737, 395] on label "Inbox/BR_CAS__BETBOOST__ALL_RI_TAC_SP" at bounding box center [765, 396] width 135 height 9
type input "BR_CAS__BETBOOST__ALL_RI_TAC_SP"
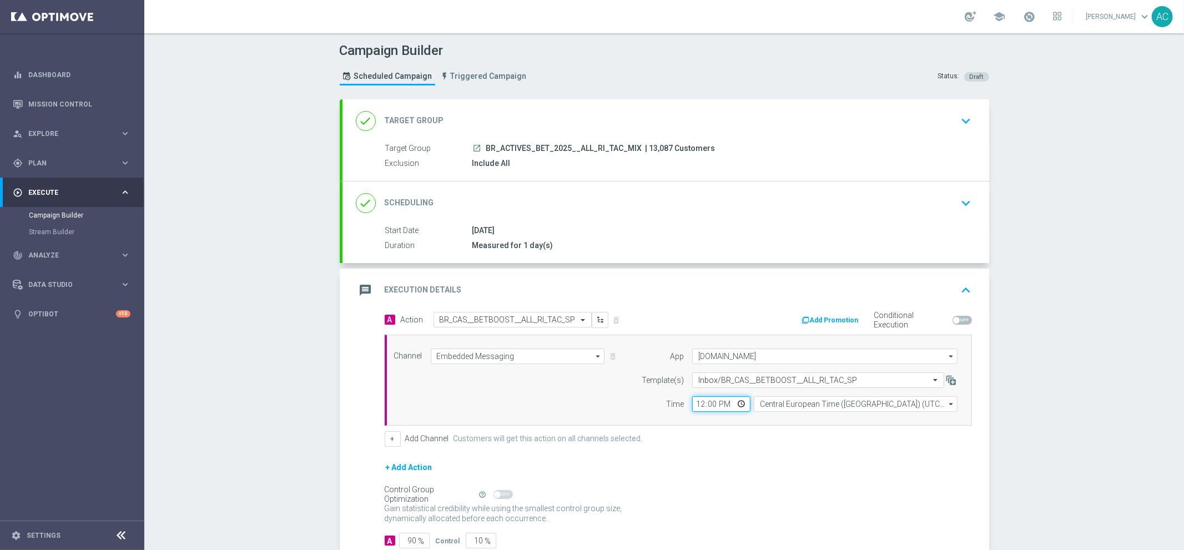
click at [696, 406] on input "12:00" at bounding box center [721, 404] width 58 height 16
type input "01:00"
click at [804, 400] on input "Central European Time ([GEOGRAPHIC_DATA]) (UTC +02:00)" at bounding box center [856, 404] width 204 height 16
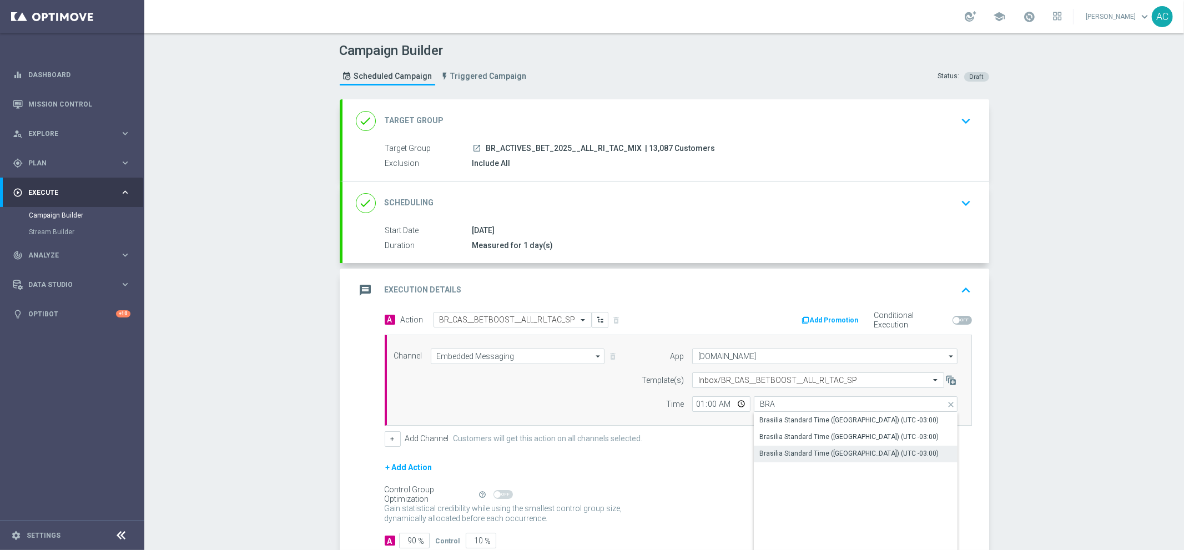
click at [844, 449] on div "Brasilia Standard Time ([GEOGRAPHIC_DATA]) (UTC -03:00)" at bounding box center [848, 454] width 179 height 10
type input "Brasilia Standard Time ([GEOGRAPHIC_DATA]) (UTC -03:00)"
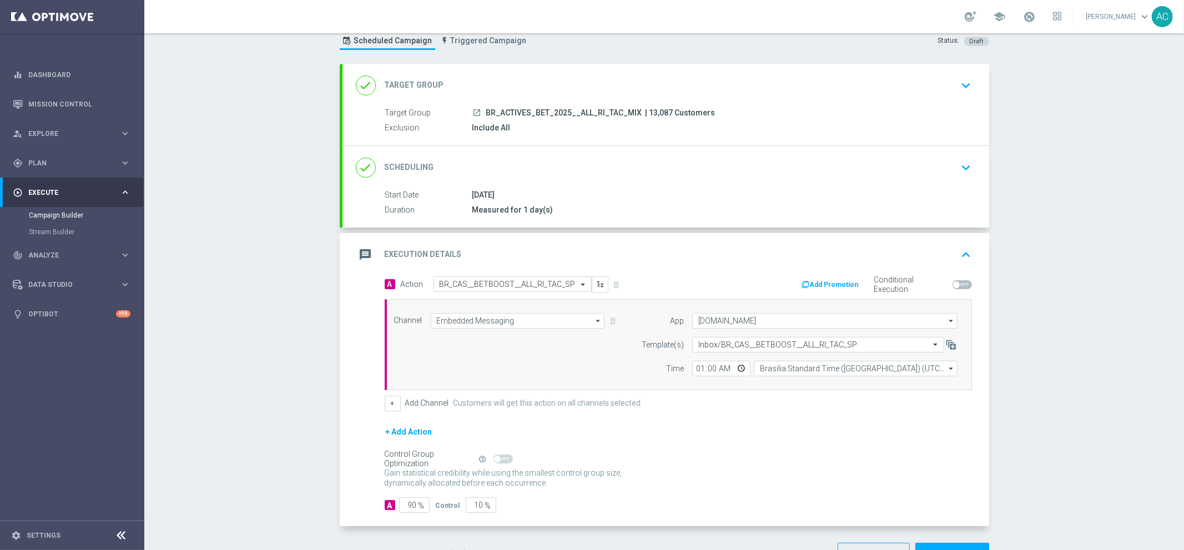
scroll to position [72, 0]
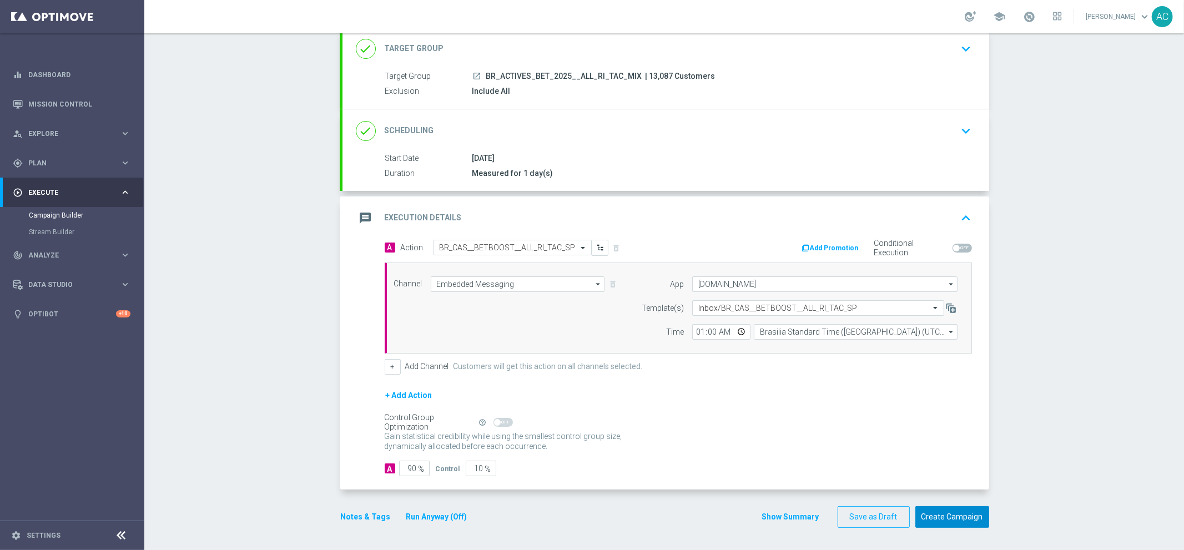
click at [951, 515] on button "Create Campaign" at bounding box center [952, 517] width 74 height 22
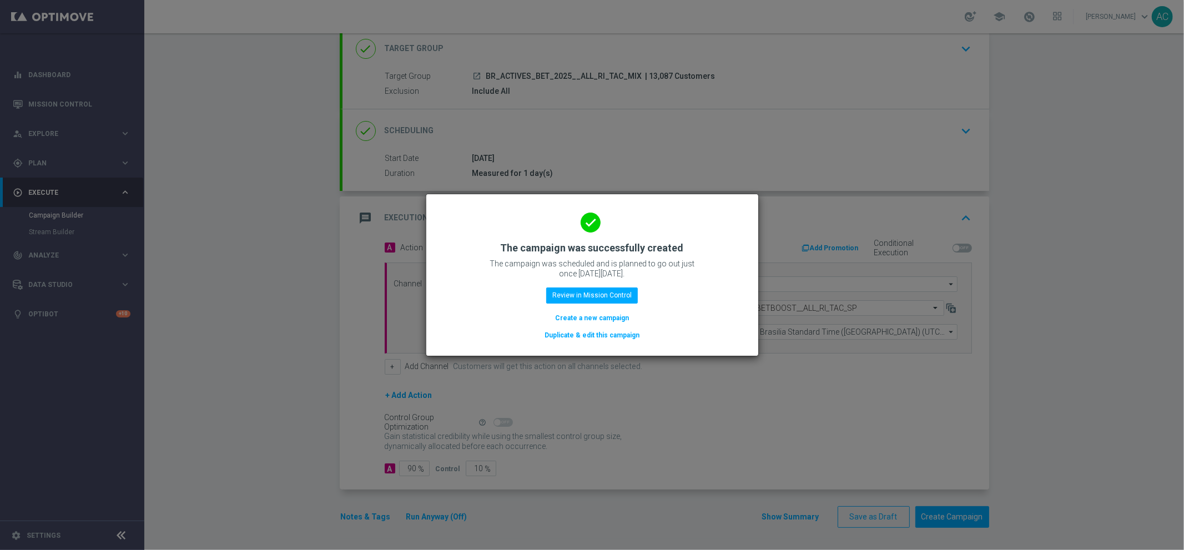
drag, startPoint x: 586, startPoint y: 317, endPoint x: 166, endPoint y: 1, distance: 525.7
click at [586, 317] on button "Create a new campaign" at bounding box center [592, 318] width 76 height 12
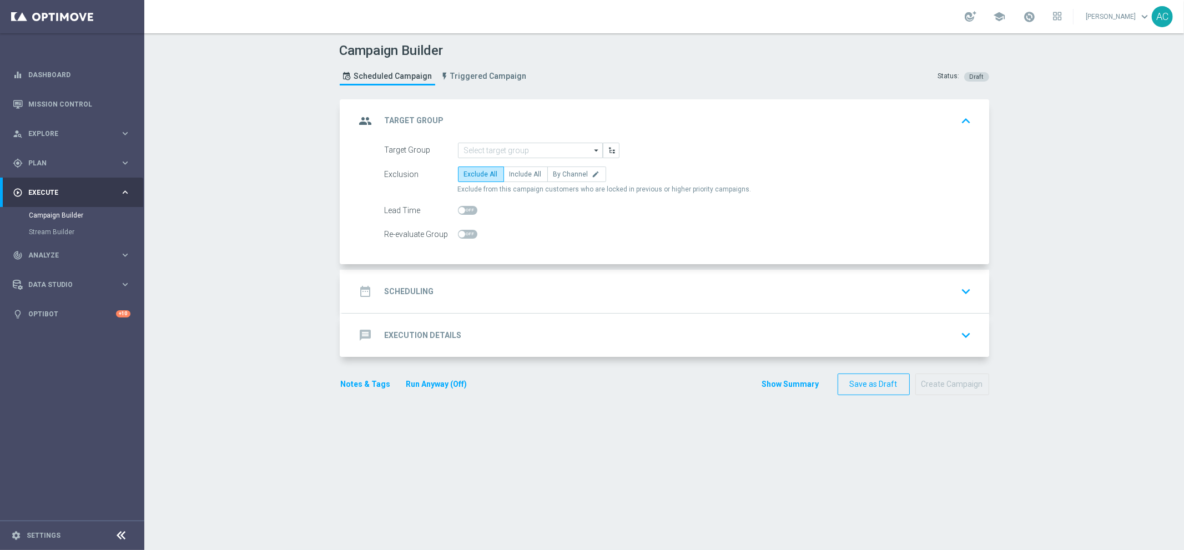
scroll to position [0, 0]
click at [501, 150] on input at bounding box center [530, 151] width 145 height 16
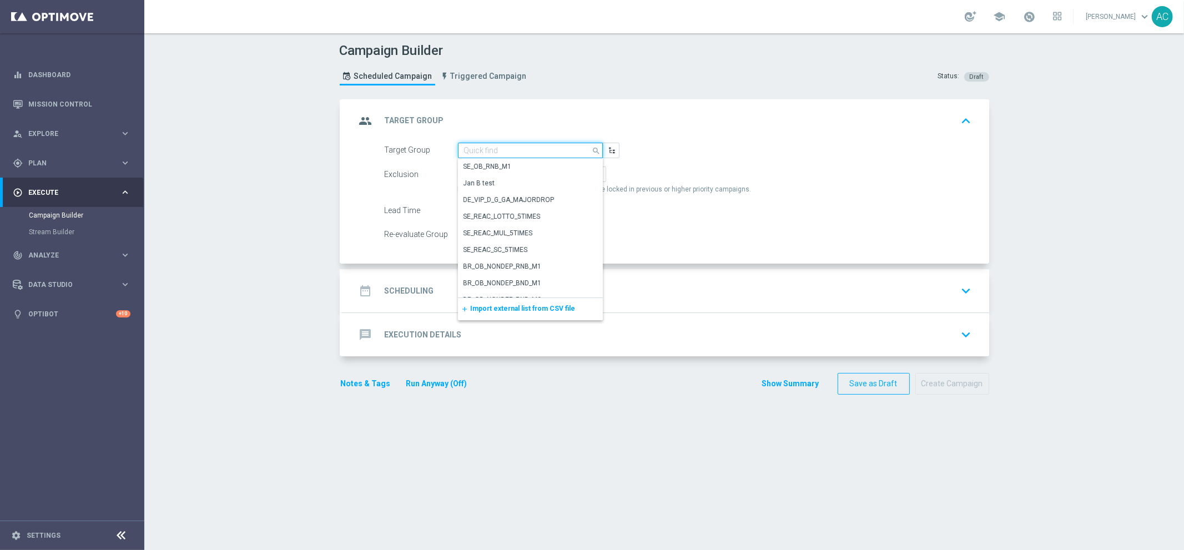
paste input "BR_ACTIVES_BET_2025__ALL_EMA_TAC_MIX"
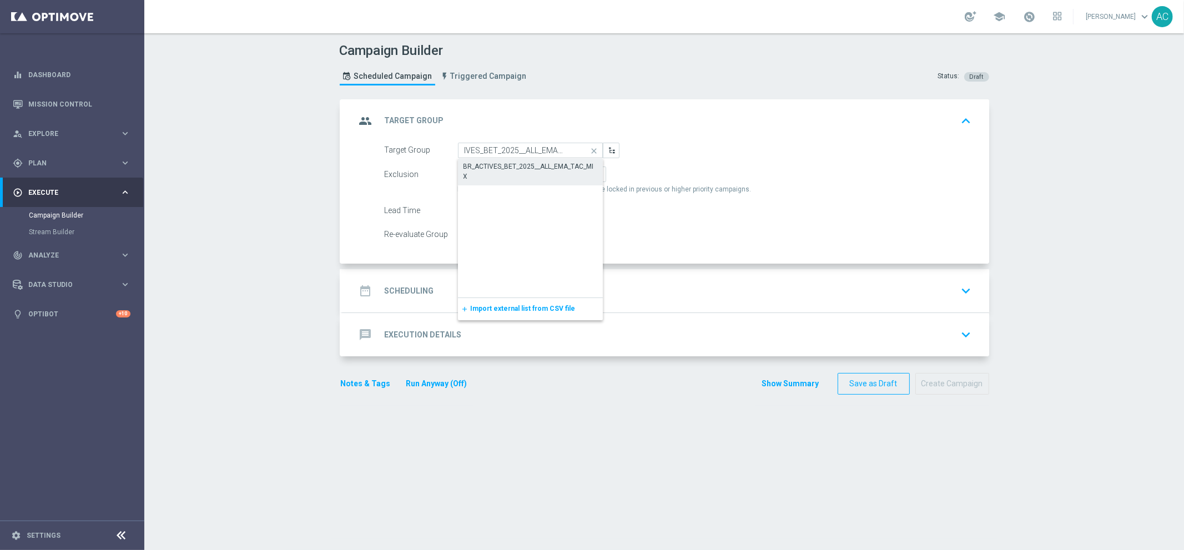
click at [511, 165] on div "BR_ACTIVES_BET_2025__ALL_EMA_TAC_MIX" at bounding box center [530, 172] width 134 height 20
type input "BR_ACTIVES_BET_2025__ALL_EMA_TAC_MIX"
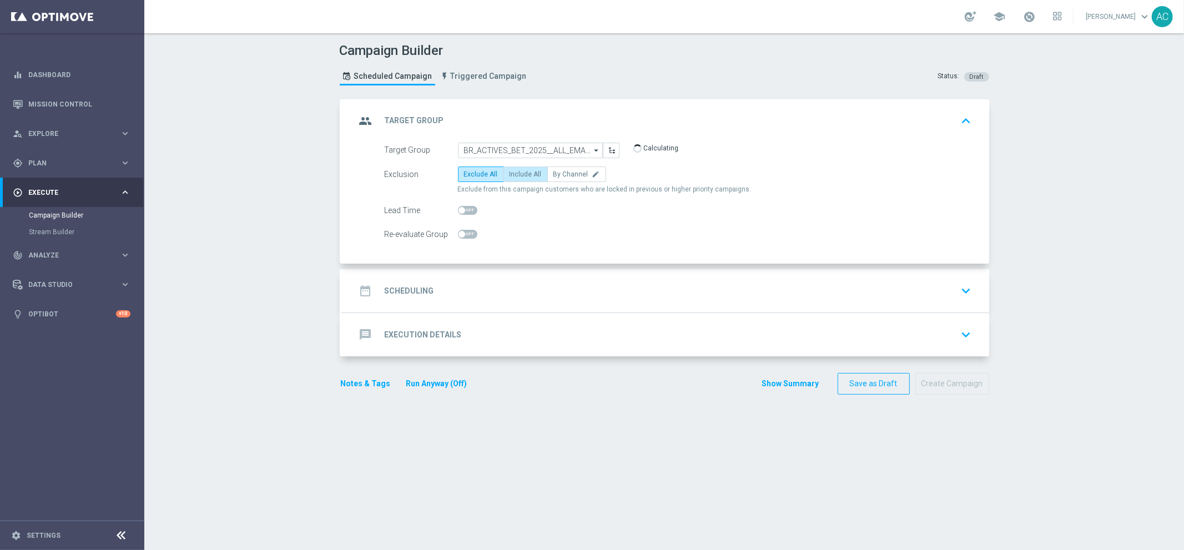
click at [513, 175] on span "Include All" at bounding box center [526, 174] width 32 height 8
click at [513, 175] on input "Include All" at bounding box center [513, 176] width 7 height 7
radio input "true"
click at [462, 287] on div "date_range Scheduling keyboard_arrow_down" at bounding box center [666, 290] width 620 height 21
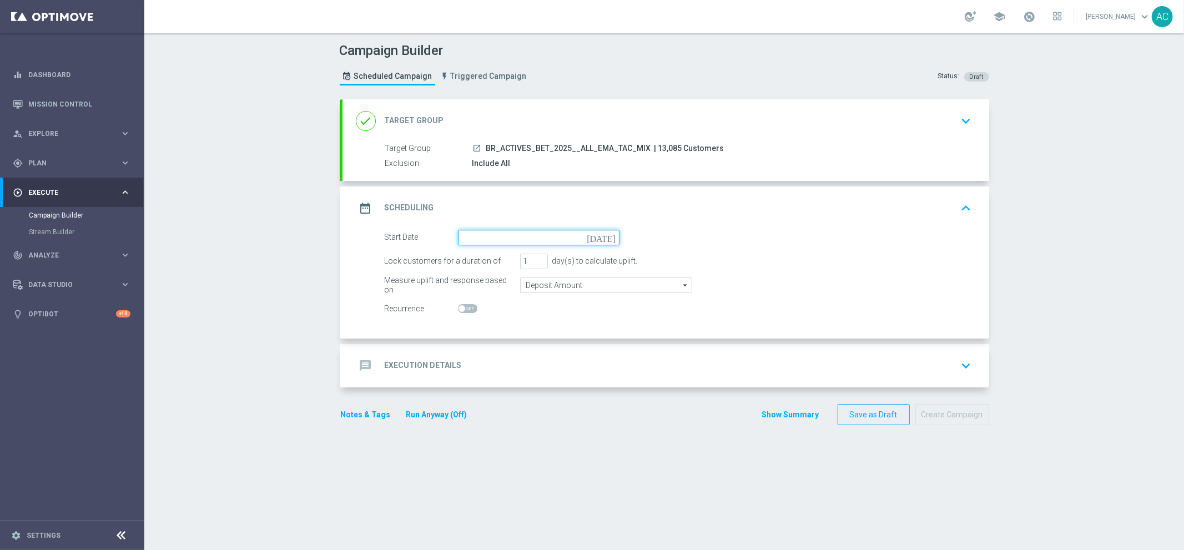
click at [526, 241] on input at bounding box center [539, 238] width 162 height 16
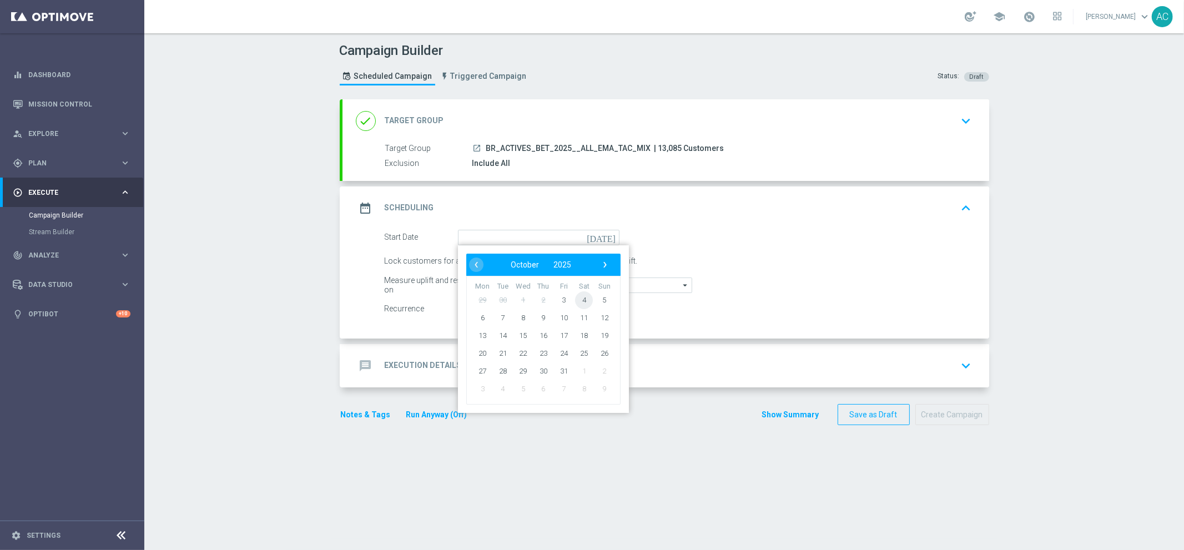
click at [579, 299] on span "4" at bounding box center [584, 300] width 18 height 18
type input "[DATE]"
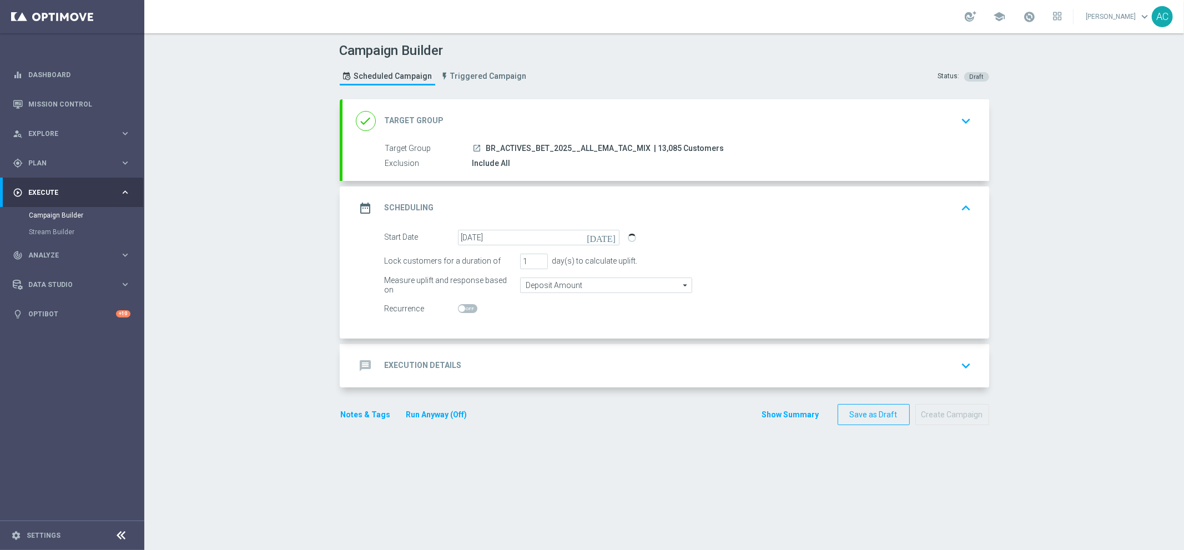
click at [463, 367] on div "message Execution Details keyboard_arrow_down" at bounding box center [666, 365] width 620 height 21
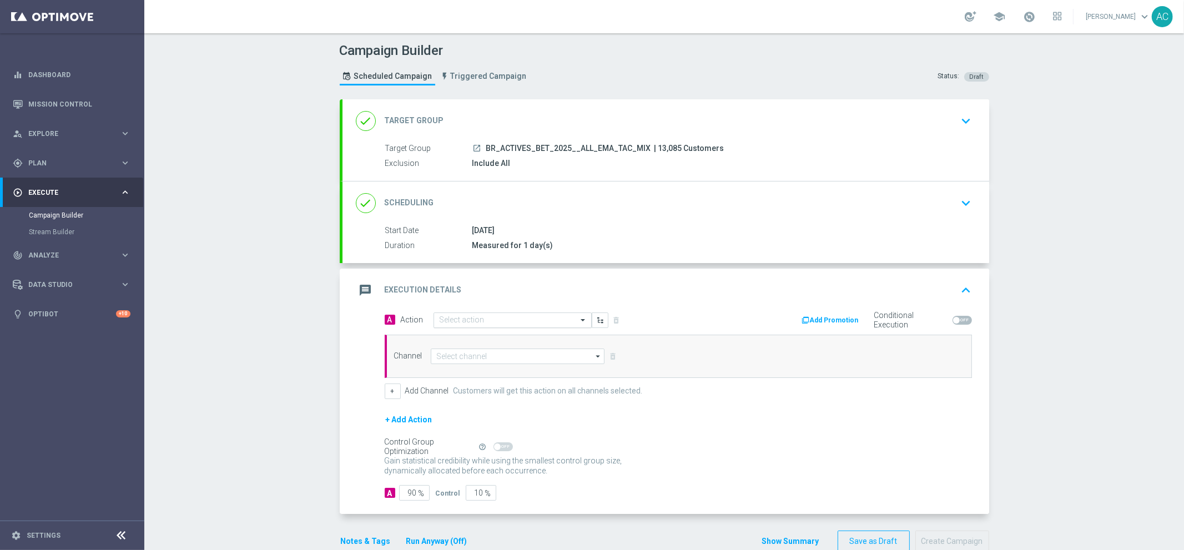
click at [486, 321] on input "text" at bounding box center [502, 320] width 124 height 9
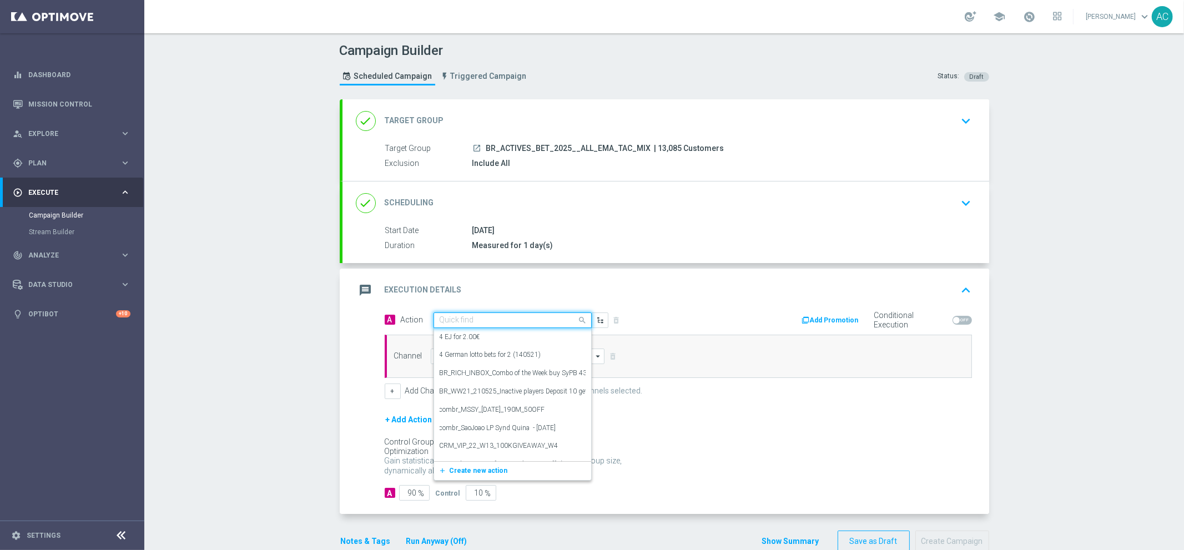
paste input "BR_CAS__BETBOOST__ALL_EMA_TAC_SP"
type input "BR_CAS__BETBOOST__ALL_EMA_TAC_SP"
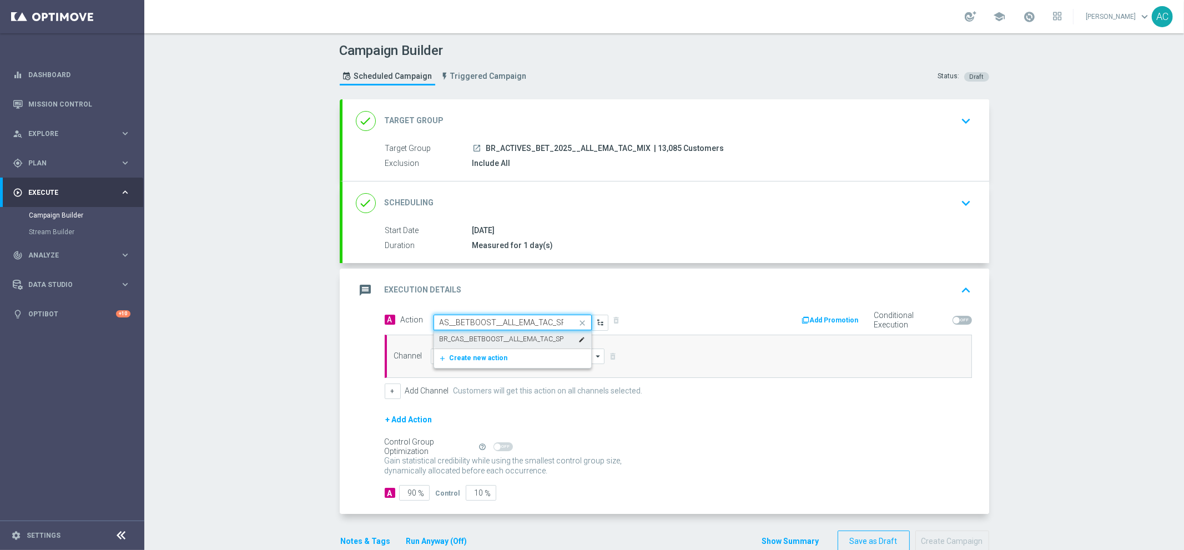
click at [487, 335] on label "BR_CAS__BETBOOST__ALL_EMA_TAC_SP" at bounding box center [502, 339] width 124 height 9
click at [480, 356] on input at bounding box center [518, 357] width 174 height 16
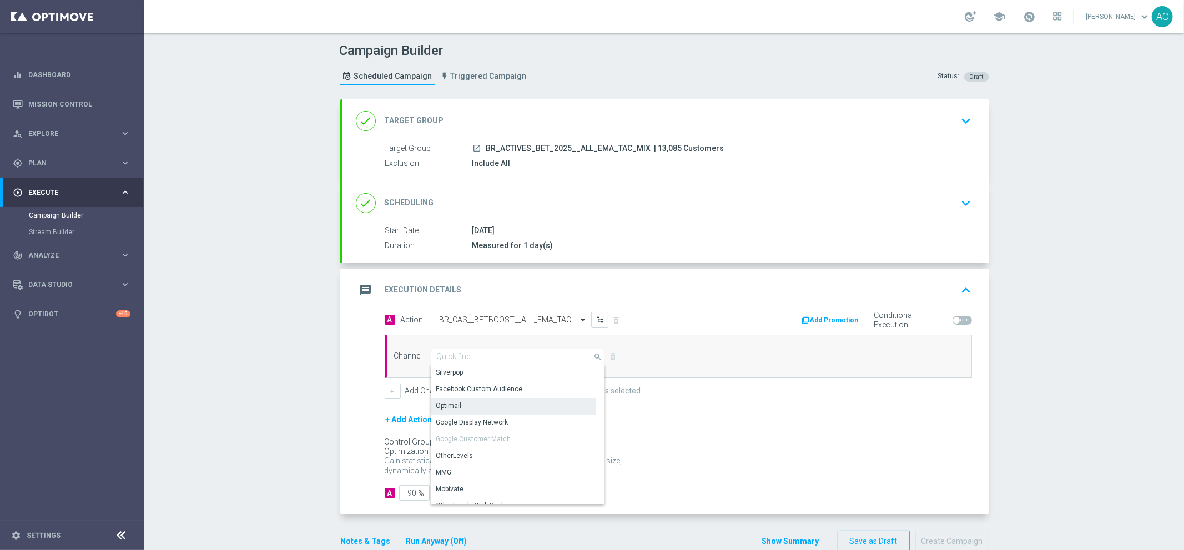
click at [488, 406] on div "Optimail" at bounding box center [513, 406] width 165 height 16
type input "Optimail"
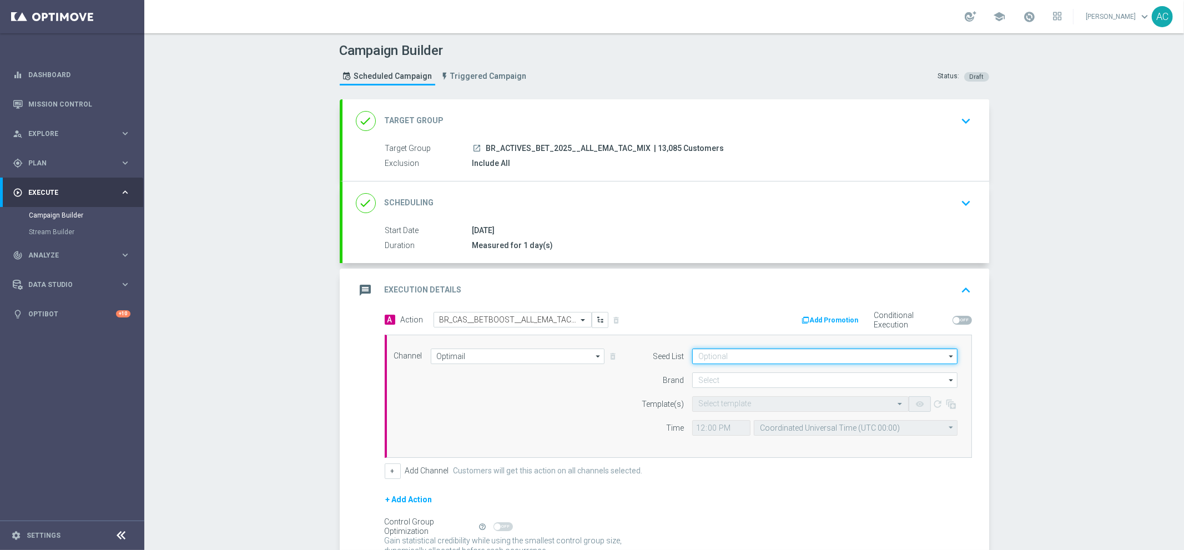
click at [730, 352] on input at bounding box center [824, 357] width 265 height 16
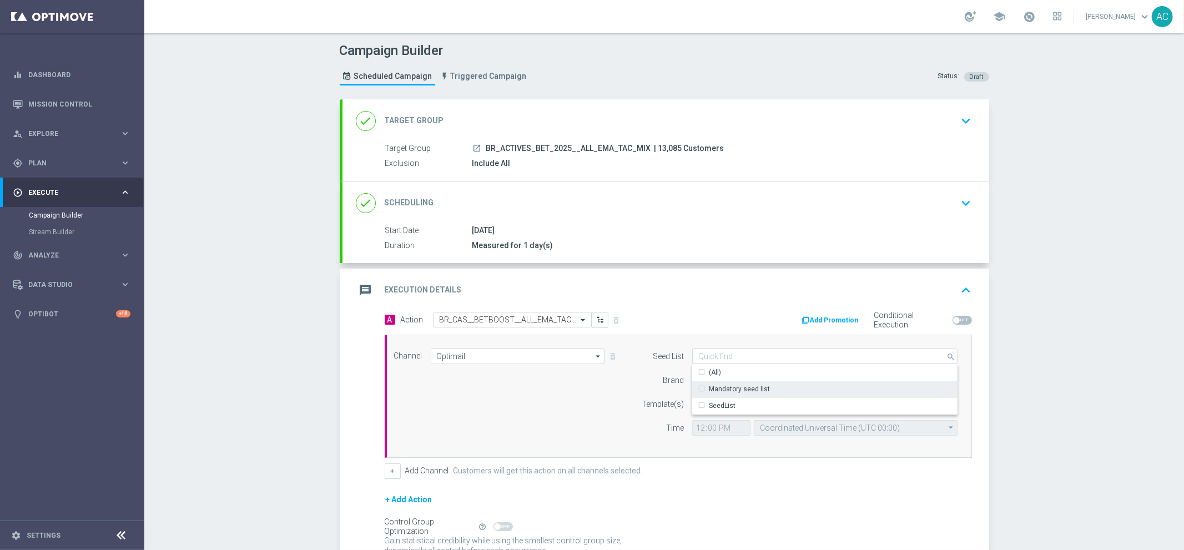
click at [735, 388] on div "Mandatory seed list" at bounding box center [739, 389] width 61 height 10
click at [568, 402] on div "Channel Optimail Optimail arrow_drop_down Show Selected 0 of NaN Silverpop" at bounding box center [676, 396] width 581 height 95
type input "Mandatory seed list"
click at [734, 379] on input at bounding box center [824, 380] width 265 height 16
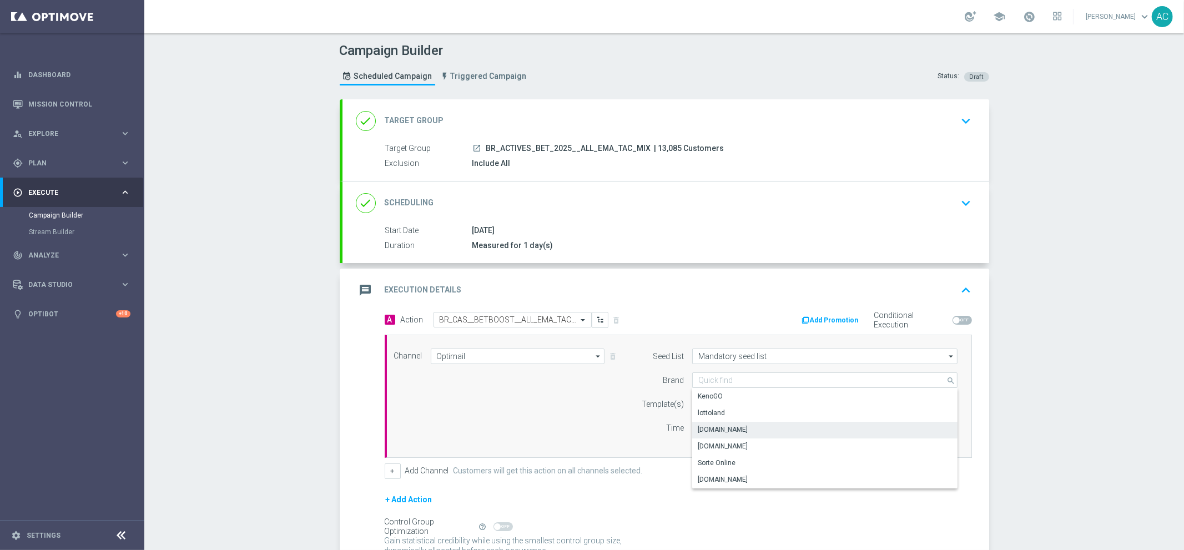
click at [735, 425] on div "[DOMAIN_NAME]" at bounding box center [723, 430] width 50 height 10
type input "[DOMAIN_NAME]"
drag, startPoint x: 505, startPoint y: 393, endPoint x: 589, endPoint y: 391, distance: 84.4
click at [510, 393] on div "Channel Optimail Optimail arrow_drop_down Show Selected 1 of 26 Silverpop" at bounding box center [676, 396] width 581 height 95
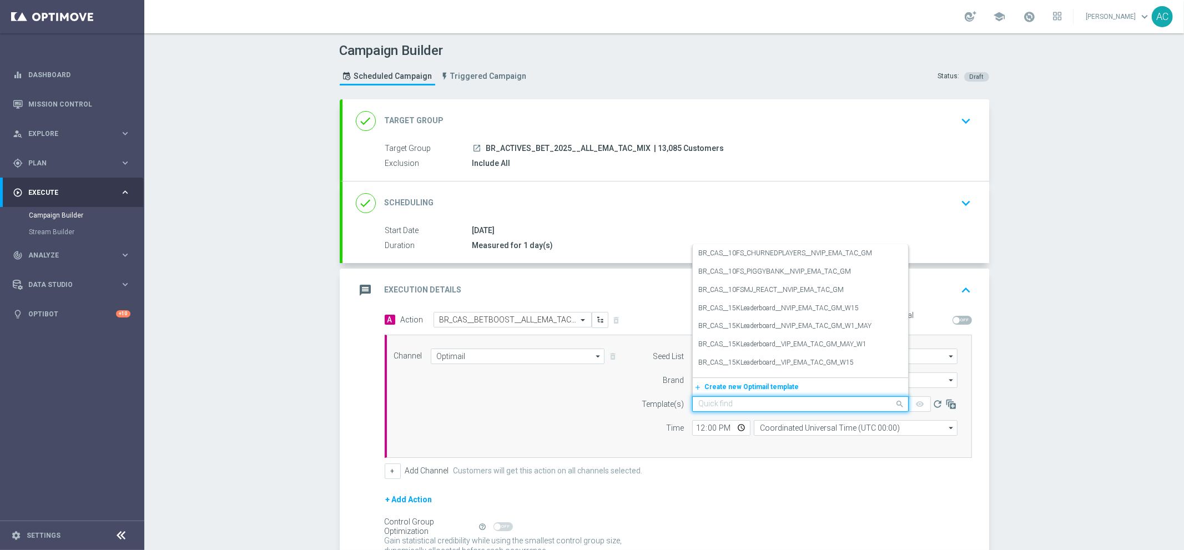
click at [722, 406] on input "text" at bounding box center [789, 404] width 182 height 9
paste input "BR_CAS__BETBOOST__ALL_EMA_TAC_SP"
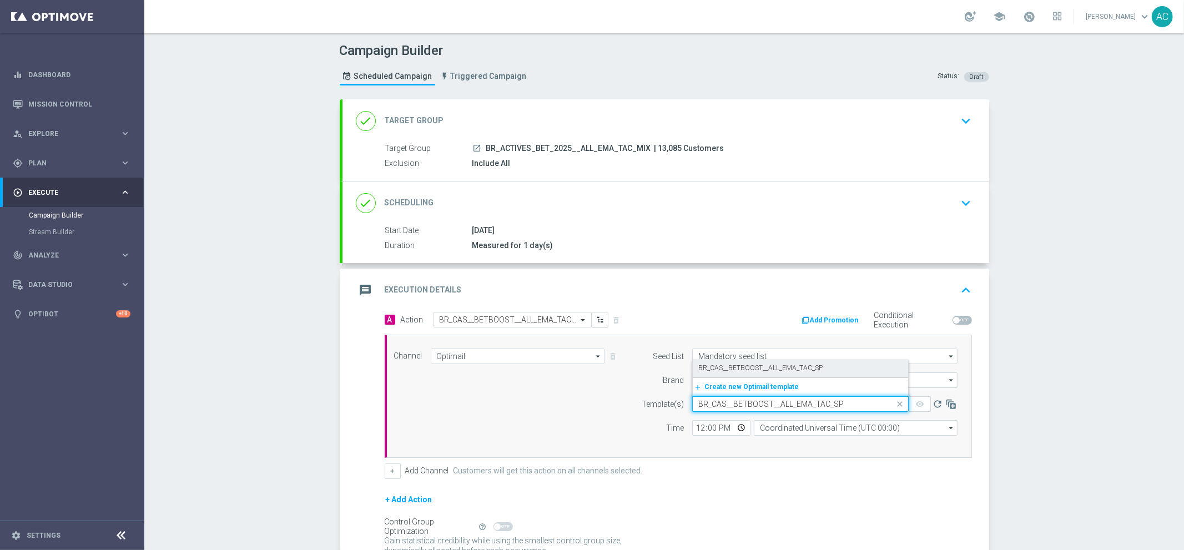
click at [749, 371] on label "BR_CAS__BETBOOST__ALL_EMA_TAC_SP" at bounding box center [760, 368] width 124 height 9
type input "BR_CAS__BETBOOST__ALL_EMA_TAC_SP"
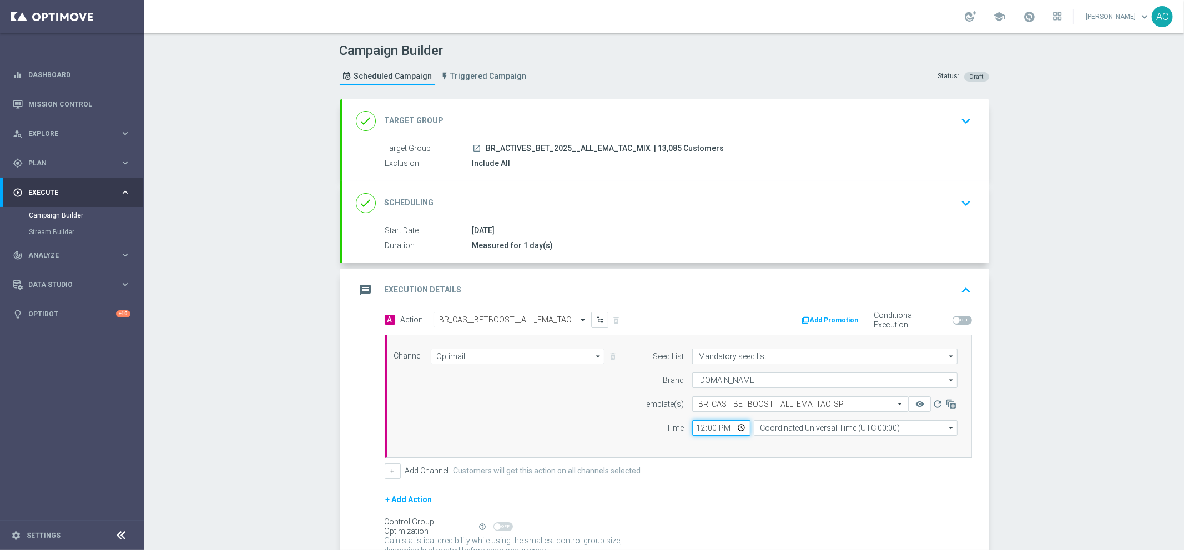
click at [692, 429] on input "12:00" at bounding box center [721, 428] width 58 height 16
type input "13:00"
click at [853, 429] on input "Coordinated Universal Time (UTC 00:00)" at bounding box center [856, 428] width 204 height 16
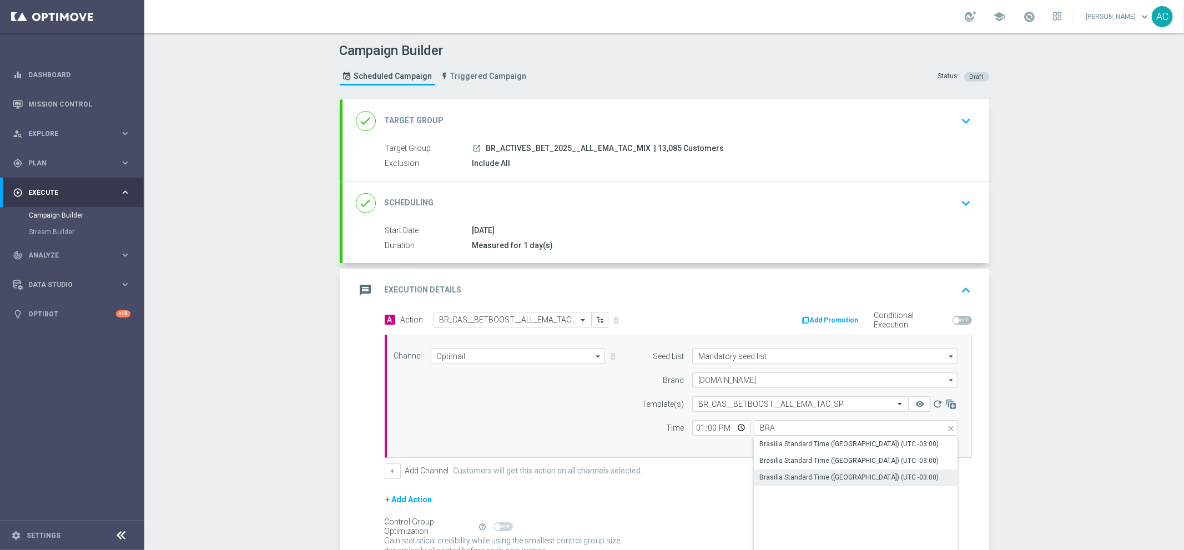
click at [871, 471] on div "Brasilia Standard Time ([GEOGRAPHIC_DATA]) (UTC -03:00)" at bounding box center [856, 478] width 204 height 16
type input "Brasilia Standard Time ([GEOGRAPHIC_DATA]) (UTC -03:00)"
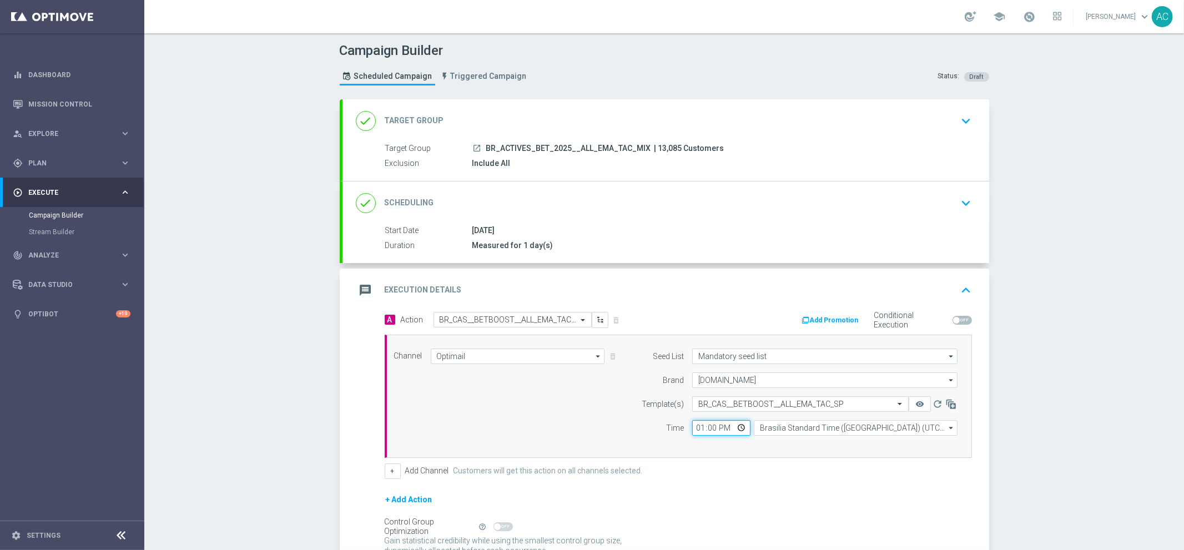
click at [693, 429] on input "13:00" at bounding box center [721, 428] width 58 height 16
type input "10:00"
click at [791, 483] on form "A Action Select action BR_CAS__BETBOOST__ALL_EMA_TAC_SP delete_forever Add Prom…" at bounding box center [678, 446] width 587 height 269
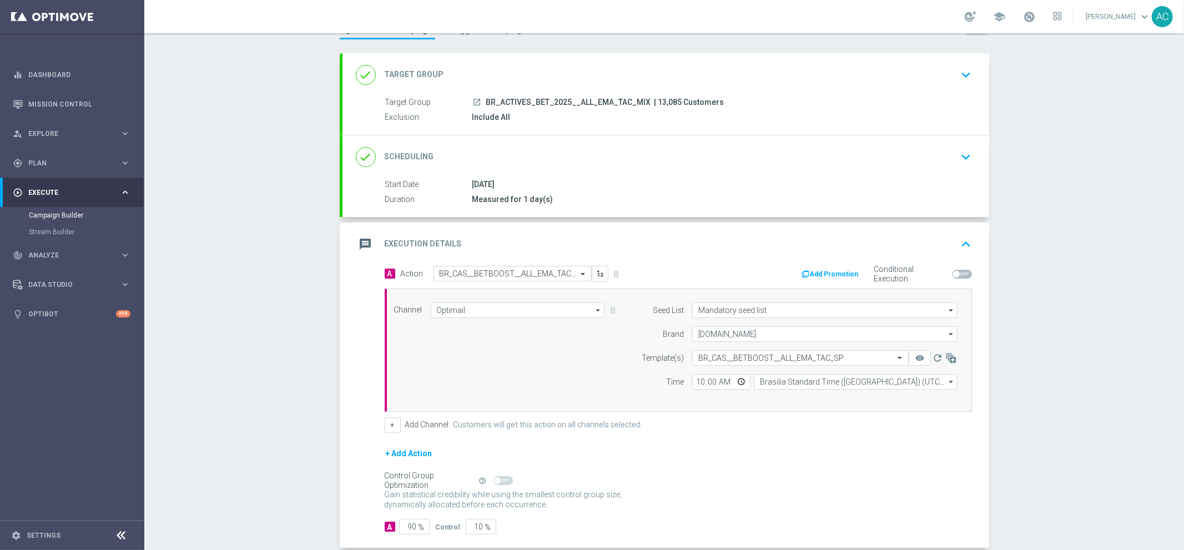
scroll to position [104, 0]
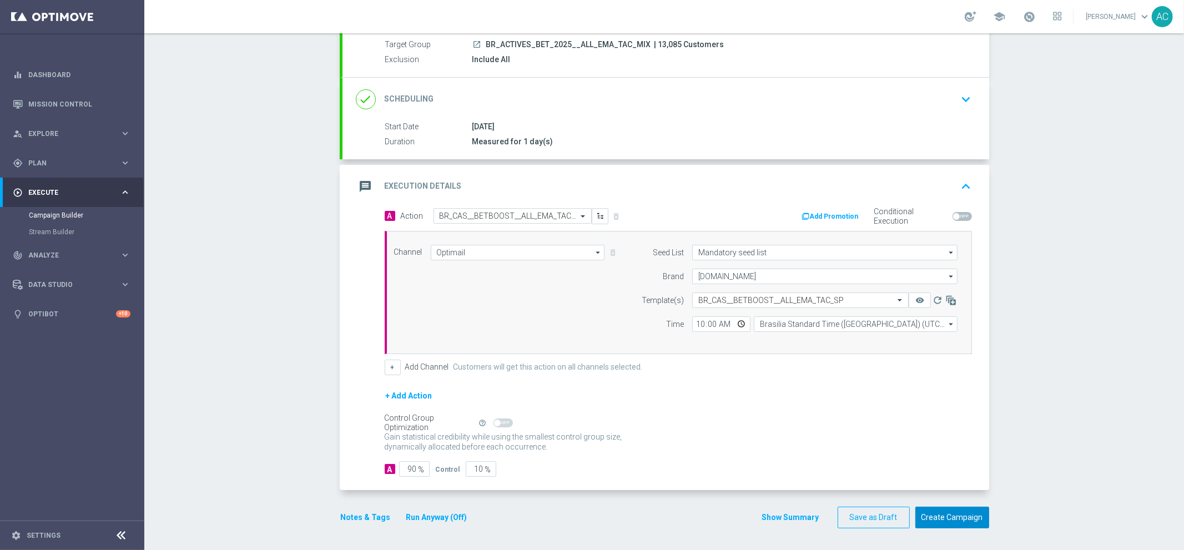
click at [949, 521] on button "Create Campaign" at bounding box center [952, 518] width 74 height 22
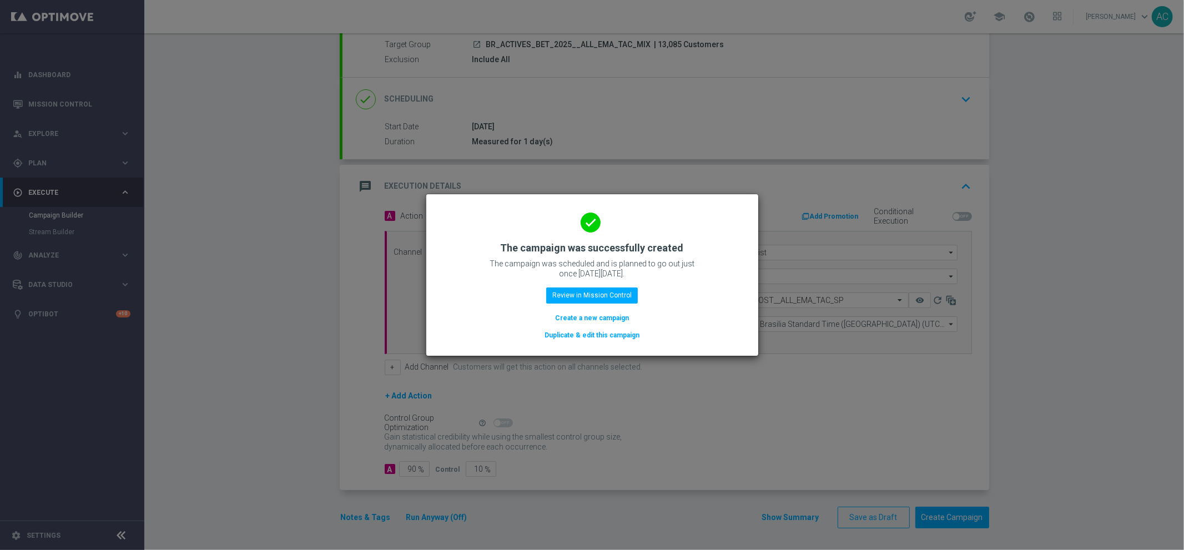
click at [591, 316] on button "Create a new campaign" at bounding box center [592, 318] width 76 height 12
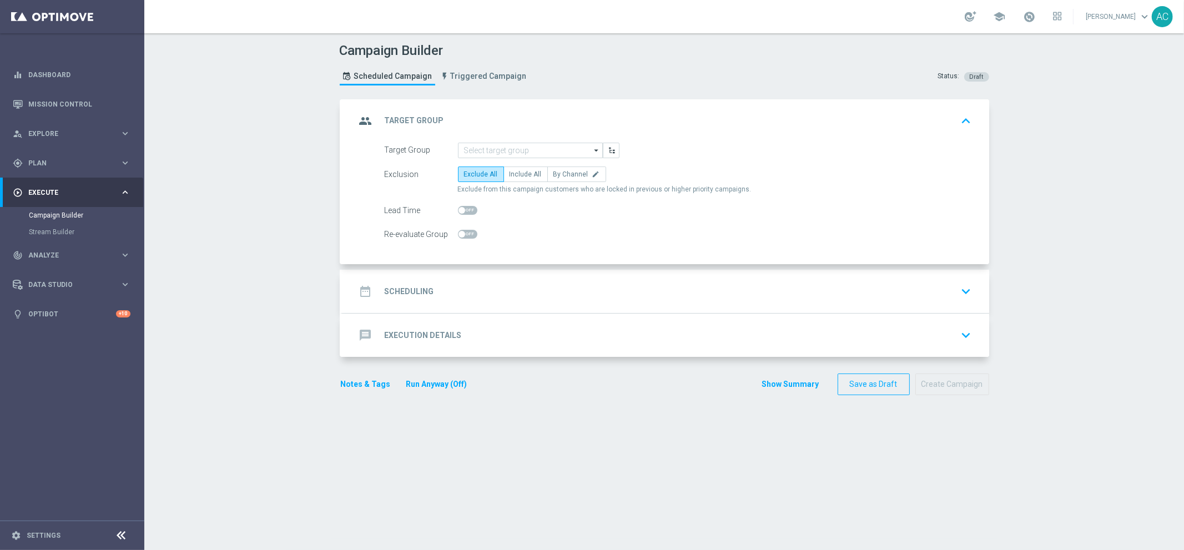
scroll to position [0, 0]
click at [505, 148] on input at bounding box center [530, 151] width 145 height 16
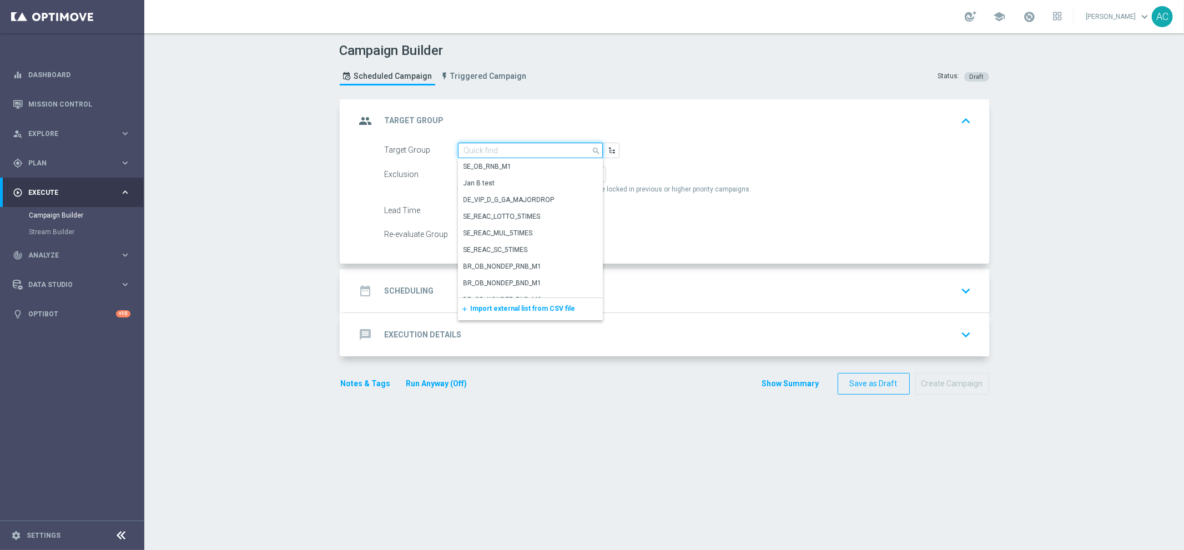
paste input "BR_ACTIVES_BET_2025__ALL_EMA_TAC_MIX"
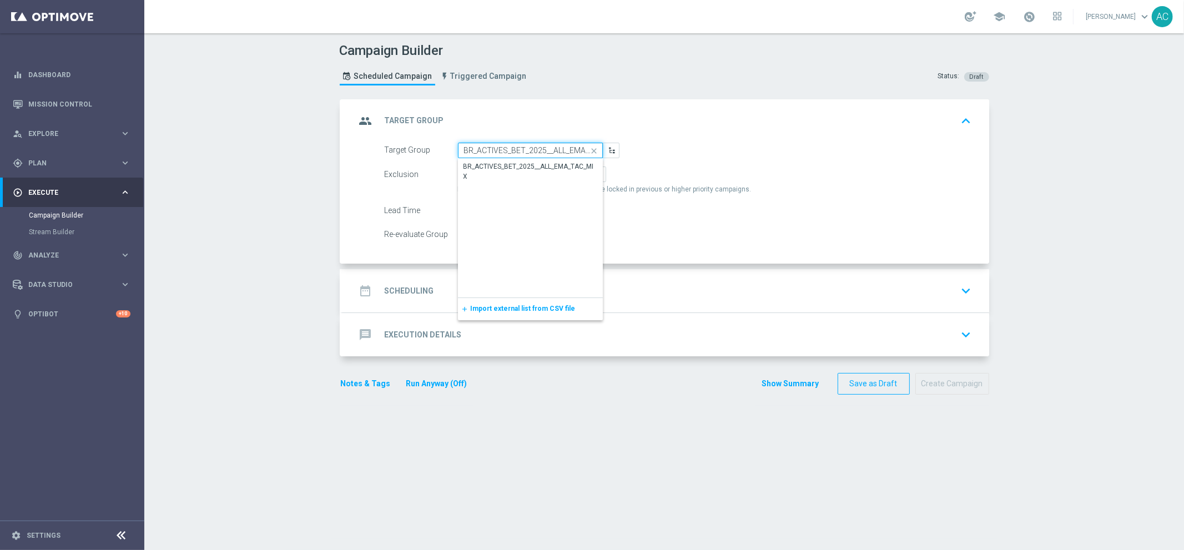
scroll to position [0, 28]
click at [502, 163] on div "BR_ACTIVES_BET_2025__ALL_EMA_TAC_MIX" at bounding box center [530, 172] width 134 height 20
type input "BR_ACTIVES_BET_2025__ALL_EMA_TAC_MIX"
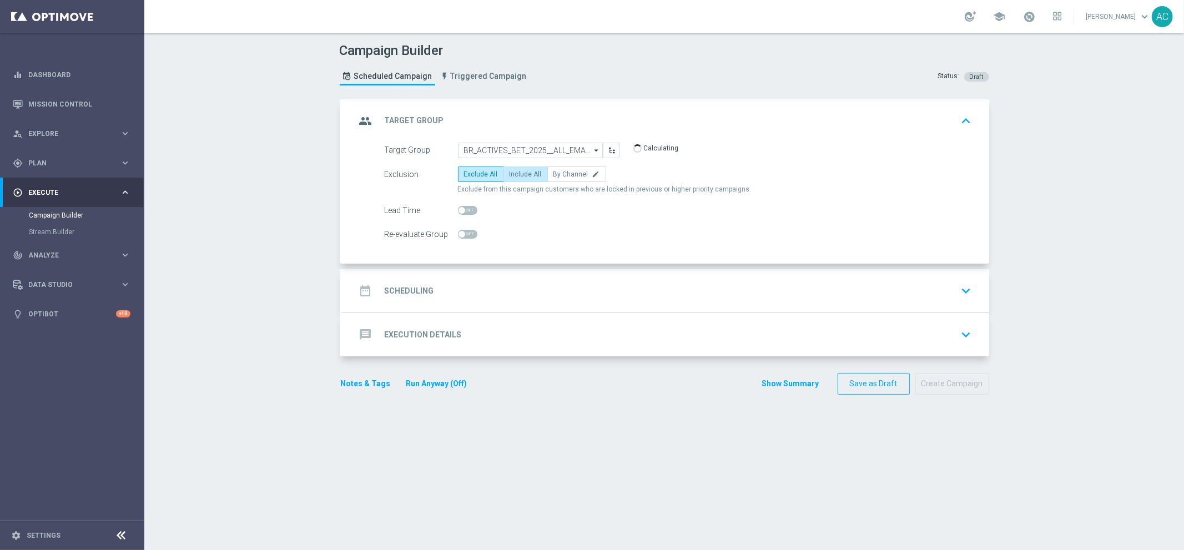
click at [503, 174] on label "Include All" at bounding box center [525, 175] width 44 height 16
click at [510, 174] on input "Include All" at bounding box center [513, 176] width 7 height 7
radio input "true"
click at [423, 294] on h2 "Scheduling" at bounding box center [409, 291] width 49 height 11
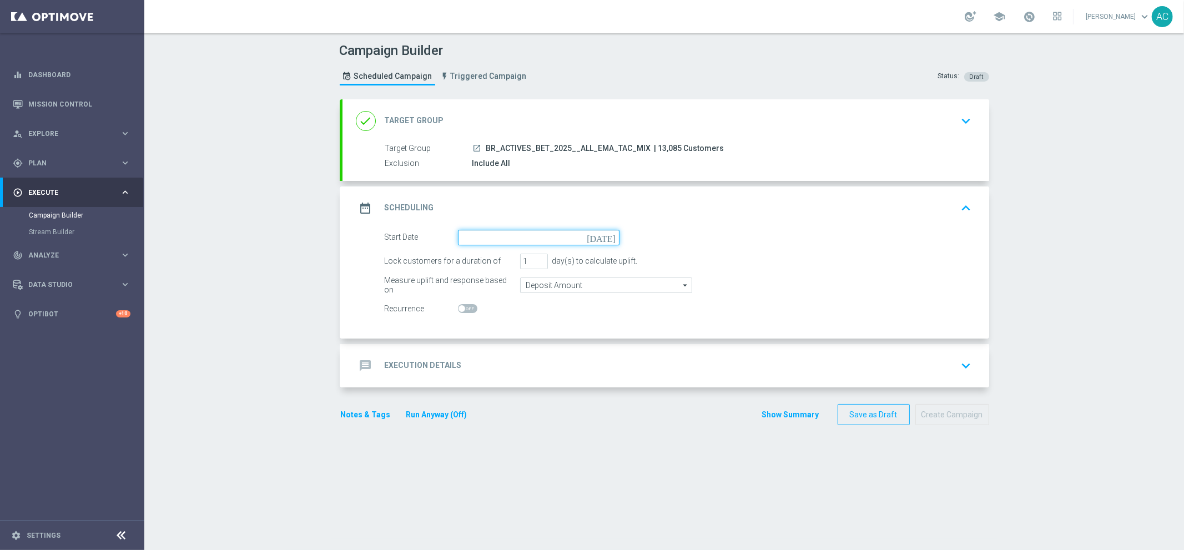
click at [533, 239] on input at bounding box center [539, 238] width 162 height 16
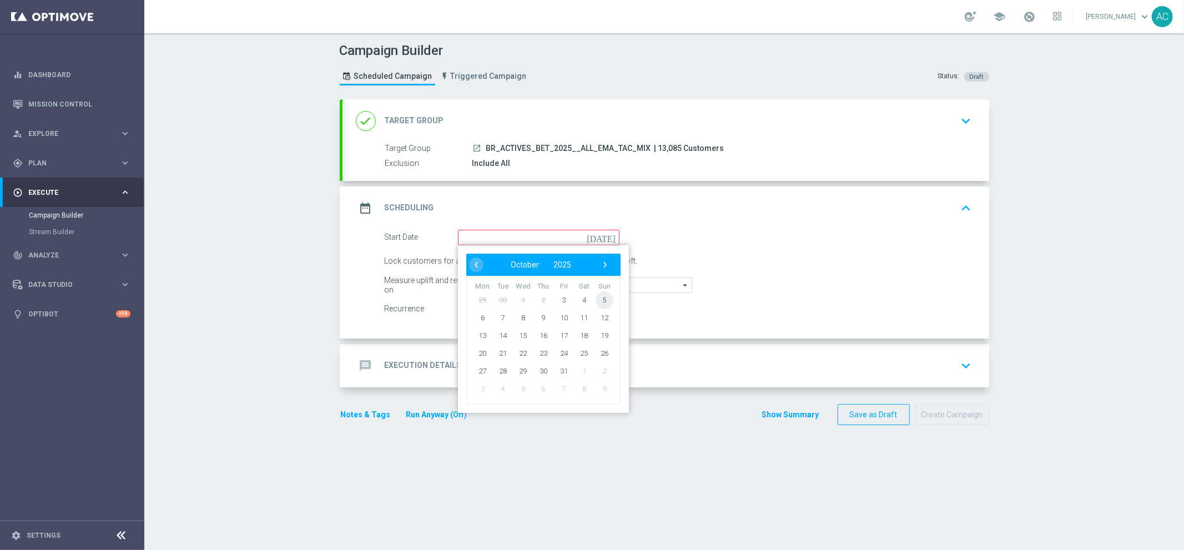
click at [596, 300] on span "5" at bounding box center [604, 300] width 18 height 18
type input "[DATE]"
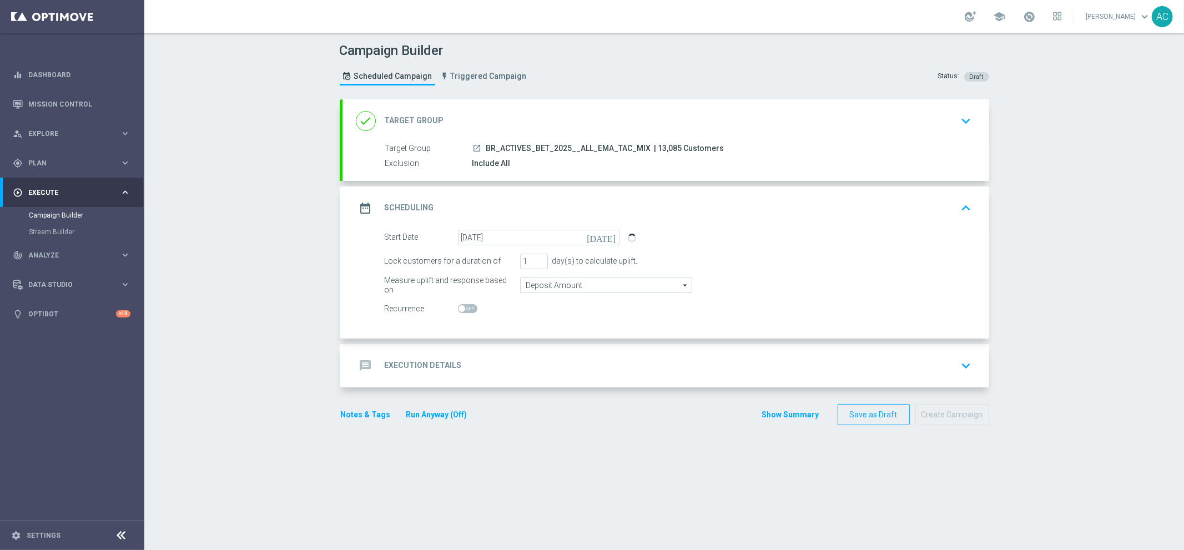
click at [413, 383] on div "message Execution Details keyboard_arrow_down" at bounding box center [665, 365] width 647 height 43
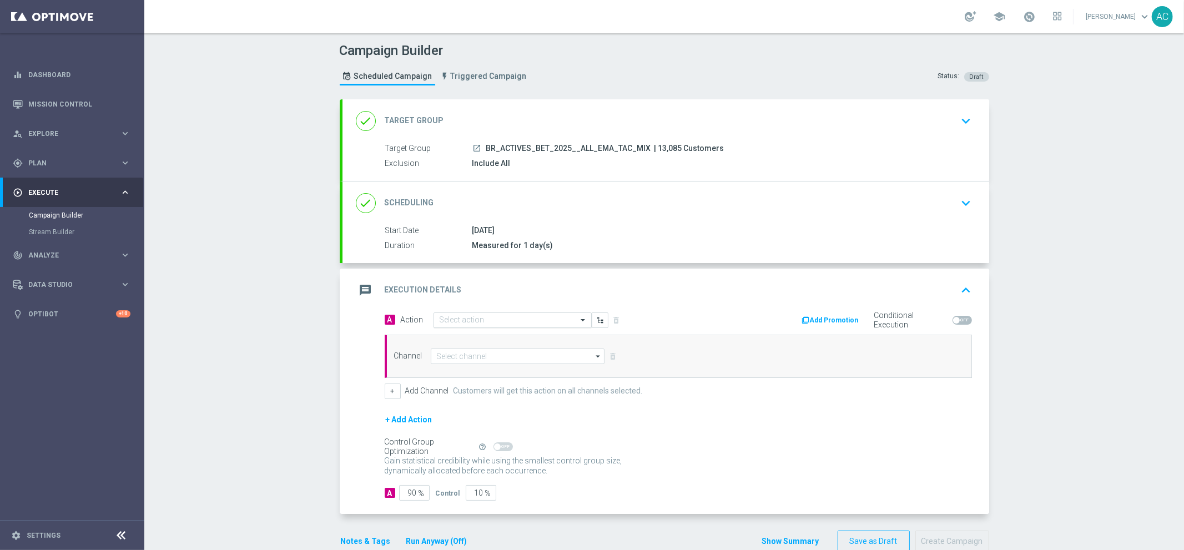
click at [465, 323] on input "text" at bounding box center [502, 320] width 124 height 9
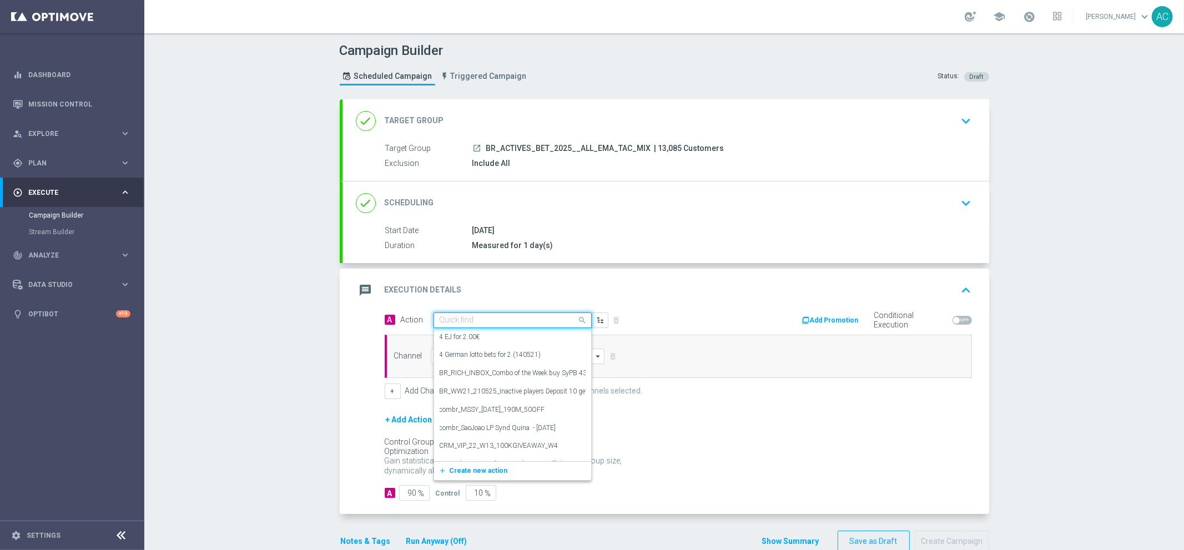
paste input "BR_CAS__PAYOUT__ALL_EMA_TAC_SP"
type input "BR_CAS__PAYOUT__ALL_EMA_TAC_SP"
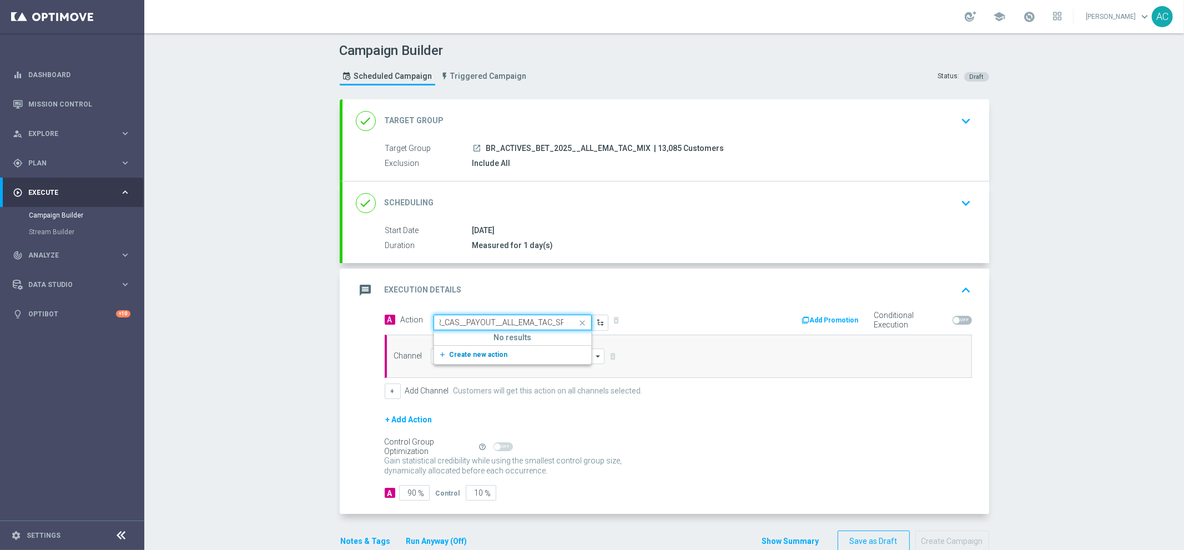
click at [471, 352] on span "Create new action" at bounding box center [479, 355] width 58 height 8
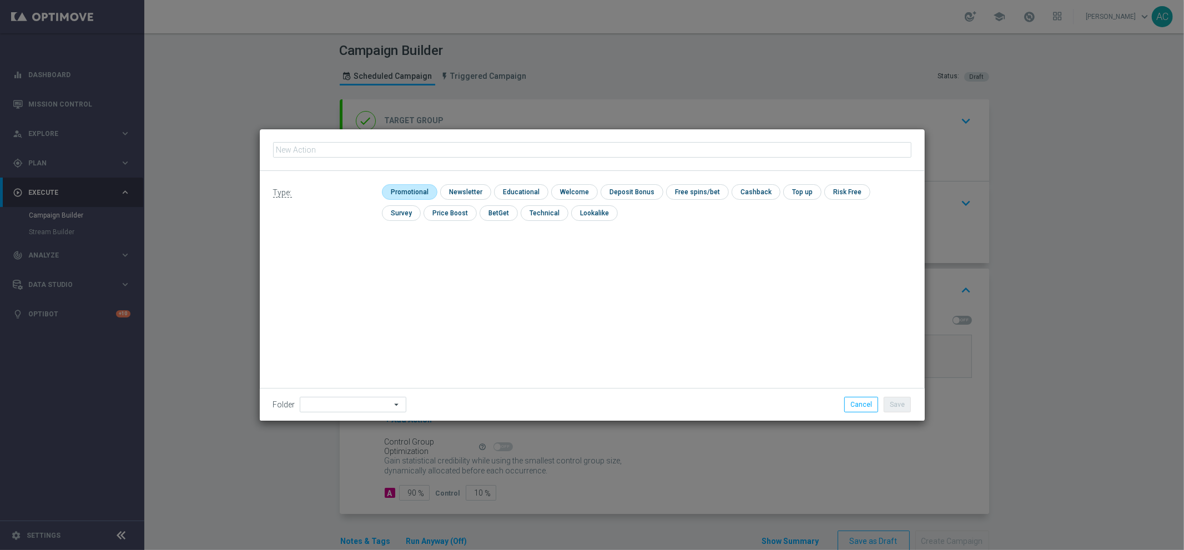
type input "BR_CAS__PAYOUT__ALL_EMA_TAC_SP"
click at [402, 195] on input "checkbox" at bounding box center [408, 191] width 53 height 15
checkbox input "true"
click at [904, 405] on button "Save" at bounding box center [897, 405] width 27 height 16
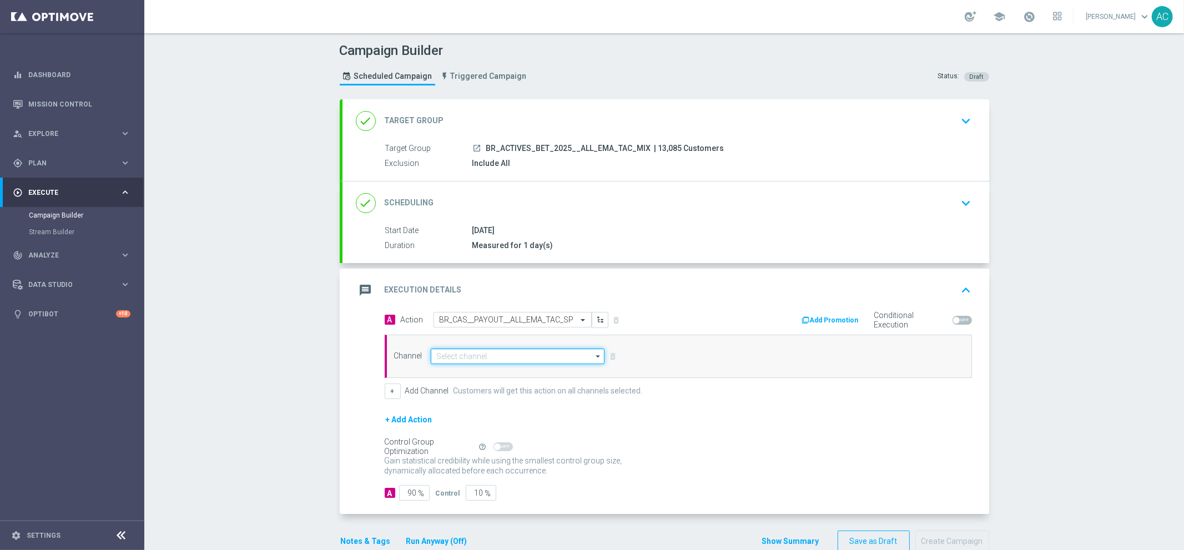
click at [474, 351] on input at bounding box center [518, 357] width 174 height 16
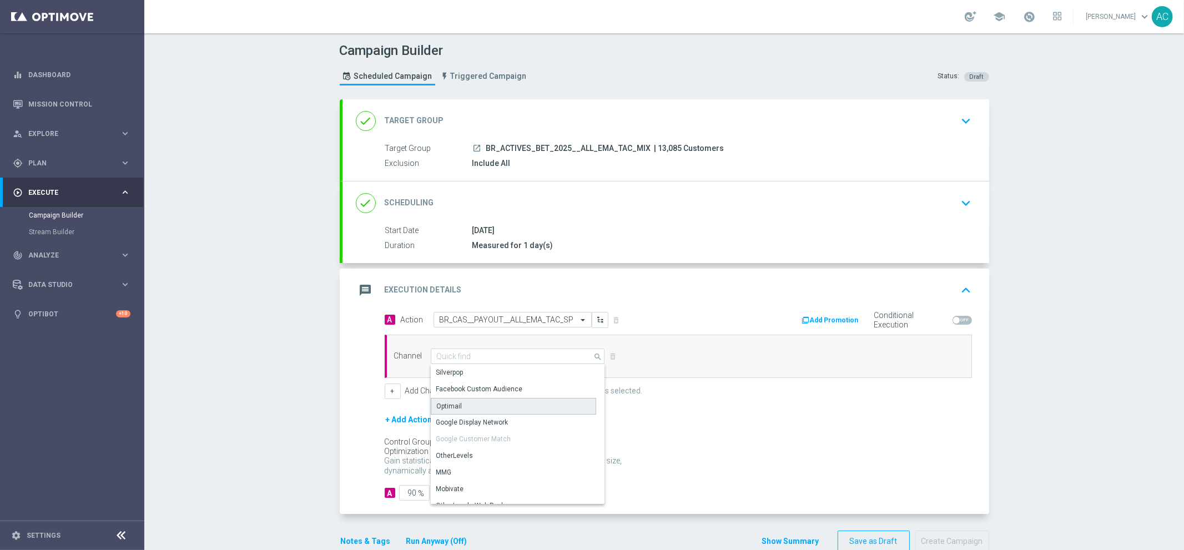
click at [484, 409] on div "Optimail" at bounding box center [513, 406] width 165 height 17
type input "Optimail"
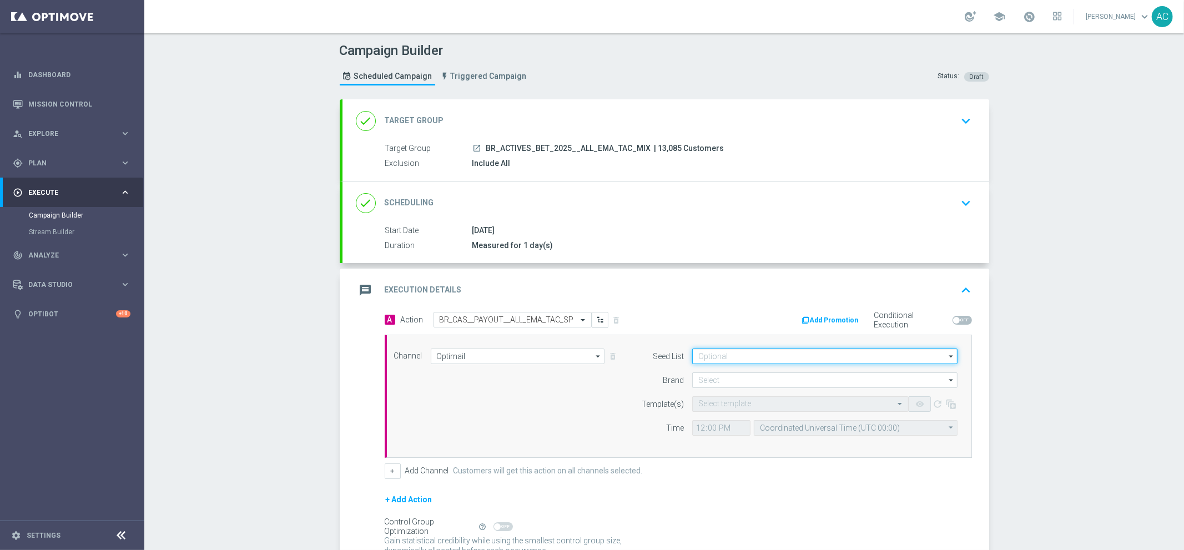
click at [735, 355] on input at bounding box center [824, 357] width 265 height 16
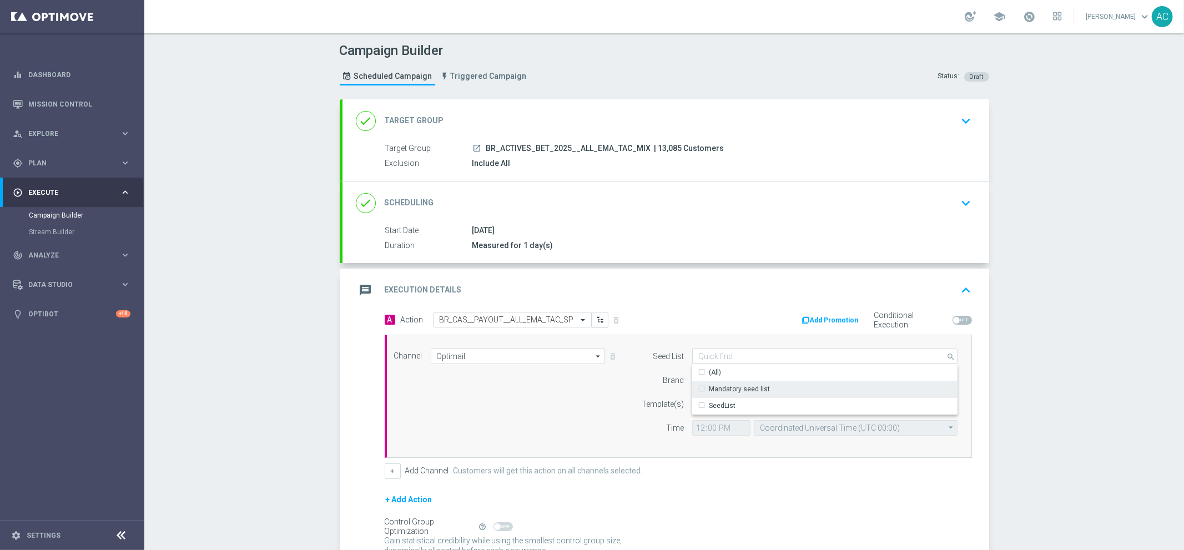
click at [738, 392] on div "Mandatory seed list" at bounding box center [739, 389] width 61 height 10
drag, startPoint x: 478, startPoint y: 414, endPoint x: 648, endPoint y: 390, distance: 171.1
click at [490, 414] on div "Channel Optimail Optimail arrow_drop_down Show Selected 0 of NaN Silverpop" at bounding box center [676, 396] width 581 height 95
type input "Mandatory seed list"
click at [724, 384] on input at bounding box center [824, 380] width 265 height 16
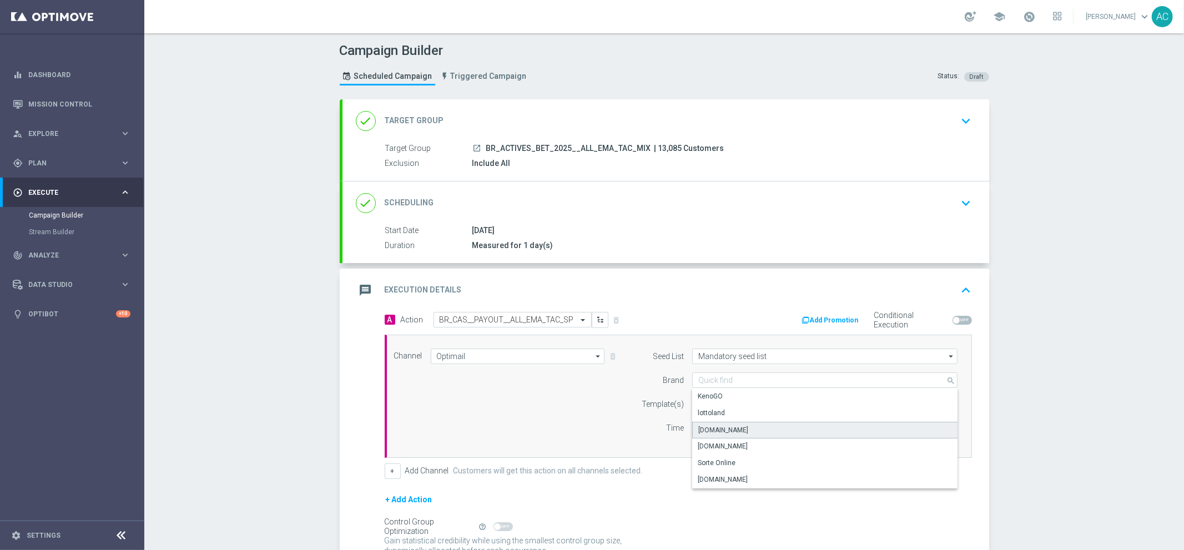
click at [730, 424] on div "[DOMAIN_NAME]" at bounding box center [825, 430] width 266 height 17
type input "[DOMAIN_NAME]"
drag, startPoint x: 505, startPoint y: 387, endPoint x: 693, endPoint y: 405, distance: 189.1
click at [515, 385] on div "Channel Optimail Optimail arrow_drop_down Show Selected 1 of 26 Silverpop" at bounding box center [676, 396] width 581 height 95
click at [710, 406] on input "text" at bounding box center [789, 404] width 182 height 9
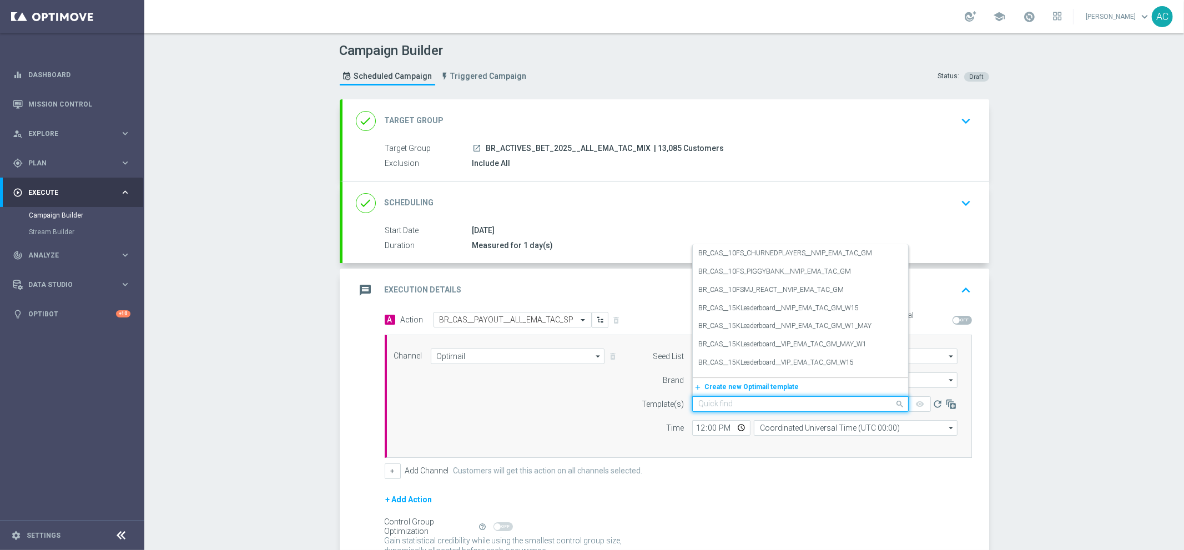
paste input "BR_CAS__PAYOUT__ALL_EMA_TAC_SP"
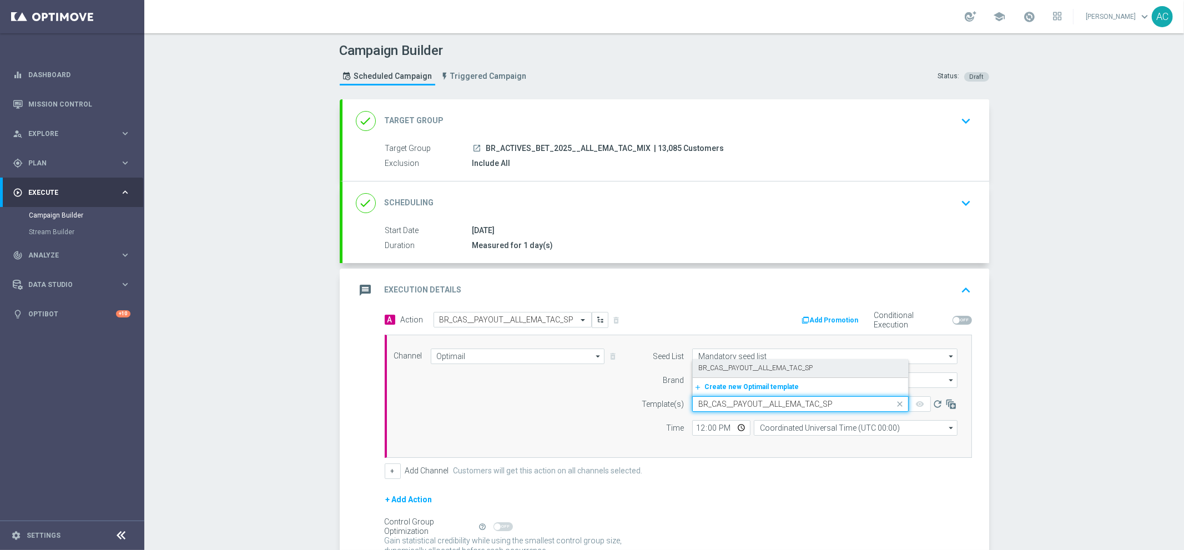
click at [725, 369] on label "BR_CAS__PAYOUT__ALL_EMA_TAC_SP" at bounding box center [755, 368] width 114 height 9
type input "BR_CAS__PAYOUT__ALL_EMA_TAC_SP"
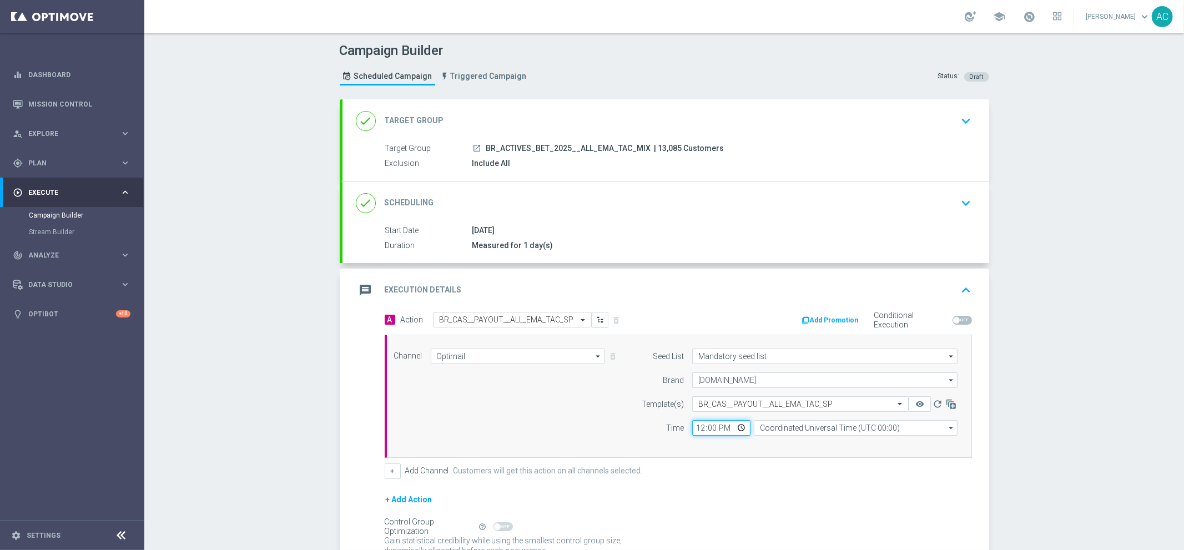
click at [693, 430] on input "12:00" at bounding box center [721, 428] width 58 height 16
type input "11:00"
click at [789, 427] on input "Coordinated Universal Time (UTC 00:00)" at bounding box center [856, 428] width 204 height 16
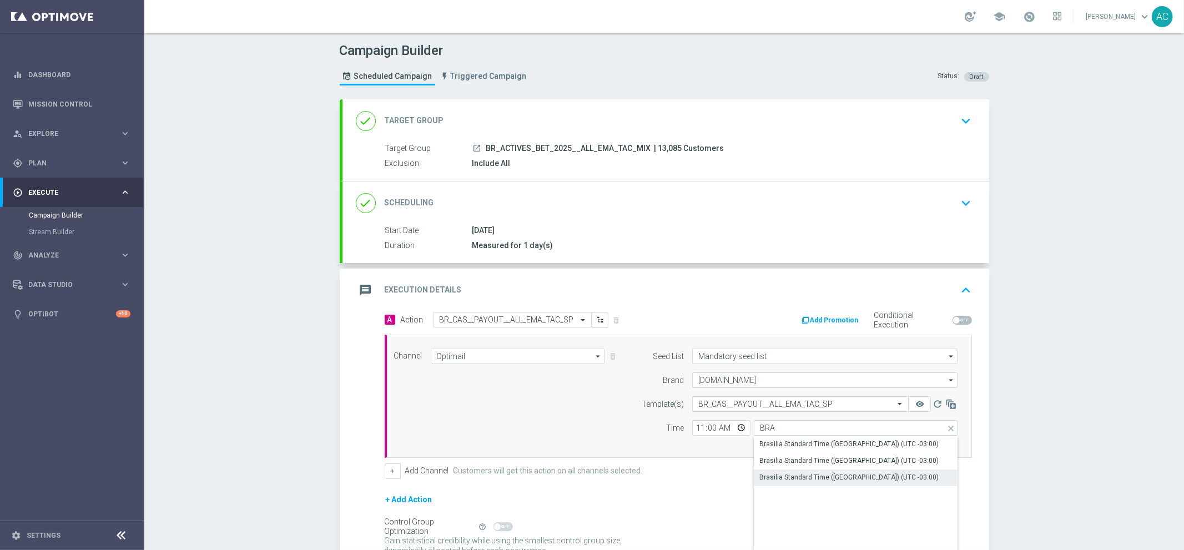
click at [835, 480] on div "Brasilia Standard Time ([GEOGRAPHIC_DATA]) (UTC -03:00)" at bounding box center [848, 477] width 179 height 10
type input "Brasilia Standard Time ([GEOGRAPHIC_DATA]) (UTC -03:00)"
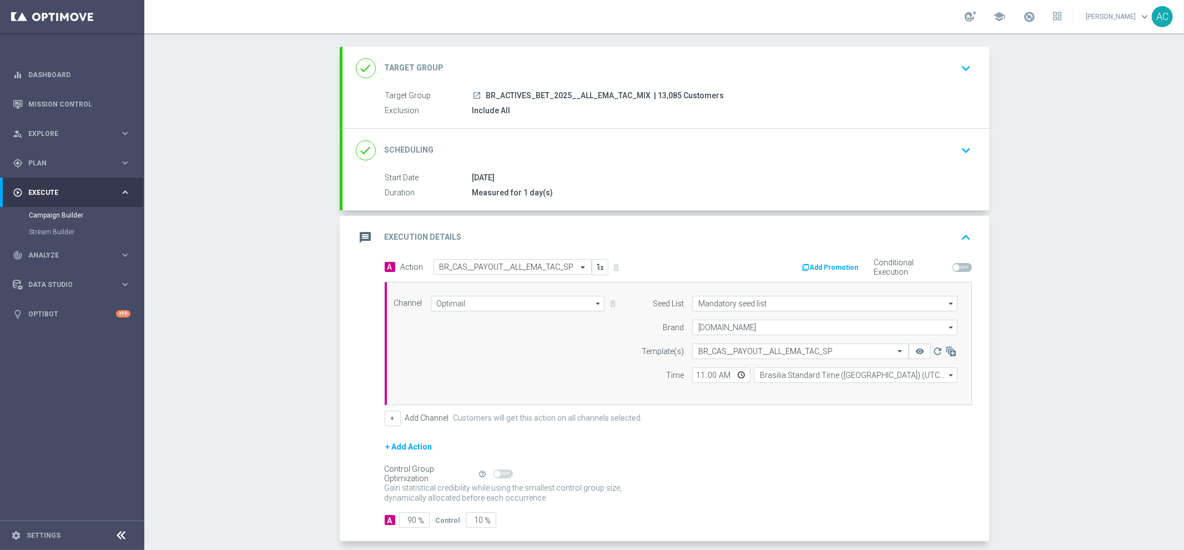
scroll to position [104, 0]
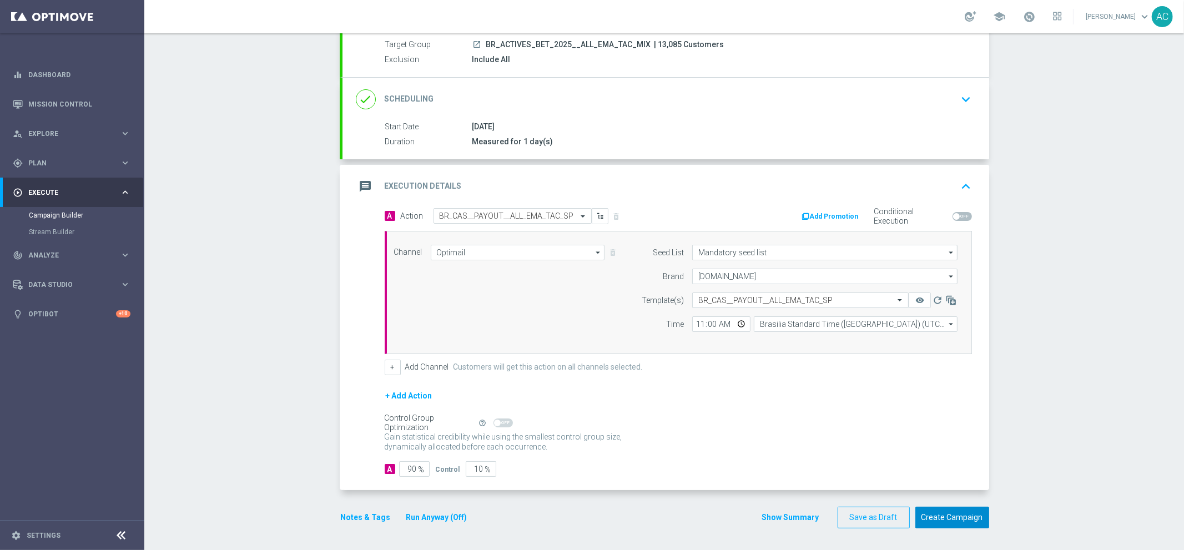
click at [948, 513] on button "Create Campaign" at bounding box center [952, 518] width 74 height 22
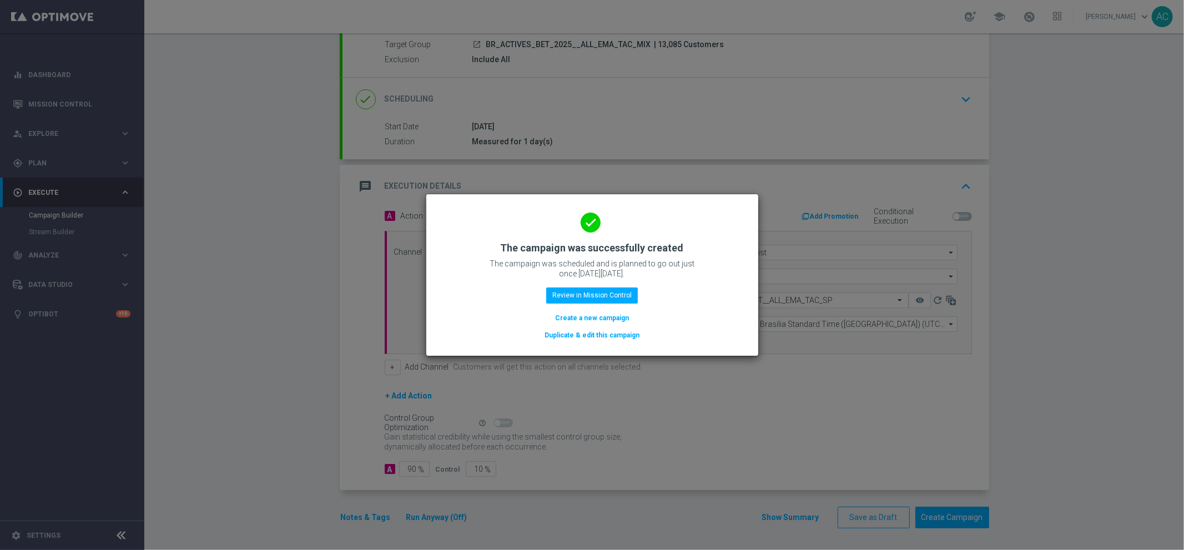
click at [595, 314] on button "Create a new campaign" at bounding box center [592, 318] width 76 height 12
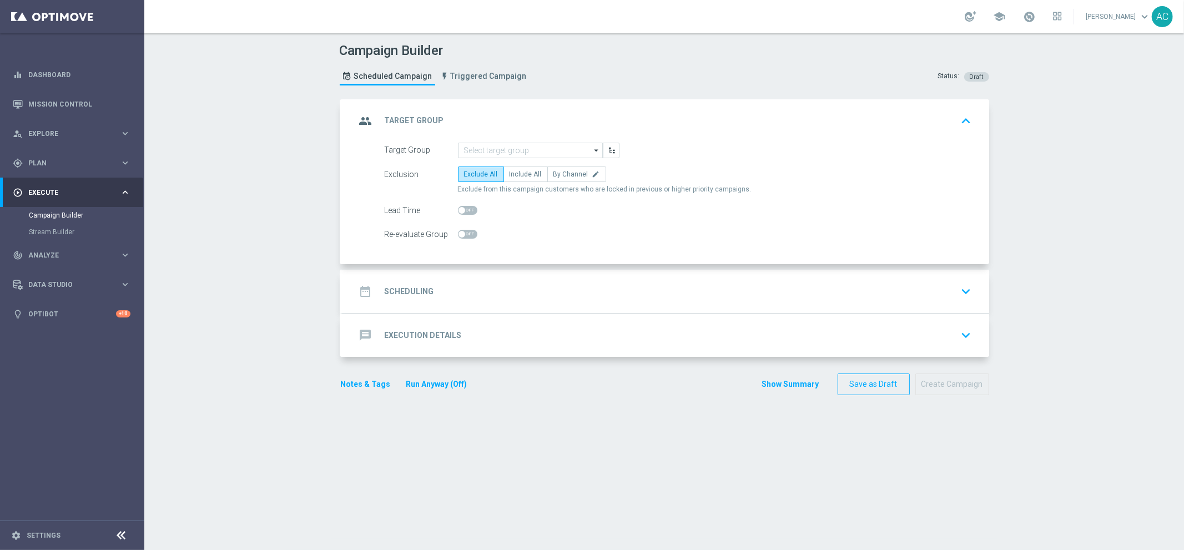
scroll to position [0, 0]
